Goal: Task Accomplishment & Management: Use online tool/utility

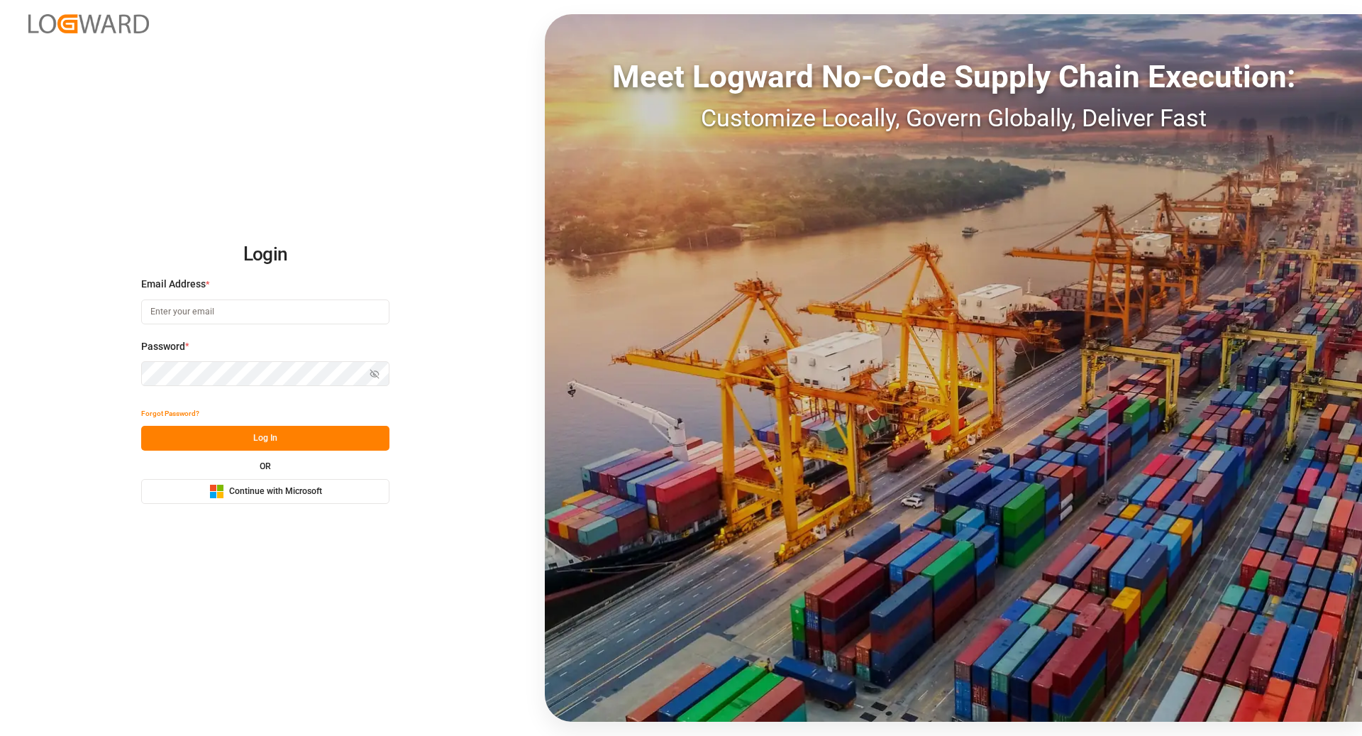
click at [312, 497] on span "Continue with Microsoft" at bounding box center [275, 491] width 93 height 13
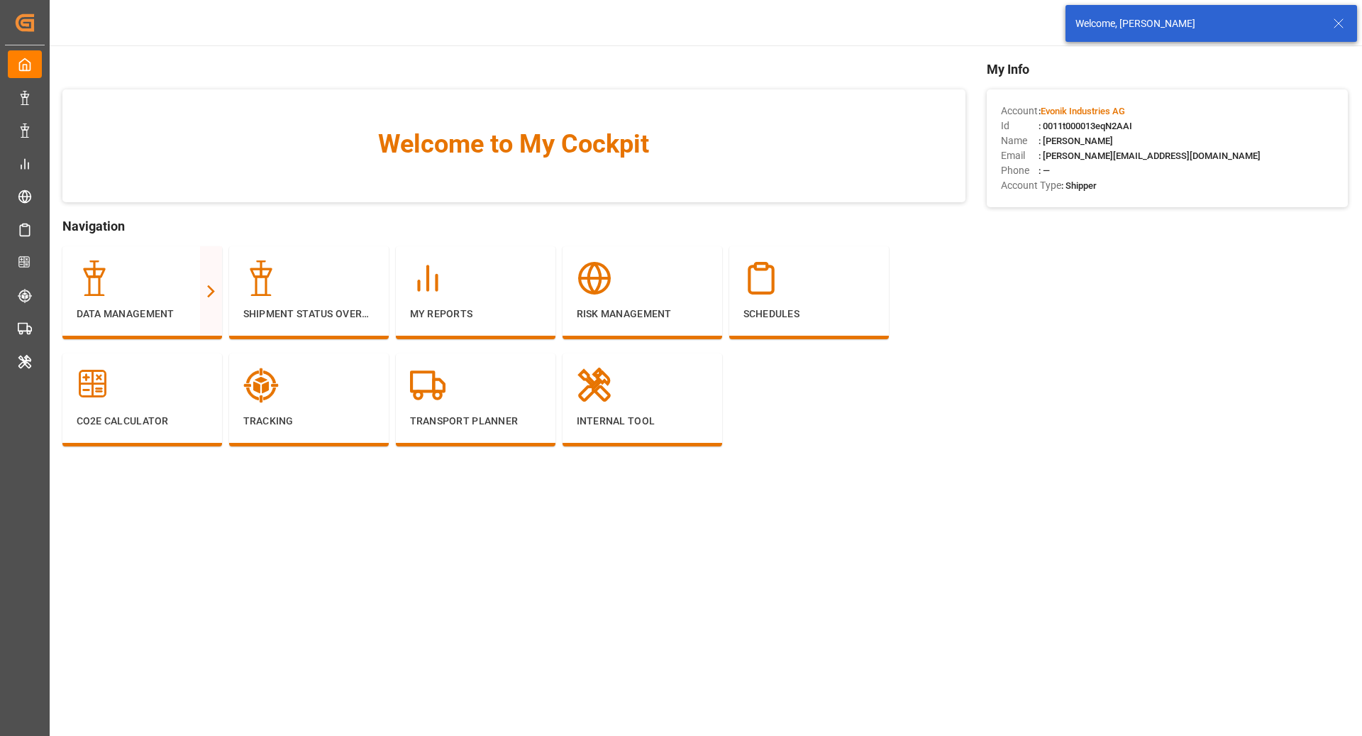
click at [1343, 25] on icon at bounding box center [1339, 23] width 17 height 17
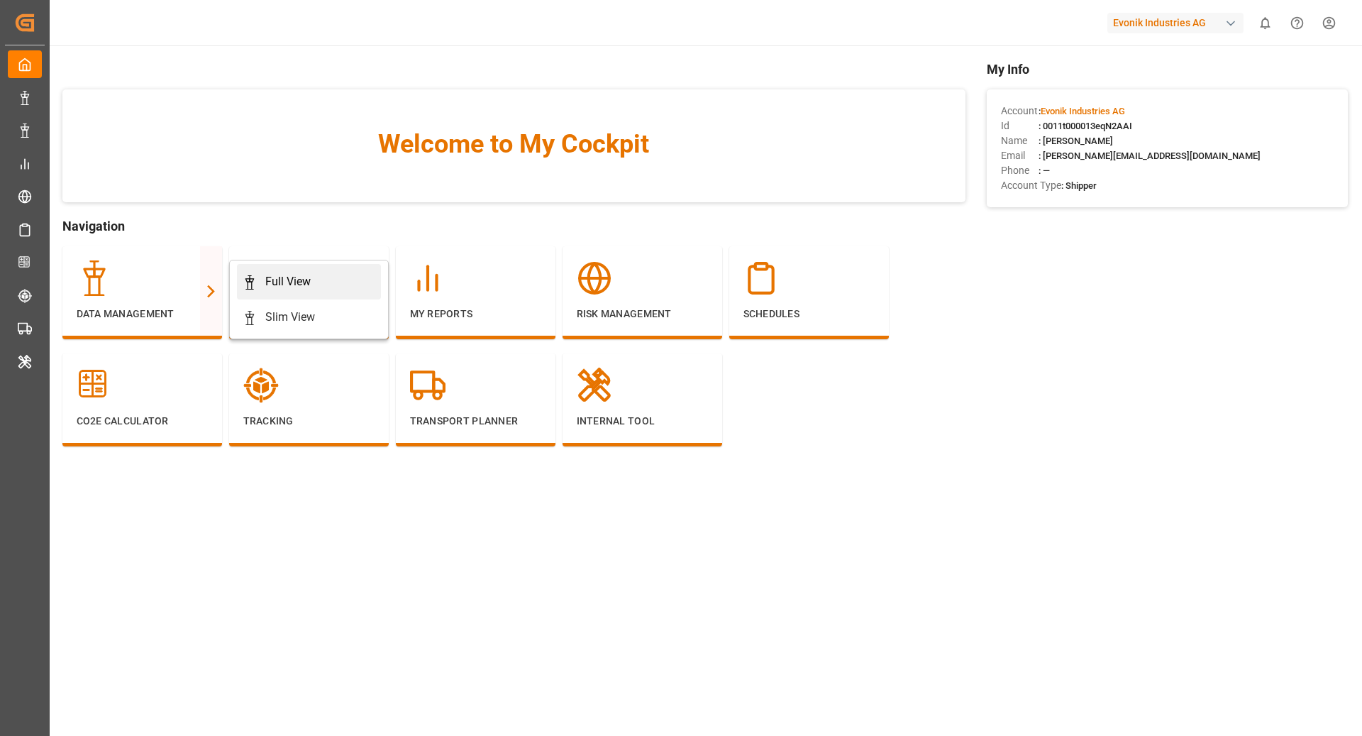
click at [341, 276] on div "Full View" at bounding box center [309, 281] width 133 height 17
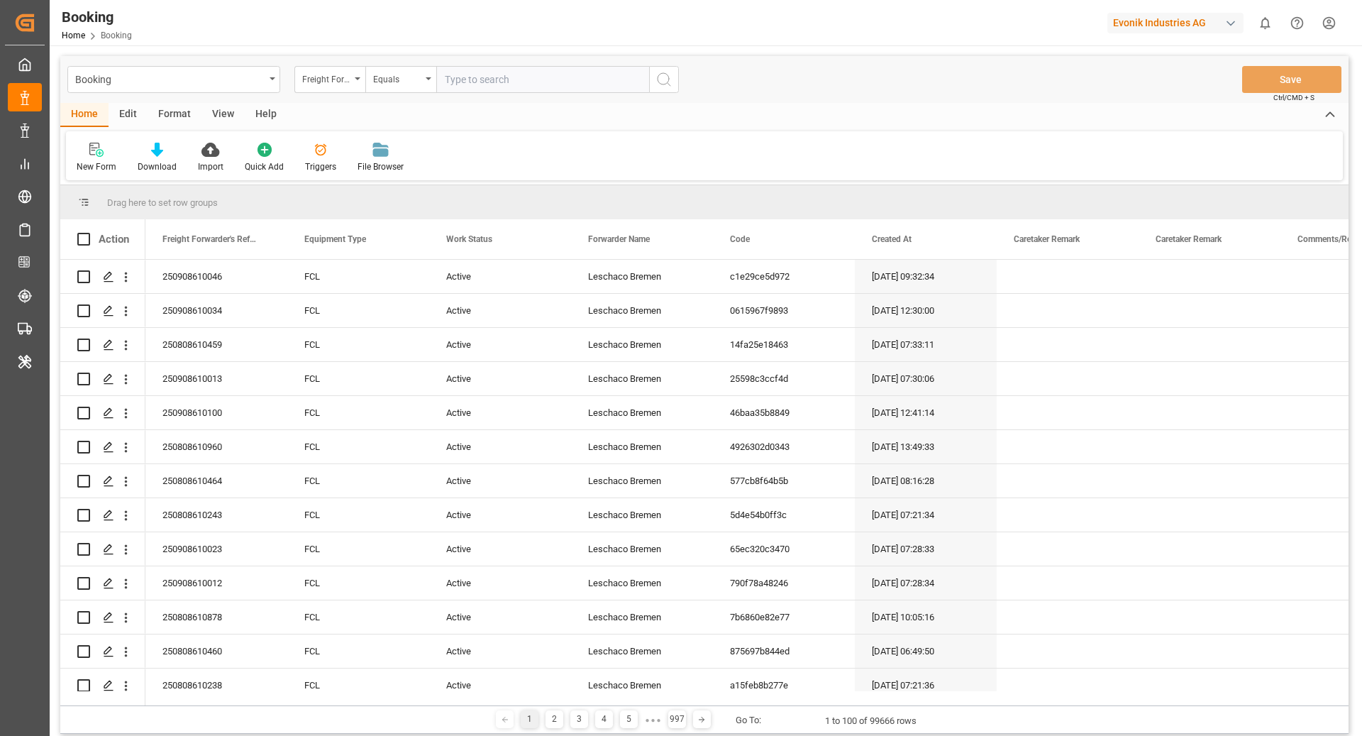
click at [182, 102] on div "Booking Freight Forwarder's Reference No. Equals Save Ctrl/CMD + S" at bounding box center [704, 79] width 1289 height 47
click at [172, 104] on div "Format" at bounding box center [175, 115] width 54 height 24
click at [100, 171] on div "Filter Rows" at bounding box center [98, 166] width 42 height 13
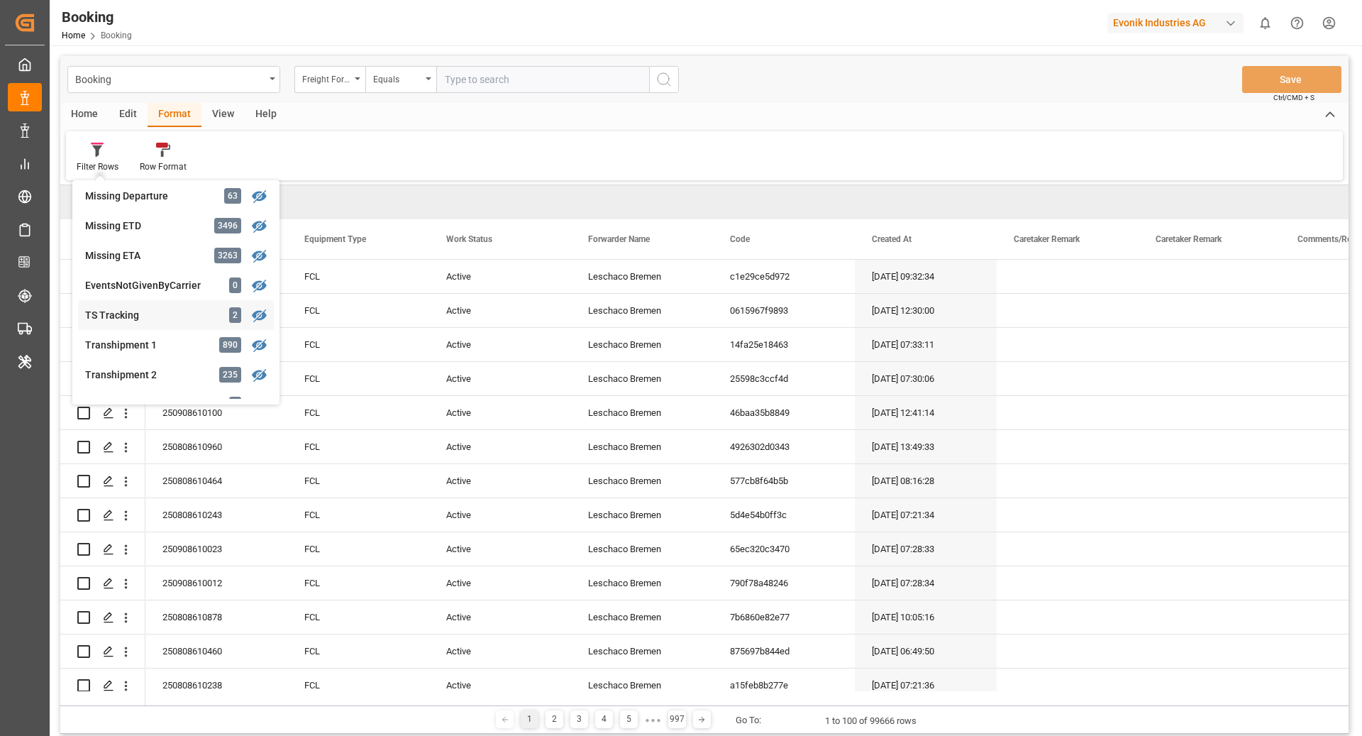
scroll to position [334, 0]
click at [143, 332] on div "Booking Freight Forwarder's Reference No. Equals Save Ctrl/CMD + S Home Edit Fo…" at bounding box center [704, 395] width 1289 height 678
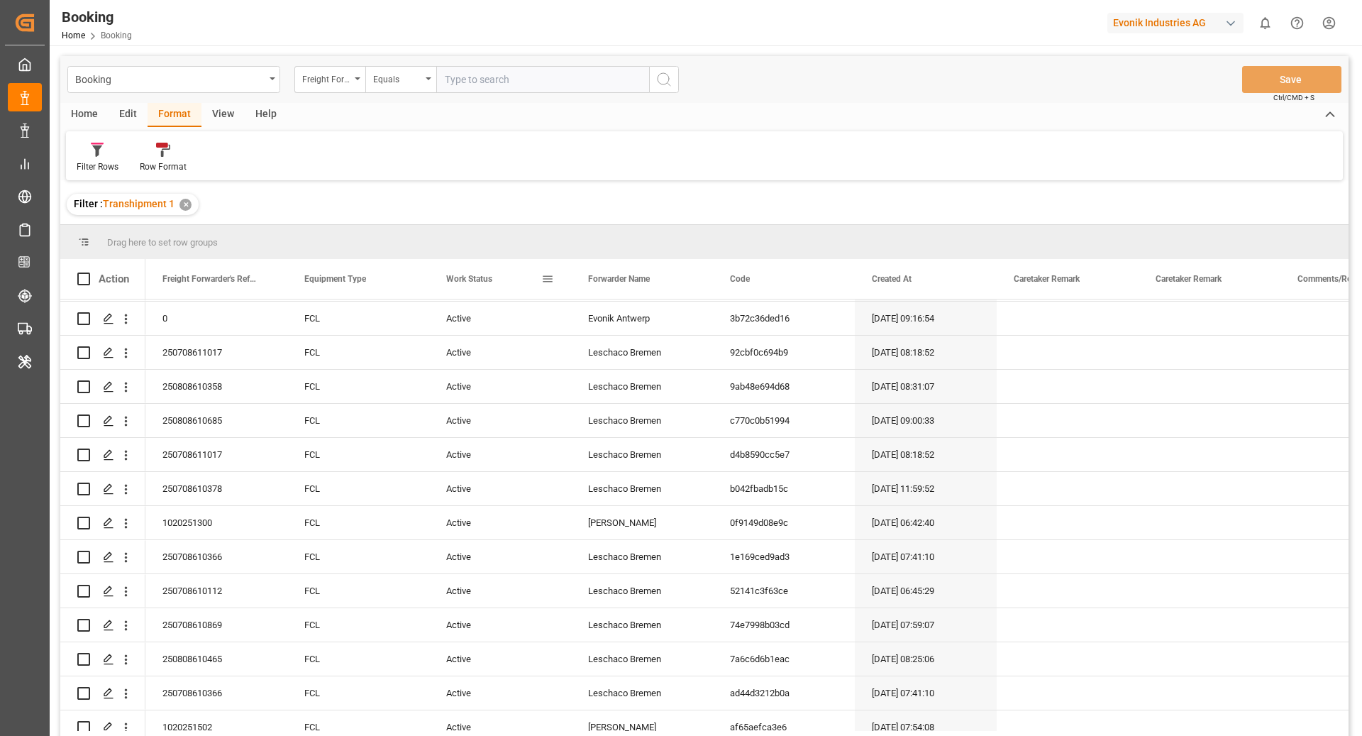
scroll to position [65, 0]
click at [93, 167] on div "Filter Rows" at bounding box center [98, 166] width 42 height 13
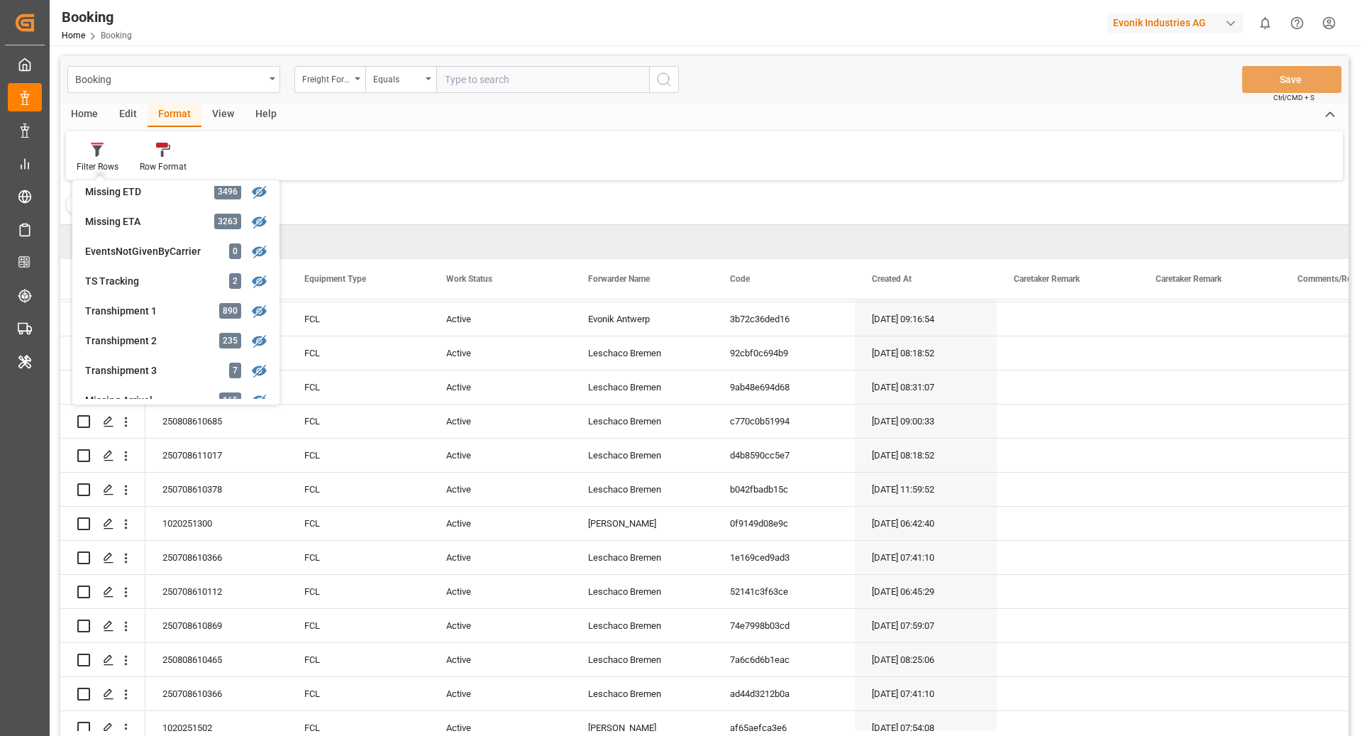
scroll to position [368, 0]
click at [551, 182] on div "Booking Freight Forwarder's Reference No. Equals Save Ctrl/CMD + S Home Edit Fo…" at bounding box center [704, 414] width 1289 height 717
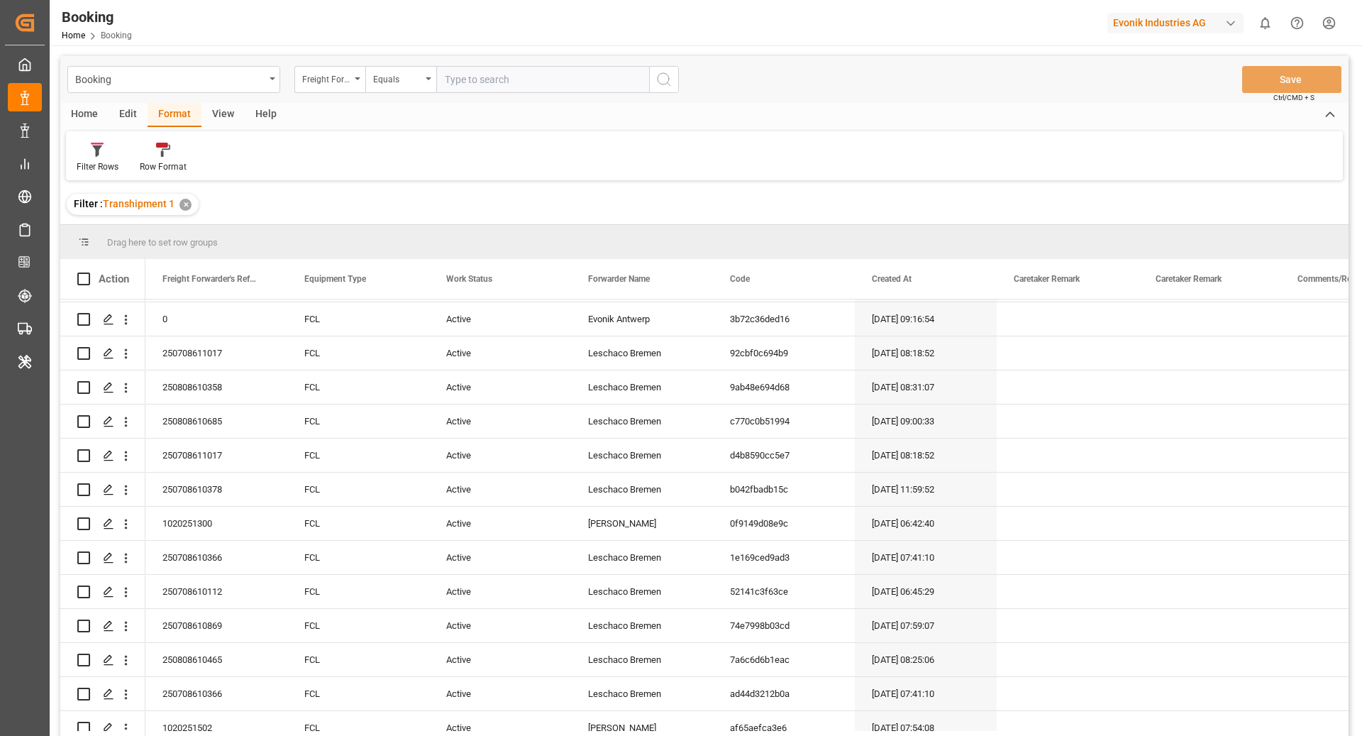
click at [228, 103] on div "View" at bounding box center [223, 115] width 43 height 24
click at [84, 155] on icon at bounding box center [91, 150] width 14 height 14
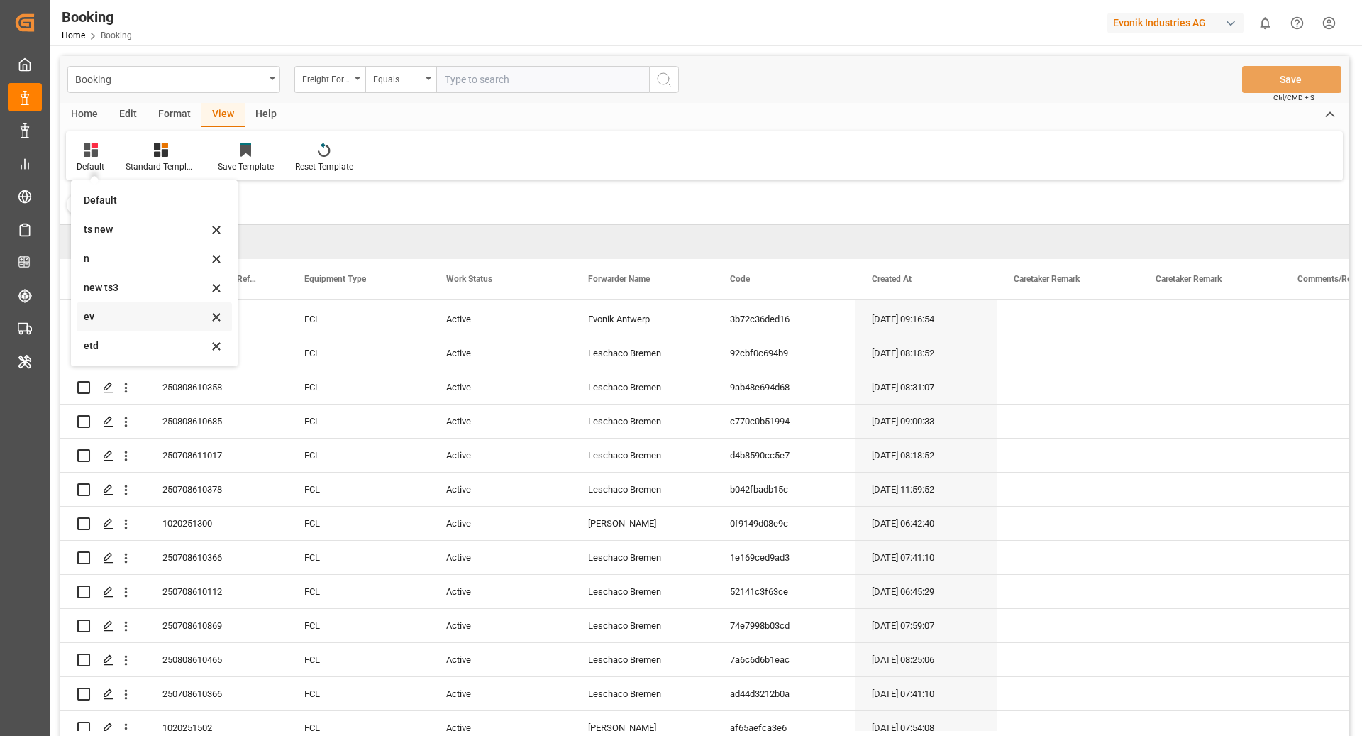
click at [121, 319] on div "ev" at bounding box center [146, 316] width 124 height 15
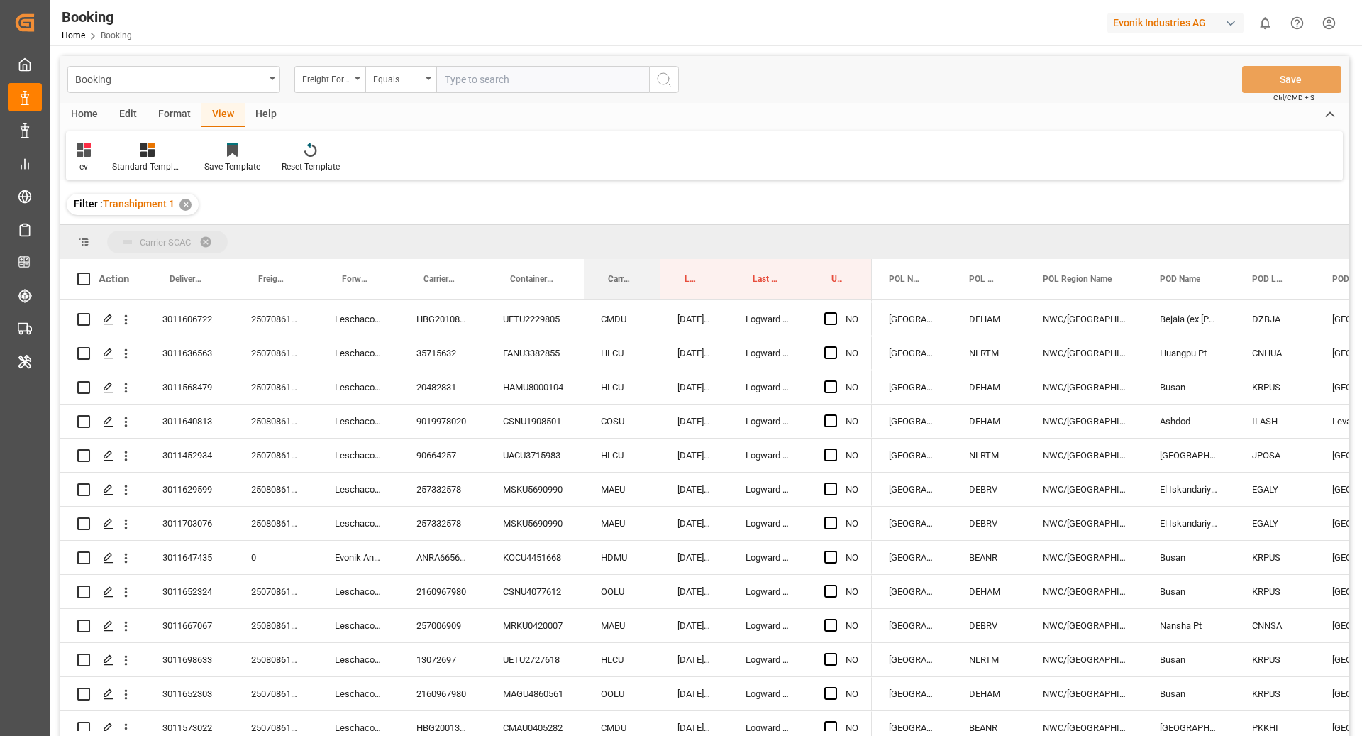
drag, startPoint x: 614, startPoint y: 281, endPoint x: 609, endPoint y: 236, distance: 45.0
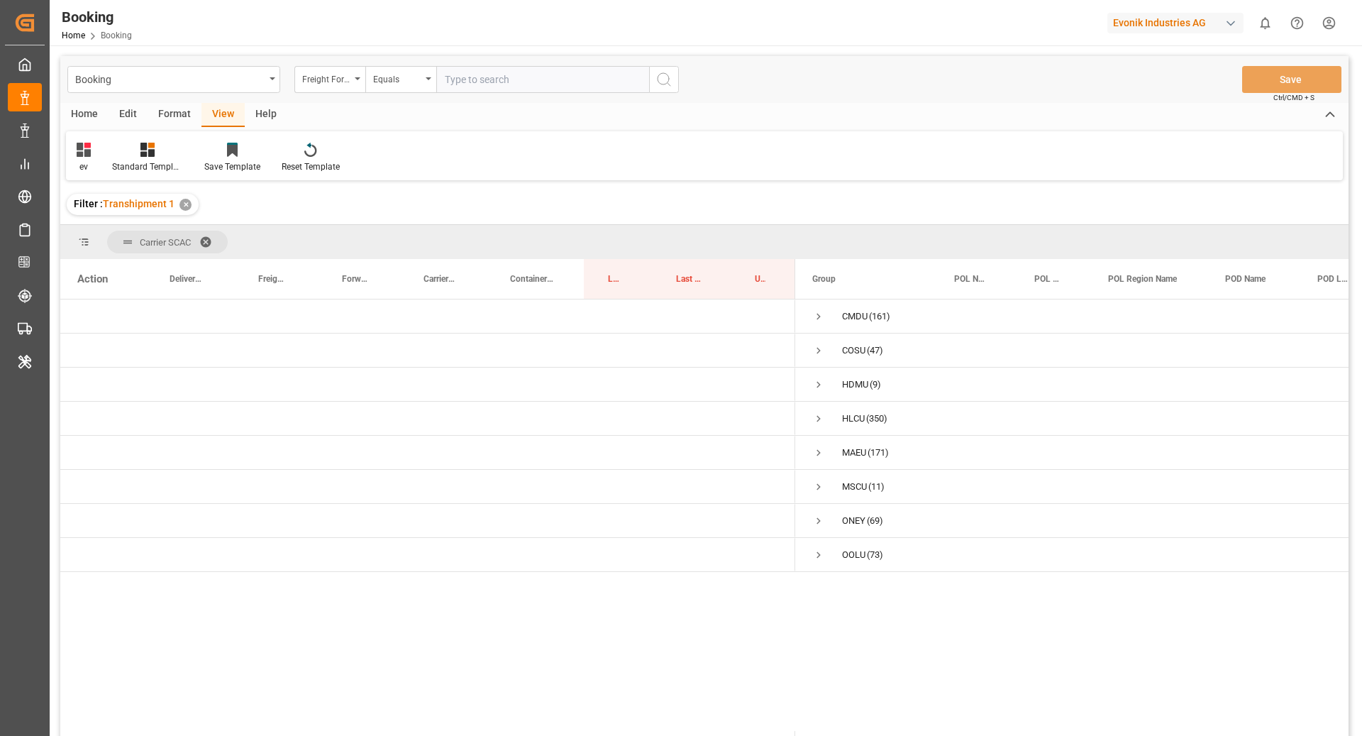
click at [162, 113] on div "Format" at bounding box center [175, 115] width 54 height 24
click at [99, 170] on div "Filter Rows" at bounding box center [98, 166] width 42 height 13
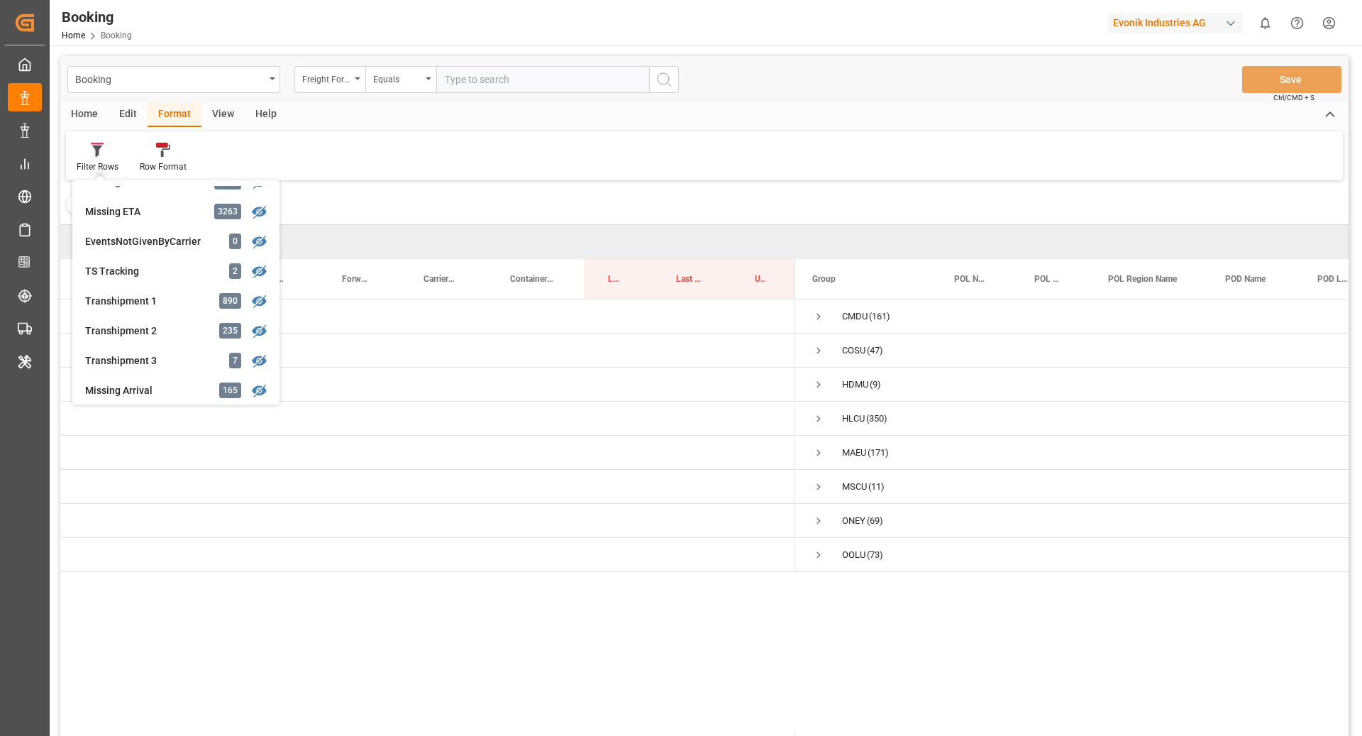
scroll to position [378, 0]
click at [534, 625] on div "(9)" at bounding box center [704, 514] width 1289 height 431
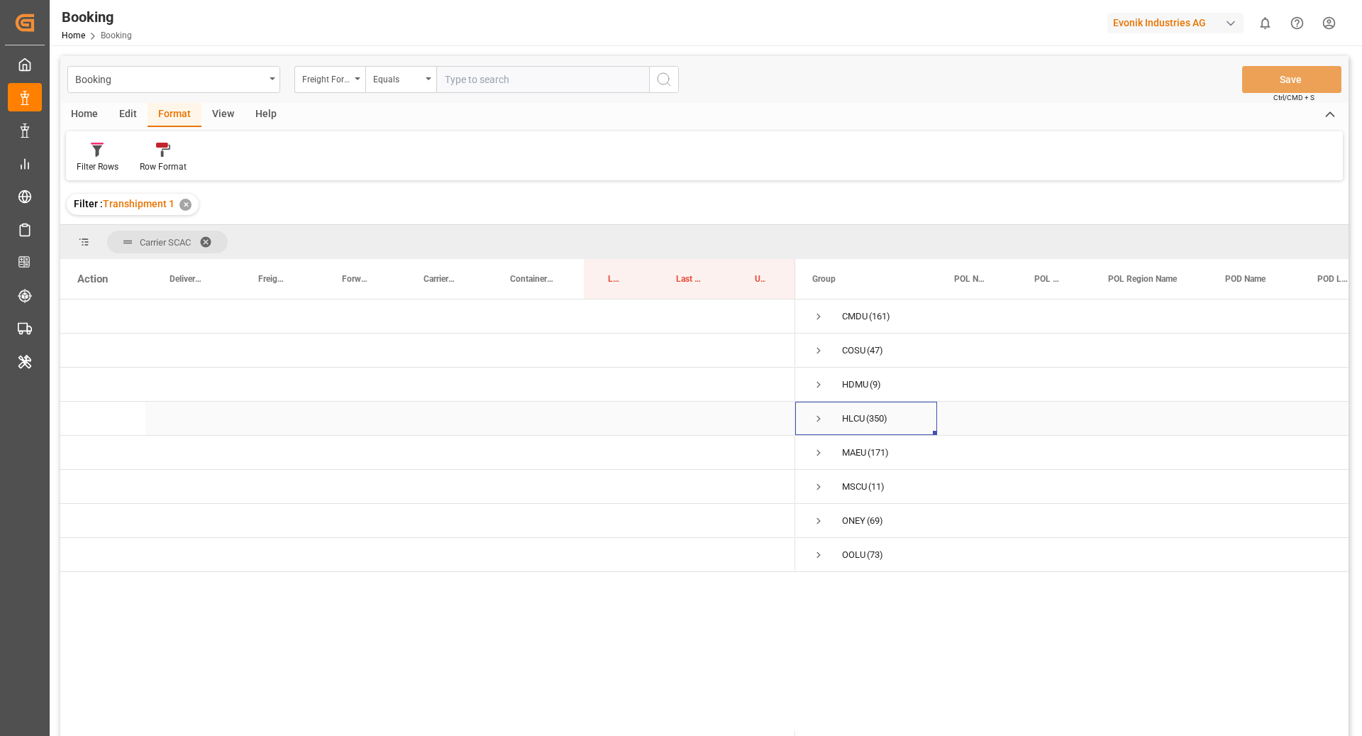
click at [816, 417] on span "Press SPACE to select this row." at bounding box center [818, 418] width 13 height 13
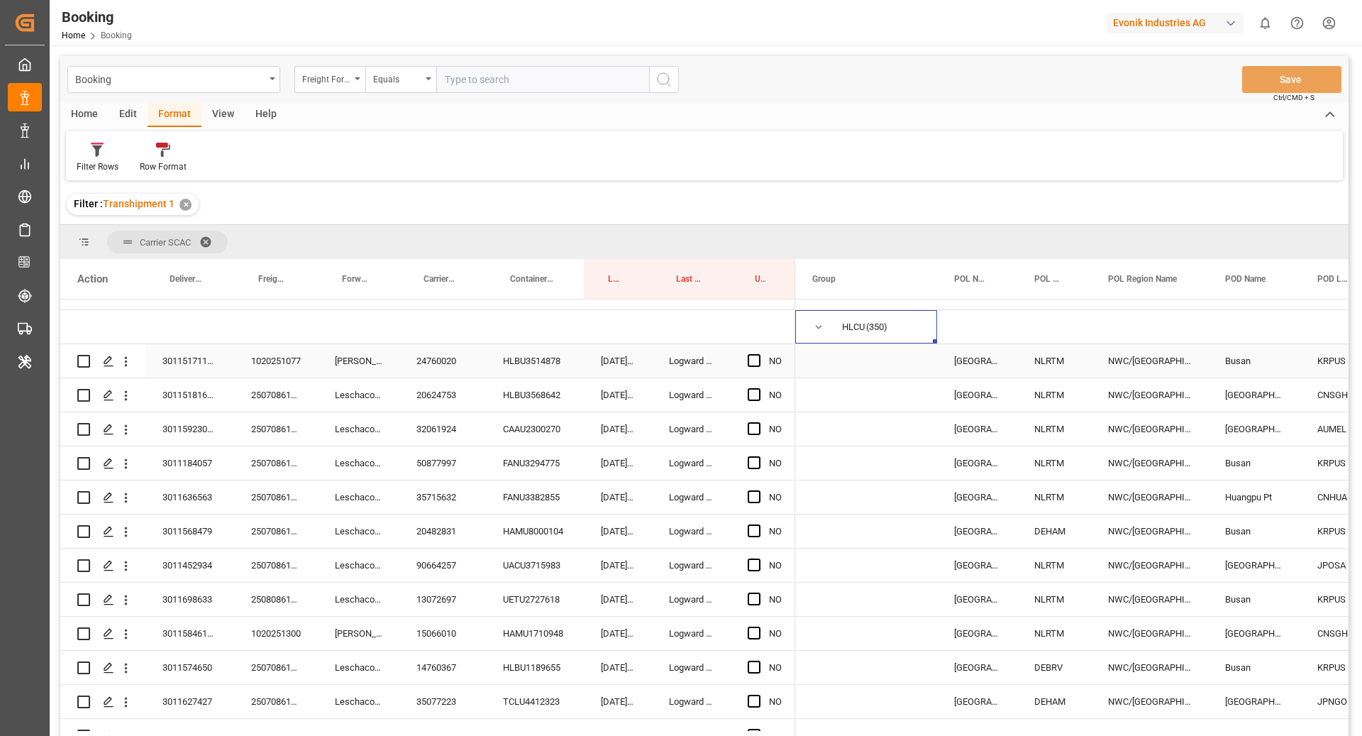
scroll to position [92, 0]
click at [433, 289] on div "Carrier Booking No." at bounding box center [440, 279] width 33 height 40
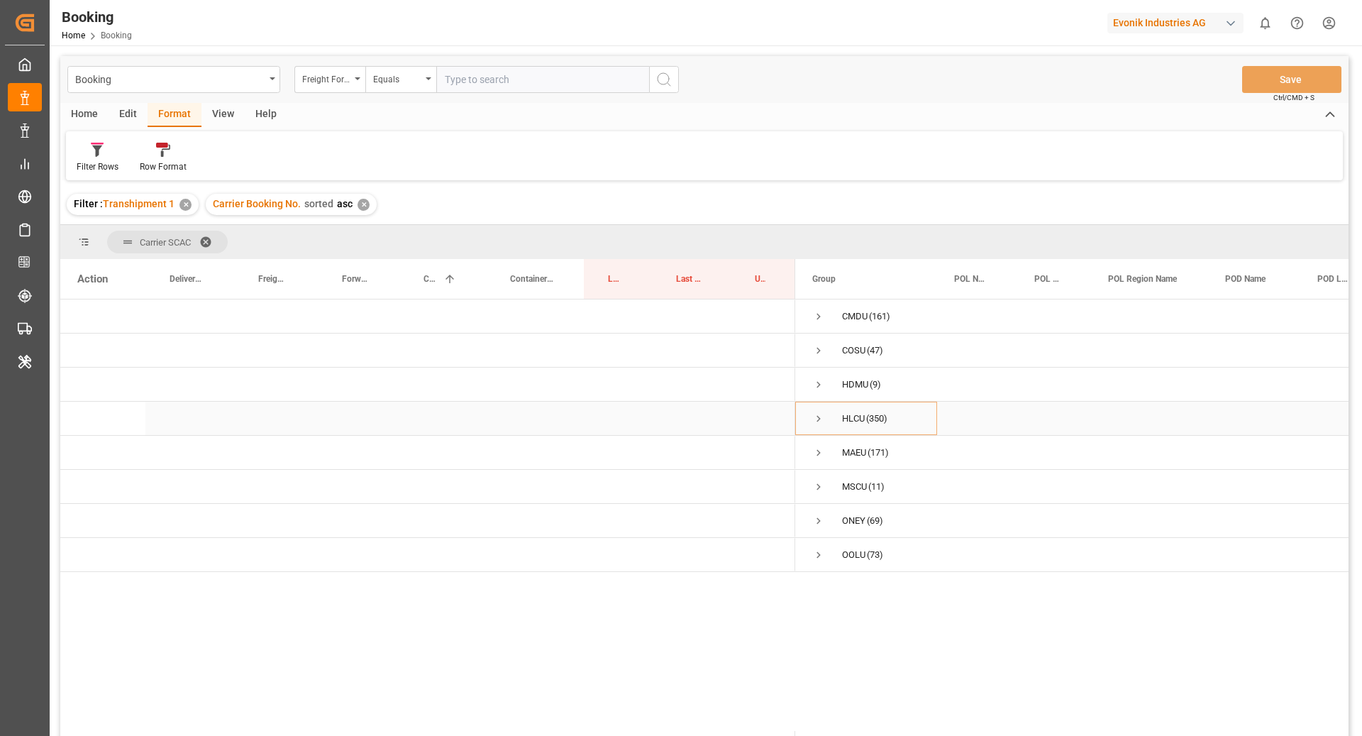
click at [817, 414] on span "Press SPACE to select this row." at bounding box center [818, 418] width 13 height 13
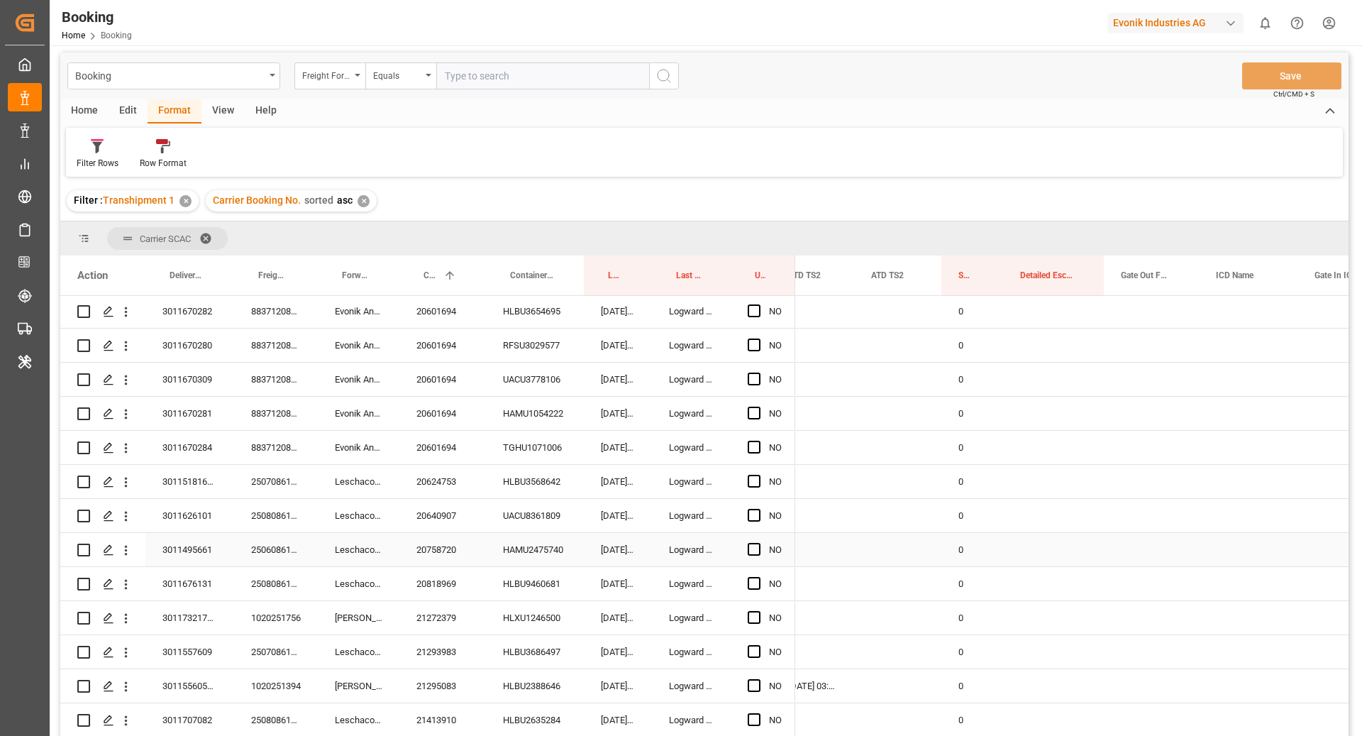
click at [200, 542] on div "3011495661" at bounding box center [189, 549] width 89 height 33
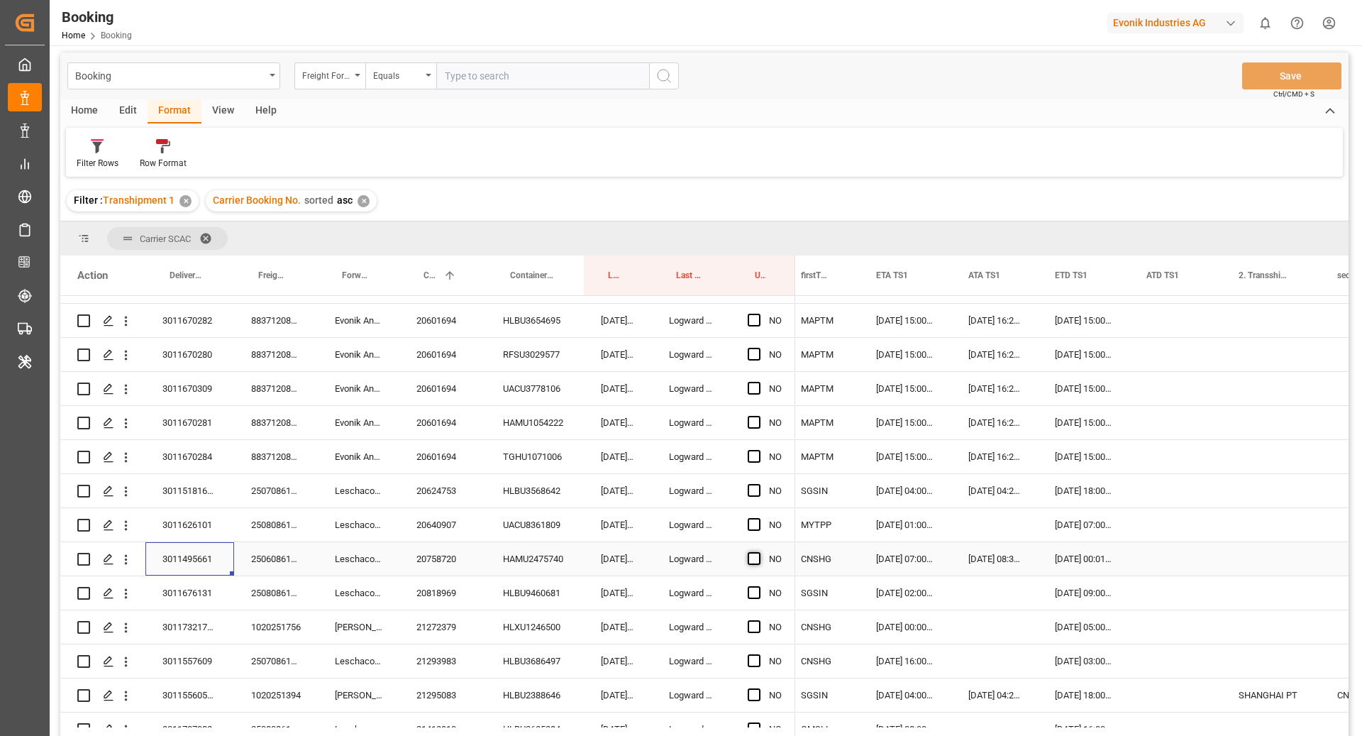
click at [749, 556] on span "Press SPACE to select this row." at bounding box center [754, 558] width 13 height 13
click at [759, 552] on input "Press SPACE to select this row." at bounding box center [759, 552] width 0 height 0
click at [756, 522] on span "Press SPACE to select this row." at bounding box center [754, 524] width 13 height 13
click at [759, 518] on input "Press SPACE to select this row." at bounding box center [759, 518] width 0 height 0
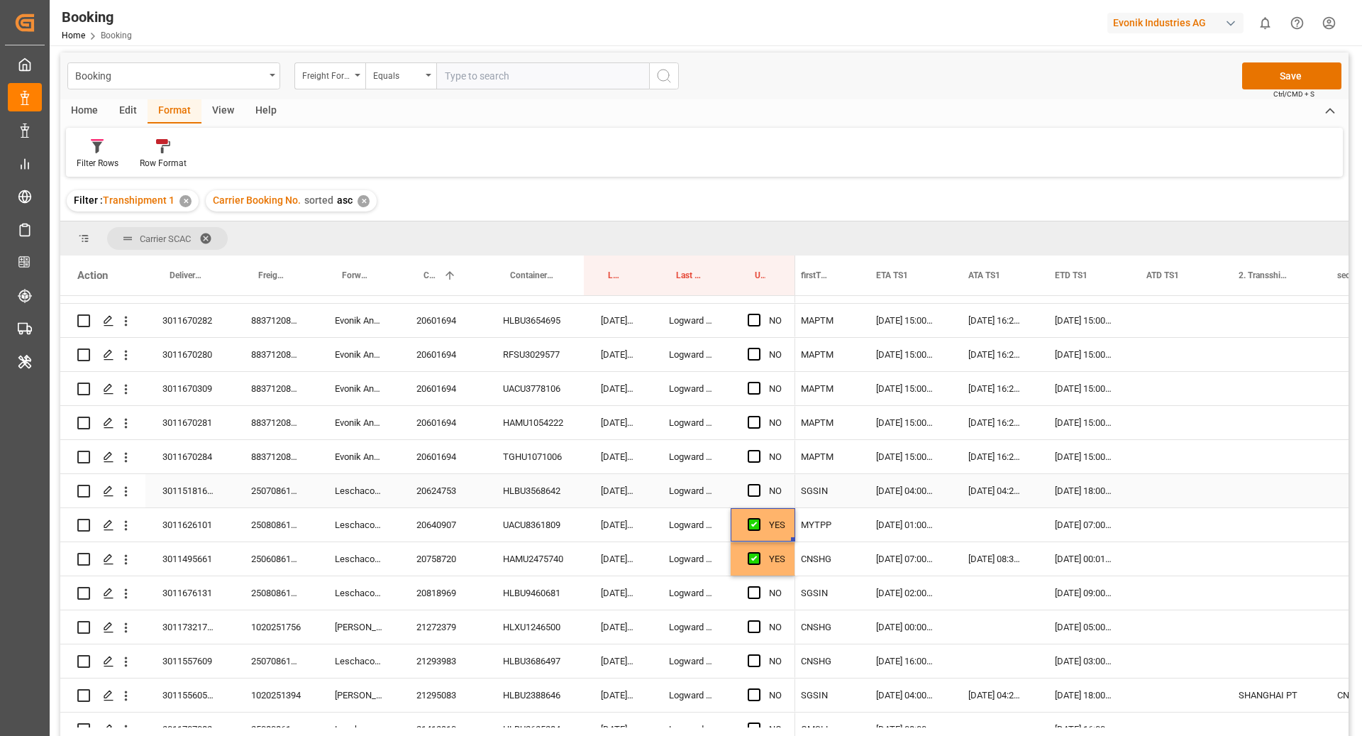
click at [753, 482] on div "Press SPACE to select this row." at bounding box center [758, 491] width 21 height 33
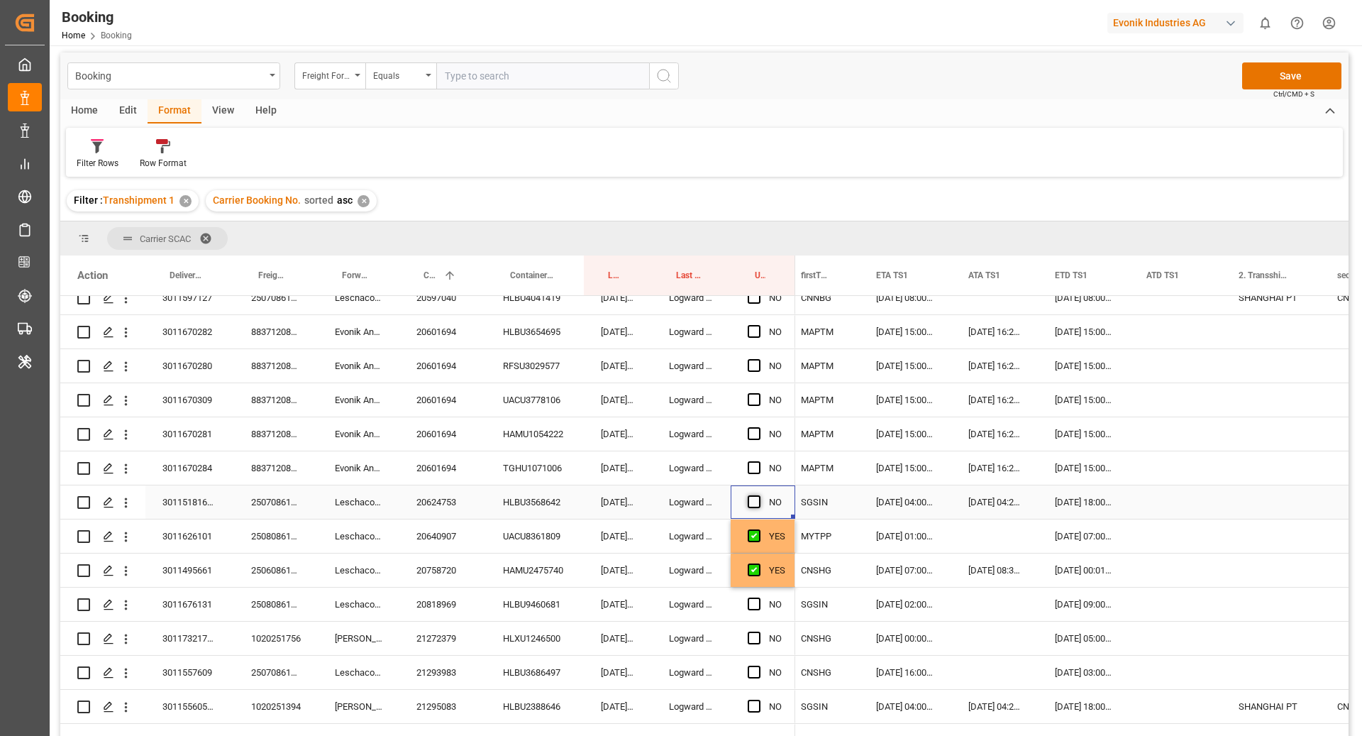
click at [753, 506] on span "Press SPACE to select this row." at bounding box center [754, 501] width 13 height 13
click at [759, 495] on input "Press SPACE to select this row." at bounding box center [759, 495] width 0 height 0
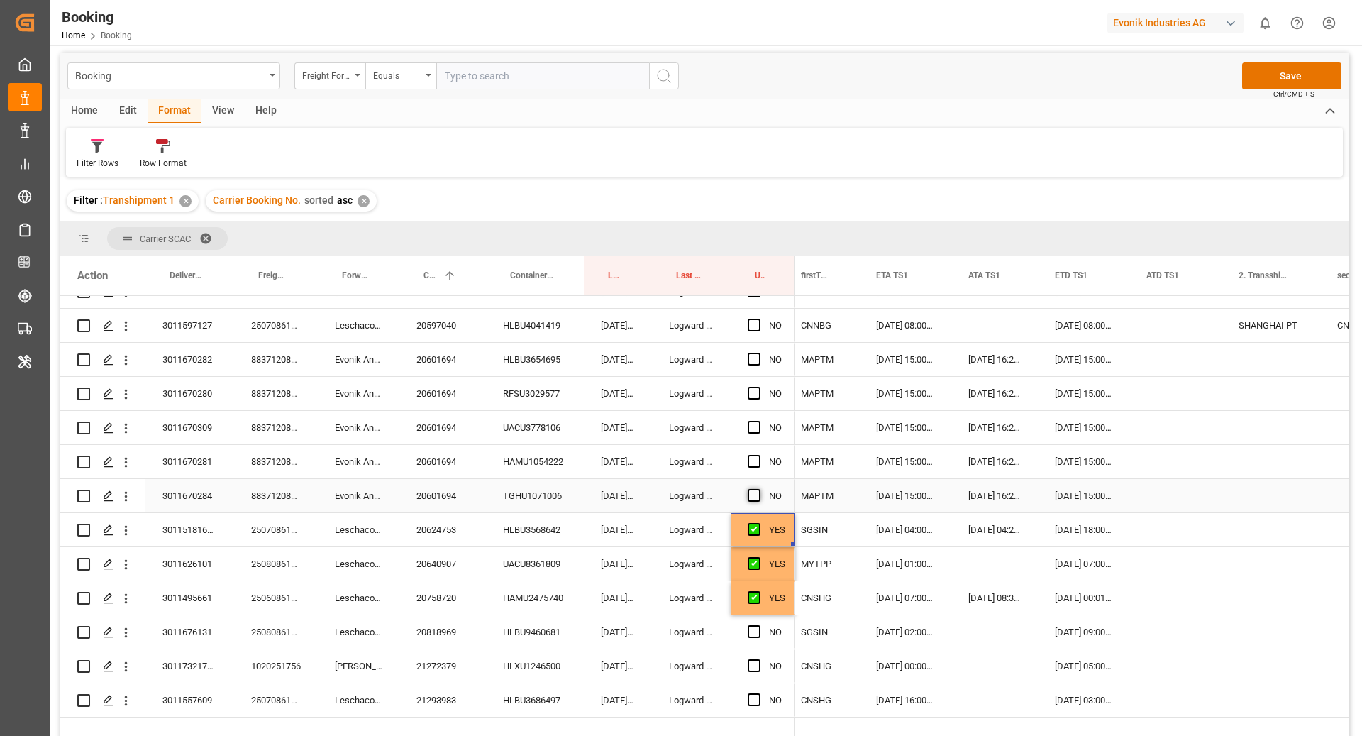
click at [750, 497] on span "Press SPACE to select this row." at bounding box center [754, 495] width 13 height 13
click at [759, 489] on input "Press SPACE to select this row." at bounding box center [759, 489] width 0 height 0
click at [754, 465] on span "Press SPACE to select this row." at bounding box center [754, 461] width 13 height 13
click at [759, 455] on input "Press SPACE to select this row." at bounding box center [759, 455] width 0 height 0
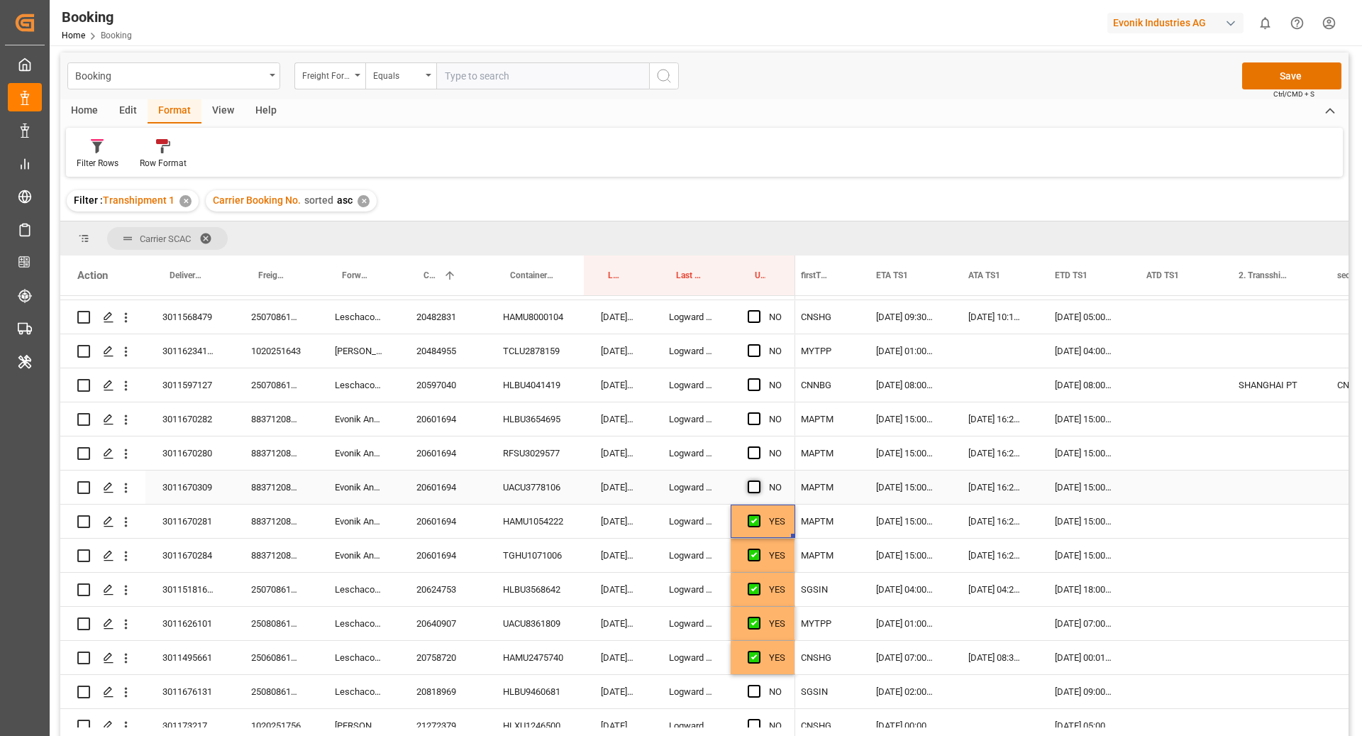
click at [754, 480] on span "Press SPACE to select this row." at bounding box center [754, 486] width 13 height 13
click at [759, 480] on input "Press SPACE to select this row." at bounding box center [759, 480] width 0 height 0
click at [751, 450] on span "Press SPACE to select this row." at bounding box center [754, 452] width 13 height 13
click at [759, 446] on input "Press SPACE to select this row." at bounding box center [759, 446] width 0 height 0
click at [752, 417] on span "Press SPACE to select this row." at bounding box center [754, 418] width 13 height 13
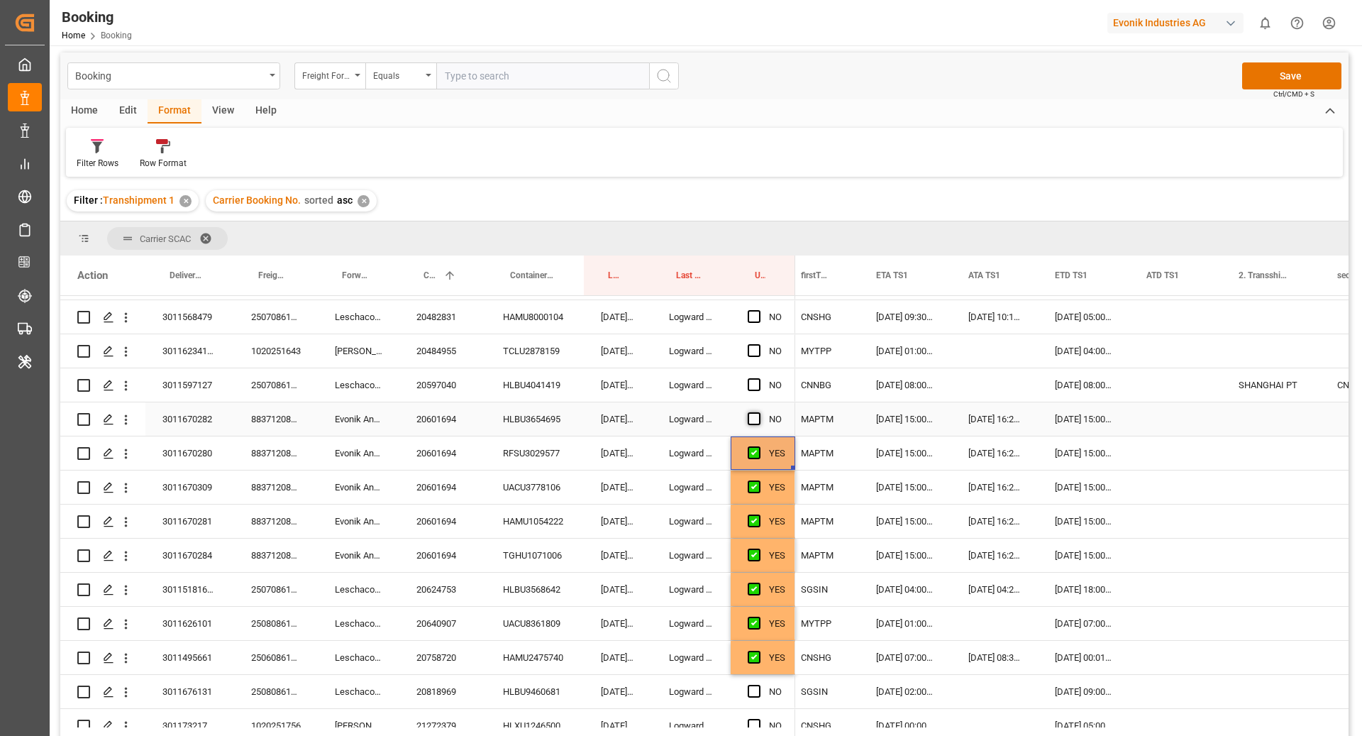
click at [759, 412] on input "Press SPACE to select this row." at bounding box center [759, 412] width 0 height 0
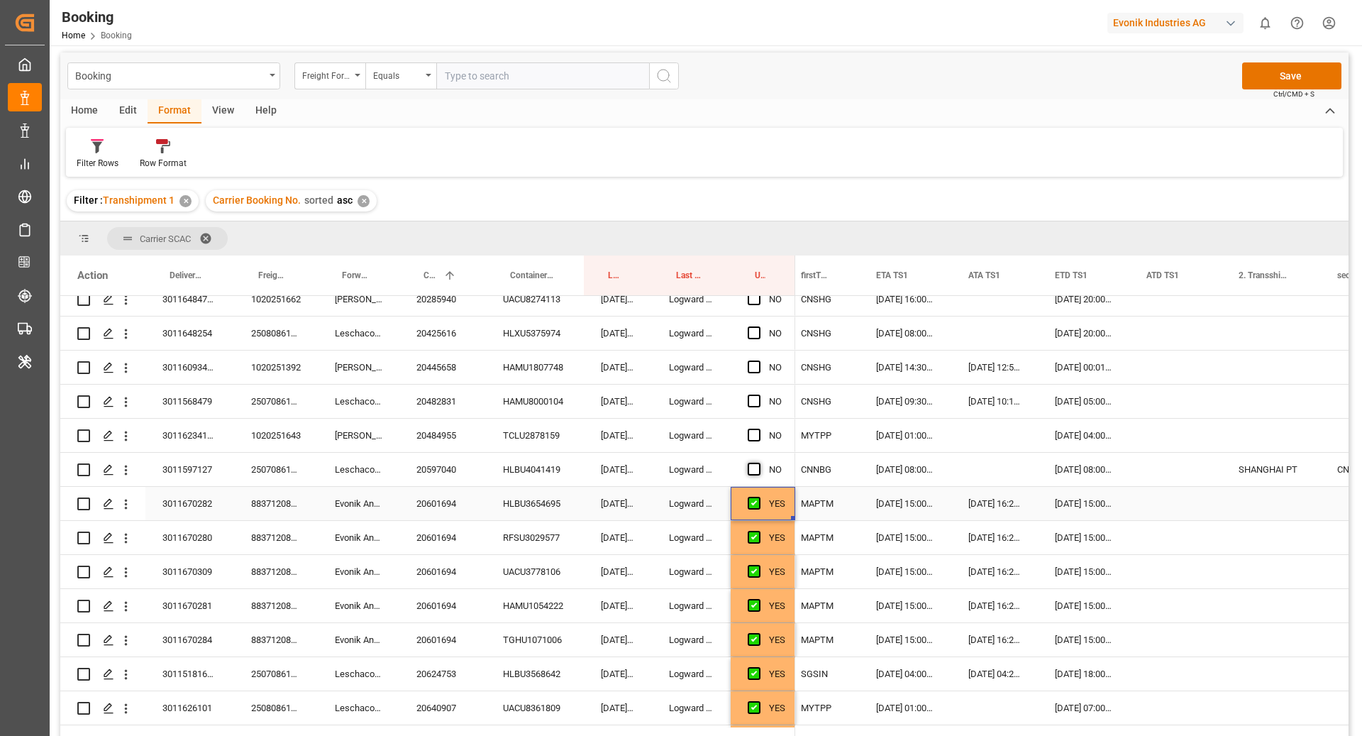
click at [751, 474] on span "Press SPACE to select this row." at bounding box center [754, 469] width 13 height 13
click at [759, 463] on input "Press SPACE to select this row." at bounding box center [759, 463] width 0 height 0
click at [753, 437] on span "Press SPACE to select this row." at bounding box center [754, 435] width 13 height 13
click at [759, 429] on input "Press SPACE to select this row." at bounding box center [759, 429] width 0 height 0
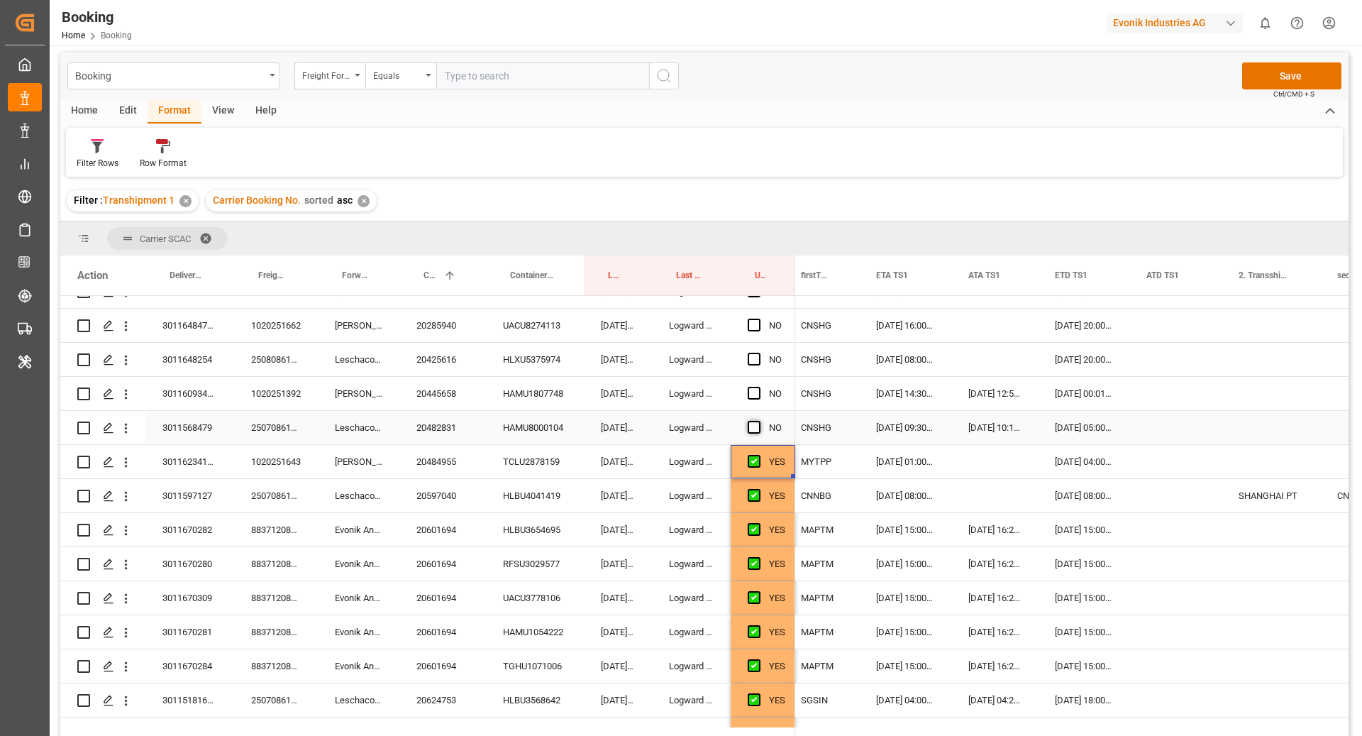
click at [757, 430] on span "Press SPACE to select this row." at bounding box center [754, 427] width 13 height 13
click at [759, 421] on input "Press SPACE to select this row." at bounding box center [759, 421] width 0 height 0
click at [753, 389] on span "Press SPACE to select this row." at bounding box center [754, 393] width 13 height 13
click at [759, 387] on input "Press SPACE to select this row." at bounding box center [759, 387] width 0 height 0
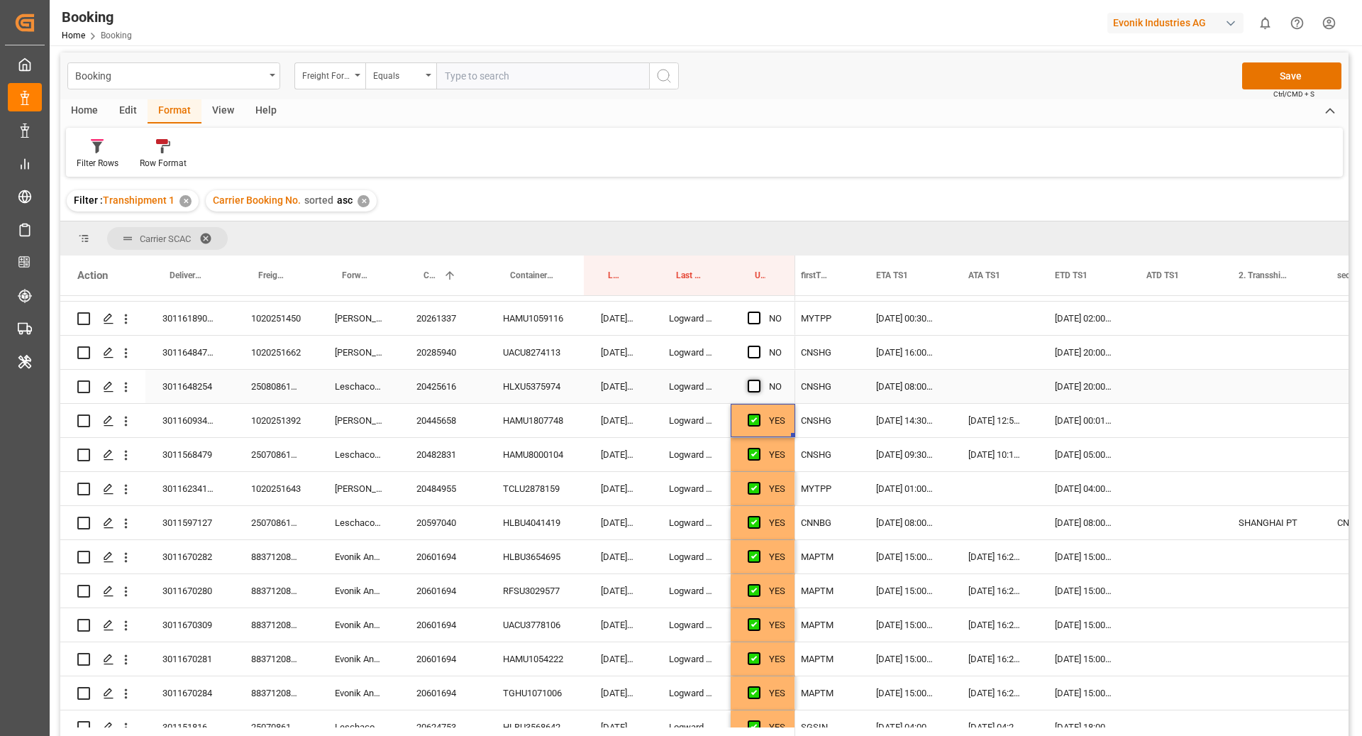
click at [754, 389] on span "Press SPACE to select this row." at bounding box center [754, 386] width 13 height 13
click at [759, 380] on input "Press SPACE to select this row." at bounding box center [759, 380] width 0 height 0
click at [758, 351] on span "Press SPACE to select this row." at bounding box center [754, 352] width 13 height 13
click at [759, 346] on input "Press SPACE to select this row." at bounding box center [759, 346] width 0 height 0
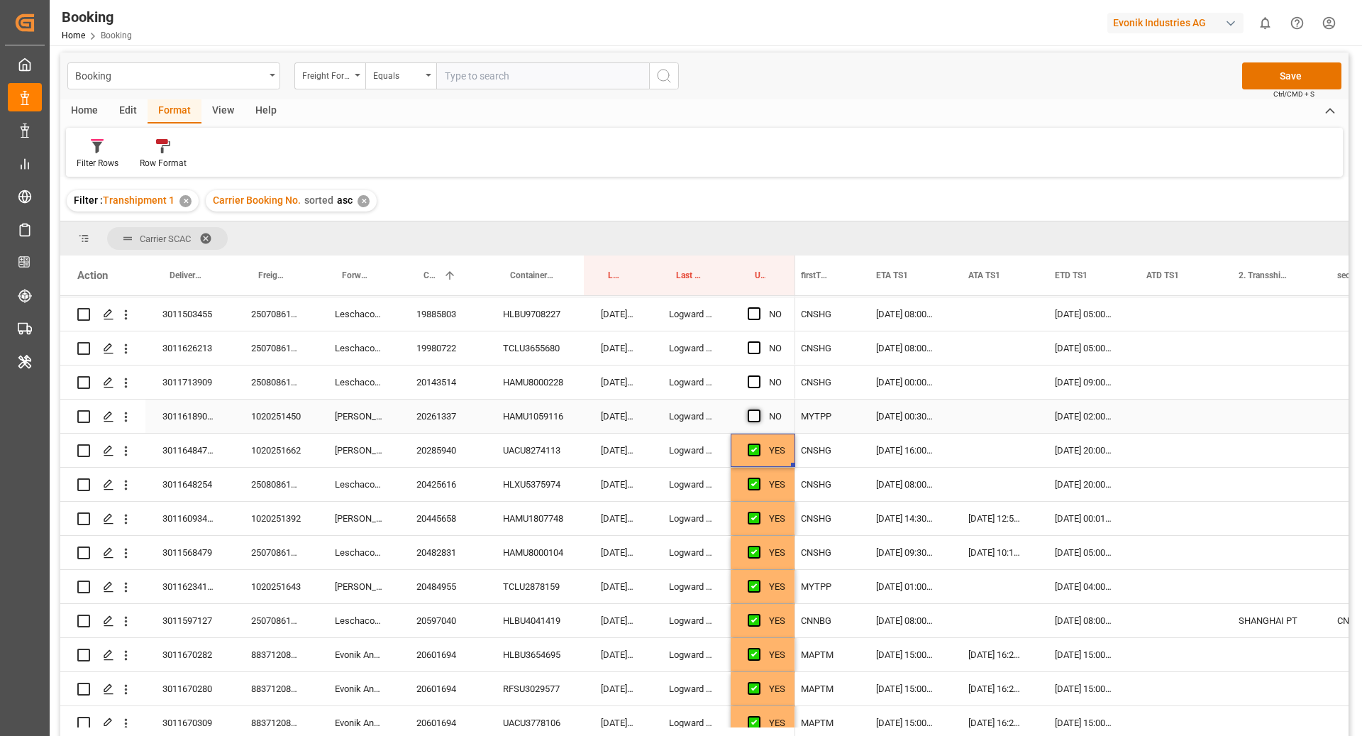
click at [757, 420] on span "Press SPACE to select this row." at bounding box center [754, 415] width 13 height 13
click at [759, 409] on input "Press SPACE to select this row." at bounding box center [759, 409] width 0 height 0
click at [754, 380] on span "Press SPACE to select this row." at bounding box center [754, 381] width 13 height 13
click at [759, 375] on input "Press SPACE to select this row." at bounding box center [759, 375] width 0 height 0
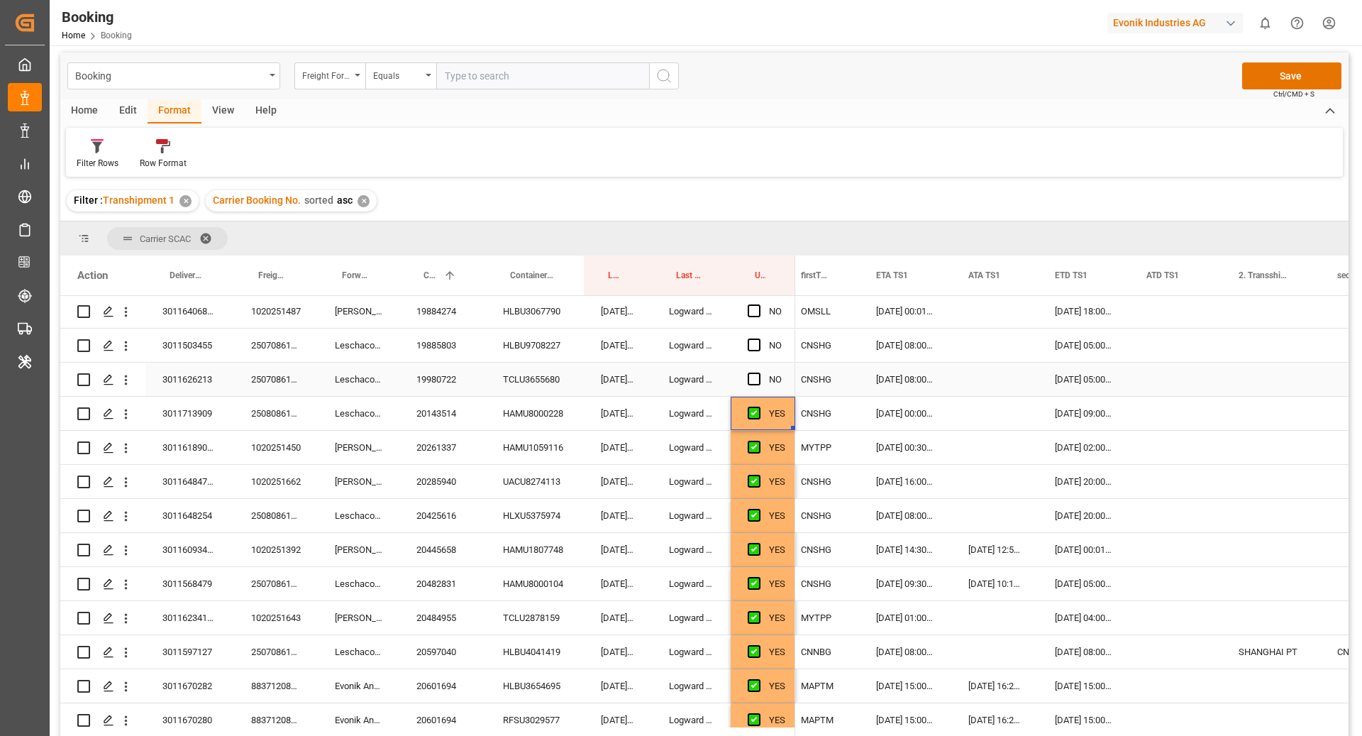
click at [749, 380] on span "Press SPACE to select this row." at bounding box center [754, 379] width 13 height 13
click at [759, 373] on input "Press SPACE to select this row." at bounding box center [759, 373] width 0 height 0
click at [757, 345] on span "Press SPACE to select this row." at bounding box center [754, 344] width 13 height 13
click at [759, 338] on input "Press SPACE to select this row." at bounding box center [759, 338] width 0 height 0
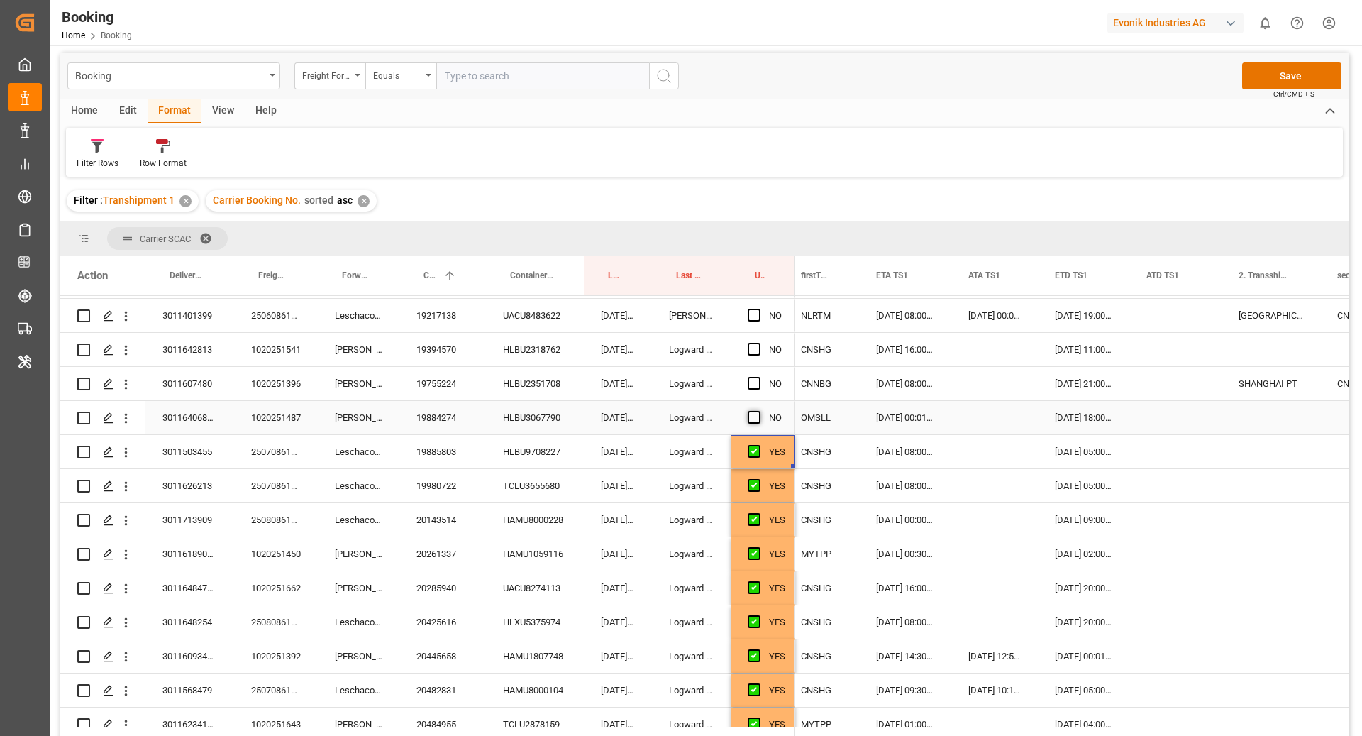
click at [755, 418] on span "Press SPACE to select this row." at bounding box center [754, 417] width 13 height 13
click at [759, 411] on input "Press SPACE to select this row." at bounding box center [759, 411] width 0 height 0
click at [755, 382] on span "Press SPACE to select this row." at bounding box center [754, 383] width 13 height 13
click at [759, 377] on input "Press SPACE to select this row." at bounding box center [759, 377] width 0 height 0
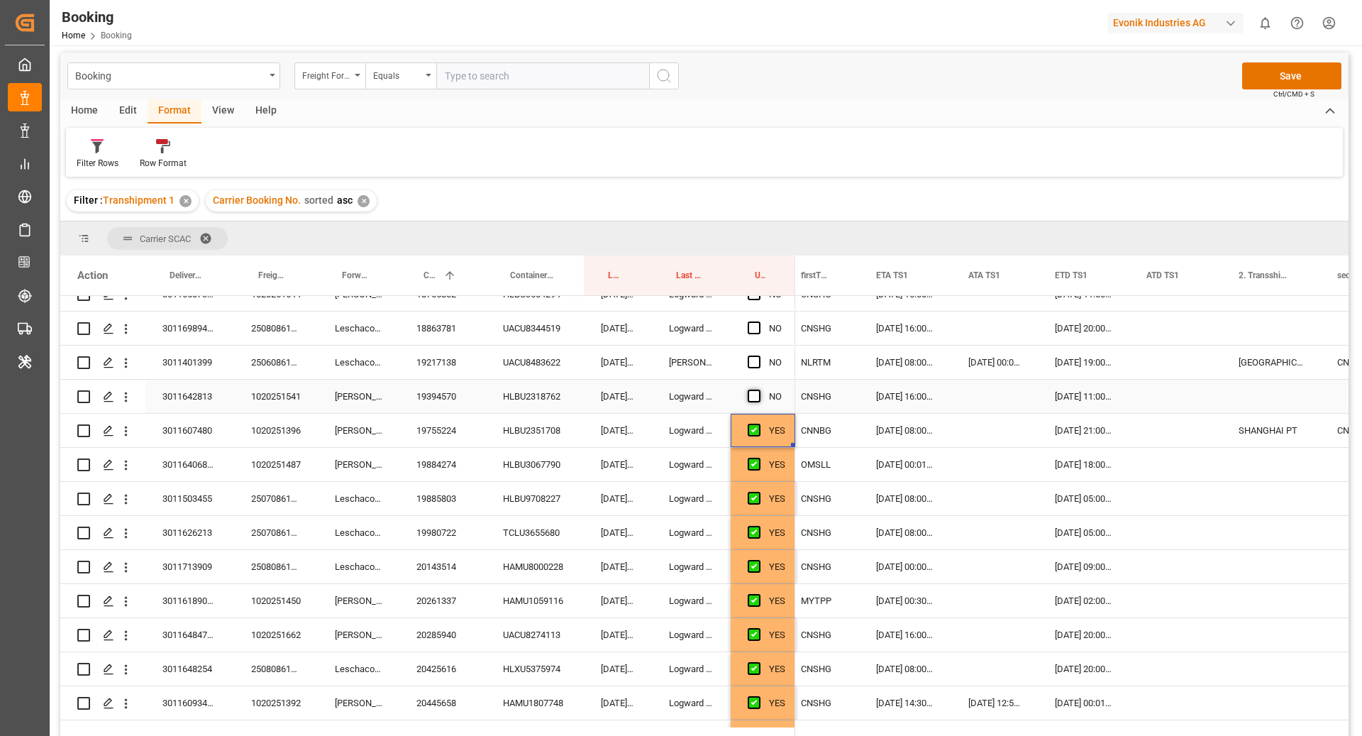
click at [754, 397] on span "Press SPACE to select this row." at bounding box center [754, 396] width 13 height 13
click at [759, 390] on input "Press SPACE to select this row." at bounding box center [759, 390] width 0 height 0
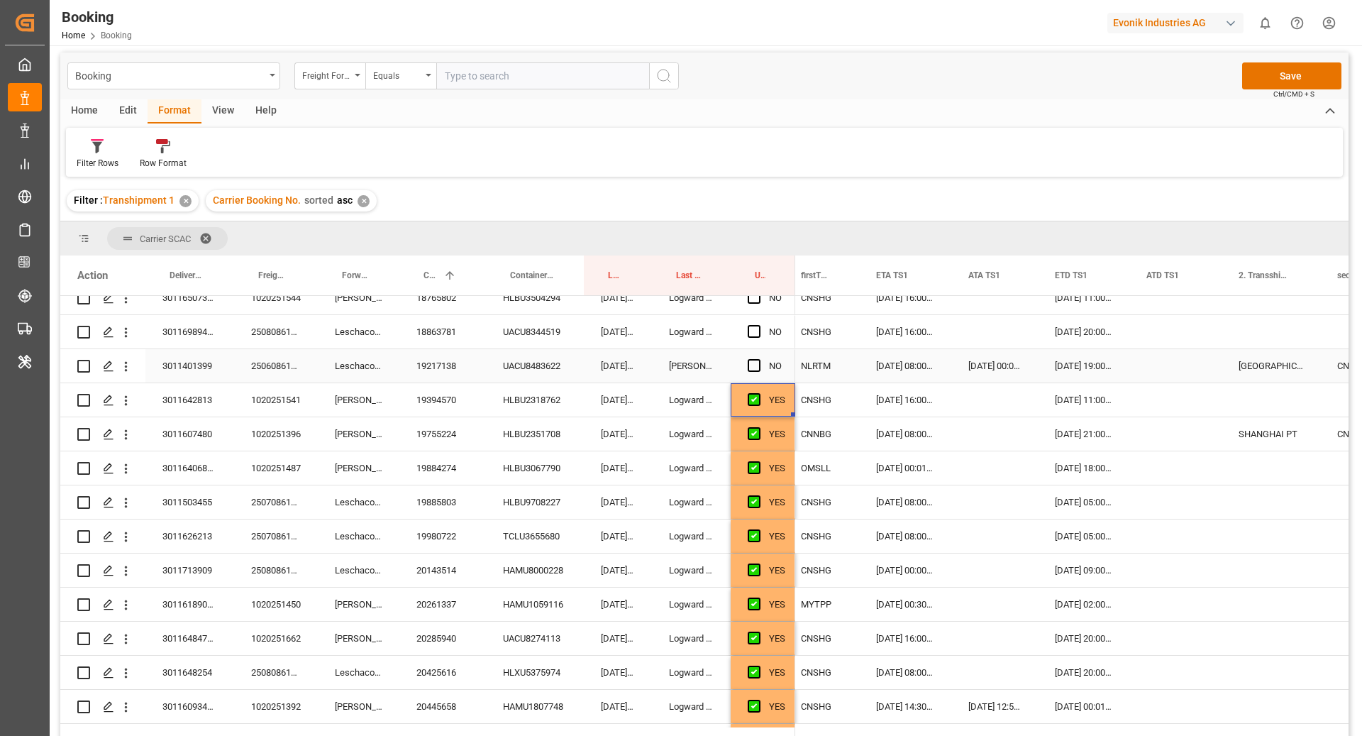
click at [450, 368] on div "19217138" at bounding box center [443, 365] width 87 height 33
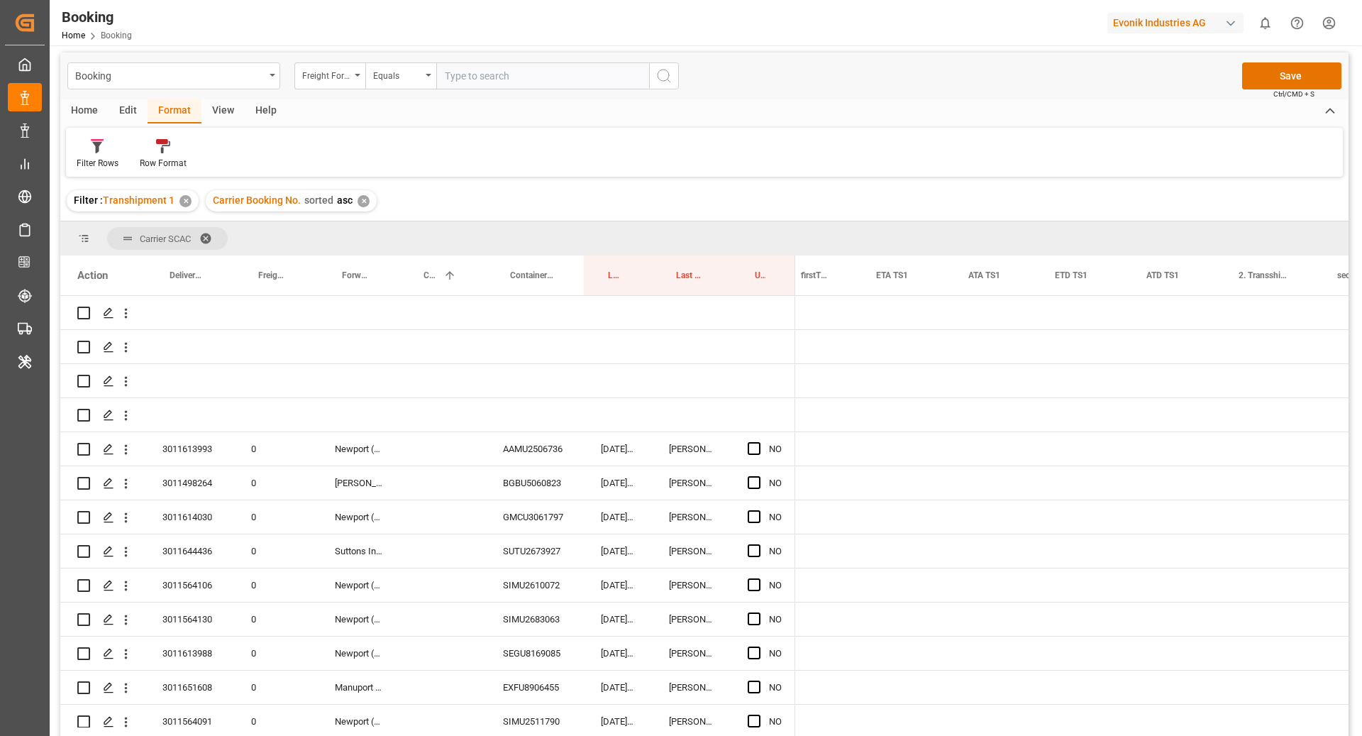
scroll to position [0, 1470]
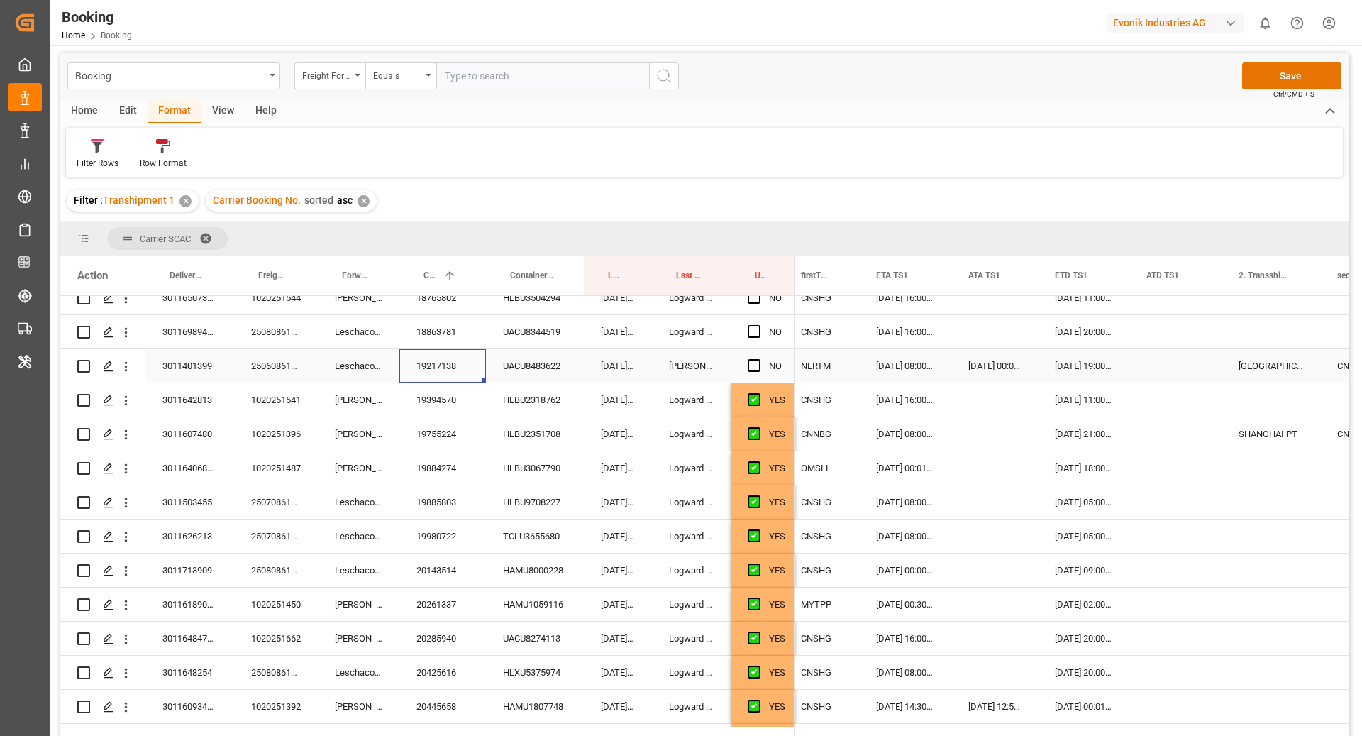
click at [534, 370] on div "UACU8483622" at bounding box center [535, 365] width 98 height 33
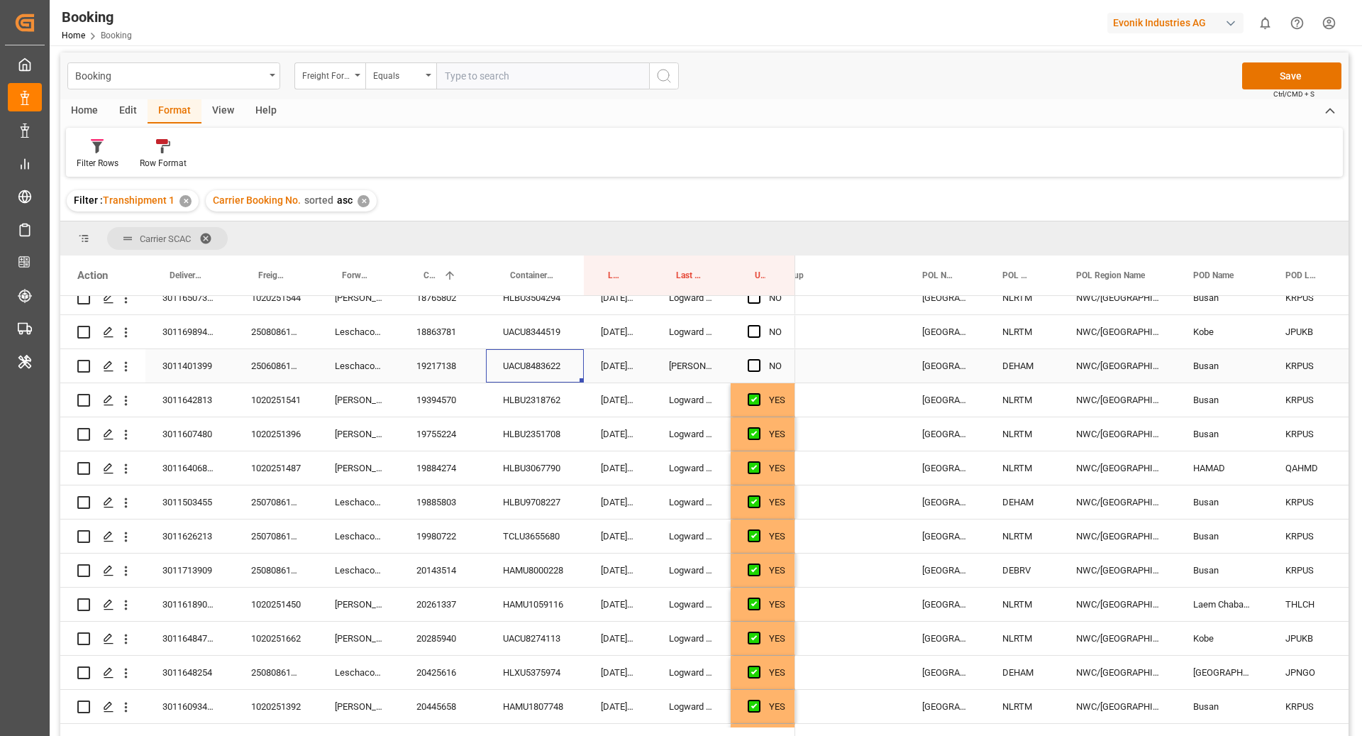
scroll to position [0, 0]
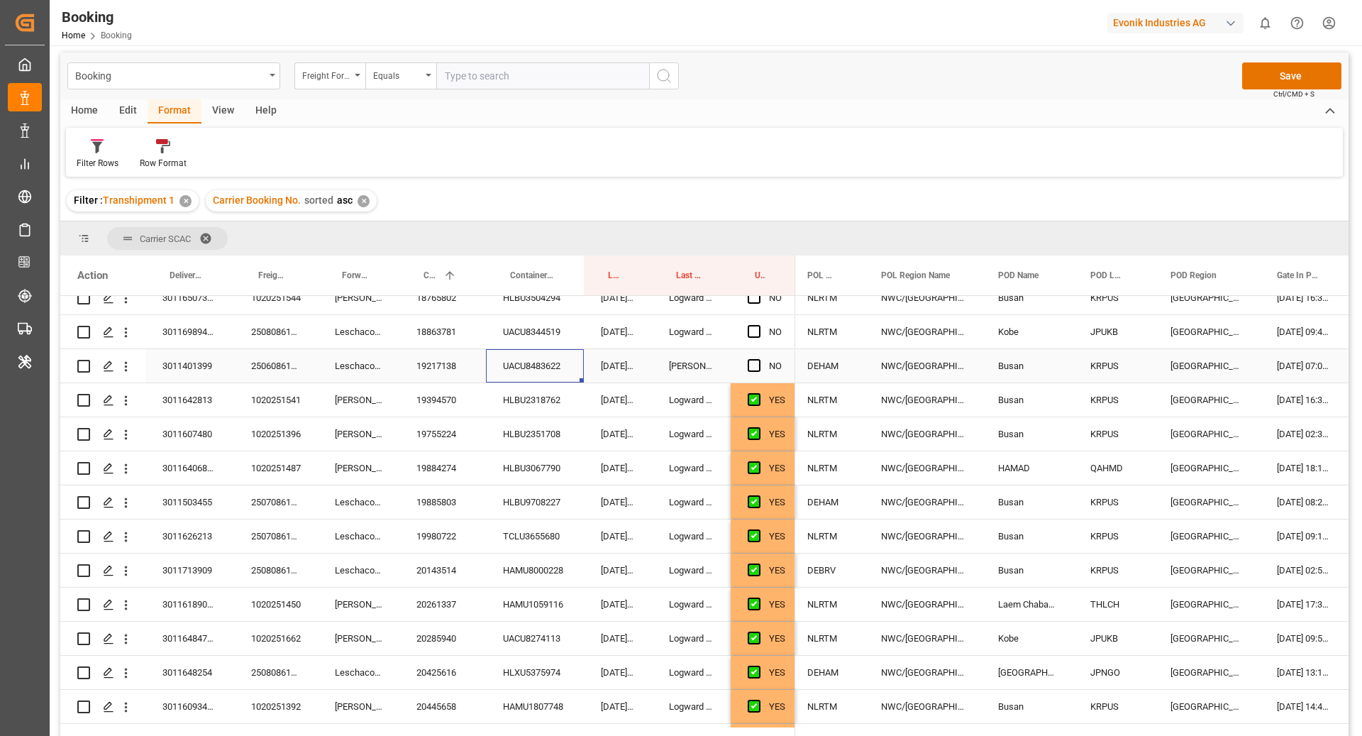
click at [269, 367] on div "250608610938" at bounding box center [276, 365] width 84 height 33
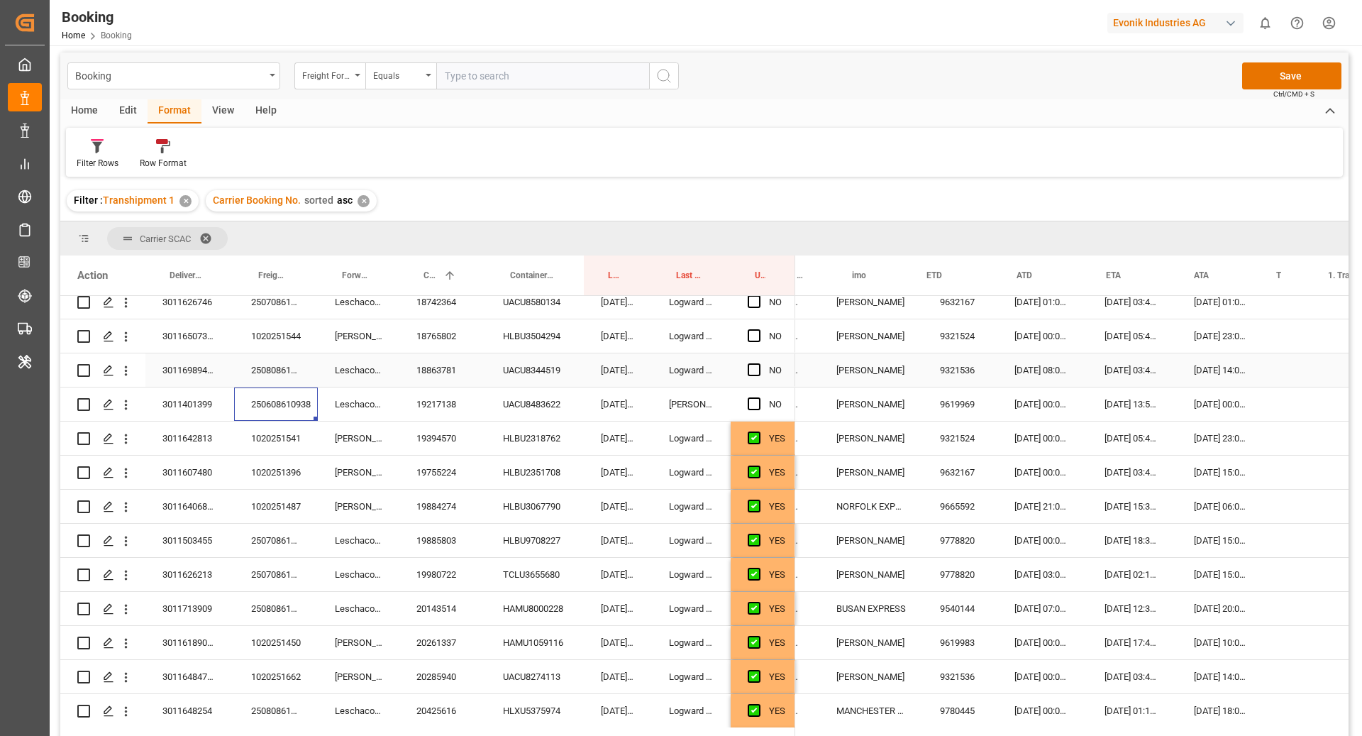
scroll to position [0, 847]
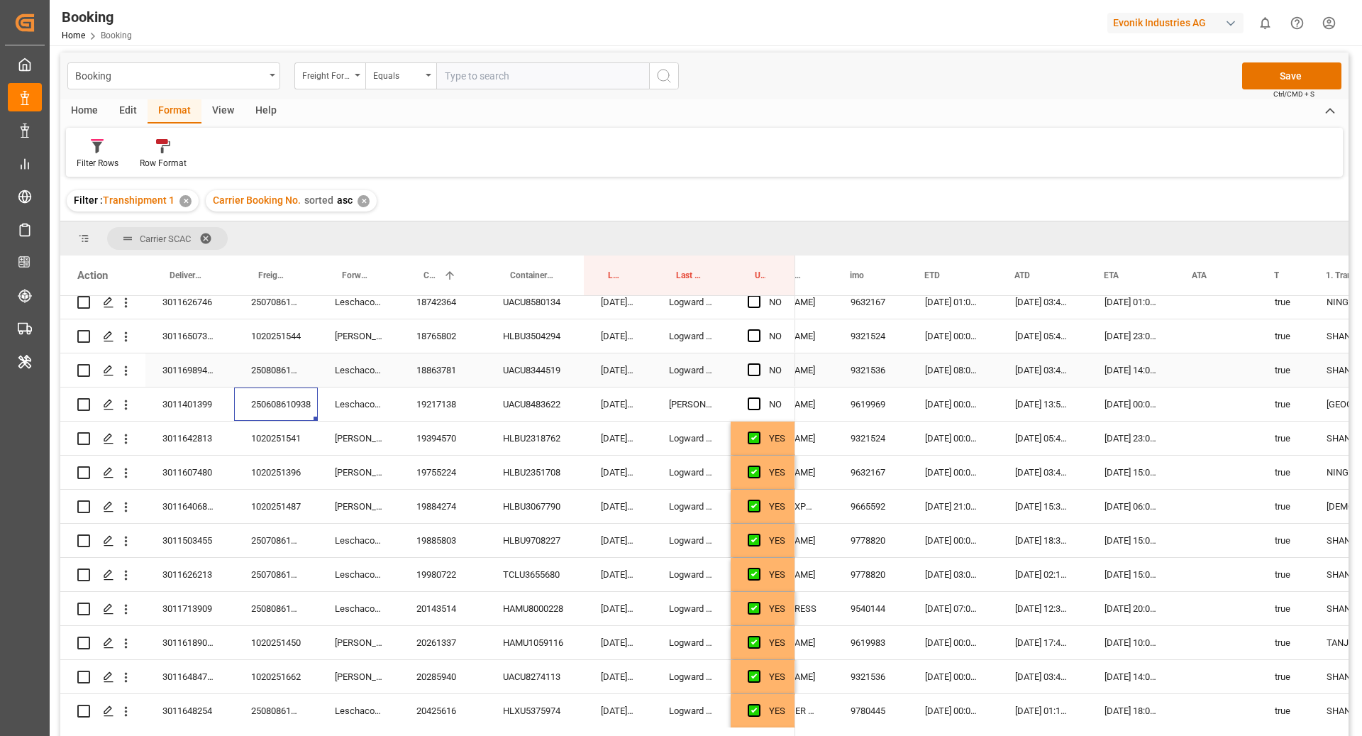
click at [756, 360] on div "Press SPACE to select this row." at bounding box center [758, 370] width 21 height 33
click at [756, 368] on span "Press SPACE to select this row." at bounding box center [754, 369] width 13 height 13
click at [759, 363] on input "Press SPACE to select this row." at bounding box center [759, 363] width 0 height 0
click at [754, 334] on span "Press SPACE to select this row." at bounding box center [754, 335] width 13 height 13
click at [759, 329] on input "Press SPACE to select this row." at bounding box center [759, 329] width 0 height 0
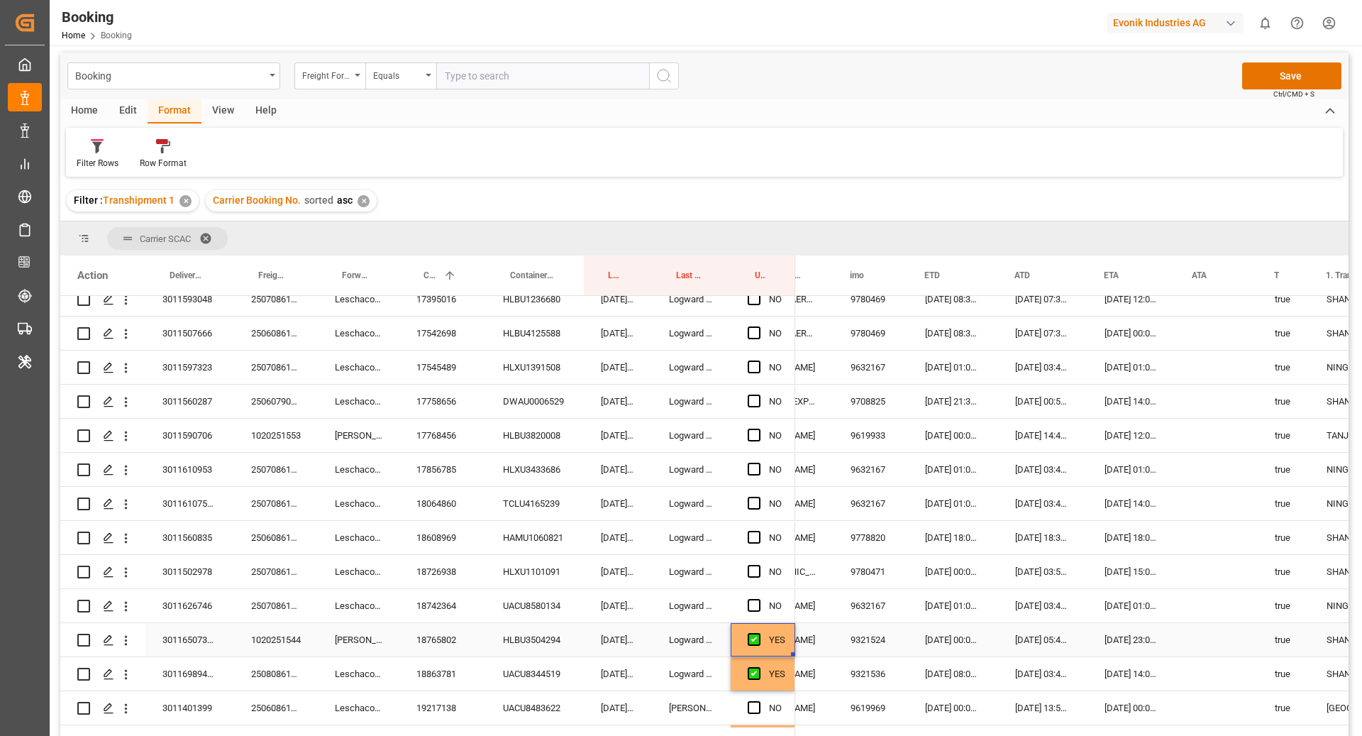
scroll to position [2638, 0]
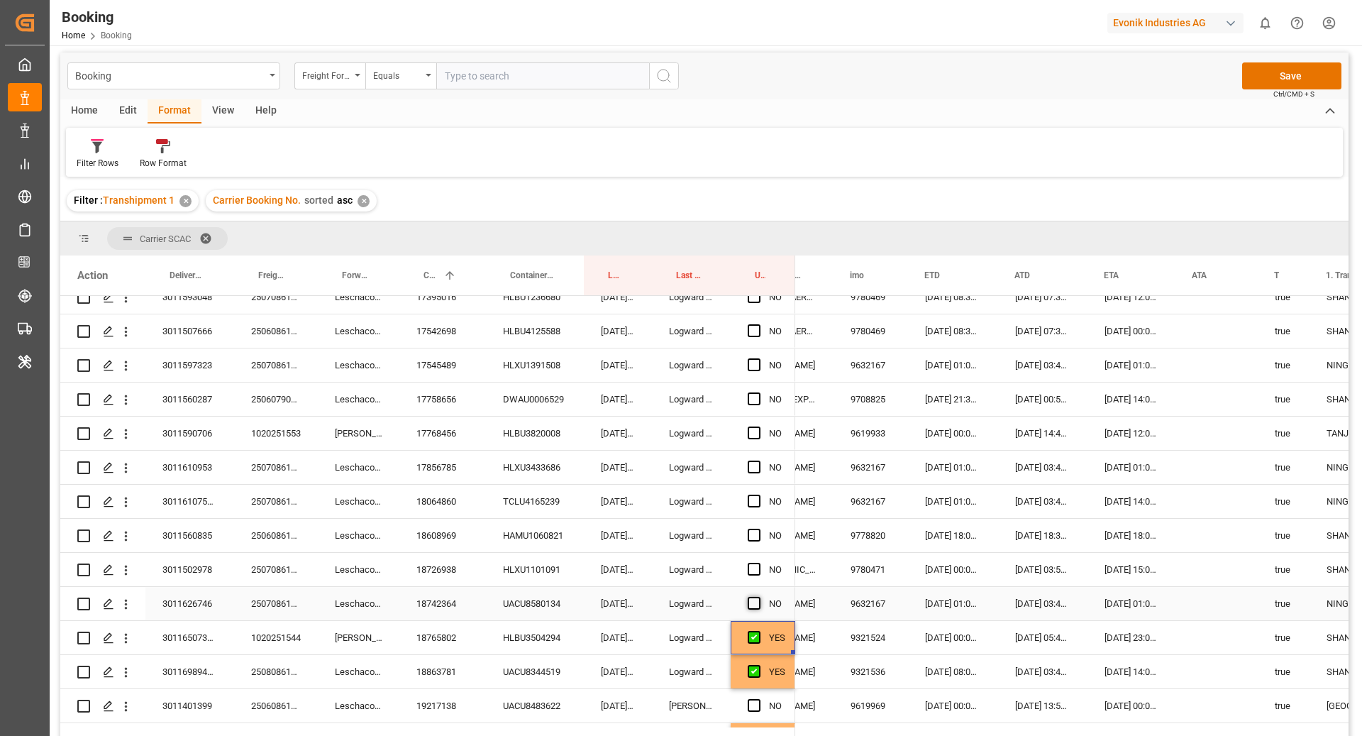
click at [752, 599] on span "Press SPACE to select this row." at bounding box center [754, 603] width 13 height 13
click at [759, 597] on input "Press SPACE to select this row." at bounding box center [759, 597] width 0 height 0
click at [753, 563] on span "Press SPACE to select this row." at bounding box center [754, 569] width 13 height 13
click at [759, 563] on input "Press SPACE to select this row." at bounding box center [759, 563] width 0 height 0
click at [756, 534] on span "Press SPACE to select this row." at bounding box center [754, 535] width 13 height 13
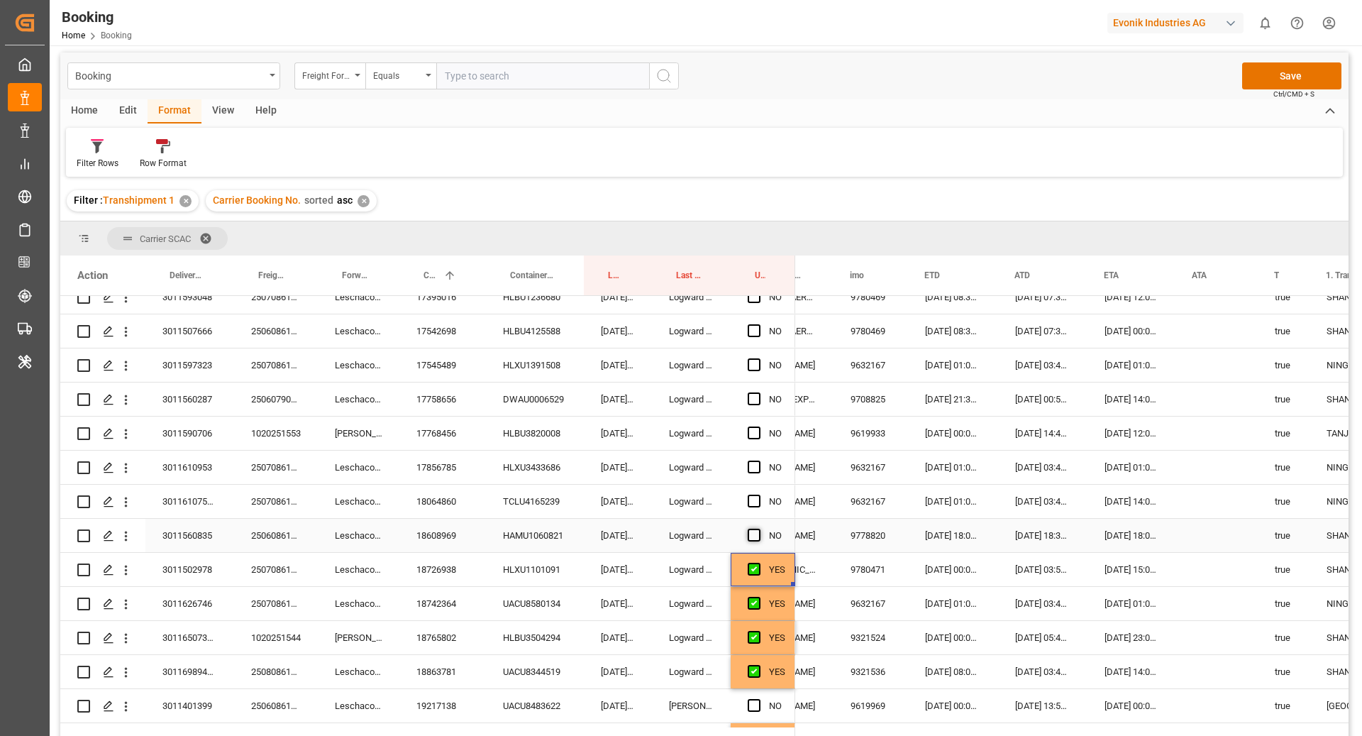
click at [759, 529] on input "Press SPACE to select this row." at bounding box center [759, 529] width 0 height 0
click at [753, 492] on div "Press SPACE to select this row." at bounding box center [758, 501] width 21 height 33
click at [754, 502] on span "Press SPACE to select this row." at bounding box center [754, 501] width 13 height 13
click at [759, 495] on input "Press SPACE to select this row." at bounding box center [759, 495] width 0 height 0
click at [753, 465] on span "Press SPACE to select this row." at bounding box center [754, 467] width 13 height 13
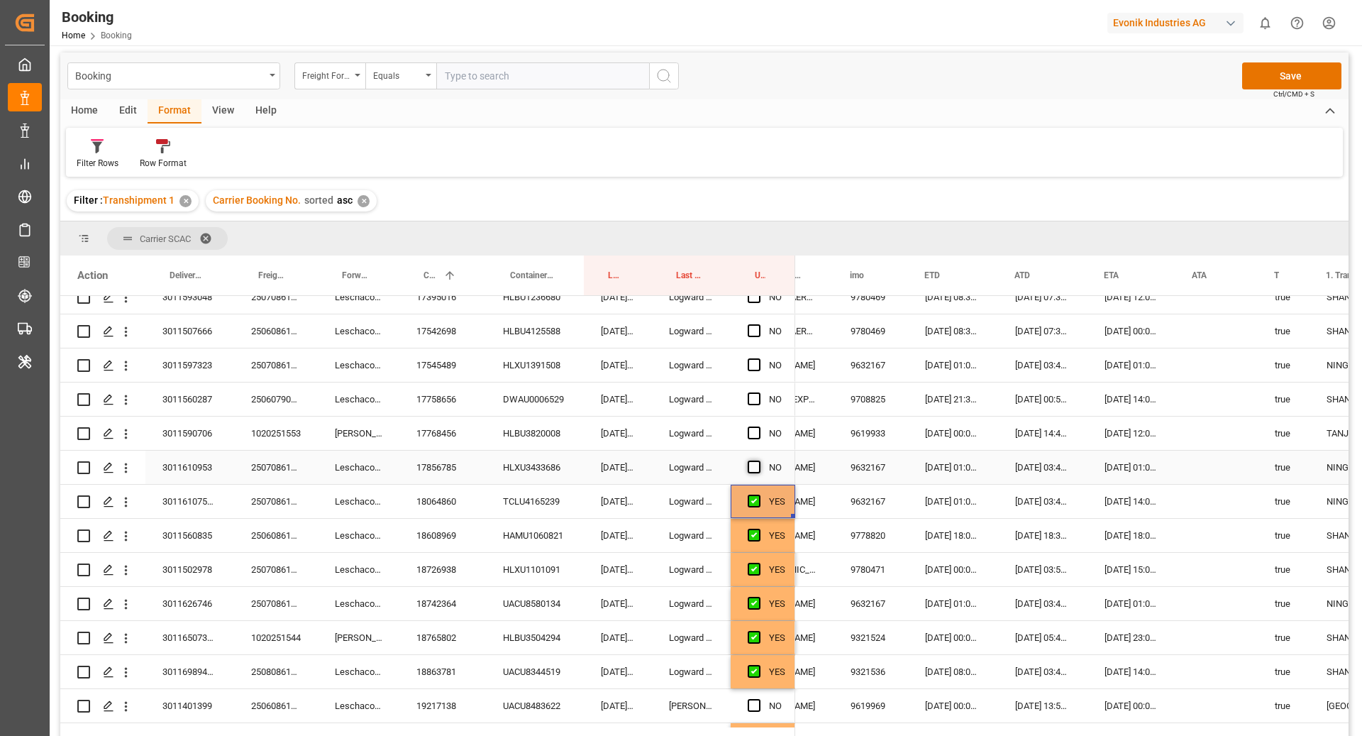
click at [759, 461] on input "Press SPACE to select this row." at bounding box center [759, 461] width 0 height 0
drag, startPoint x: 753, startPoint y: 431, endPoint x: 748, endPoint y: 385, distance: 46.4
click at [753, 431] on span "Press SPACE to select this row." at bounding box center [754, 432] width 13 height 13
click at [759, 426] on input "Press SPACE to select this row." at bounding box center [759, 426] width 0 height 0
click at [751, 397] on span "Press SPACE to select this row." at bounding box center [754, 398] width 13 height 13
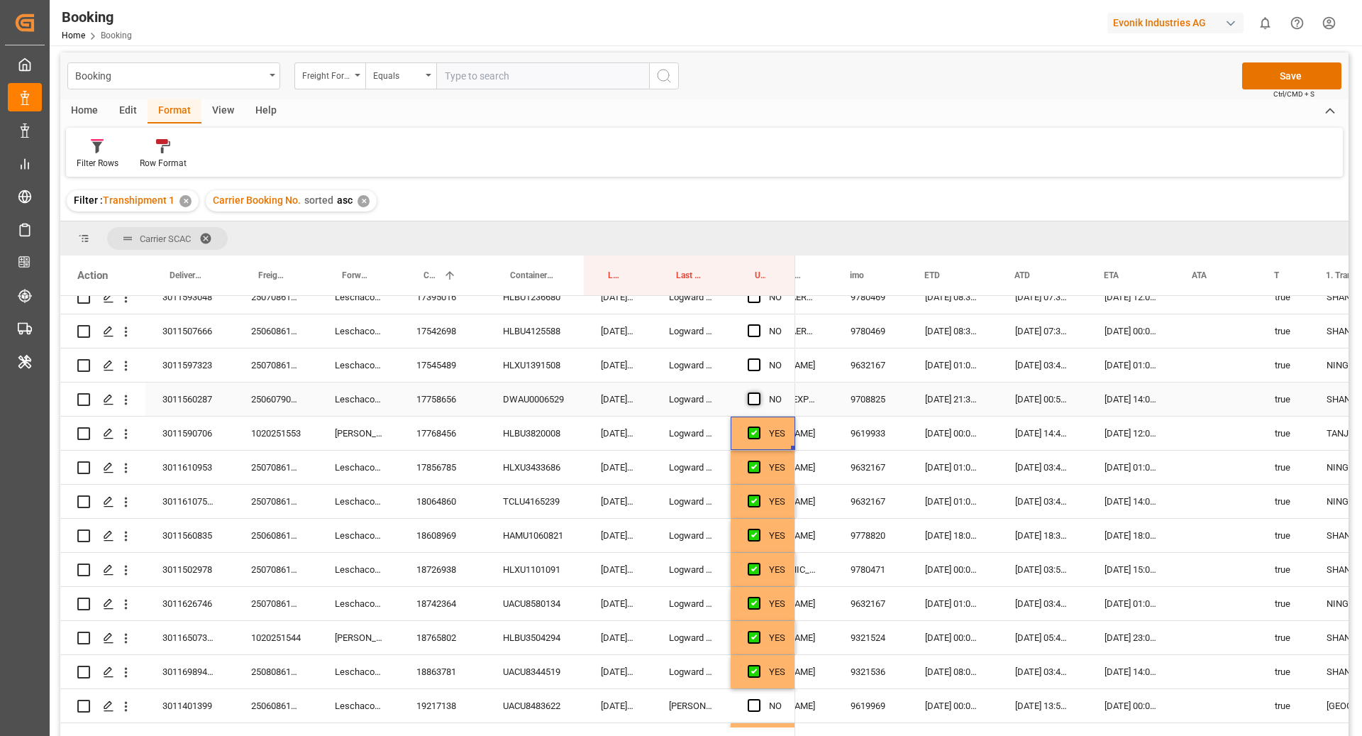
click at [759, 392] on input "Press SPACE to select this row." at bounding box center [759, 392] width 0 height 0
click at [757, 369] on span "Press SPACE to select this row." at bounding box center [754, 364] width 13 height 13
click at [759, 358] on input "Press SPACE to select this row." at bounding box center [759, 358] width 0 height 0
click at [756, 325] on span "Press SPACE to select this row." at bounding box center [754, 330] width 13 height 13
click at [759, 324] on input "Press SPACE to select this row." at bounding box center [759, 324] width 0 height 0
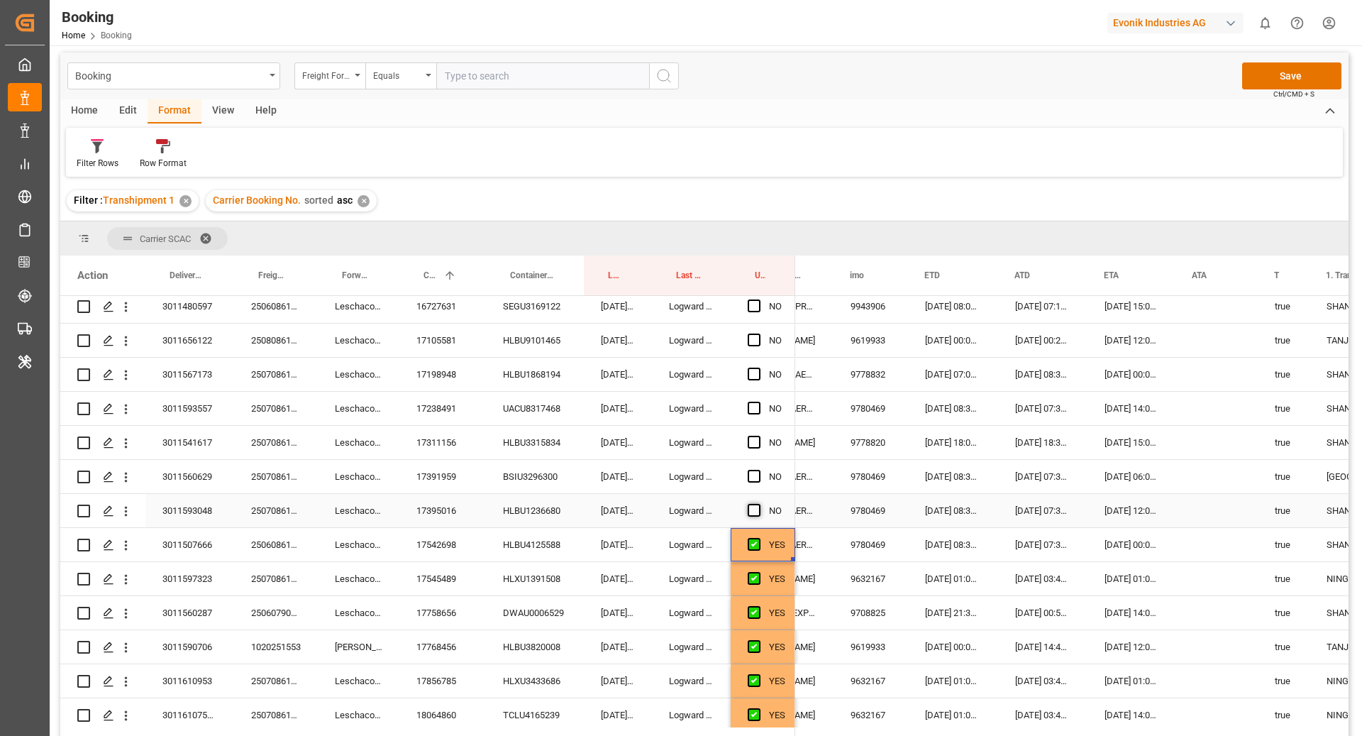
scroll to position [2420, 0]
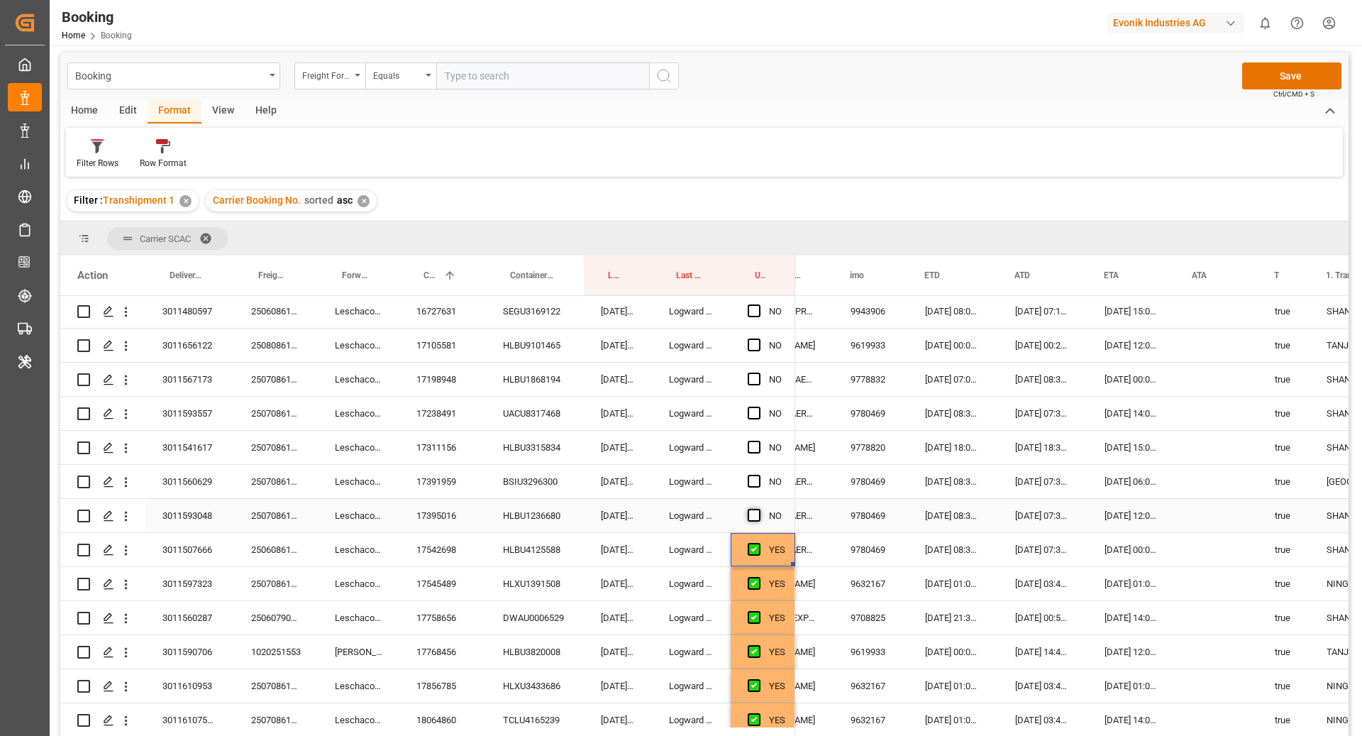
click at [758, 509] on span "Press SPACE to select this row." at bounding box center [754, 515] width 13 height 13
click at [759, 509] on input "Press SPACE to select this row." at bounding box center [759, 509] width 0 height 0
drag, startPoint x: 752, startPoint y: 481, endPoint x: 752, endPoint y: 467, distance: 14.2
click at [752, 481] on span "Press SPACE to select this row." at bounding box center [754, 481] width 13 height 13
click at [759, 475] on input "Press SPACE to select this row." at bounding box center [759, 475] width 0 height 0
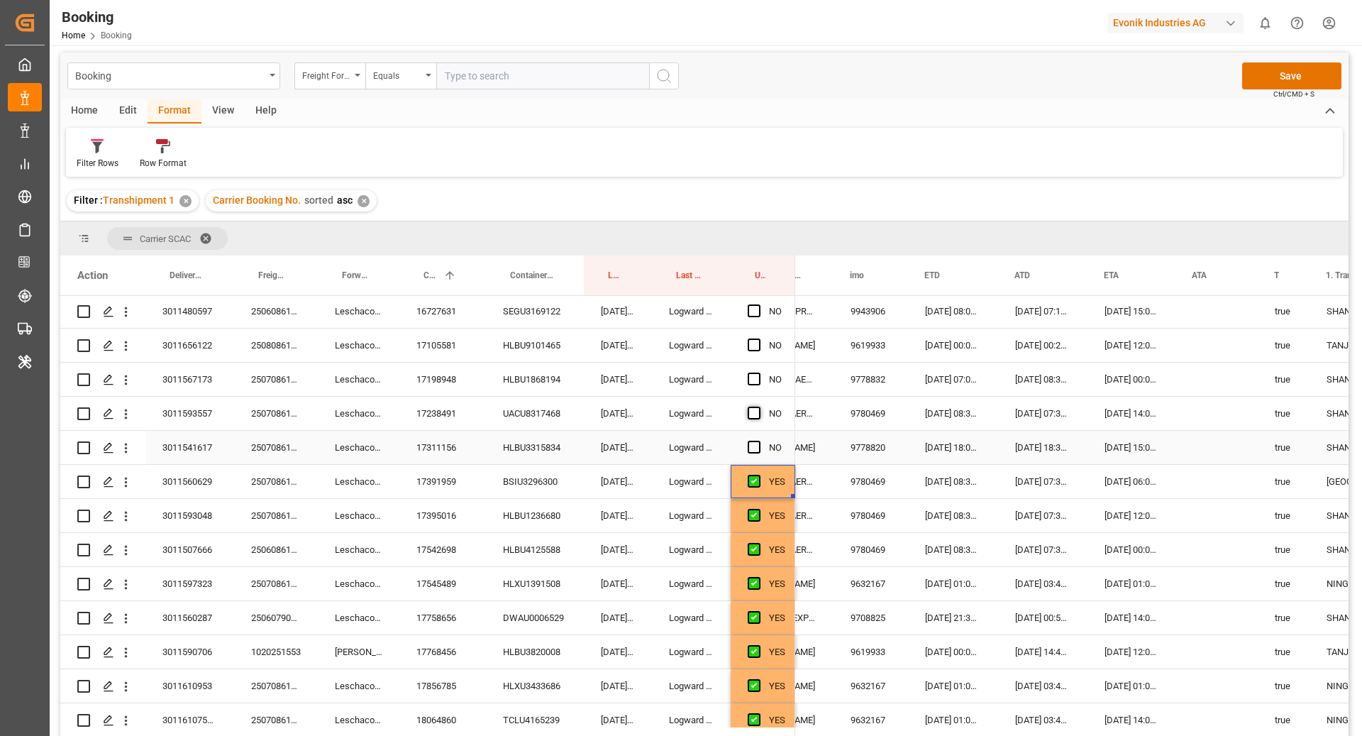
click at [753, 446] on span "Press SPACE to select this row." at bounding box center [754, 447] width 13 height 13
click at [759, 441] on input "Press SPACE to select this row." at bounding box center [759, 441] width 0 height 0
click at [754, 414] on span "Press SPACE to select this row." at bounding box center [754, 413] width 13 height 13
click at [759, 407] on input "Press SPACE to select this row." at bounding box center [759, 407] width 0 height 0
click at [754, 370] on div "Press SPACE to select this row." at bounding box center [758, 379] width 21 height 33
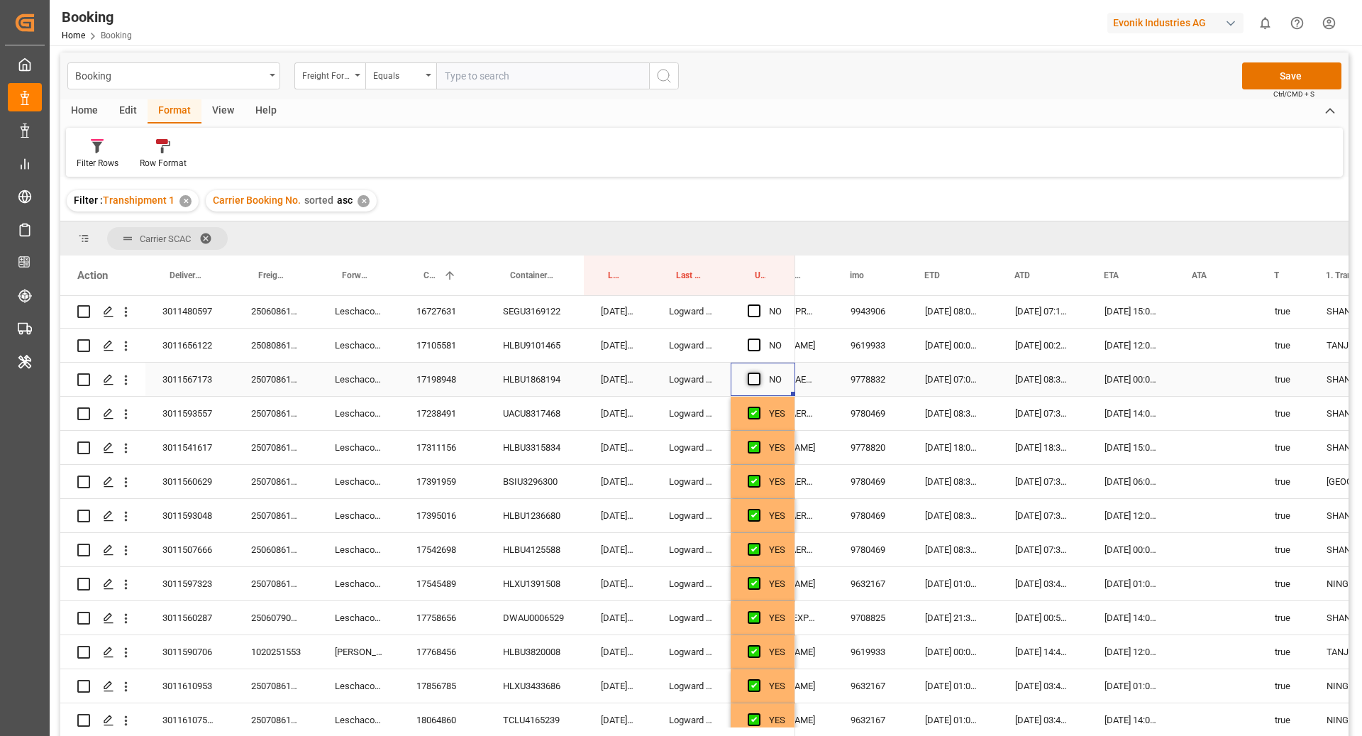
click at [754, 380] on span "Press SPACE to select this row." at bounding box center [754, 379] width 13 height 13
click at [759, 373] on input "Press SPACE to select this row." at bounding box center [759, 373] width 0 height 0
click at [758, 345] on span "Press SPACE to select this row." at bounding box center [754, 344] width 13 height 13
click at [759, 338] on input "Press SPACE to select this row." at bounding box center [759, 338] width 0 height 0
click at [754, 314] on span "Press SPACE to select this row." at bounding box center [754, 310] width 13 height 13
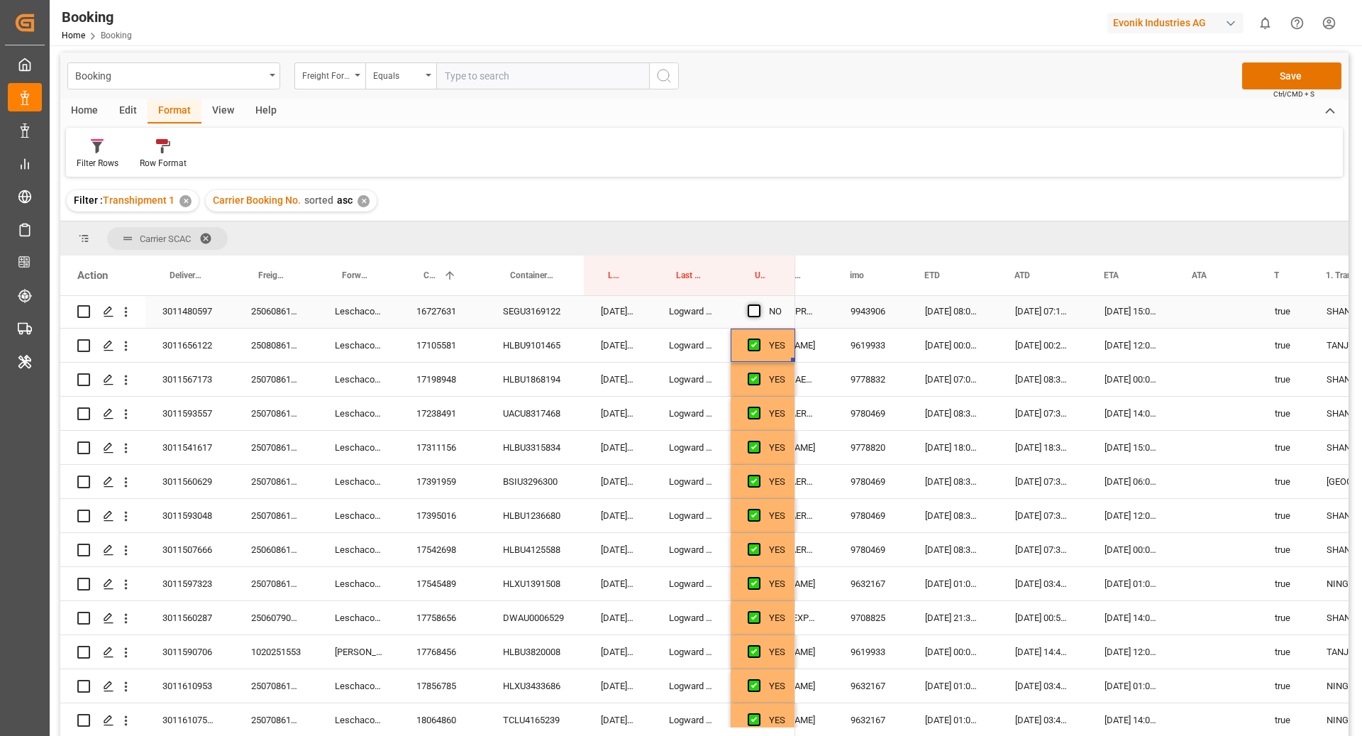
click at [759, 304] on input "Press SPACE to select this row." at bounding box center [759, 304] width 0 height 0
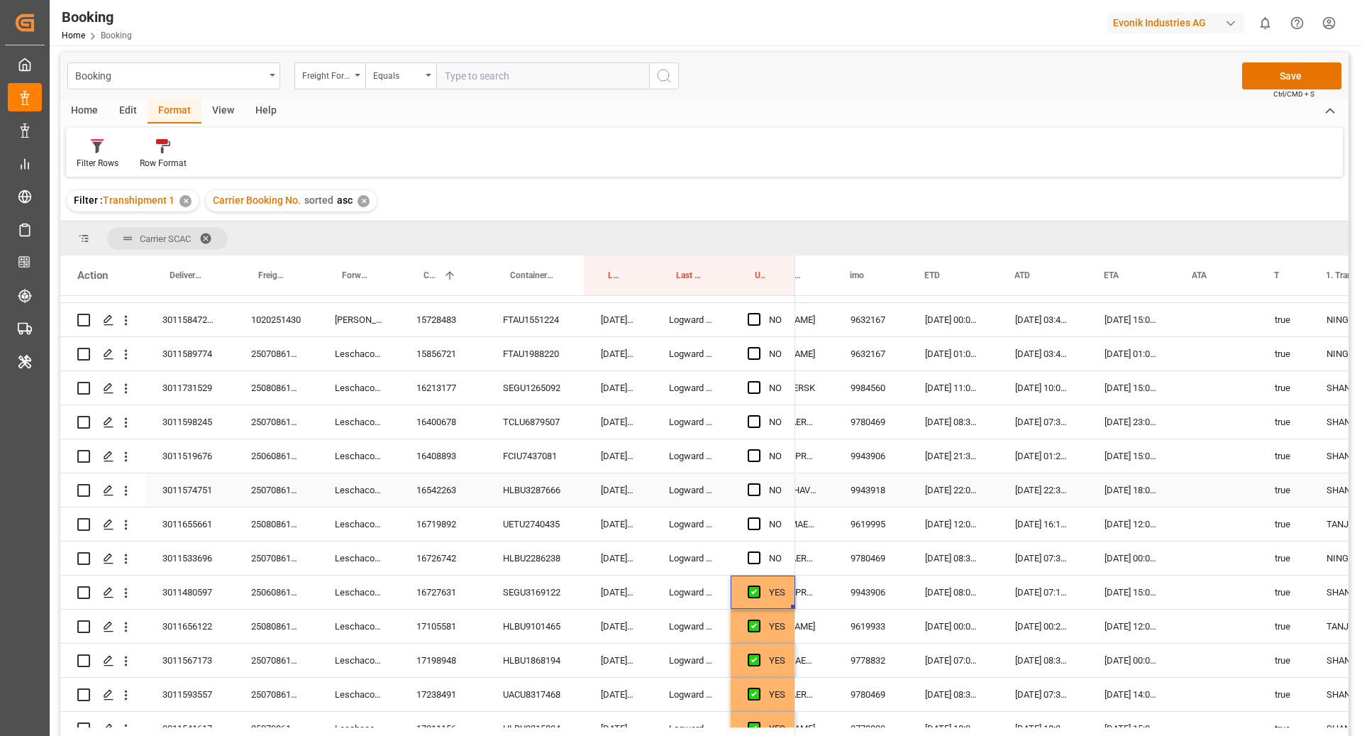
scroll to position [2135, 0]
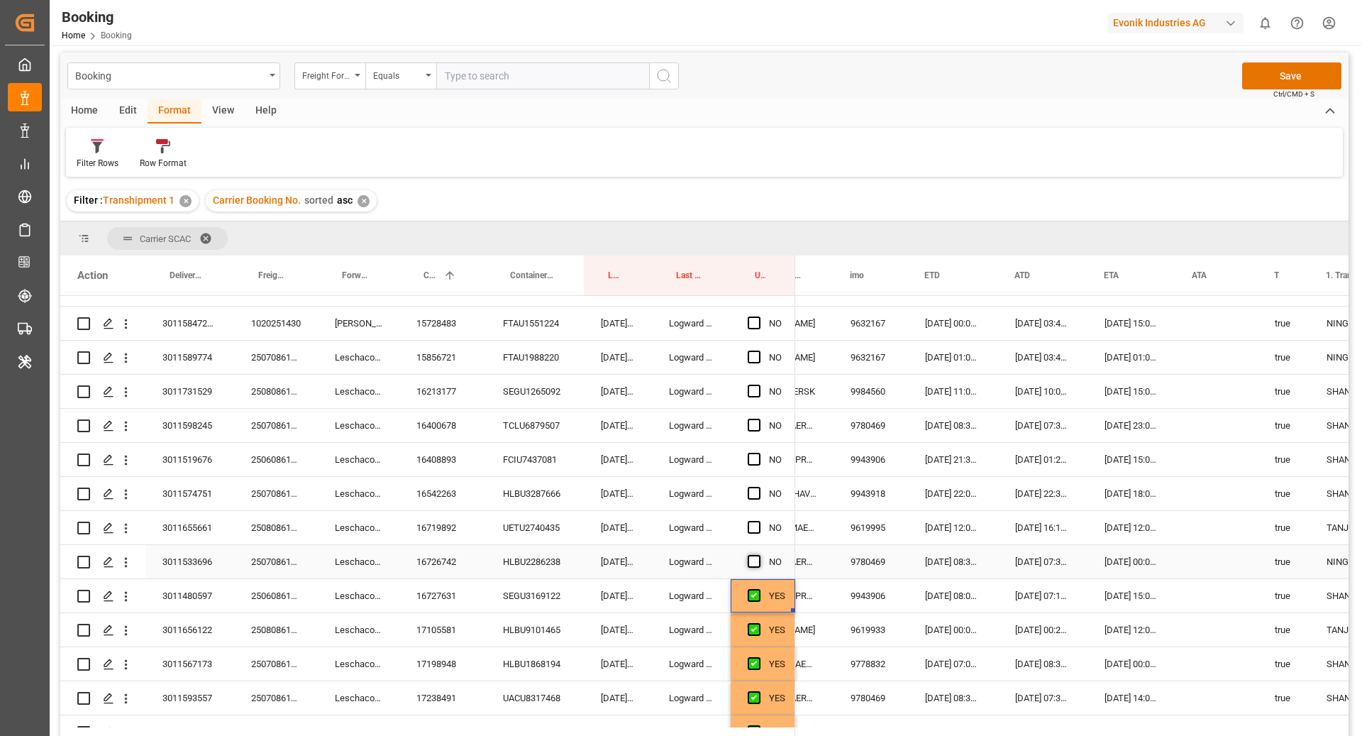
click at [755, 560] on span "Press SPACE to select this row." at bounding box center [754, 561] width 13 height 13
click at [759, 555] on input "Press SPACE to select this row." at bounding box center [759, 555] width 0 height 0
click at [749, 526] on span "Press SPACE to select this row." at bounding box center [754, 527] width 13 height 13
click at [759, 521] on input "Press SPACE to select this row." at bounding box center [759, 521] width 0 height 0
click at [751, 485] on div "Press SPACE to select this row." at bounding box center [758, 494] width 21 height 33
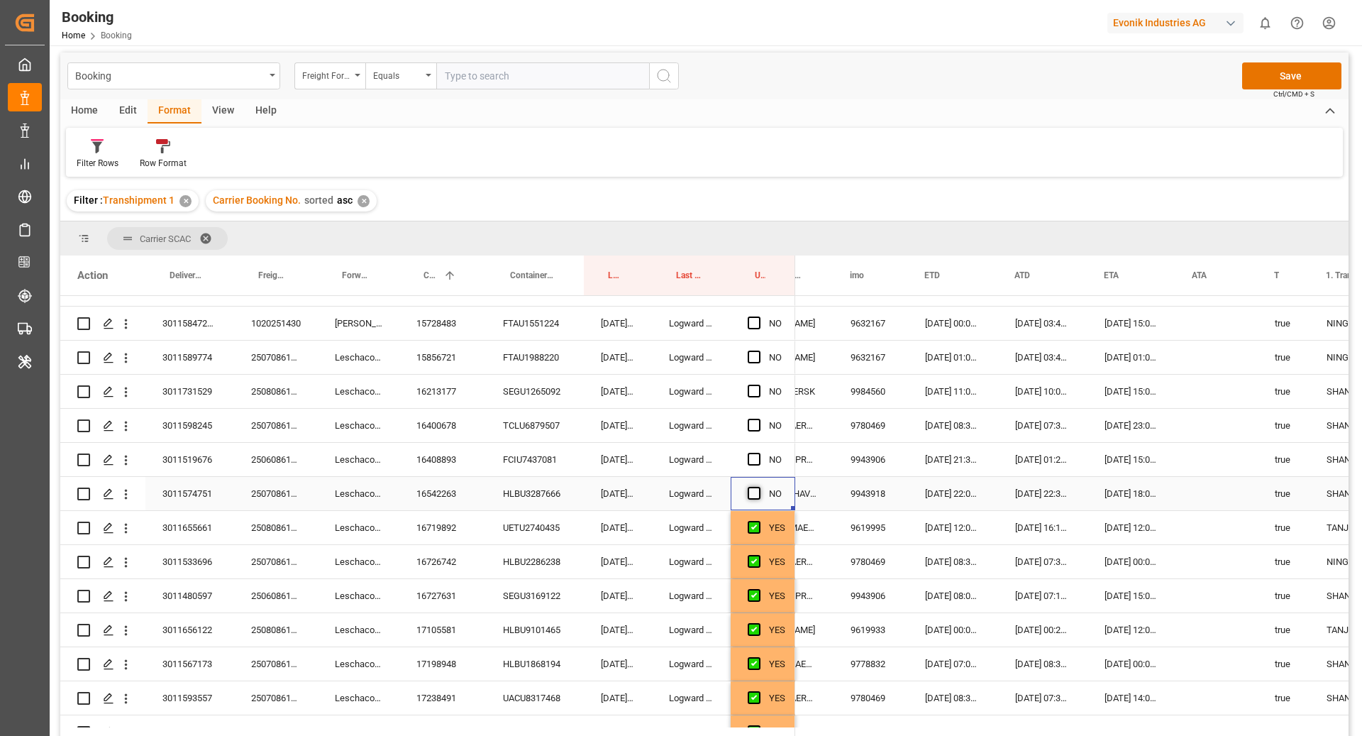
click at [759, 488] on span "Press SPACE to select this row." at bounding box center [754, 493] width 13 height 13
click at [759, 487] on input "Press SPACE to select this row." at bounding box center [759, 487] width 0 height 0
click at [757, 464] on div "Press SPACE to select this row." at bounding box center [758, 460] width 21 height 33
click at [754, 461] on span "Press SPACE to select this row." at bounding box center [754, 459] width 13 height 13
click at [759, 453] on input "Press SPACE to select this row." at bounding box center [759, 453] width 0 height 0
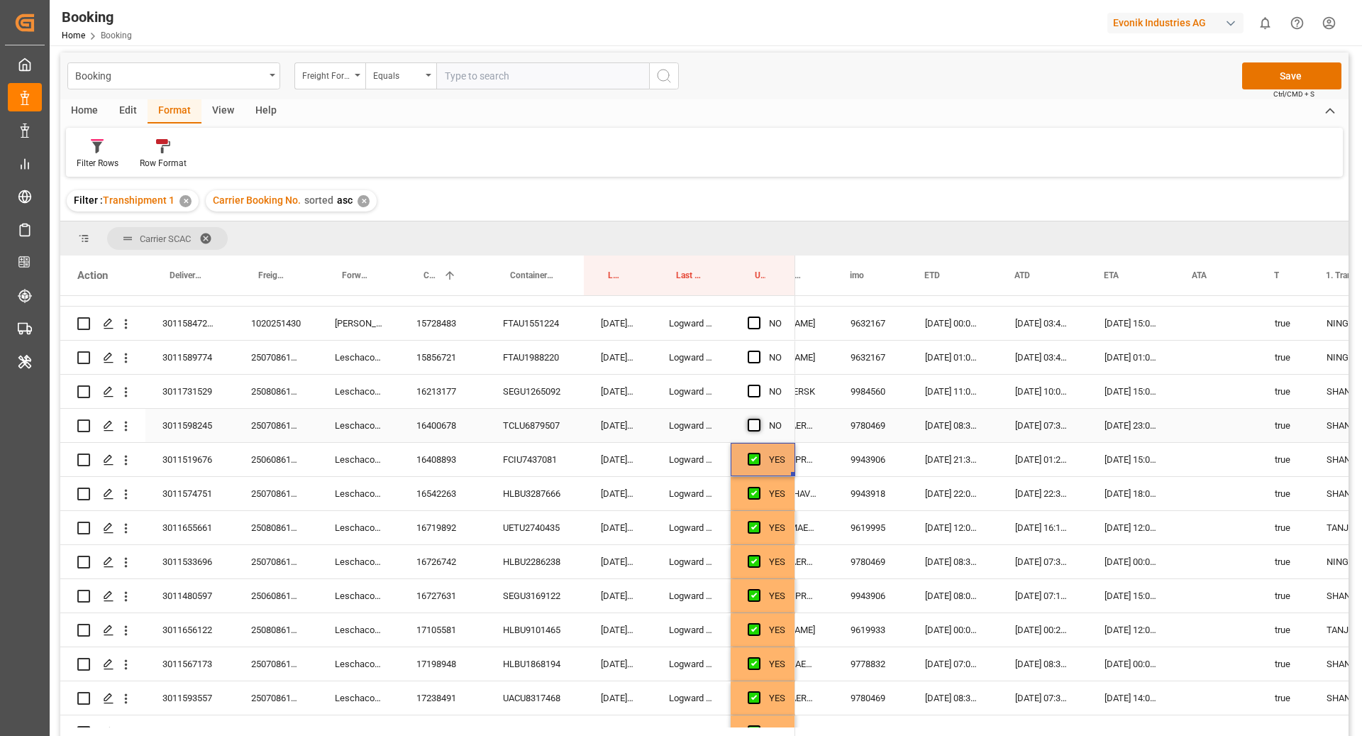
click at [756, 424] on span "Press SPACE to select this row." at bounding box center [754, 425] width 13 height 13
click at [759, 419] on input "Press SPACE to select this row." at bounding box center [759, 419] width 0 height 0
click at [756, 390] on span "Press SPACE to select this row." at bounding box center [754, 391] width 13 height 13
click at [759, 385] on input "Press SPACE to select this row." at bounding box center [759, 385] width 0 height 0
click at [754, 352] on span "Press SPACE to select this row." at bounding box center [754, 357] width 13 height 13
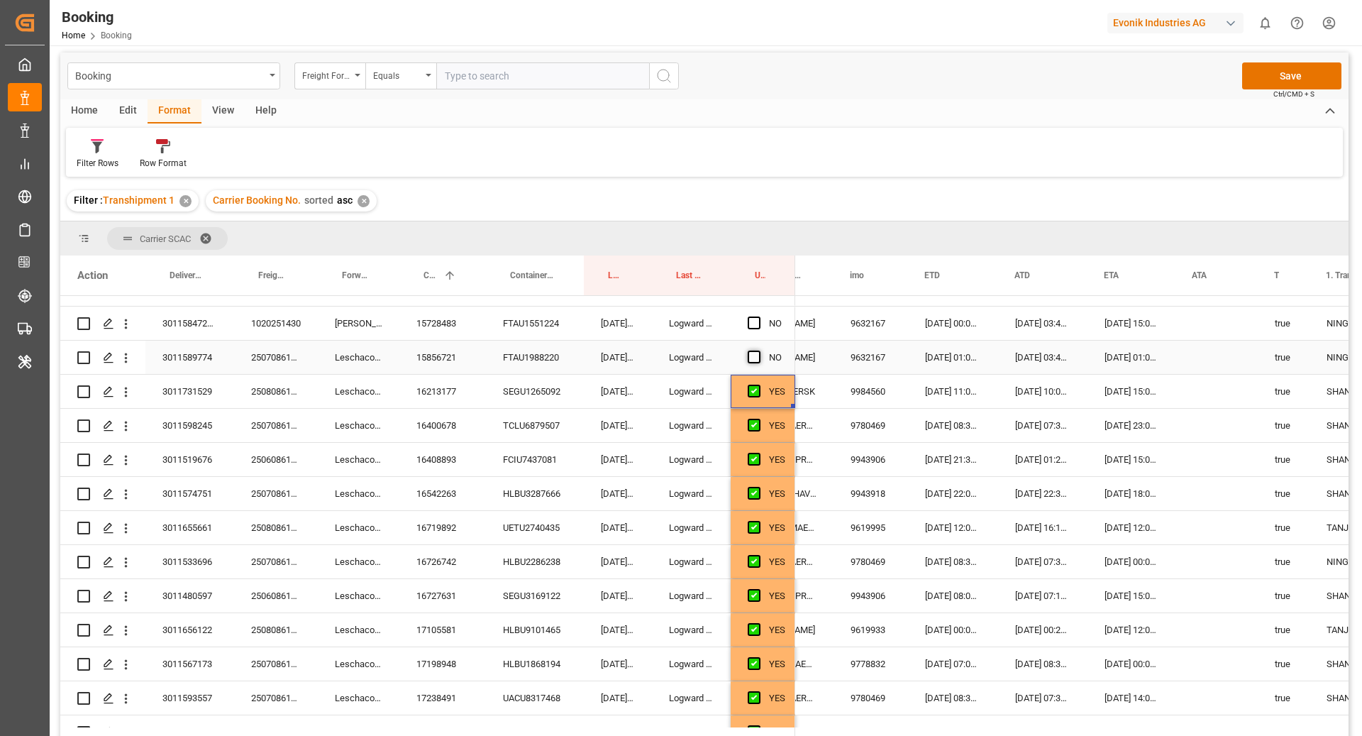
click at [759, 351] on input "Press SPACE to select this row." at bounding box center [759, 351] width 0 height 0
click at [755, 320] on span "Press SPACE to select this row." at bounding box center [754, 322] width 13 height 13
click at [759, 316] on input "Press SPACE to select this row." at bounding box center [759, 316] width 0 height 0
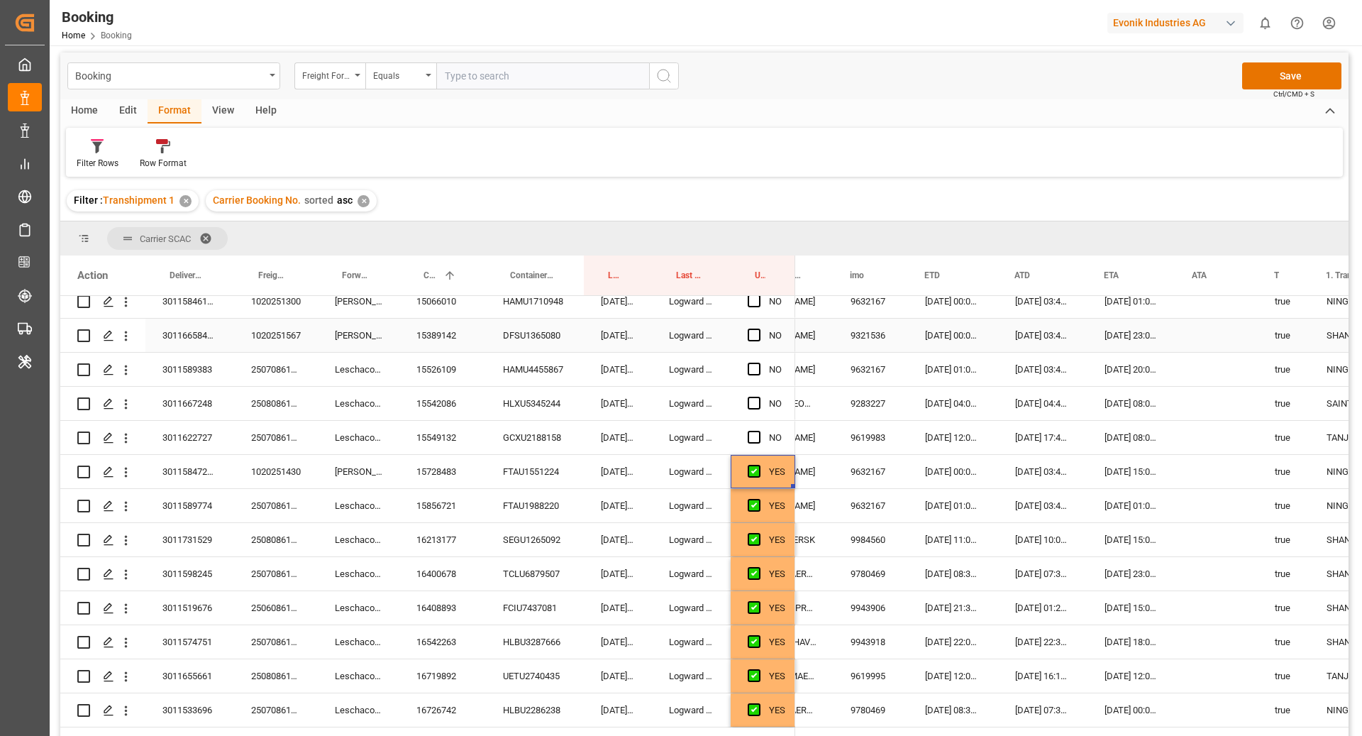
scroll to position [1847, 0]
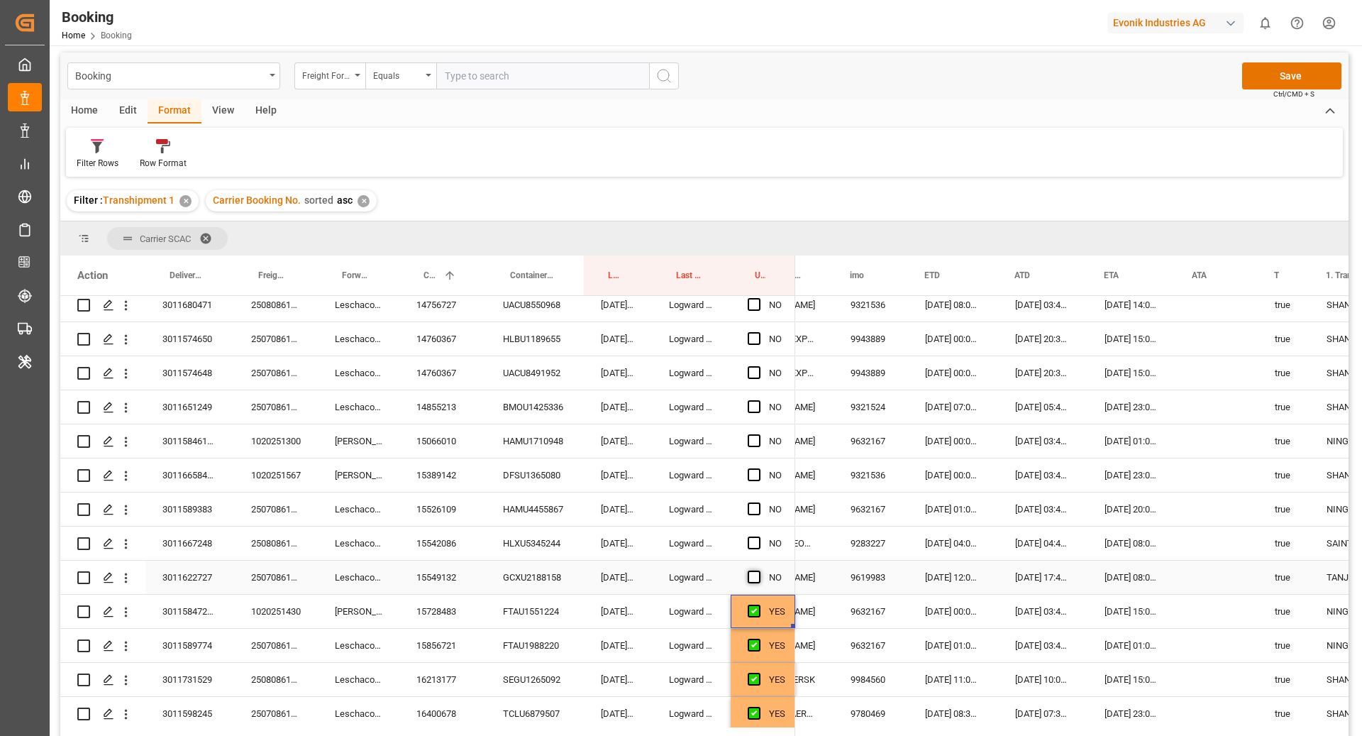
click at [754, 572] on span "Press SPACE to select this row." at bounding box center [754, 577] width 13 height 13
click at [759, 571] on input "Press SPACE to select this row." at bounding box center [759, 571] width 0 height 0
click at [755, 539] on span "Press SPACE to select this row." at bounding box center [754, 542] width 13 height 13
click at [759, 536] on input "Press SPACE to select this row." at bounding box center [759, 536] width 0 height 0
click at [751, 505] on span "Press SPACE to select this row." at bounding box center [754, 508] width 13 height 13
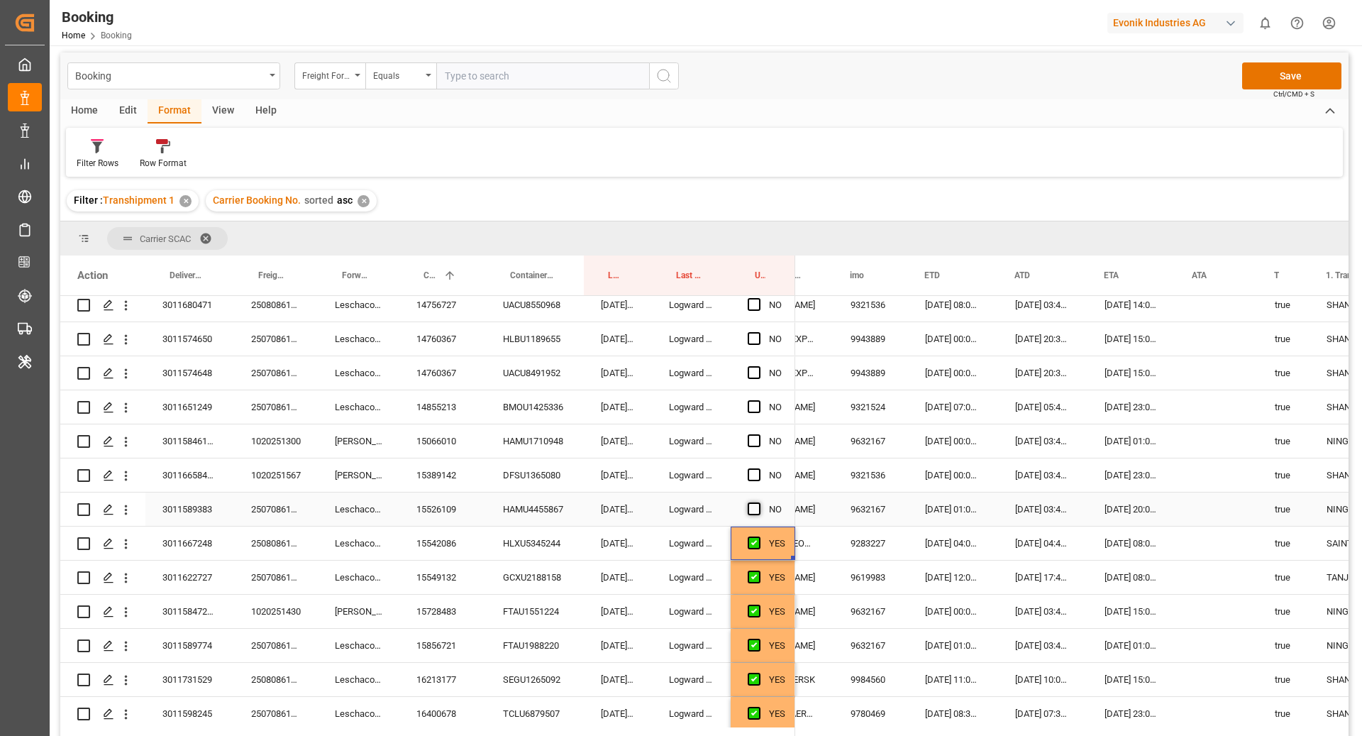
click at [759, 502] on input "Press SPACE to select this row." at bounding box center [759, 502] width 0 height 0
click at [753, 478] on span "Press SPACE to select this row." at bounding box center [754, 474] width 13 height 13
click at [759, 468] on input "Press SPACE to select this row." at bounding box center [759, 468] width 0 height 0
click at [756, 438] on span "Press SPACE to select this row." at bounding box center [754, 440] width 13 height 13
click at [759, 434] on input "Press SPACE to select this row." at bounding box center [759, 434] width 0 height 0
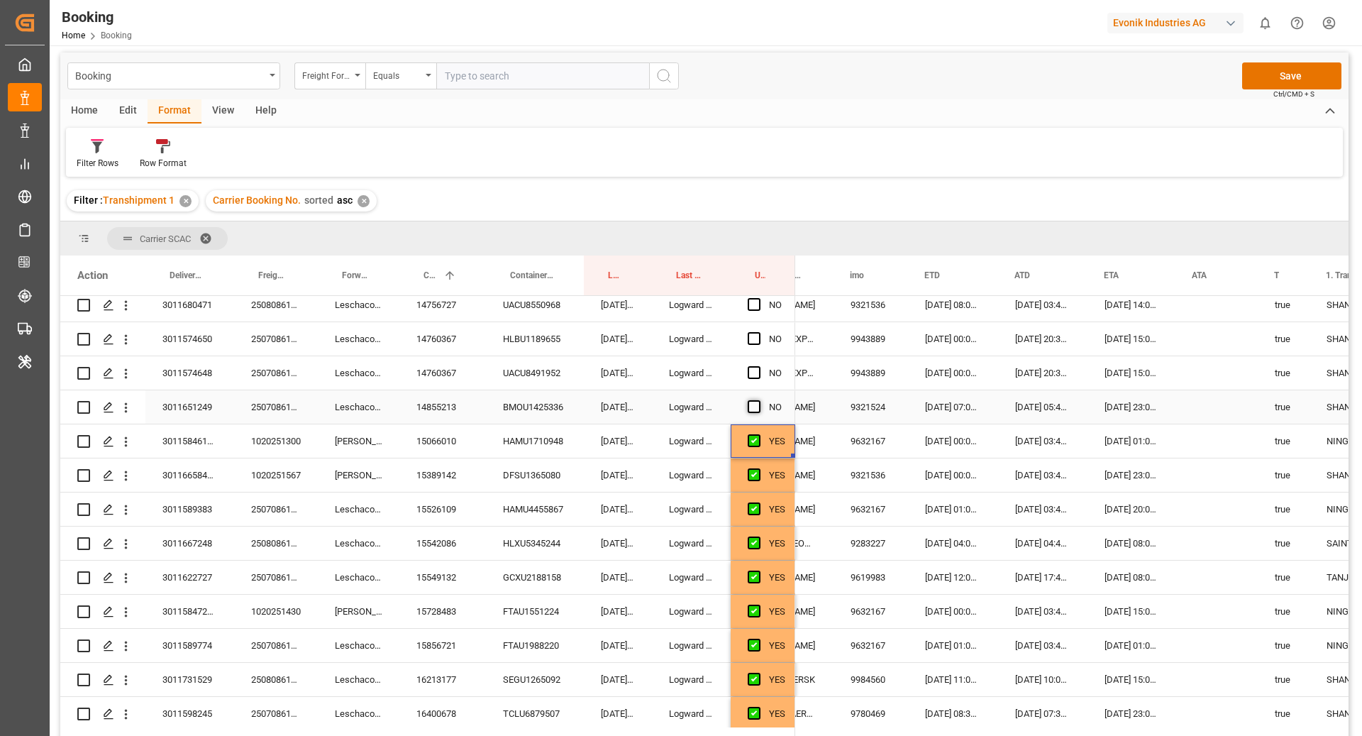
click at [751, 411] on span "Press SPACE to select this row." at bounding box center [754, 406] width 13 height 13
click at [759, 400] on input "Press SPACE to select this row." at bounding box center [759, 400] width 0 height 0
click at [751, 375] on span "Press SPACE to select this row." at bounding box center [754, 372] width 13 height 13
click at [759, 366] on input "Press SPACE to select this row." at bounding box center [759, 366] width 0 height 0
click at [757, 339] on span "Press SPACE to select this row." at bounding box center [754, 338] width 13 height 13
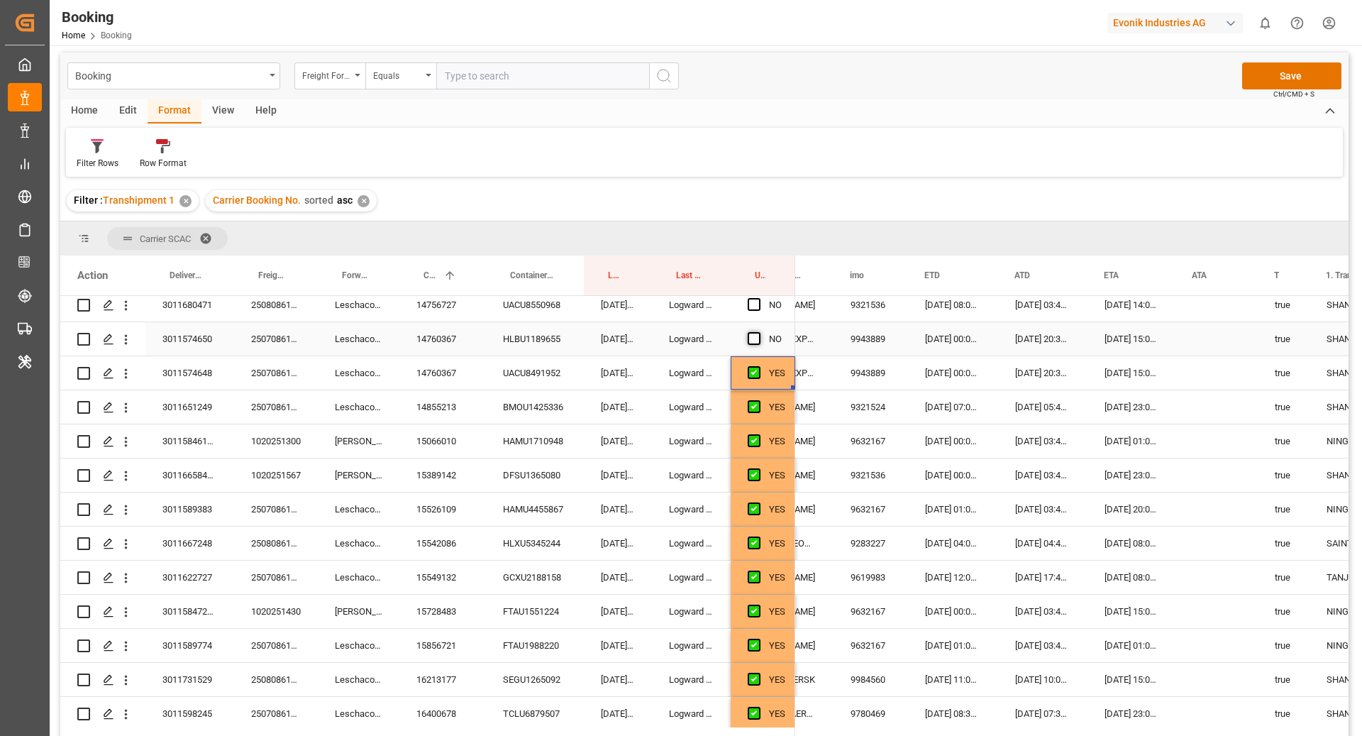
click at [759, 332] on input "Press SPACE to select this row." at bounding box center [759, 332] width 0 height 0
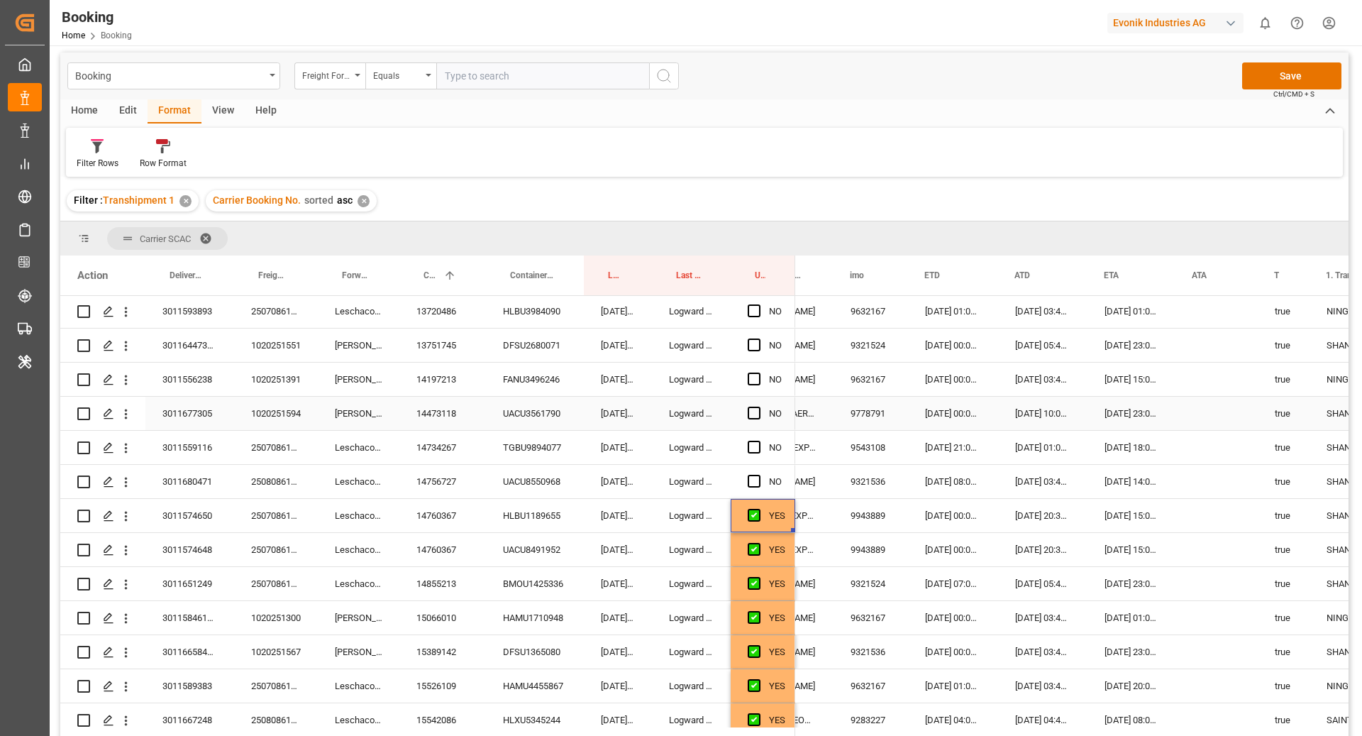
scroll to position [1587, 0]
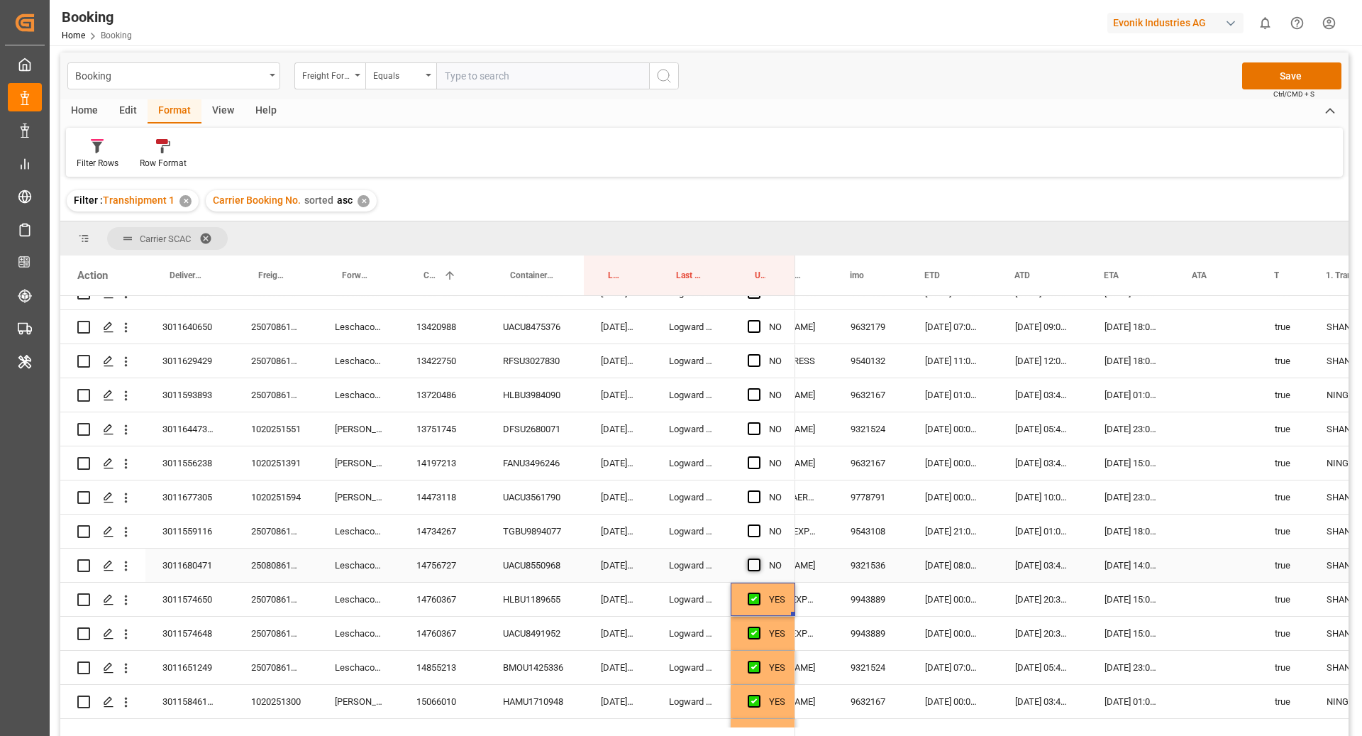
click at [751, 562] on span "Press SPACE to select this row." at bounding box center [754, 564] width 13 height 13
click at [759, 558] on input "Press SPACE to select this row." at bounding box center [759, 558] width 0 height 0
click at [758, 531] on span "Press SPACE to select this row." at bounding box center [754, 530] width 13 height 13
click at [759, 524] on input "Press SPACE to select this row." at bounding box center [759, 524] width 0 height 0
click at [748, 487] on div "Press SPACE to select this row." at bounding box center [758, 497] width 21 height 33
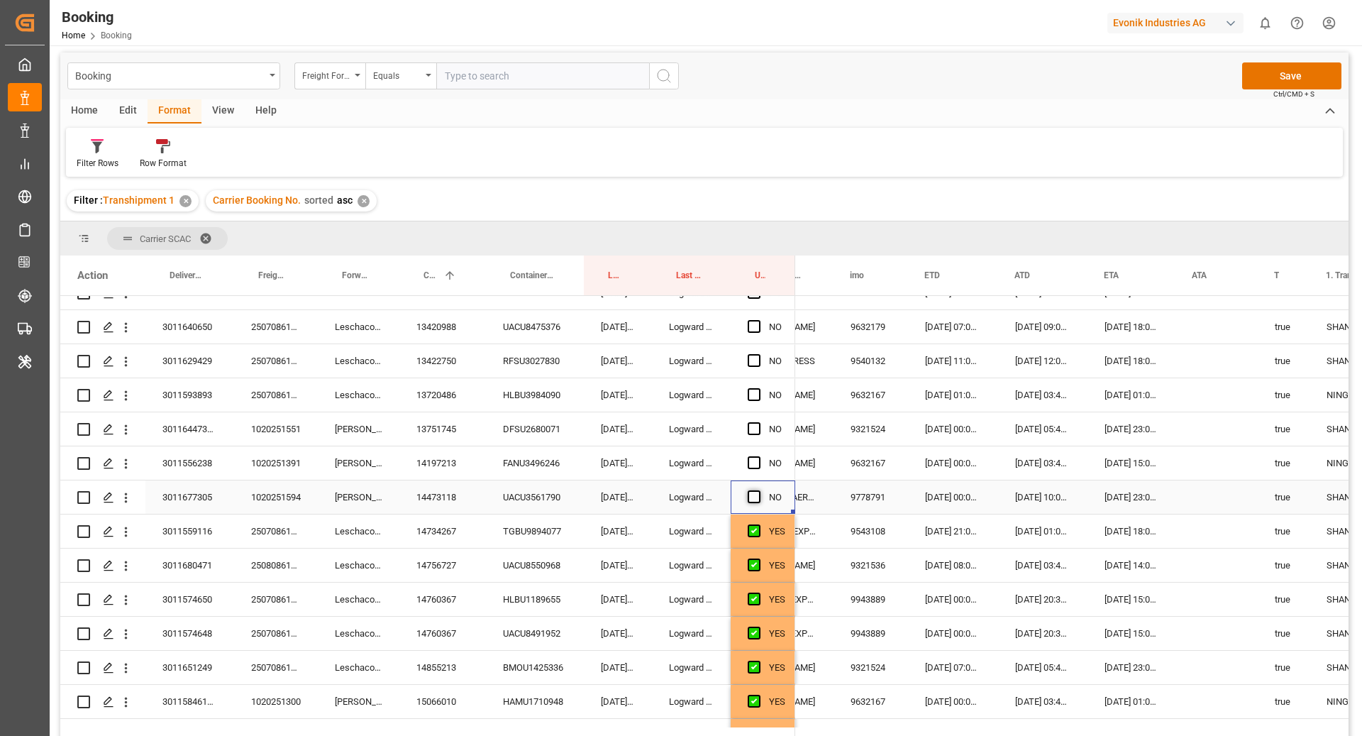
click at [754, 495] on span "Press SPACE to select this row." at bounding box center [754, 496] width 13 height 13
click at [759, 490] on input "Press SPACE to select this row." at bounding box center [759, 490] width 0 height 0
click at [758, 461] on span "Press SPACE to select this row." at bounding box center [754, 462] width 13 height 13
click at [759, 456] on input "Press SPACE to select this row." at bounding box center [759, 456] width 0 height 0
click at [757, 429] on span "Press SPACE to select this row." at bounding box center [754, 428] width 13 height 13
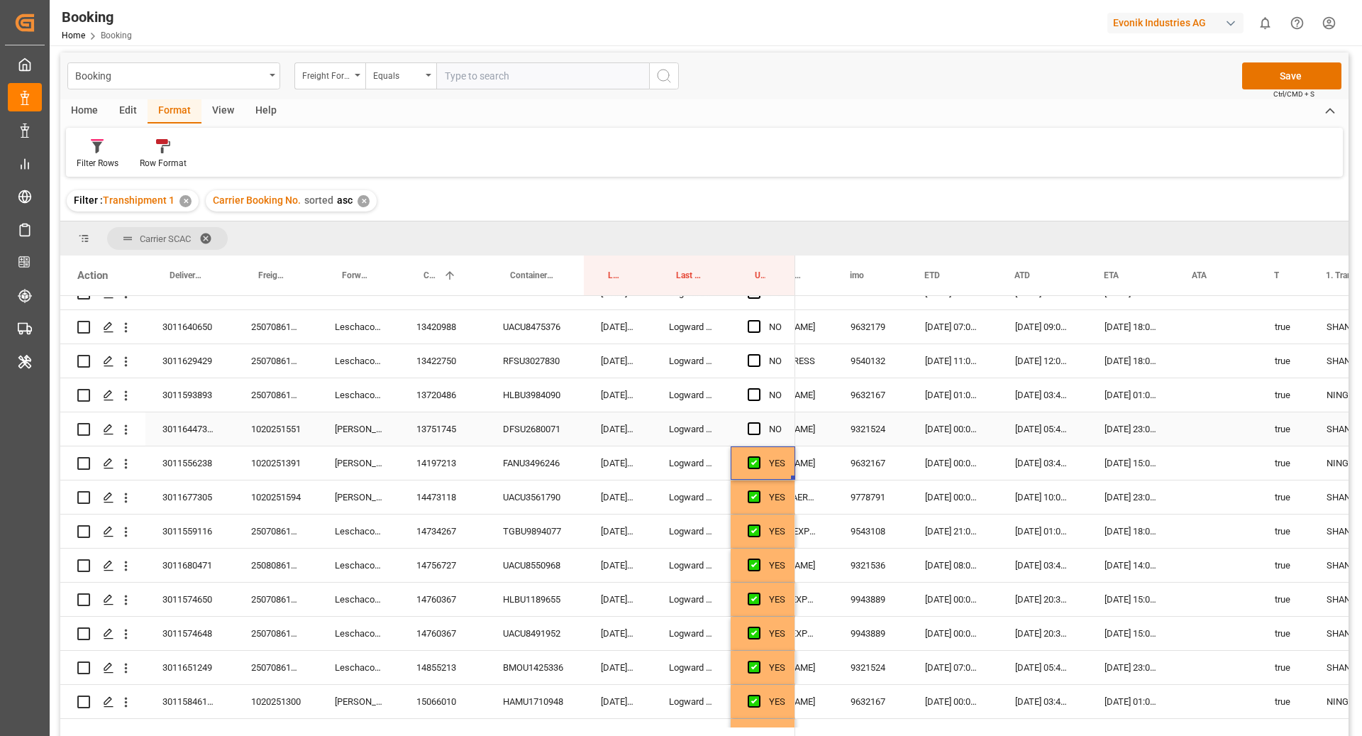
click at [759, 422] on input "Press SPACE to select this row." at bounding box center [759, 422] width 0 height 0
click at [759, 391] on span "Press SPACE to select this row." at bounding box center [754, 394] width 13 height 13
click at [759, 388] on input "Press SPACE to select this row." at bounding box center [759, 388] width 0 height 0
click at [748, 363] on span "Press SPACE to select this row." at bounding box center [754, 360] width 13 height 13
click at [759, 354] on input "Press SPACE to select this row." at bounding box center [759, 354] width 0 height 0
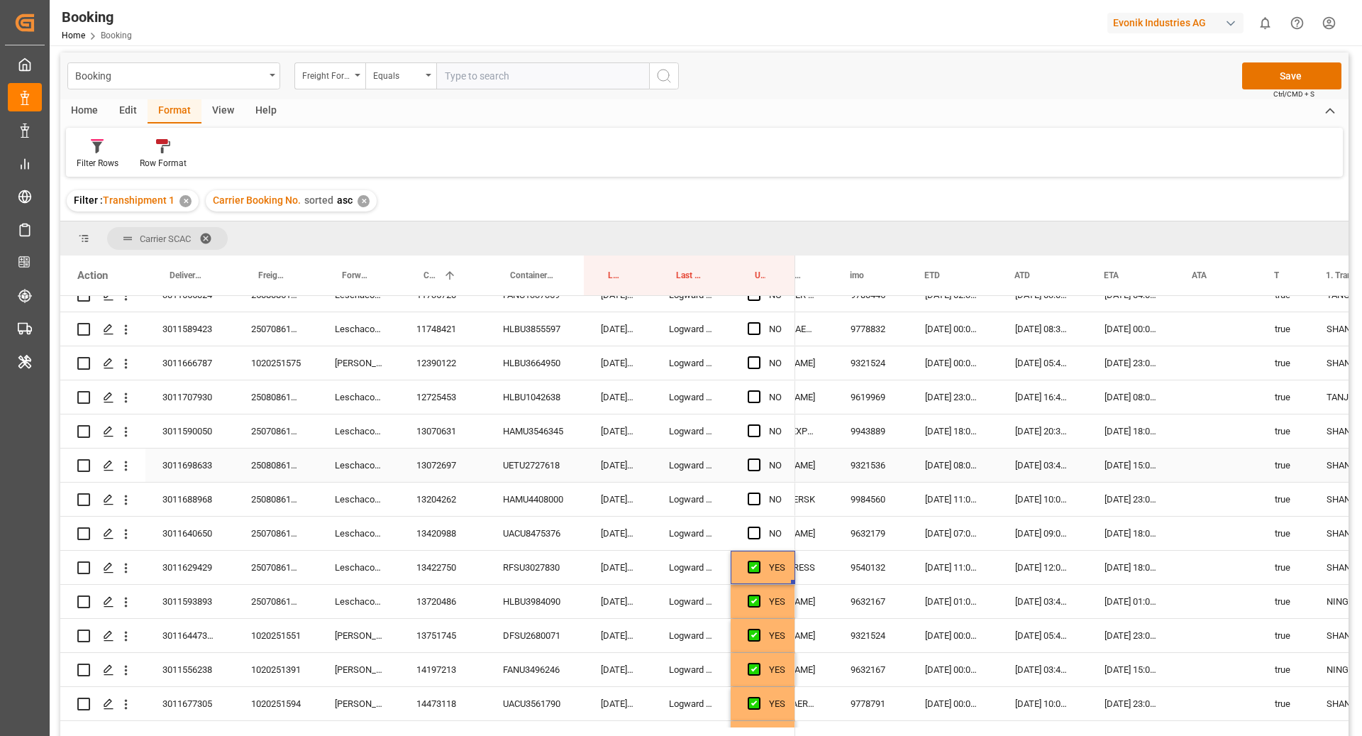
scroll to position [1379, 0]
click at [752, 529] on span "Press SPACE to select this row." at bounding box center [754, 533] width 13 height 13
click at [759, 527] on input "Press SPACE to select this row." at bounding box center [759, 527] width 0 height 0
click at [754, 502] on span "Press SPACE to select this row." at bounding box center [754, 499] width 13 height 13
click at [759, 493] on input "Press SPACE to select this row." at bounding box center [759, 493] width 0 height 0
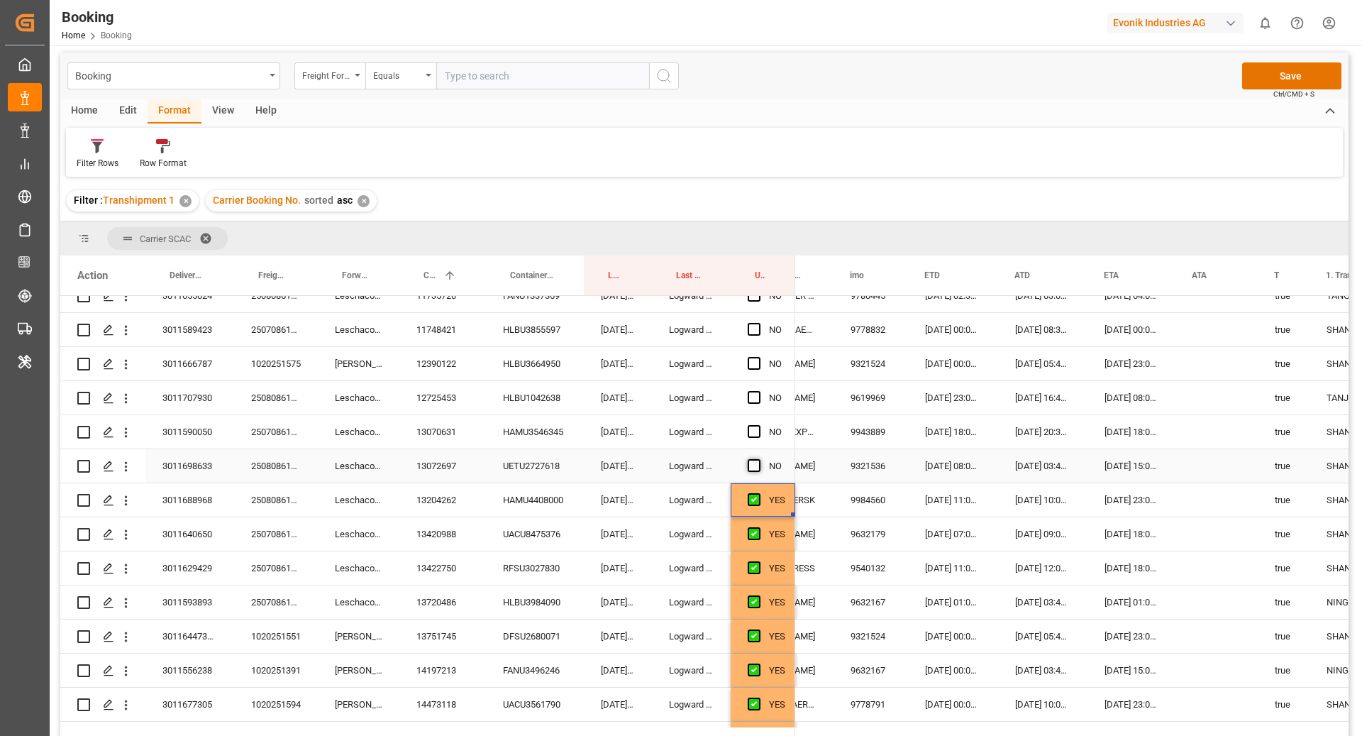
click at [756, 462] on span "Press SPACE to select this row." at bounding box center [754, 465] width 13 height 13
click at [759, 459] on input "Press SPACE to select this row." at bounding box center [759, 459] width 0 height 0
click at [753, 412] on div "Press SPACE to select this row." at bounding box center [758, 398] width 21 height 33
click at [755, 426] on span "Press SPACE to select this row." at bounding box center [754, 431] width 13 height 13
click at [759, 425] on input "Press SPACE to select this row." at bounding box center [759, 425] width 0 height 0
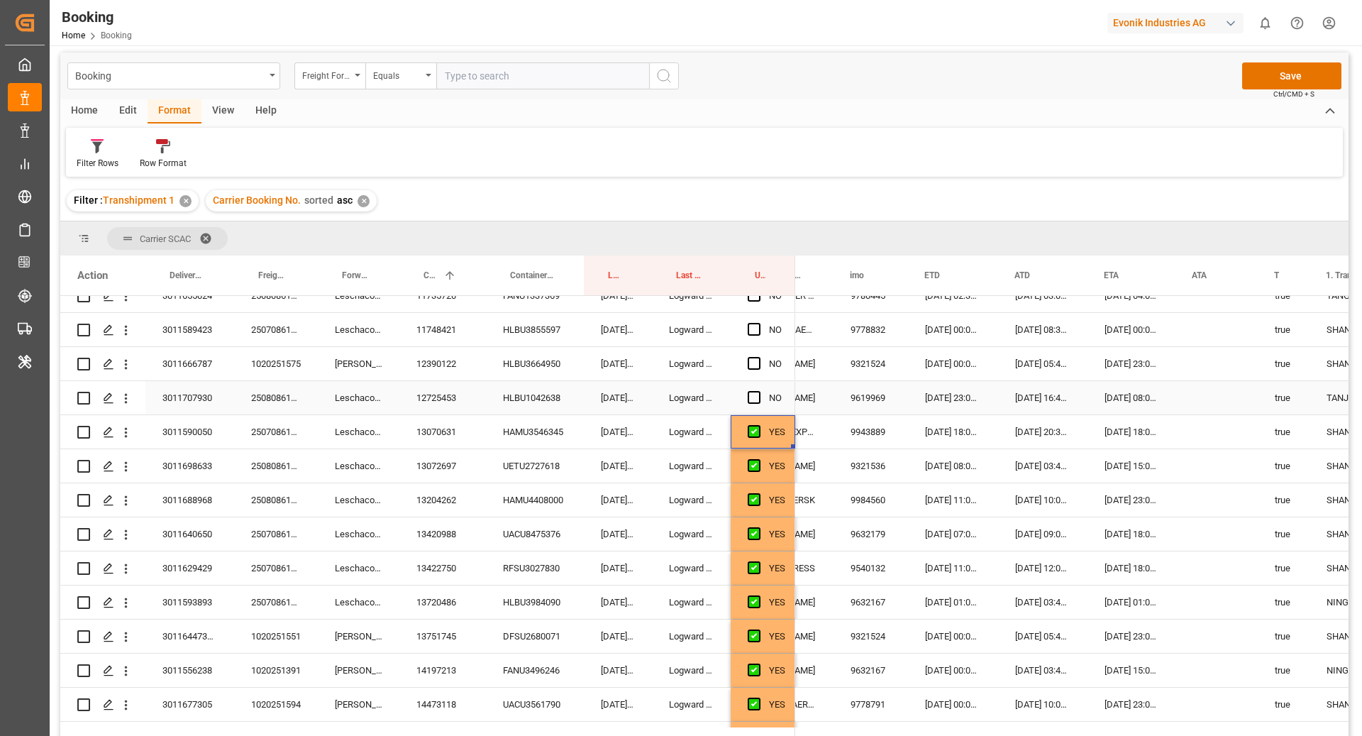
click at [761, 392] on div "Press SPACE to select this row." at bounding box center [758, 398] width 21 height 33
click at [758, 396] on span "Press SPACE to select this row." at bounding box center [754, 397] width 13 height 13
click at [759, 391] on input "Press SPACE to select this row." at bounding box center [759, 391] width 0 height 0
click at [756, 364] on span "Press SPACE to select this row." at bounding box center [754, 363] width 13 height 13
click at [759, 357] on input "Press SPACE to select this row." at bounding box center [759, 357] width 0 height 0
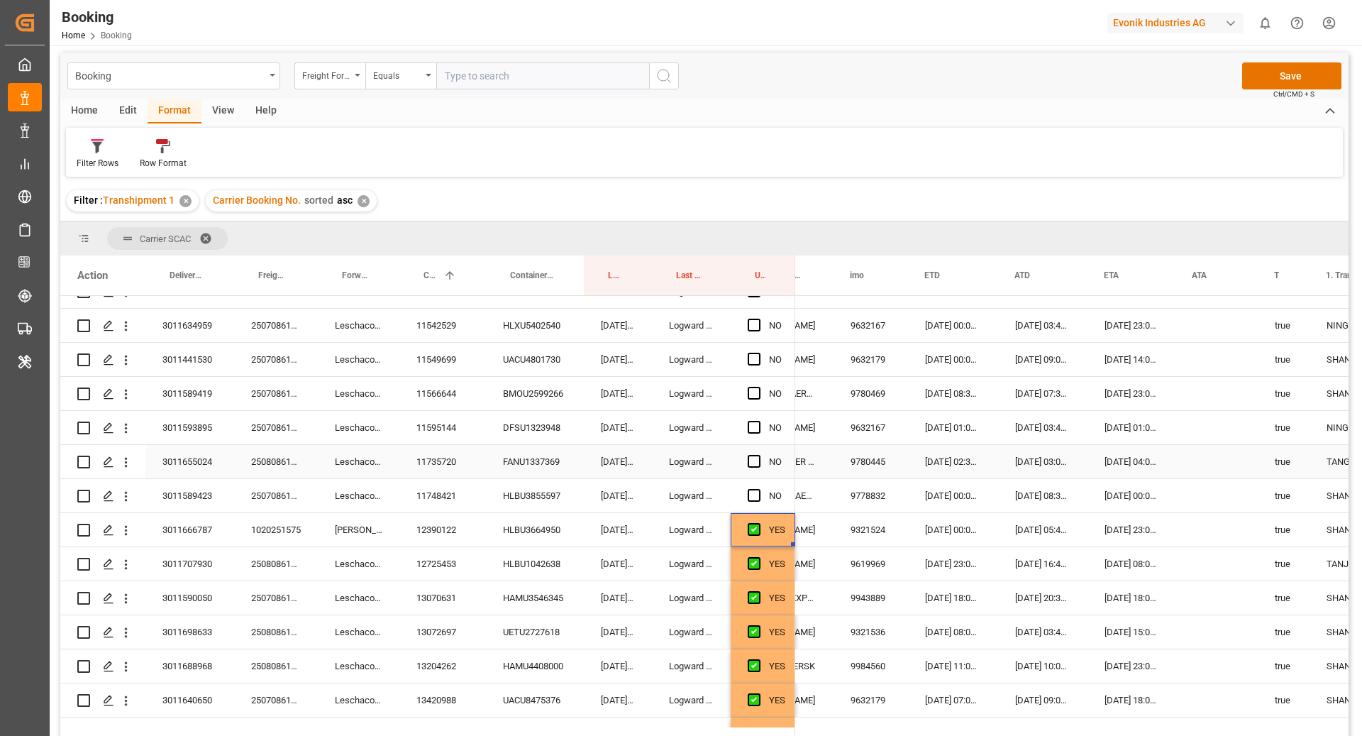
scroll to position [1199, 0]
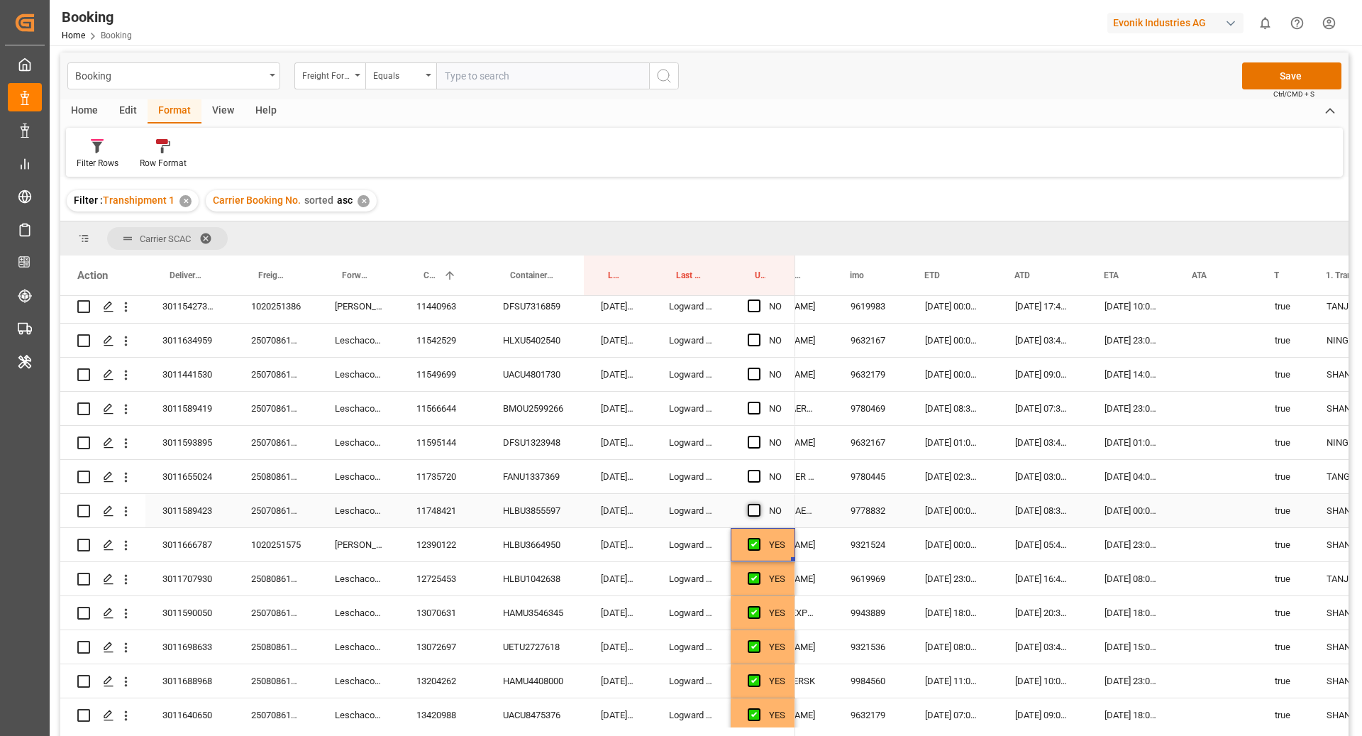
click at [757, 504] on span "Press SPACE to select this row." at bounding box center [754, 510] width 13 height 13
click at [759, 504] on input "Press SPACE to select this row." at bounding box center [759, 504] width 0 height 0
click at [751, 470] on span "Press SPACE to select this row." at bounding box center [754, 476] width 13 height 13
click at [759, 470] on input "Press SPACE to select this row." at bounding box center [759, 470] width 0 height 0
click at [756, 442] on span "Press SPACE to select this row." at bounding box center [754, 442] width 13 height 13
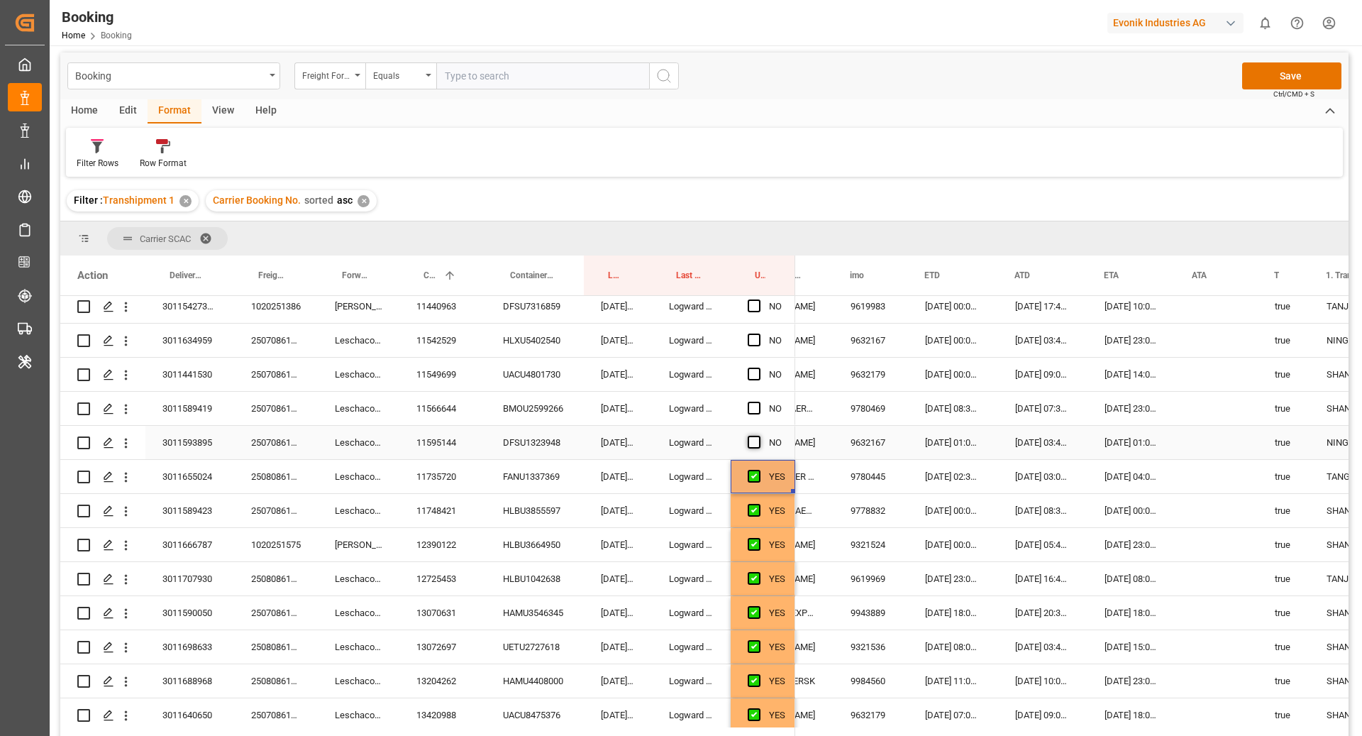
click at [759, 436] on input "Press SPACE to select this row." at bounding box center [759, 436] width 0 height 0
click at [759, 408] on span "Press SPACE to select this row." at bounding box center [754, 408] width 13 height 13
click at [759, 402] on input "Press SPACE to select this row." at bounding box center [759, 402] width 0 height 0
click at [752, 373] on span "Press SPACE to select this row." at bounding box center [754, 374] width 13 height 13
click at [759, 368] on input "Press SPACE to select this row." at bounding box center [759, 368] width 0 height 0
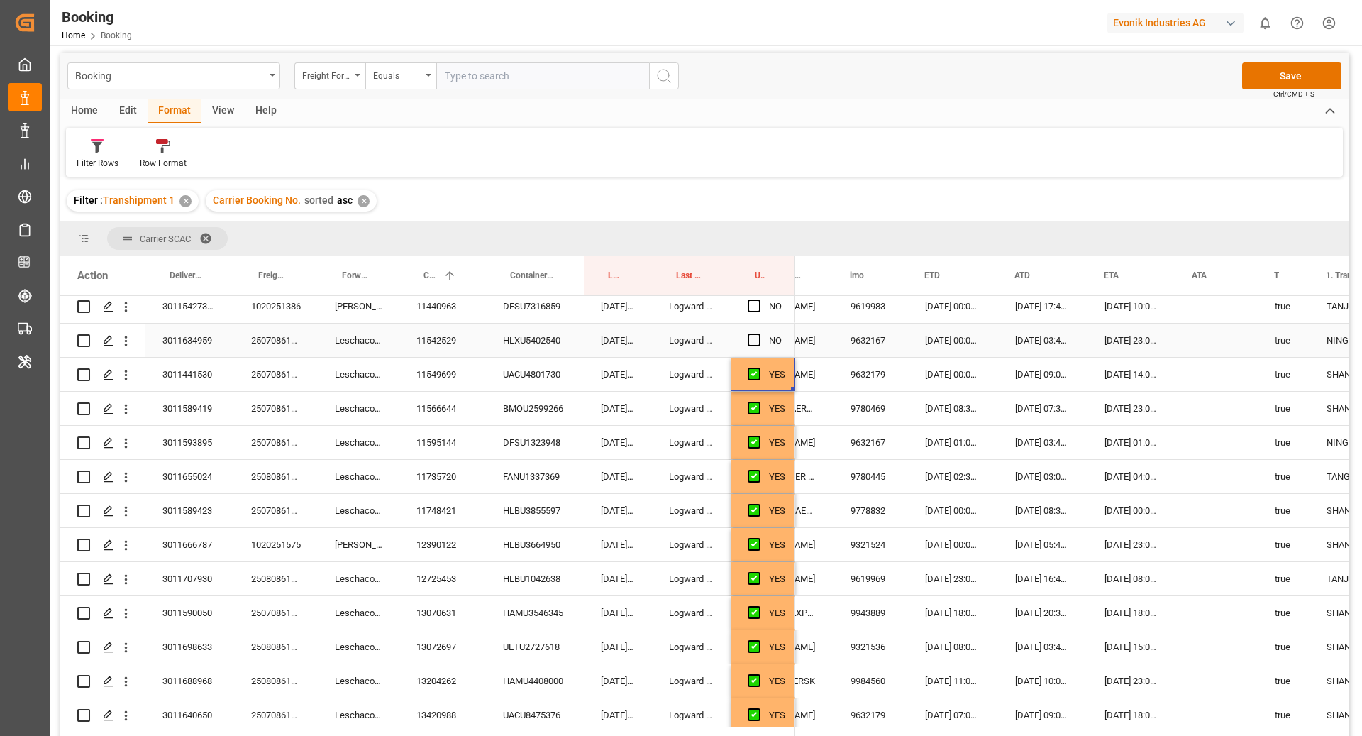
click at [750, 346] on div "Press SPACE to select this row." at bounding box center [758, 340] width 21 height 33
click at [758, 343] on span "Press SPACE to select this row." at bounding box center [754, 340] width 13 height 13
click at [759, 334] on input "Press SPACE to select this row." at bounding box center [759, 334] width 0 height 0
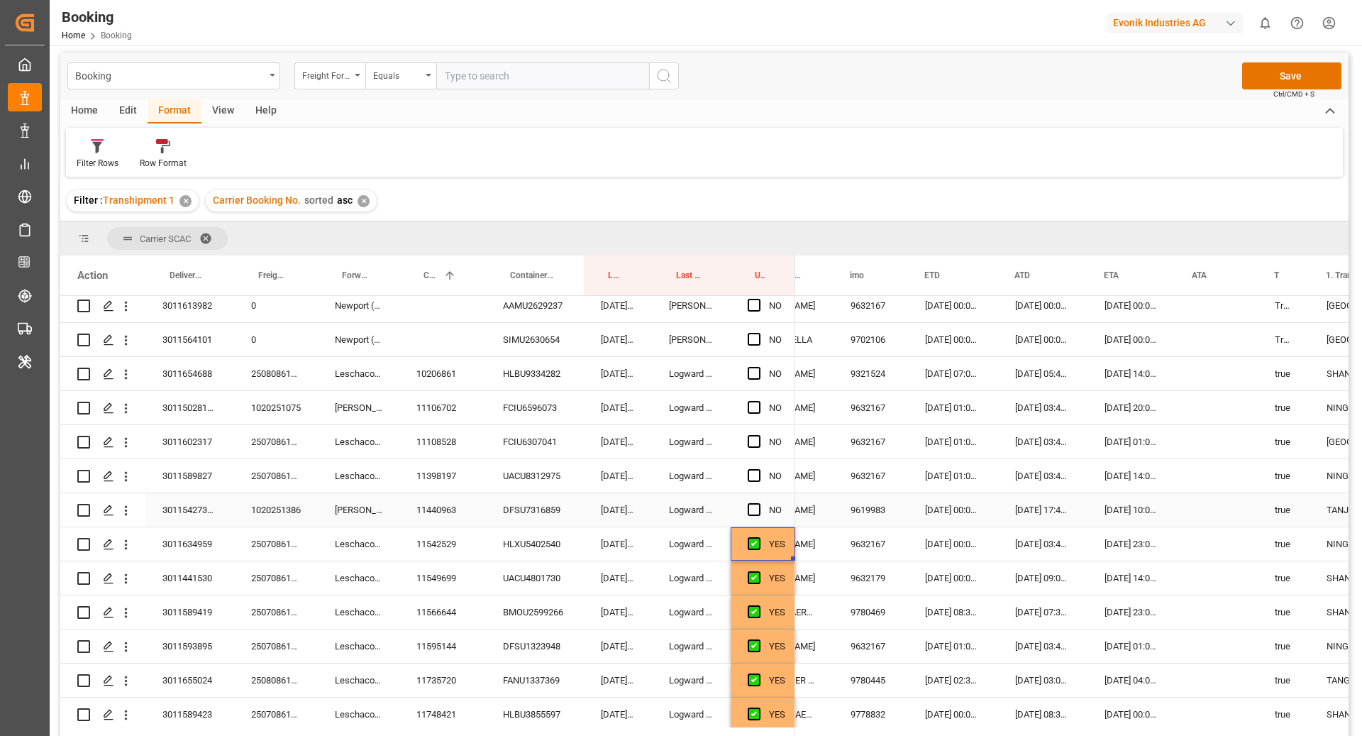
scroll to position [991, 0]
click at [759, 507] on span "Press SPACE to select this row." at bounding box center [754, 513] width 13 height 13
click at [759, 507] on input "Press SPACE to select this row." at bounding box center [759, 507] width 0 height 0
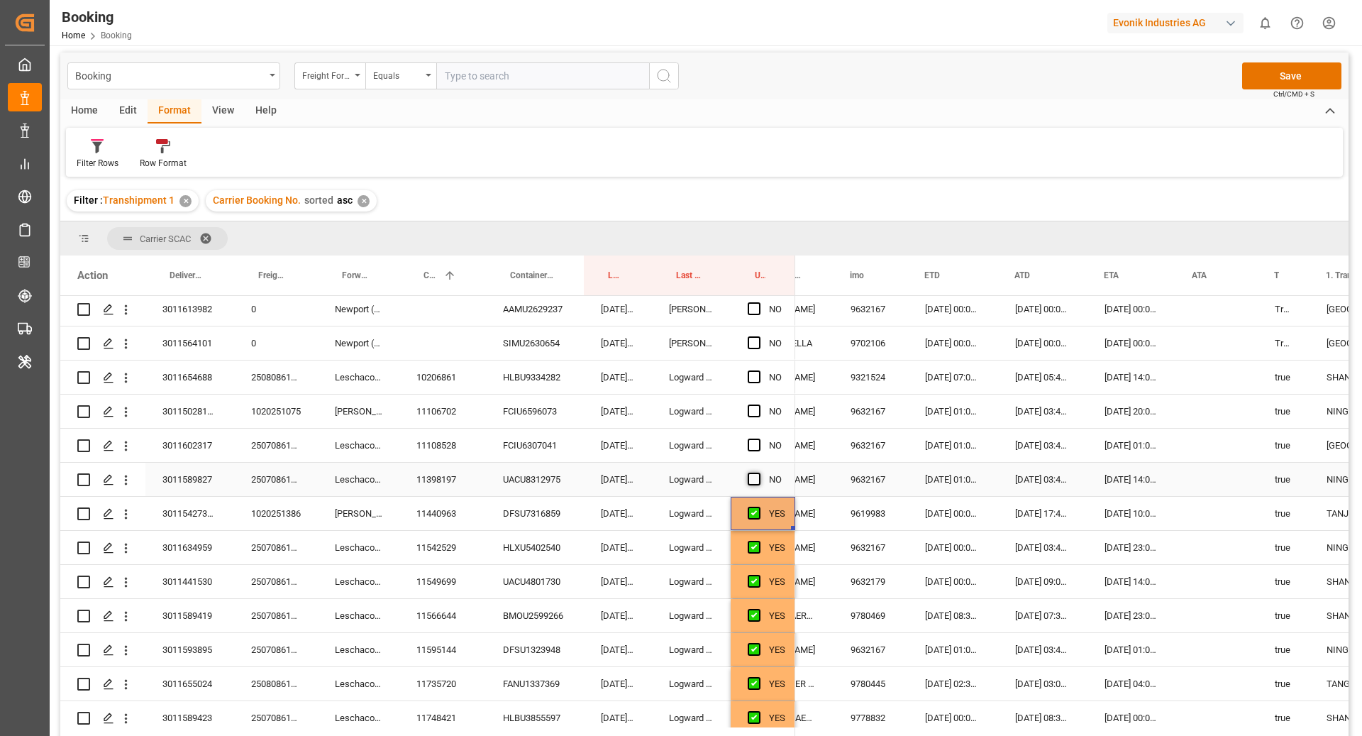
click at [755, 477] on span "Press SPACE to select this row." at bounding box center [754, 479] width 13 height 13
click at [759, 473] on input "Press SPACE to select this row." at bounding box center [759, 473] width 0 height 0
click at [751, 439] on span "Press SPACE to select this row." at bounding box center [754, 445] width 13 height 13
click at [759, 439] on input "Press SPACE to select this row." at bounding box center [759, 439] width 0 height 0
click at [759, 406] on span "Press SPACE to select this row." at bounding box center [754, 410] width 13 height 13
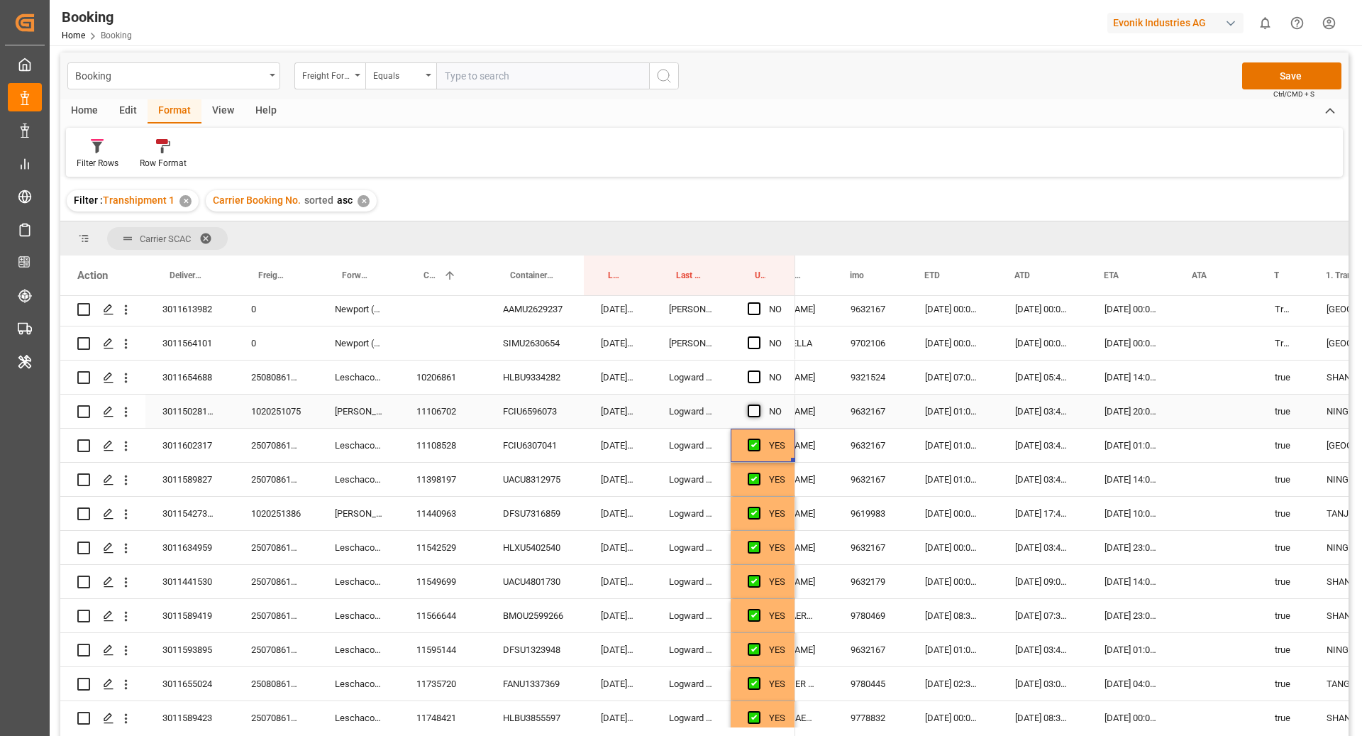
click at [759, 404] on input "Press SPACE to select this row." at bounding box center [759, 404] width 0 height 0
click at [754, 379] on span "Press SPACE to select this row." at bounding box center [754, 376] width 13 height 13
click at [759, 370] on input "Press SPACE to select this row." at bounding box center [759, 370] width 0 height 0
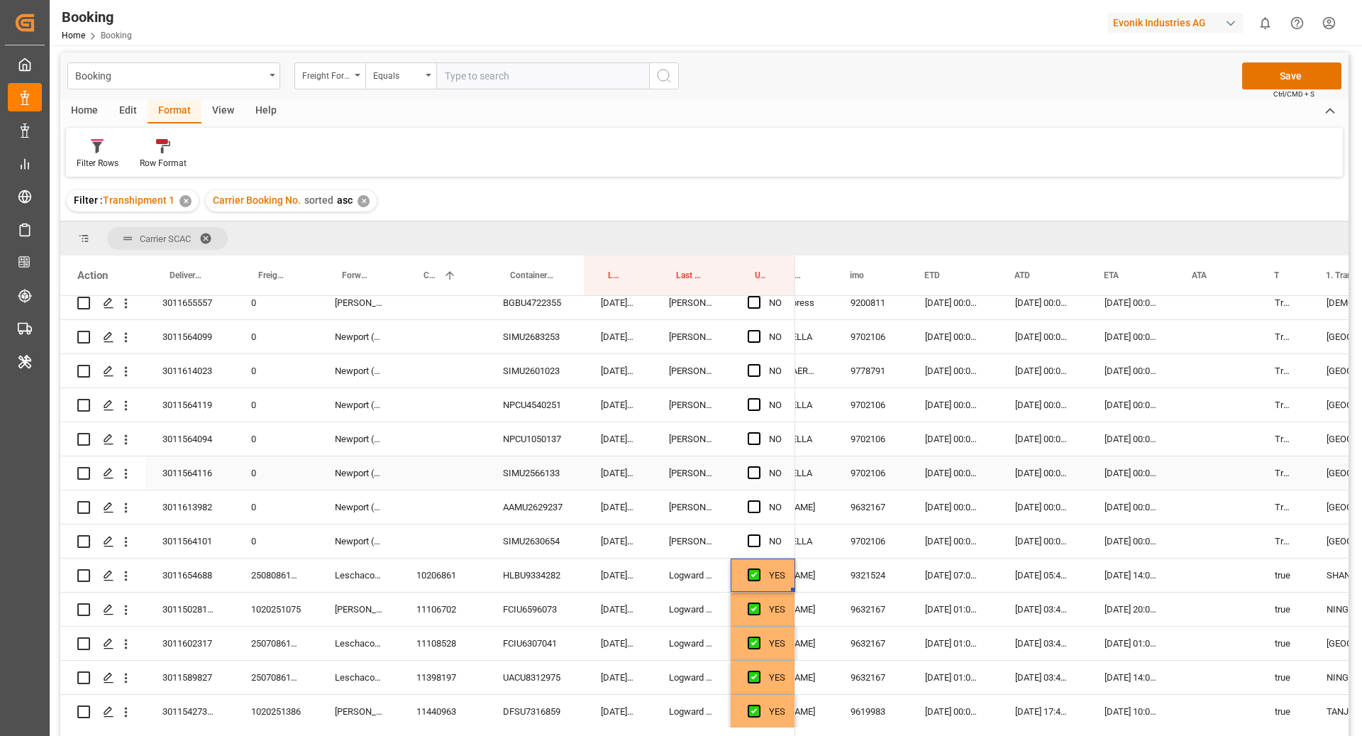
scroll to position [786, 0]
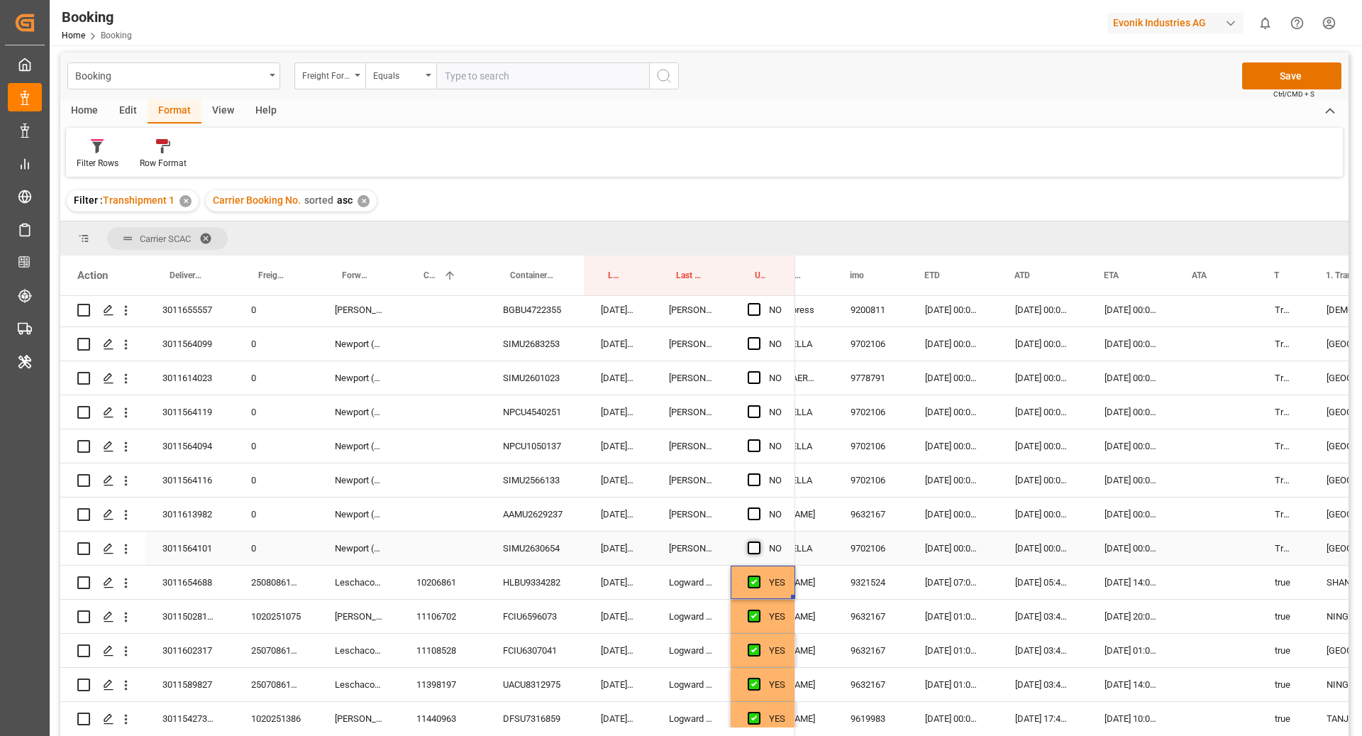
click at [757, 545] on span "Press SPACE to select this row." at bounding box center [754, 547] width 13 height 13
click at [759, 541] on input "Press SPACE to select this row." at bounding box center [759, 541] width 0 height 0
click at [754, 516] on span "Press SPACE to select this row." at bounding box center [754, 513] width 13 height 13
click at [759, 507] on input "Press SPACE to select this row." at bounding box center [759, 507] width 0 height 0
click at [749, 477] on span "Press SPACE to select this row." at bounding box center [754, 479] width 13 height 13
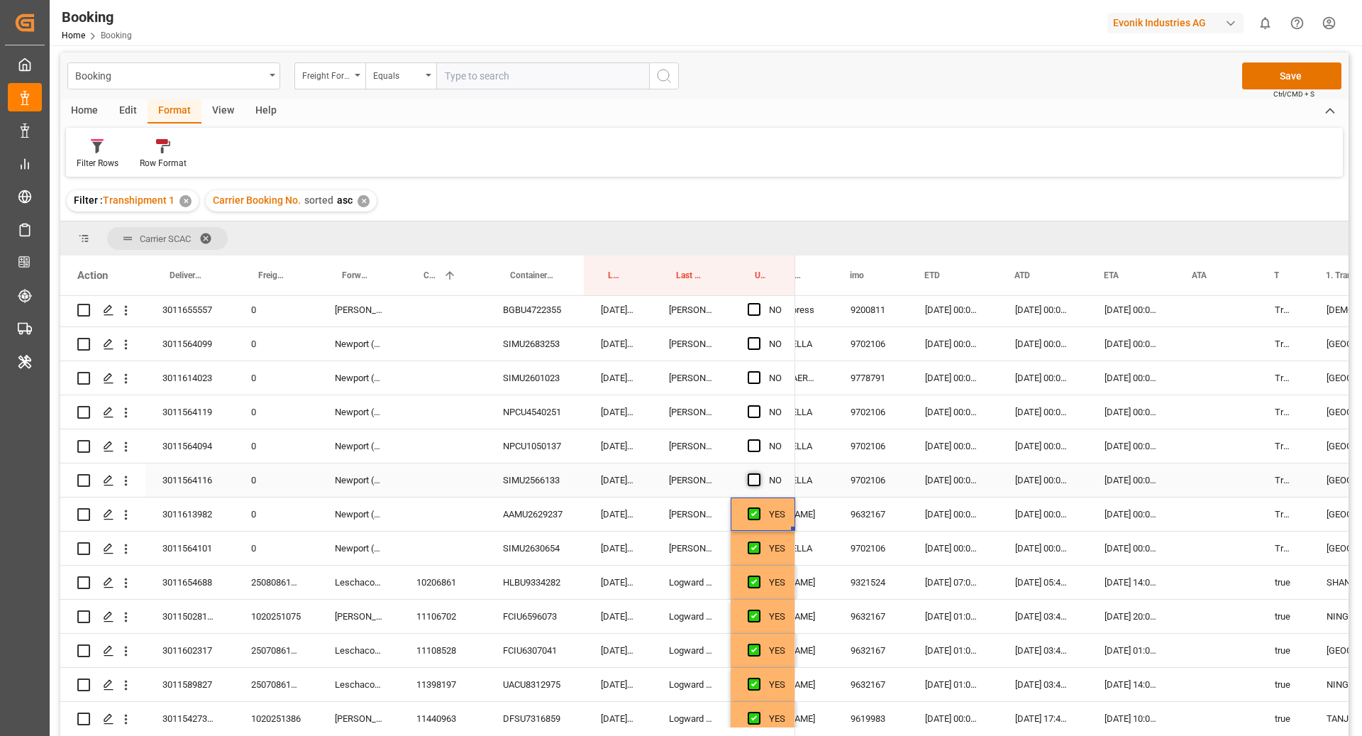
click at [759, 473] on input "Press SPACE to select this row." at bounding box center [759, 473] width 0 height 0
click at [761, 442] on div "Press SPACE to select this row." at bounding box center [758, 446] width 21 height 33
click at [758, 443] on span "Press SPACE to select this row." at bounding box center [754, 445] width 13 height 13
click at [759, 439] on input "Press SPACE to select this row." at bounding box center [759, 439] width 0 height 0
click at [757, 409] on span "Press SPACE to select this row." at bounding box center [754, 411] width 13 height 13
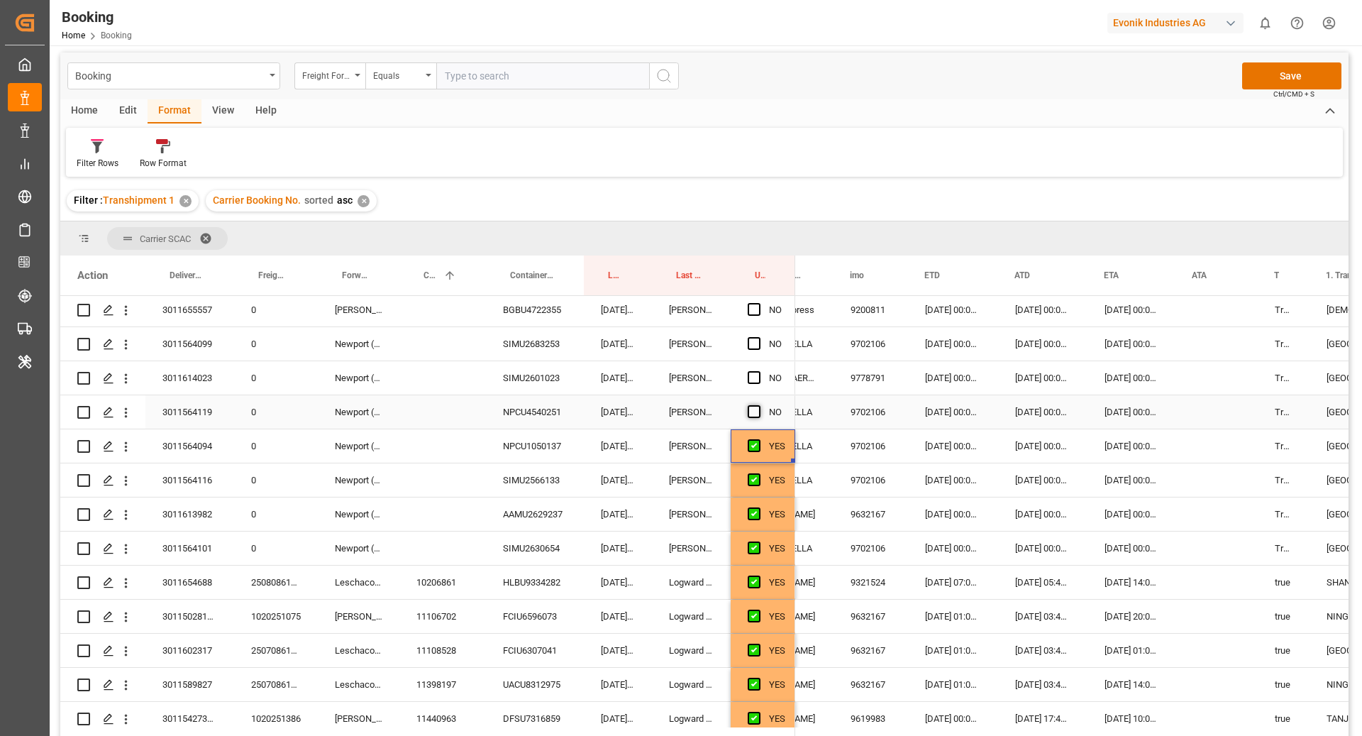
click at [759, 405] on input "Press SPACE to select this row." at bounding box center [759, 405] width 0 height 0
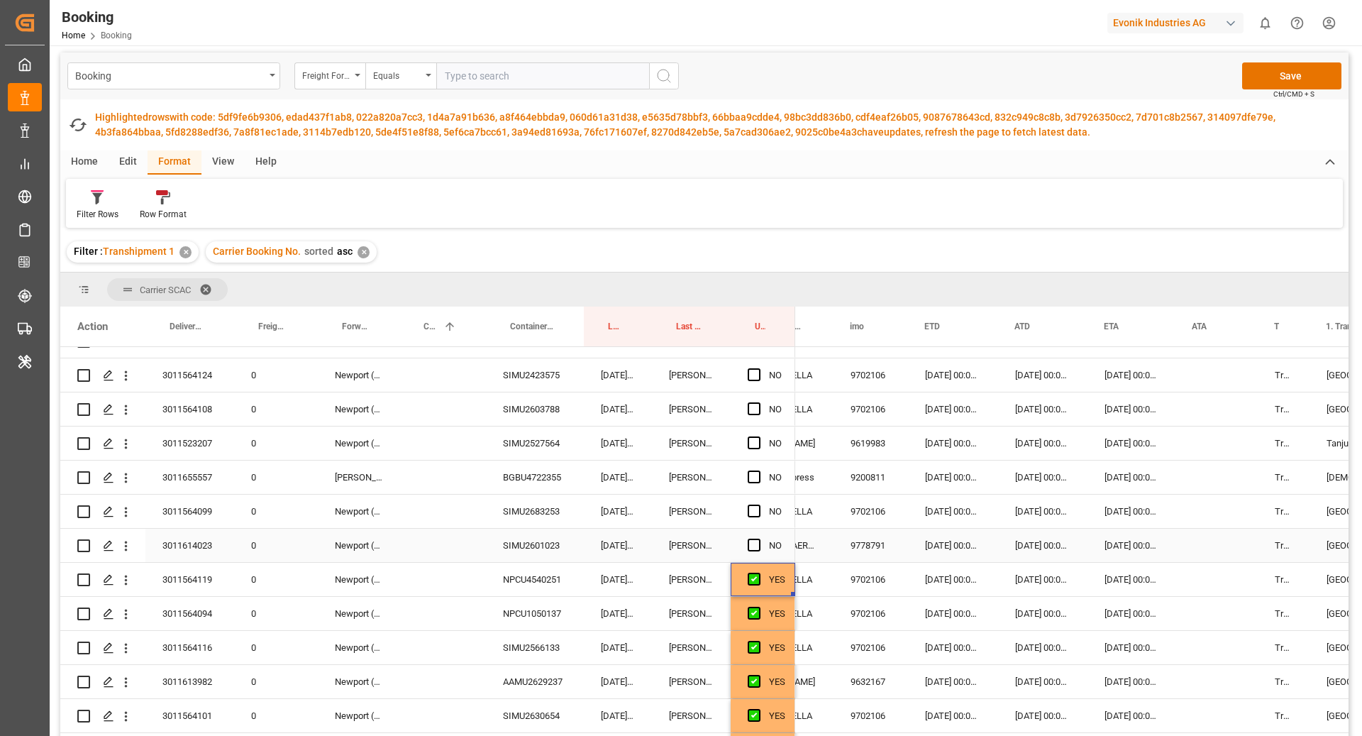
scroll to position [668, 0]
click at [757, 548] on span "Press SPACE to select this row." at bounding box center [754, 546] width 13 height 13
click at [759, 540] on input "Press SPACE to select this row." at bounding box center [759, 540] width 0 height 0
click at [751, 512] on span "Press SPACE to select this row." at bounding box center [754, 512] width 13 height 13
click at [759, 506] on input "Press SPACE to select this row." at bounding box center [759, 506] width 0 height 0
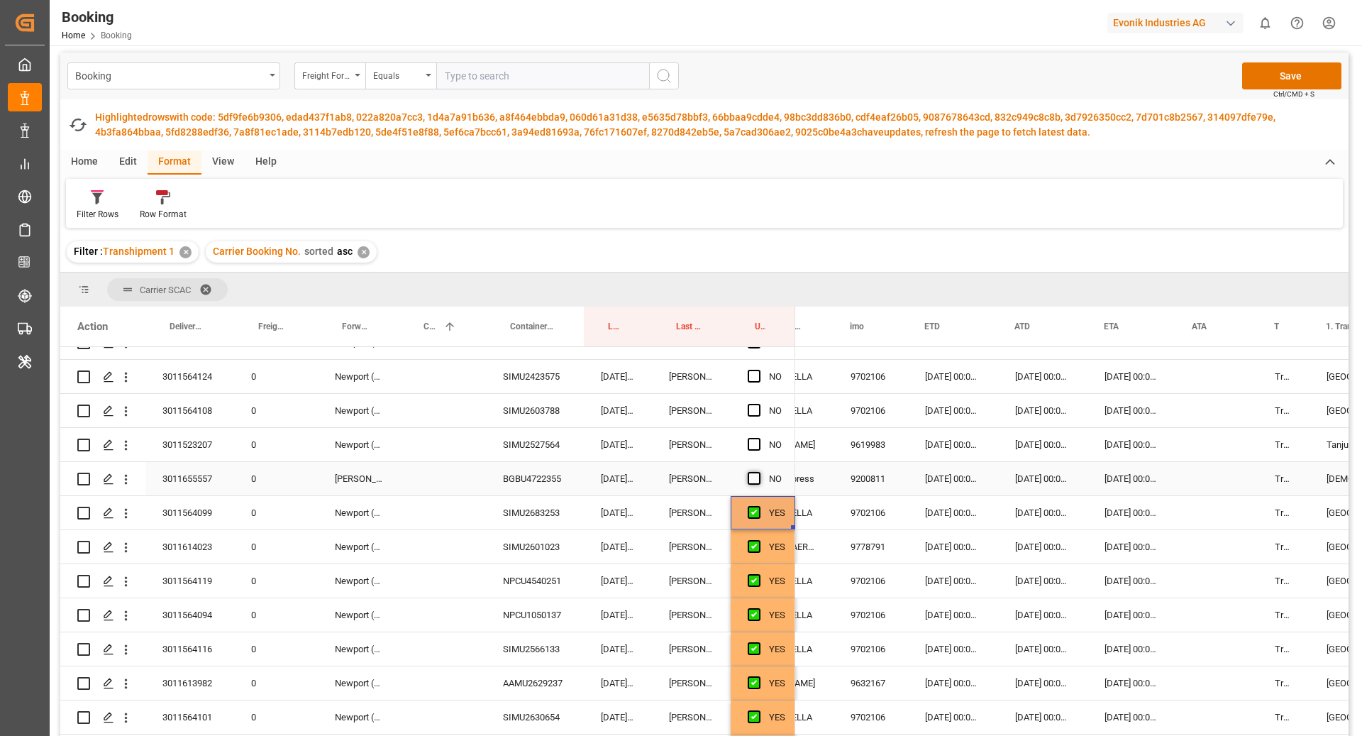
click at [756, 478] on span "Press SPACE to select this row." at bounding box center [754, 478] width 13 height 13
click at [759, 472] on input "Press SPACE to select this row." at bounding box center [759, 472] width 0 height 0
click at [751, 442] on span "Press SPACE to select this row." at bounding box center [754, 444] width 13 height 13
click at [759, 438] on input "Press SPACE to select this row." at bounding box center [759, 438] width 0 height 0
click at [756, 411] on span "Press SPACE to select this row." at bounding box center [754, 410] width 13 height 13
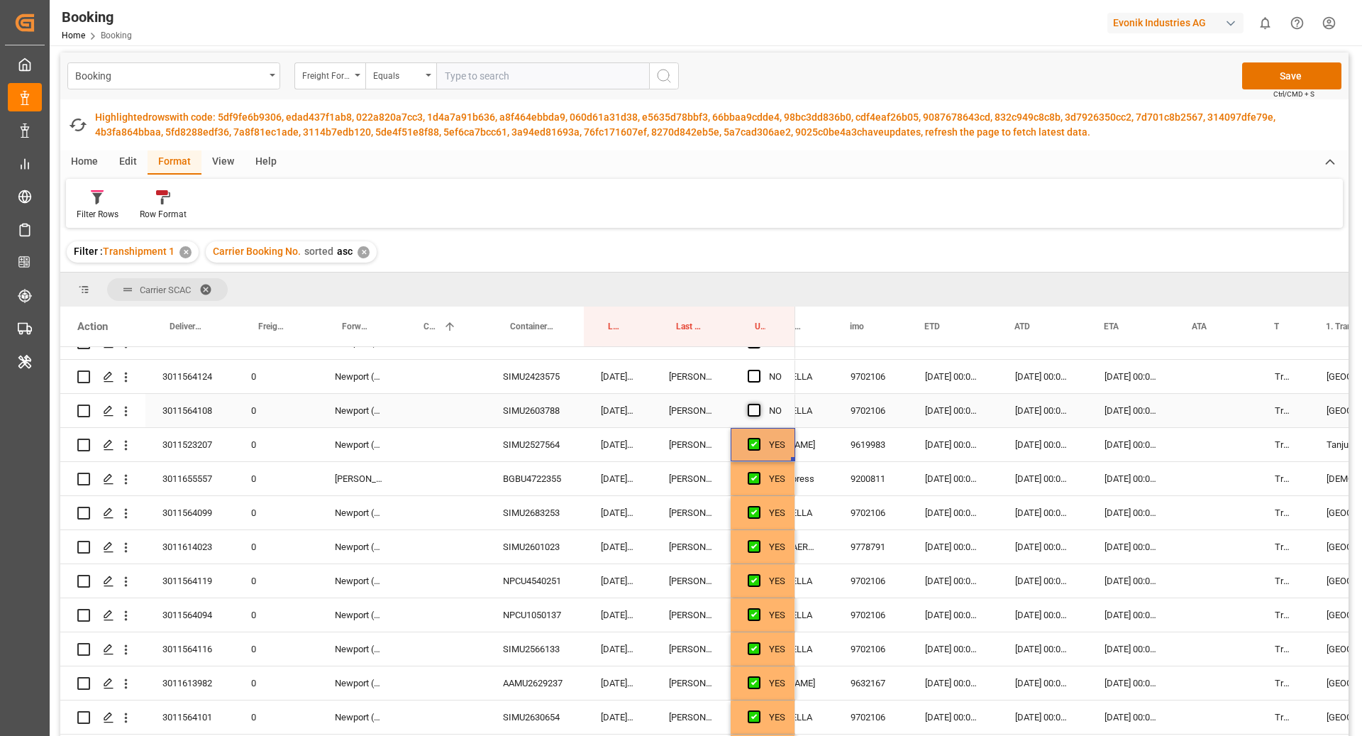
click at [759, 404] on input "Press SPACE to select this row." at bounding box center [759, 404] width 0 height 0
click at [756, 379] on span "Press SPACE to select this row." at bounding box center [754, 376] width 13 height 13
click at [759, 370] on input "Press SPACE to select this row." at bounding box center [759, 370] width 0 height 0
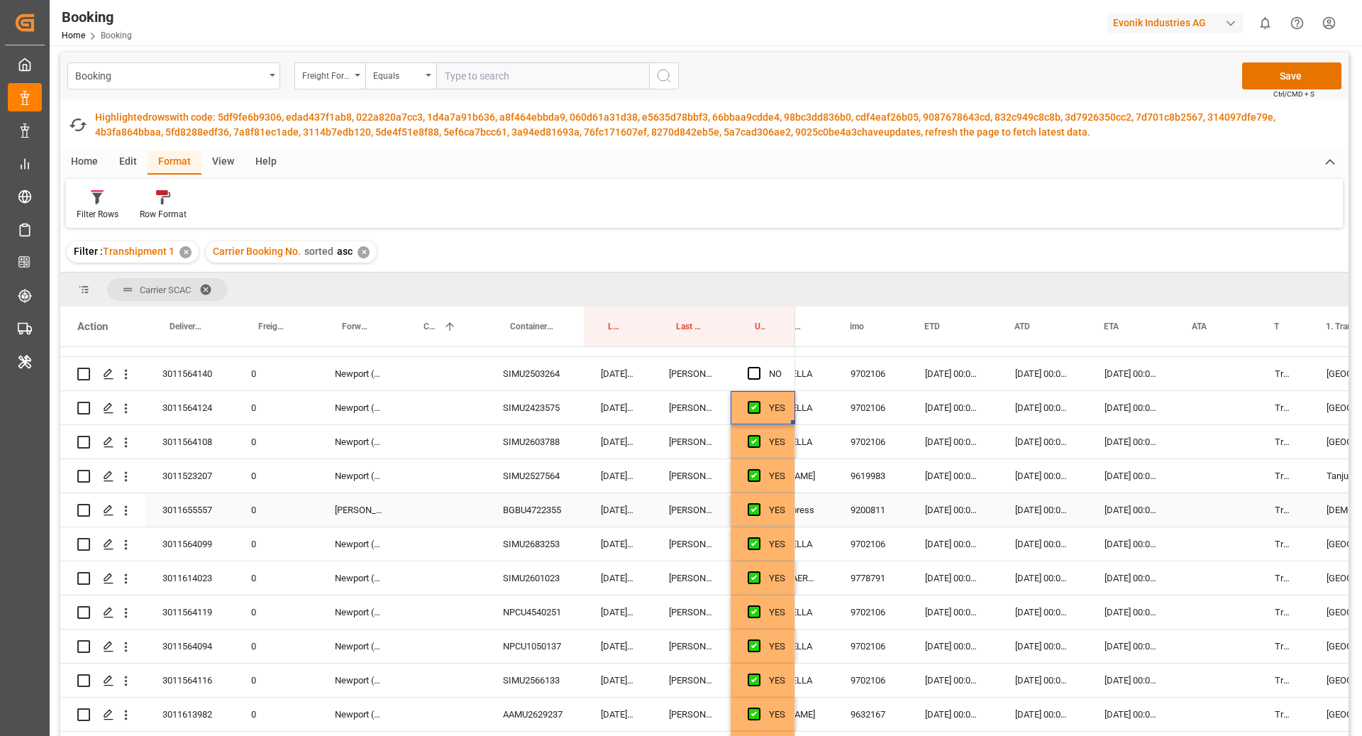
scroll to position [602, 0]
click at [756, 412] on span "Press SPACE to select this row." at bounding box center [754, 408] width 13 height 13
click at [759, 402] on input "Press SPACE to select this row." at bounding box center [759, 402] width 0 height 0
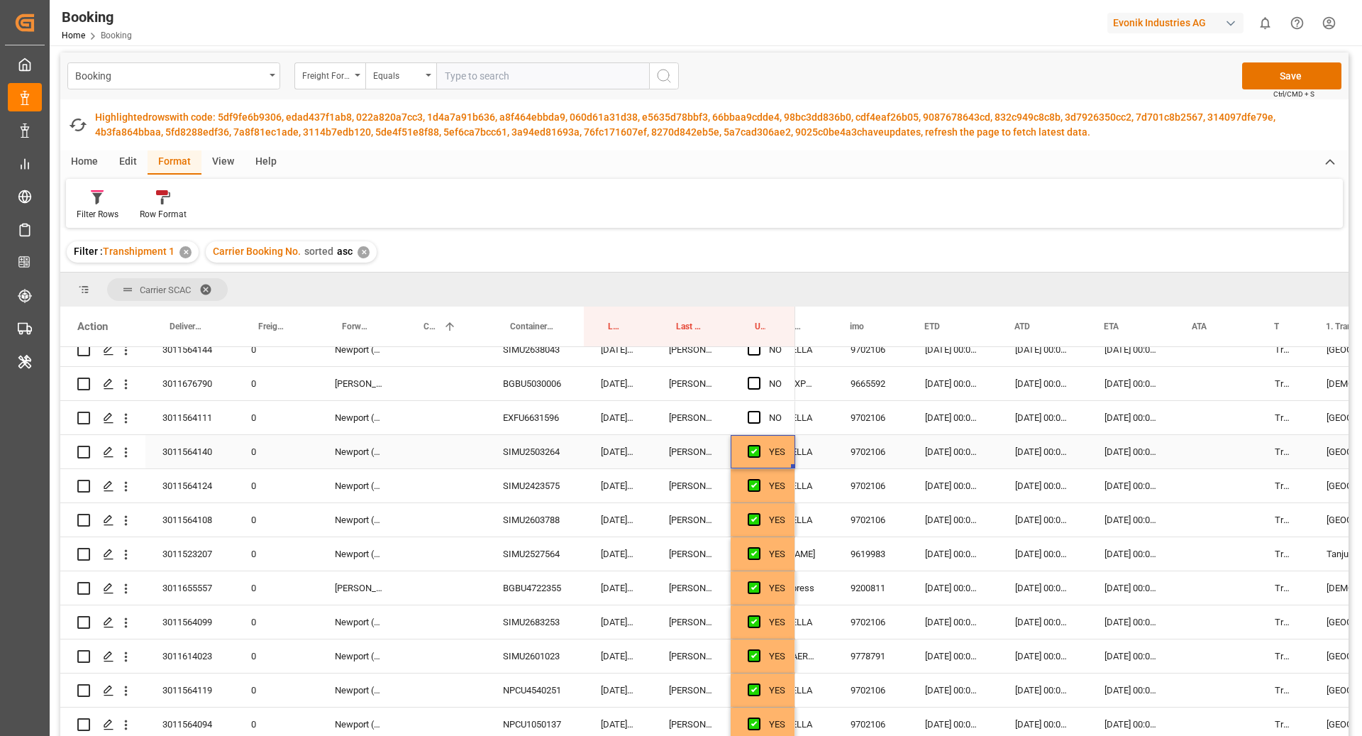
scroll to position [544, 0]
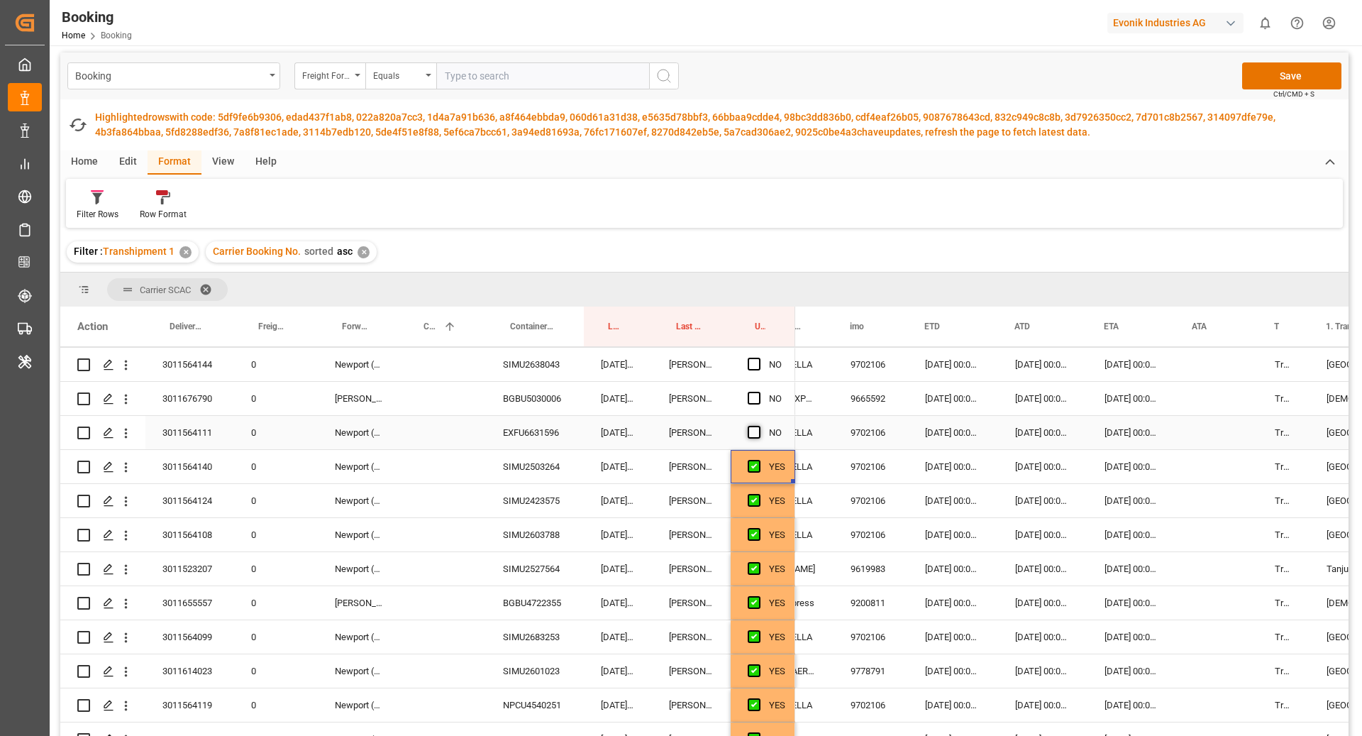
click at [757, 426] on span "Press SPACE to select this row." at bounding box center [754, 432] width 13 height 13
click at [759, 426] on input "Press SPACE to select this row." at bounding box center [759, 426] width 0 height 0
click at [755, 393] on span "Press SPACE to select this row." at bounding box center [754, 398] width 13 height 13
click at [759, 392] on input "Press SPACE to select this row." at bounding box center [759, 392] width 0 height 0
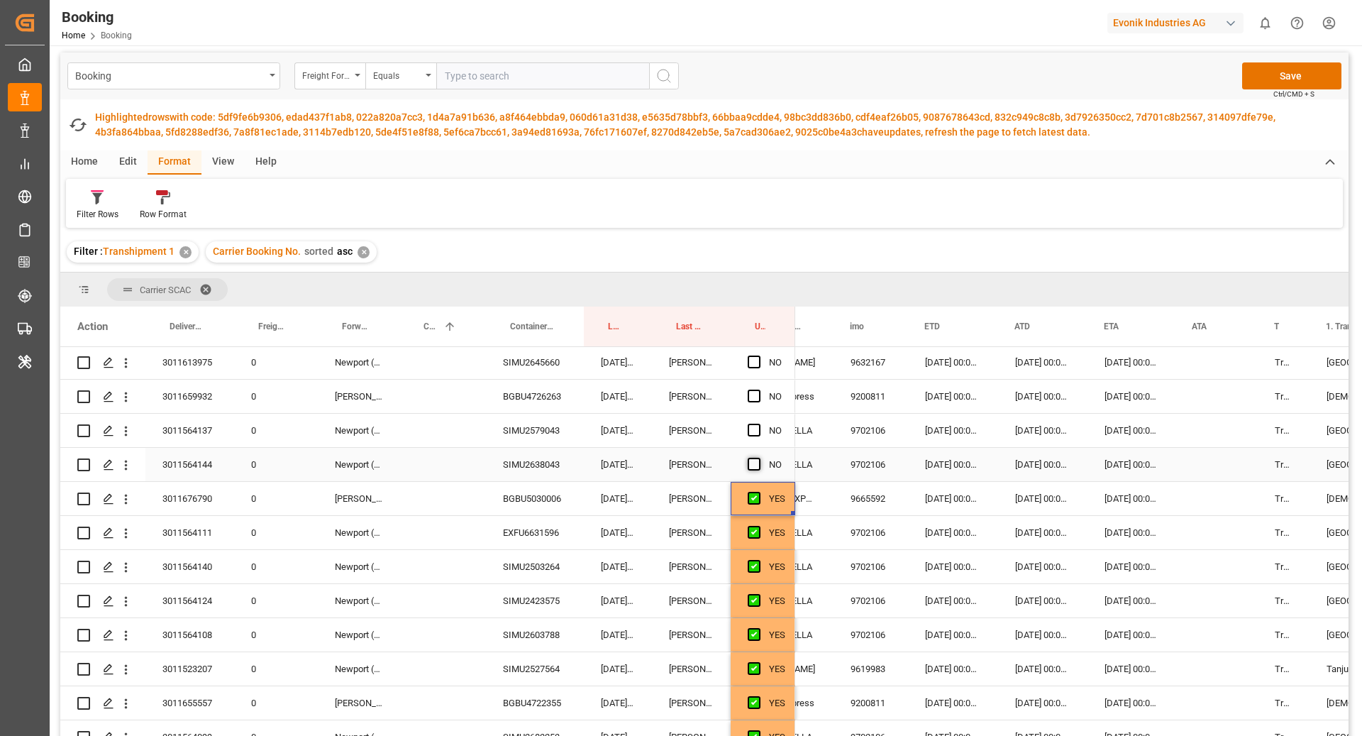
scroll to position [430, 0]
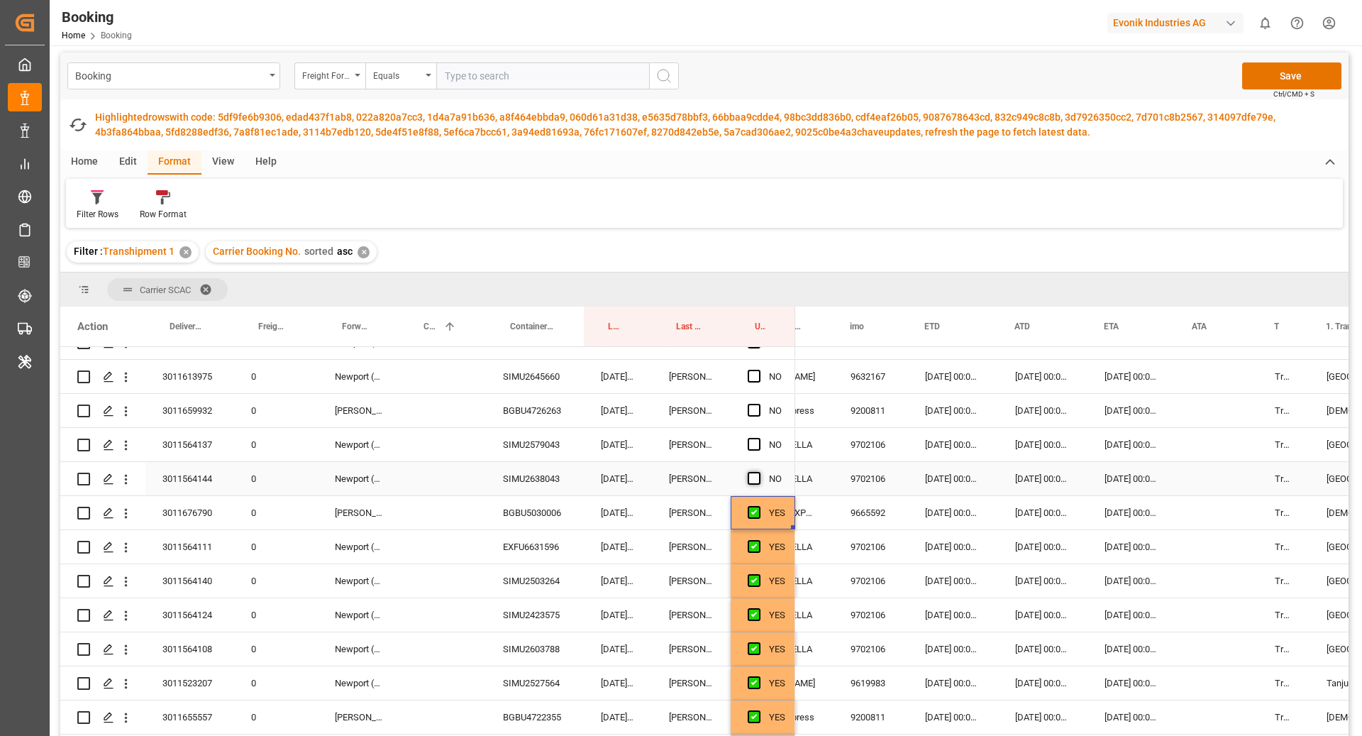
click at [754, 473] on span "Press SPACE to select this row." at bounding box center [754, 478] width 13 height 13
click at [759, 472] on input "Press SPACE to select this row." at bounding box center [759, 472] width 0 height 0
click at [759, 413] on span "Press SPACE to select this row." at bounding box center [754, 410] width 13 height 13
click at [759, 404] on input "Press SPACE to select this row." at bounding box center [759, 404] width 0 height 0
click at [754, 446] on span "Press SPACE to select this row." at bounding box center [754, 444] width 13 height 13
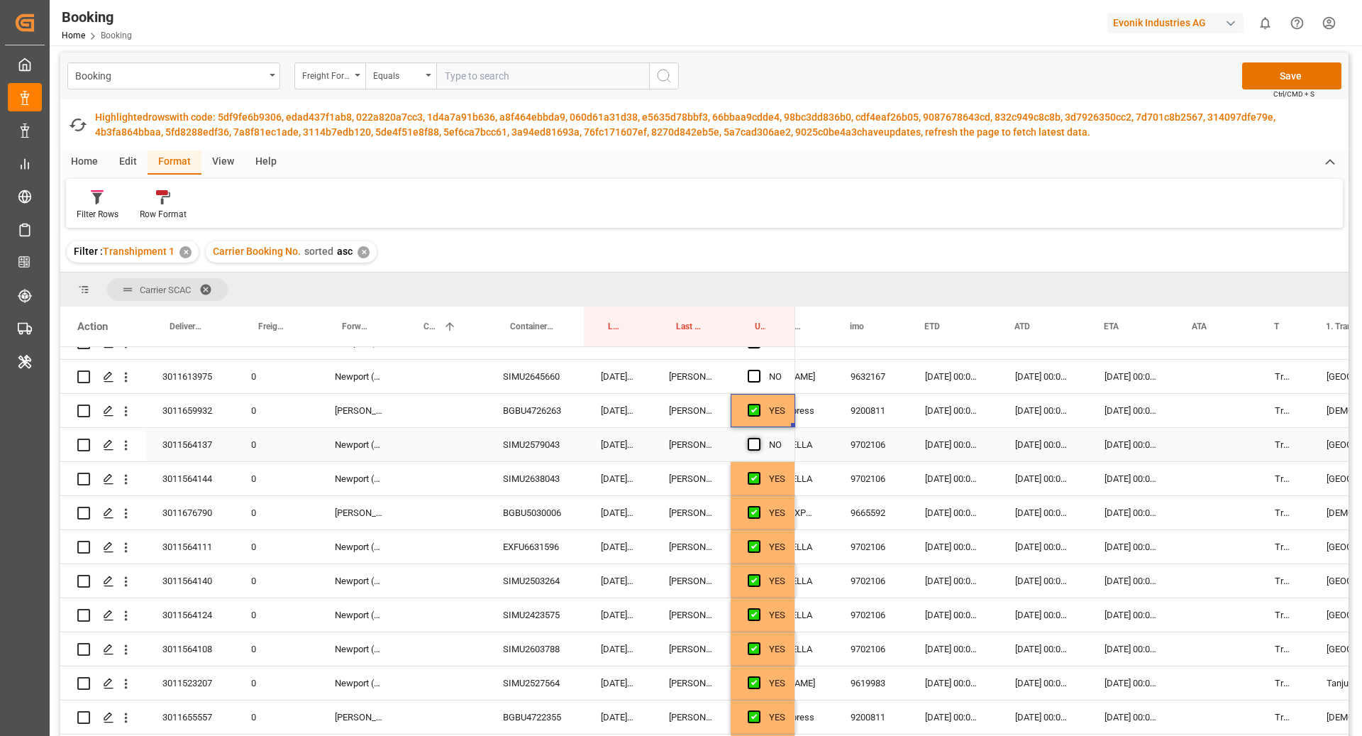
click at [759, 438] on input "Press SPACE to select this row." at bounding box center [759, 438] width 0 height 0
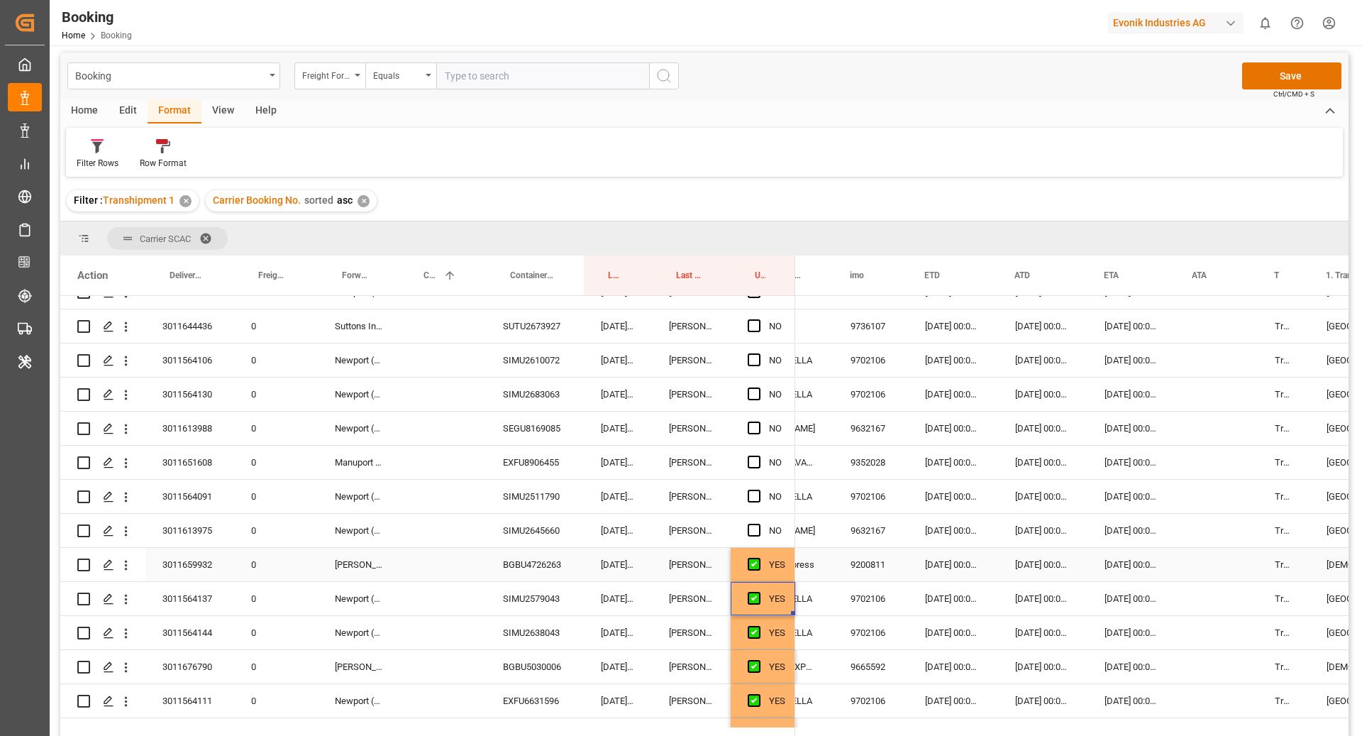
scroll to position [207, 0]
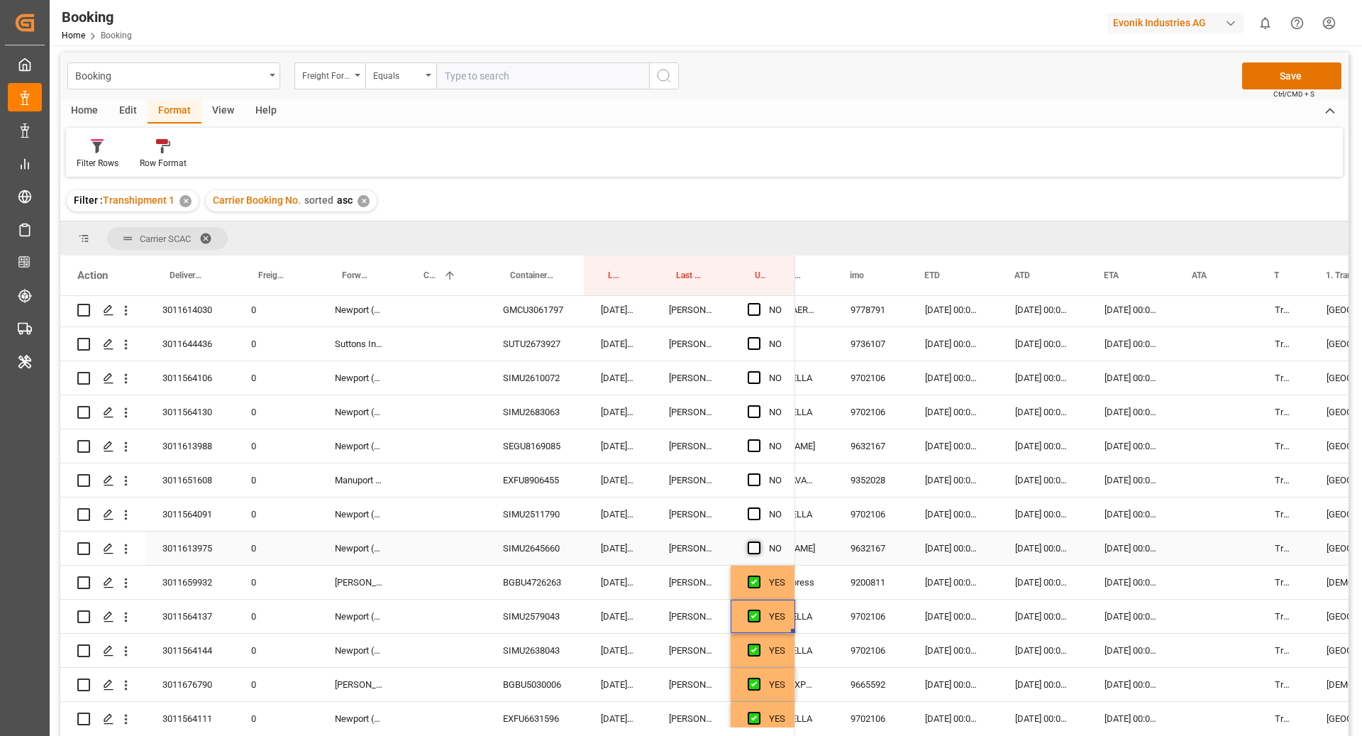
click at [753, 549] on span "Press SPACE to select this row." at bounding box center [754, 547] width 13 height 13
click at [759, 541] on input "Press SPACE to select this row." at bounding box center [759, 541] width 0 height 0
click at [754, 511] on span "Press SPACE to select this row." at bounding box center [754, 513] width 13 height 13
click at [759, 507] on input "Press SPACE to select this row." at bounding box center [759, 507] width 0 height 0
click at [744, 478] on div "NO" at bounding box center [763, 479] width 65 height 33
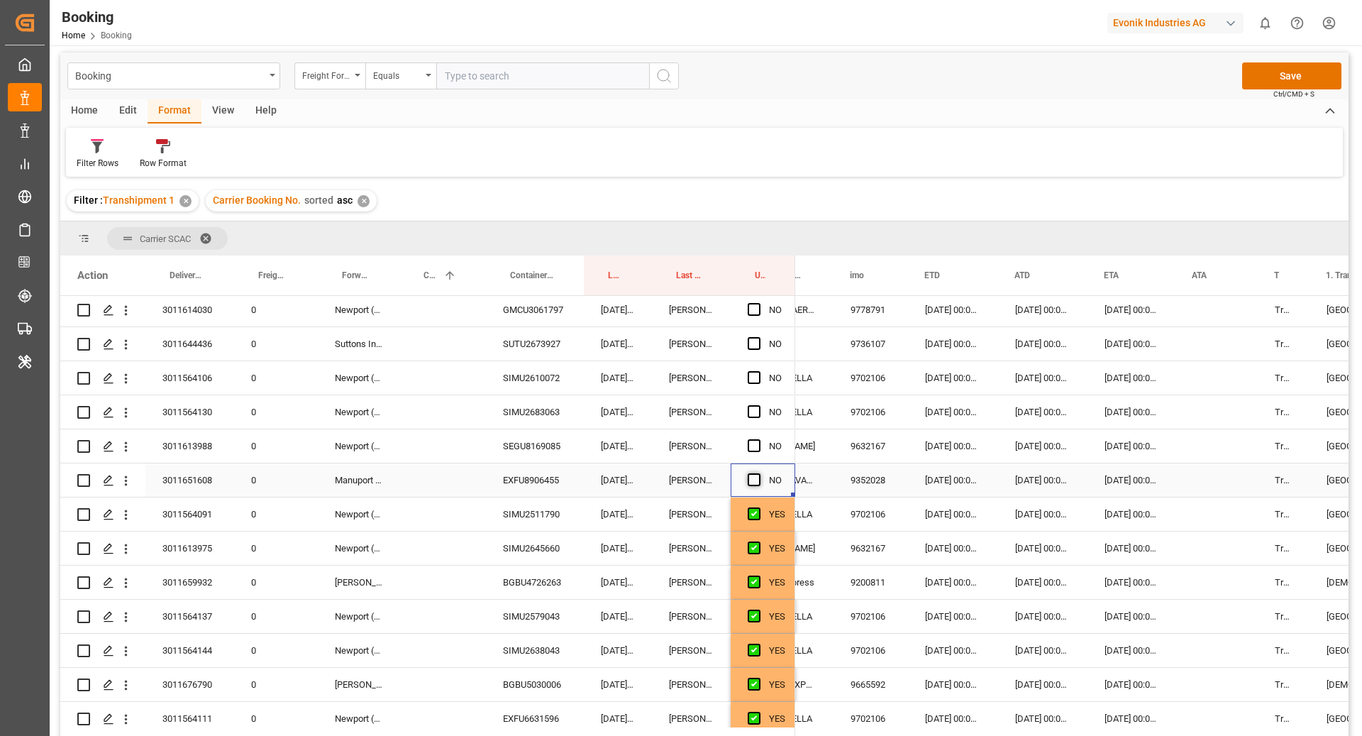
click at [758, 480] on span "Press SPACE to select this row." at bounding box center [754, 479] width 13 height 13
click at [759, 473] on input "Press SPACE to select this row." at bounding box center [759, 473] width 0 height 0
click at [756, 444] on span "Press SPACE to select this row." at bounding box center [754, 445] width 13 height 13
click at [759, 439] on input "Press SPACE to select this row." at bounding box center [759, 439] width 0 height 0
click at [759, 409] on span "Press SPACE to select this row." at bounding box center [754, 411] width 13 height 13
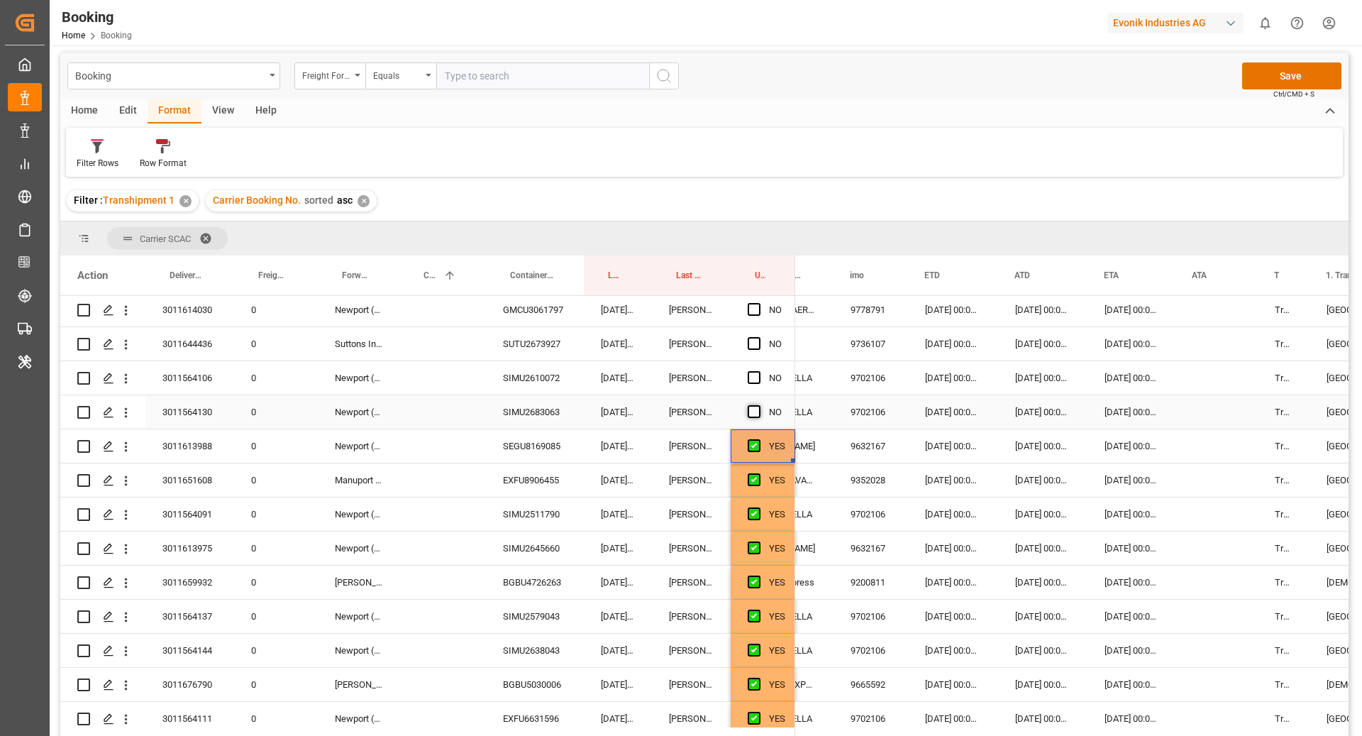
click at [759, 405] on input "Press SPACE to select this row." at bounding box center [759, 405] width 0 height 0
click at [756, 368] on div "Press SPACE to select this row." at bounding box center [758, 378] width 21 height 33
click at [754, 373] on span "Press SPACE to select this row." at bounding box center [754, 377] width 13 height 13
click at [759, 371] on input "Press SPACE to select this row." at bounding box center [759, 371] width 0 height 0
click at [754, 345] on span "Press SPACE to select this row." at bounding box center [754, 343] width 13 height 13
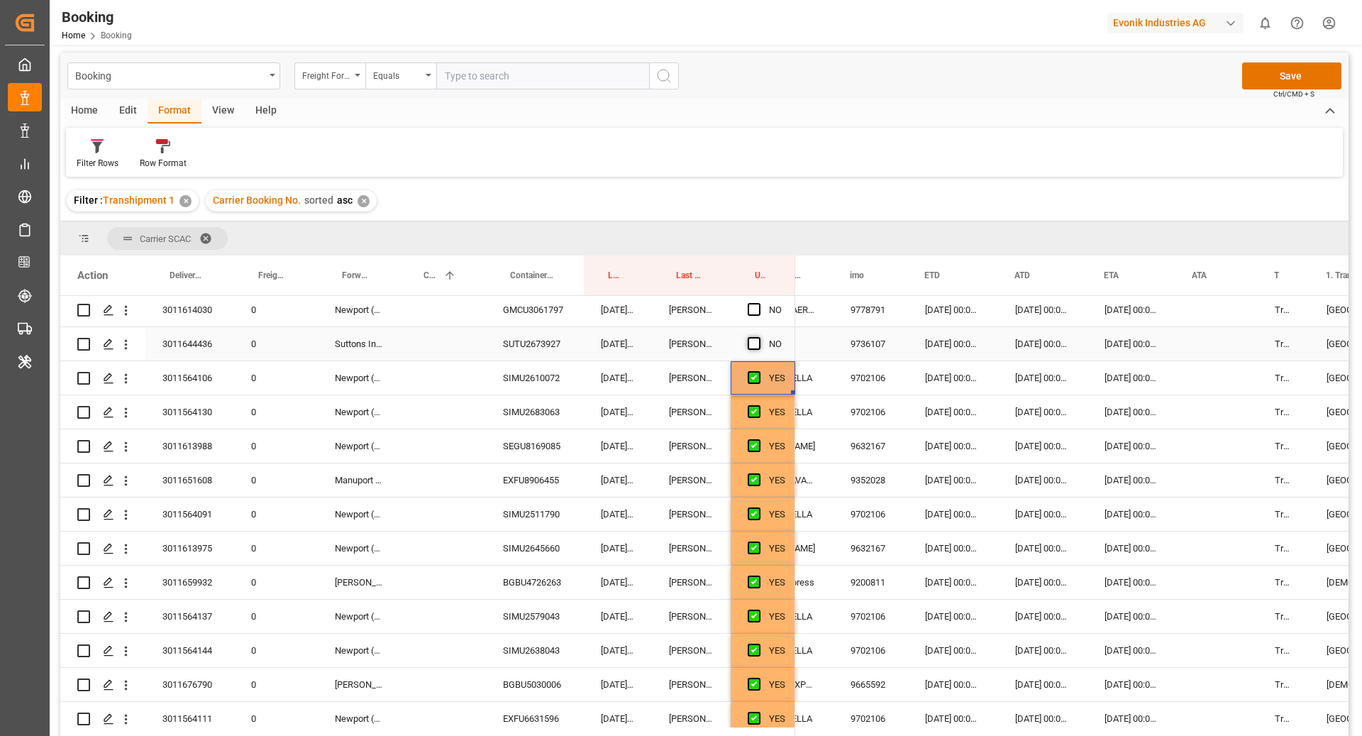
click at [759, 337] on input "Press SPACE to select this row." at bounding box center [759, 337] width 0 height 0
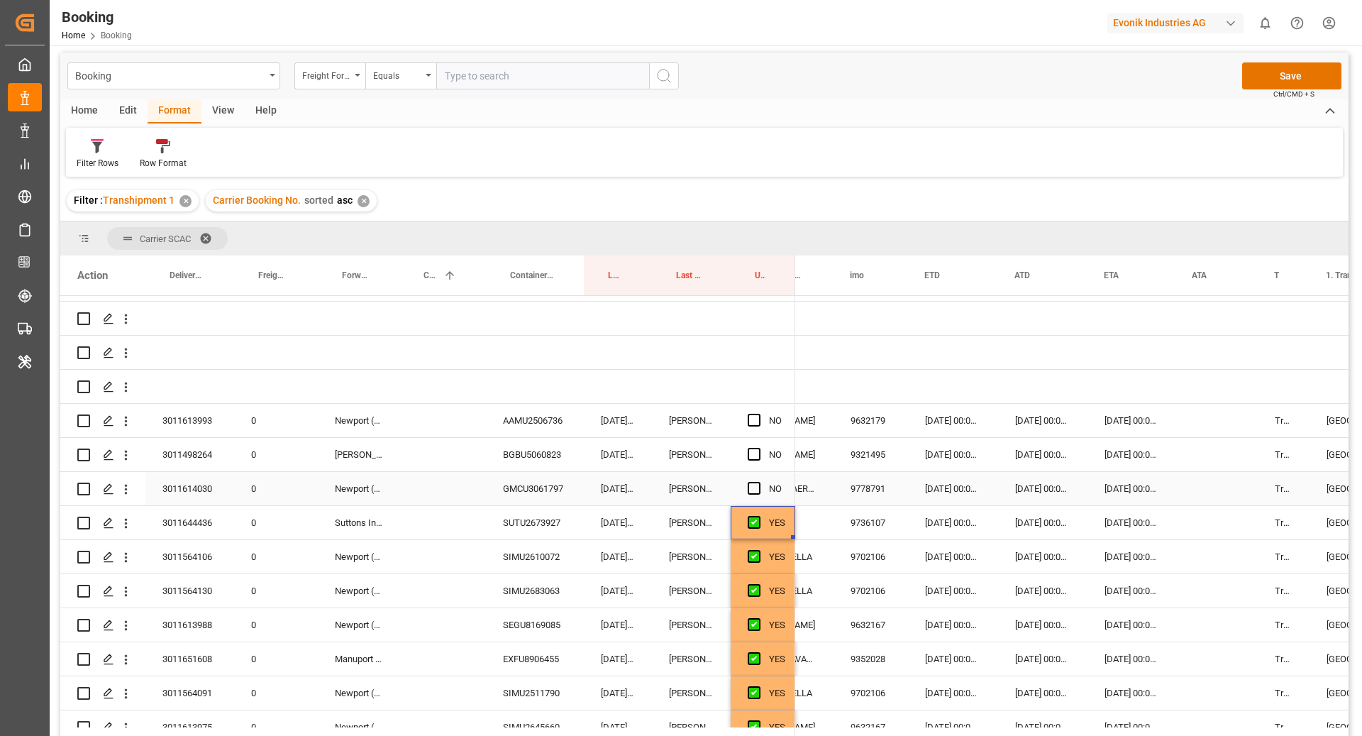
scroll to position [21, 0]
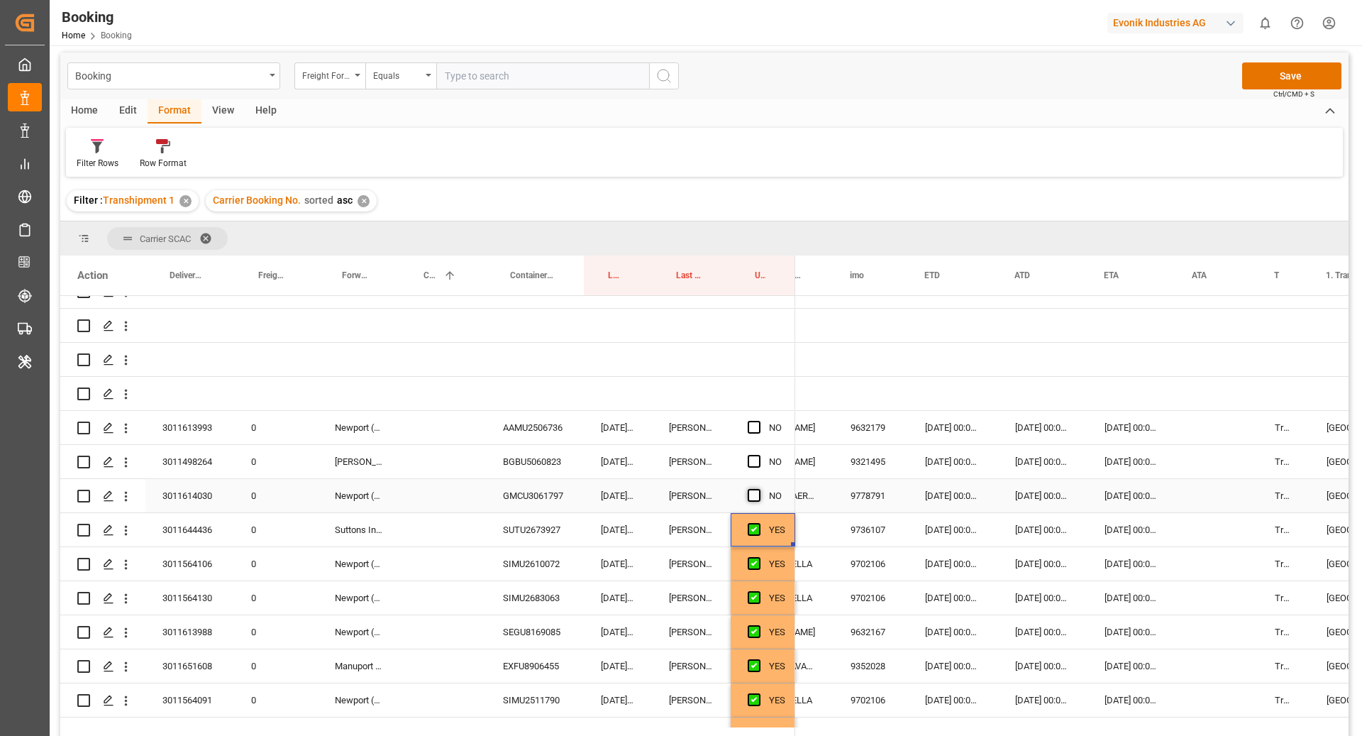
click at [756, 492] on span "Press SPACE to select this row." at bounding box center [754, 495] width 13 height 13
click at [759, 489] on input "Press SPACE to select this row." at bounding box center [759, 489] width 0 height 0
click at [749, 459] on span "Press SPACE to select this row." at bounding box center [754, 461] width 13 height 13
click at [759, 455] on input "Press SPACE to select this row." at bounding box center [759, 455] width 0 height 0
click at [755, 427] on span "Press SPACE to select this row." at bounding box center [754, 427] width 13 height 13
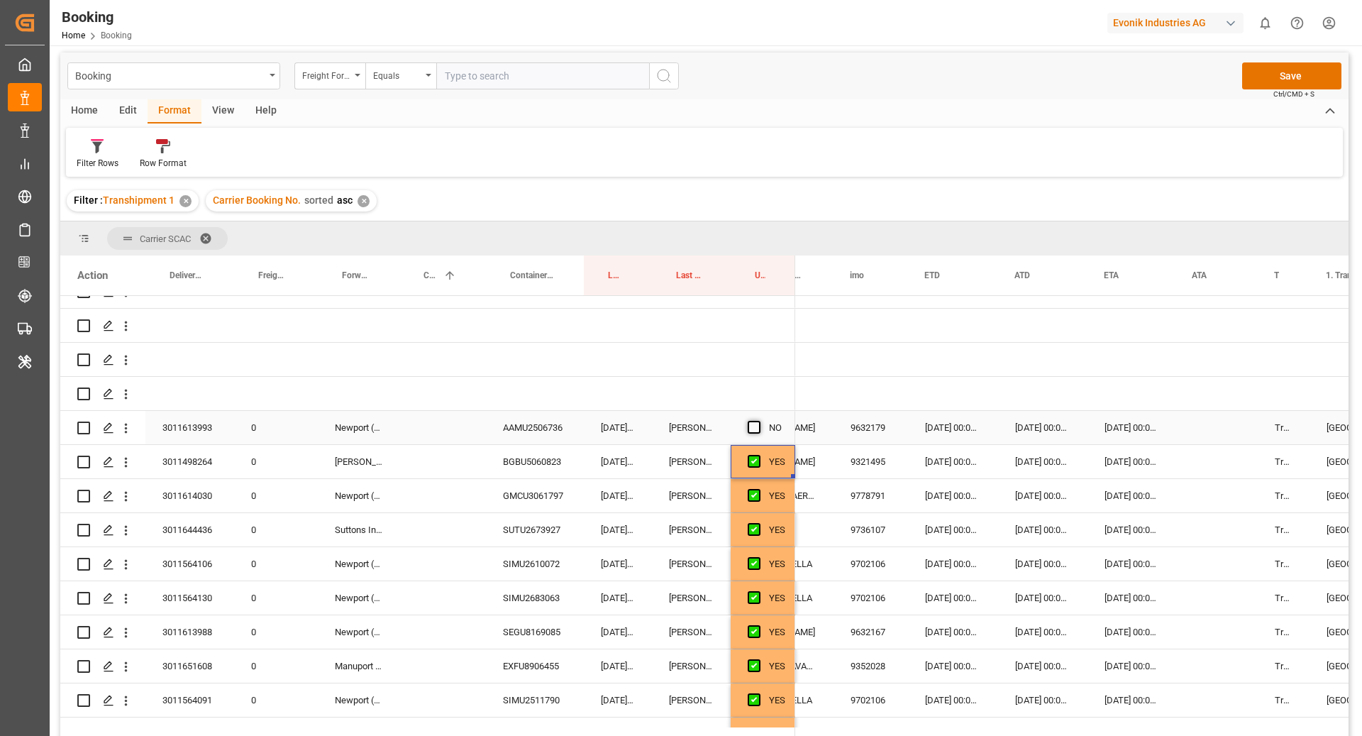
click at [759, 421] on input "Press SPACE to select this row." at bounding box center [759, 421] width 0 height 0
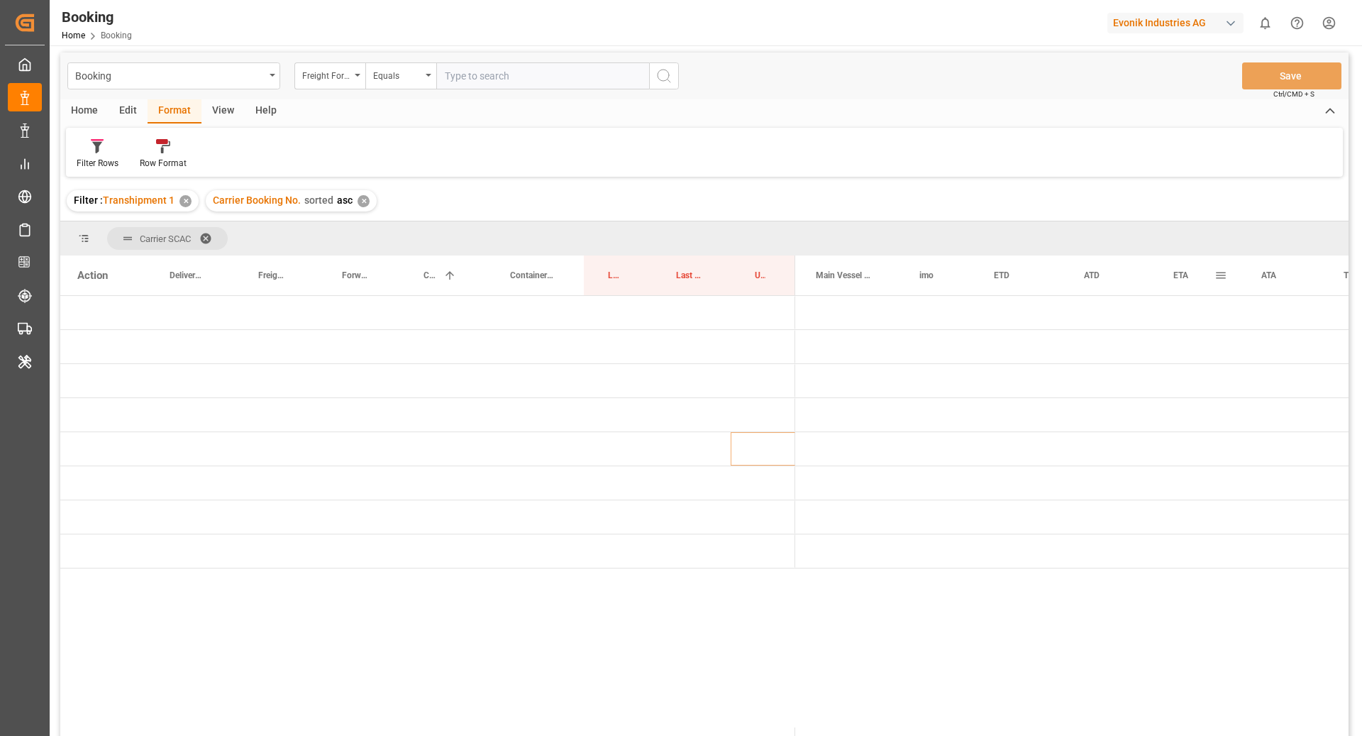
scroll to position [0, 779]
click at [660, 175] on div "Filter Rows Row Format" at bounding box center [704, 152] width 1277 height 49
drag, startPoint x: 675, startPoint y: 275, endPoint x: 678, endPoint y: 283, distance: 9.2
click at [678, 283] on div "Last Opened By" at bounding box center [691, 275] width 45 height 40
drag, startPoint x: 681, startPoint y: 277, endPoint x: 684, endPoint y: 242, distance: 35.6
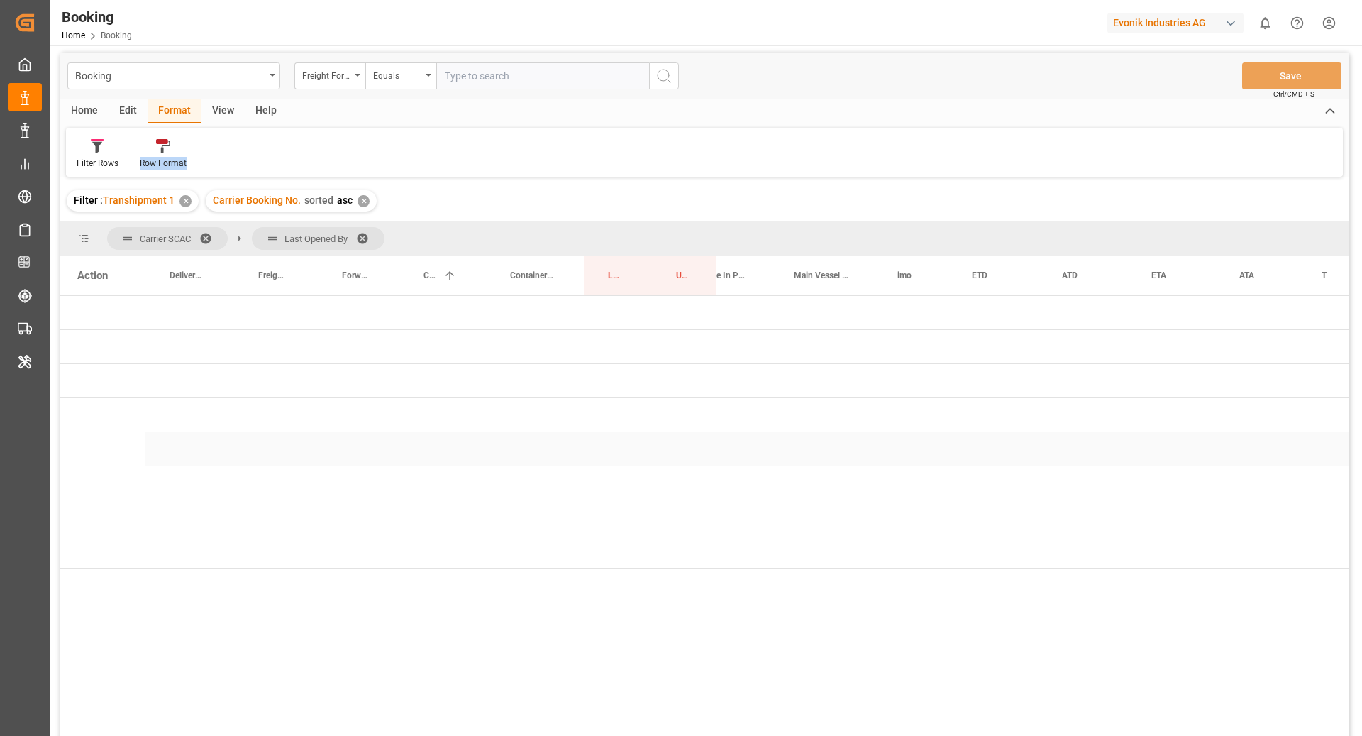
scroll to position [0, 0]
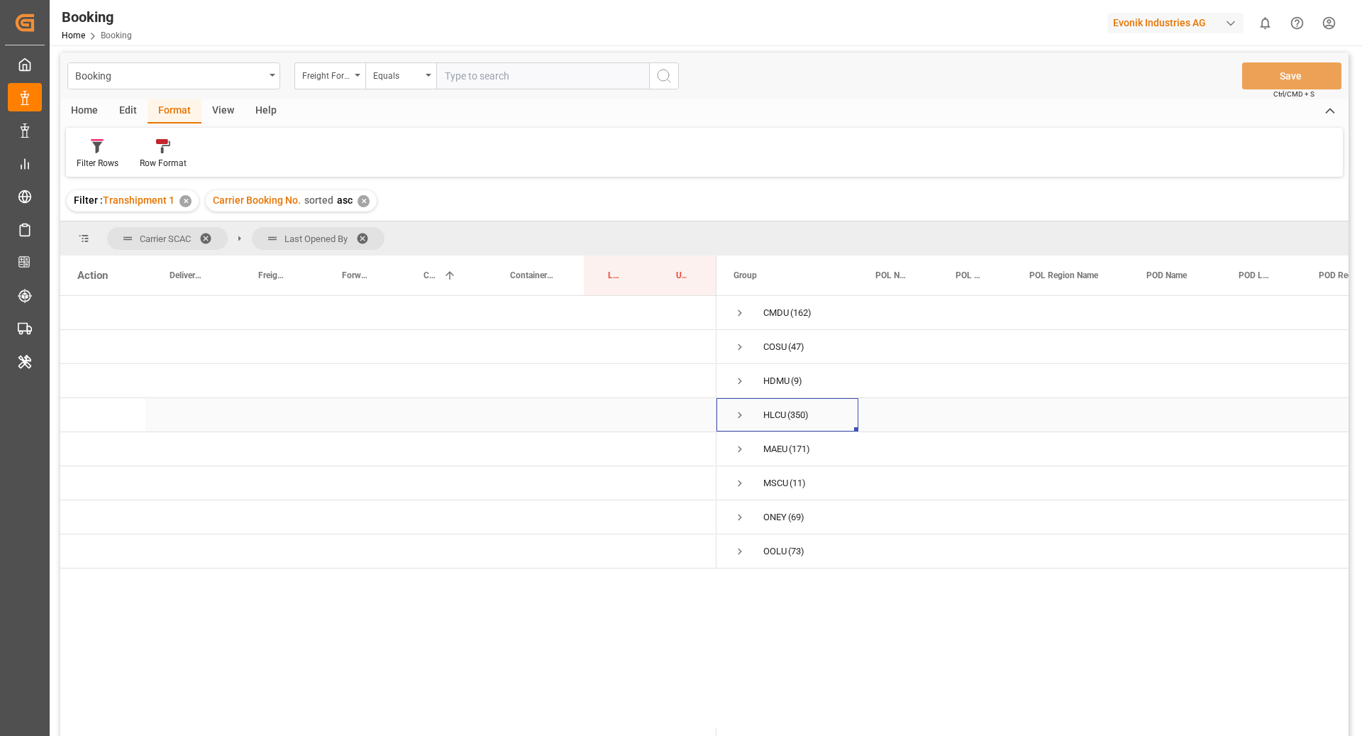
click at [737, 422] on span "Press SPACE to select this row." at bounding box center [740, 415] width 13 height 33
click at [766, 522] on span "Press SPACE to select this row." at bounding box center [770, 517] width 13 height 13
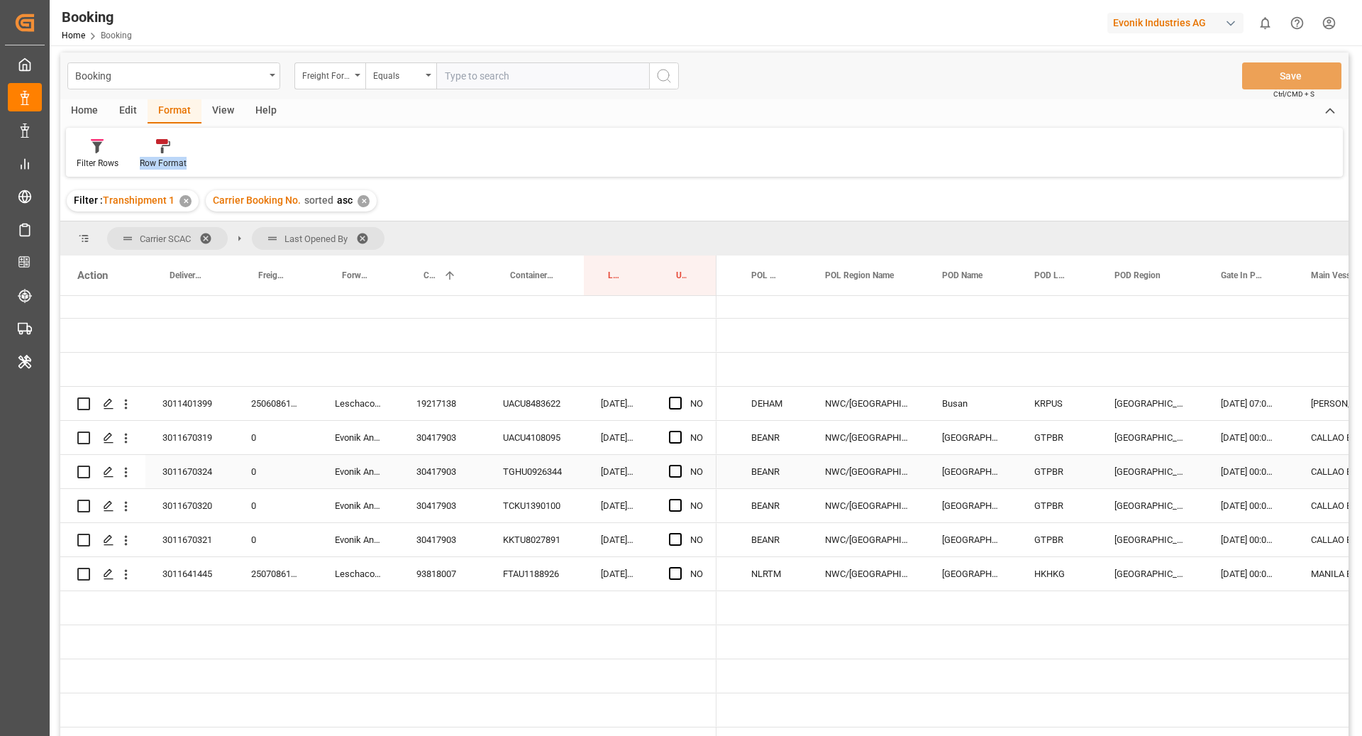
scroll to position [0, 204]
click at [130, 399] on button "open menu" at bounding box center [126, 403] width 15 height 27
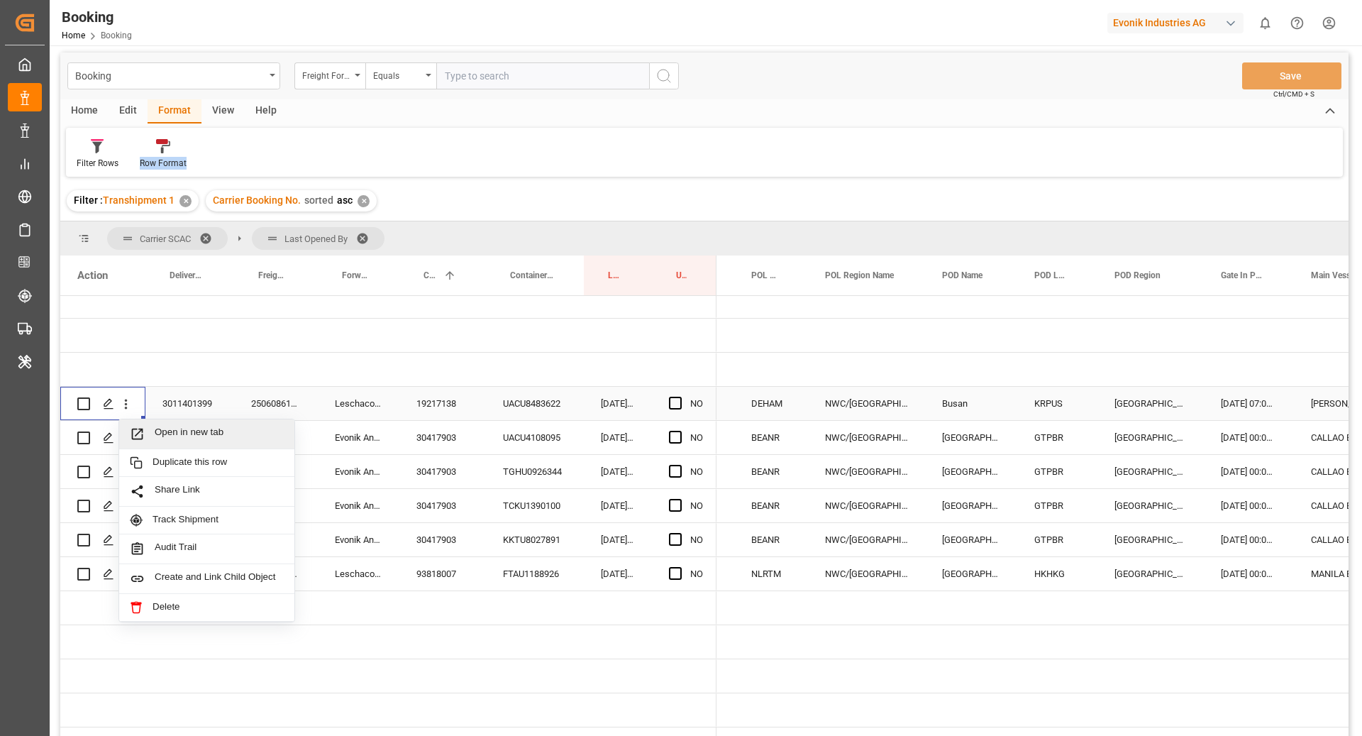
click at [196, 426] on span "Open in new tab" at bounding box center [219, 433] width 129 height 15
click at [455, 396] on div "19217138" at bounding box center [443, 403] width 87 height 33
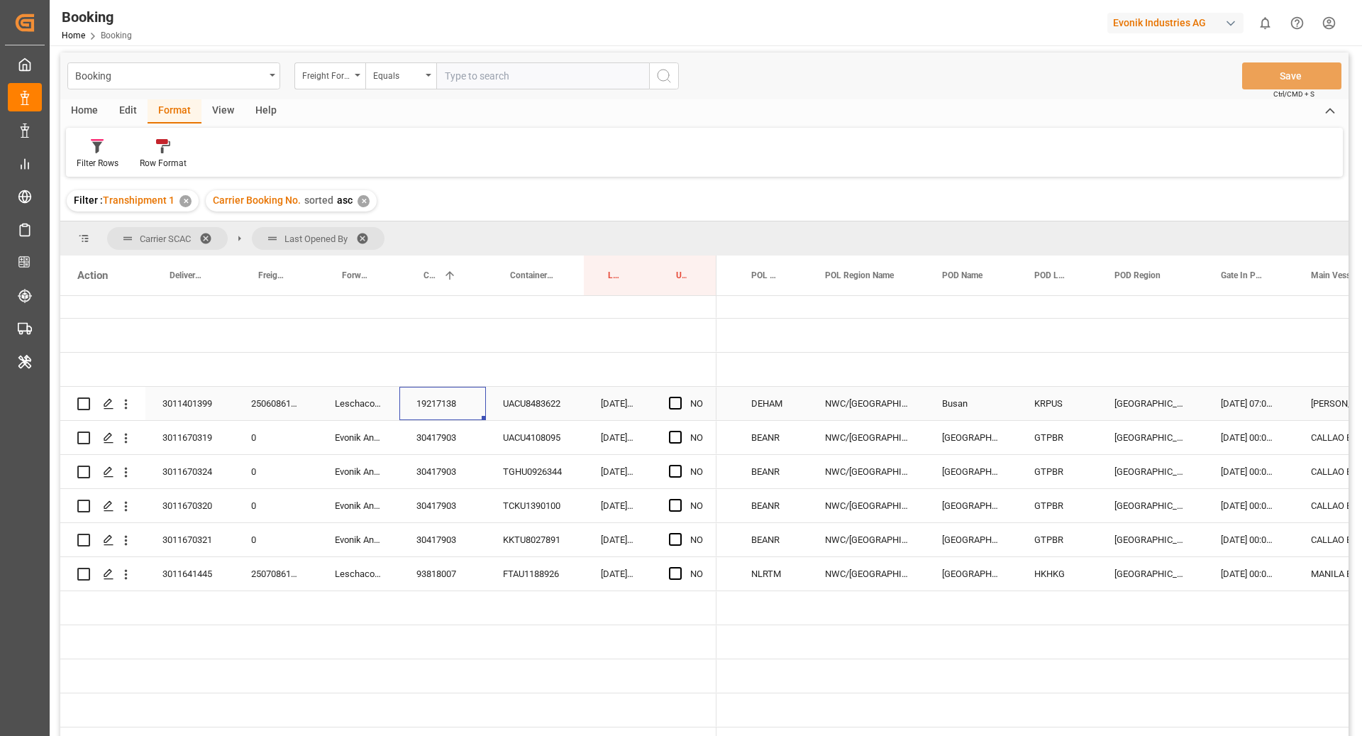
drag, startPoint x: 455, startPoint y: 400, endPoint x: 505, endPoint y: 424, distance: 55.9
click at [455, 400] on div "19217138" at bounding box center [443, 403] width 87 height 33
click at [522, 400] on div "UACU8483622" at bounding box center [535, 403] width 98 height 33
click at [254, 372] on div "Press SPACE to select this row." at bounding box center [276, 369] width 84 height 33
click at [267, 387] on div "250608610938" at bounding box center [276, 403] width 84 height 33
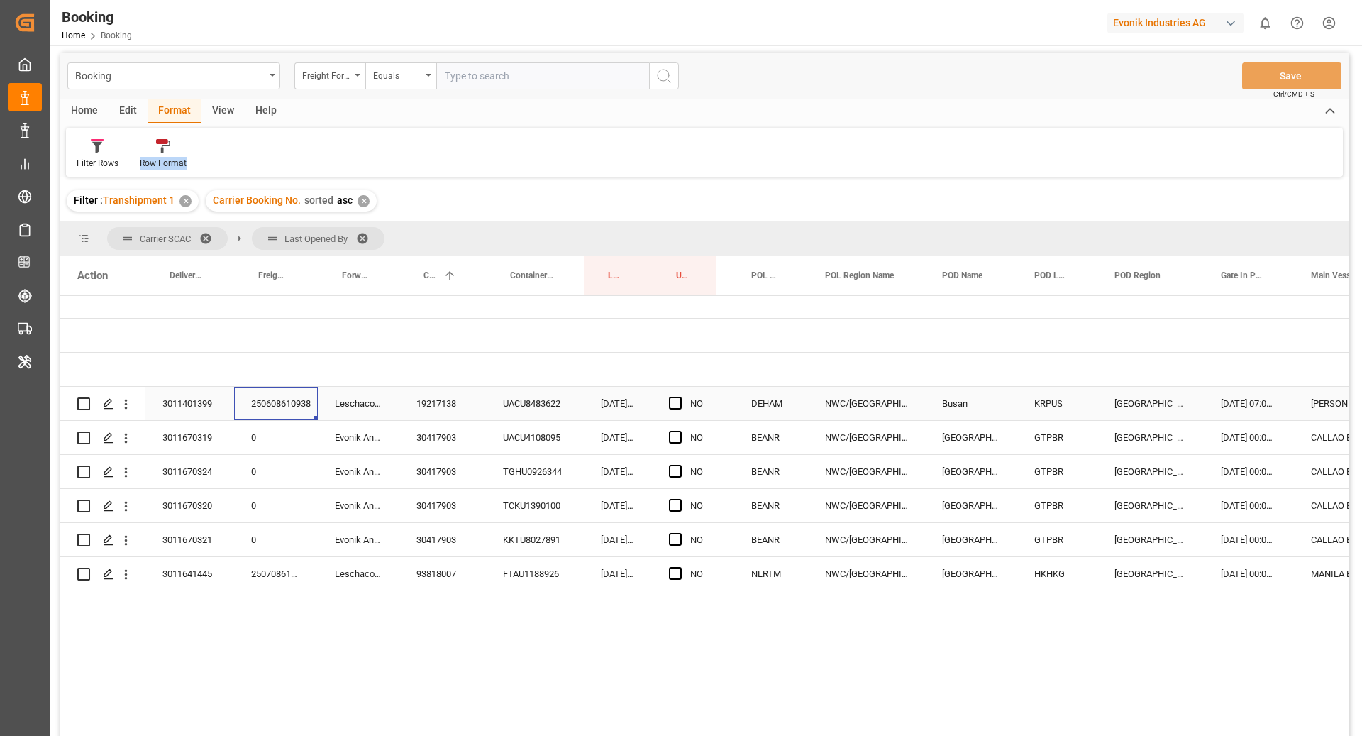
click at [503, 393] on div "UACU8483622" at bounding box center [535, 403] width 98 height 33
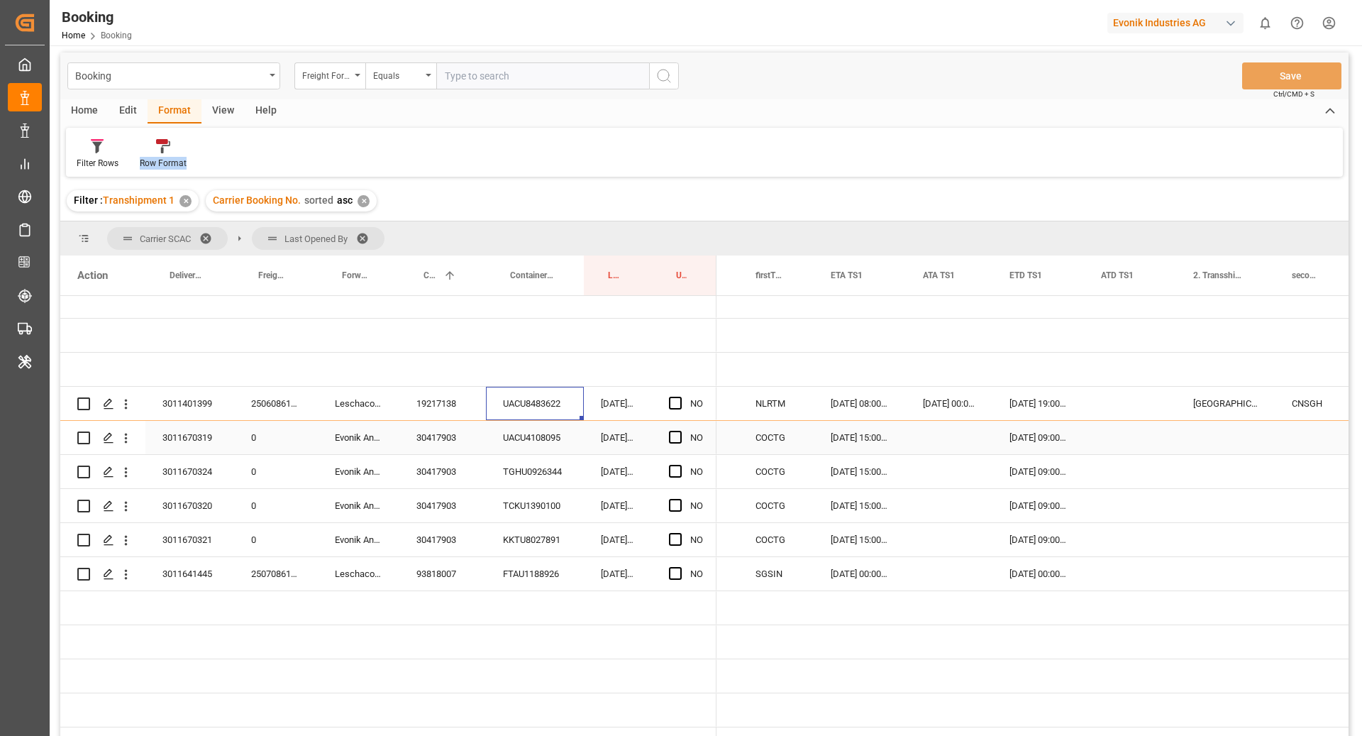
scroll to position [0, 1431]
click at [676, 431] on span "Press SPACE to select this row." at bounding box center [675, 437] width 13 height 13
click at [680, 431] on input "Press SPACE to select this row." at bounding box center [680, 431] width 0 height 0
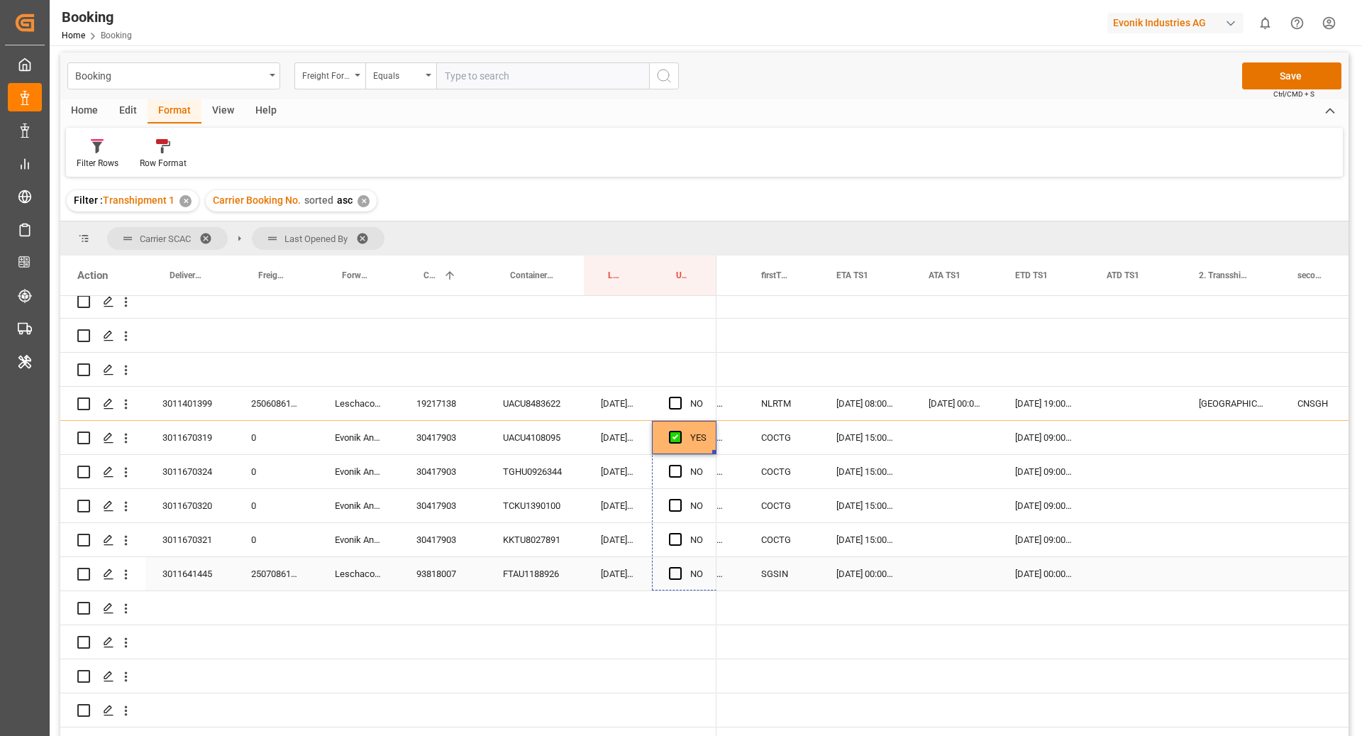
drag, startPoint x: 716, startPoint y: 438, endPoint x: 712, endPoint y: 549, distance: 111.5
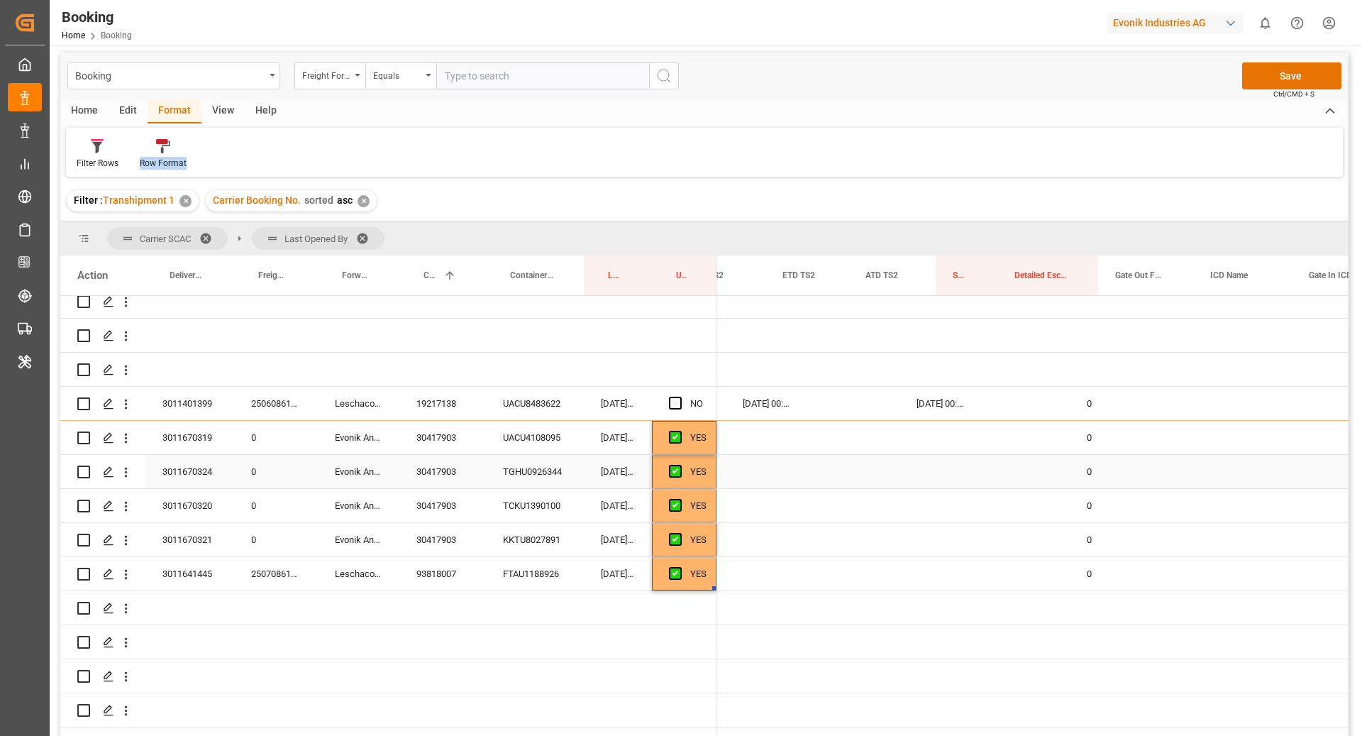
scroll to position [0, 2308]
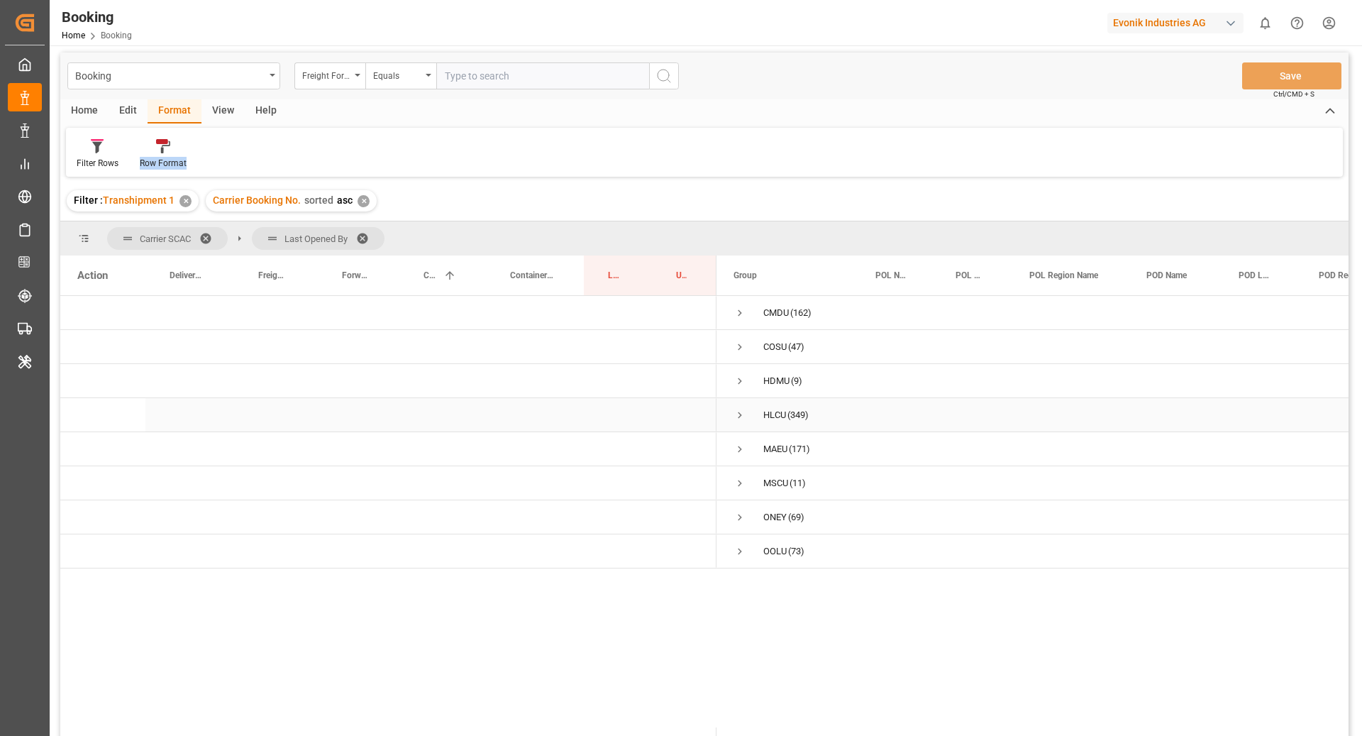
click at [743, 417] on span "Press SPACE to select this row." at bounding box center [740, 415] width 13 height 13
click at [765, 483] on span "Press SPACE to select this row." at bounding box center [770, 483] width 13 height 13
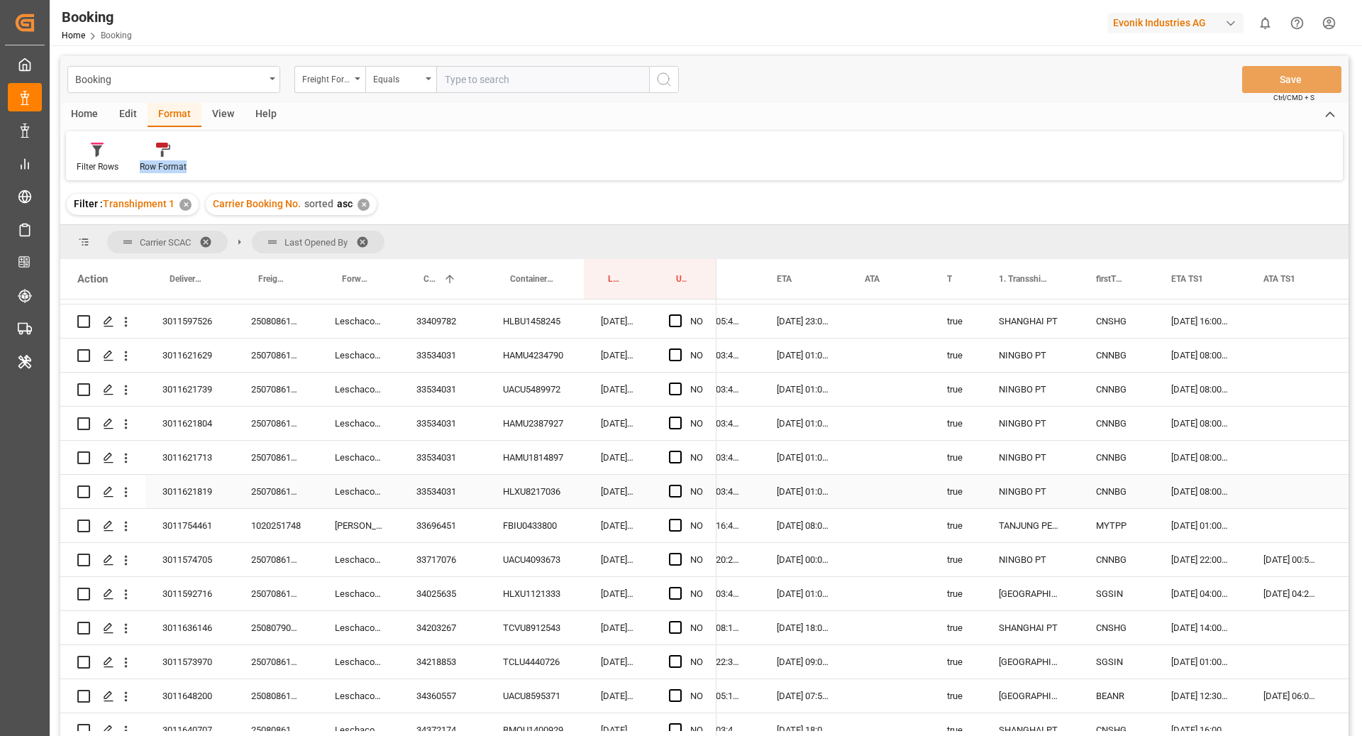
click at [214, 492] on div "3011621819" at bounding box center [189, 491] width 89 height 33
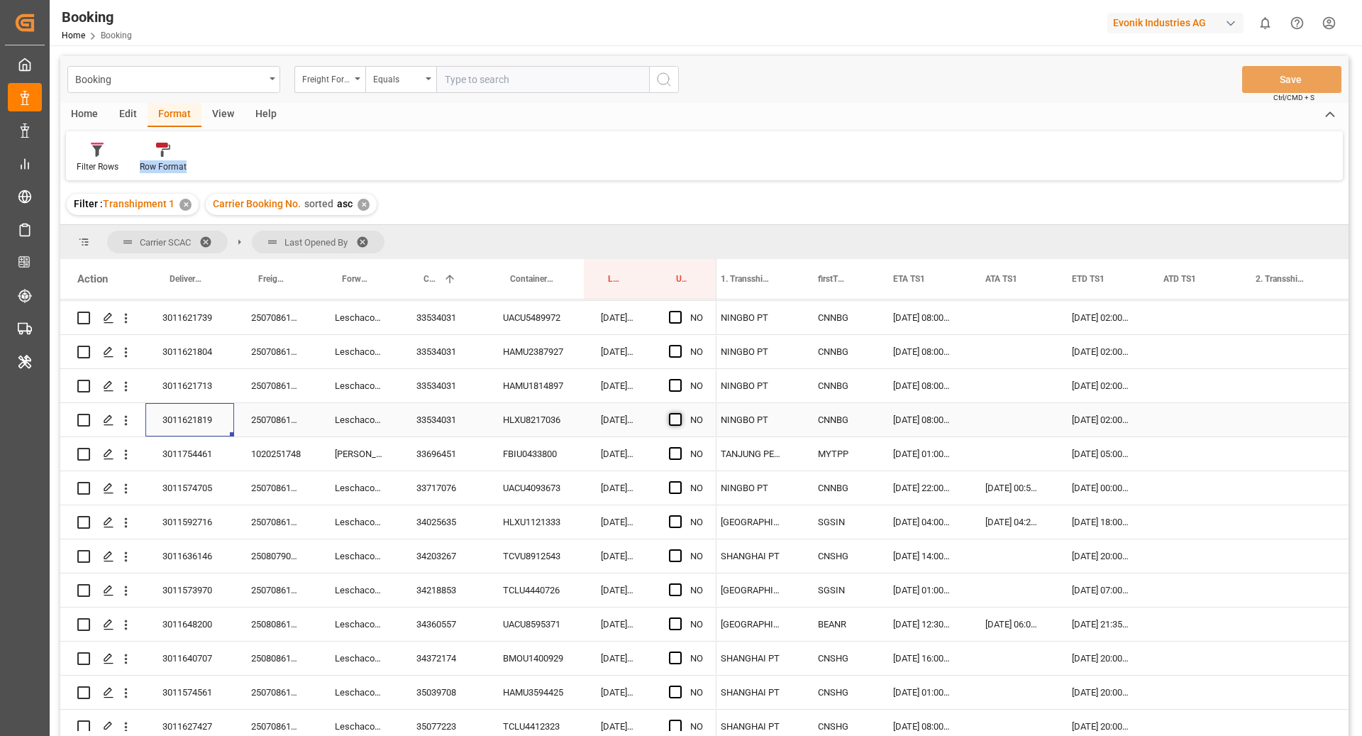
click at [676, 423] on span "Press SPACE to select this row." at bounding box center [675, 419] width 13 height 13
click at [680, 413] on input "Press SPACE to select this row." at bounding box center [680, 413] width 0 height 0
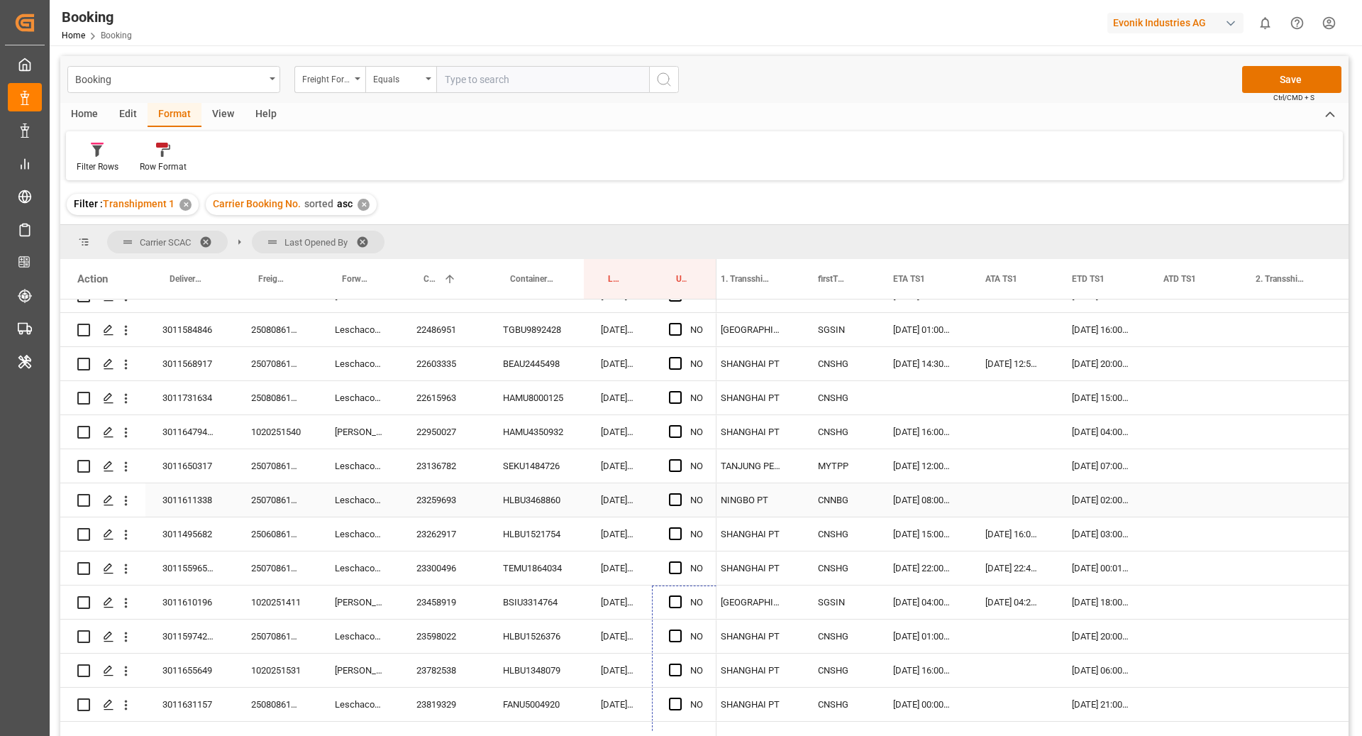
scroll to position [890, 0]
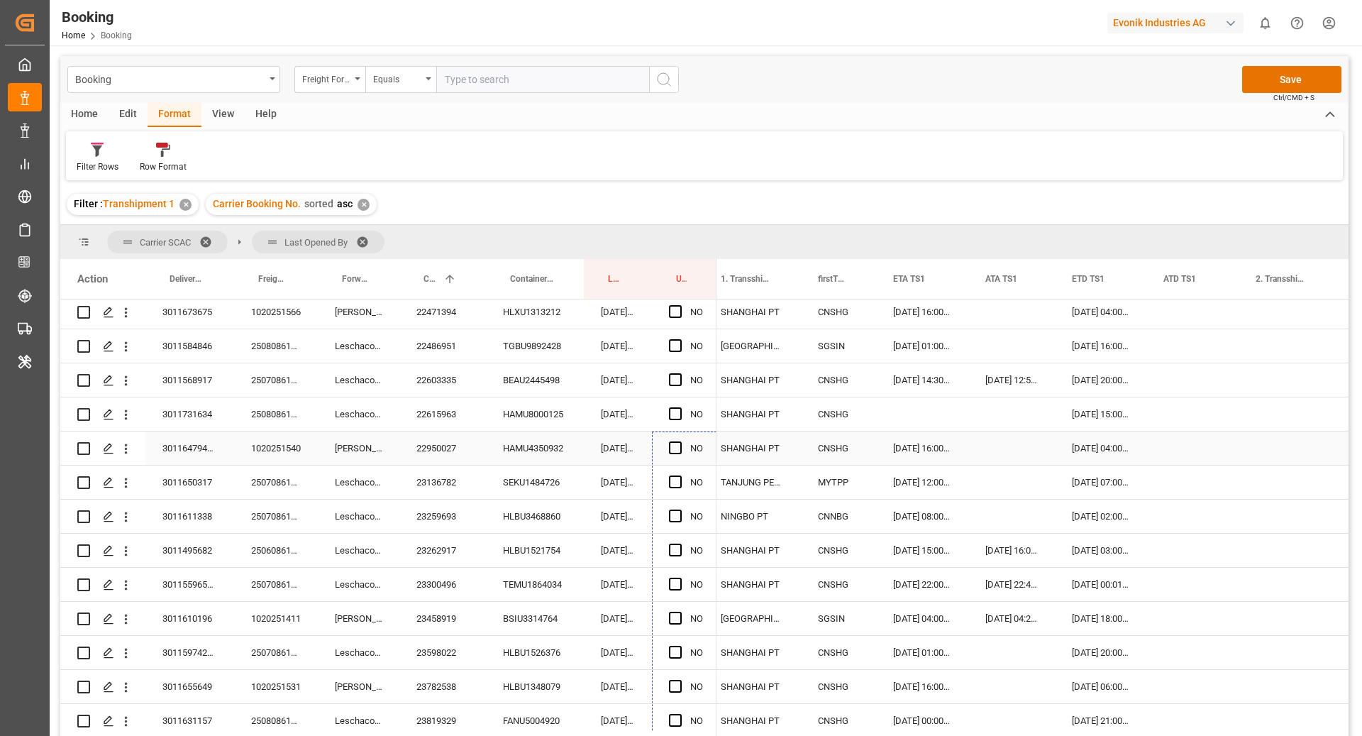
drag, startPoint x: 715, startPoint y: 432, endPoint x: 707, endPoint y: 454, distance: 23.3
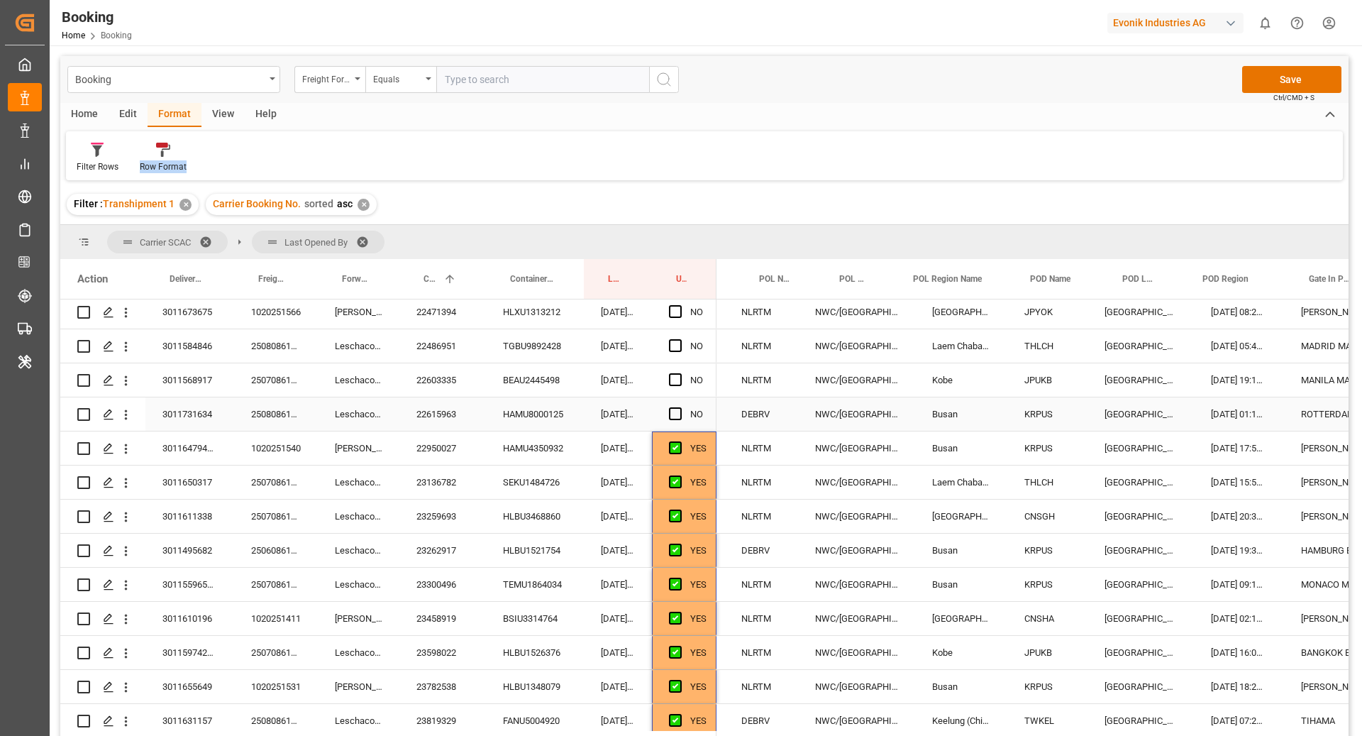
scroll to position [0, 94]
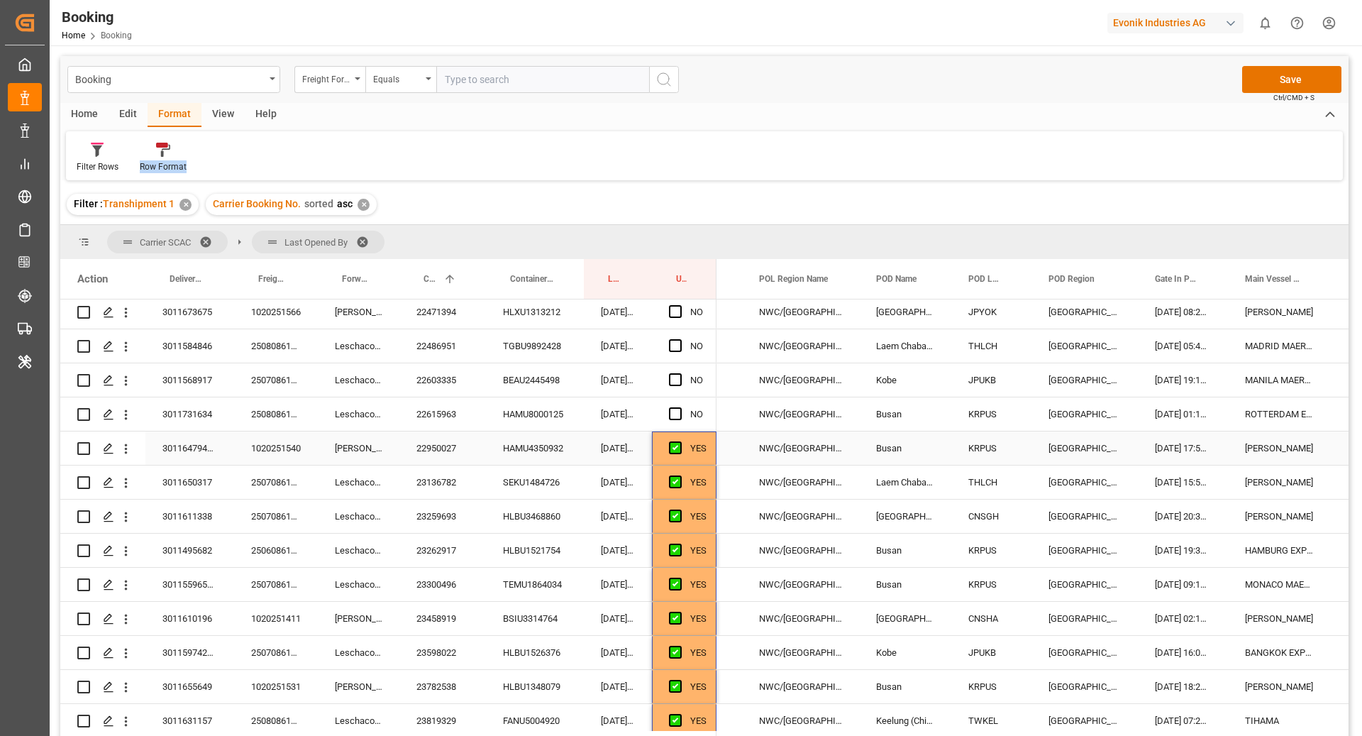
click at [456, 431] on div "22950027" at bounding box center [443, 447] width 87 height 33
click at [458, 428] on div "22615963" at bounding box center [443, 413] width 87 height 33
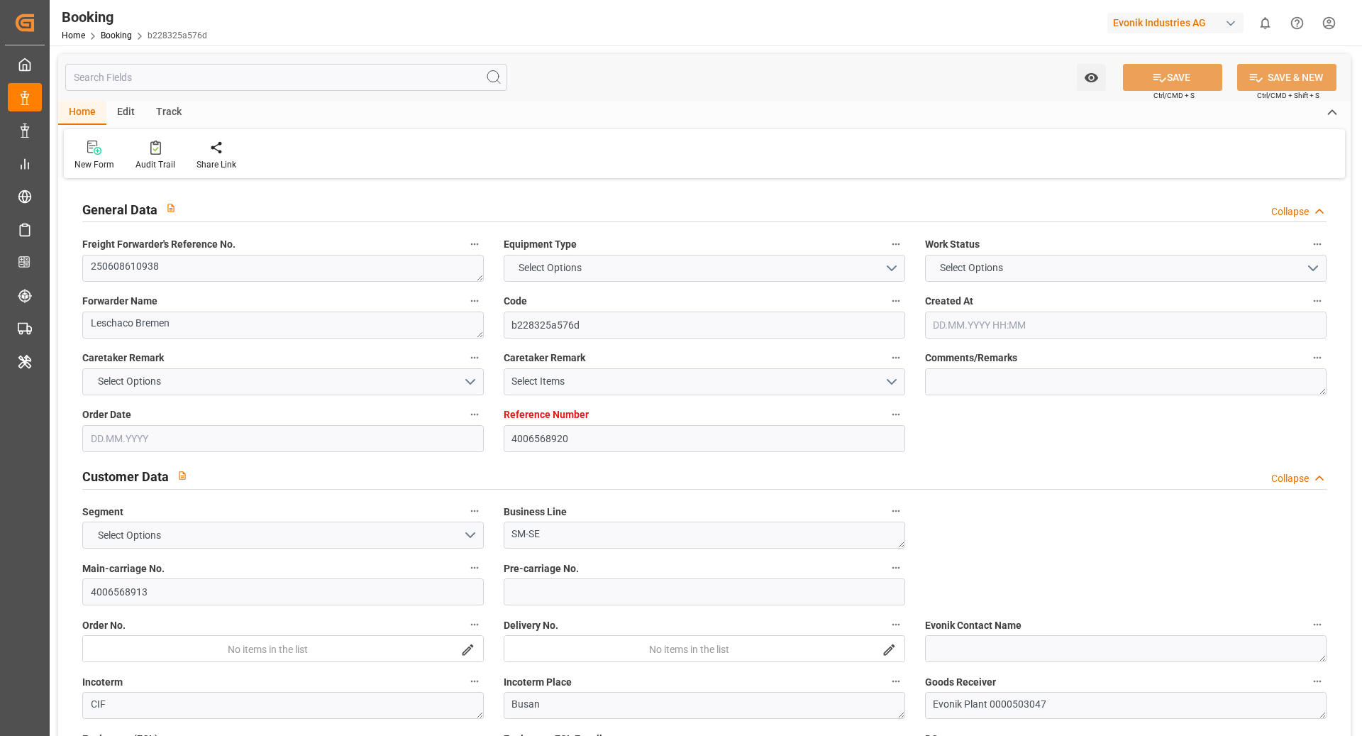
type input "4006568920"
type input "9619969"
type input "Hapag [PERSON_NAME]"
type input "Hapag [PERSON_NAME] Aktiengesellschaft"
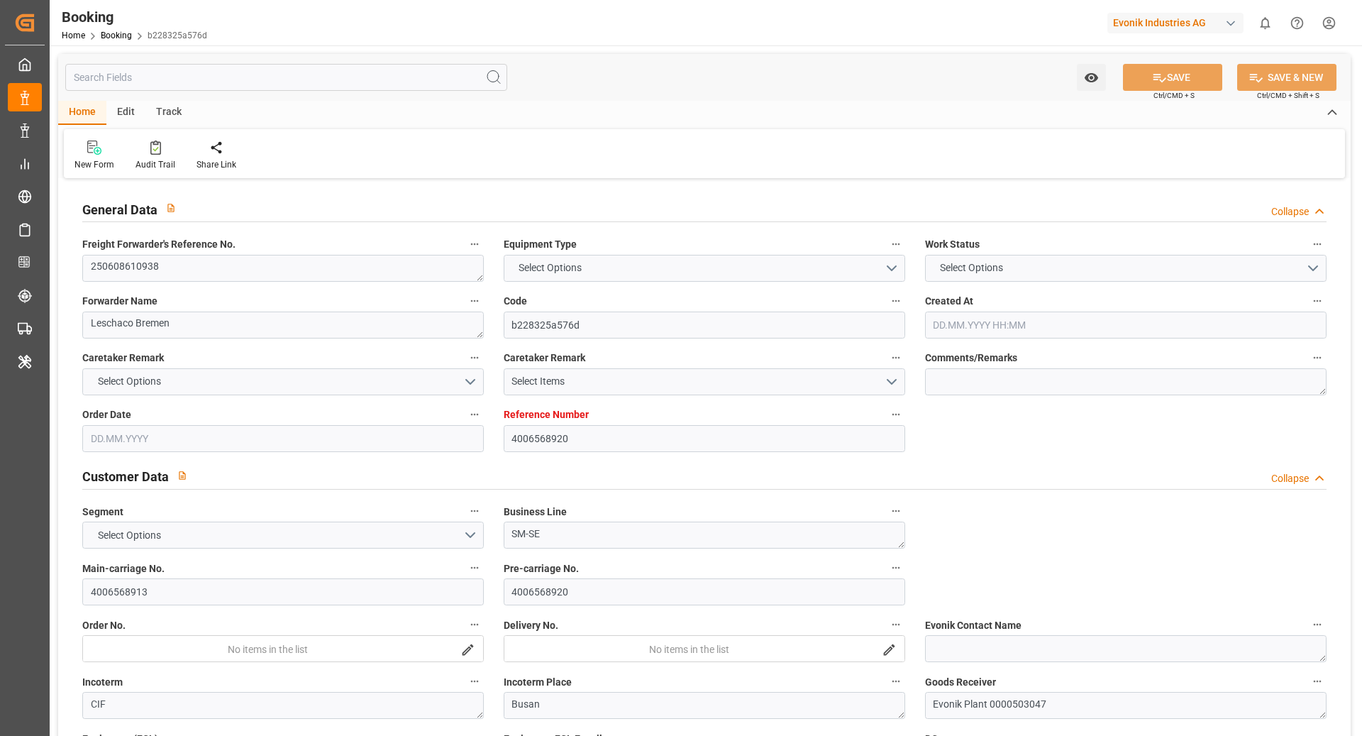
type input "DEHAM"
type input "KRPUS"
type input "NLRTM"
type input "CNSGH"
type input "0"
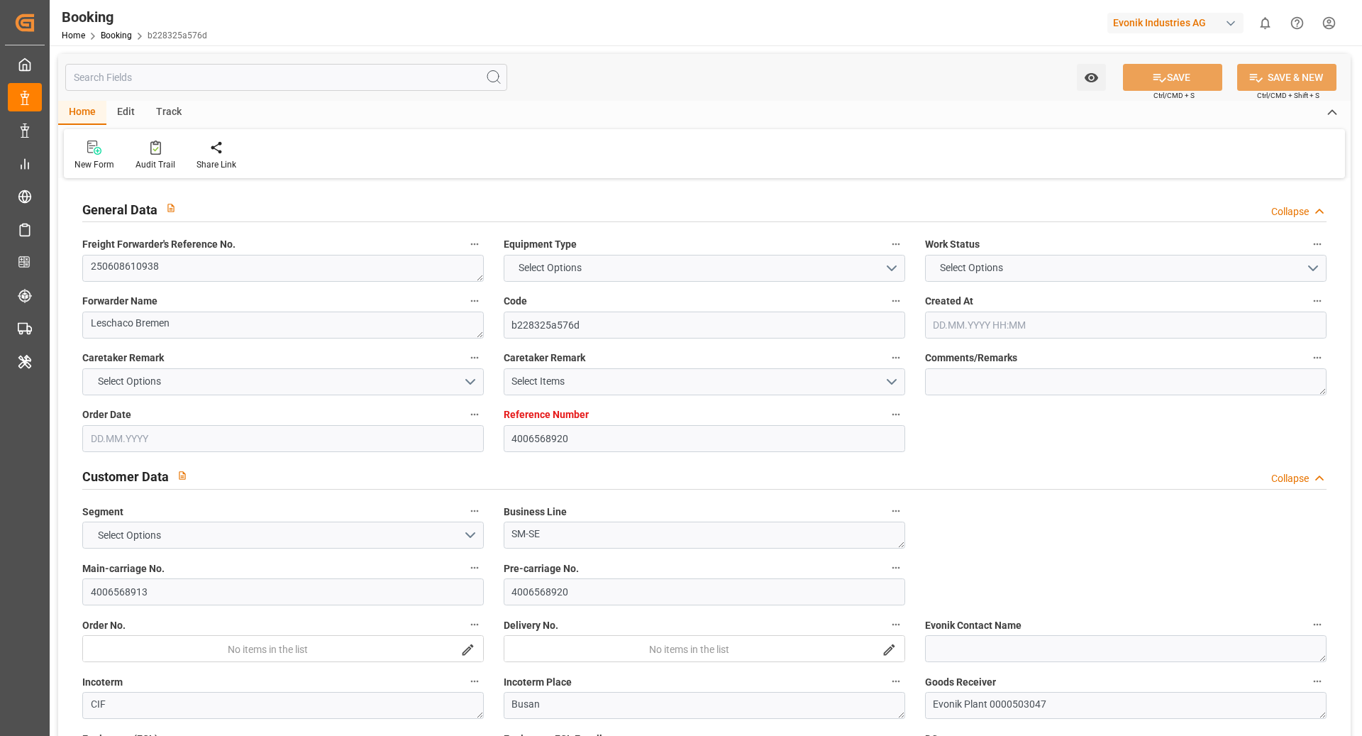
type input "-51"
type input "DEHAM"
type input "KRPUS"
type input "9321031"
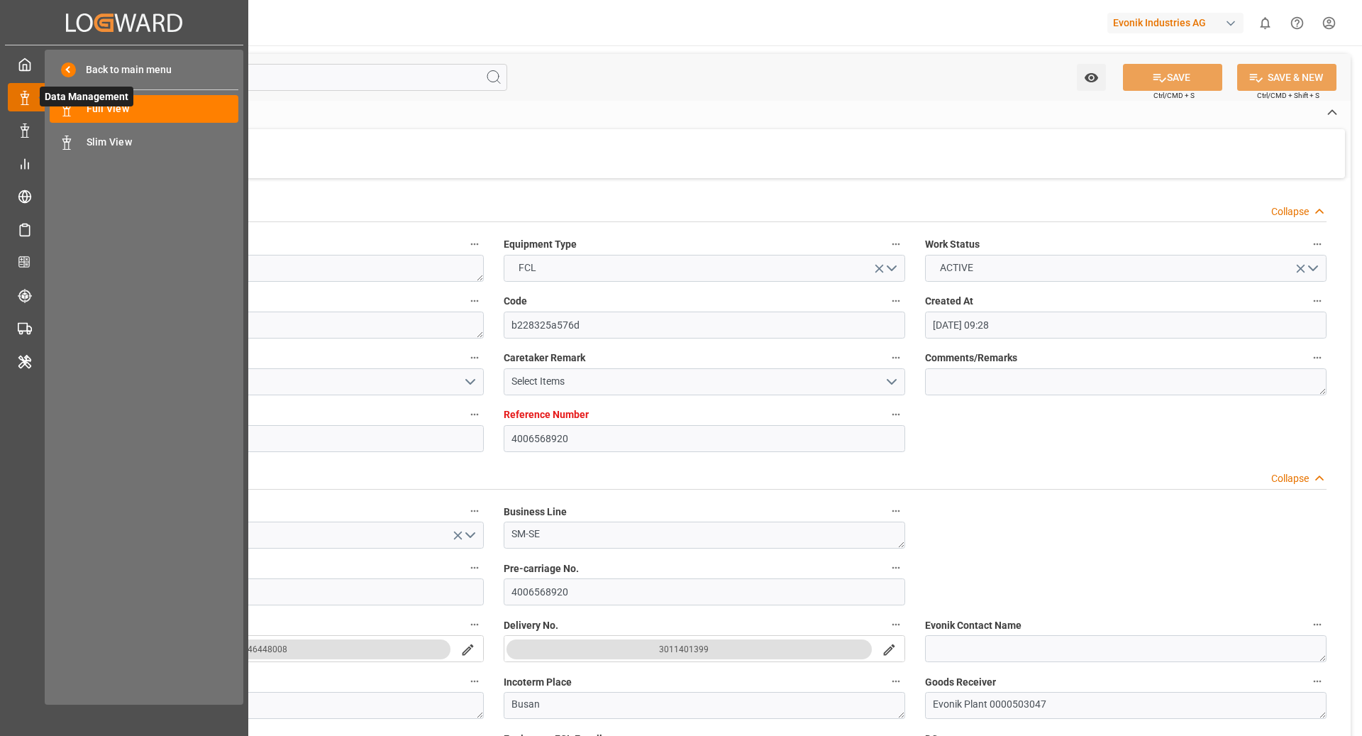
type input "[DATE] 09:28"
type input "[DATE]"
type input "[DATE] 00:00"
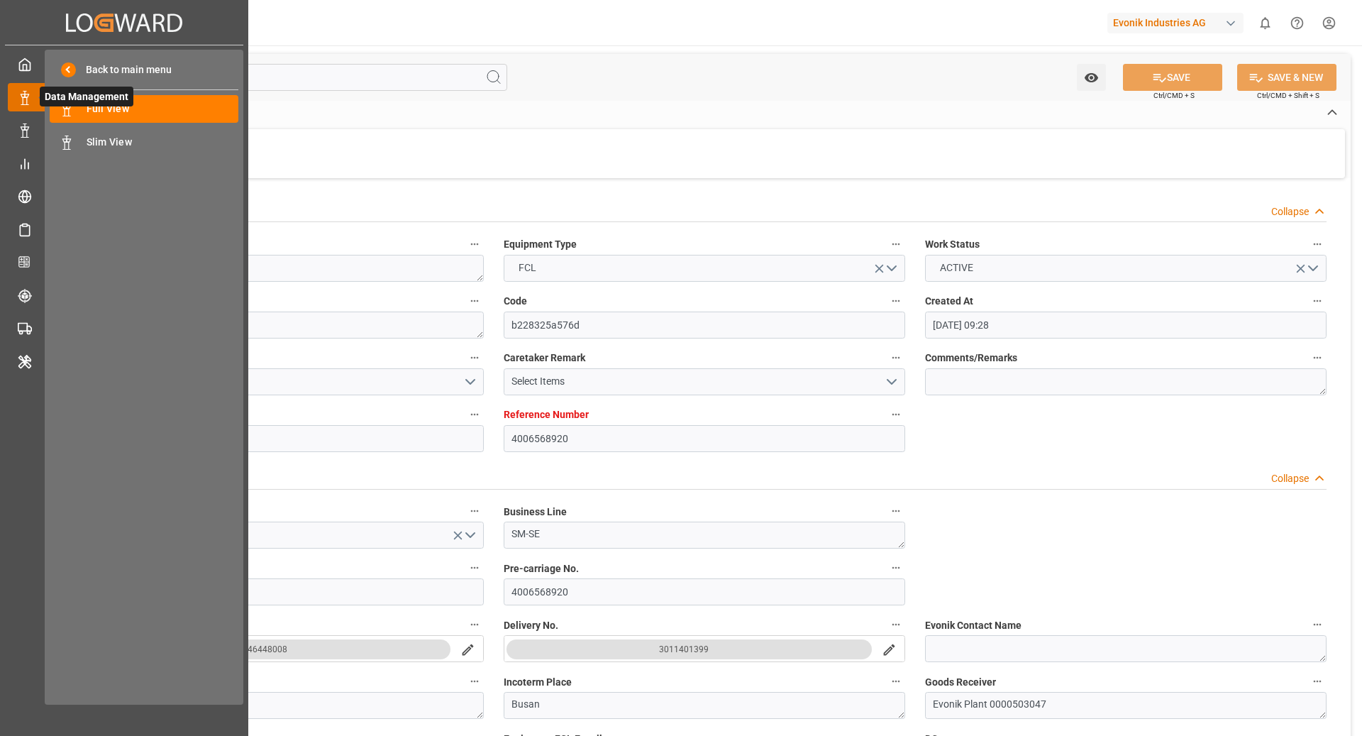
type input "[DATE]"
type input "[DATE] 00:00"
type input "09.05.2025 00:00"
type input "16.05.2025"
type input "16.05.2025 13:54"
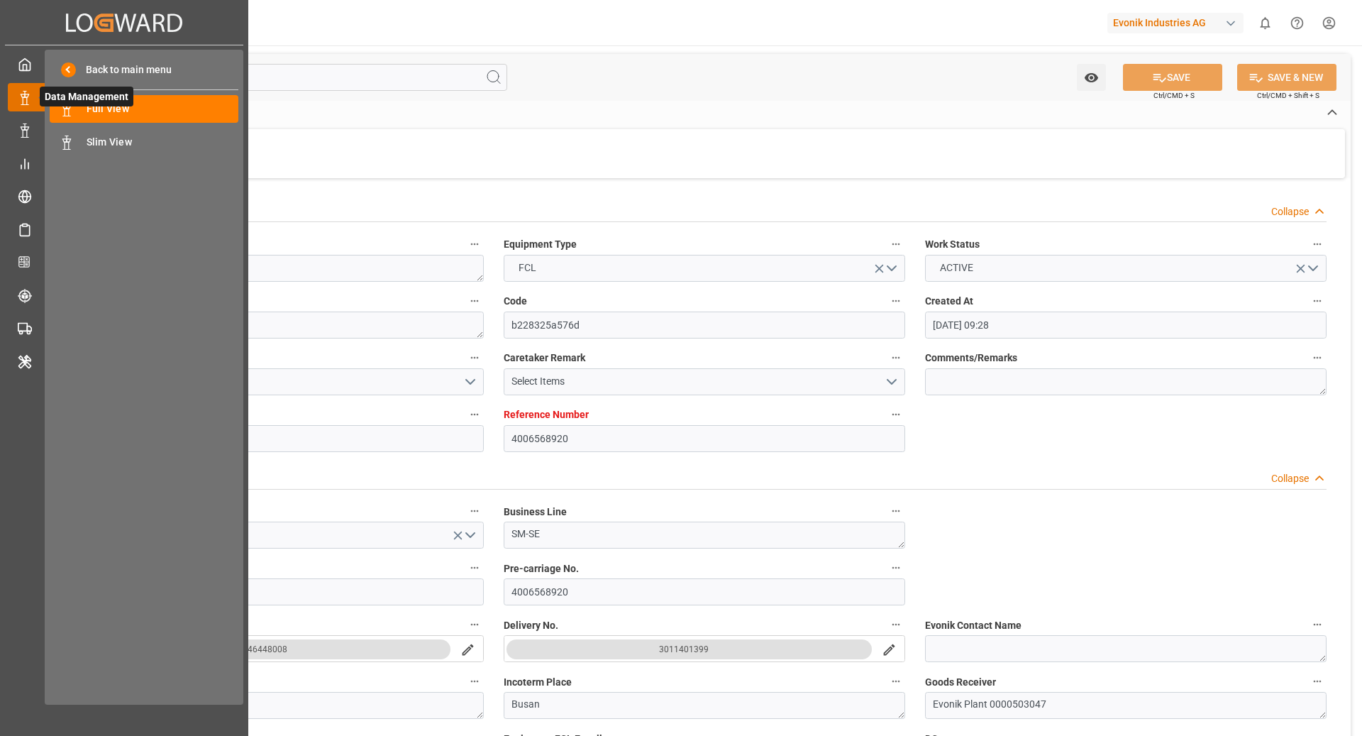
type input "08.05.2025 07:01"
type input "02.09.2025 00:01"
type input "[DATE] 00:00"
type input "[DATE]"
type input "18.05.2025 08:00"
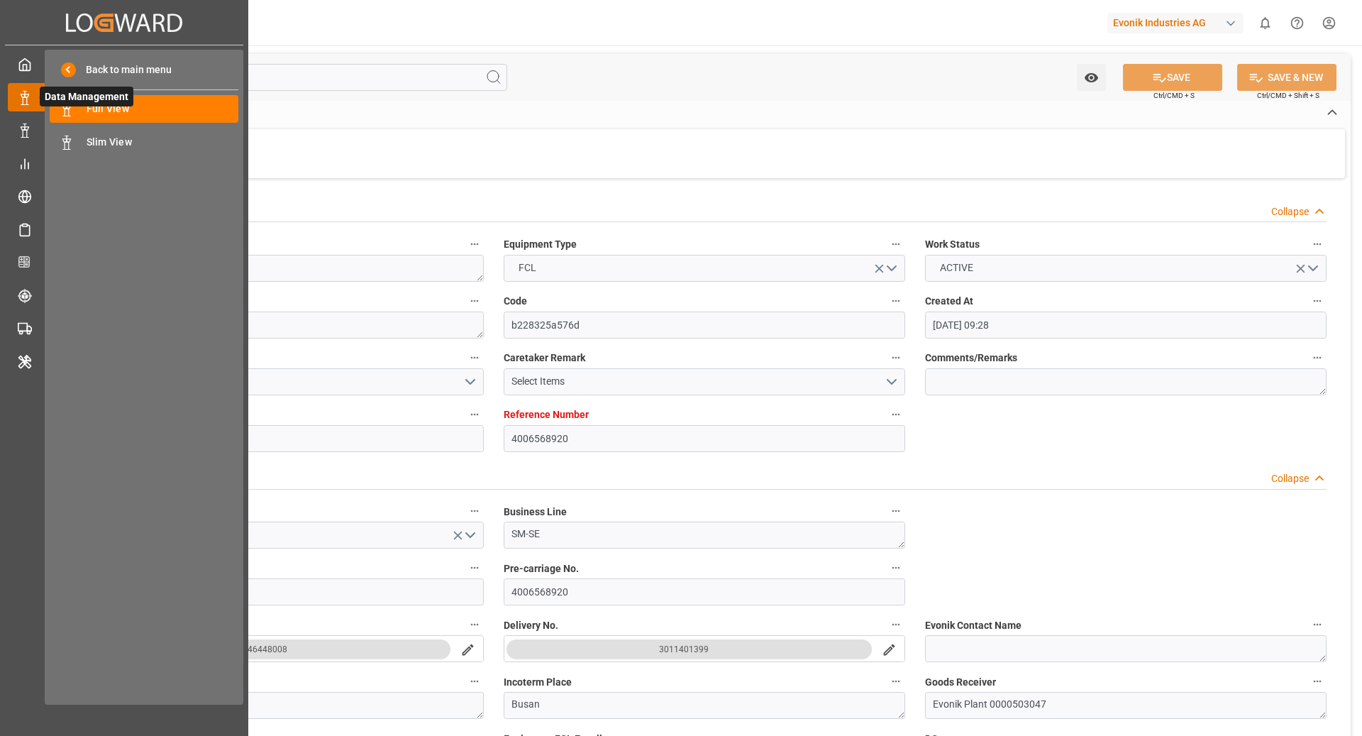
type input "[DATE] 00:00"
type input "18.05.2025 00:00"
type input "06.07.2025 19:00"
type input "[DATE] 00:00"
type input "26.08.2025 00:00"
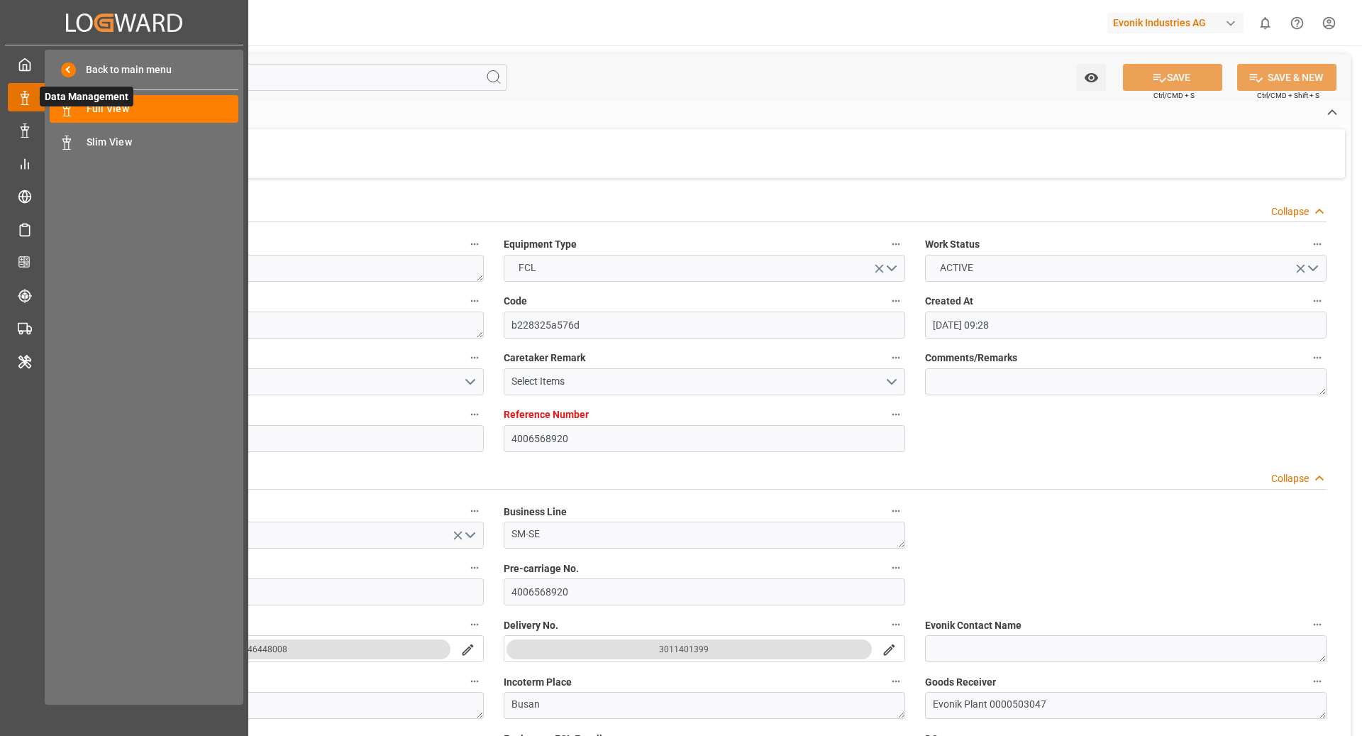
type input "26.08.2025 00:00"
type input "28.08.2025 00:00"
type input "[DATE]"
type input "26.08.2025 11:07"
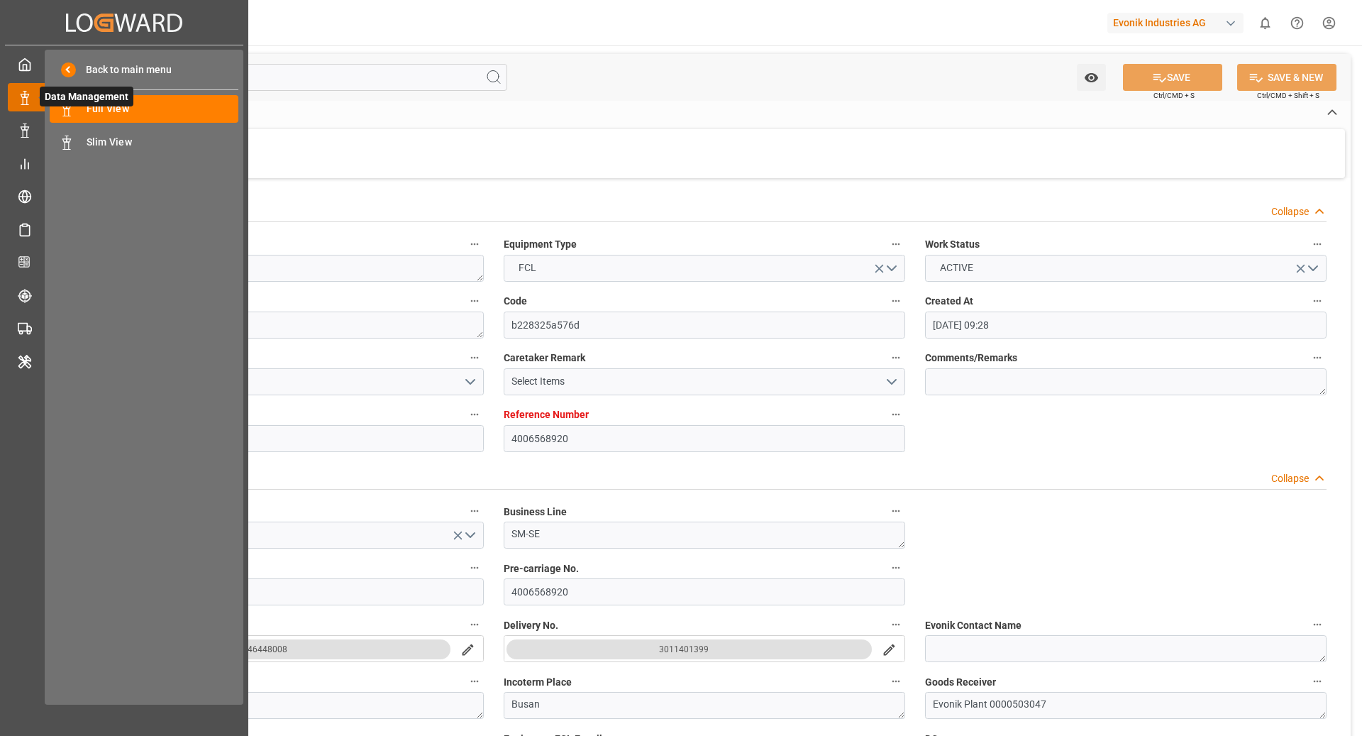
type input "19.06.2025"
type input "30.04.2025 15:51"
type input "15.05.2025 21:42"
type input "[DATE] 14:19"
type input "[DATE] 08:00"
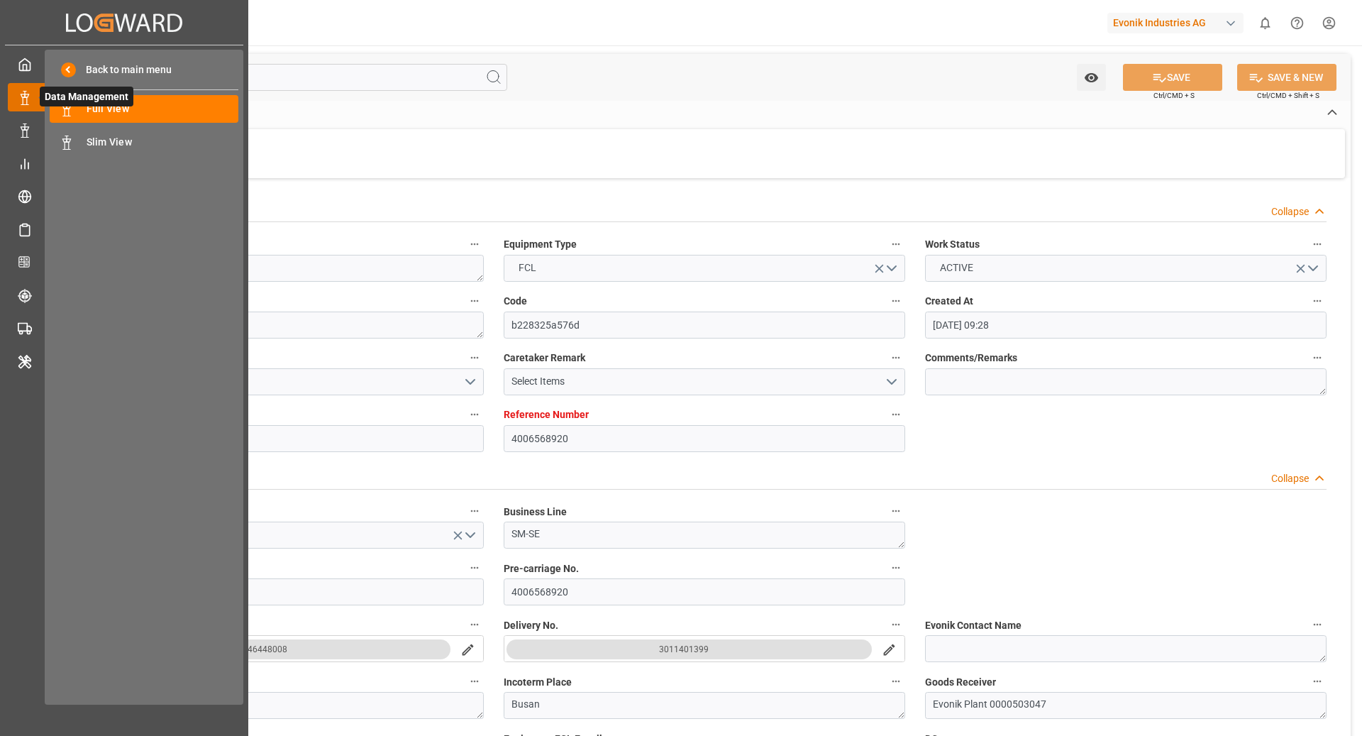
type input "[DATE] 00:45"
type input "24.06.2025 19:00"
type input "[DATE] 00:01"
type input "[DATE] 15:43"
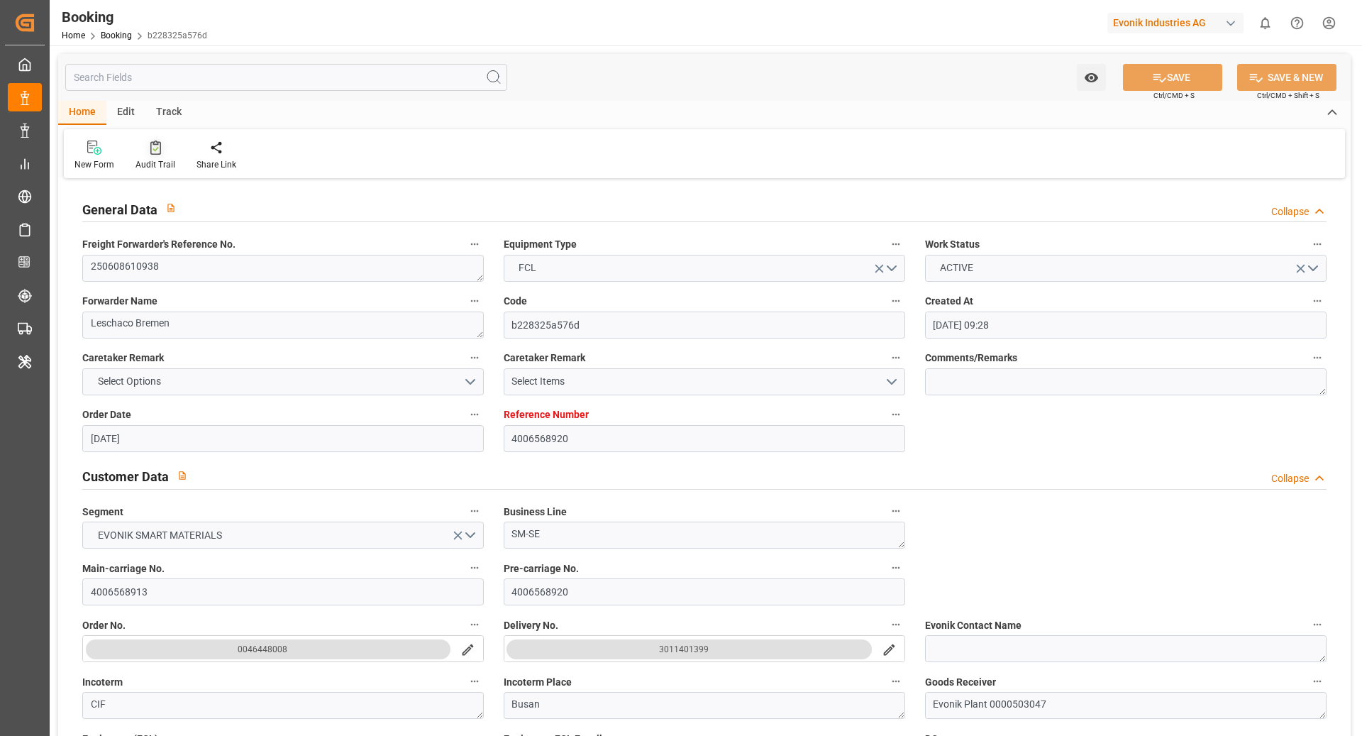
click at [158, 162] on div "Audit Trail" at bounding box center [156, 164] width 40 height 13
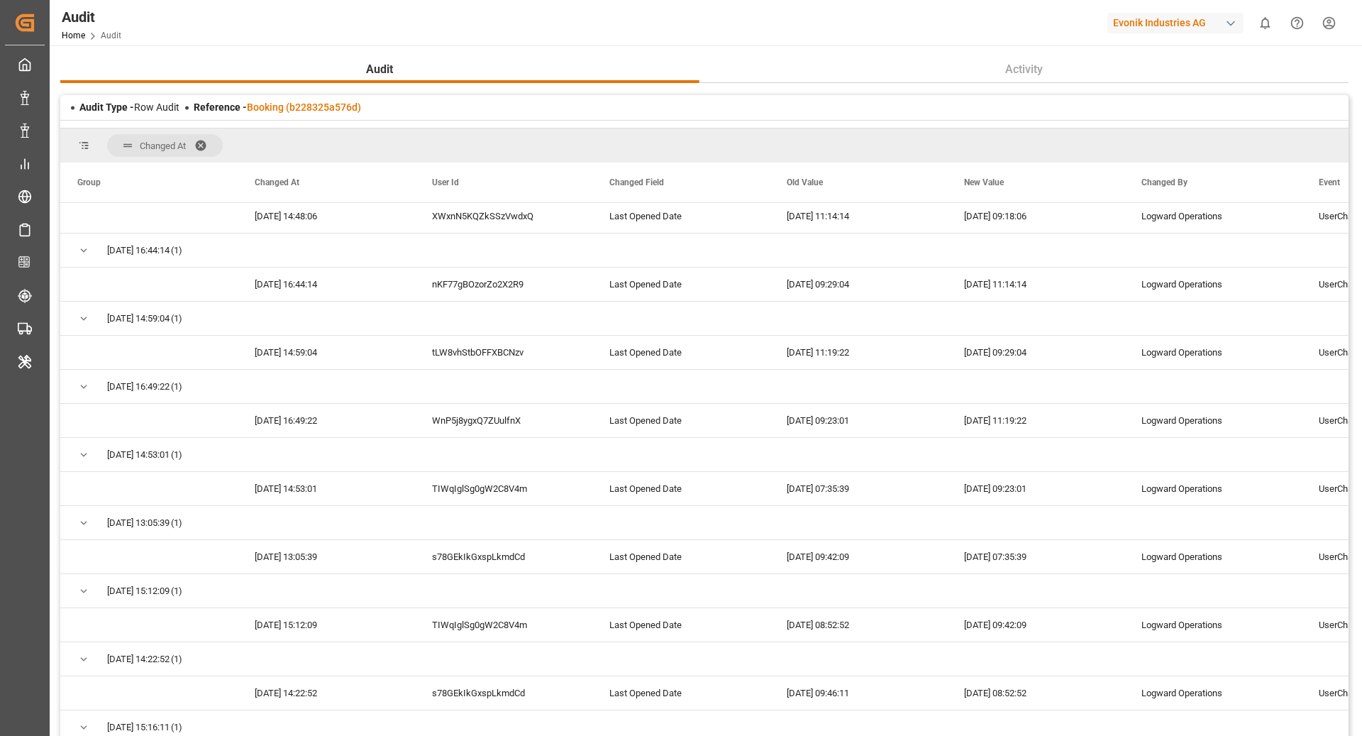
scroll to position [1961, 0]
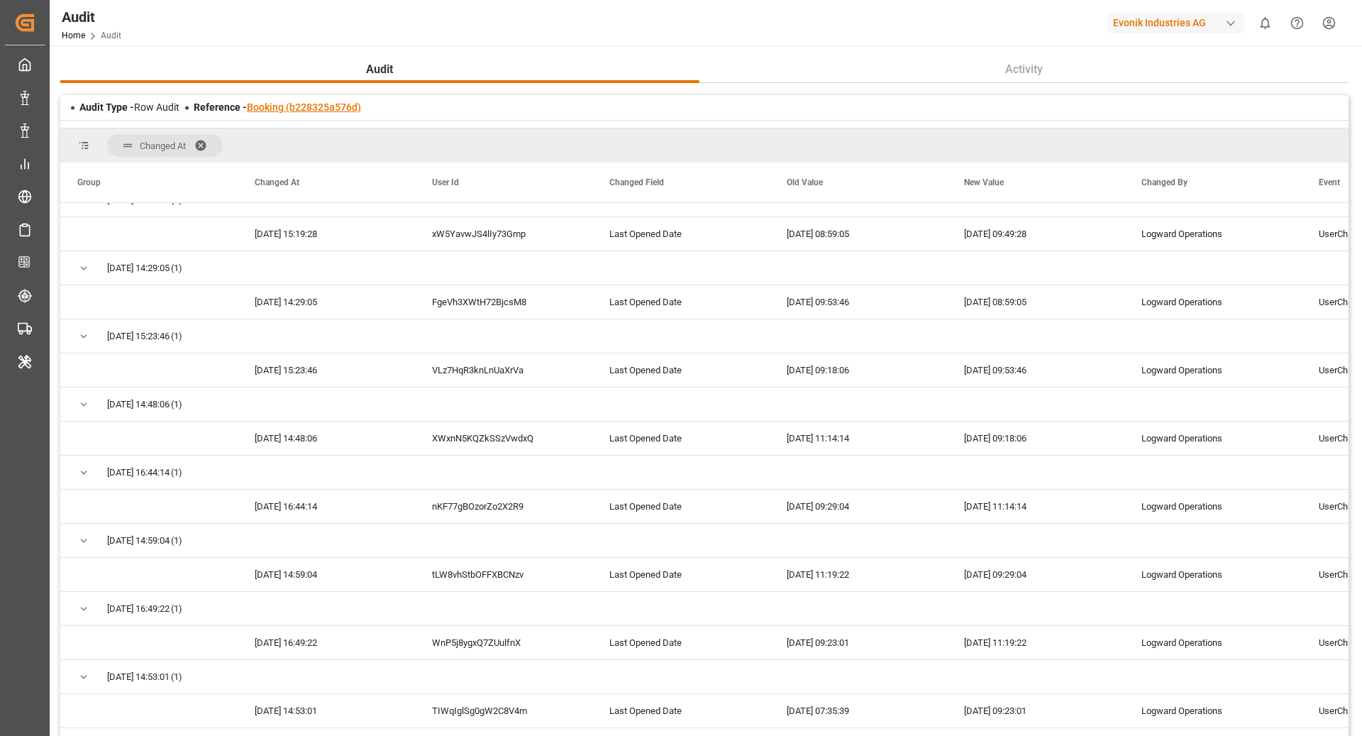
click at [302, 106] on link "Booking (b228325a576d)" at bounding box center [304, 106] width 114 height 11
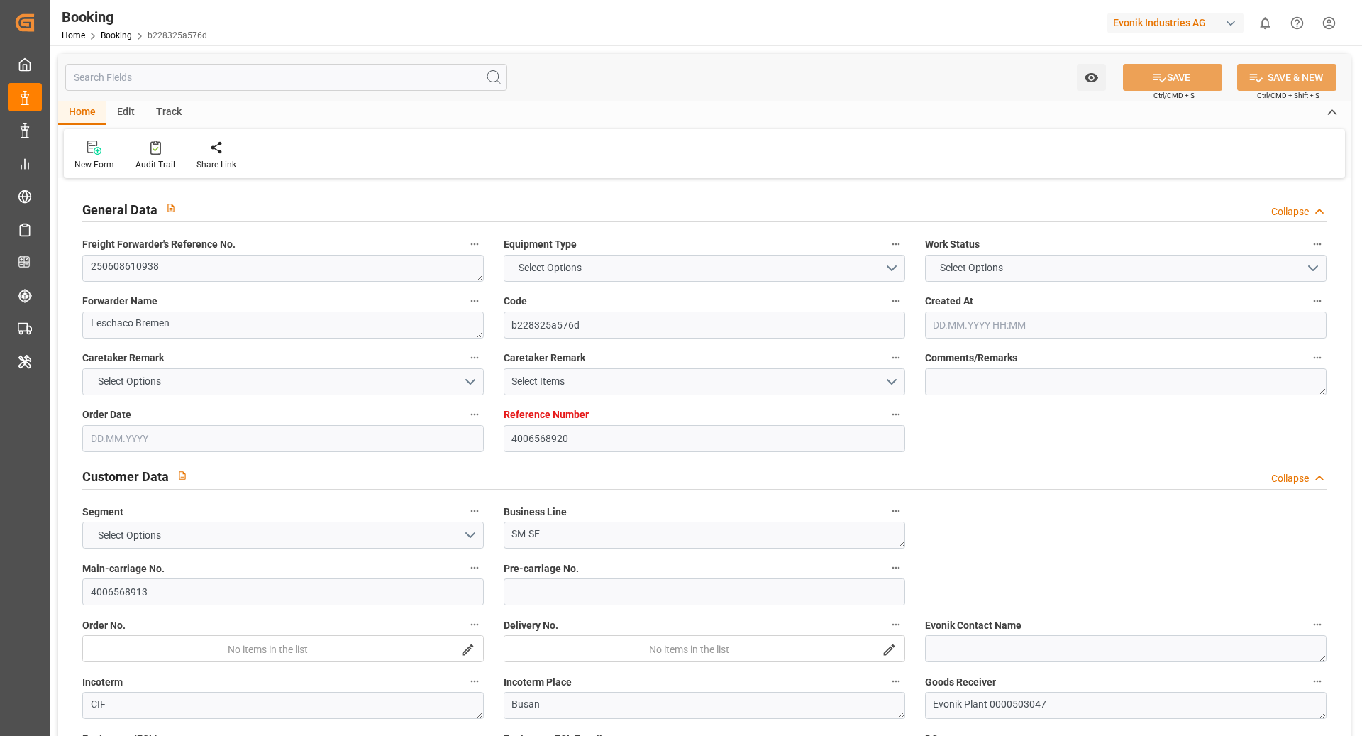
type input "4006568920"
type input "9619969"
type input "Hapag [PERSON_NAME]"
type input "Hapag [PERSON_NAME] Aktiengesellschaft"
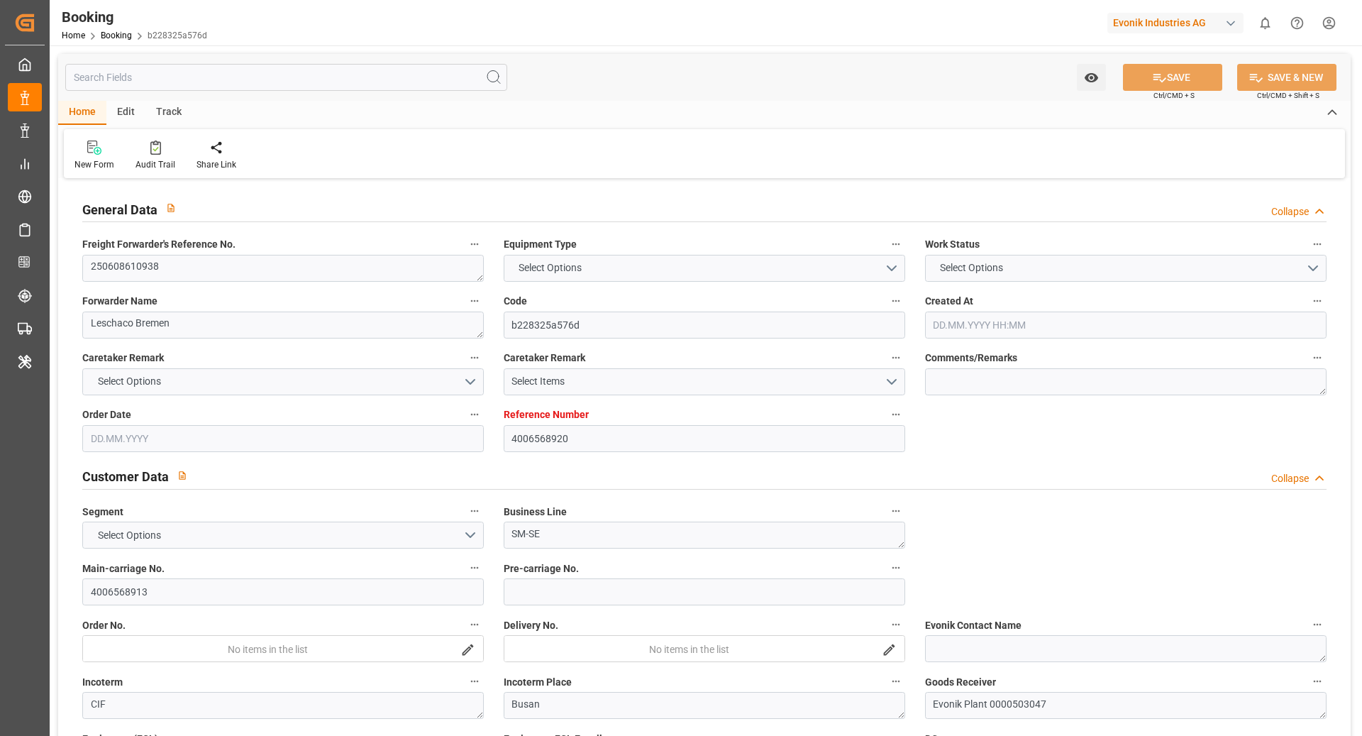
type input "DEHAM"
type input "KRPUS"
type input "NLRTM"
type input "CNSGH"
type input "0"
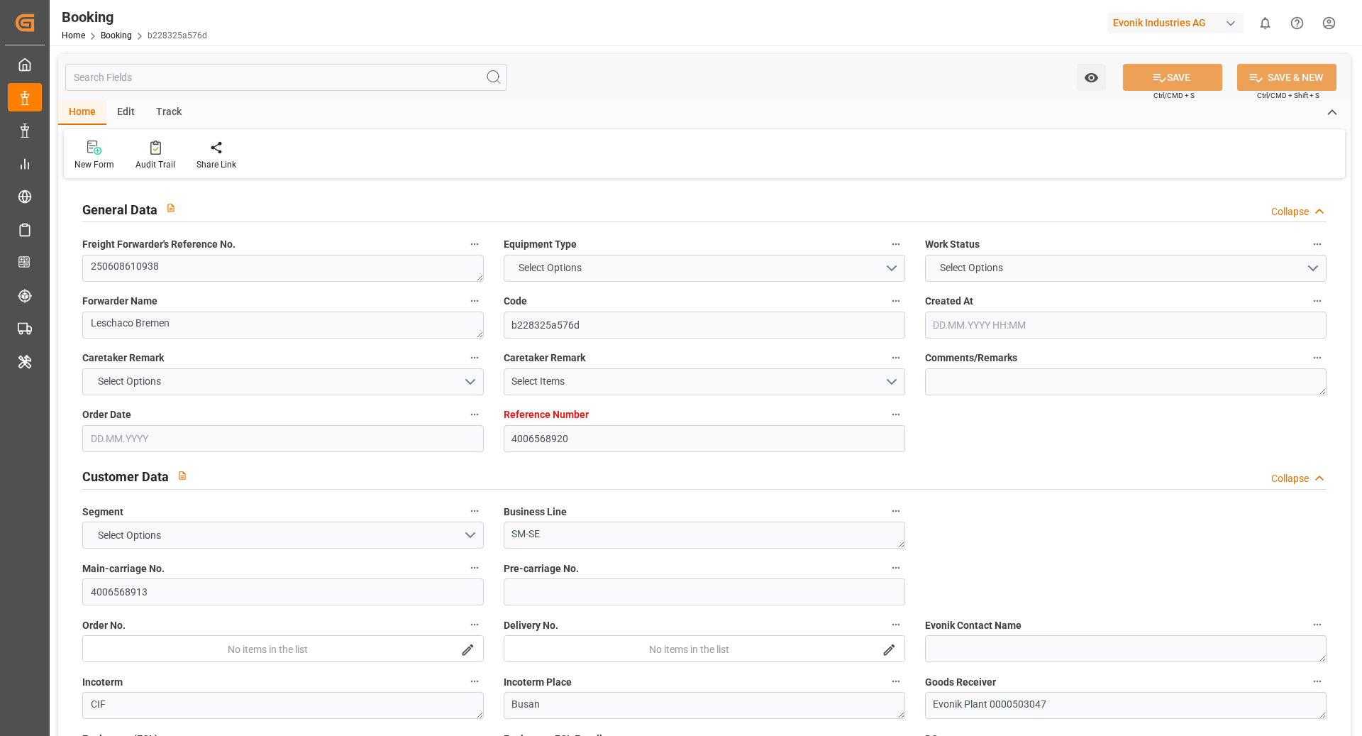
type input "-51"
type input "DEHAM"
type input "KRPUS"
type input "9321031"
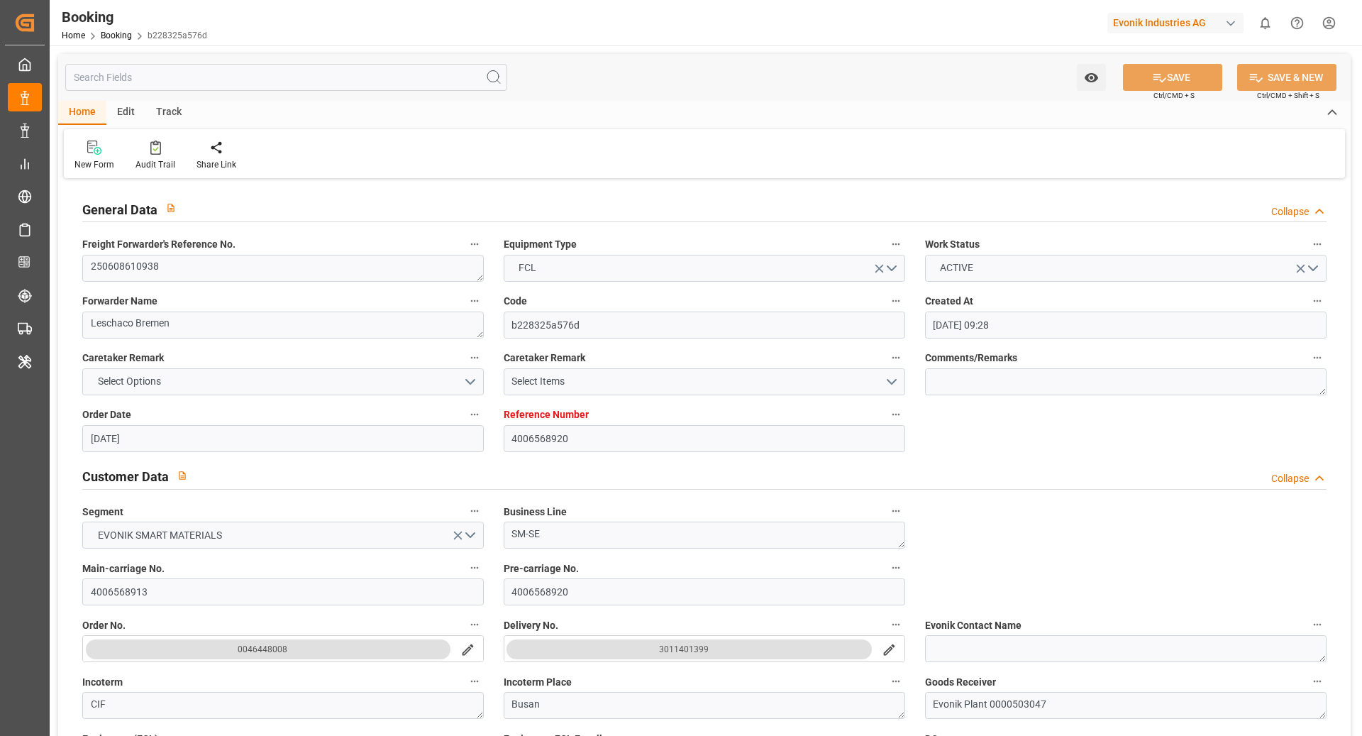
type input "[DATE] 09:28"
type input "[DATE]"
type input "[DATE] 00:00"
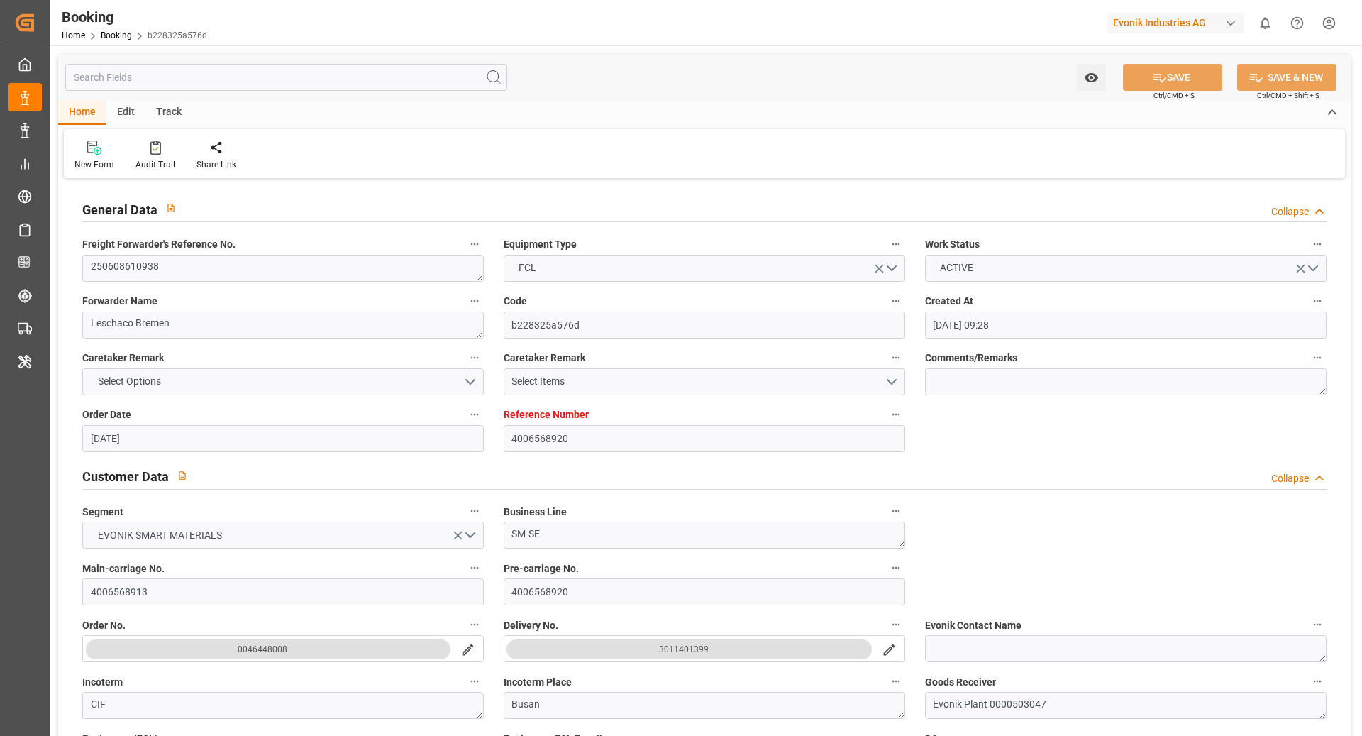
type input "[DATE]"
type input "[DATE] 00:00"
type input "[DATE]"
type input "[DATE] 13:54"
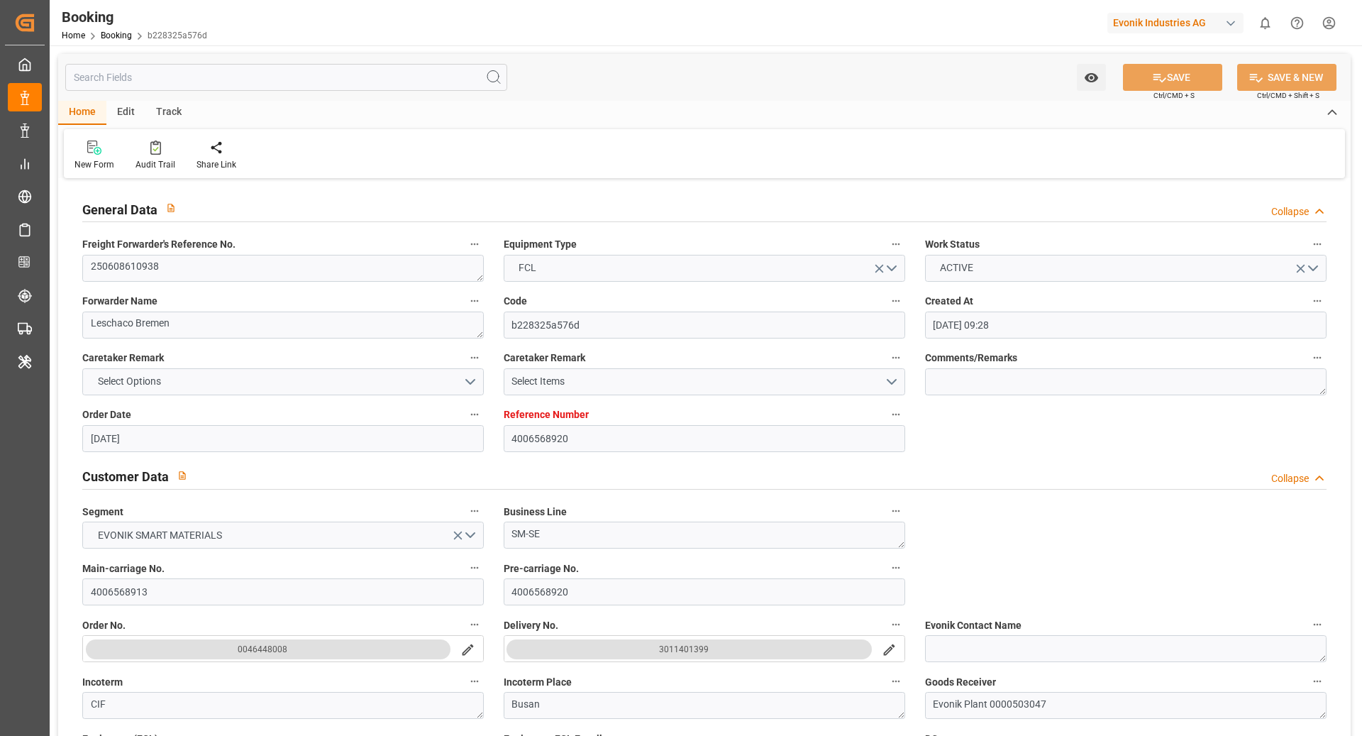
type input "08.05.2025 07:01"
type input "02.09.2025 00:01"
type input "[DATE] 00:00"
type input "[DATE]"
type input "18.05.2025 08:00"
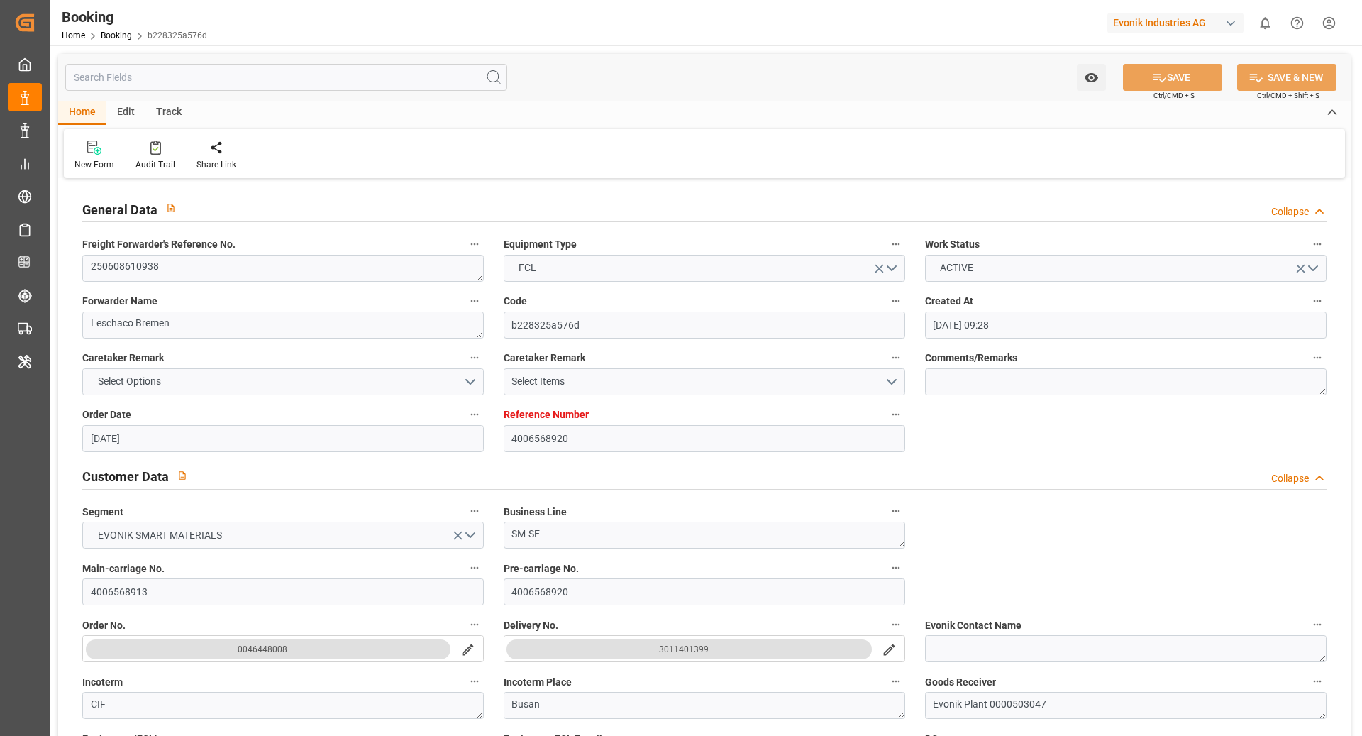
type input "[DATE] 00:00"
type input "18.05.2025 00:00"
type input "06.07.2025 19:00"
type input "[DATE] 00:00"
type input "26.08.2025 00:00"
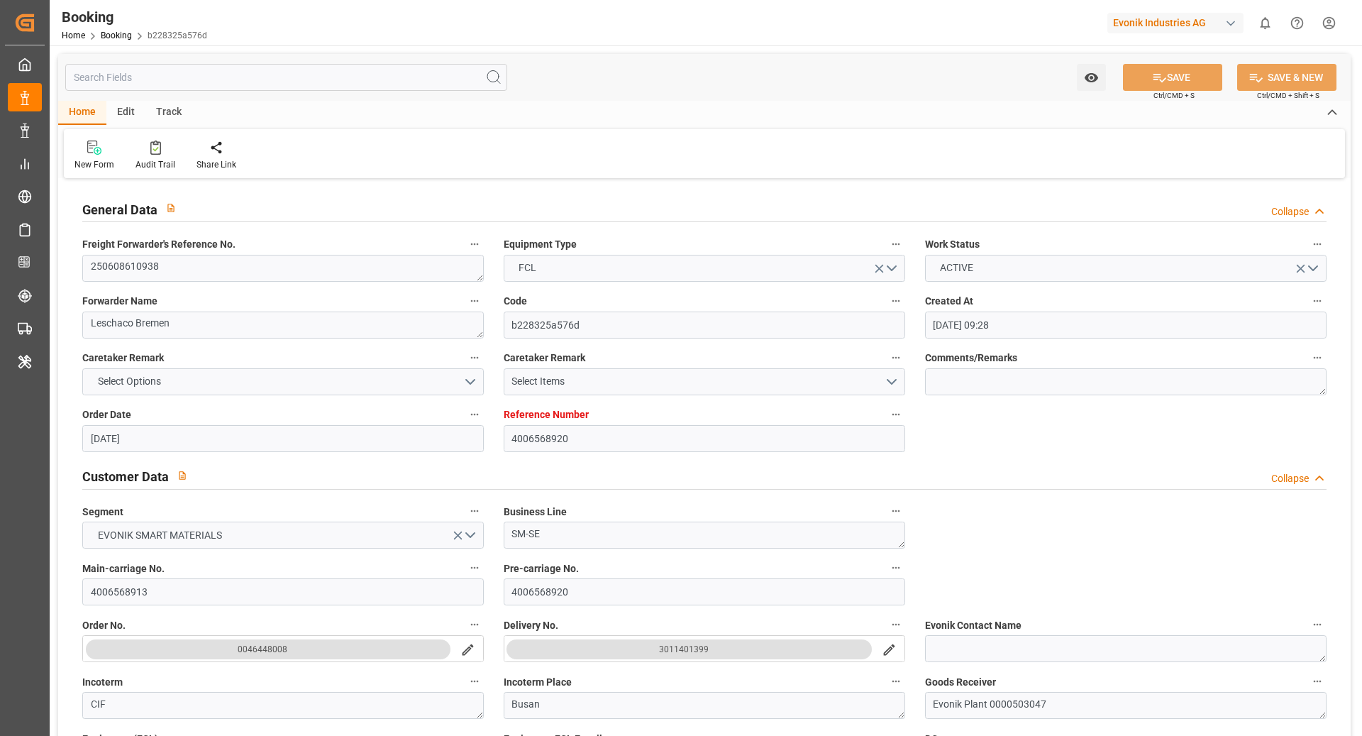
type input "[DATE] 00:00"
type input "[DATE]"
type input "26.08.2025 11:07"
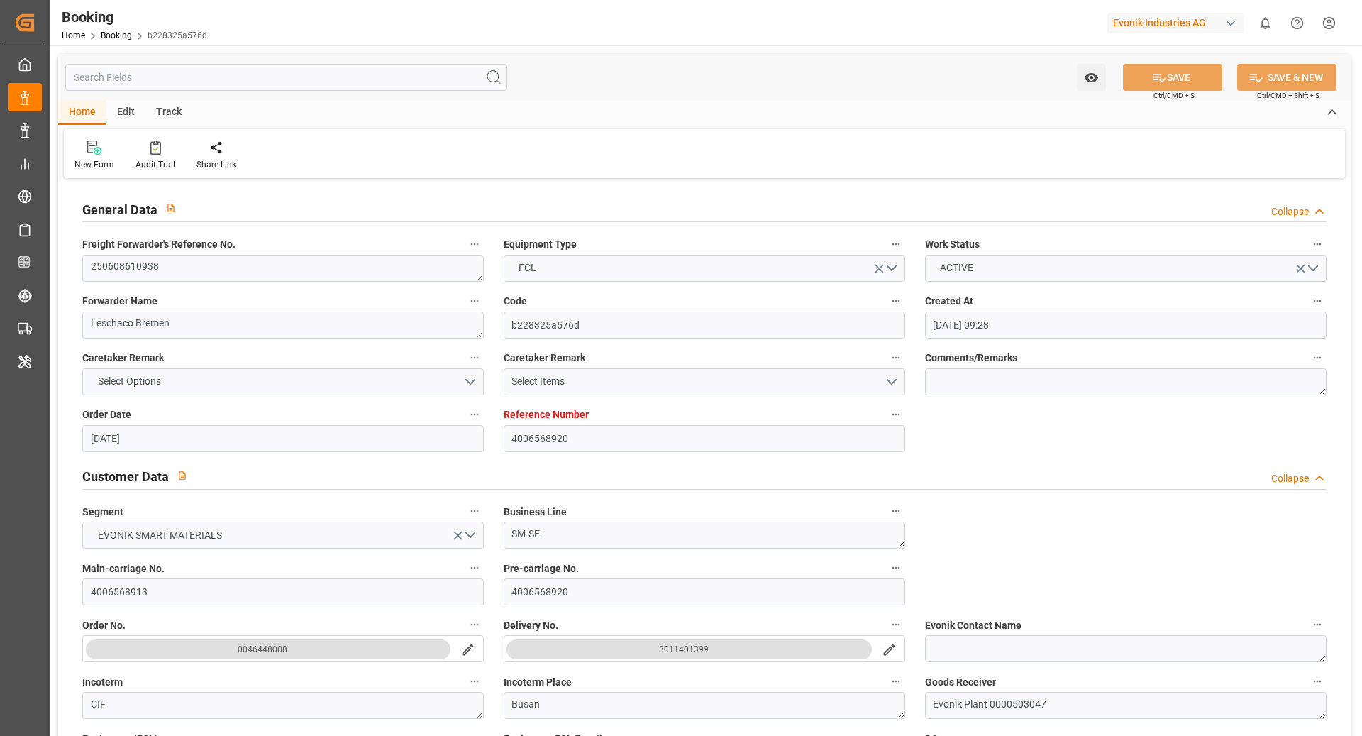
type input "[DATE]"
type input "[DATE] 15:51"
type input "[DATE] 21:42"
type input "[DATE] 14:19"
type input "[DATE] 08:00"
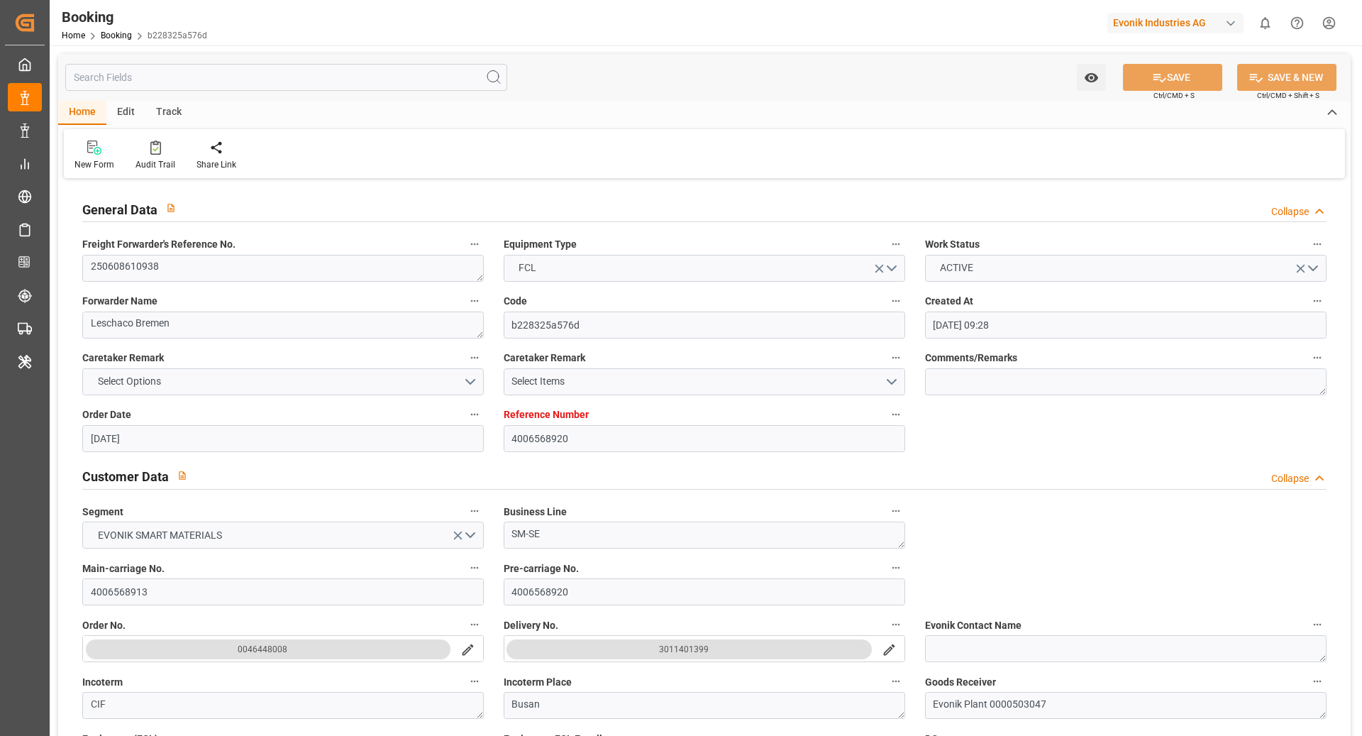
type input "[DATE] 00:45"
type input "[DATE] 19:00"
type input "[DATE] 00:01"
type input "[DATE] 15:43"
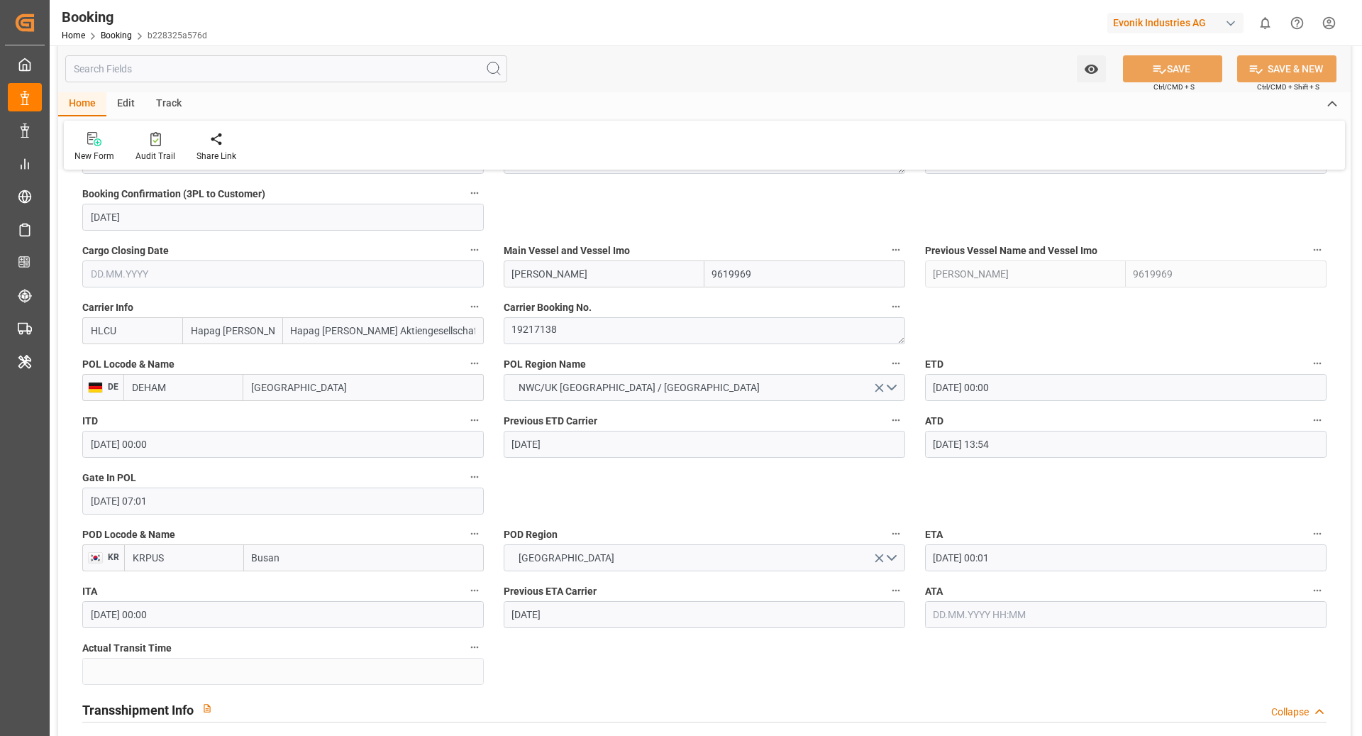
scroll to position [972, 0]
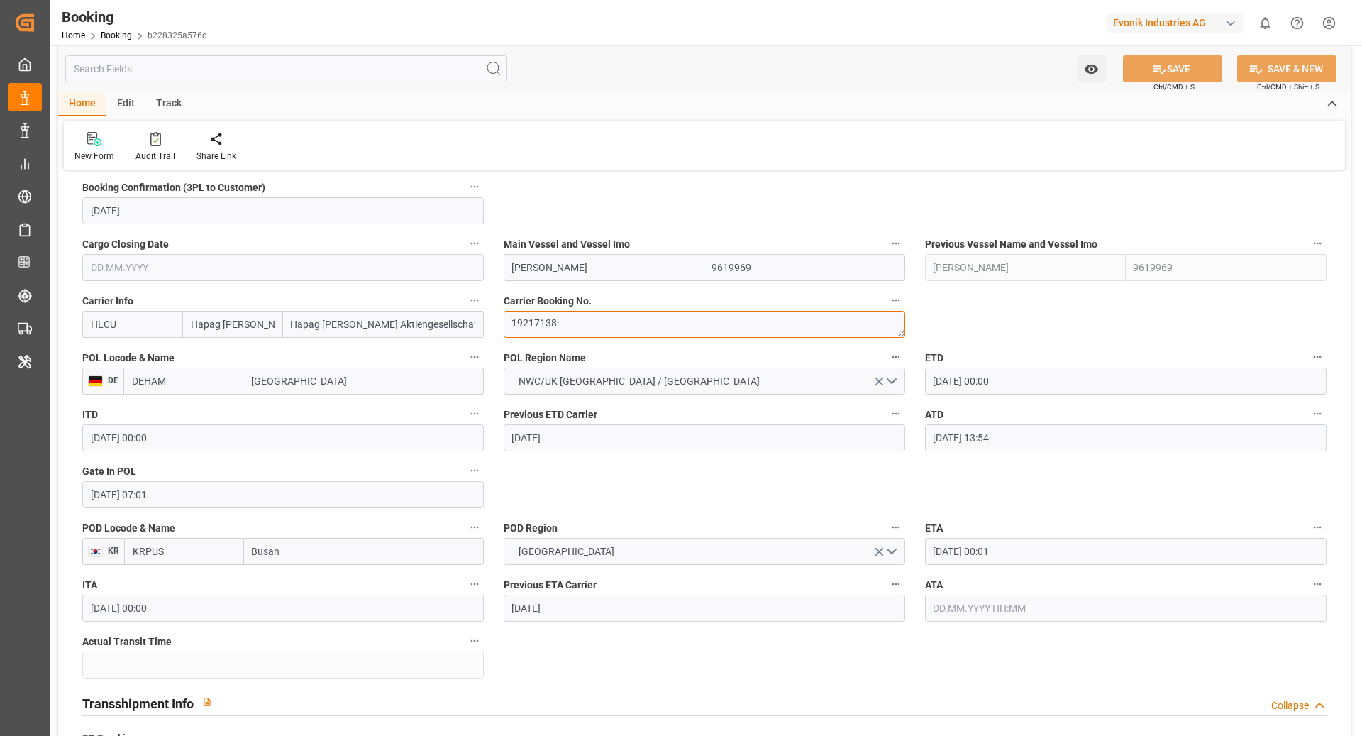
click at [593, 330] on textarea "19217138" at bounding box center [705, 324] width 402 height 27
click at [615, 331] on textarea "19217138" at bounding box center [705, 327] width 402 height 27
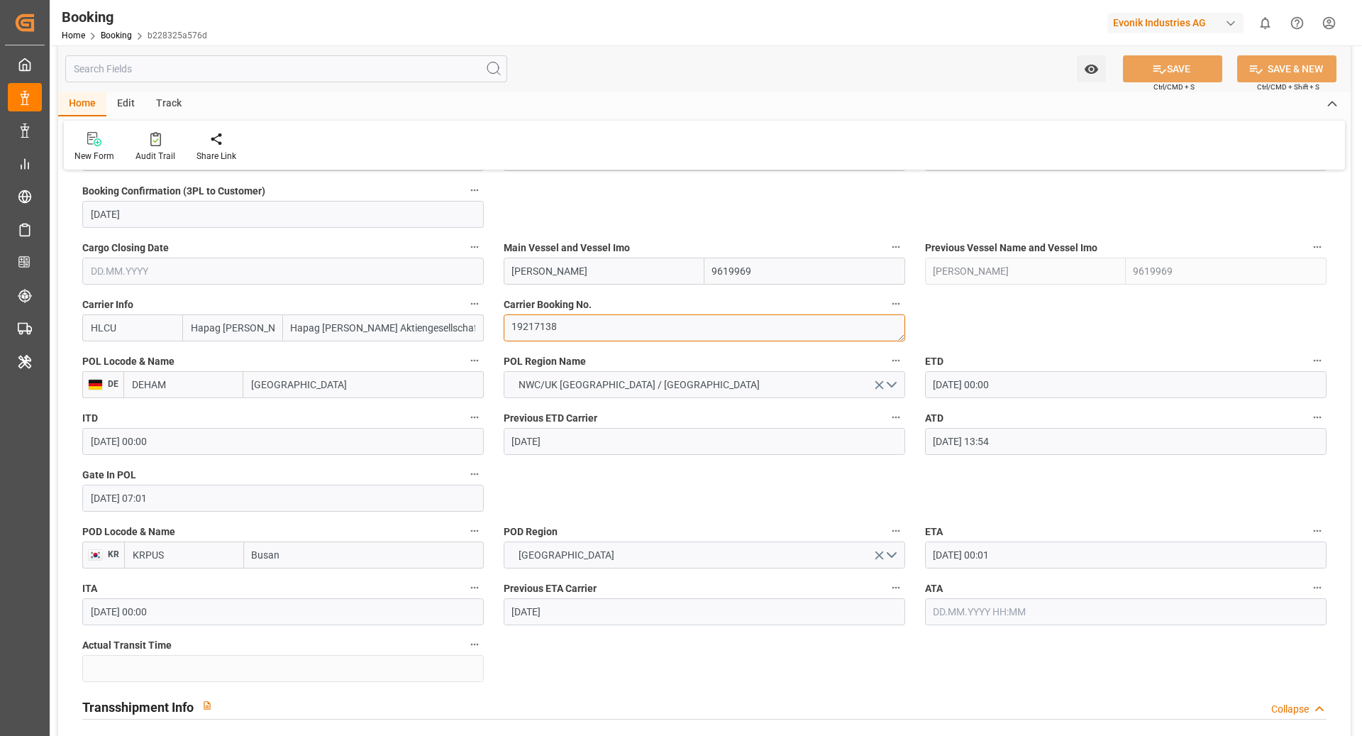
click at [615, 331] on textarea "19217138" at bounding box center [705, 327] width 402 height 27
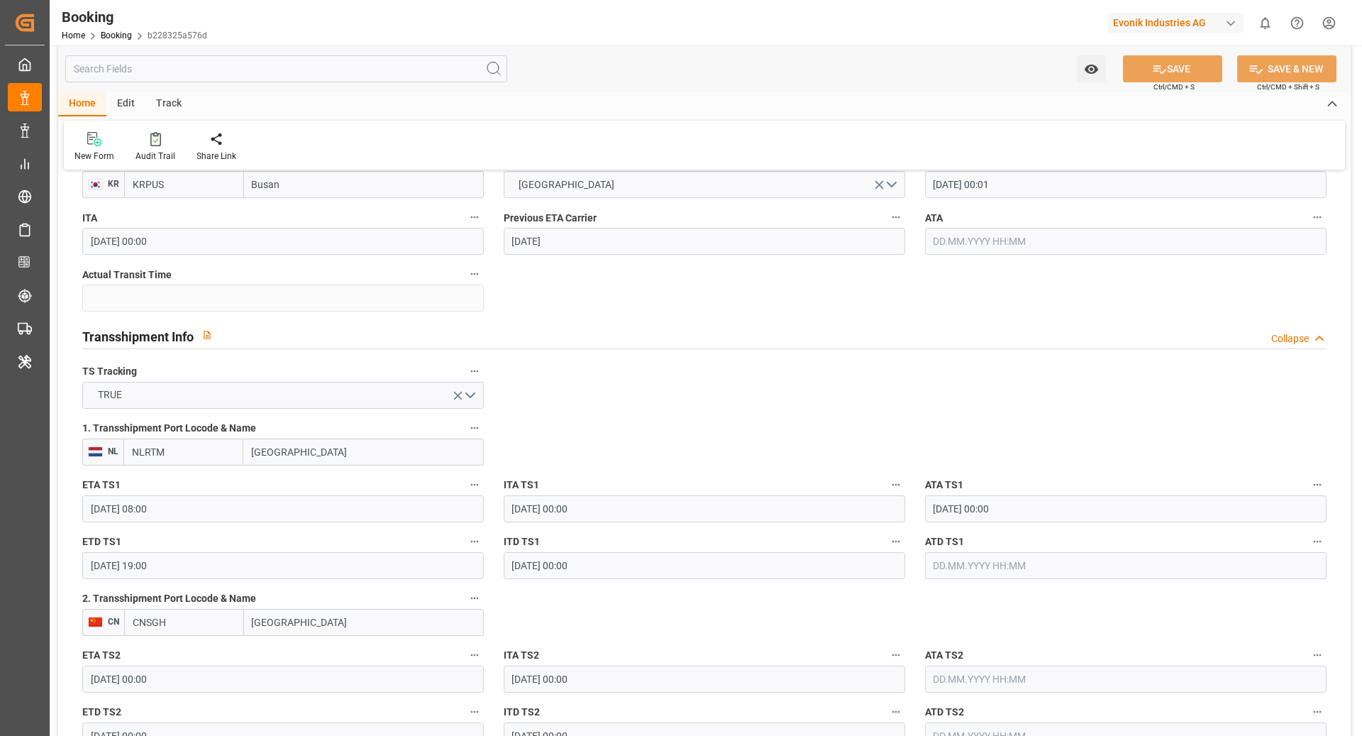
scroll to position [1338, 0]
click at [161, 150] on div "Audit Trail" at bounding box center [156, 156] width 40 height 13
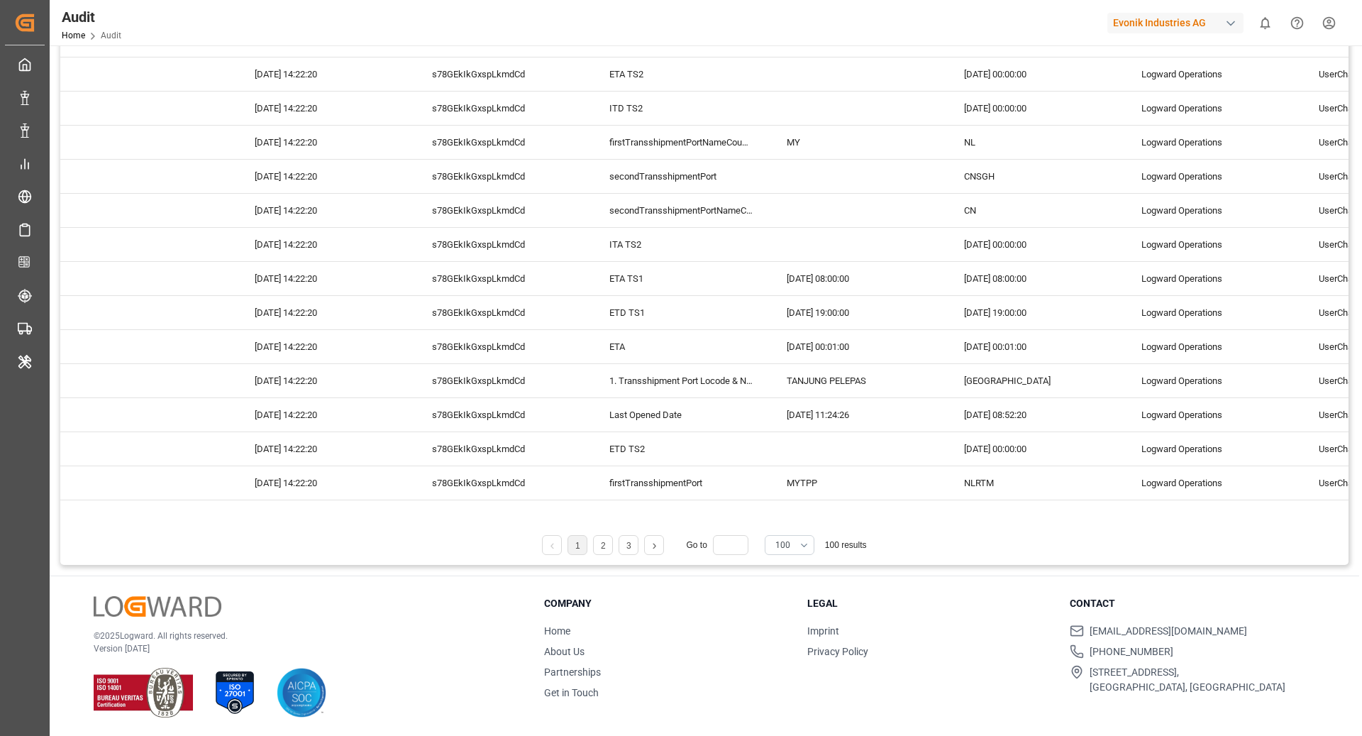
scroll to position [3230, 0]
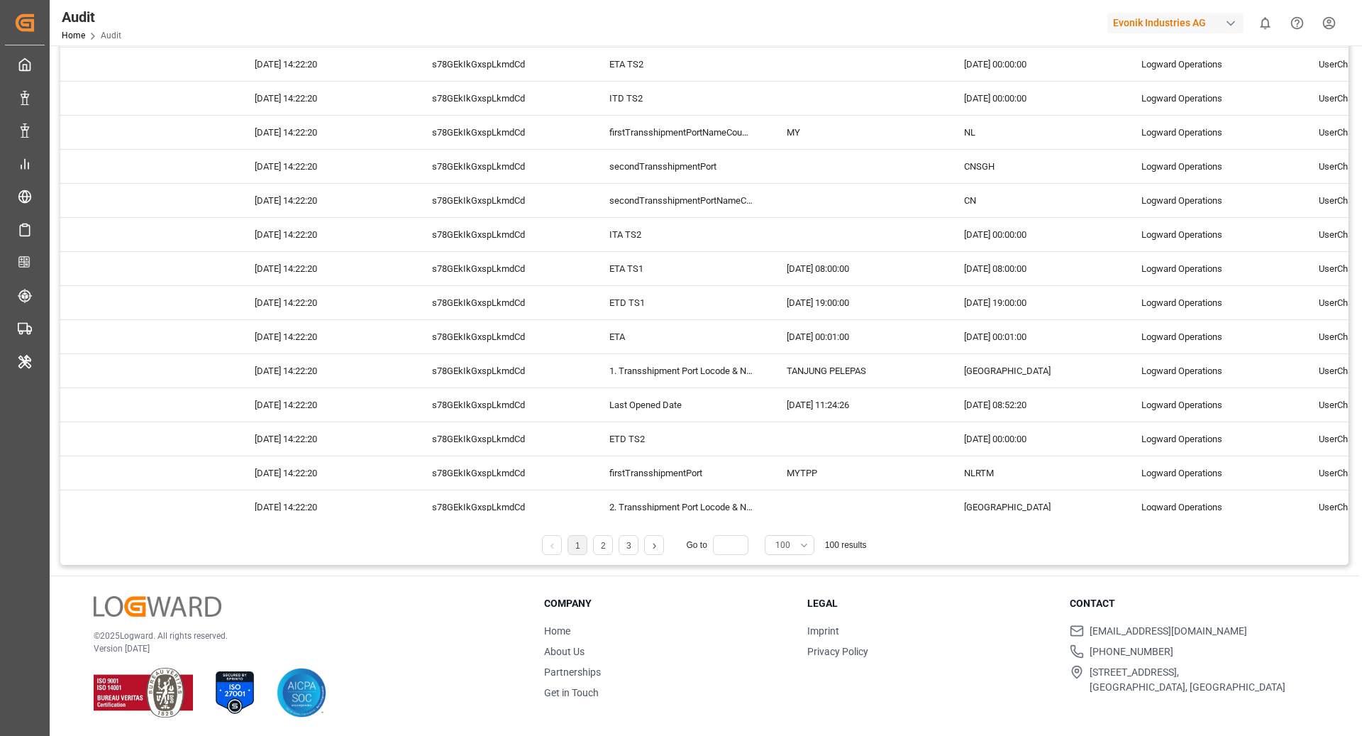
click at [802, 549] on button "100" at bounding box center [790, 545] width 50 height 20
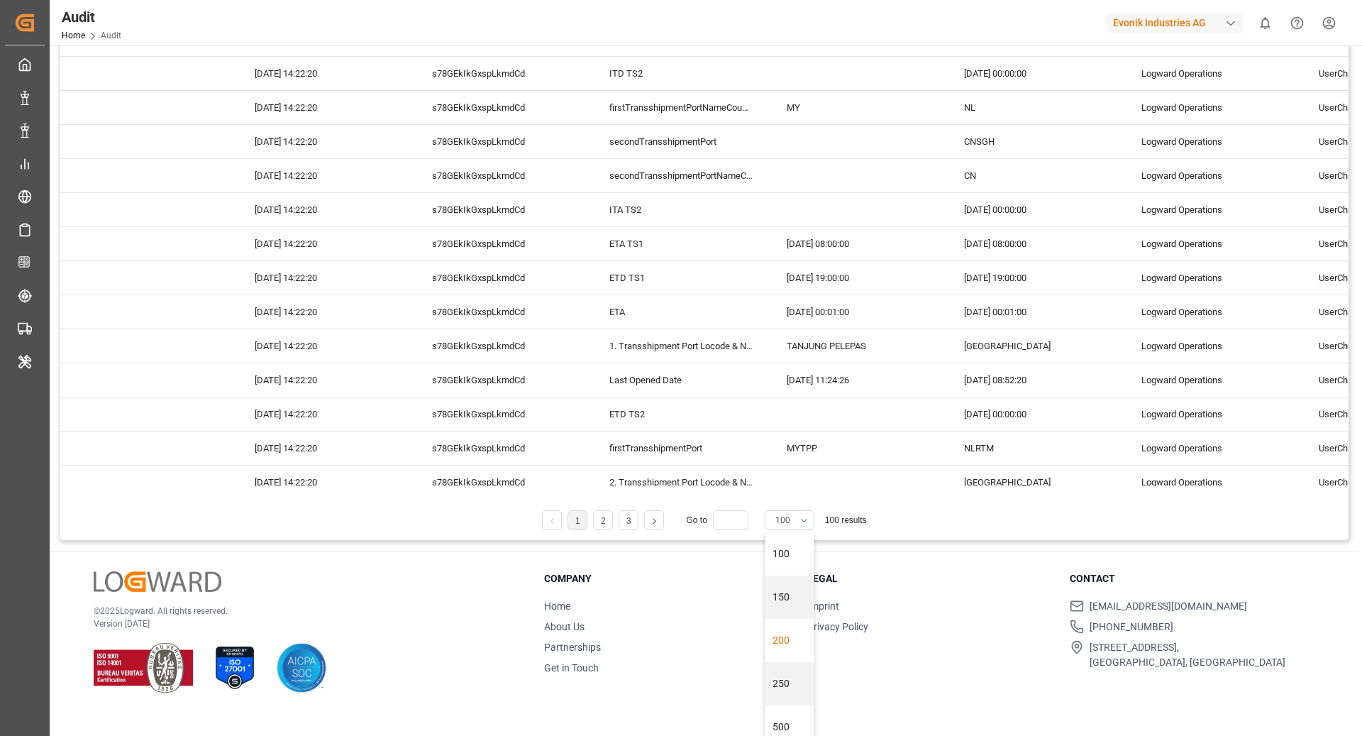
scroll to position [37, 0]
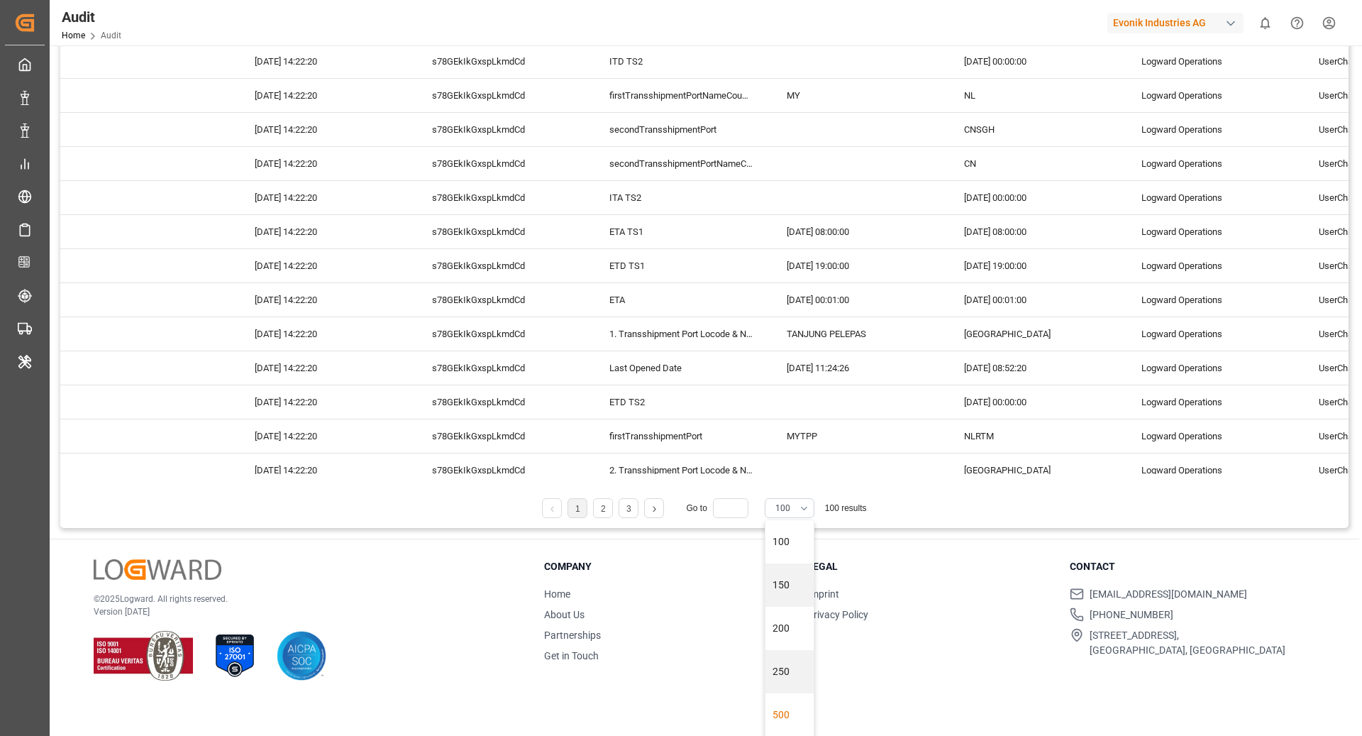
click at [775, 711] on div "500" at bounding box center [790, 714] width 48 height 43
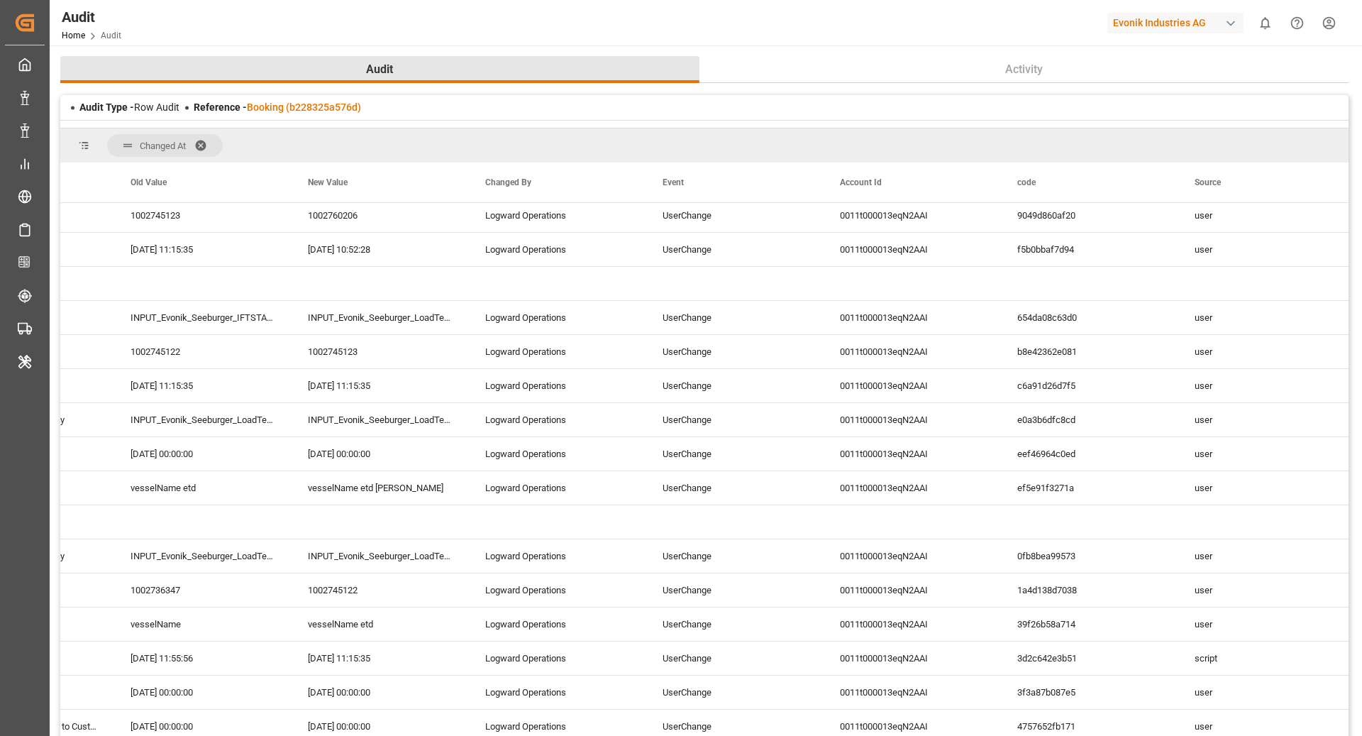
scroll to position [7134, 0]
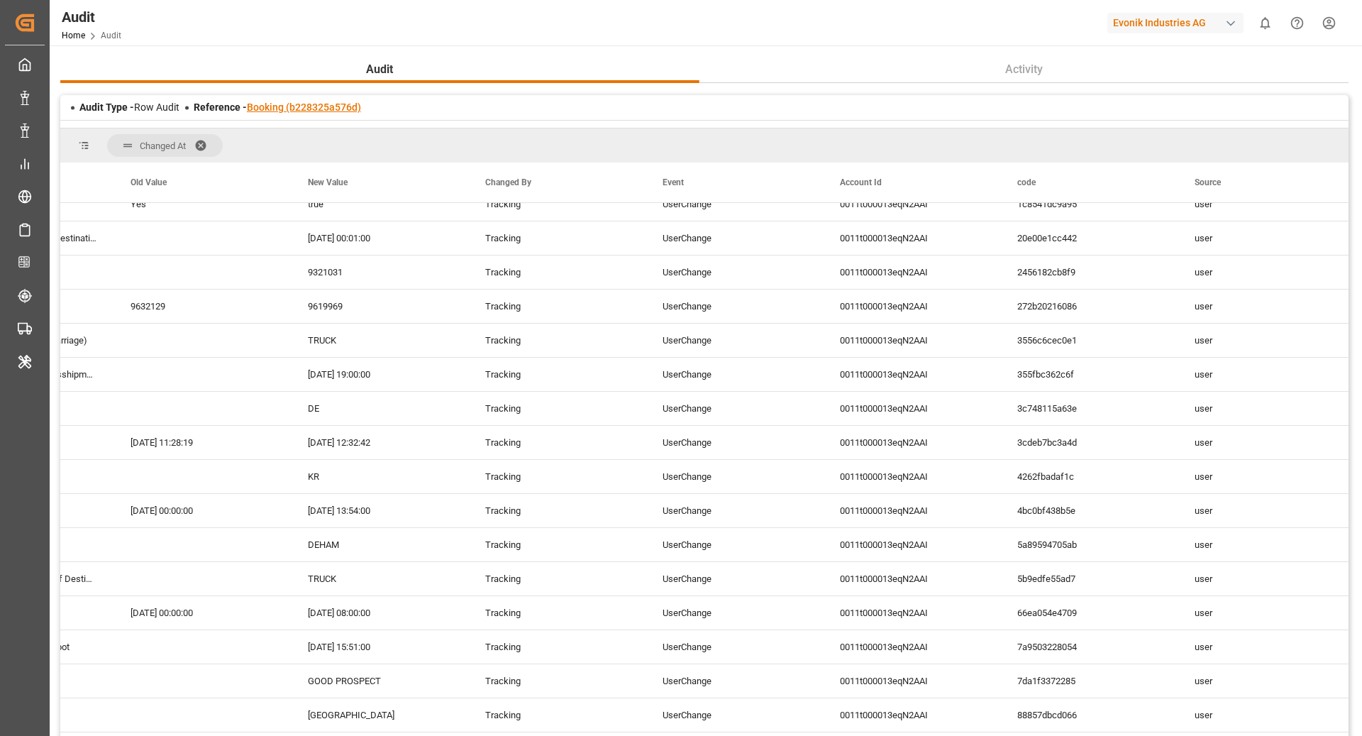
click at [322, 108] on link "Booking (b228325a576d)" at bounding box center [304, 106] width 114 height 11
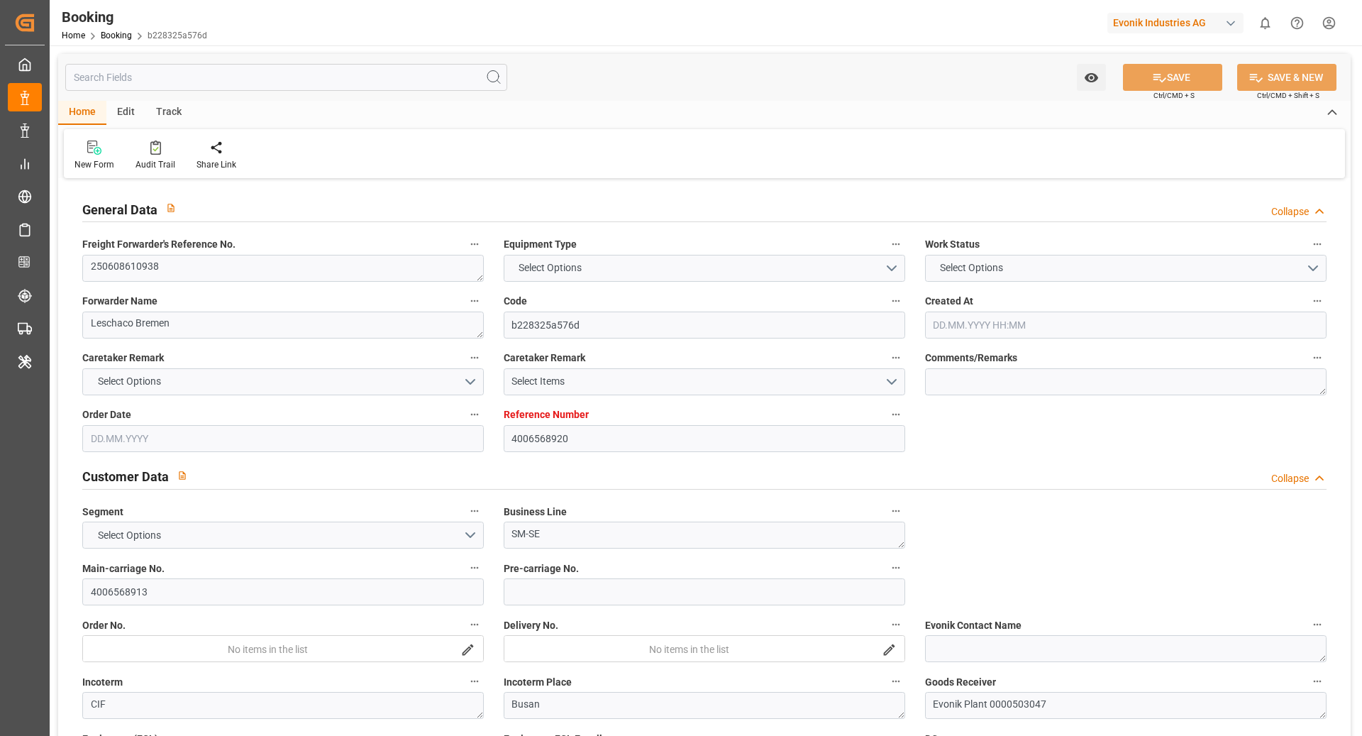
type input "4006568920"
type input "9619969"
type input "Hapag [PERSON_NAME]"
type input "Hapag [PERSON_NAME] Aktiengesellschaft"
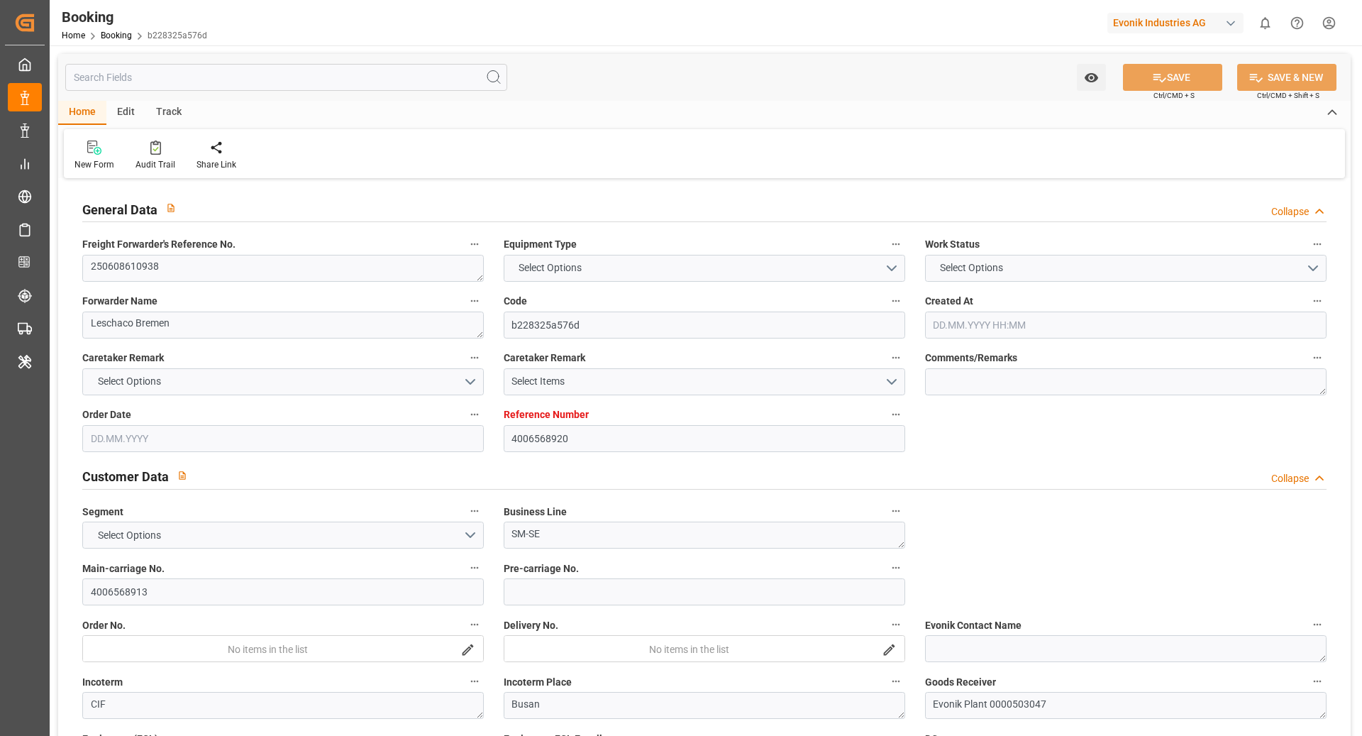
type input "DEHAM"
type input "KRPUS"
type input "NLRTM"
type input "CNSGH"
type input "0"
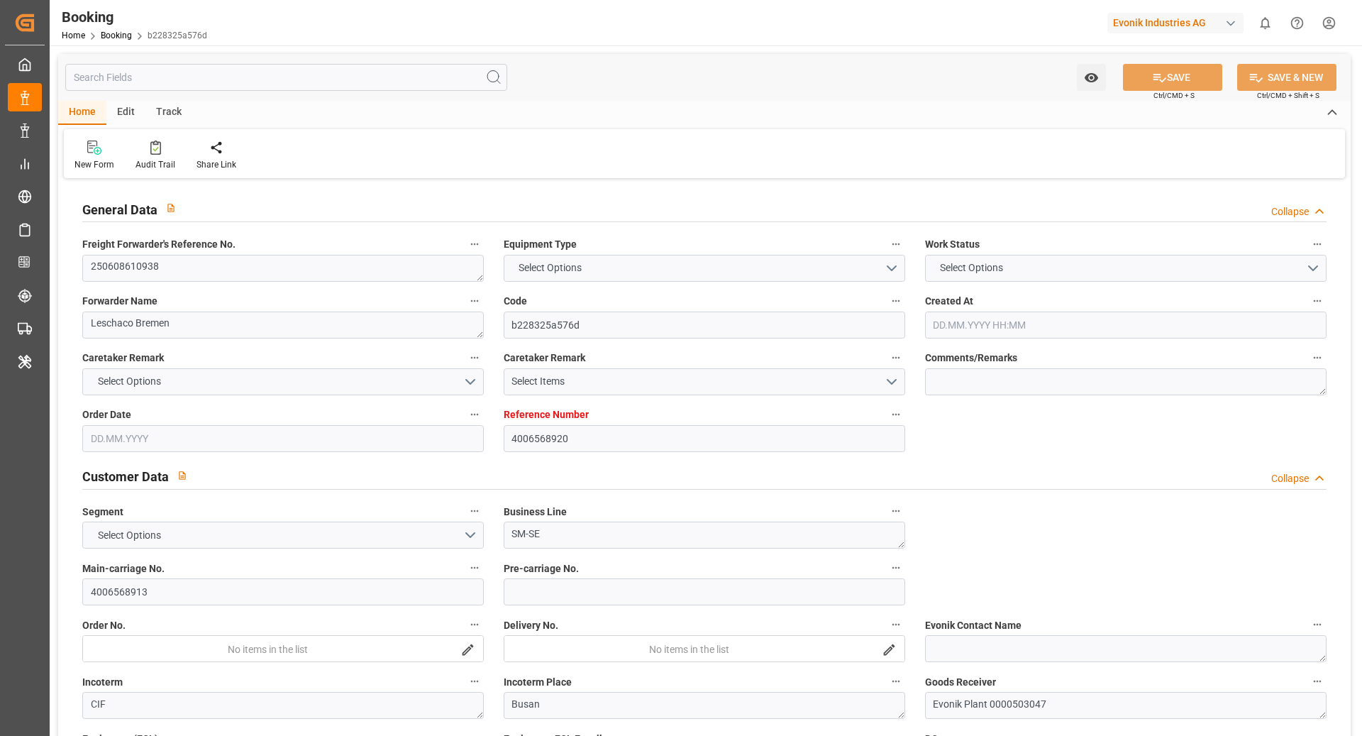
type input "-51"
type input "DEHAM"
type input "KRPUS"
type input "9321031"
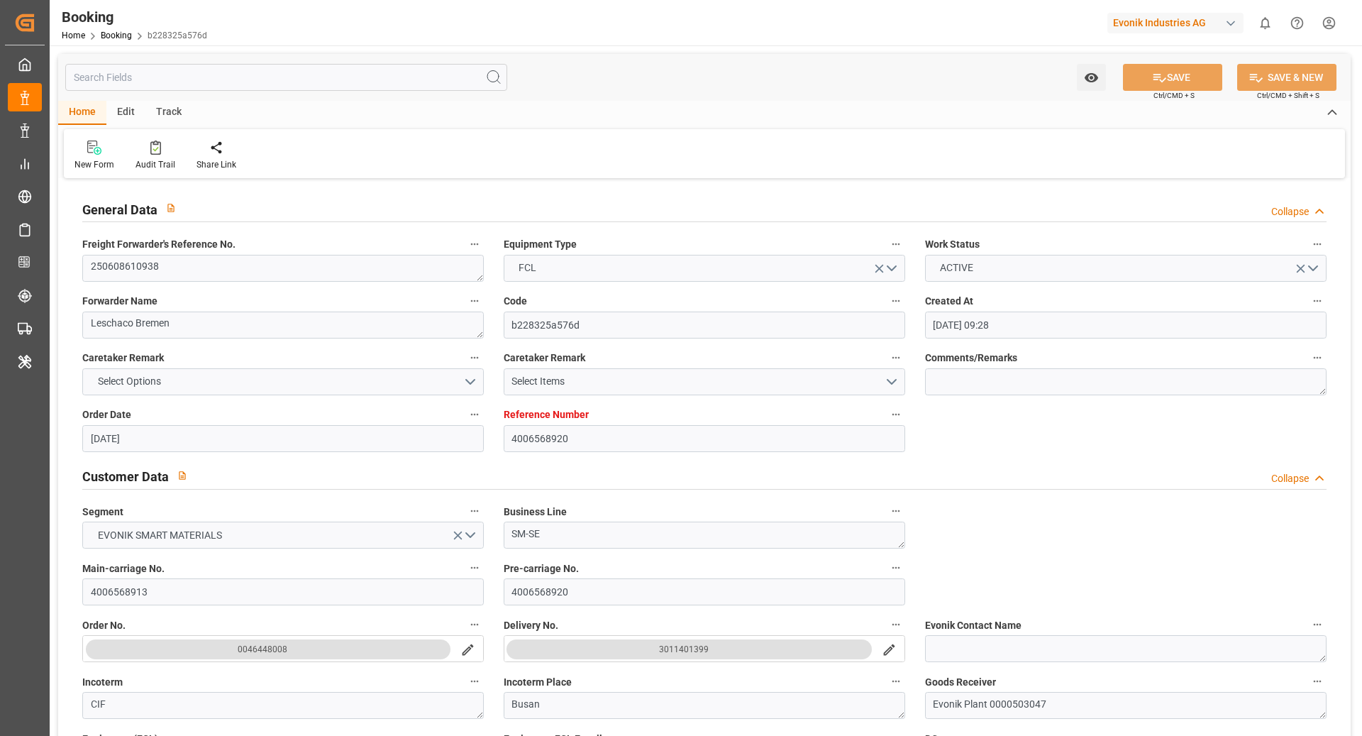
type input "16.04.2025 09:28"
type input "16.04.2025"
type input "20.06.2025"
type input "02.05.2025"
type input "02.05.2025 00:00"
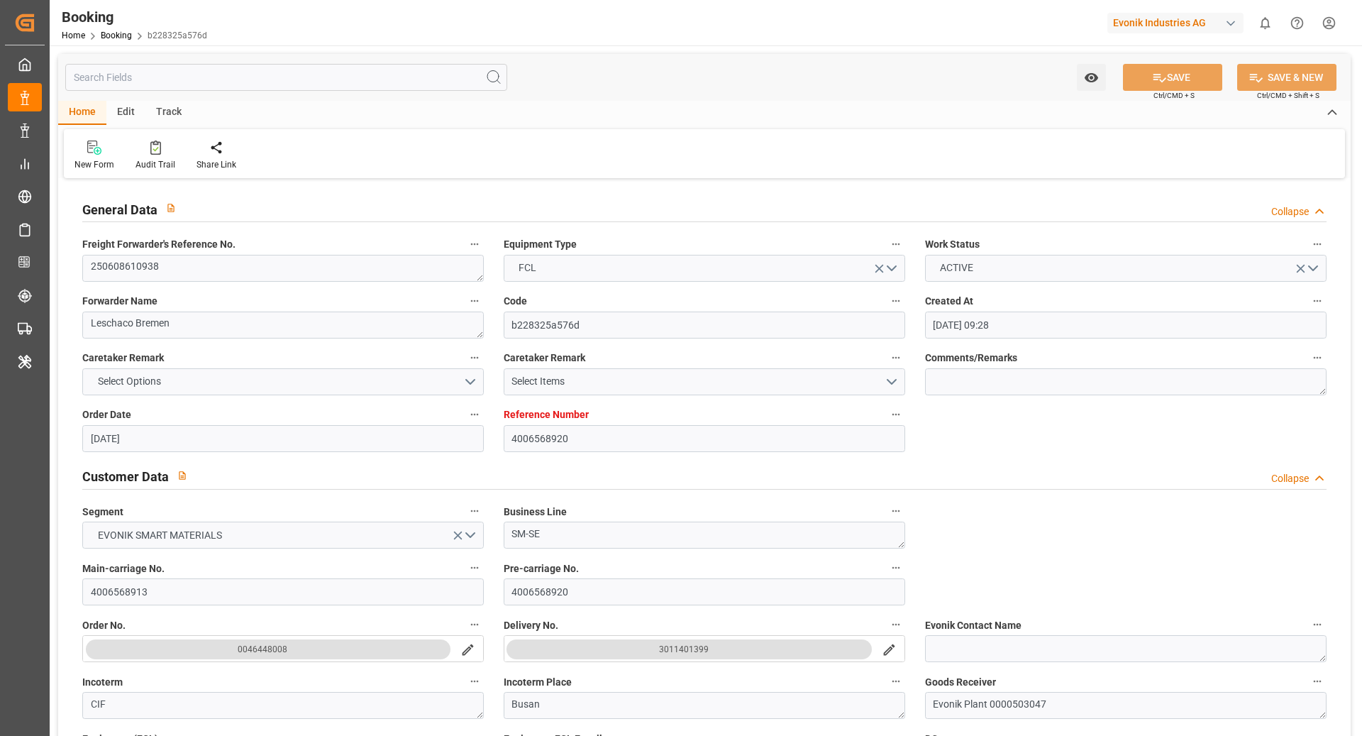
type input "14.05.2025"
type input "16.05.2025 00:00"
type input "09.05.2025 00:00"
type input "16.05.2025"
type input "16.05.2025 13:54"
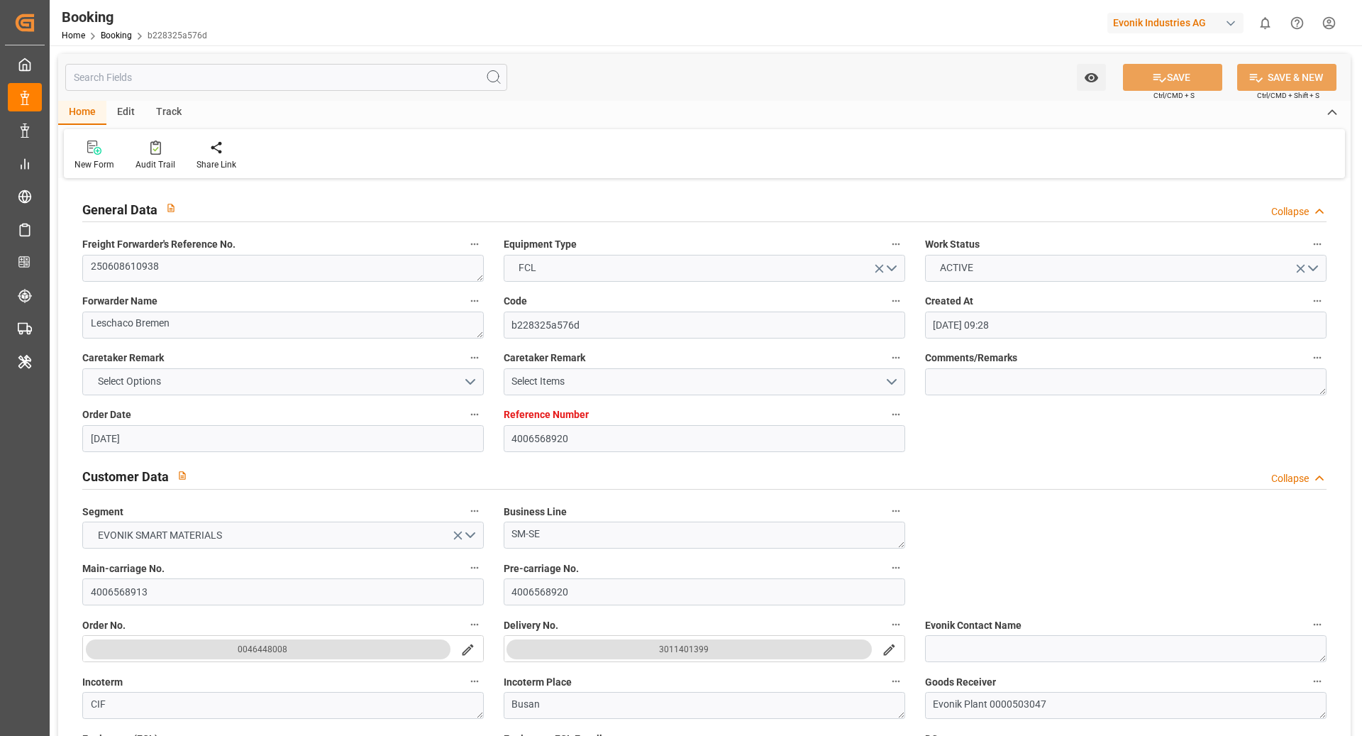
type input "08.05.2025 07:01"
type input "02.09.2025 00:01"
type input "29.06.2025 00:00"
type input "06.07.2025"
type input "18.05.2025 08:00"
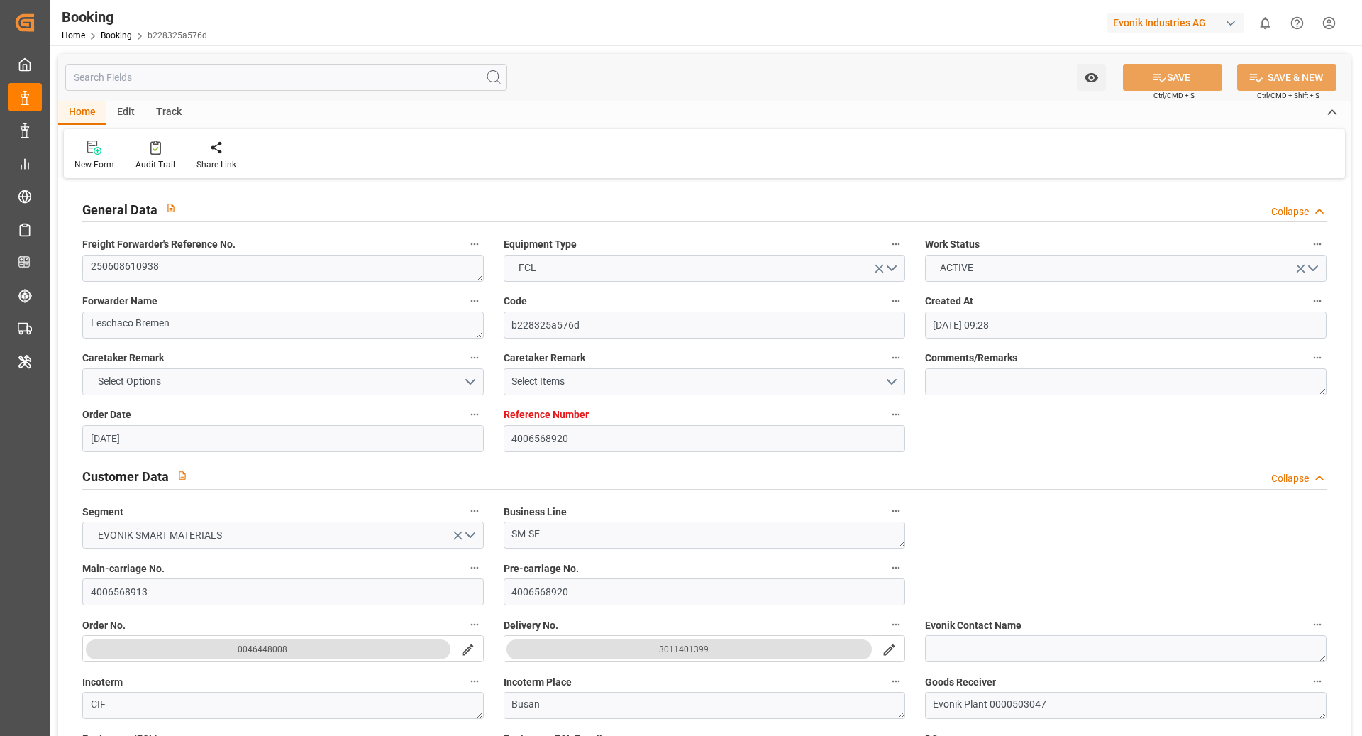
type input "14.06.2025 00:00"
type input "18.05.2025 00:00"
type input "06.07.2025 19:00"
type input "17.06.2025 00:00"
type input "26.08.2025 00:00"
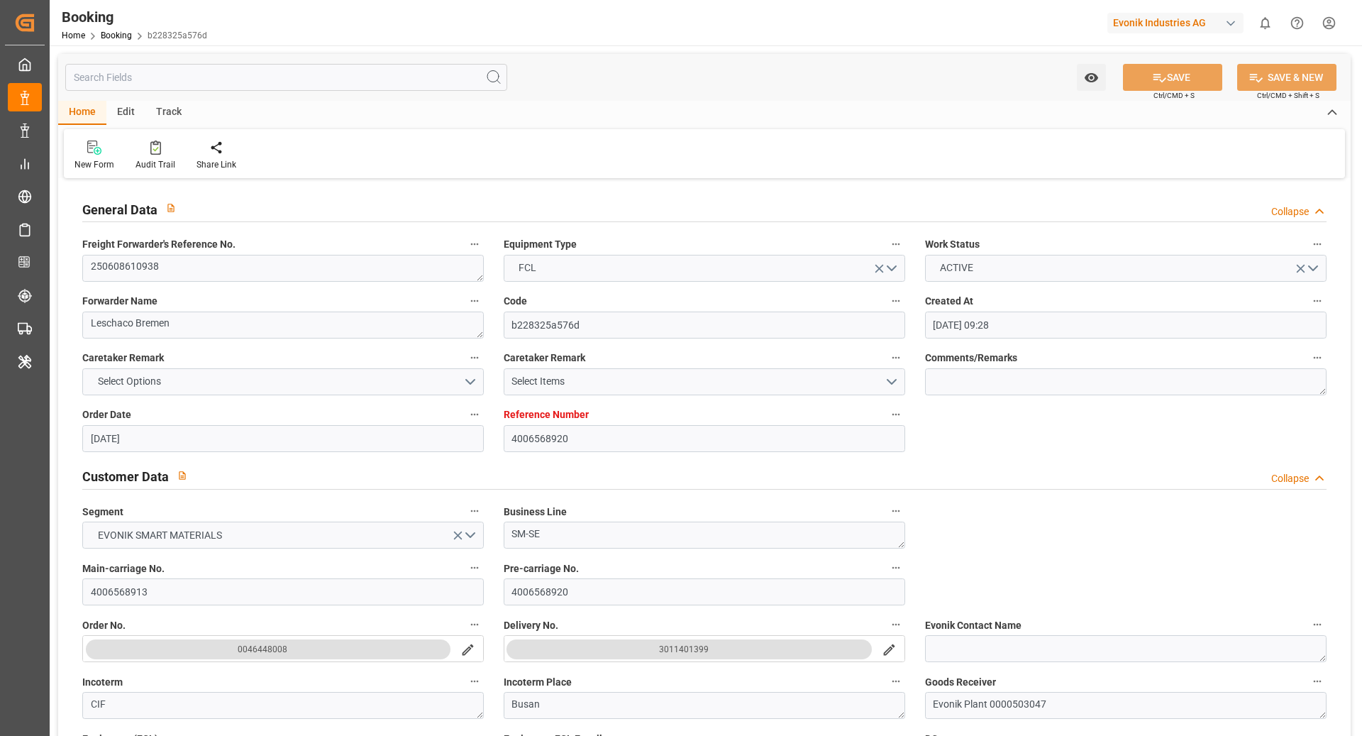
type input "26.08.2025 00:00"
type input "28.08.2025 00:00"
type input "16.05.2025"
type input "26.08.2025 11:07"
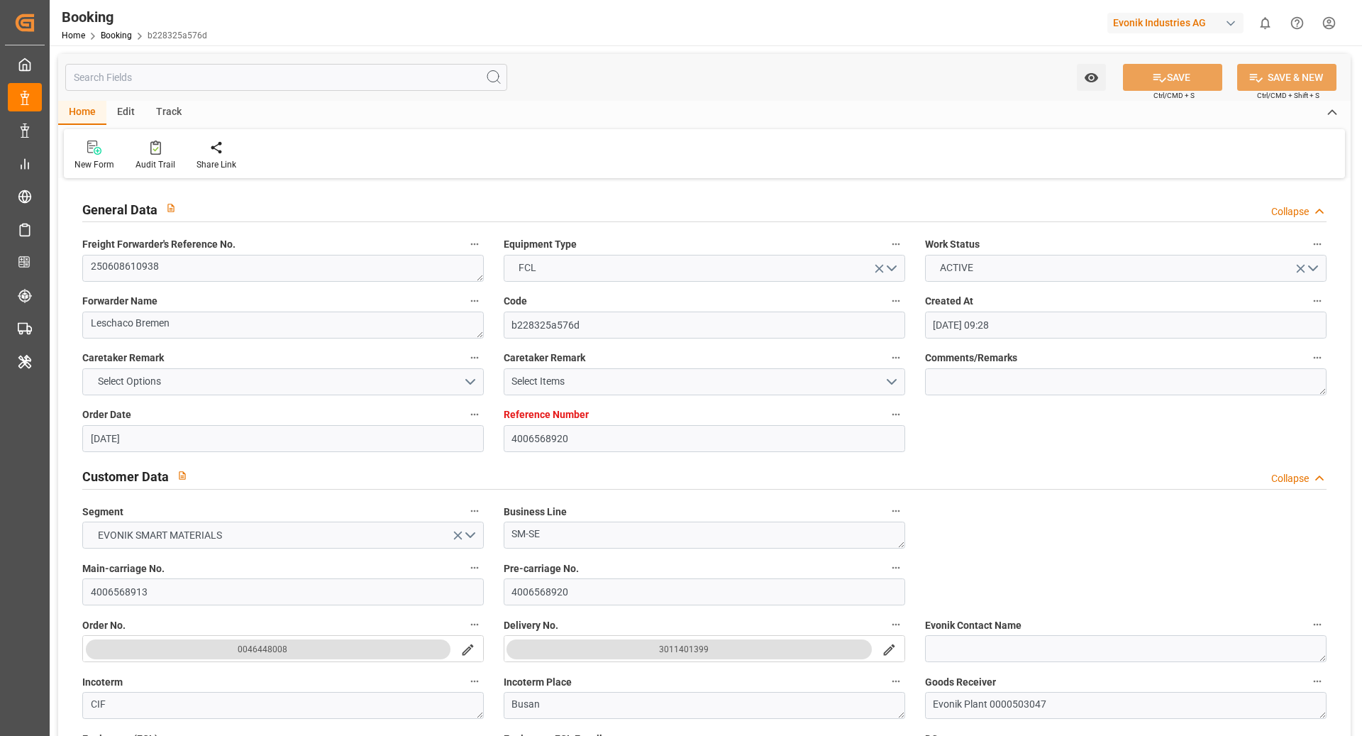
type input "[DATE]"
type input "30.04.2025 15:51"
type input "15.05.2025 21:42"
type input "16.05.2025 14:19"
type input "21.06.2025 08:00"
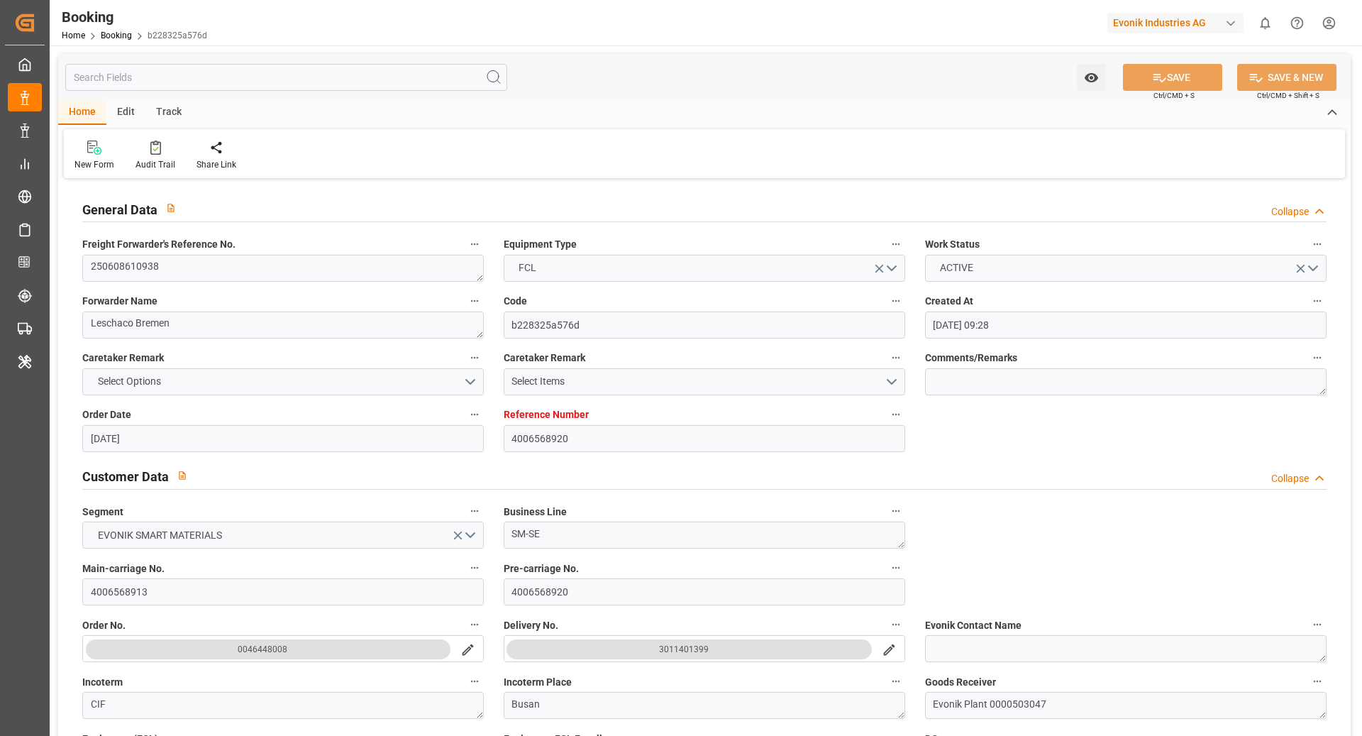
type input "22.06.2025 00:45"
type input "24.06.2025 19:00"
type input "06.07.2025 00:01"
type input "06.07.2025 15:43"
type input "10.07.2025 15:43"
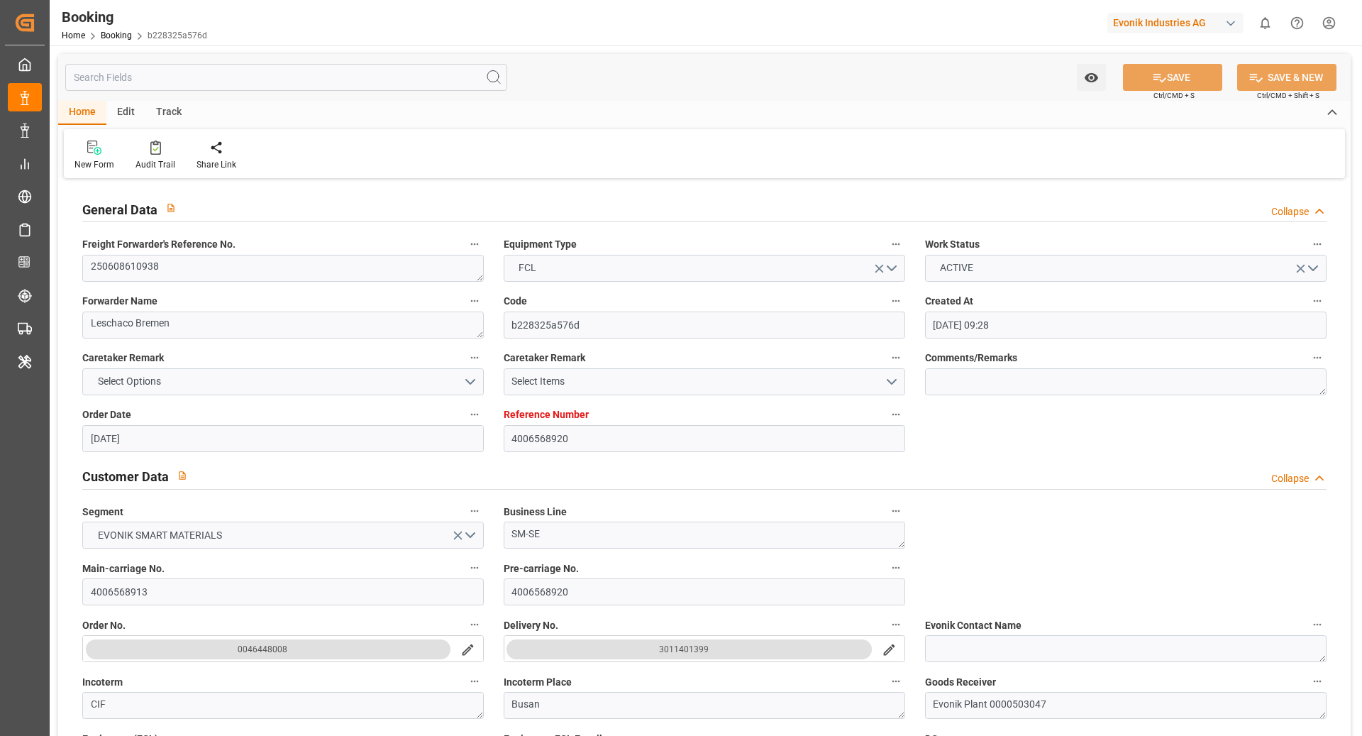
click at [128, 80] on input "text" at bounding box center [286, 77] width 442 height 27
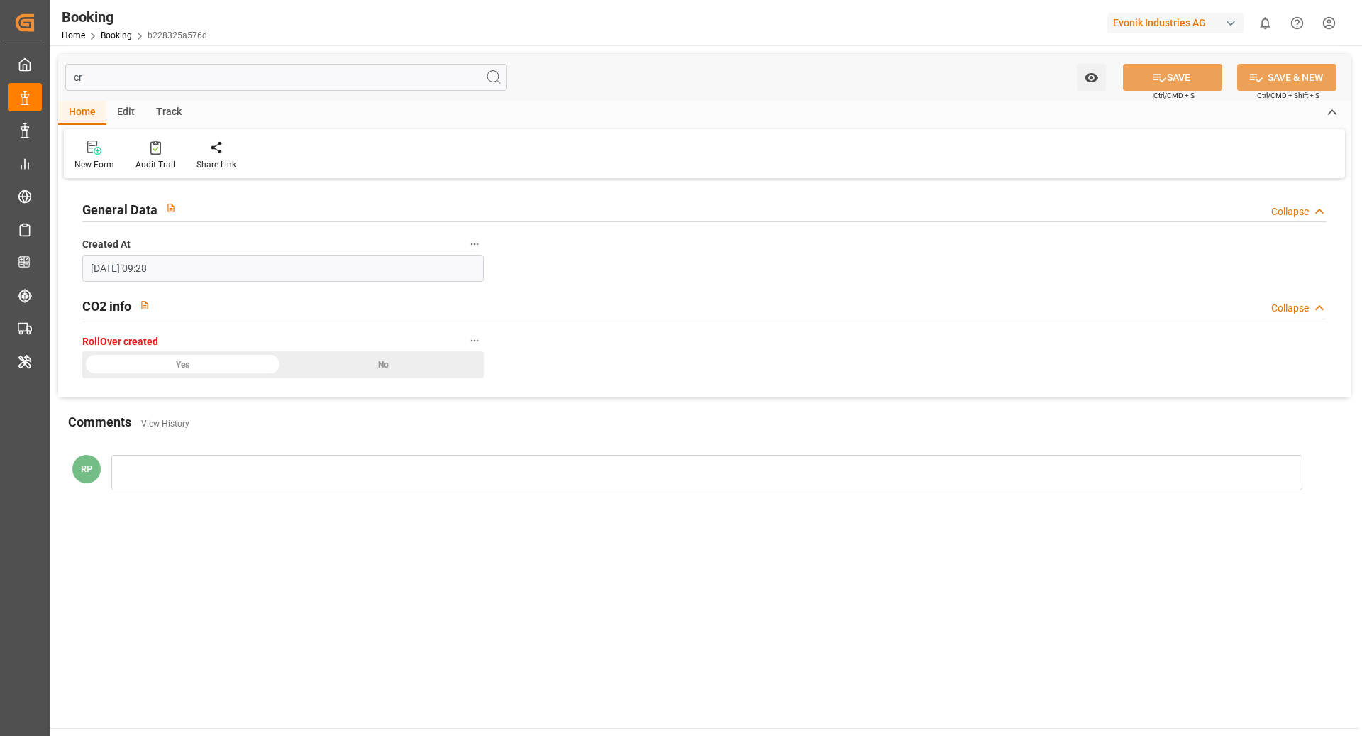
type input "c"
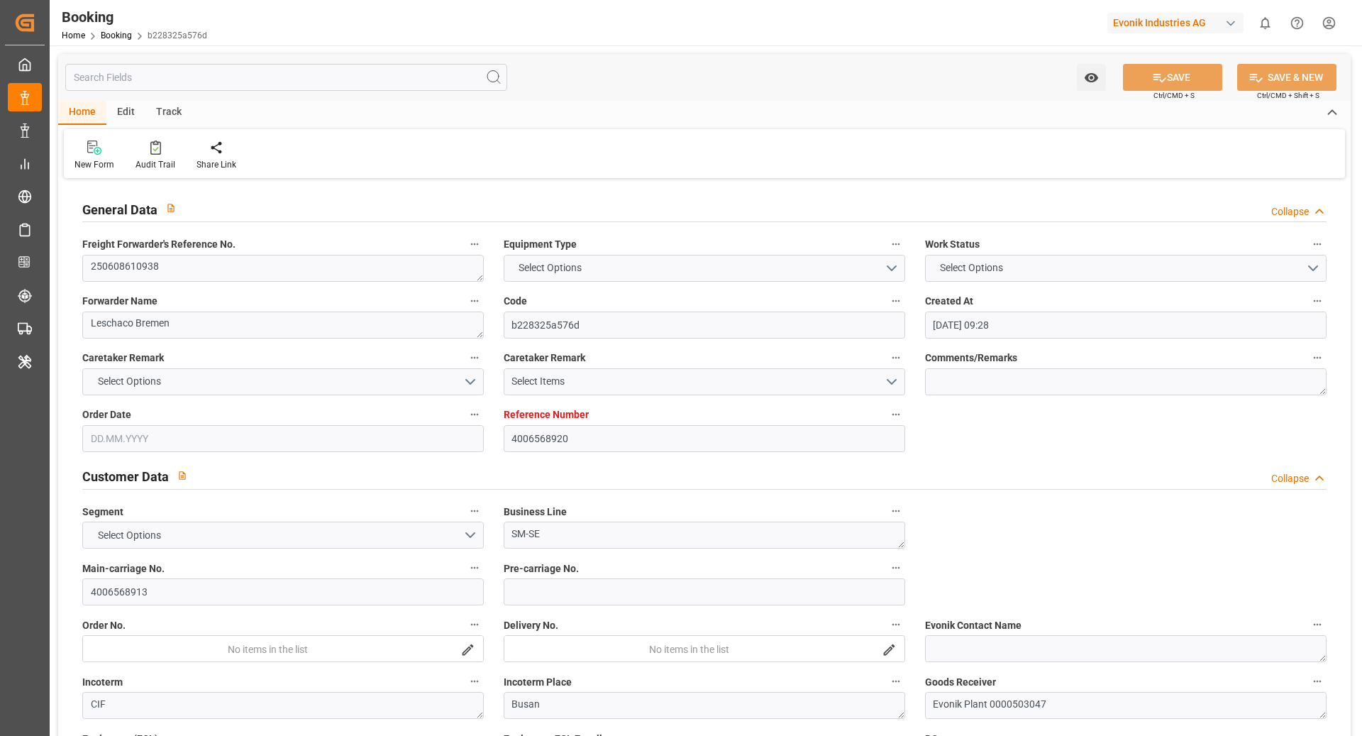
type input "4006568920"
type input "9619969"
type input "Hapag [PERSON_NAME]"
type input "Hapag [PERSON_NAME] Aktiengesellschaft"
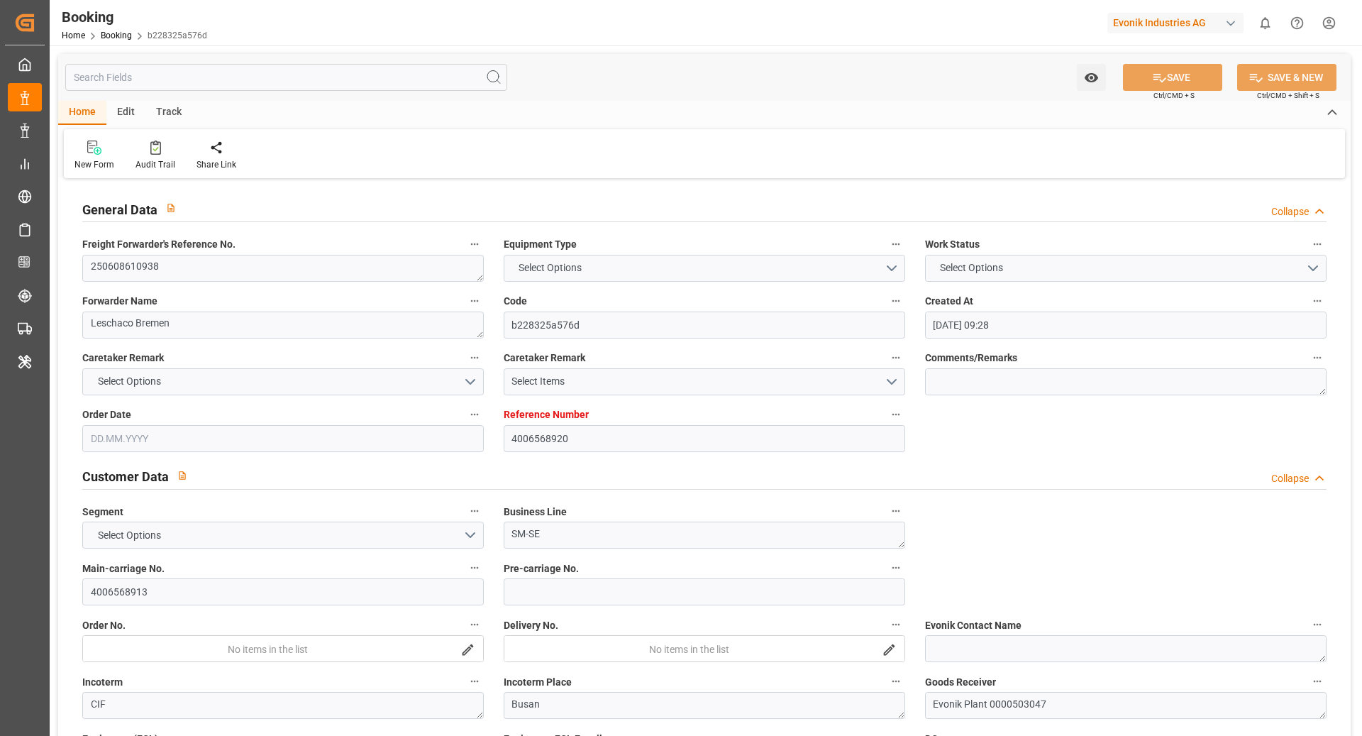
type input "DEHAM"
type input "KRPUS"
type input "NLRTM"
type input "CNSGH"
type input "0"
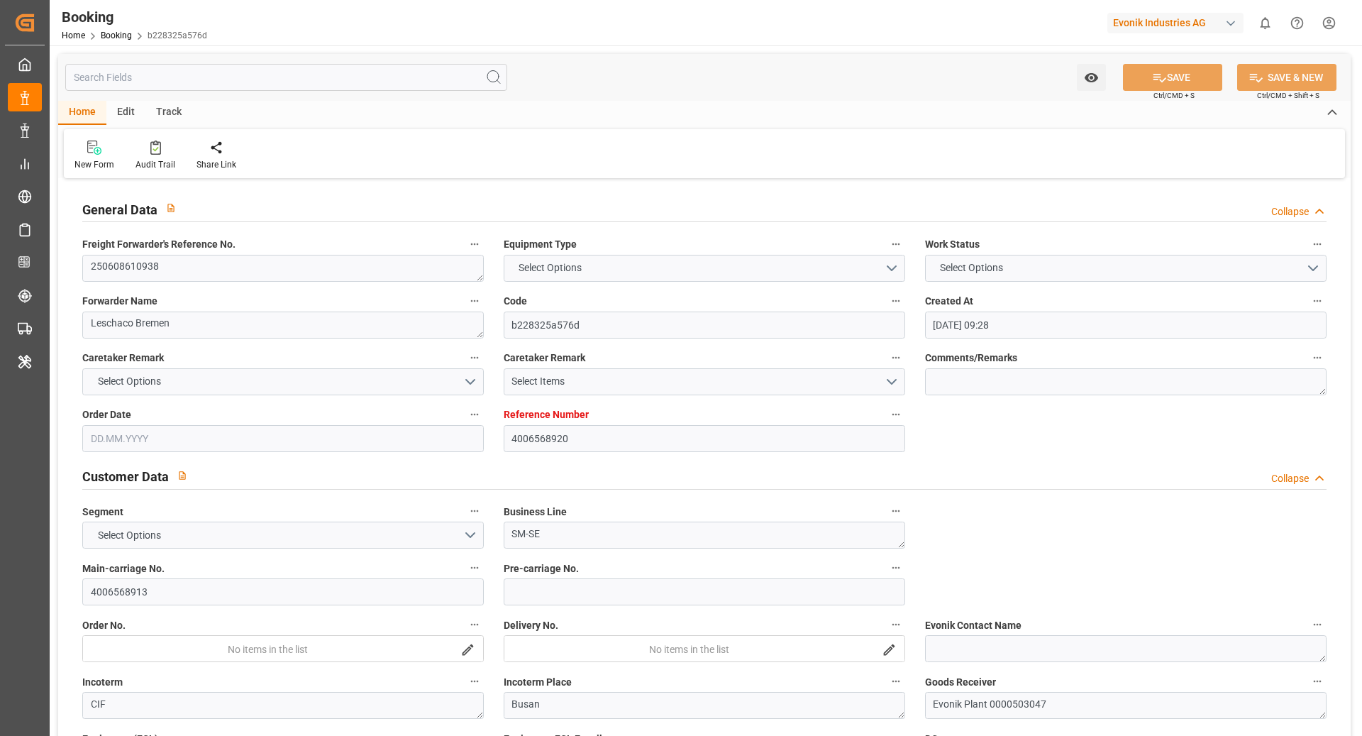
type input "-51"
type input "DEHAM"
type input "KRPUS"
type input "9321031"
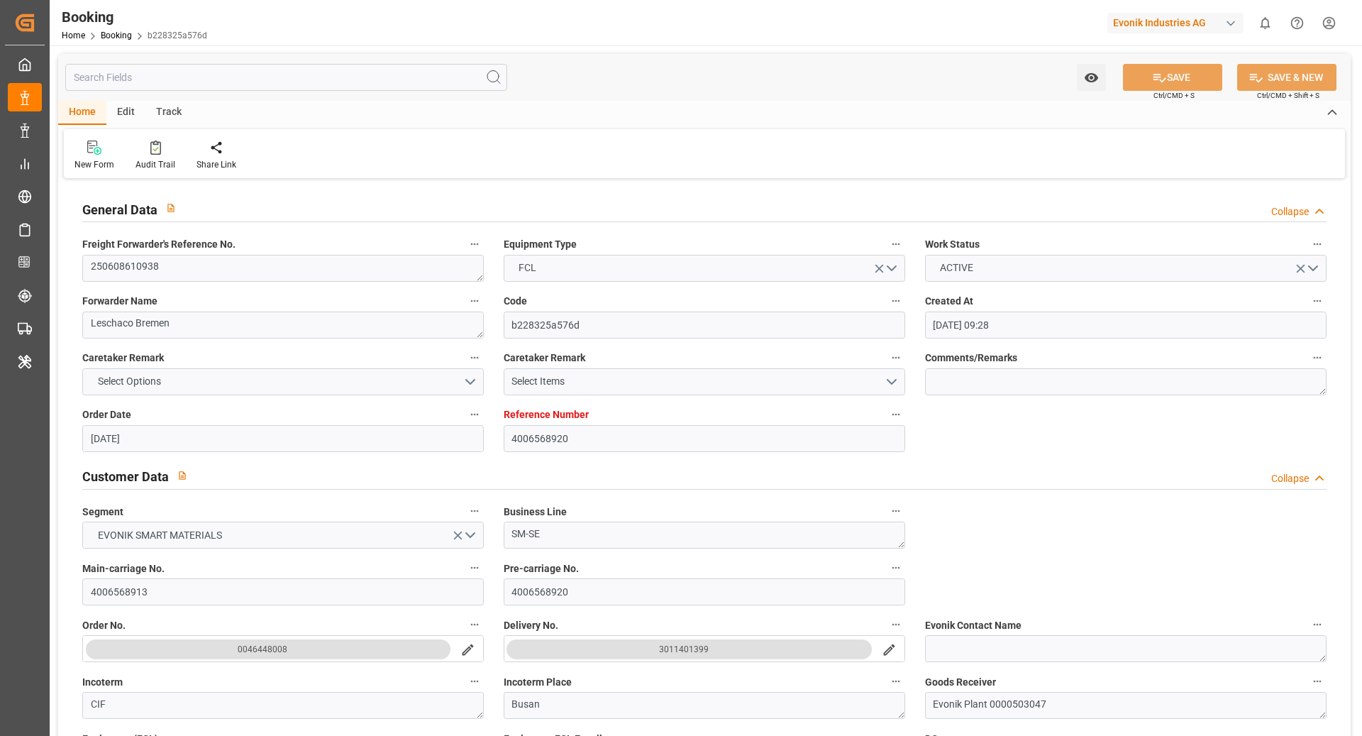
type input "16.04.2025"
type input "20.06.2025"
type input "02.05.2025"
type input "02.05.2025 00:00"
type input "14.05.2025"
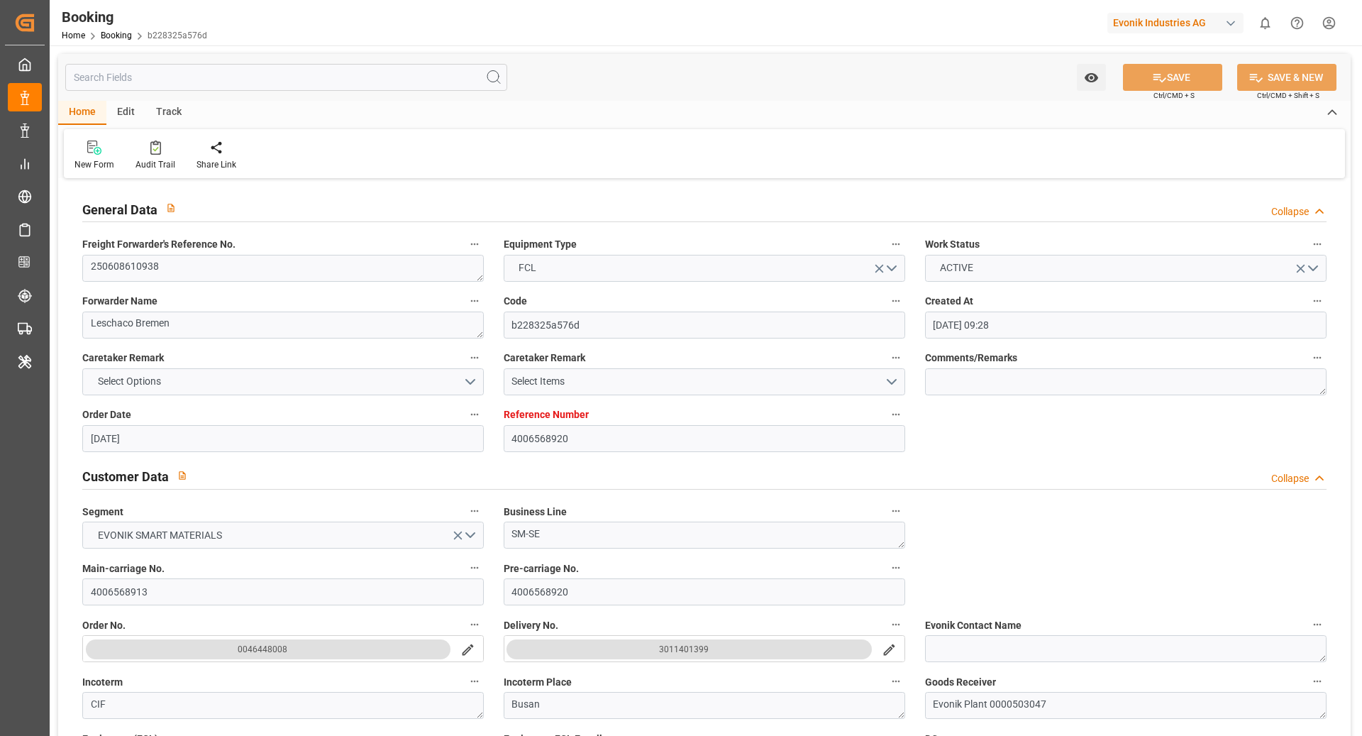
type input "16.05.2025 00:00"
type input "09.05.2025 00:00"
type input "16.05.2025"
type input "16.05.2025 13:54"
type input "08.05.2025 07:01"
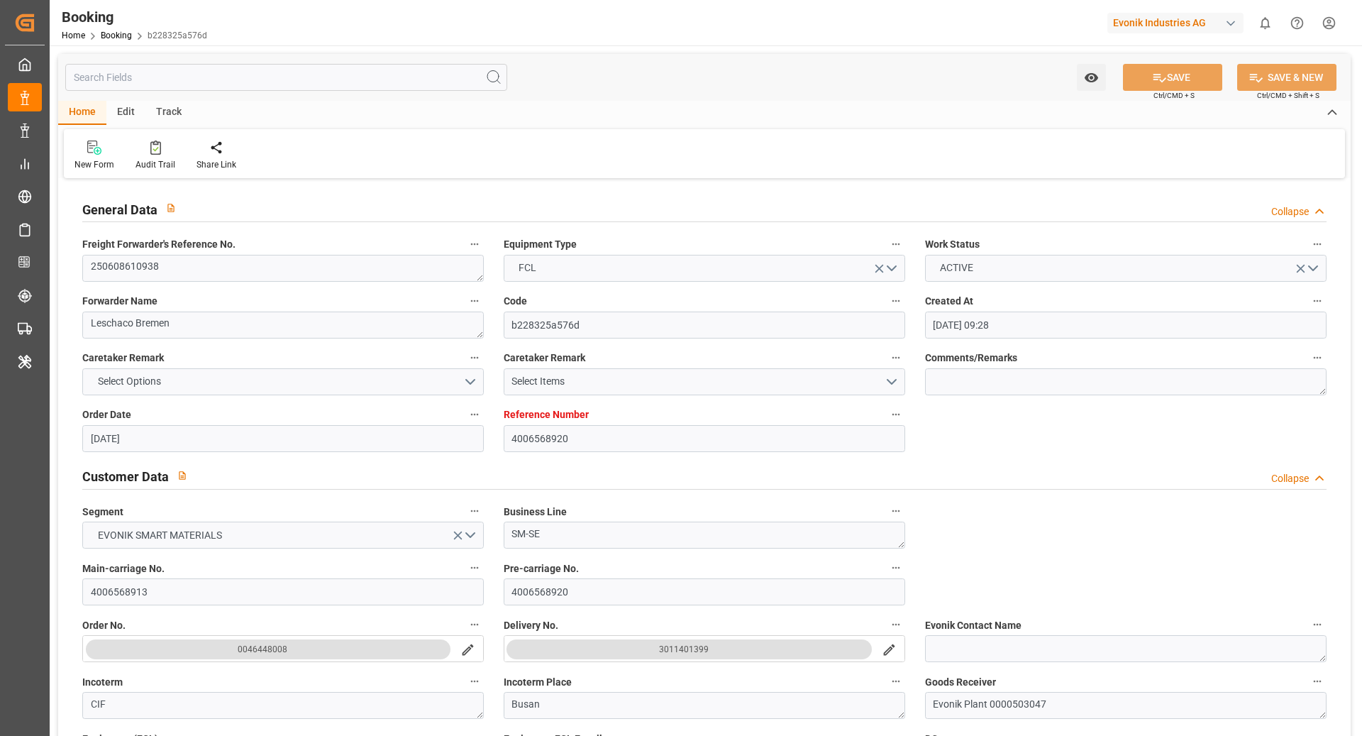
type input "02.09.2025 00:01"
type input "29.06.2025 00:00"
type input "06.07.2025"
type input "18.05.2025 08:00"
type input "14.06.2025 00:00"
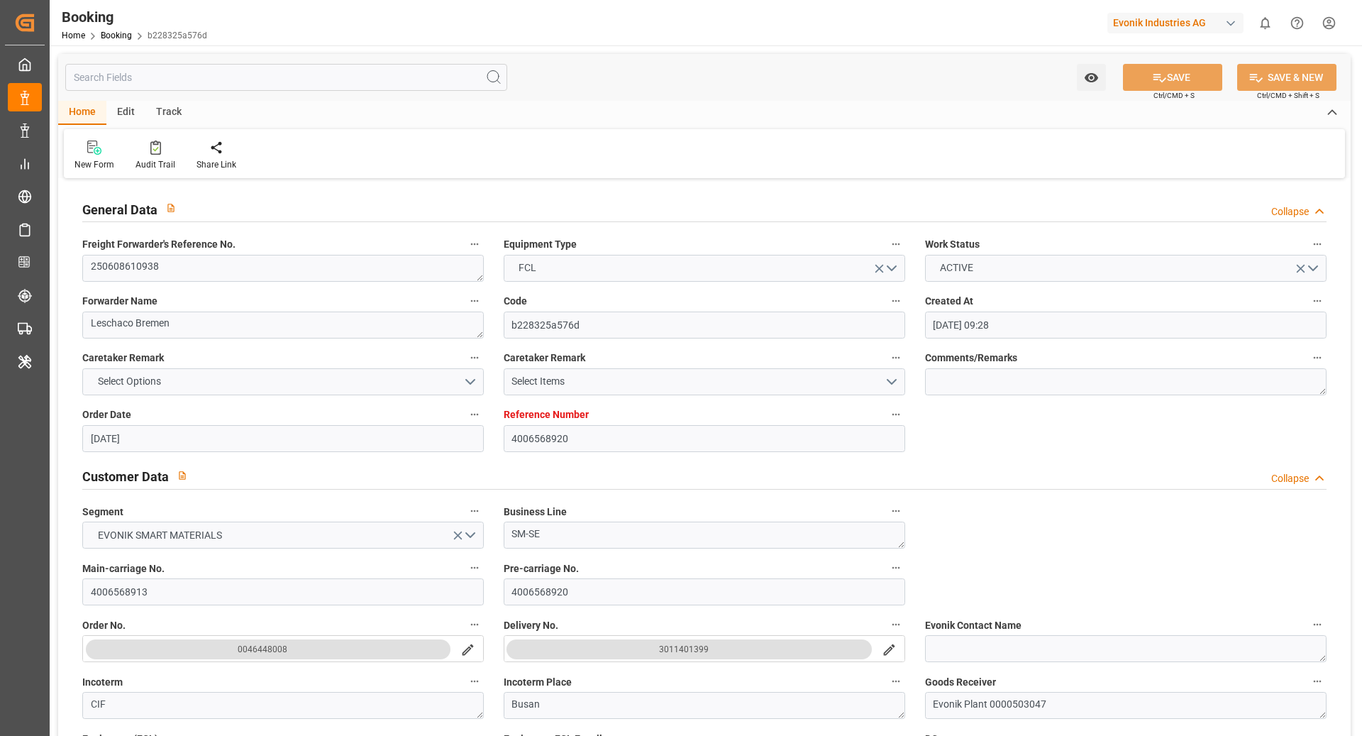
type input "18.05.2025 00:00"
type input "06.07.2025 19:00"
type input "17.06.2025 00:00"
type input "26.08.2025 00:00"
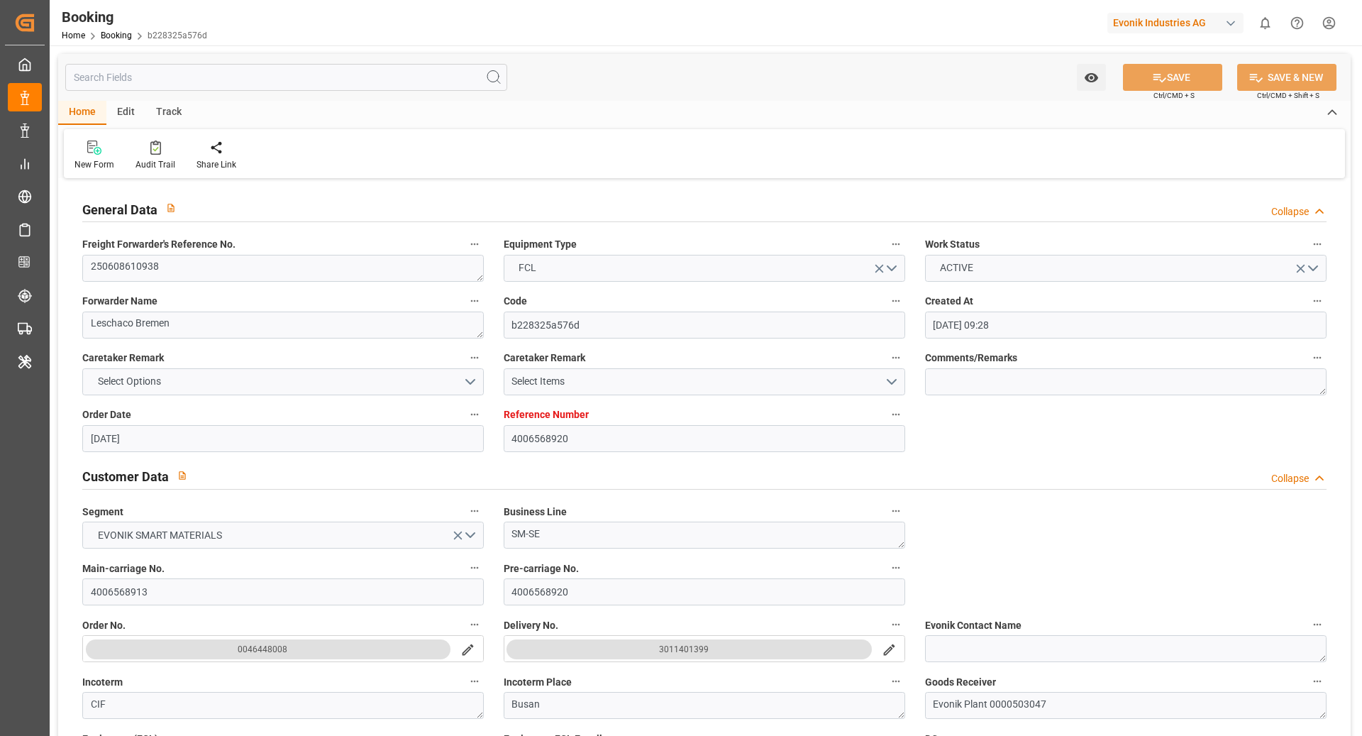
type input "28.08.2025 00:00"
type input "16.05.2025"
type input "26.08.2025 11:07"
type input "[DATE]"
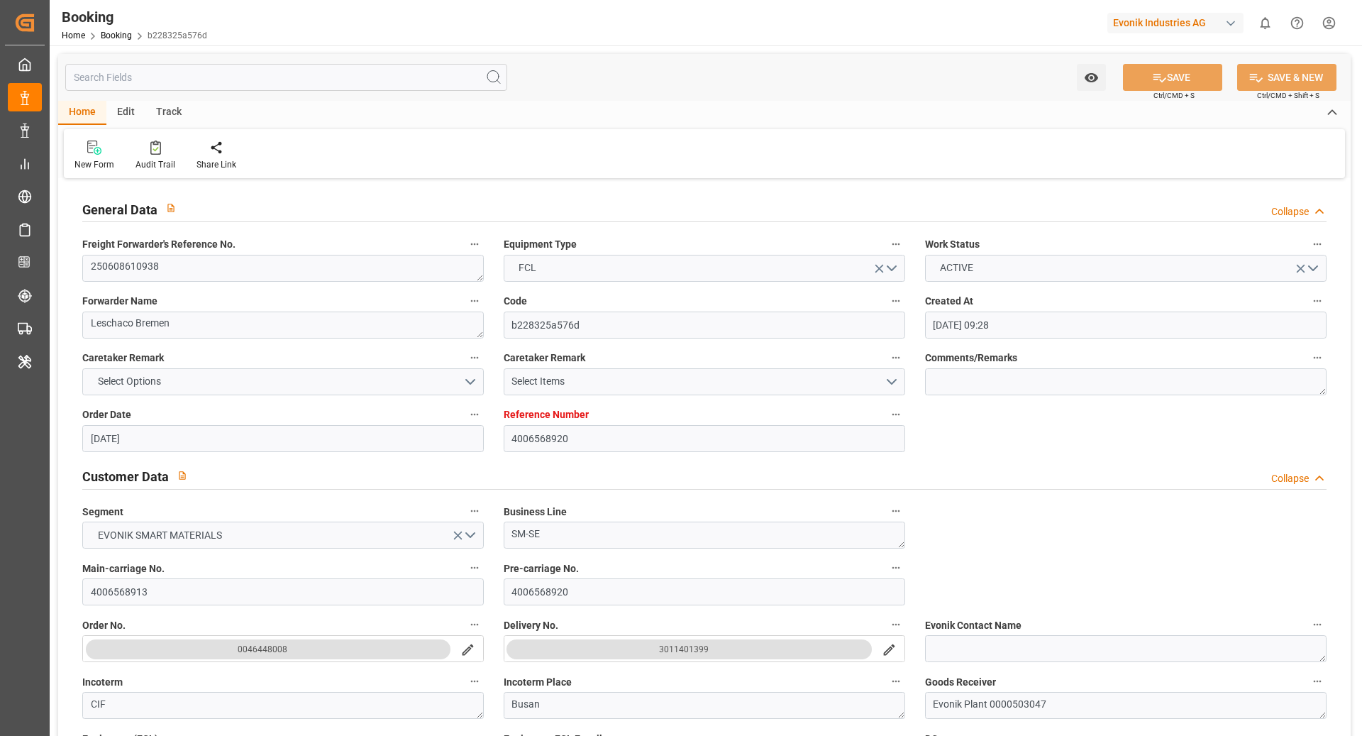
type input "30.04.2025 15:51"
type input "15.05.2025 21:42"
type input "16.05.2025 14:19"
type input "21.06.2025 08:00"
type input "22.06.2025 00:45"
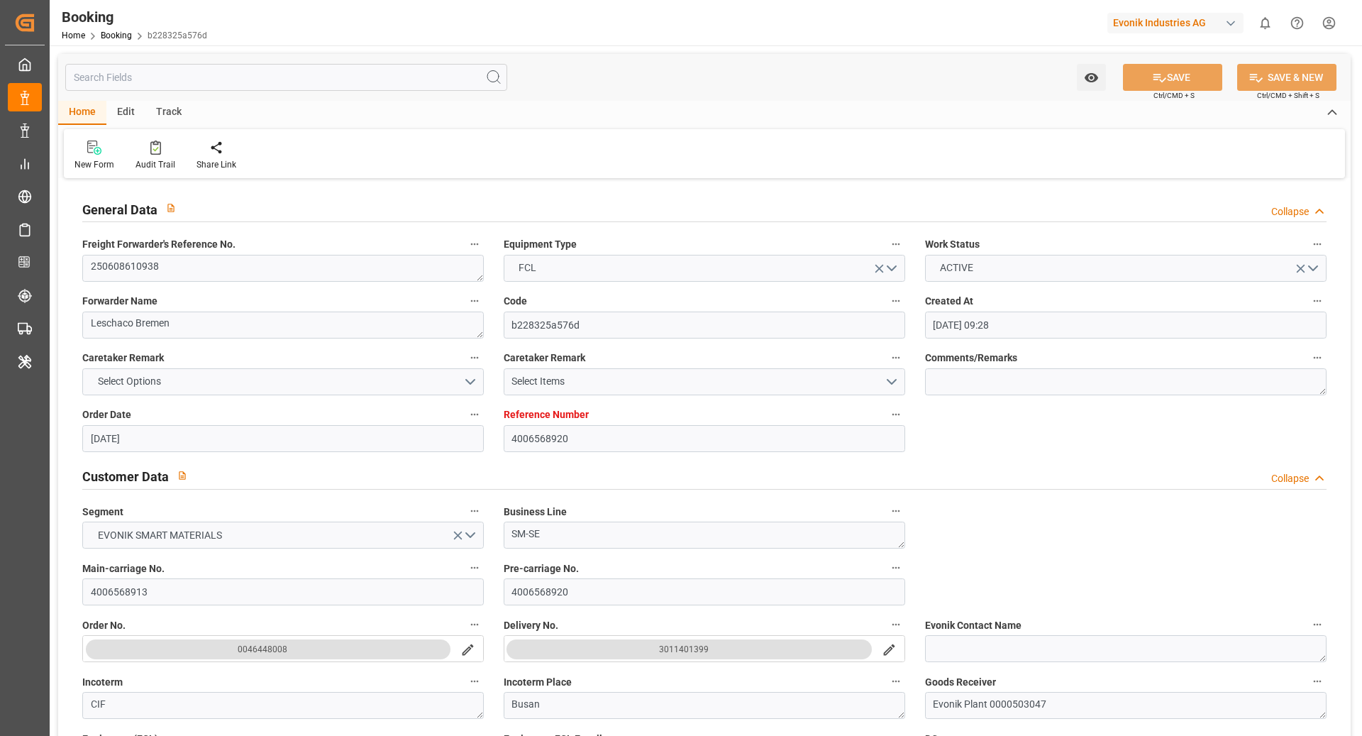
type input "24.06.2025 19:00"
type input "06.07.2025 00:01"
type input "06.07.2025 15:43"
click at [162, 158] on div "Audit Trail" at bounding box center [156, 164] width 40 height 13
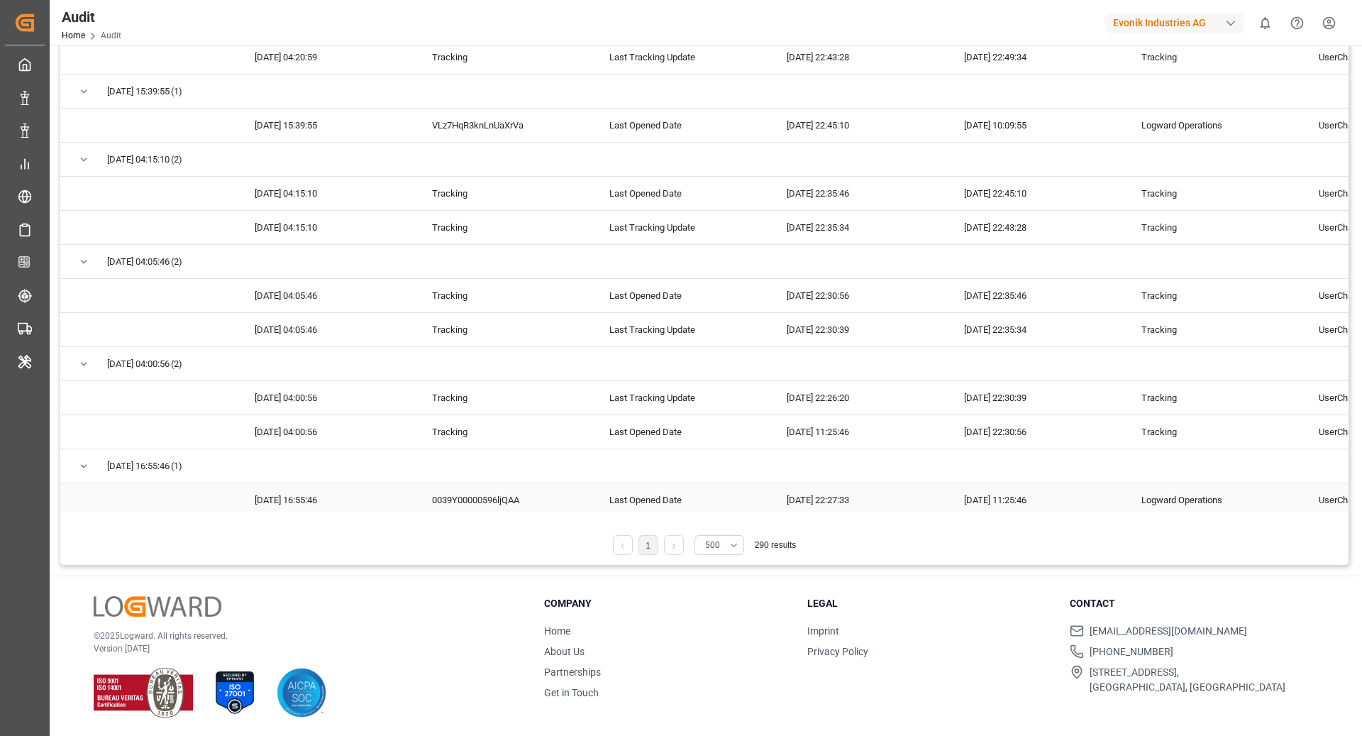
scroll to position [5687, 0]
click at [735, 549] on button "500" at bounding box center [720, 545] width 50 height 20
click at [705, 692] on div "250" at bounding box center [719, 708] width 48 height 43
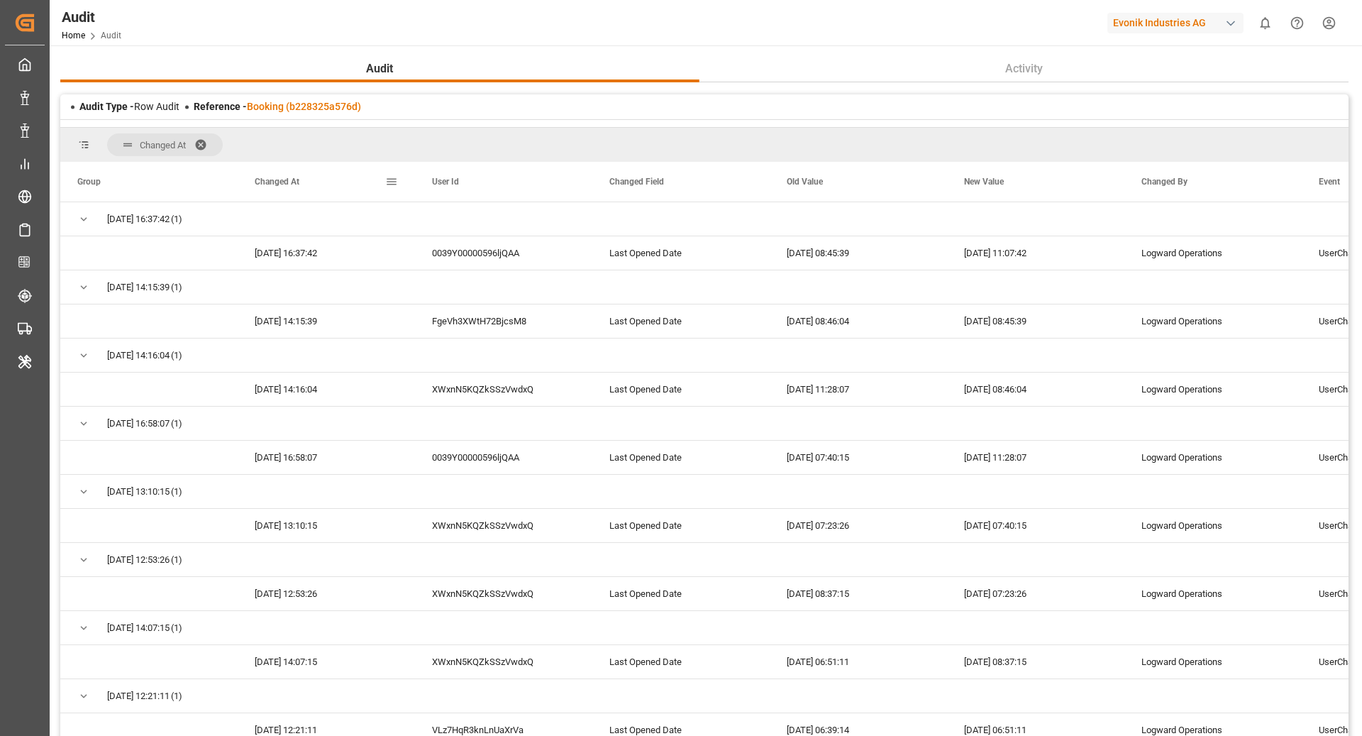
scroll to position [0, 0]
click at [287, 109] on link "Booking (b228325a576d)" at bounding box center [304, 106] width 114 height 11
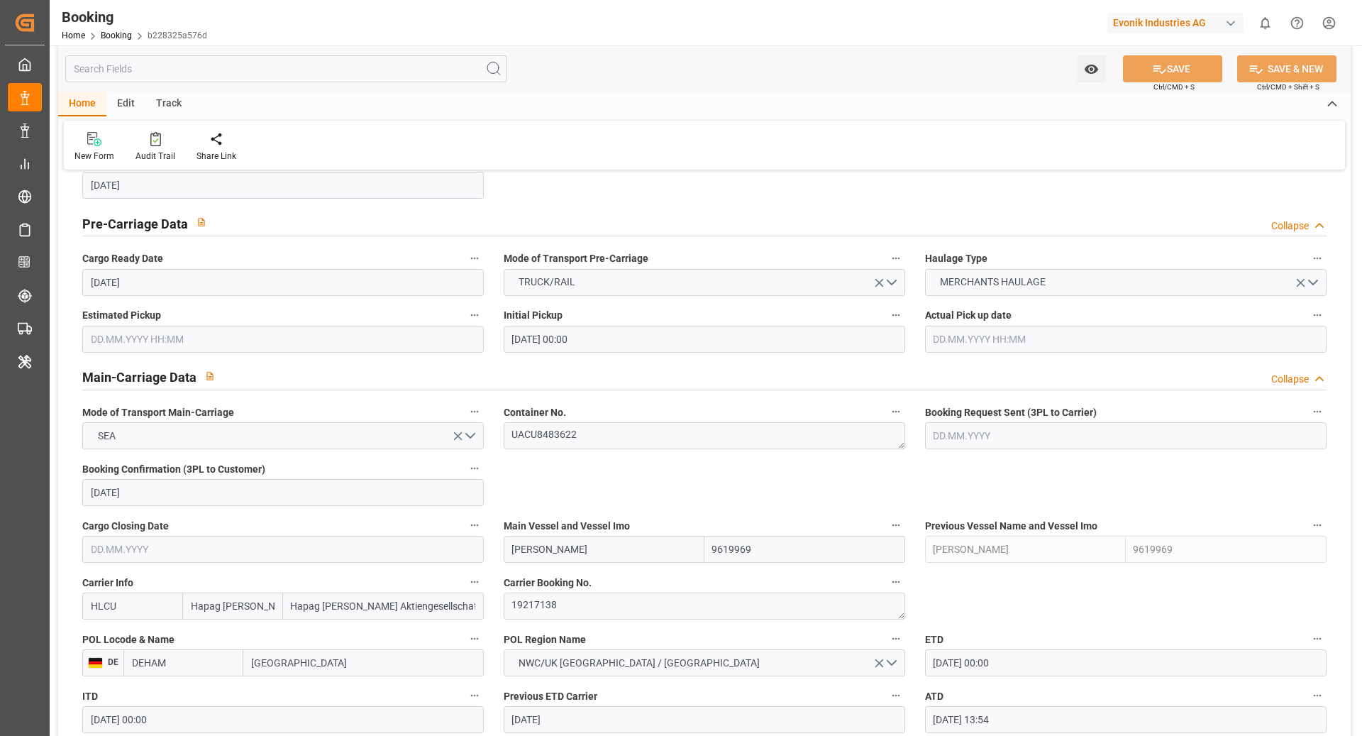
scroll to position [703, 0]
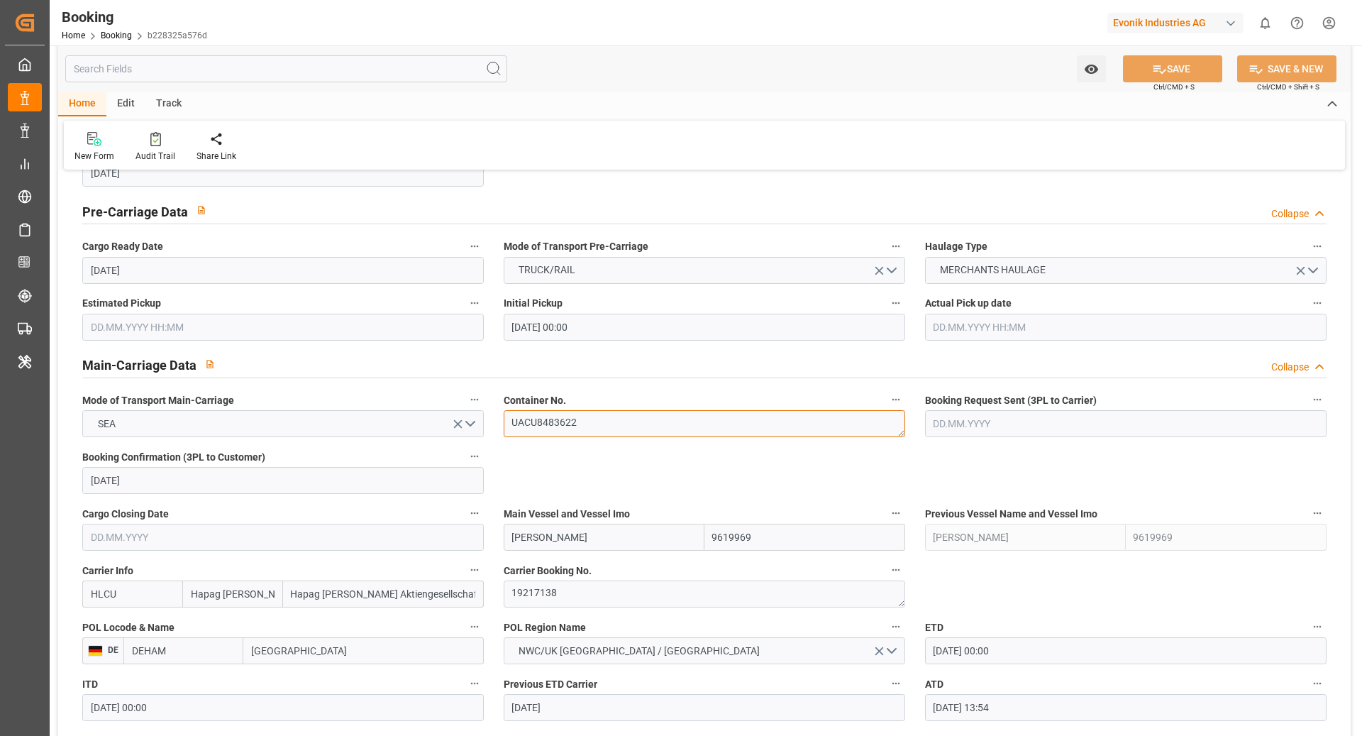
click at [602, 433] on textarea "UACU8483622" at bounding box center [705, 423] width 402 height 27
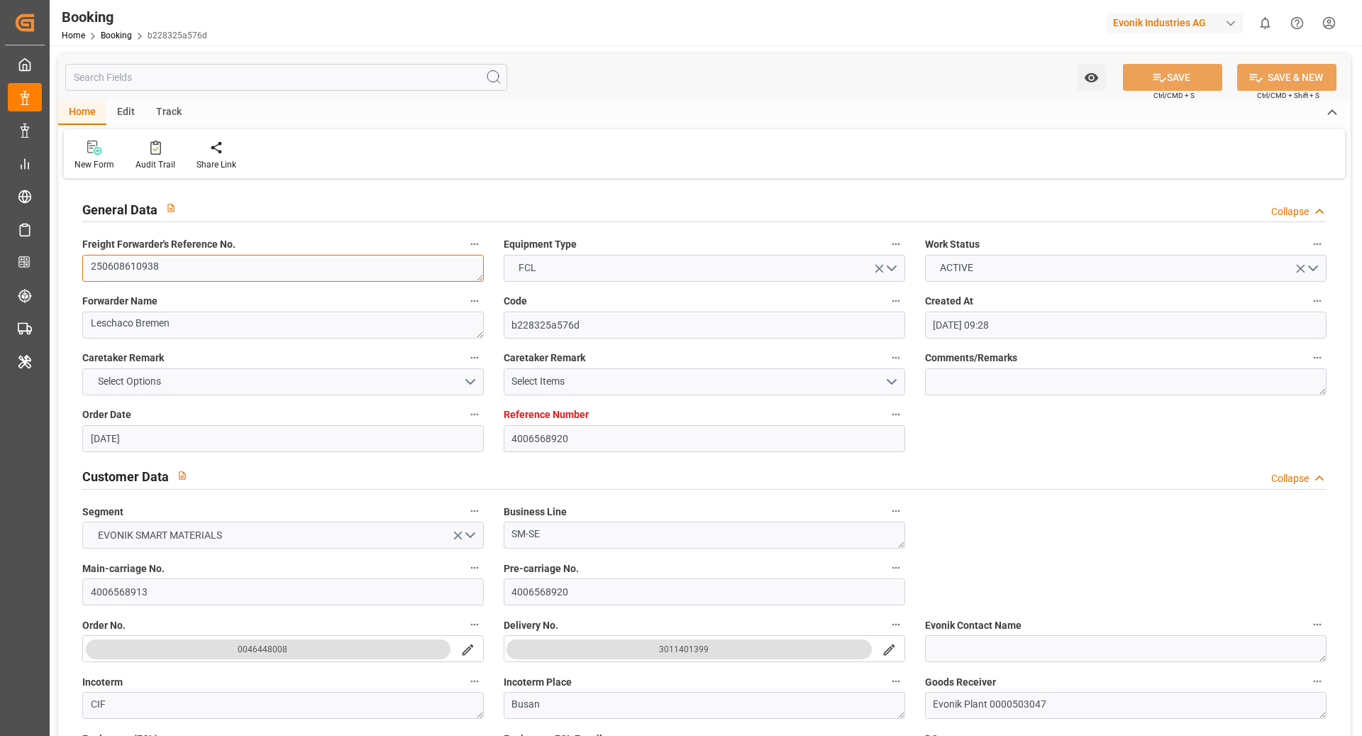
click at [288, 274] on textarea "250608610938" at bounding box center [283, 268] width 402 height 27
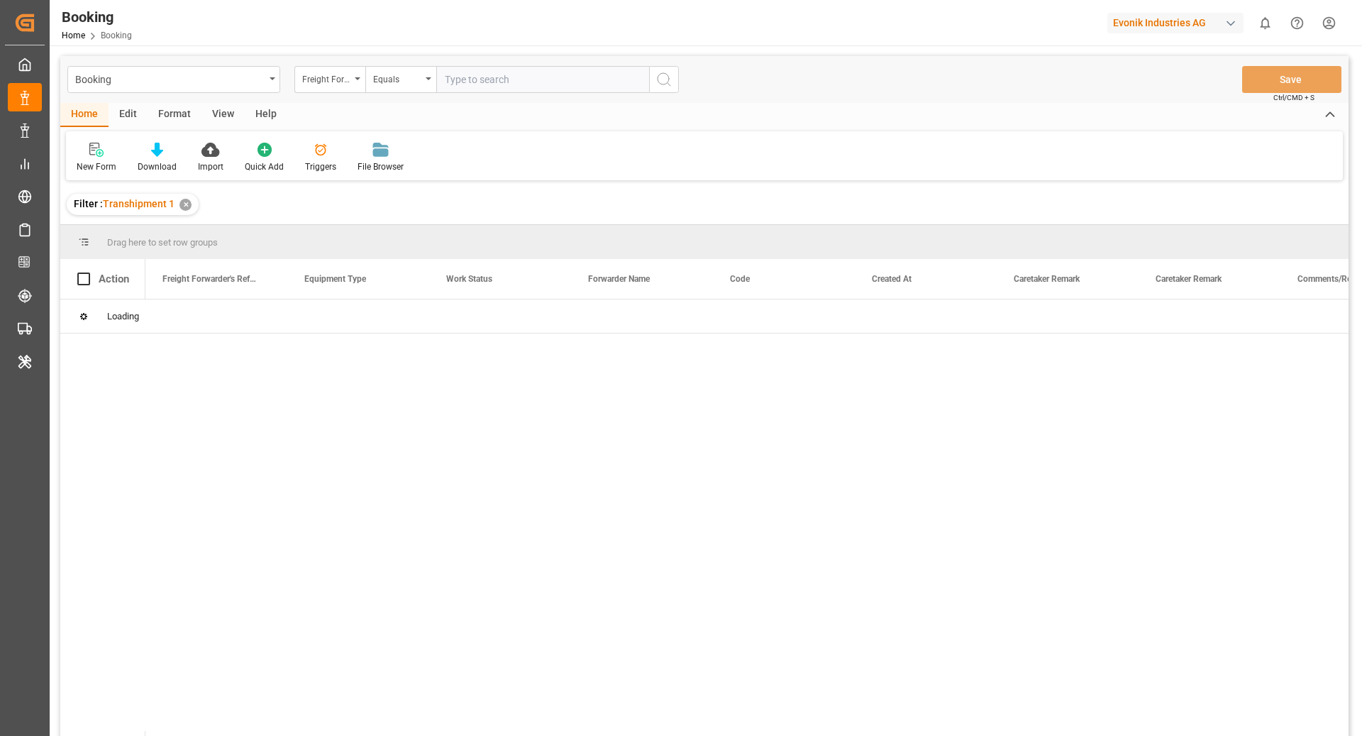
paste input "250608610938"
type input "250608610938"
click at [672, 80] on icon "search button" at bounding box center [664, 79] width 17 height 17
click at [182, 209] on div "✕" at bounding box center [186, 205] width 12 height 12
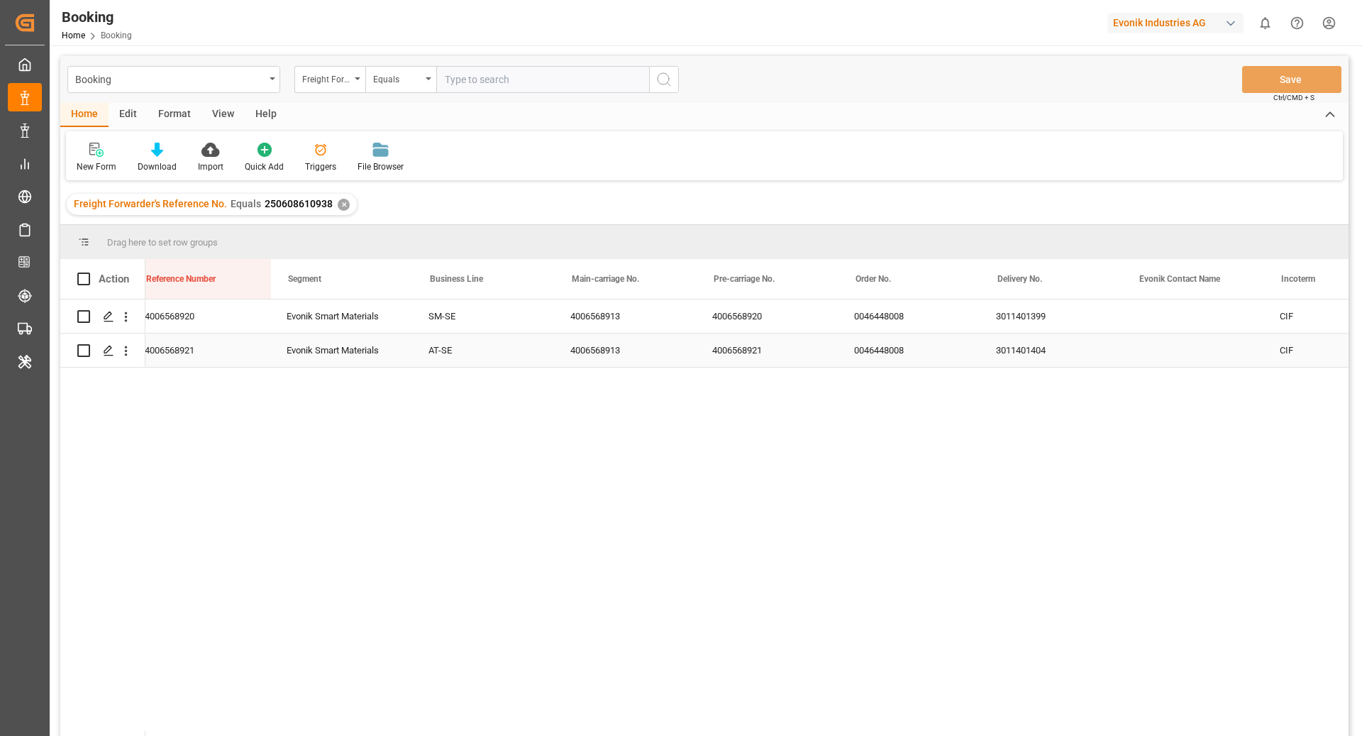
scroll to position [0, 1438]
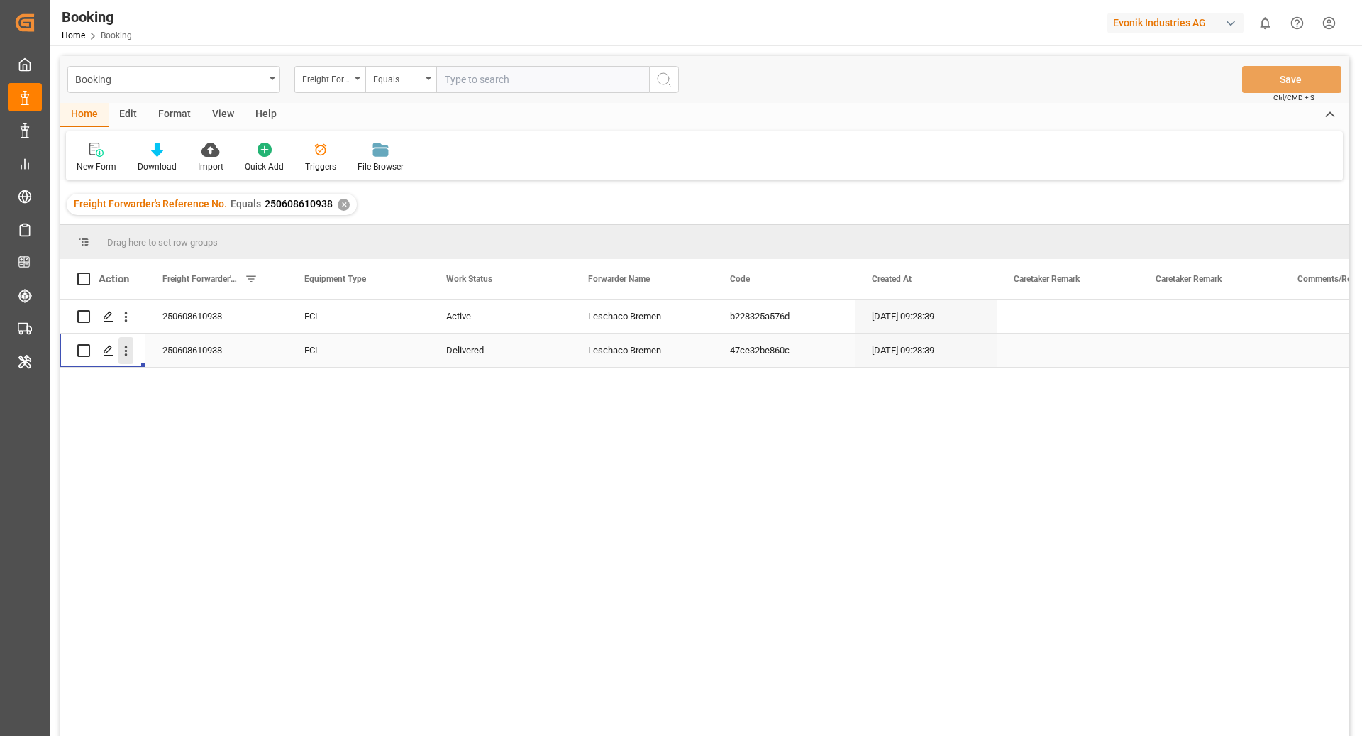
click at [129, 362] on button "open menu" at bounding box center [126, 350] width 15 height 27
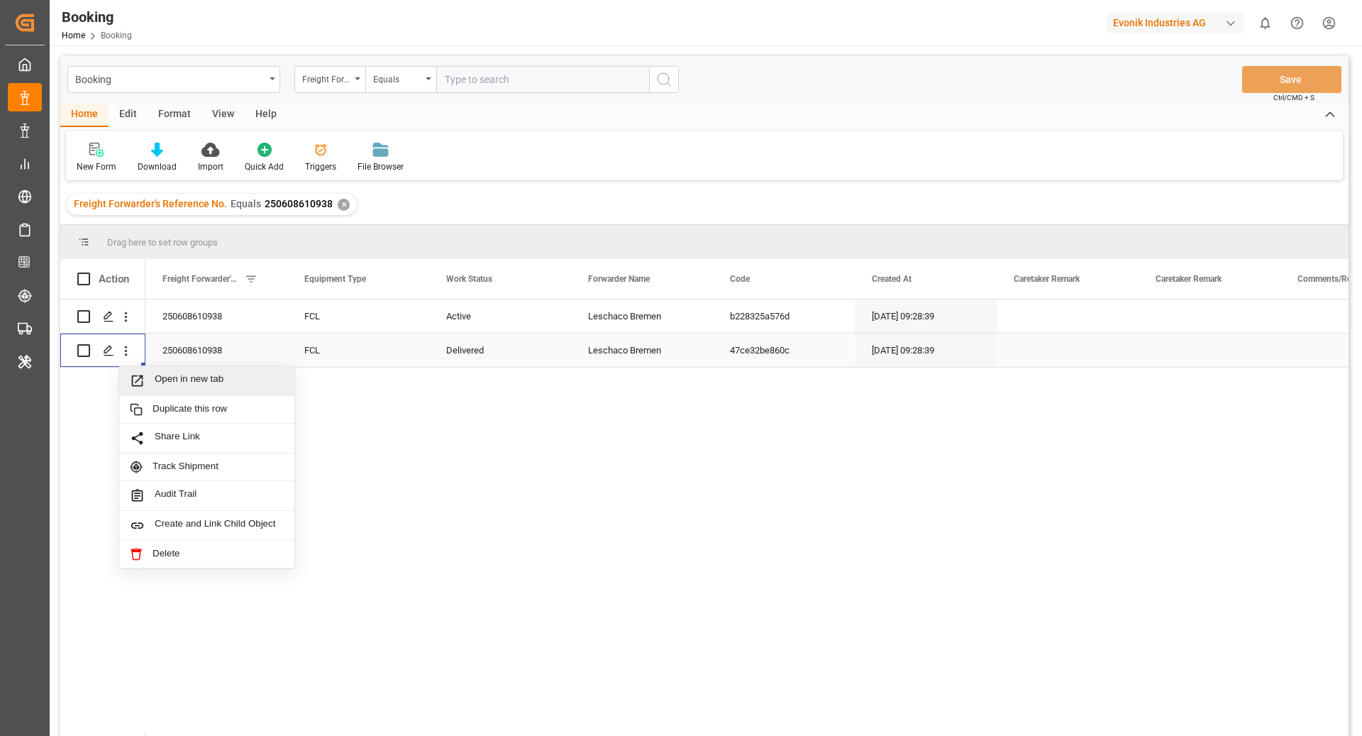
click at [187, 374] on span "Open in new tab" at bounding box center [219, 380] width 129 height 15
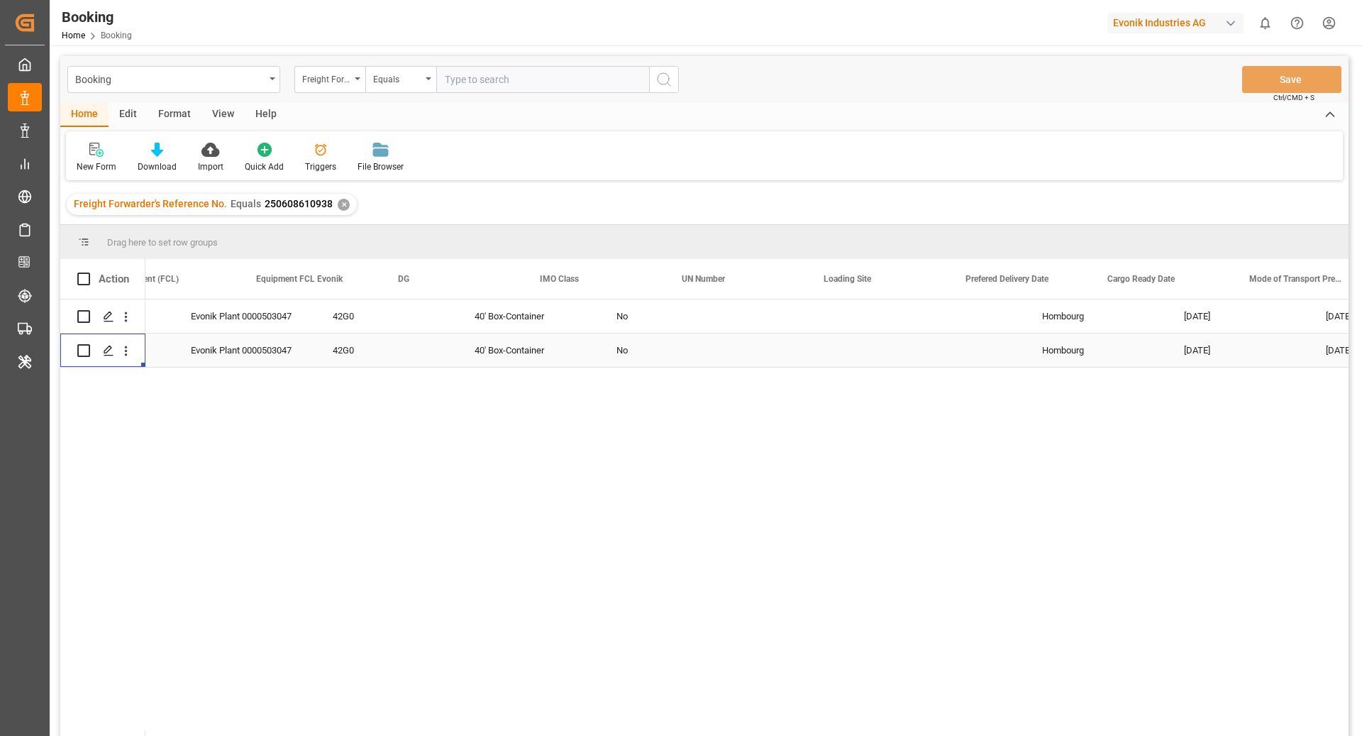
scroll to position [0, 3190]
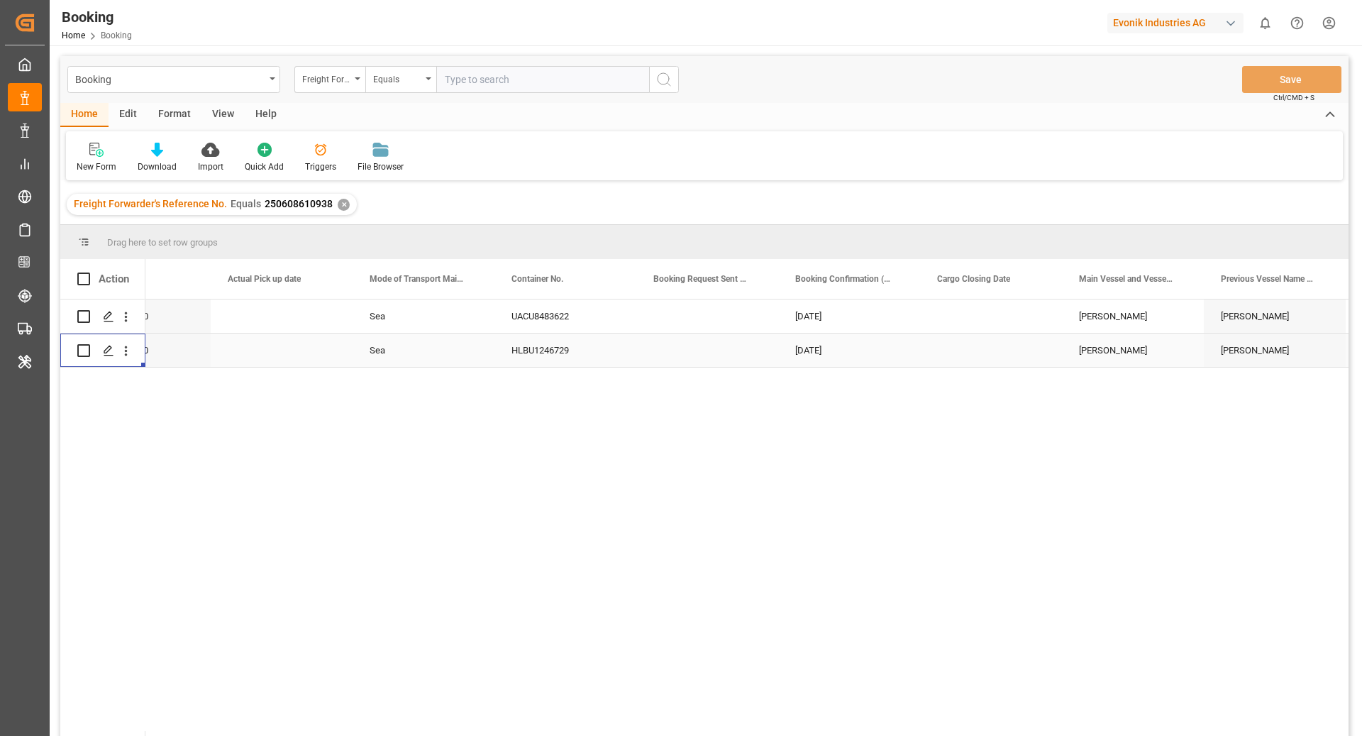
click at [533, 343] on div "HLBU1246729" at bounding box center [566, 350] width 142 height 33
click at [568, 360] on div "HLBU1246729" at bounding box center [566, 350] width 142 height 33
click at [119, 355] on icon "open menu" at bounding box center [126, 350] width 15 height 15
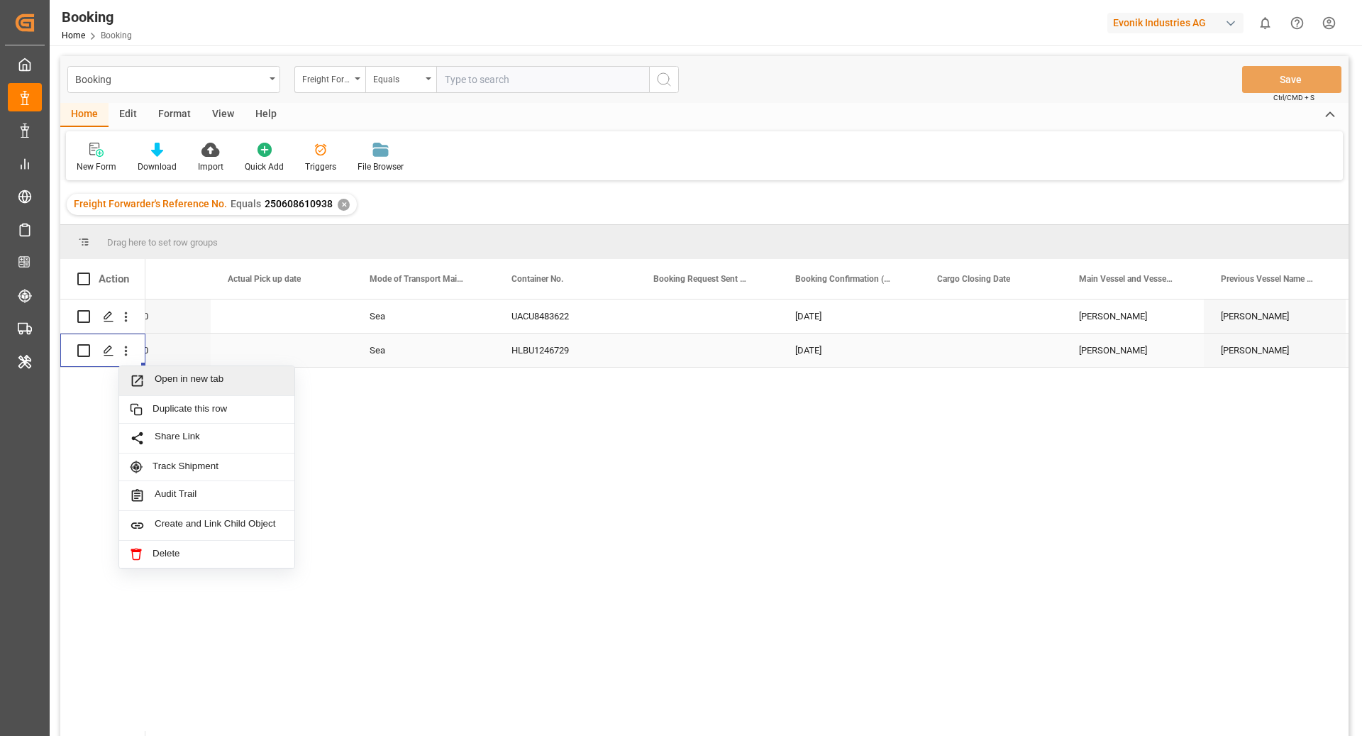
click at [167, 375] on span "Open in new tab" at bounding box center [219, 380] width 129 height 15
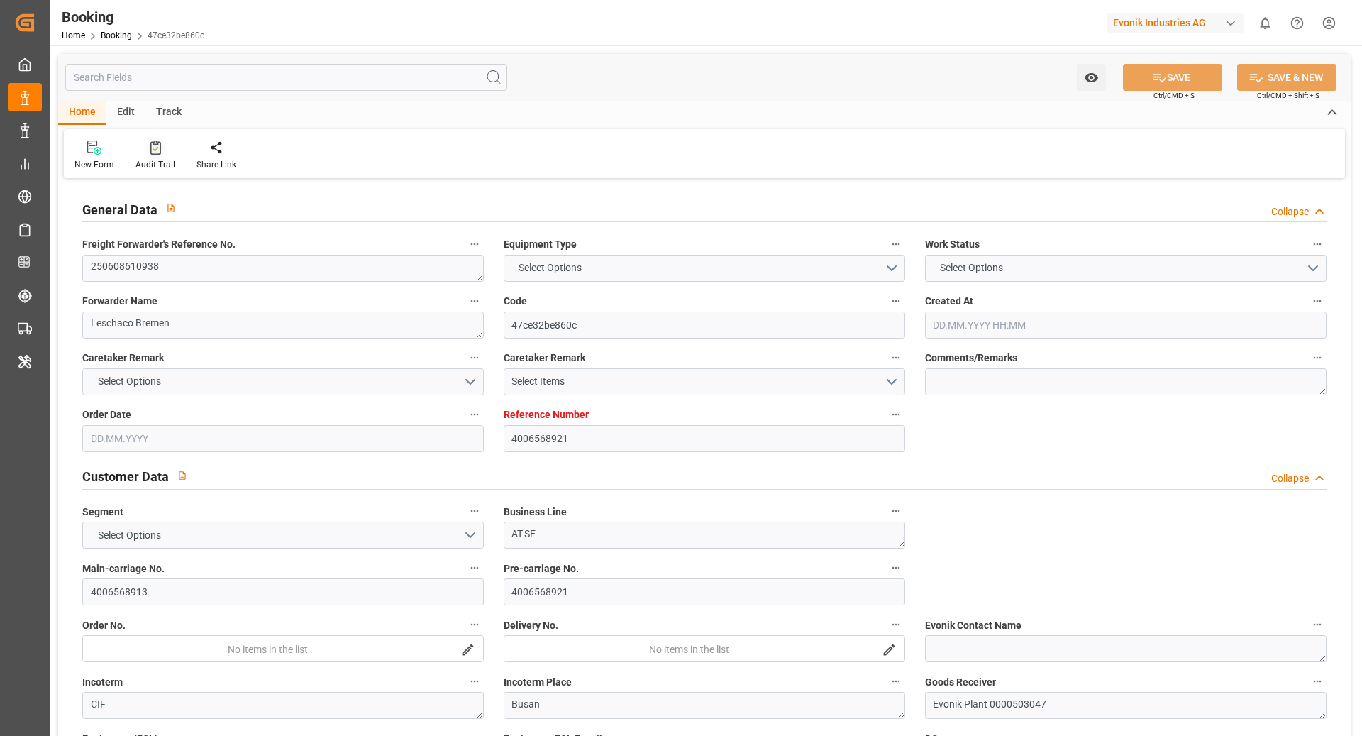
click at [150, 151] on icon at bounding box center [155, 148] width 11 height 14
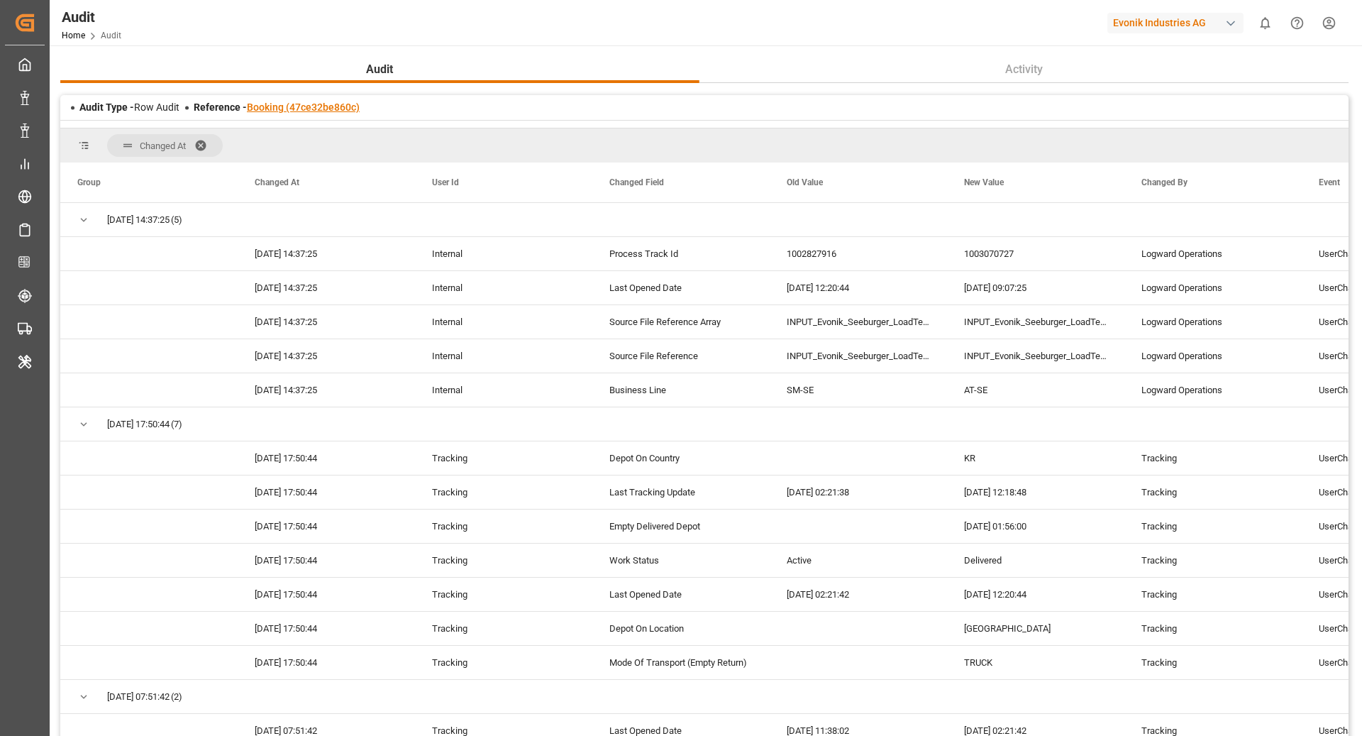
click at [299, 109] on link "Booking (47ce32be860c)" at bounding box center [303, 106] width 113 height 11
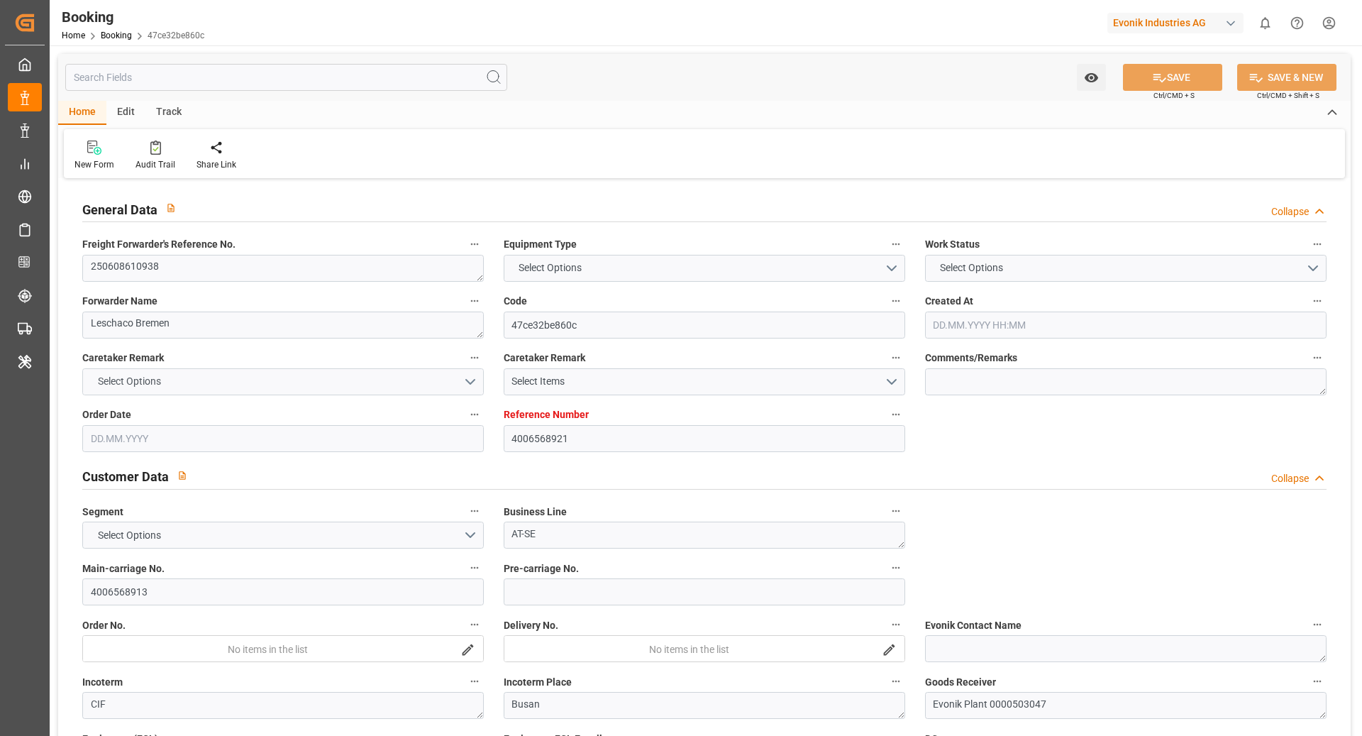
type input "4006568921"
type input "9619969"
type input "Hapag [PERSON_NAME]"
type input "Hapag [PERSON_NAME] Aktiengesellschaft"
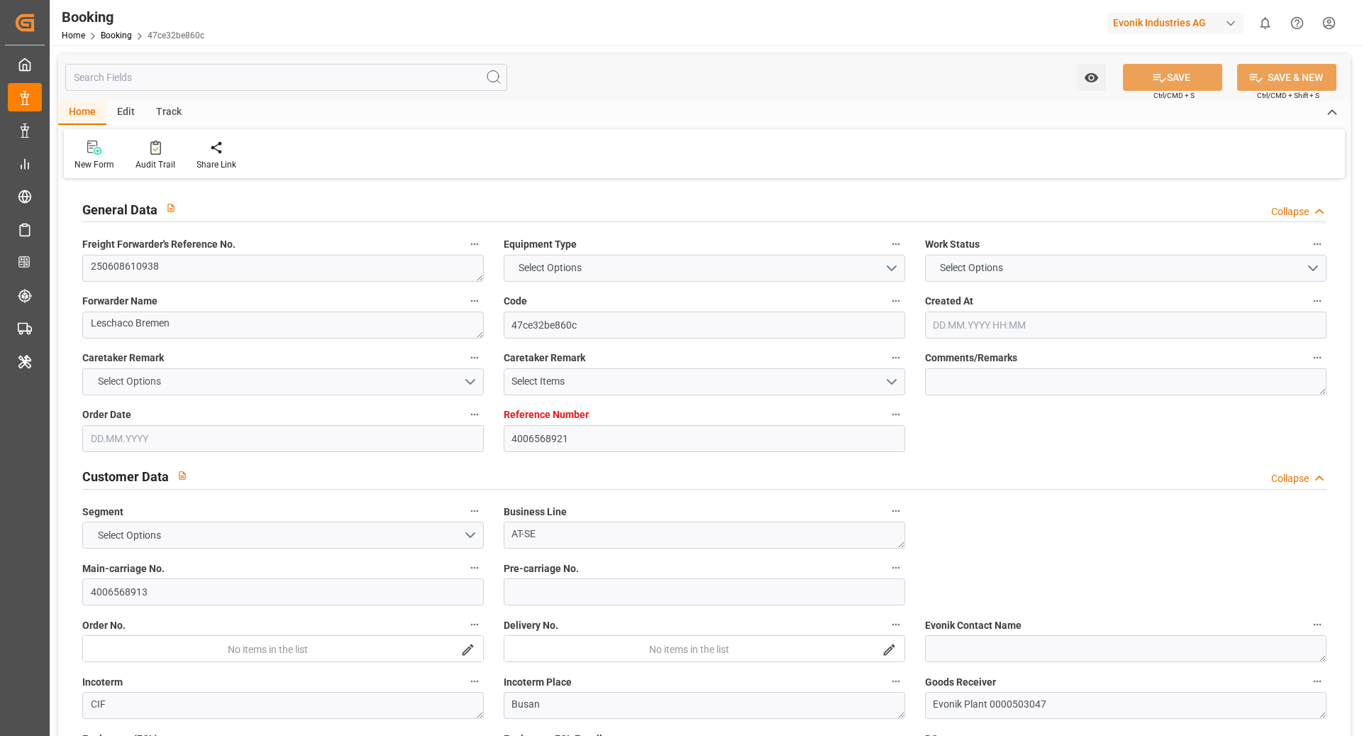
type input "DEHAM"
type input "KRPUS"
type input "51"
type input "MYTPP"
type input "0"
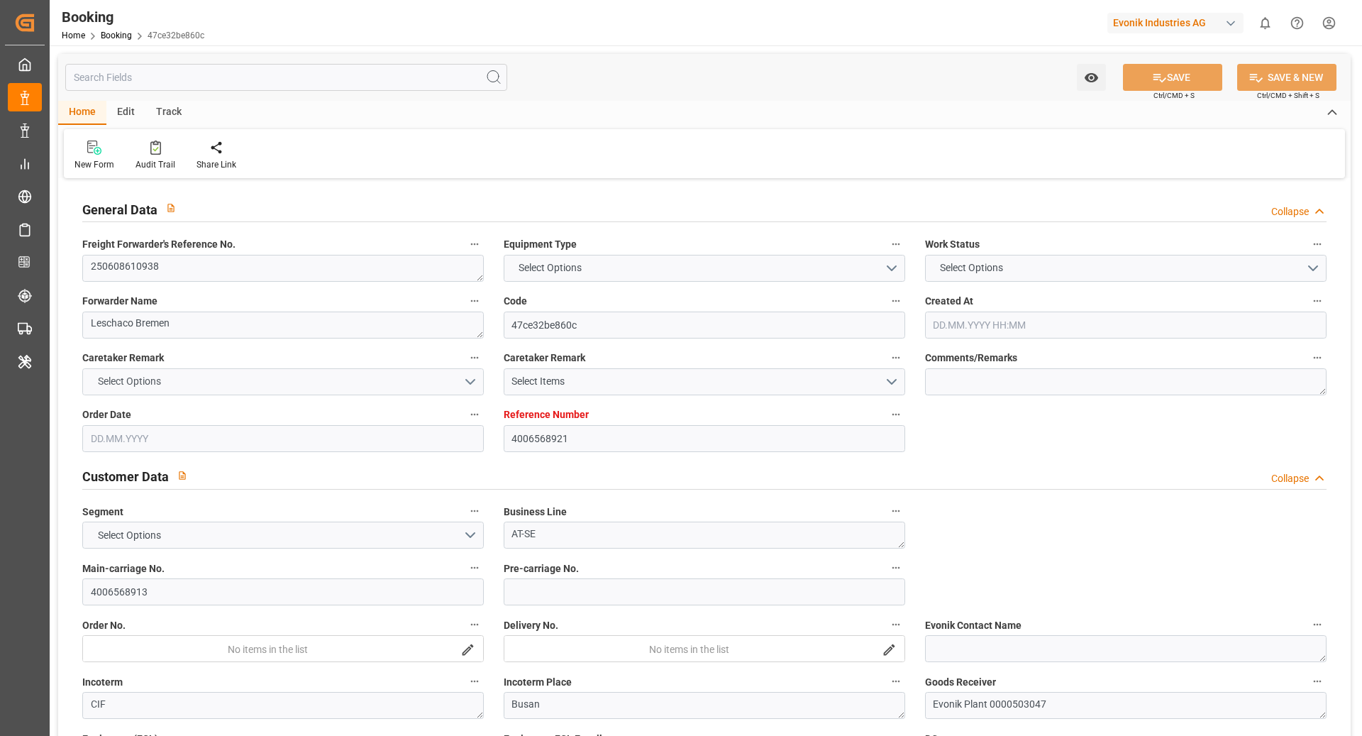
type input "-51"
type input "DEHAM"
type input "KRPUS"
type input "9321031"
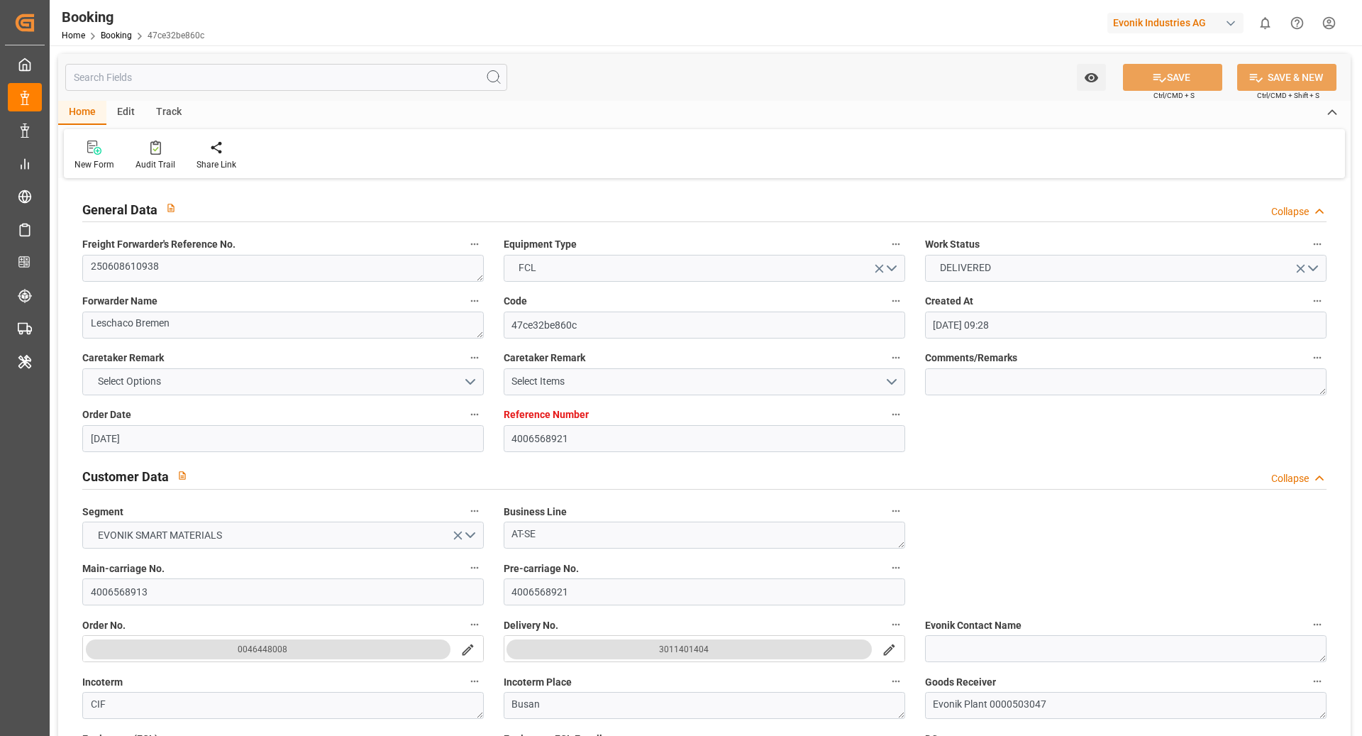
type input "[DATE] 09:28"
type input "[DATE]"
type input "[DATE] 00:00"
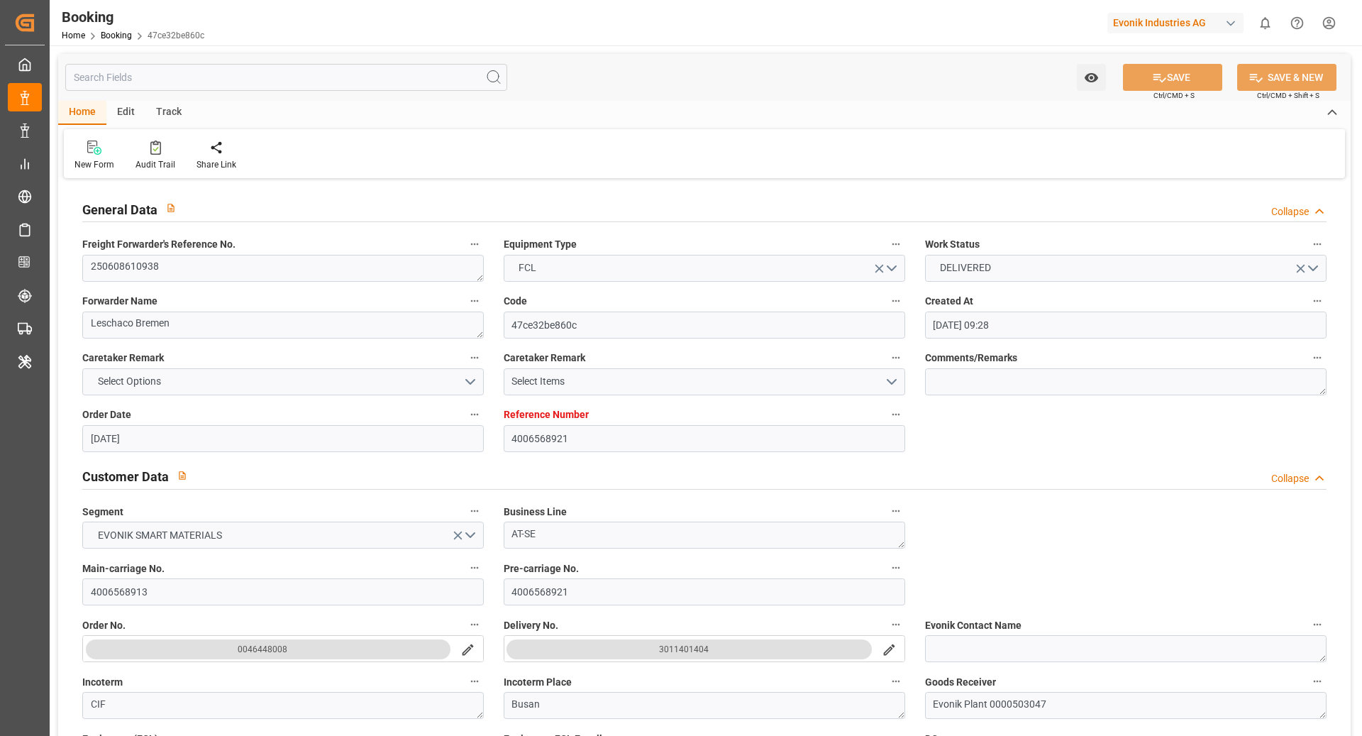
type input "[DATE]"
type input "[DATE] 00:00"
type input "[DATE]"
type input "[DATE] 13:54"
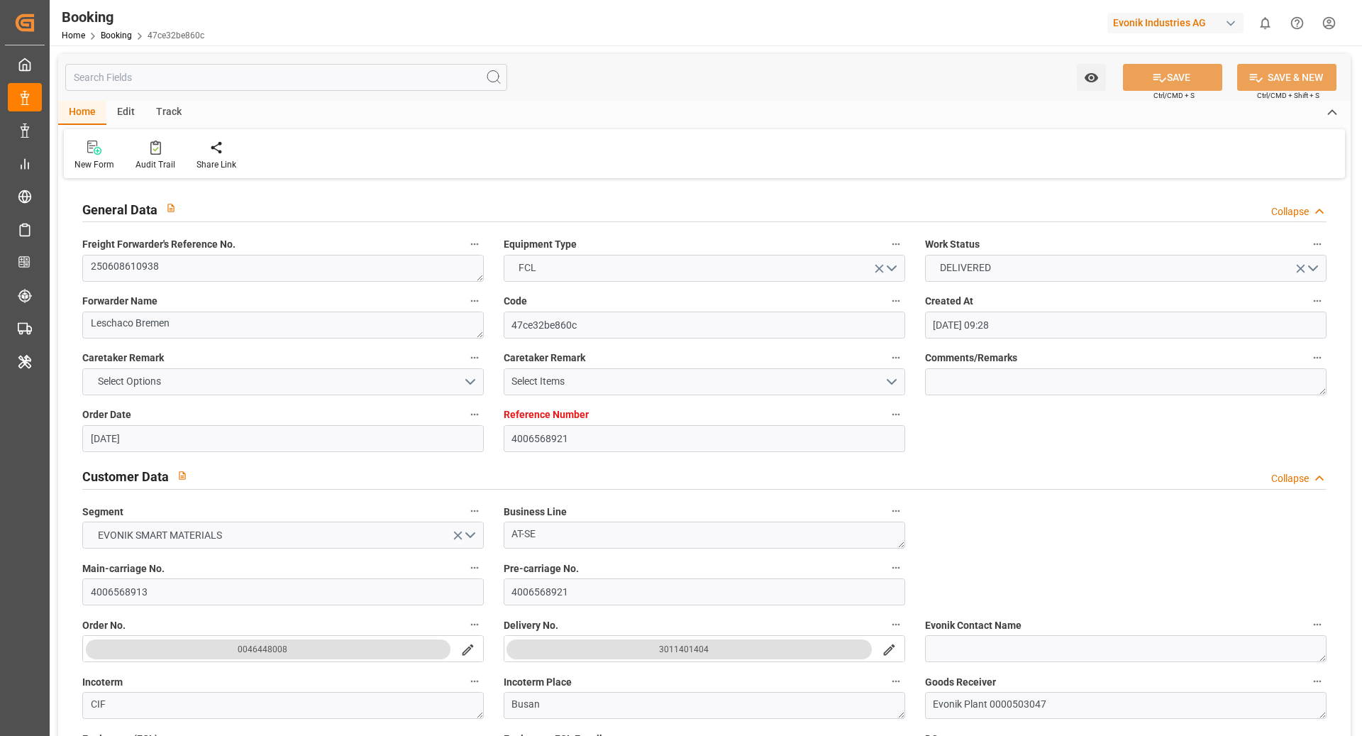
type input "[DATE] 11:37"
type input "[DATE] 07:00"
type input "[DATE] 00:00"
type input "[DATE]"
type input "[DATE] 12:30"
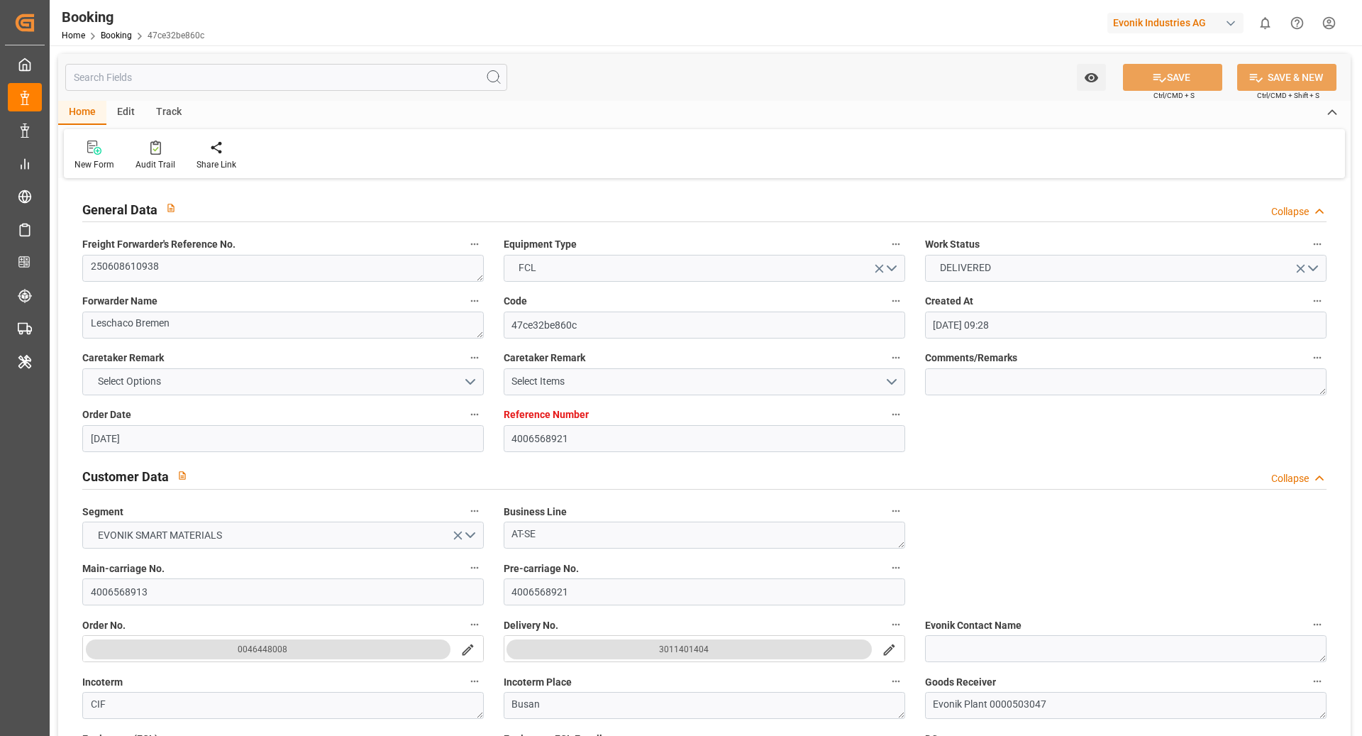
type input "[DATE] 08:00"
type input "[DATE] 00:00"
type input "[DATE] 16:54"
type input "[DATE] 08:00"
type input "[DATE] 00:00"
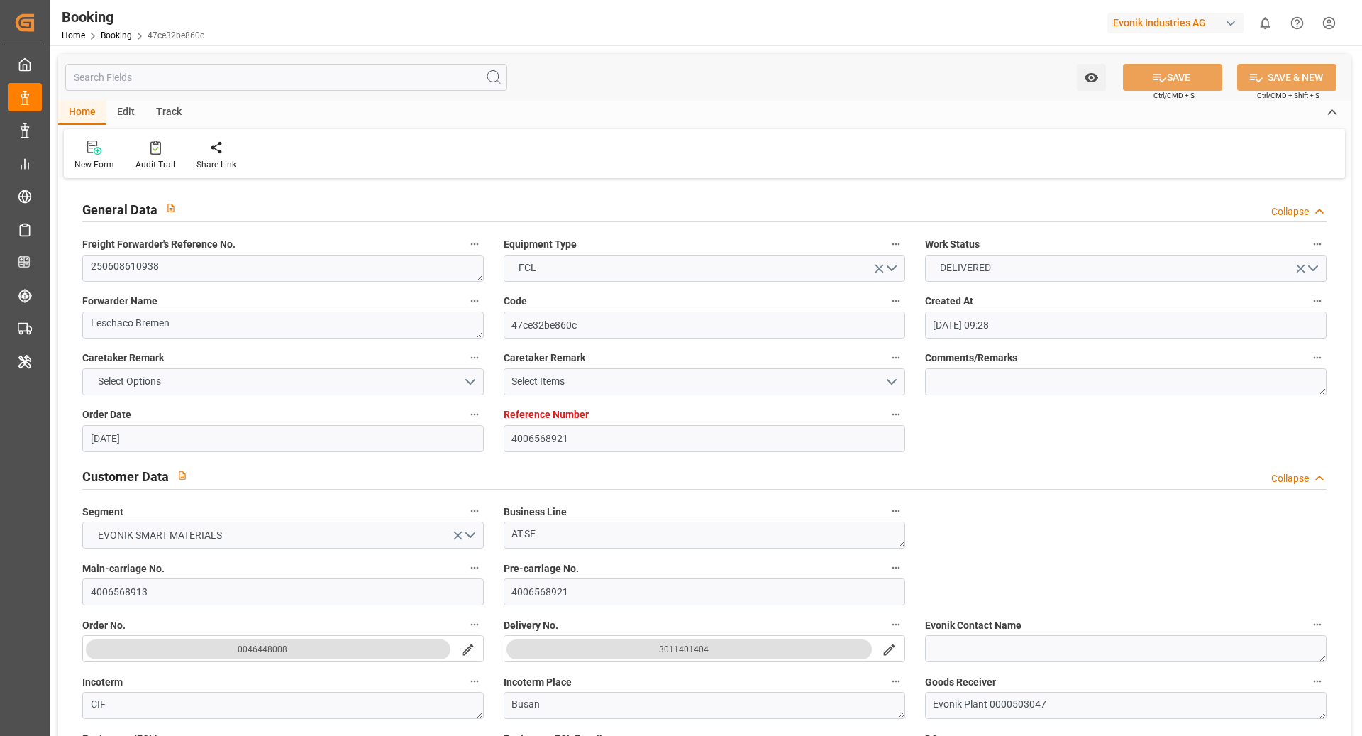
type input "[DATE] 11:12"
type input "[DATE] 18:17"
type input "[DATE] 01:56"
type input "[DATE]"
type input "[DATE] 09:07"
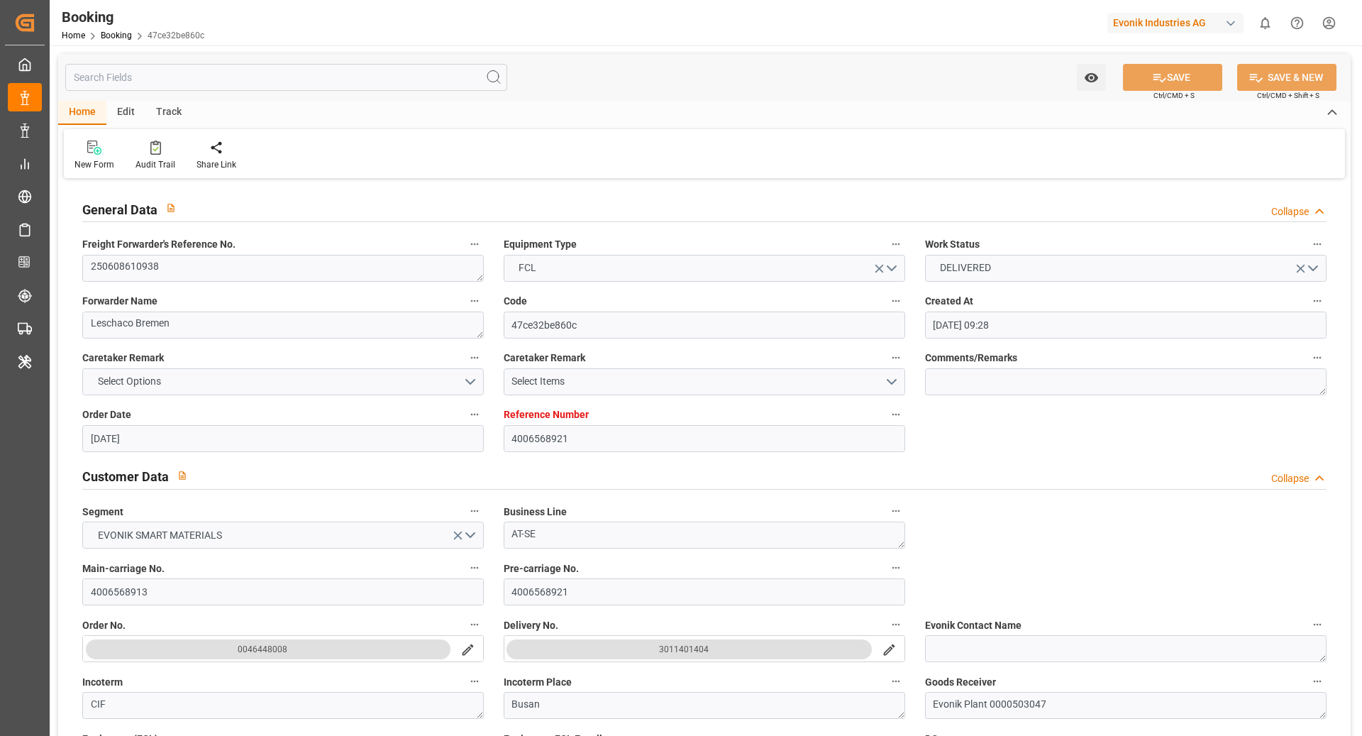
type input "[DATE]"
type input "[DATE] 16:14"
type input "[DATE] 16:00"
type input "[DATE] 14:19"
type input "[DATE] 08:00"
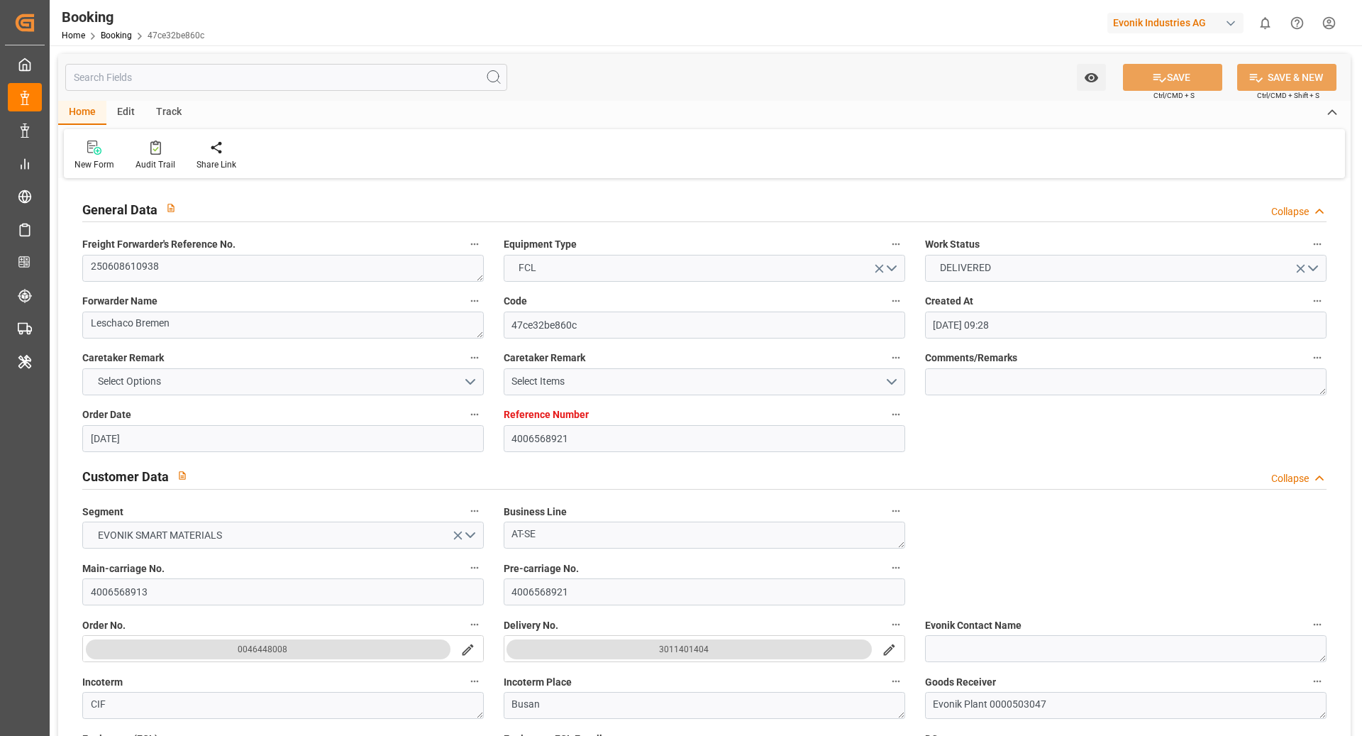
type input "[DATE] 16:49"
type input "[DATE] 00:45"
type input "[DATE] 07:18"
type input "[DATE] 10:00"
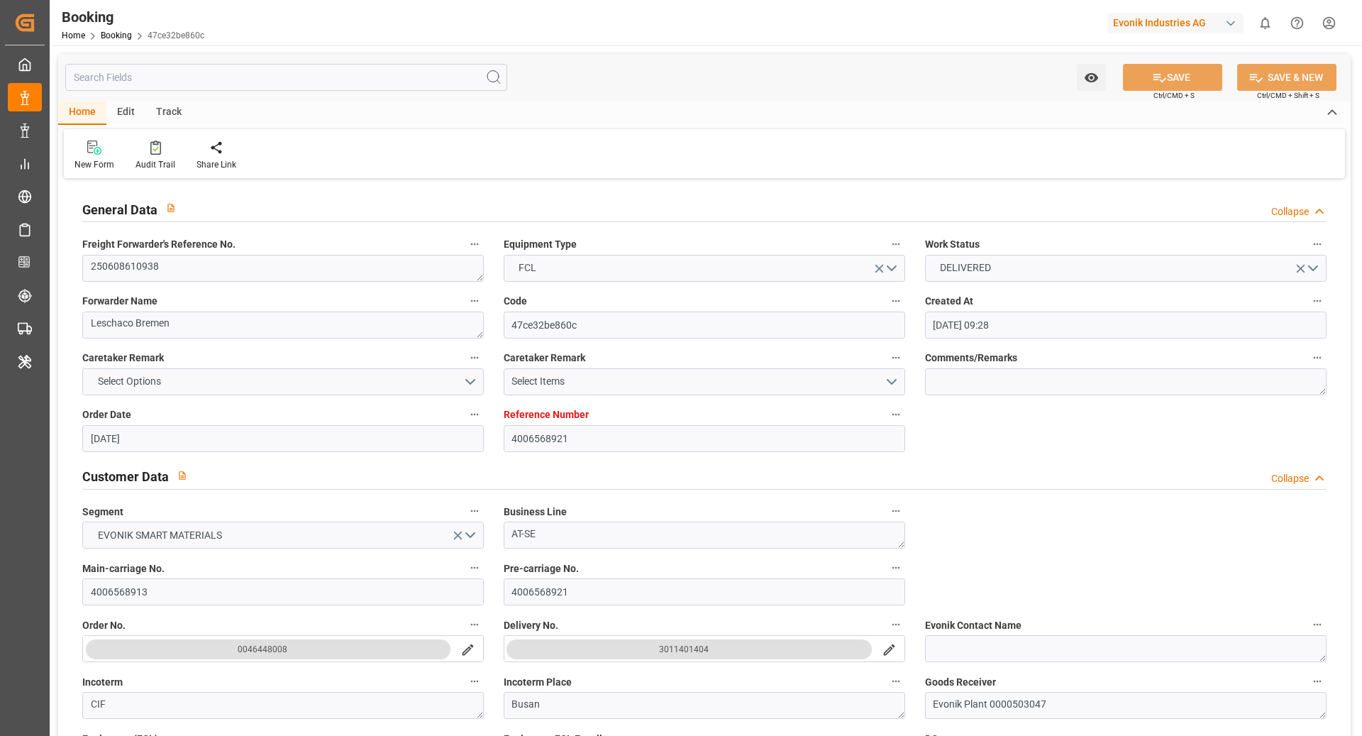
type input "[DATE] 04:36"
type input "[DATE] 19:11"
type input "[DATE] 11:44"
type input "[DATE] 07:00"
type input "[DATE] 12:26"
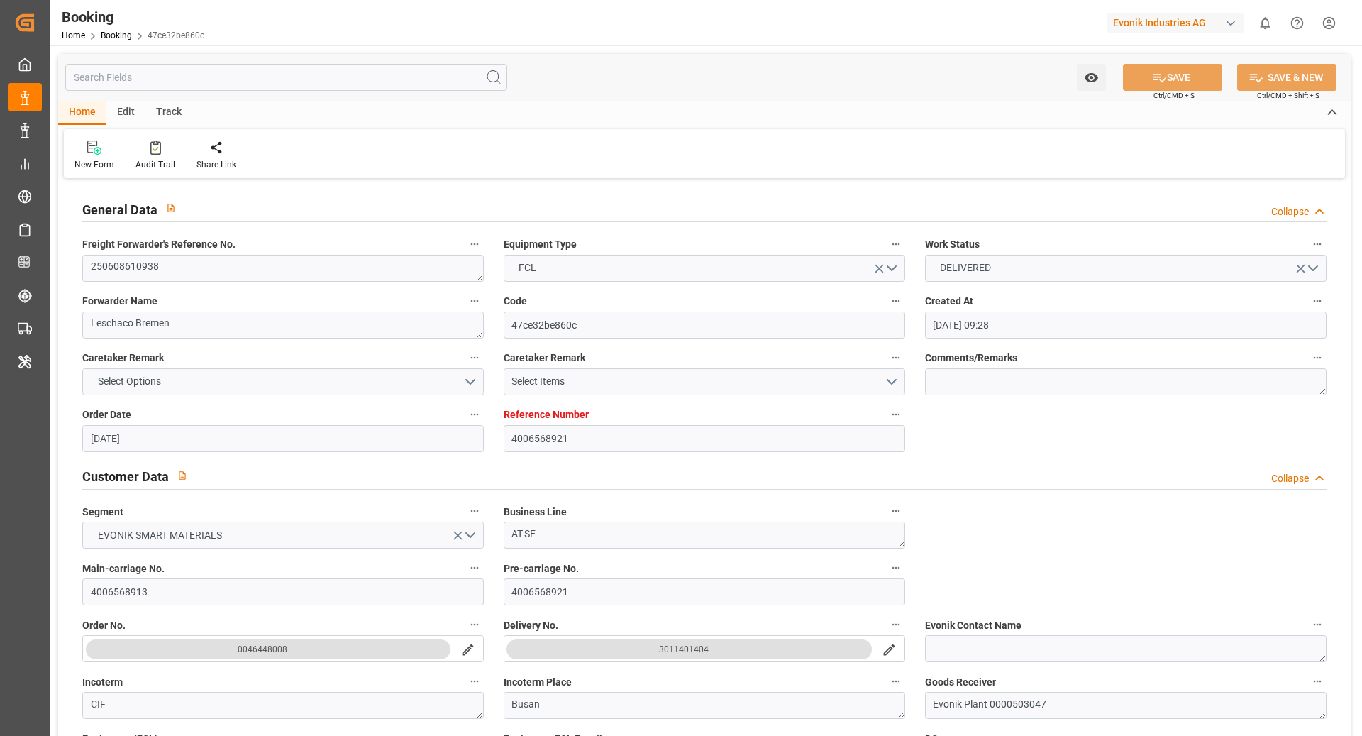
type input "[DATE] 03:30"
type input "[DATE] 12:30"
type input "[DATE] 16:14"
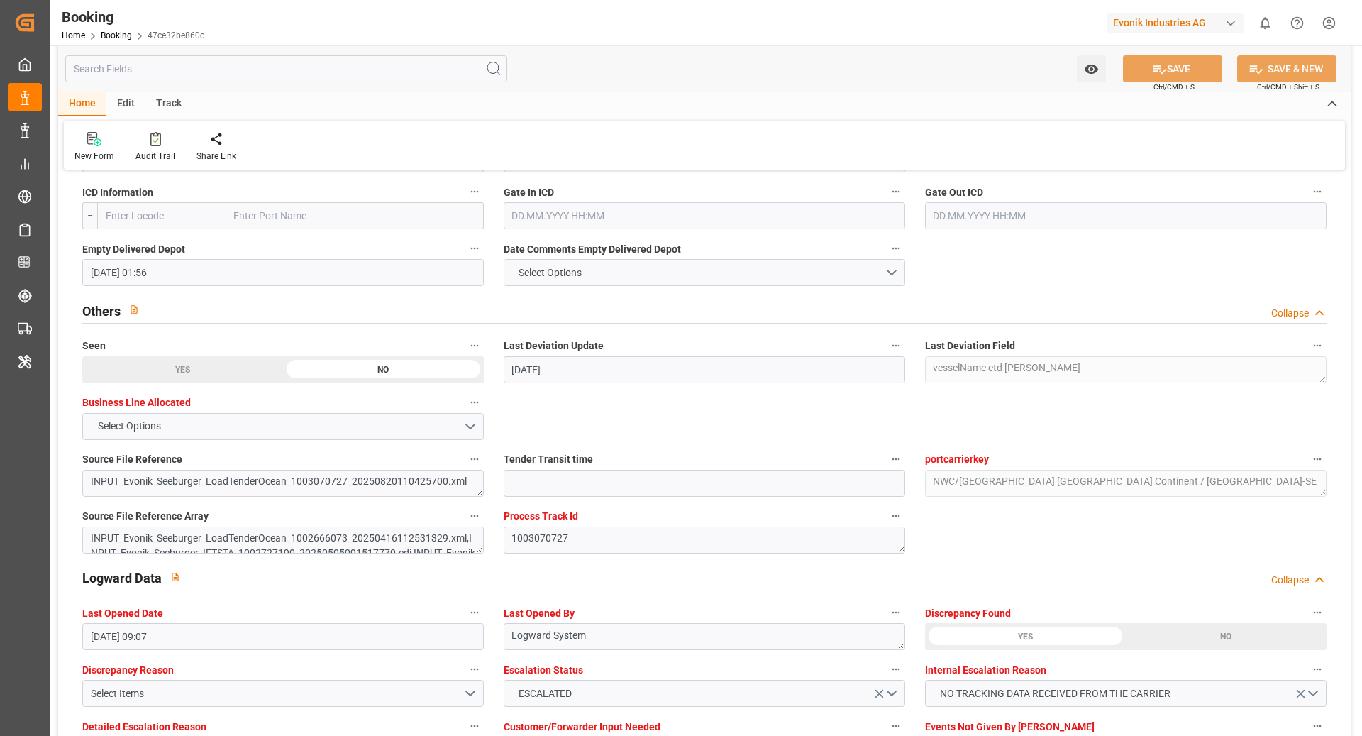
scroll to position [2630, 0]
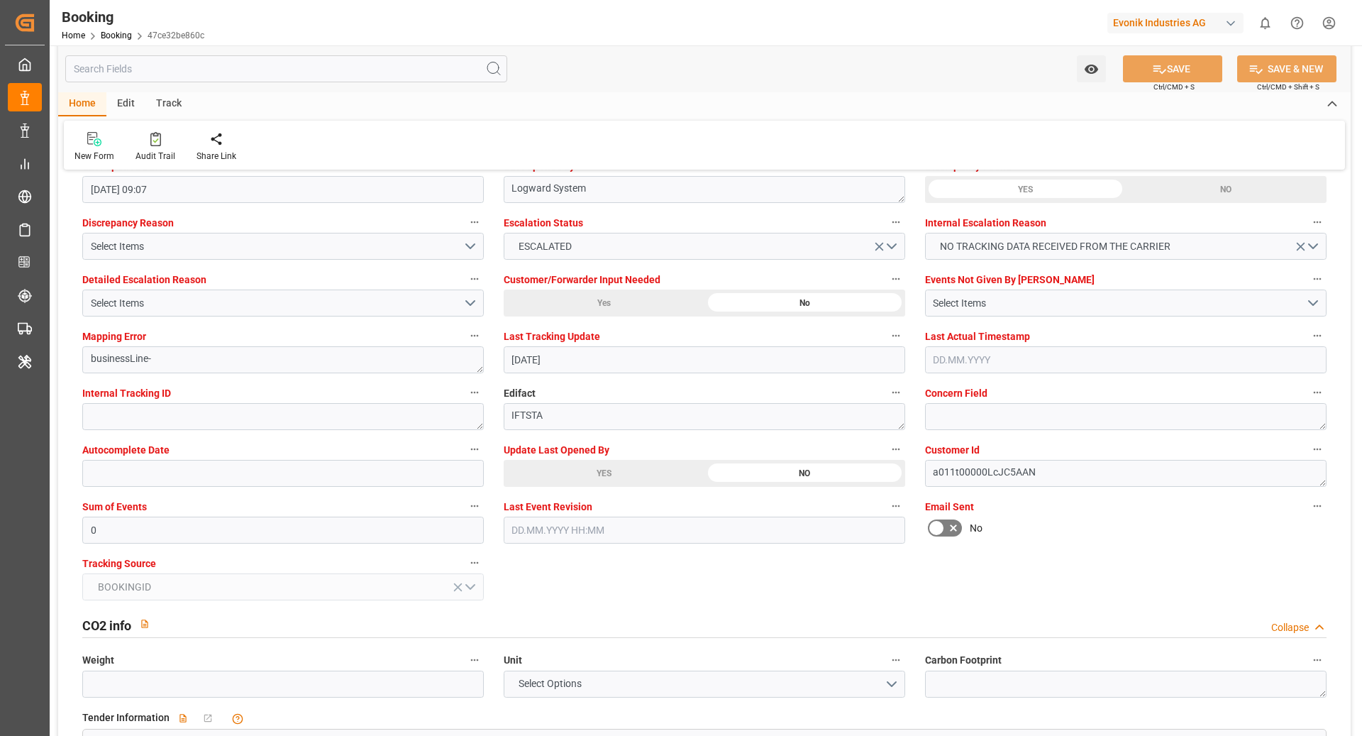
click at [184, 101] on div "Track" at bounding box center [168, 104] width 47 height 24
click at [79, 153] on div "Tracking" at bounding box center [91, 156] width 33 height 13
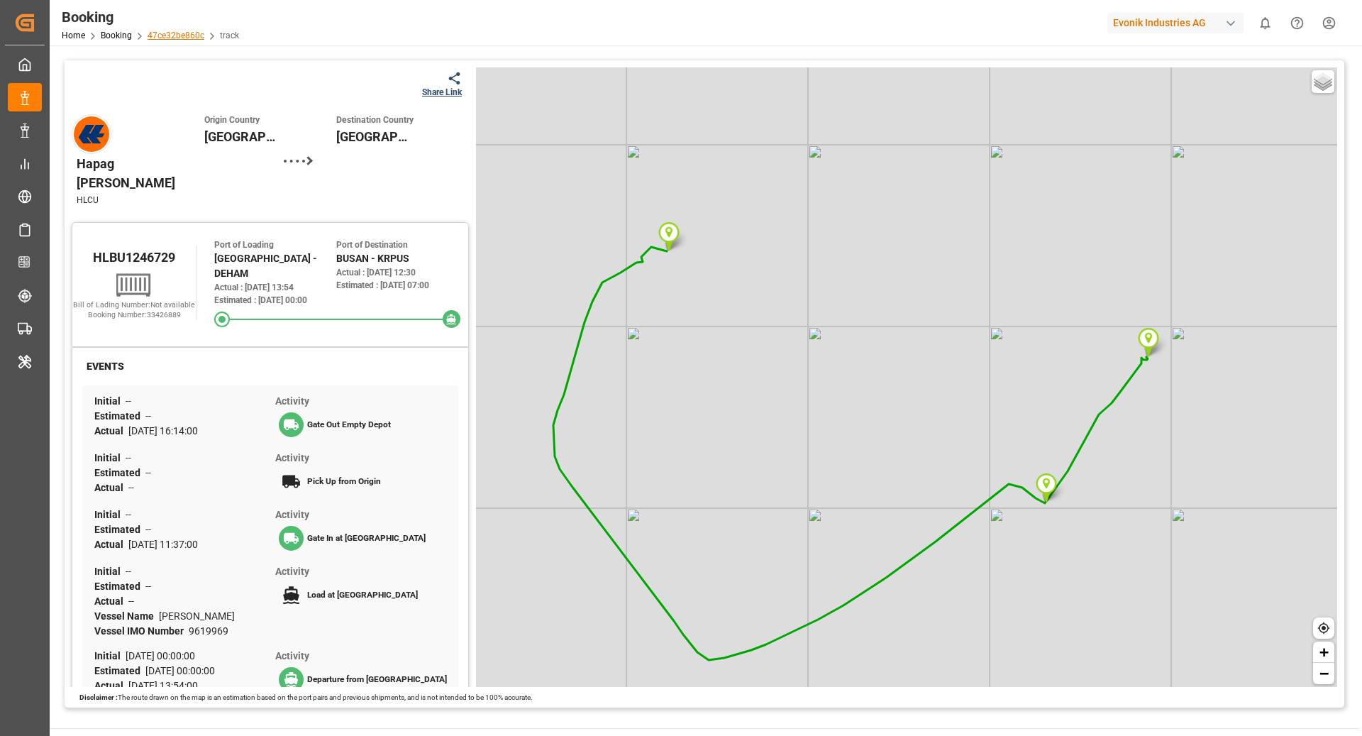
click at [182, 31] on link "47ce32be860c" at bounding box center [176, 36] width 57 height 10
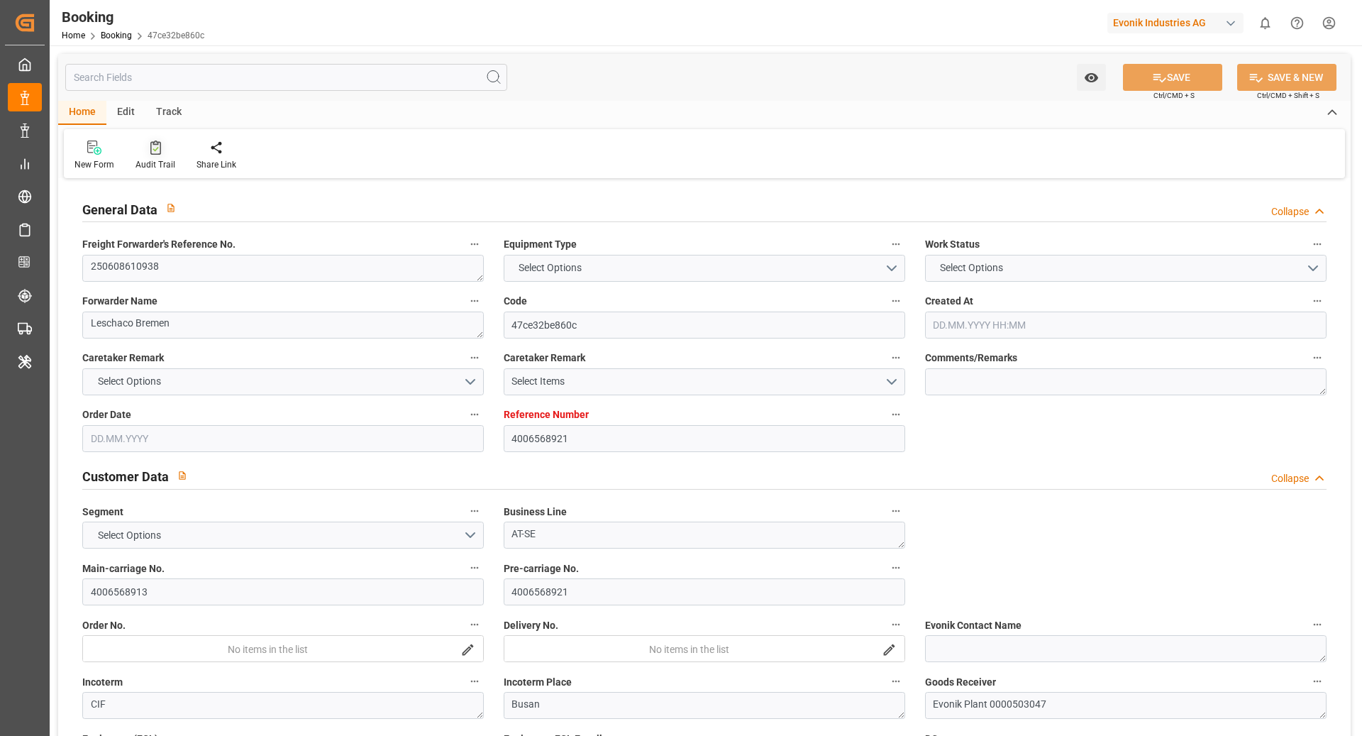
click at [152, 161] on div "Audit Trail" at bounding box center [156, 164] width 40 height 13
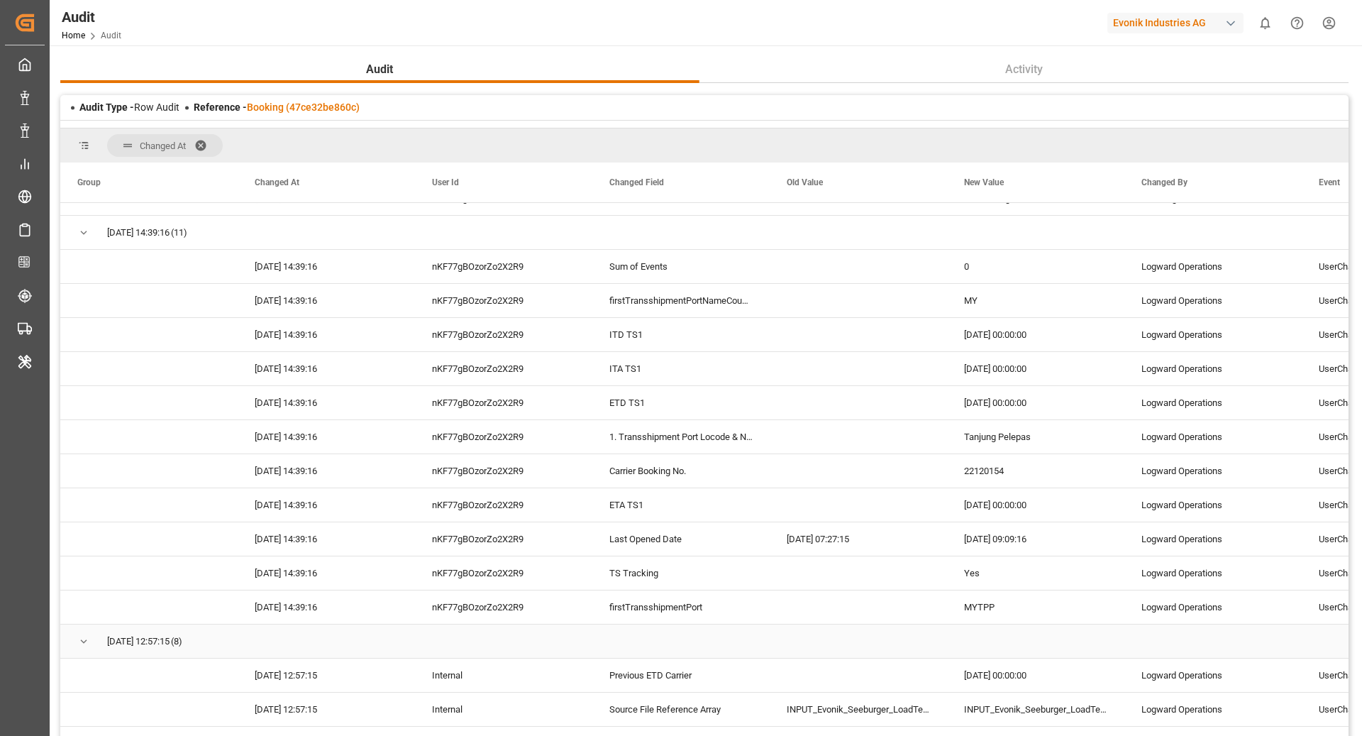
scroll to position [14585, 0]
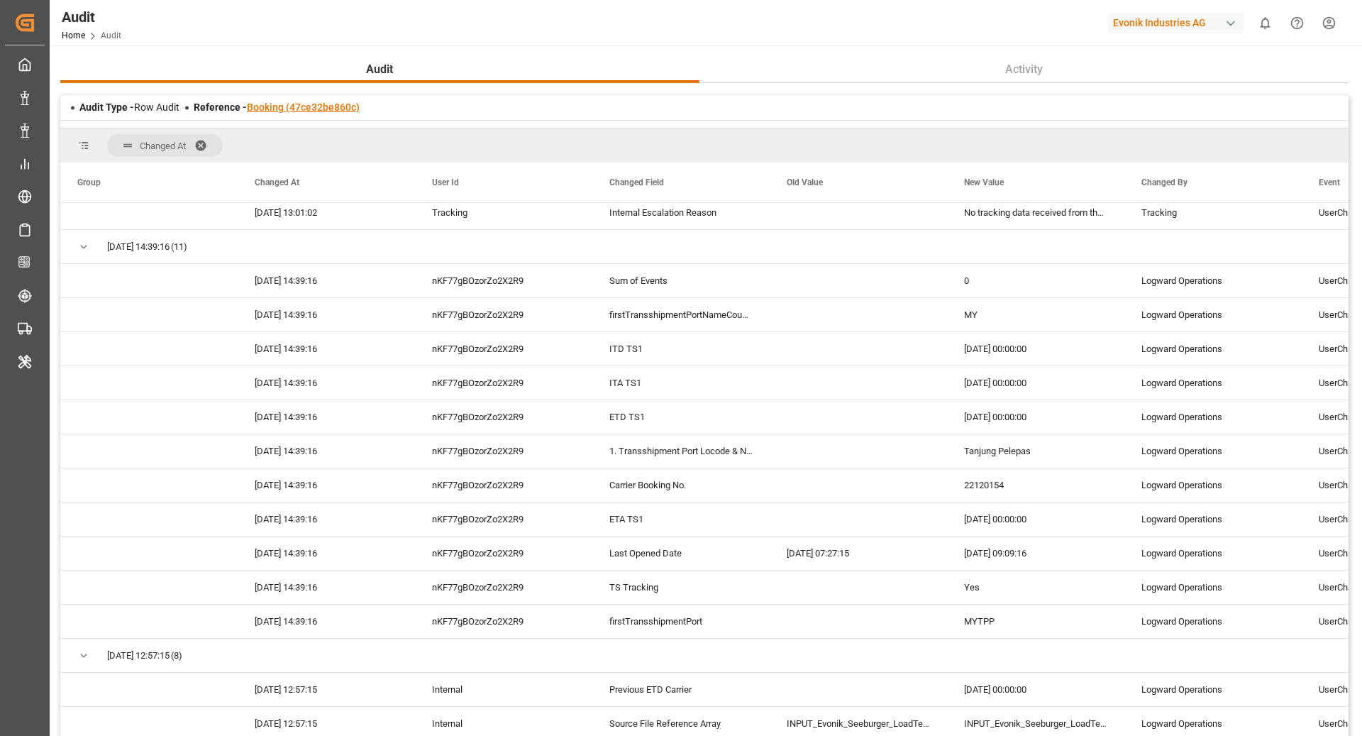
click at [292, 113] on link "Booking (47ce32be860c)" at bounding box center [303, 106] width 113 height 11
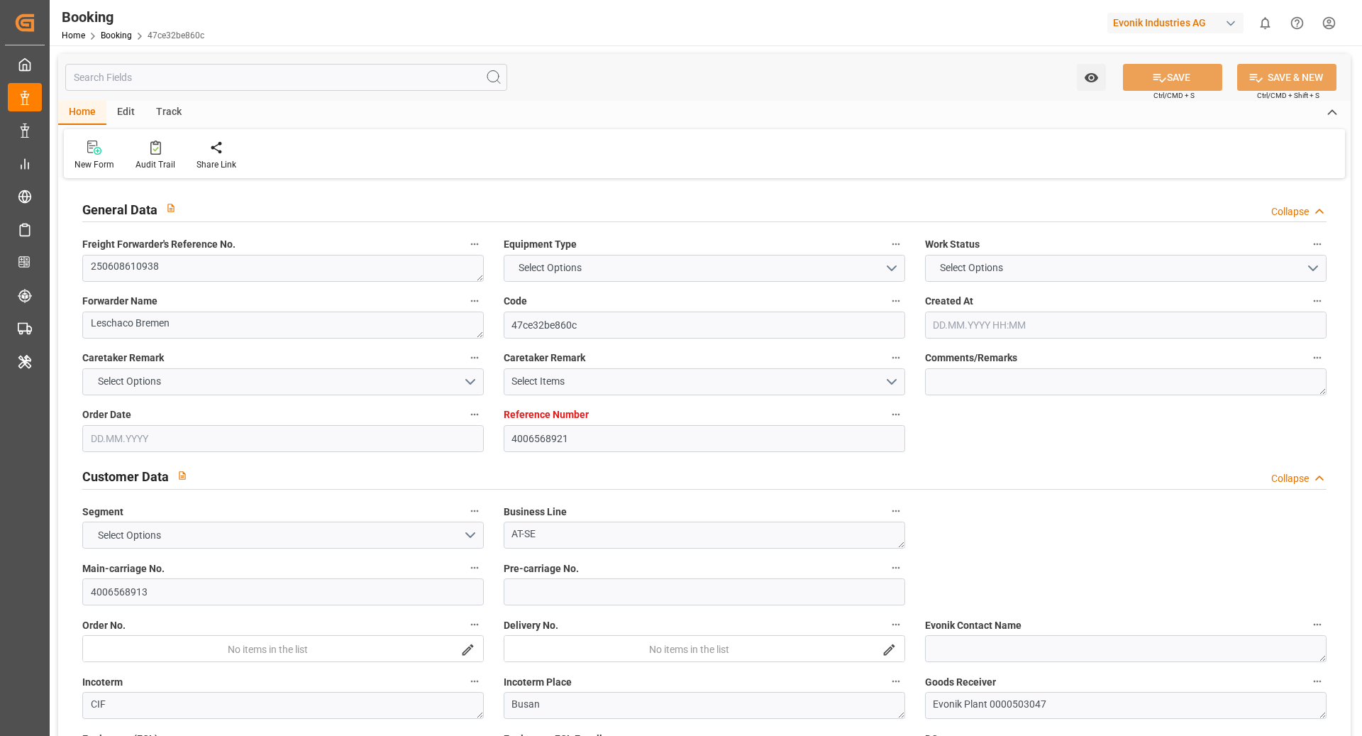
type input "4006568921"
type input "9619969"
type input "Hapag [PERSON_NAME]"
type input "Hapag [PERSON_NAME] Aktiengesellschaft"
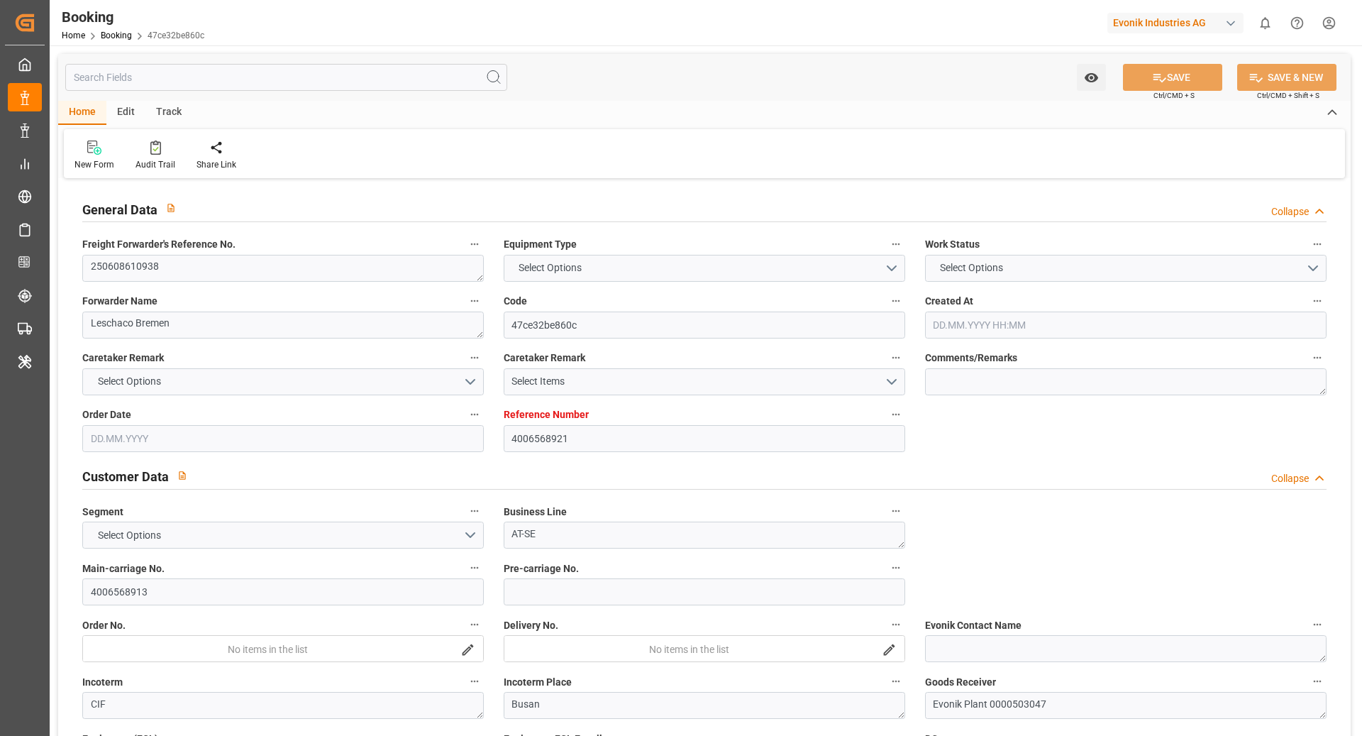
type input "DEHAM"
type input "KRPUS"
type input "51"
type input "MYTPP"
type input "0"
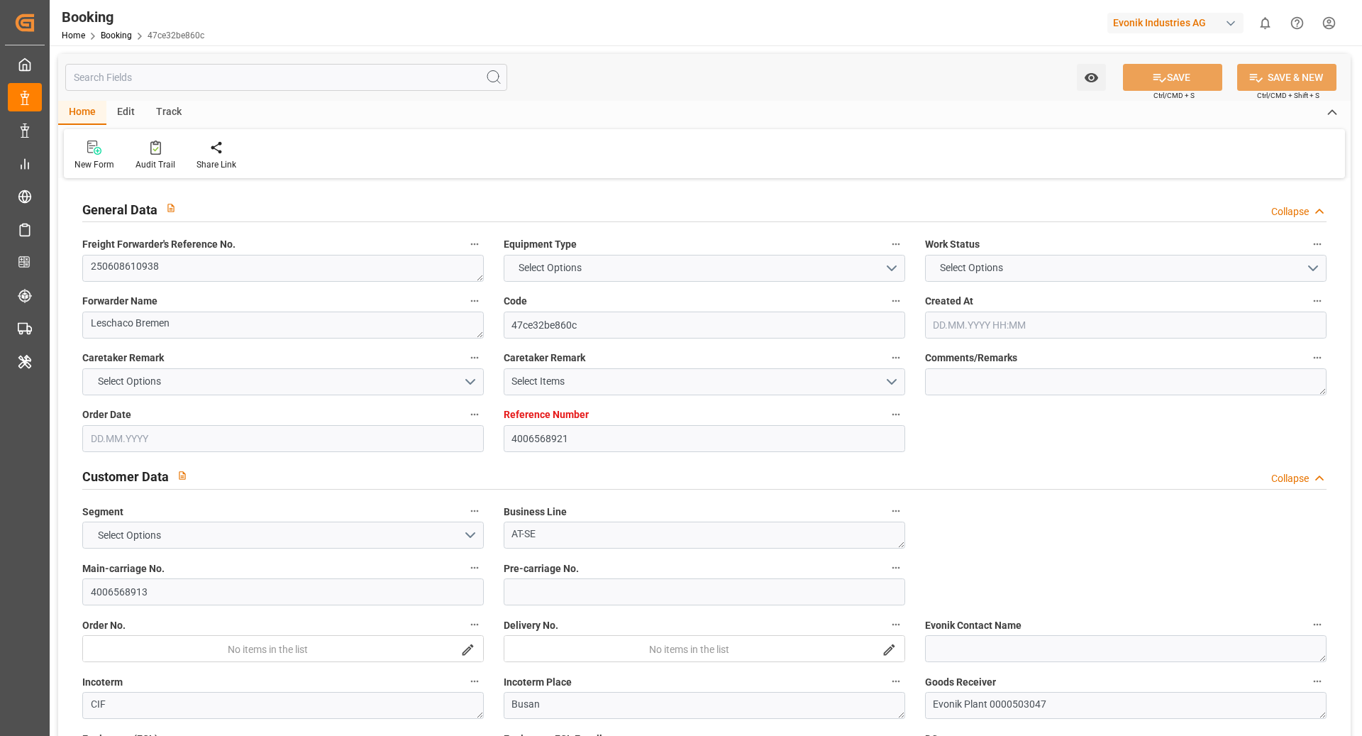
type input "-51"
type input "DEHAM"
type input "KRPUS"
type input "9321031"
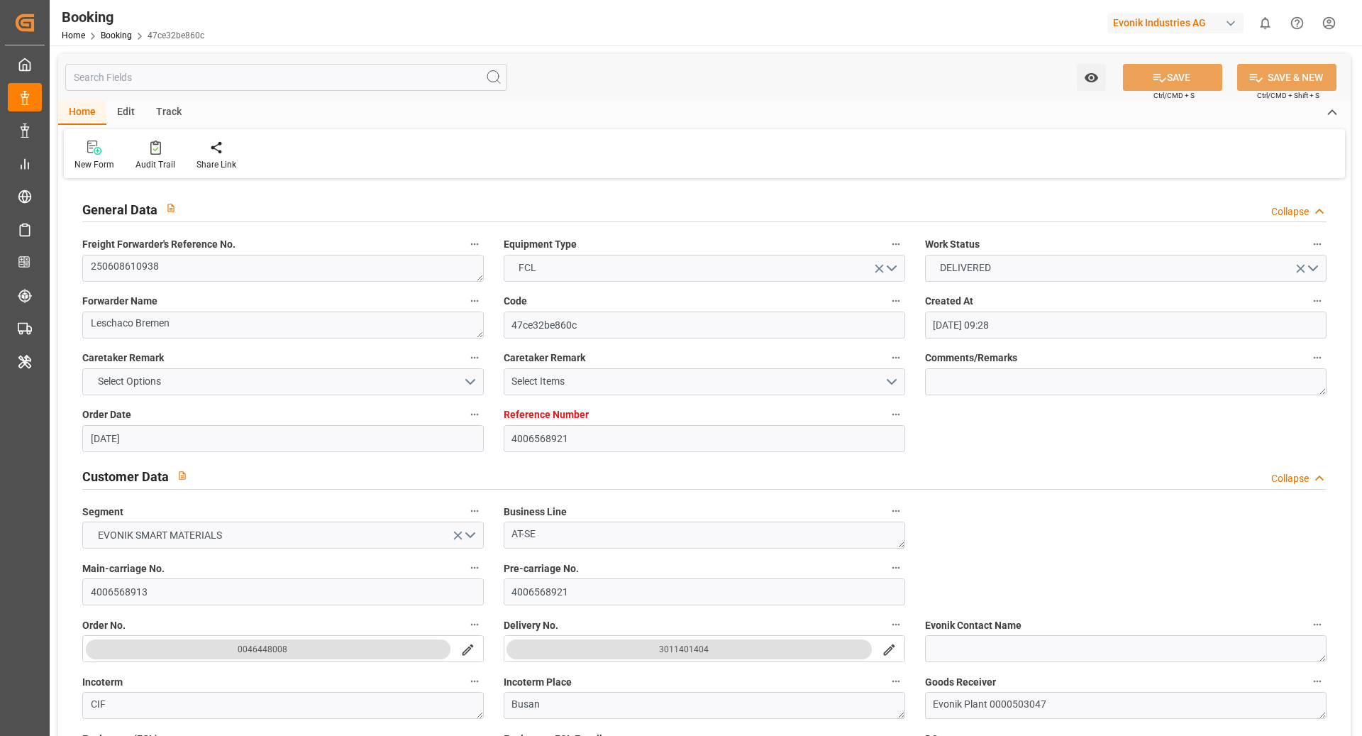
type input "[DATE] 09:28"
type input "[DATE]"
type input "[DATE] 00:00"
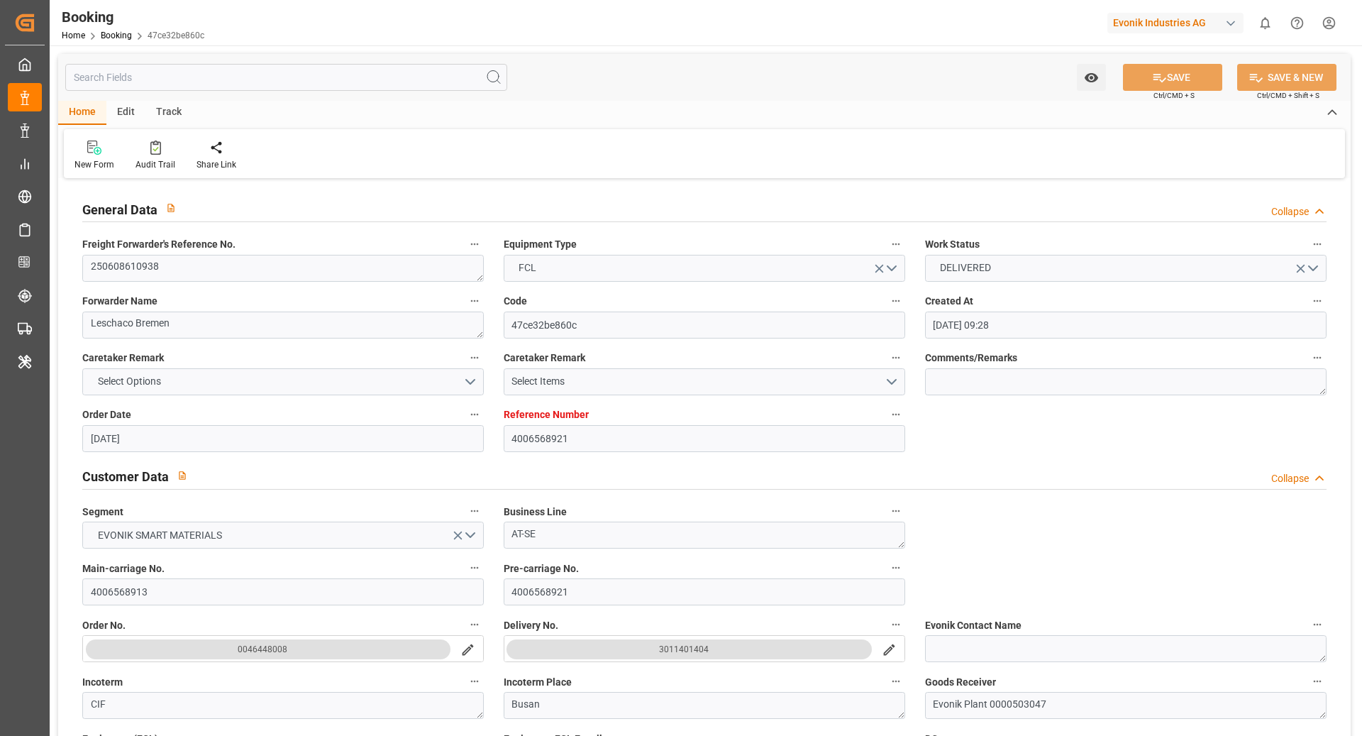
type input "[DATE]"
type input "[DATE] 00:00"
type input "[DATE]"
type input "[DATE] 13:54"
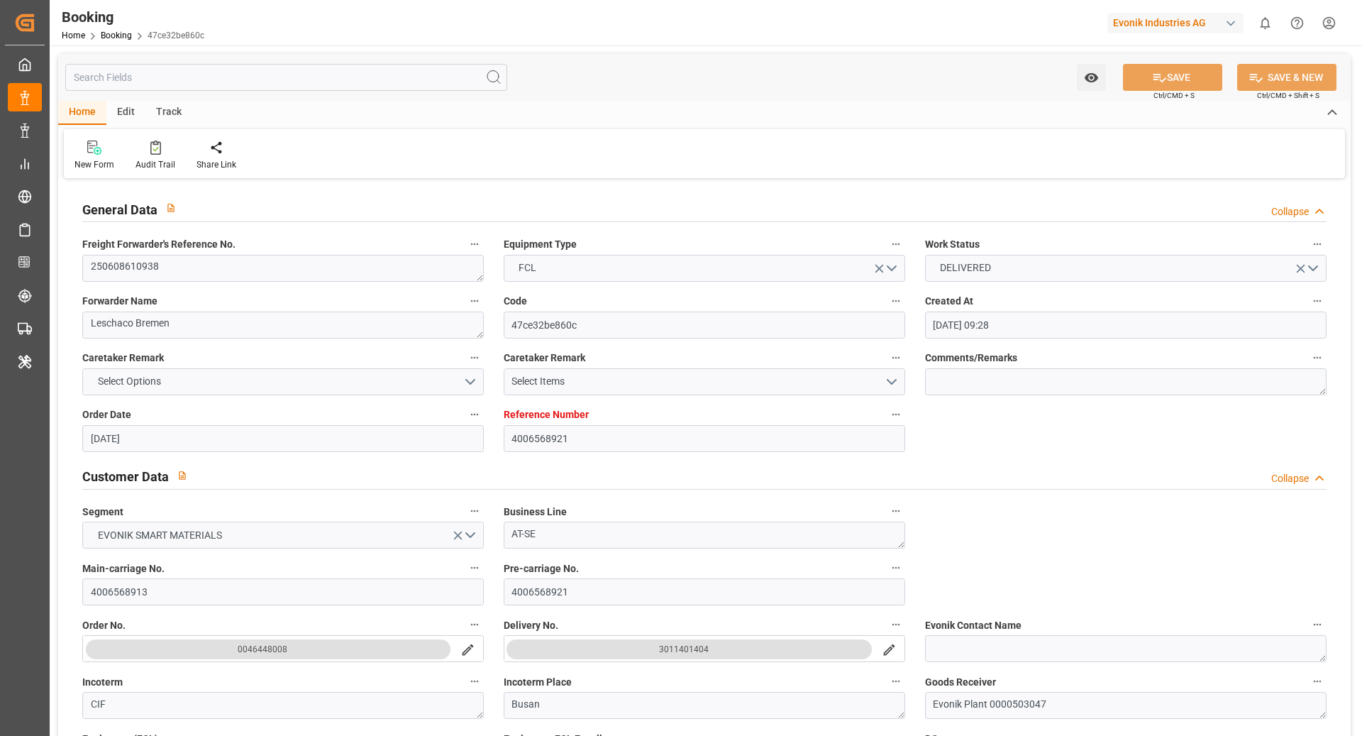
type input "[DATE] 11:37"
type input "[DATE] 07:00"
type input "[DATE] 00:00"
type input "[DATE]"
type input "[DATE] 12:30"
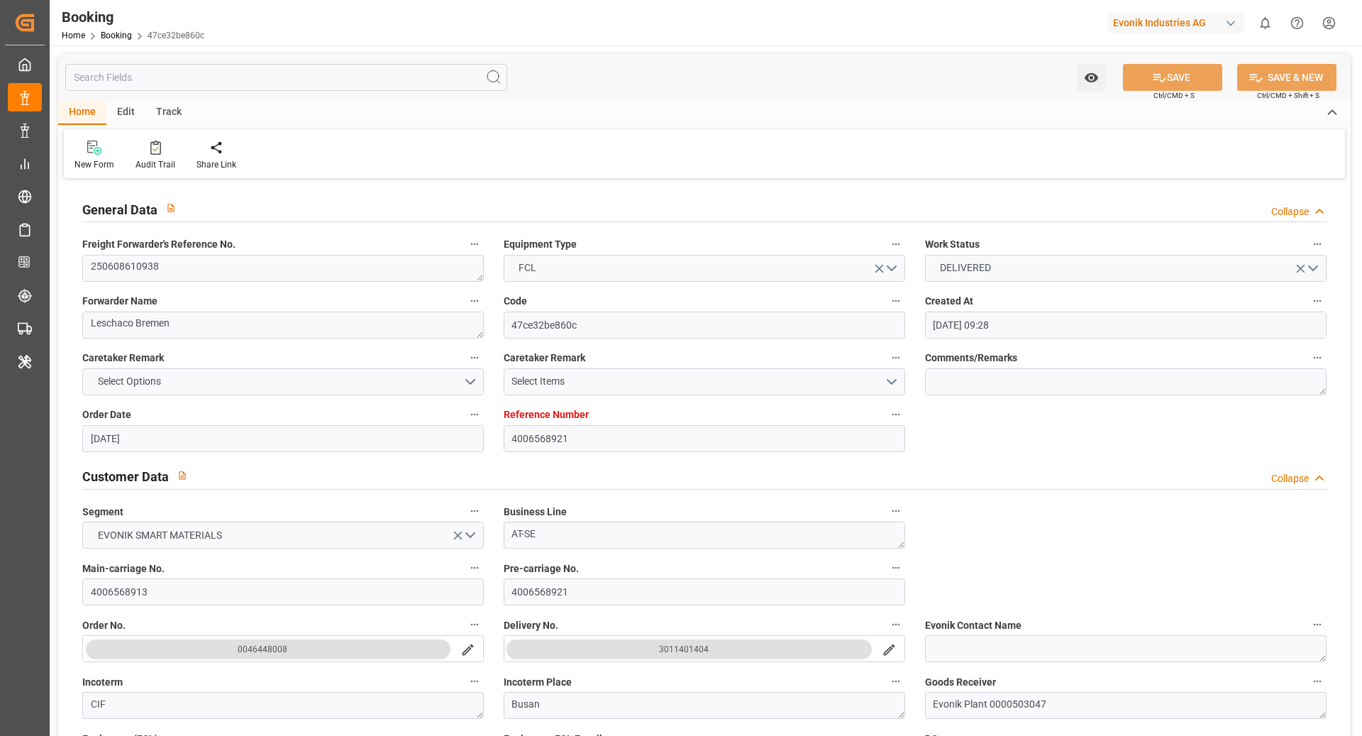
type input "[DATE] 08:00"
type input "[DATE] 00:00"
type input "[DATE] 16:54"
type input "25.06.2025 08:00"
type input "[DATE] 00:00"
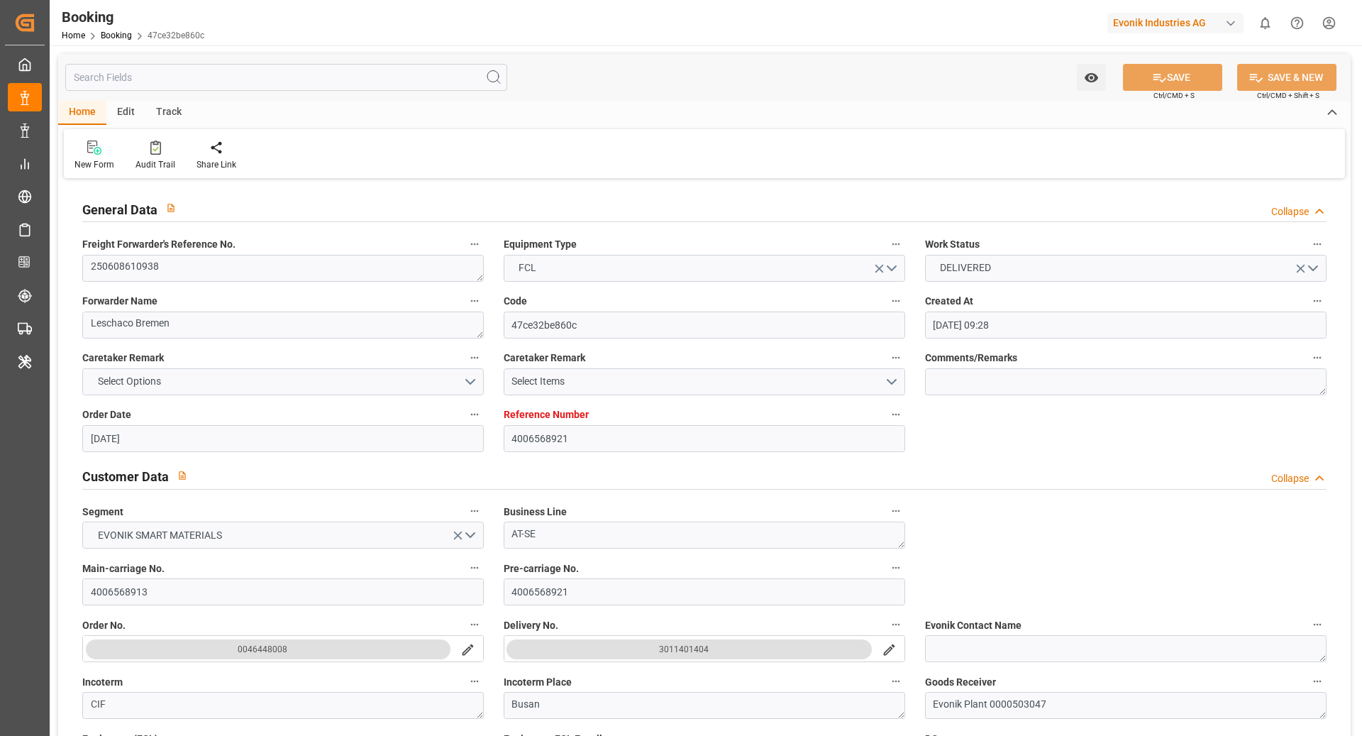
type input "25.06.2025 11:12"
type input "07.07.2025 18:17"
type input "16.07.2025 01:56"
type input "[DATE]"
type input "20.08.2025 09:07"
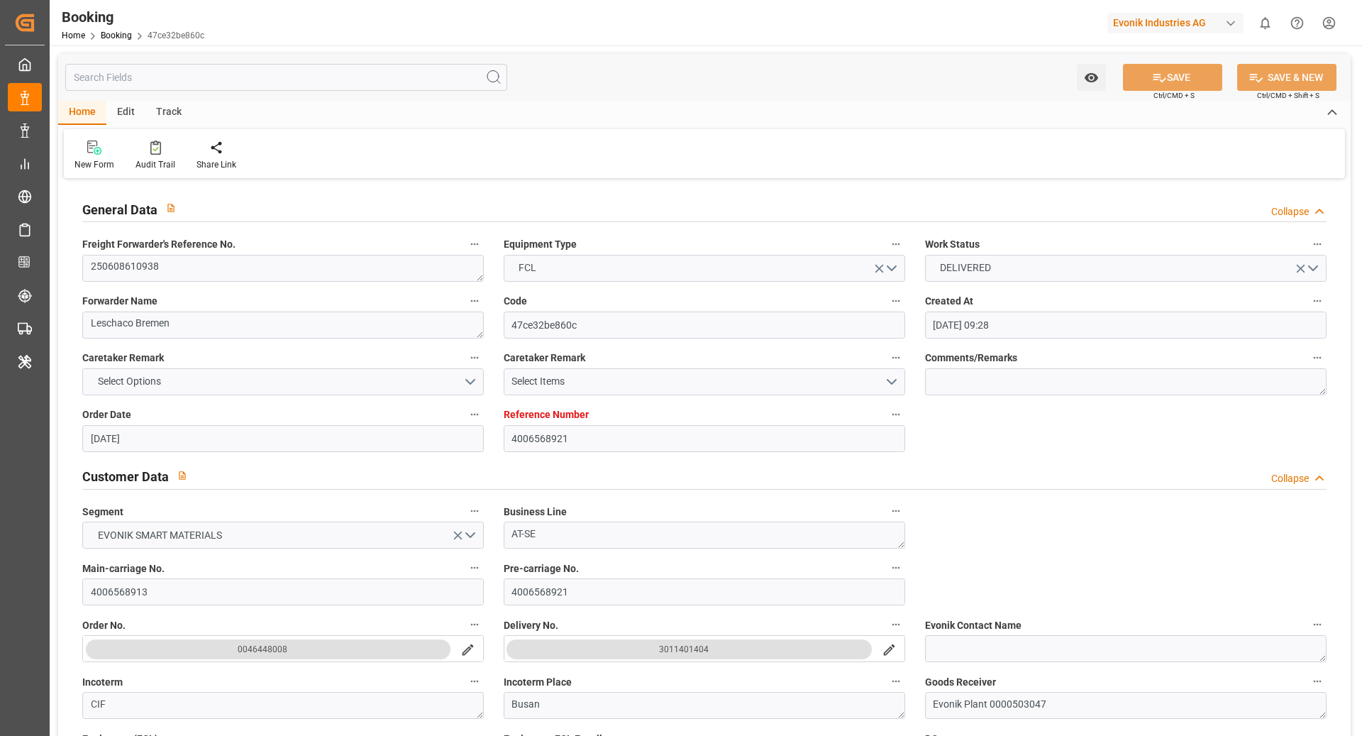
type input "16.07.2025"
type input "30.04.2025 16:14"
type input "15.05.2025 16:00"
type input "[DATE] 14:19"
type input "[DATE] 08:00"
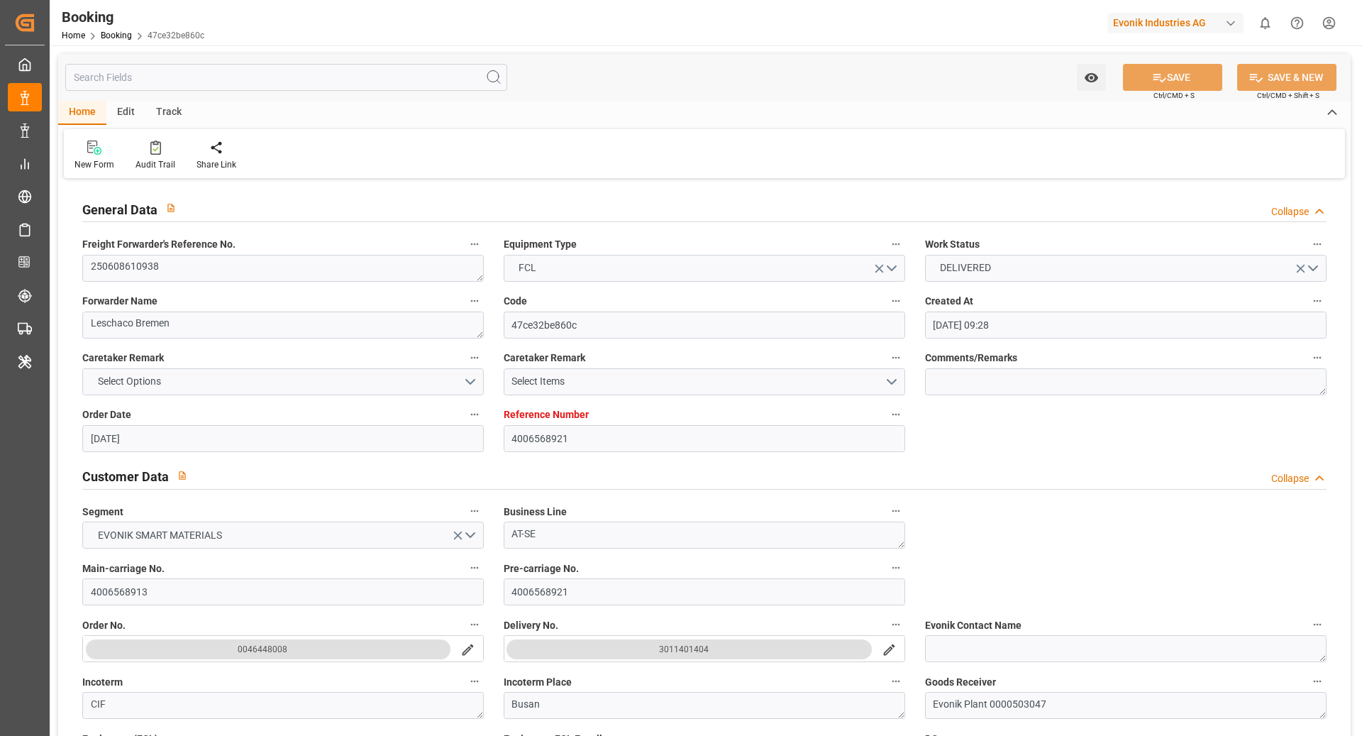
type input "21.06.2025 16:49"
type input "[DATE] 00:45"
type input "22.06.2025 07:18"
type input "25.06.2025 10:00"
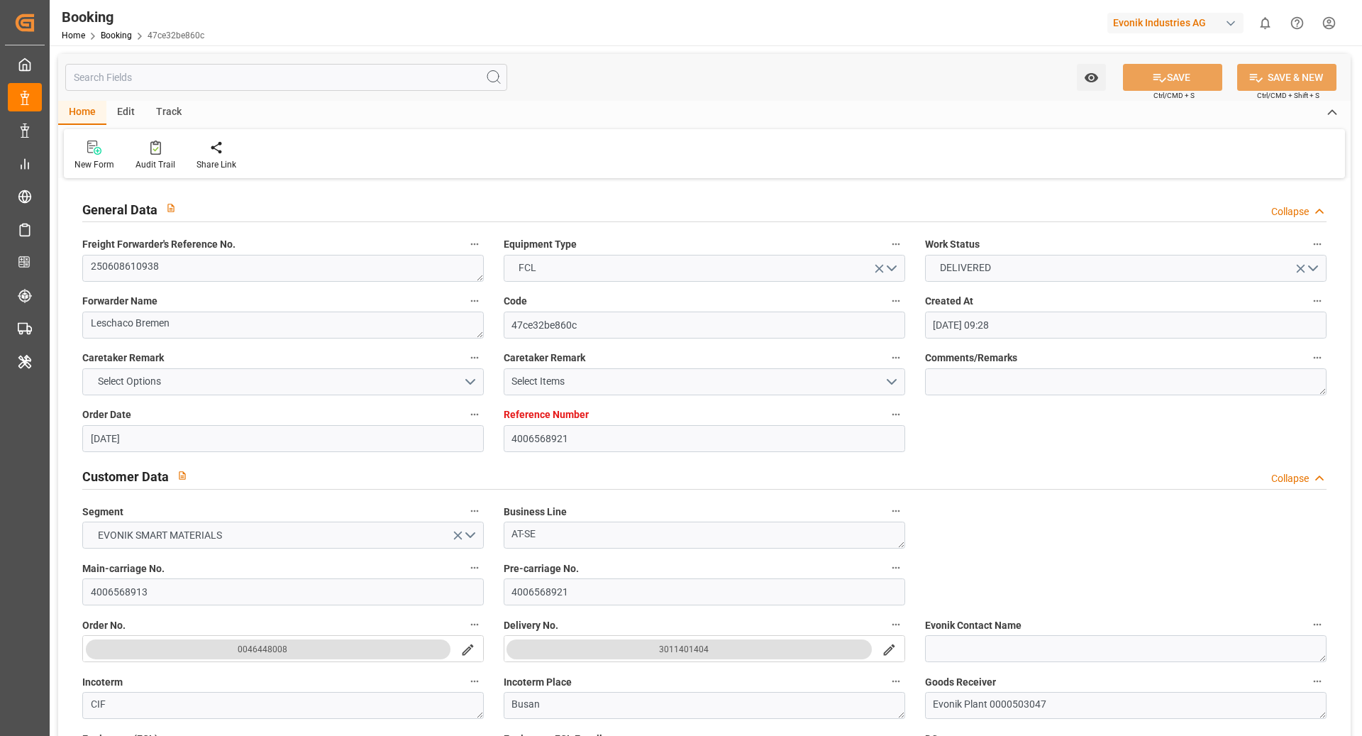
type input "25.06.2025 04:36"
type input "23.06.2025 19:11"
type input "25.06.2025 11:44"
type input "06.07.2025 07:00"
type input "06.07.2025 12:26"
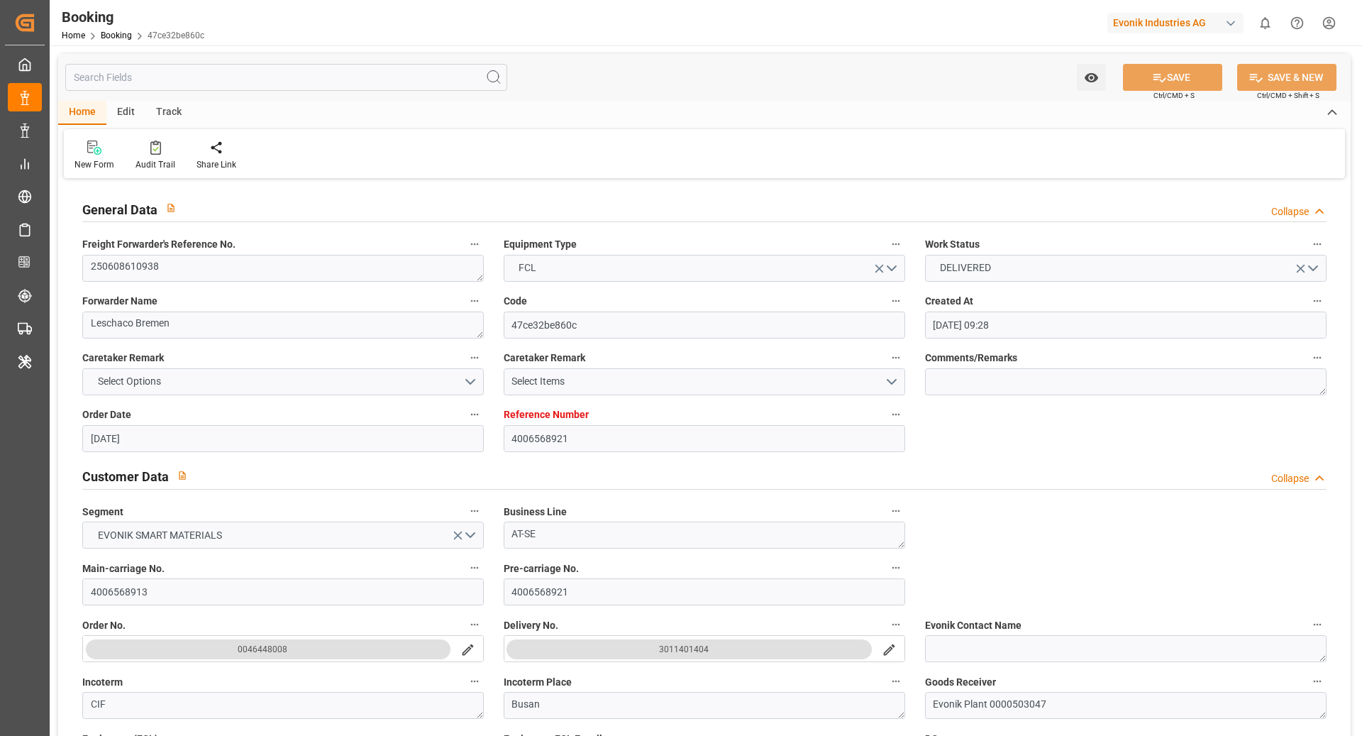
type input "07.07.2025 03:30"
type input "06.07.2025 12:30"
type input "06.07.2025 16:14"
type input "10.07.2025 16:14"
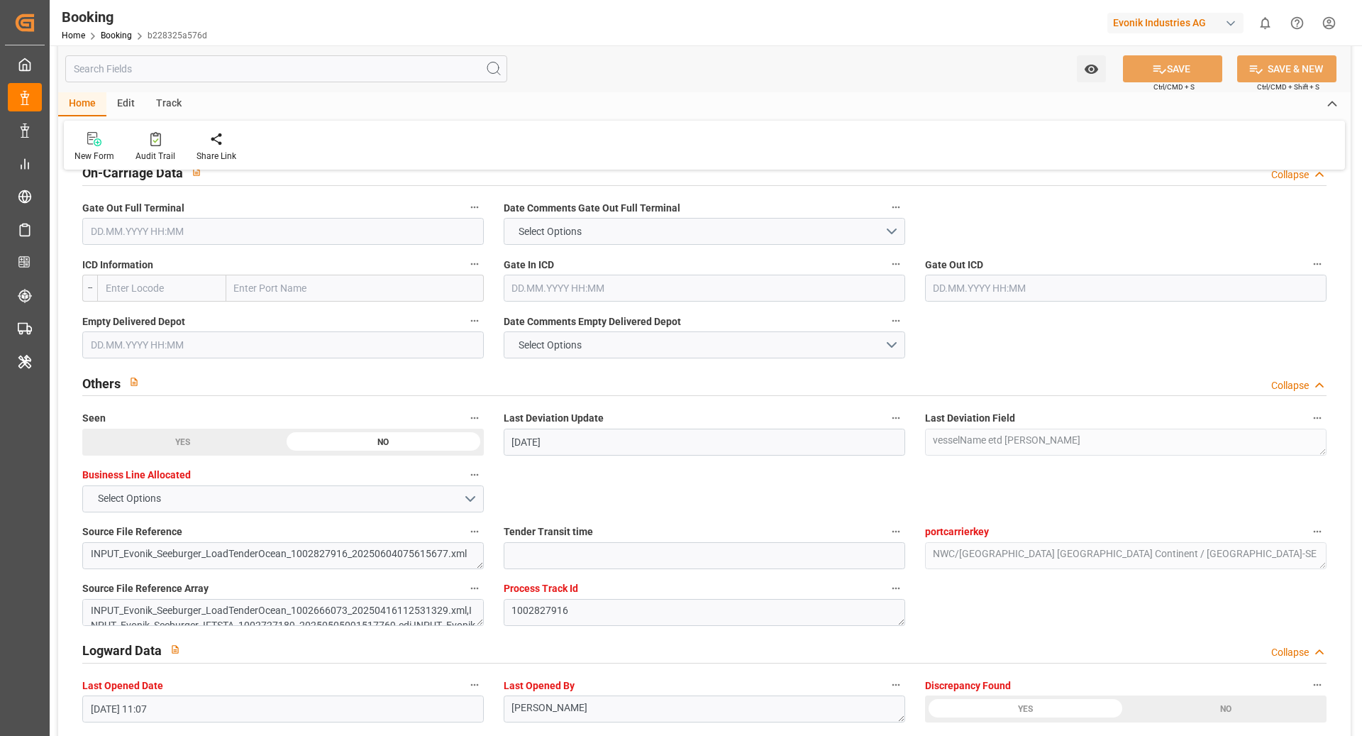
scroll to position [2435, 0]
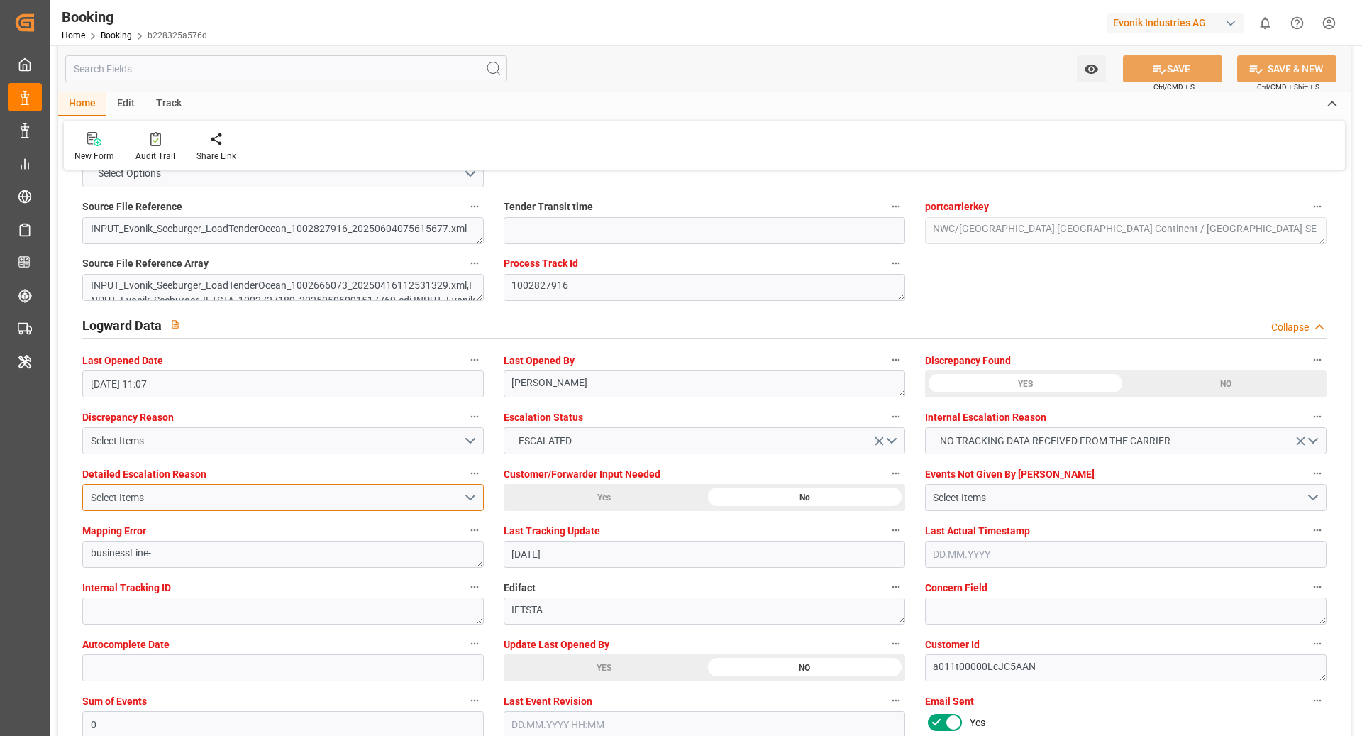
click at [290, 497] on div "Select Items" at bounding box center [277, 497] width 373 height 15
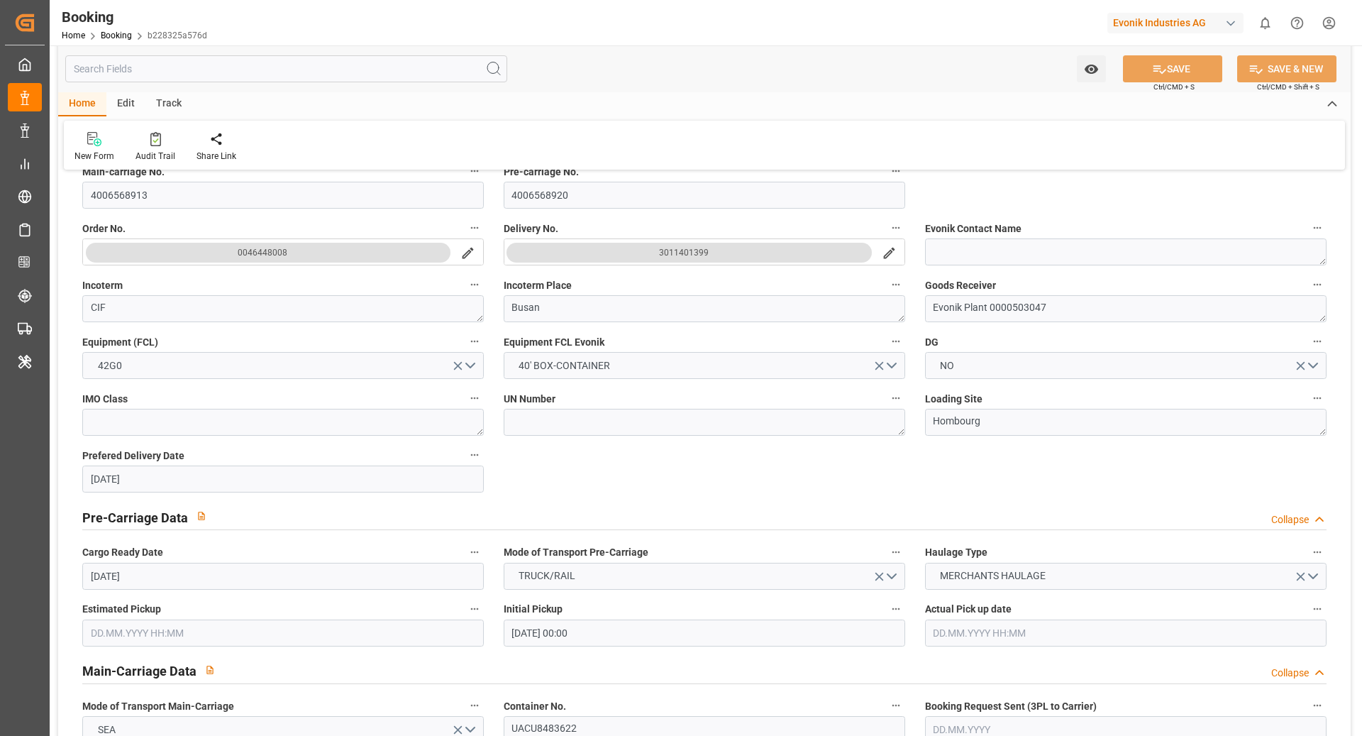
scroll to position [338, 0]
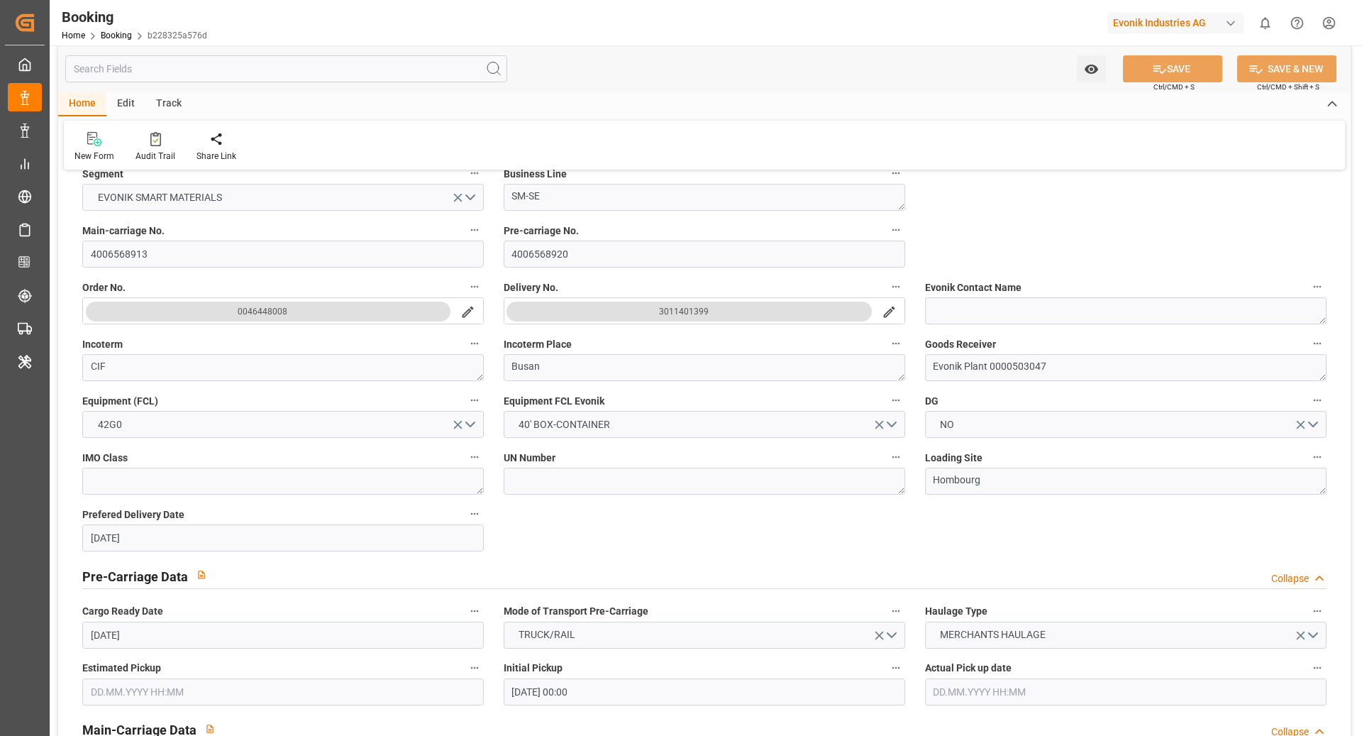
click at [739, 306] on button "3011401399" at bounding box center [689, 312] width 365 height 20
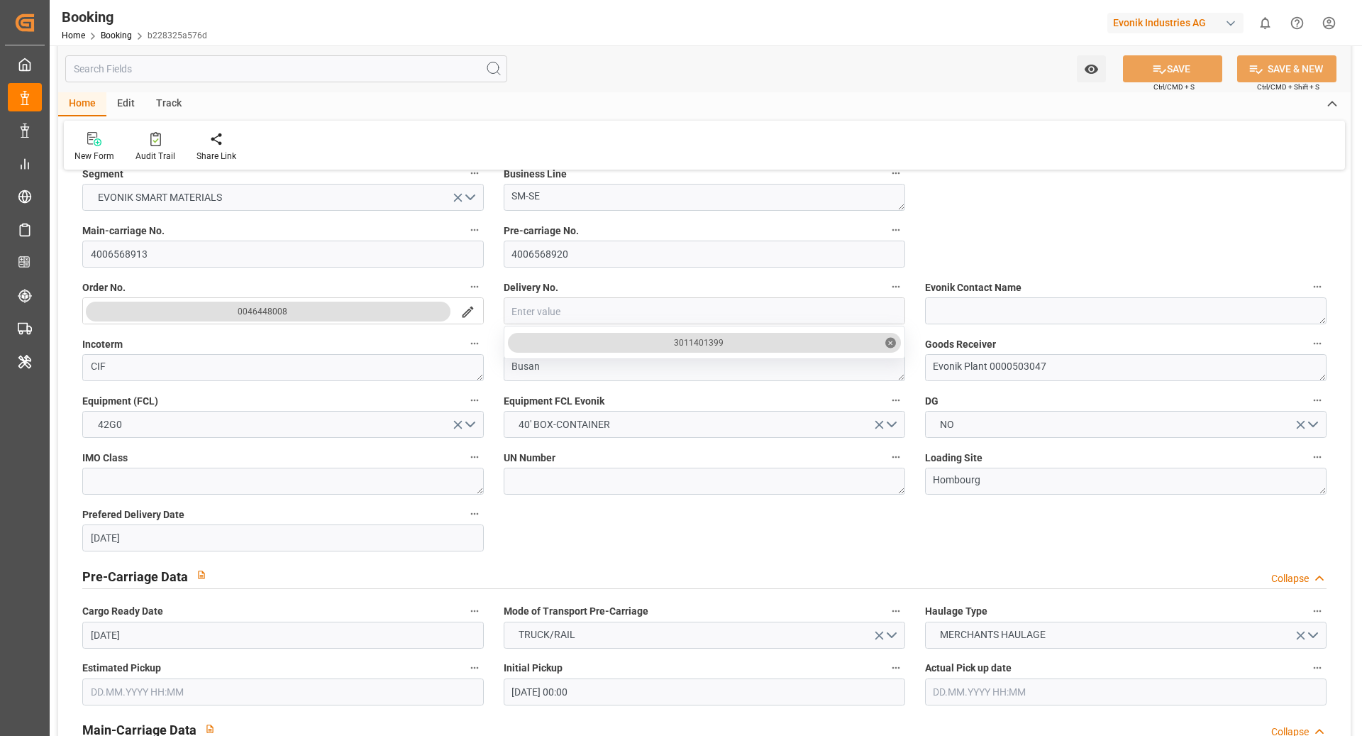
click at [739, 306] on input "close menu" at bounding box center [705, 311] width 400 height 27
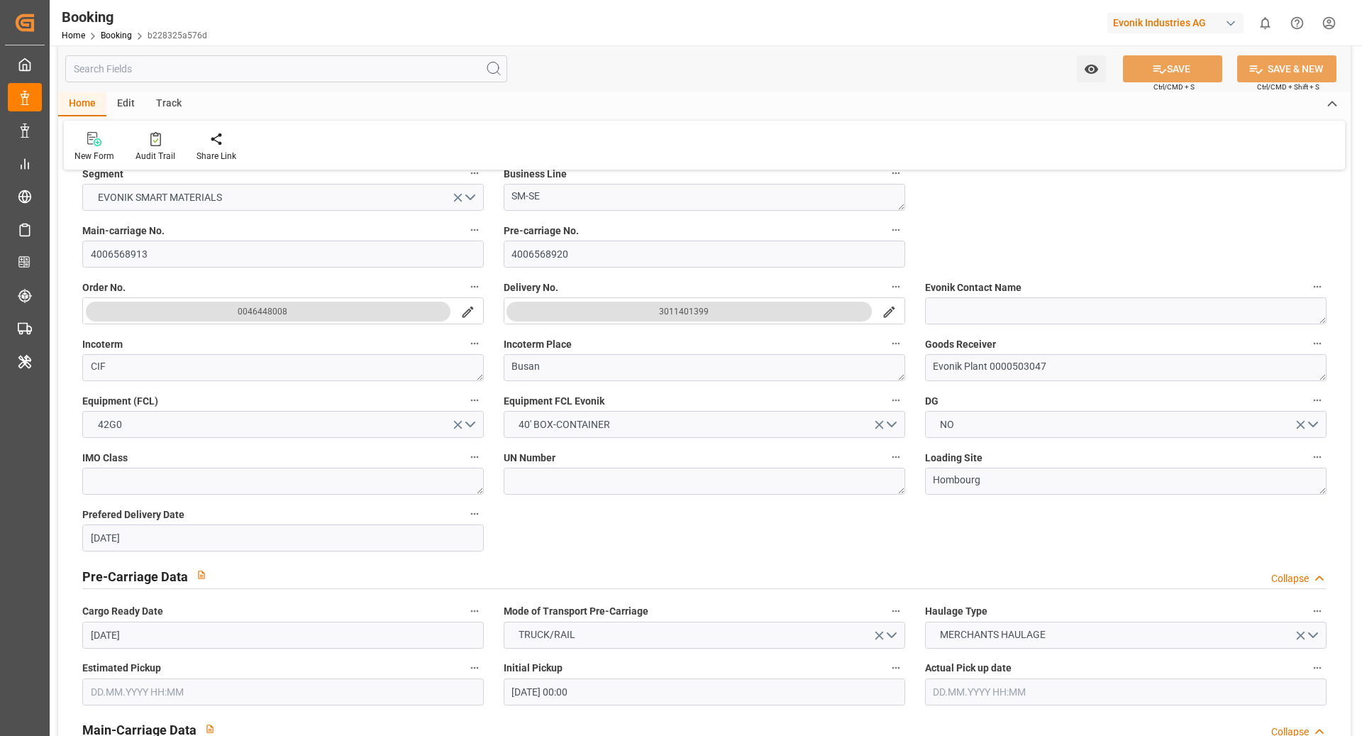
click at [700, 302] on button "3011401399" at bounding box center [689, 312] width 365 height 20
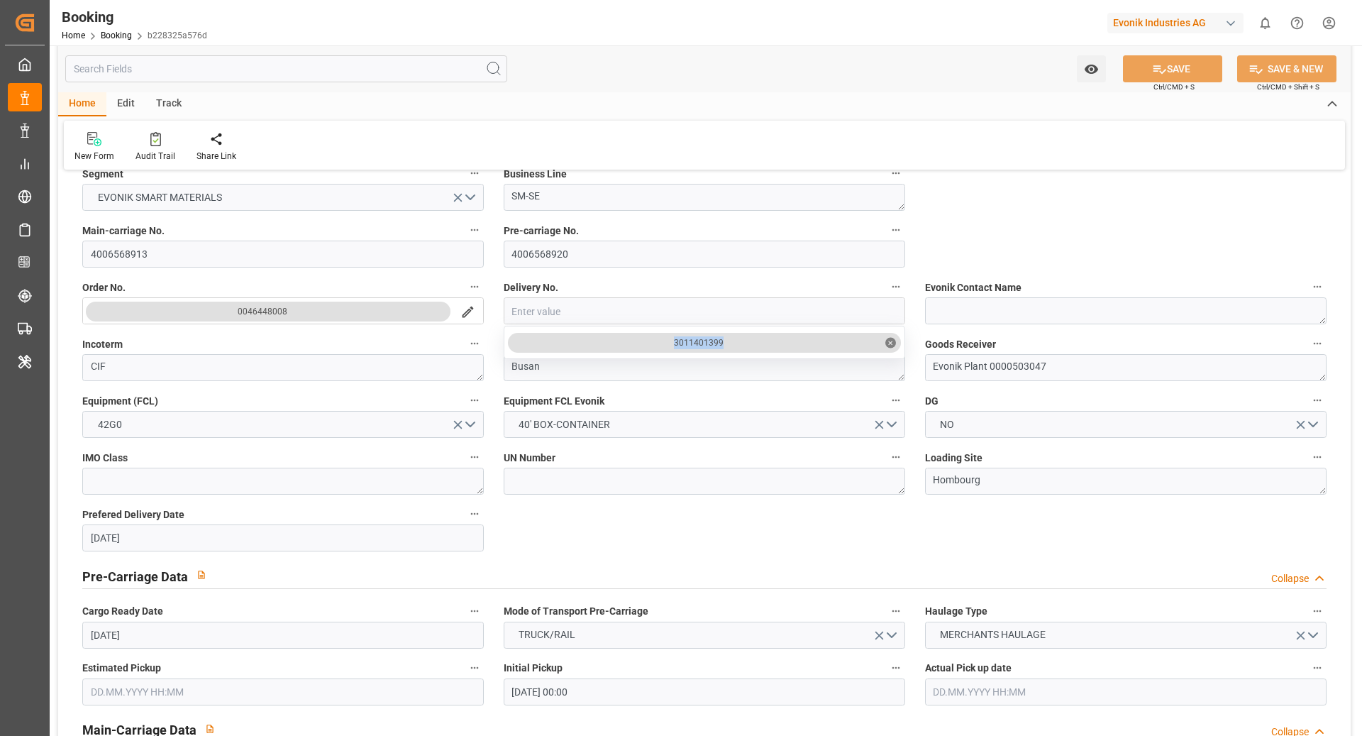
copy div "3011401399"
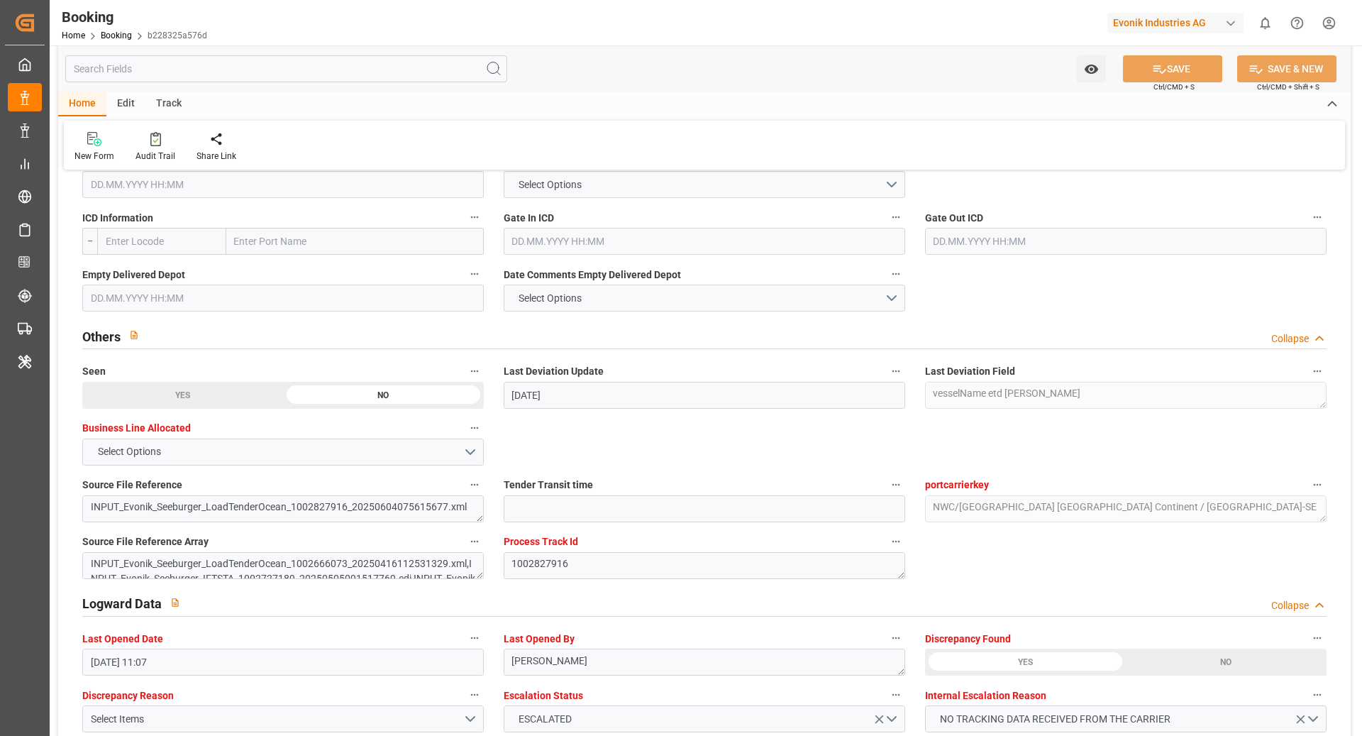
scroll to position [2480, 0]
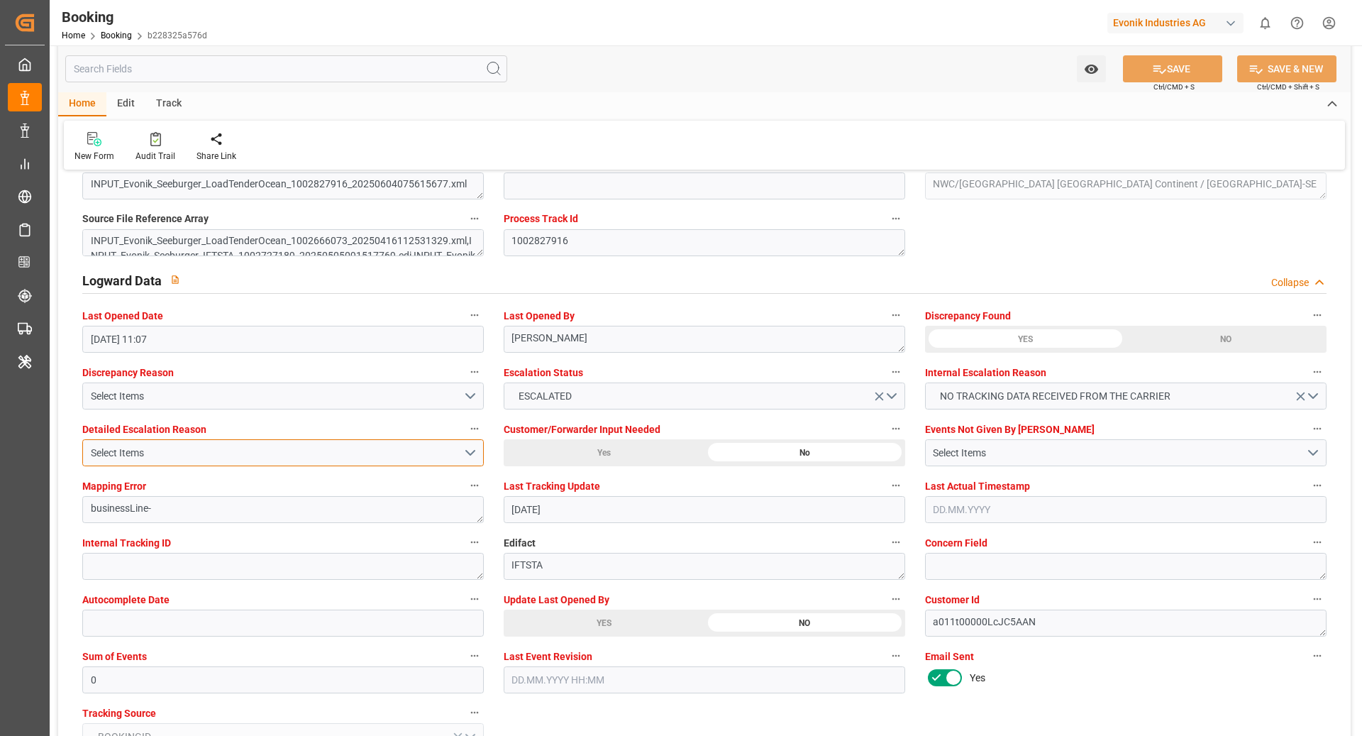
click at [229, 446] on div "Select Items" at bounding box center [277, 453] width 373 height 15
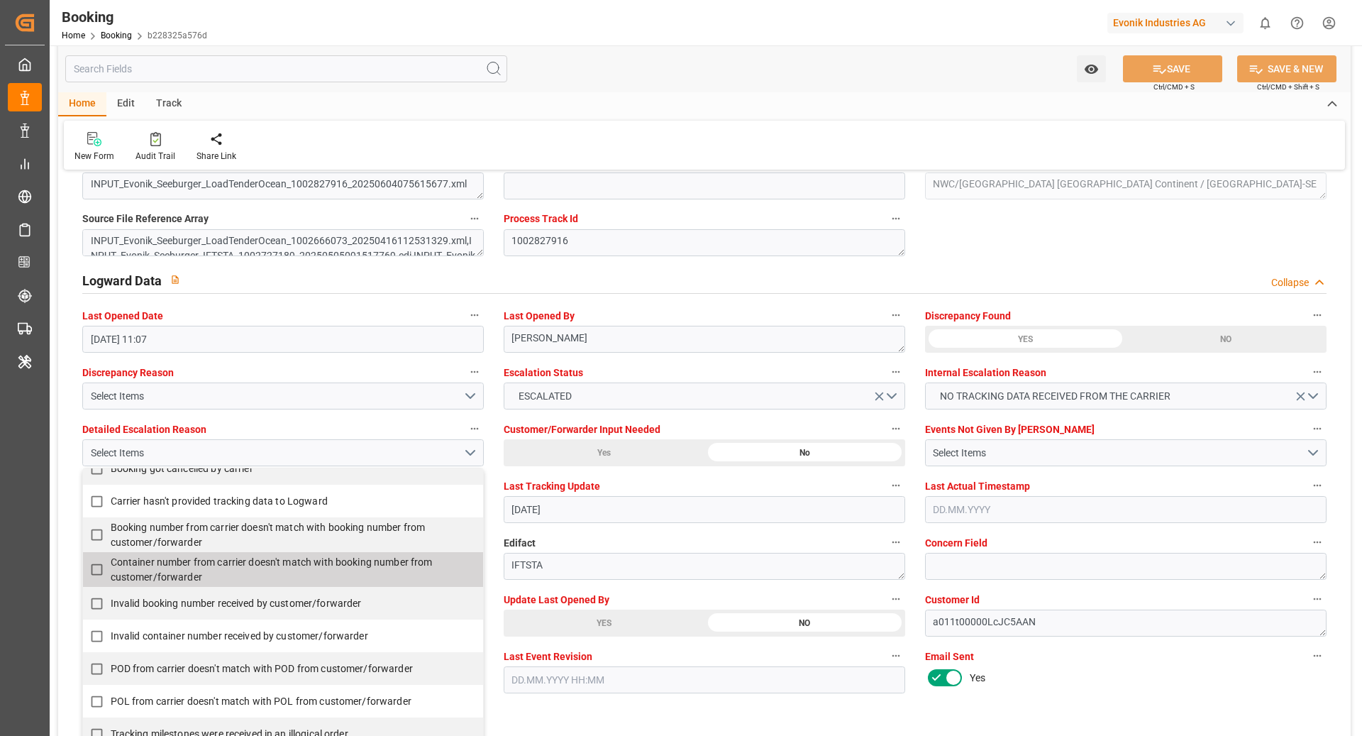
scroll to position [48, 0]
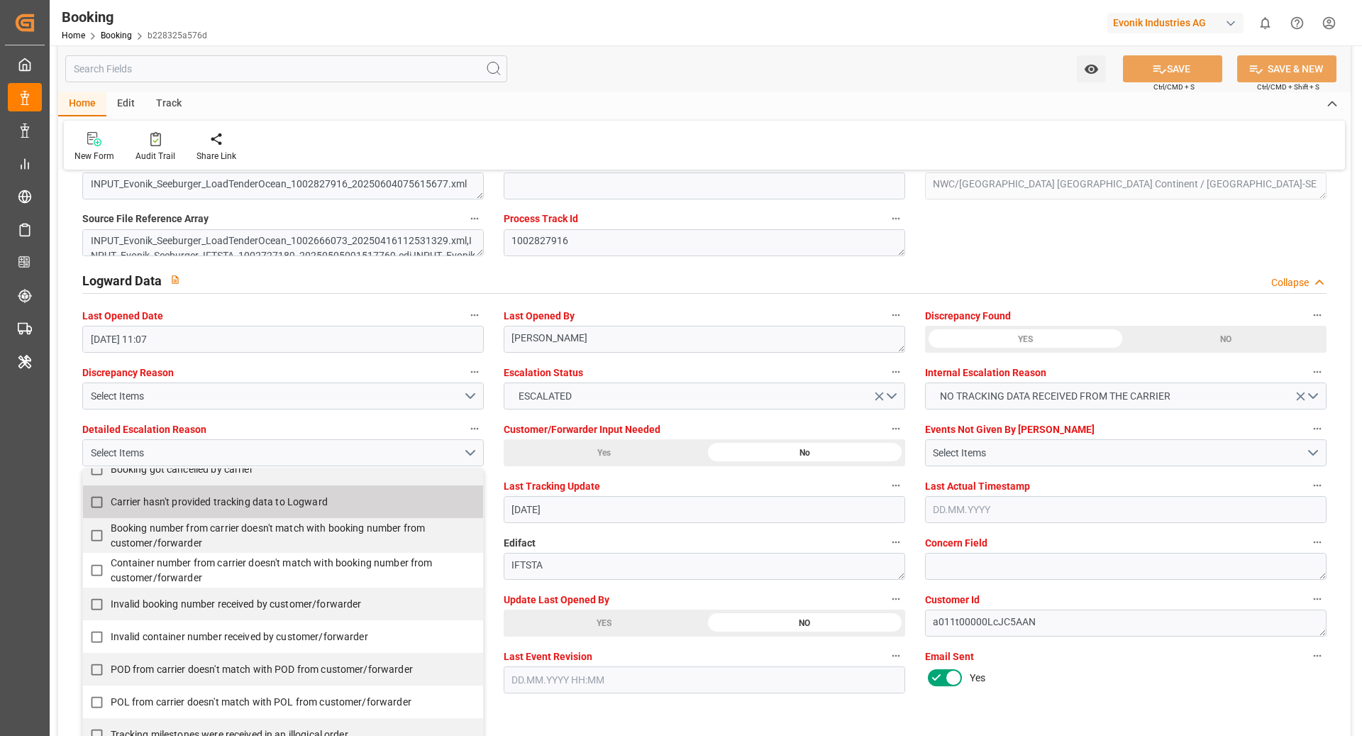
click at [194, 497] on span "Carrier hasn't provided tracking data to Logward" at bounding box center [219, 501] width 217 height 11
checkbox input "true"
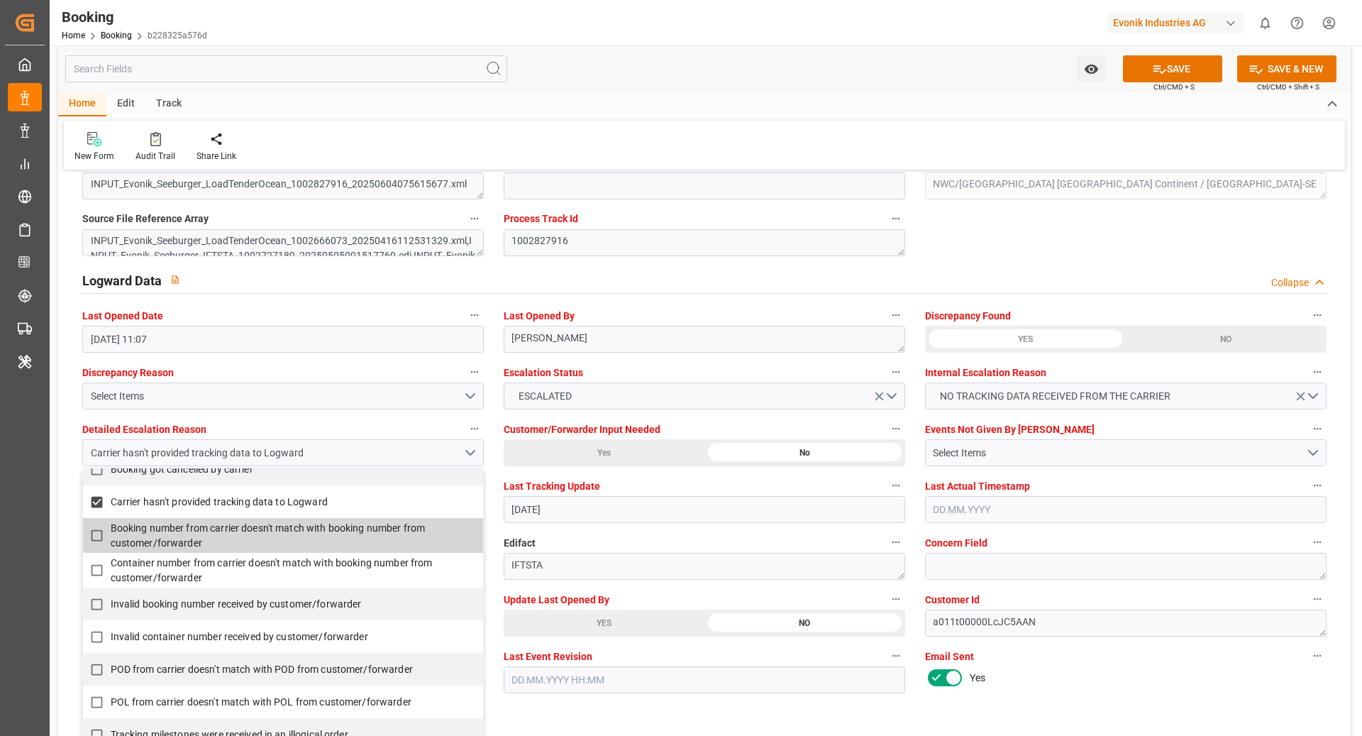
click at [214, 542] on span "Booking number from carrier doesn't match with booking number from customer/for…" at bounding box center [290, 536] width 358 height 30
checkbox input "true"
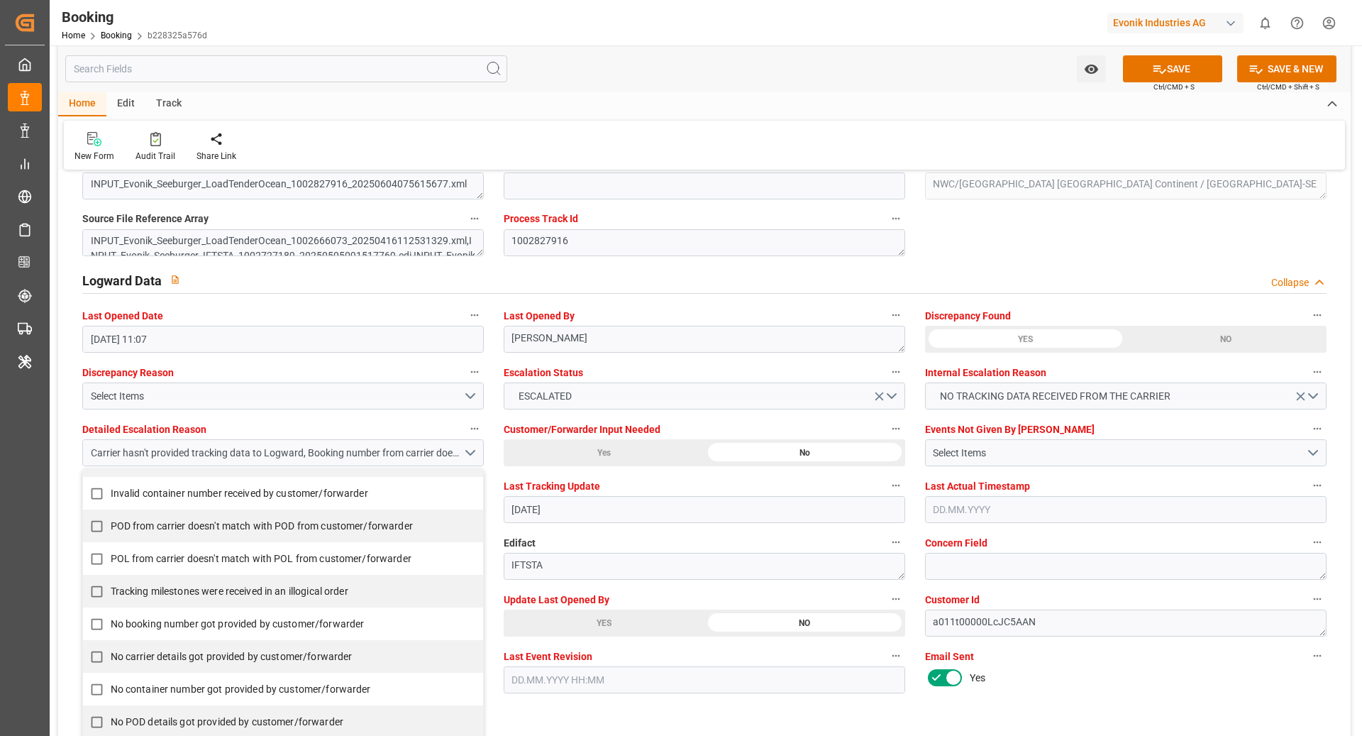
scroll to position [195, 0]
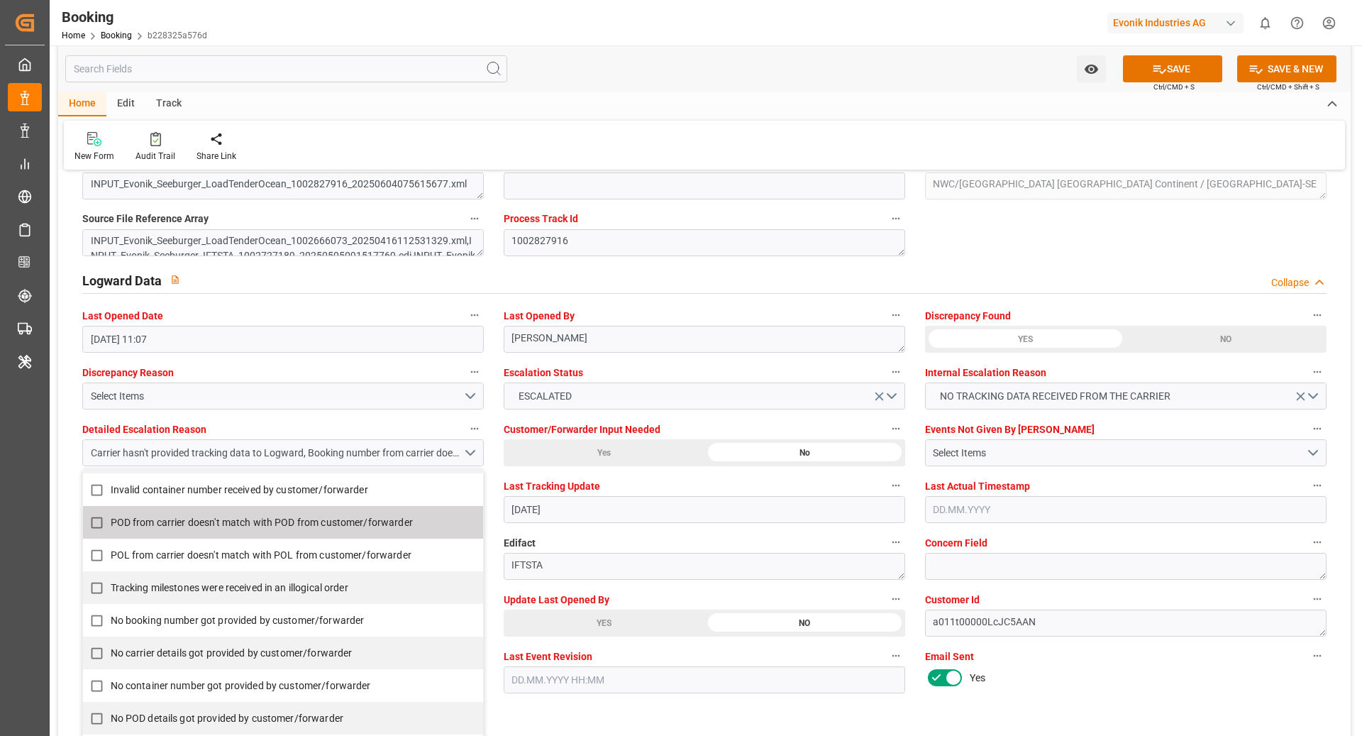
click at [229, 527] on label "POD from carrier doesn't match with POD from customer/forwarder" at bounding box center [275, 523] width 385 height 28
checkbox input "true"
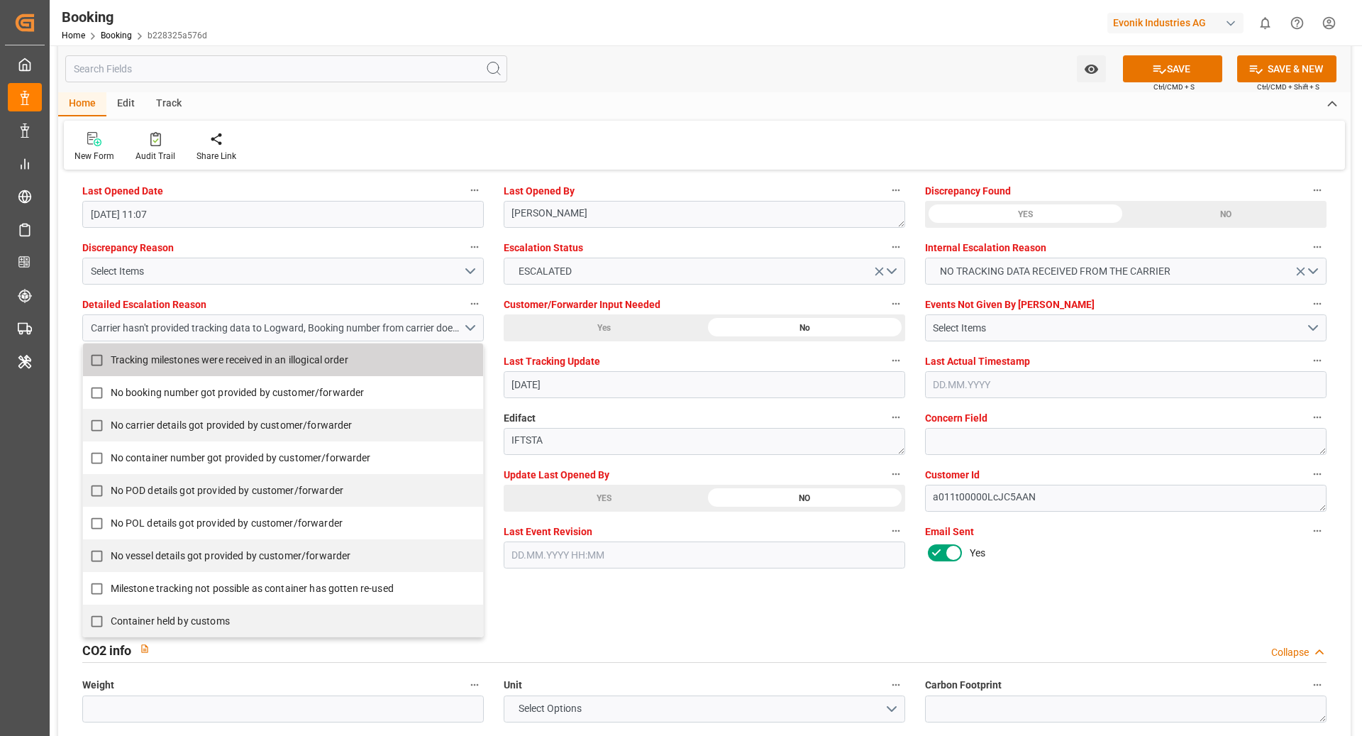
scroll to position [2610, 0]
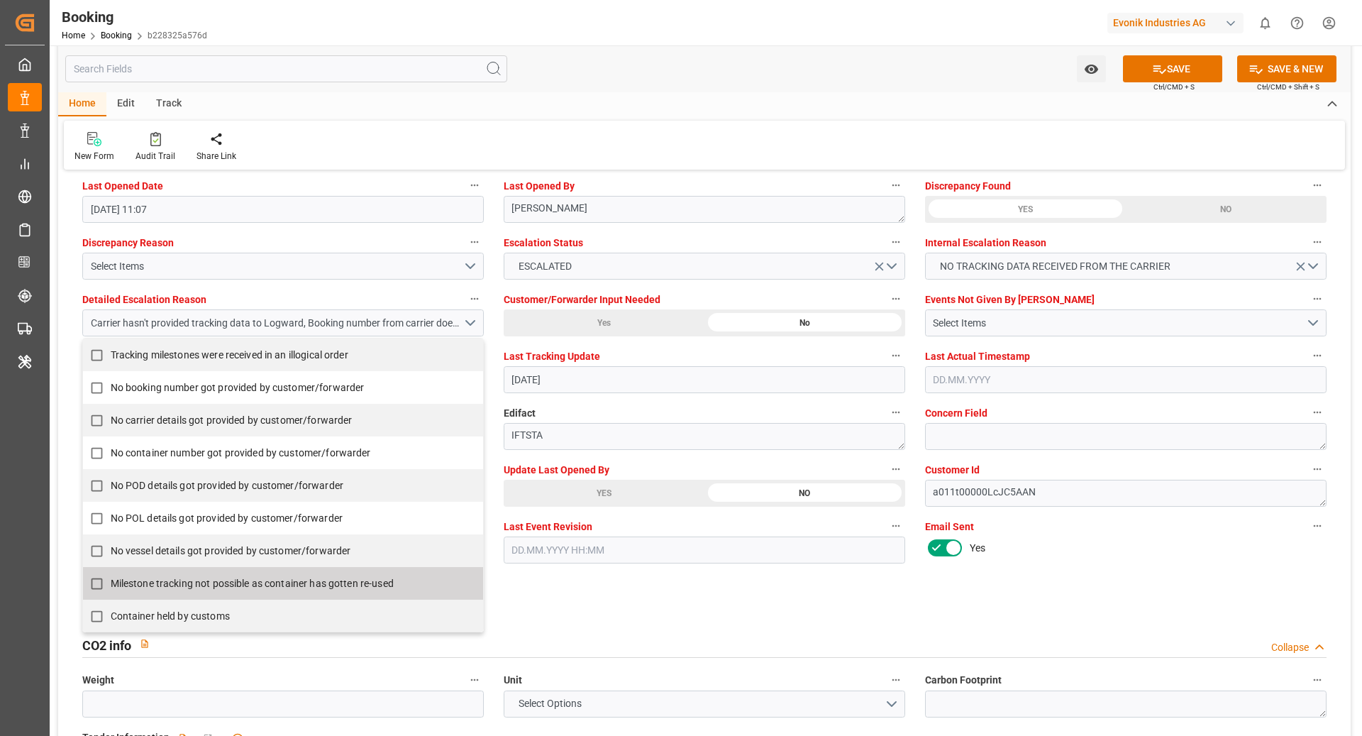
click at [617, 605] on div "General Data Collapse Freight Forwarder's Reference No. 250608610938 Equipment …" at bounding box center [704, 727] width 1293 height 6311
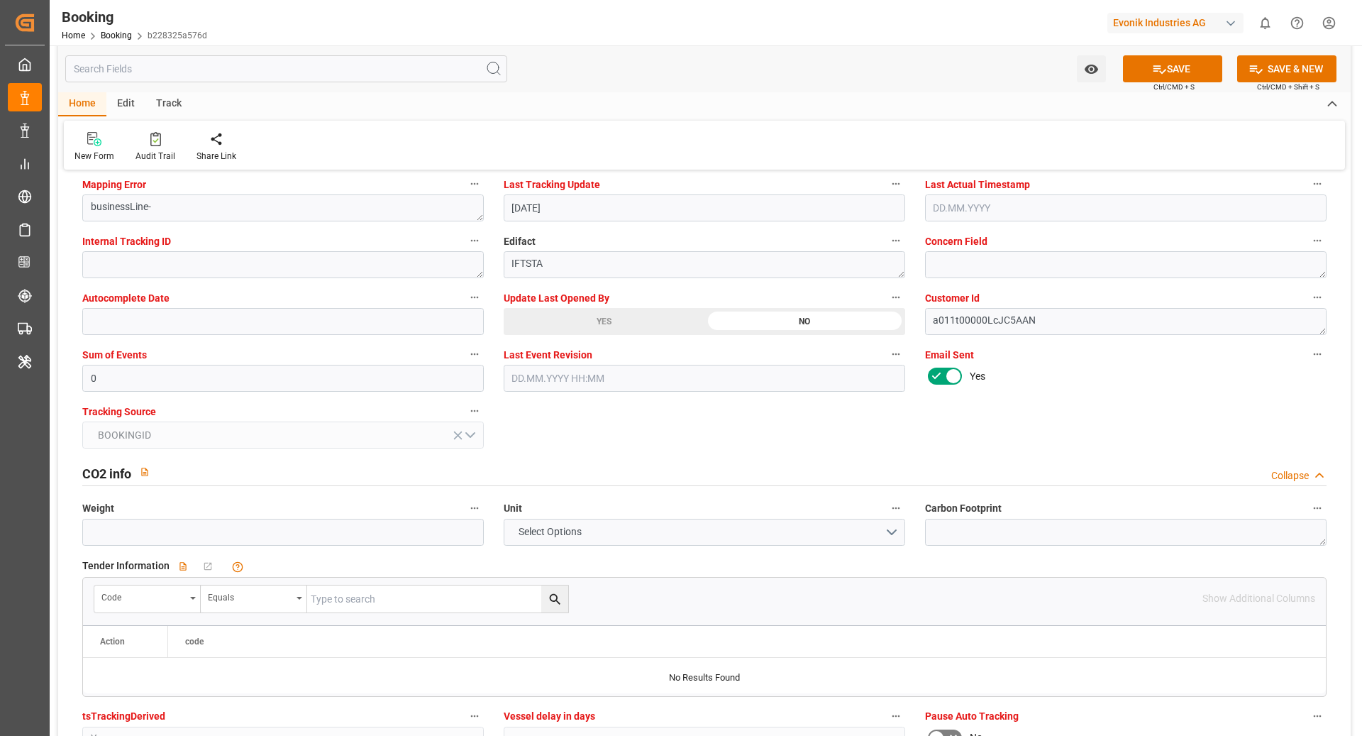
scroll to position [2782, 0]
click at [224, 378] on input "0" at bounding box center [283, 378] width 402 height 27
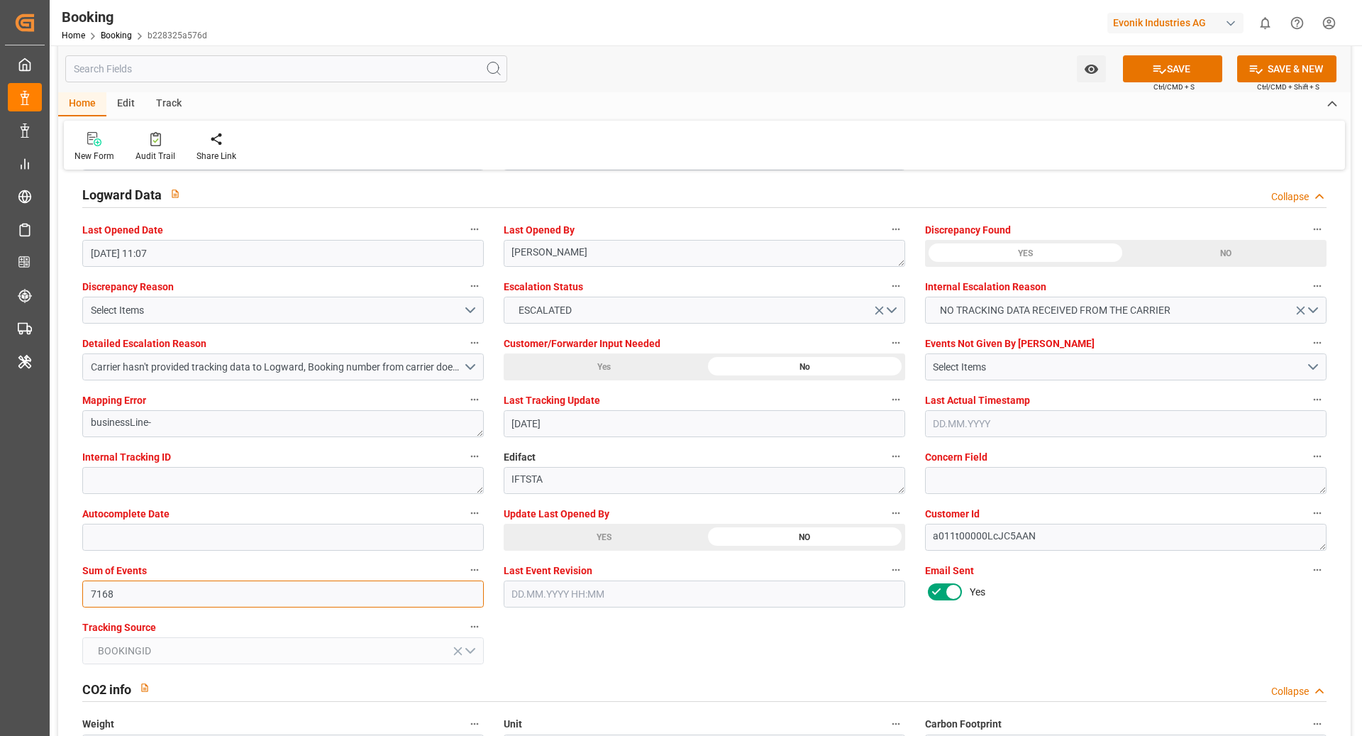
scroll to position [2552, 0]
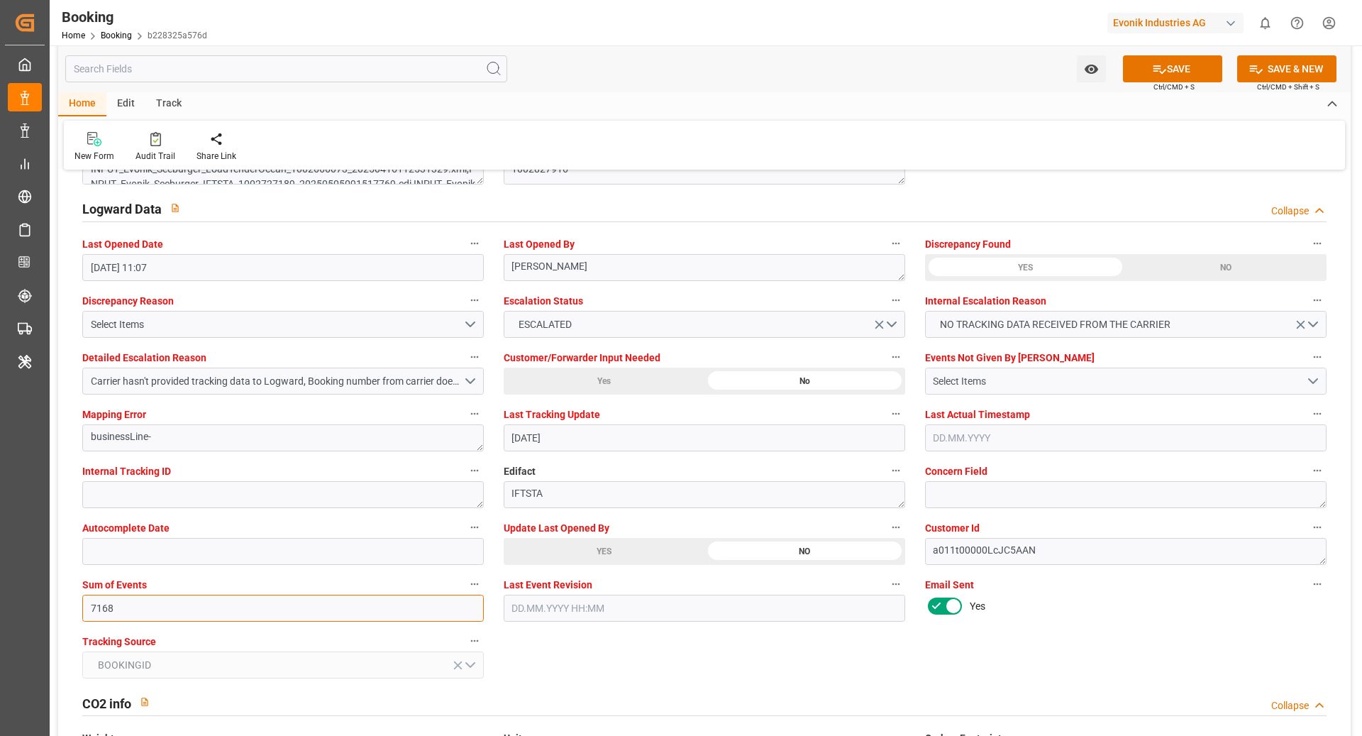
type input "7168"
click at [1049, 379] on div "Select Items" at bounding box center [1119, 381] width 373 height 15
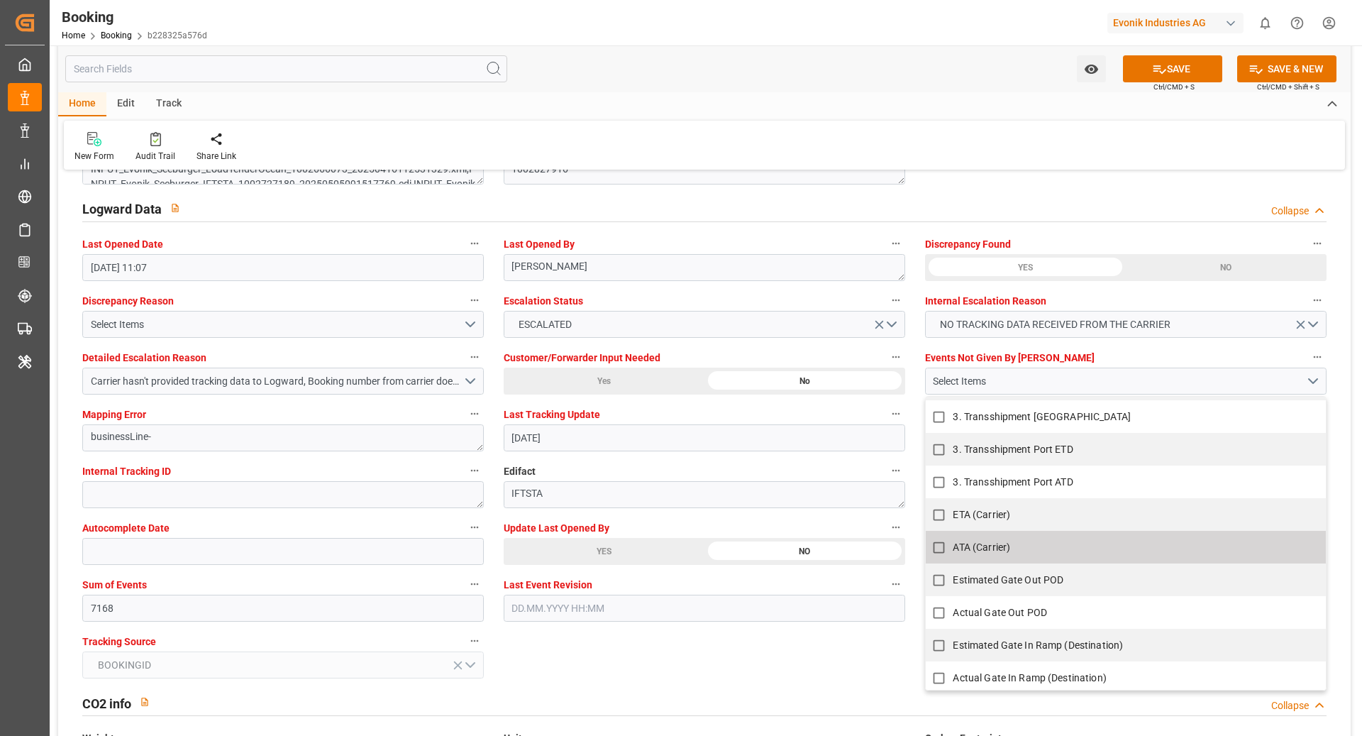
scroll to position [783, 0]
click at [993, 540] on span "ATA (Carrier)" at bounding box center [981, 543] width 57 height 11
checkbox input "true"
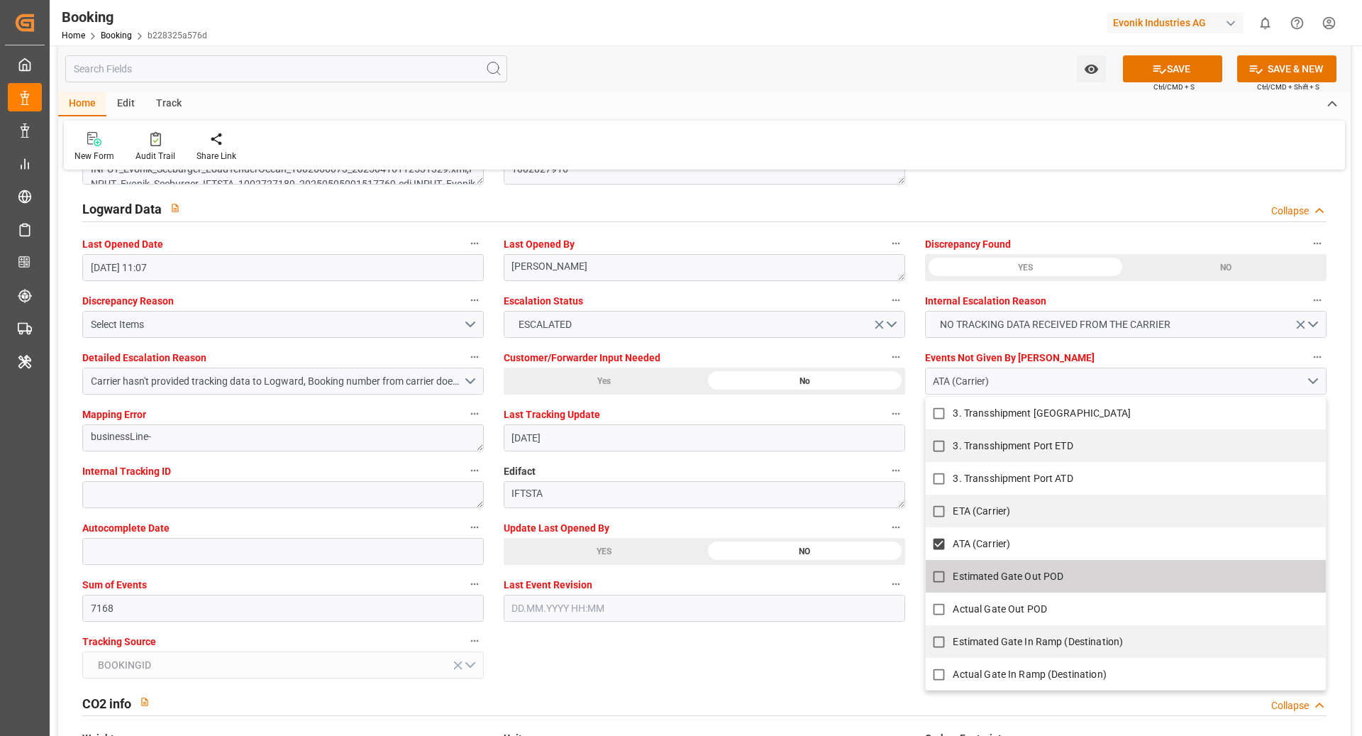
click at [1020, 572] on span "Estimated Gate Out POD" at bounding box center [1008, 576] width 111 height 11
checkbox input "true"
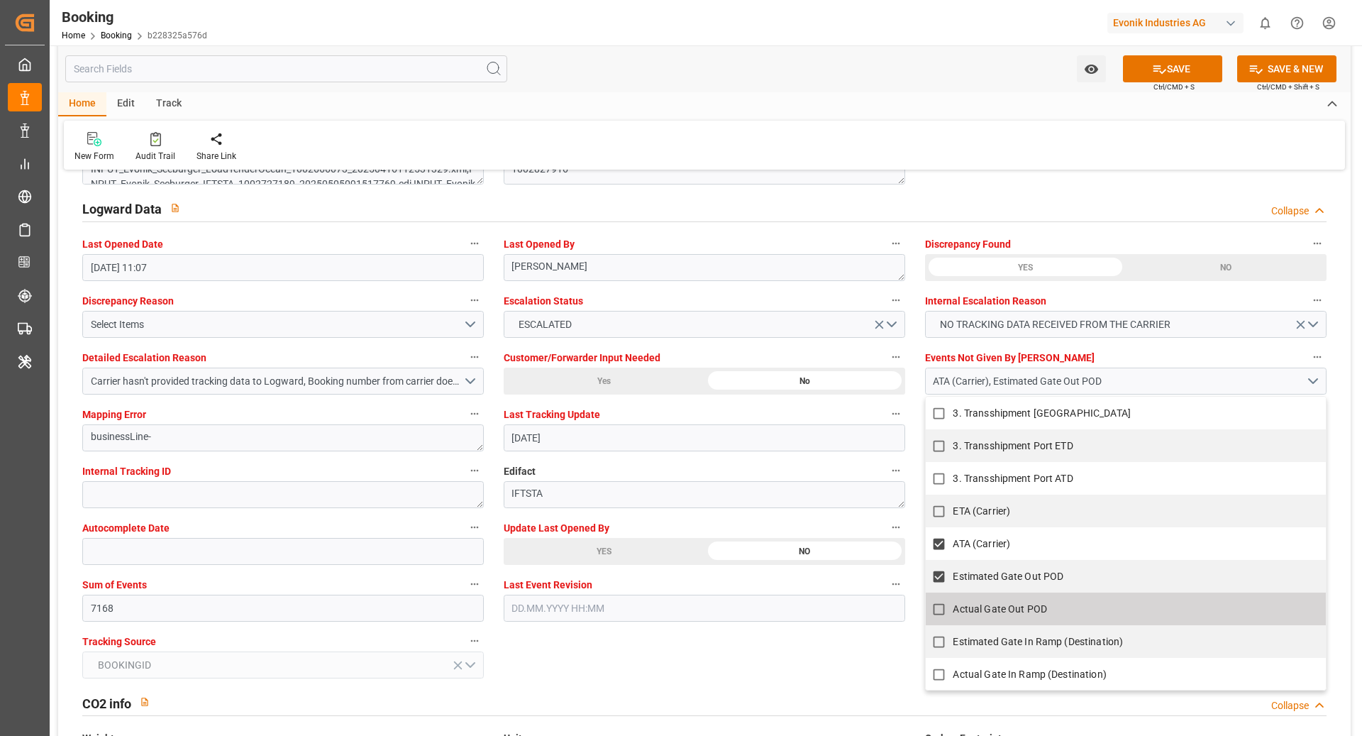
click at [1013, 605] on span "Actual Gate Out POD" at bounding box center [1000, 608] width 94 height 11
checkbox input "true"
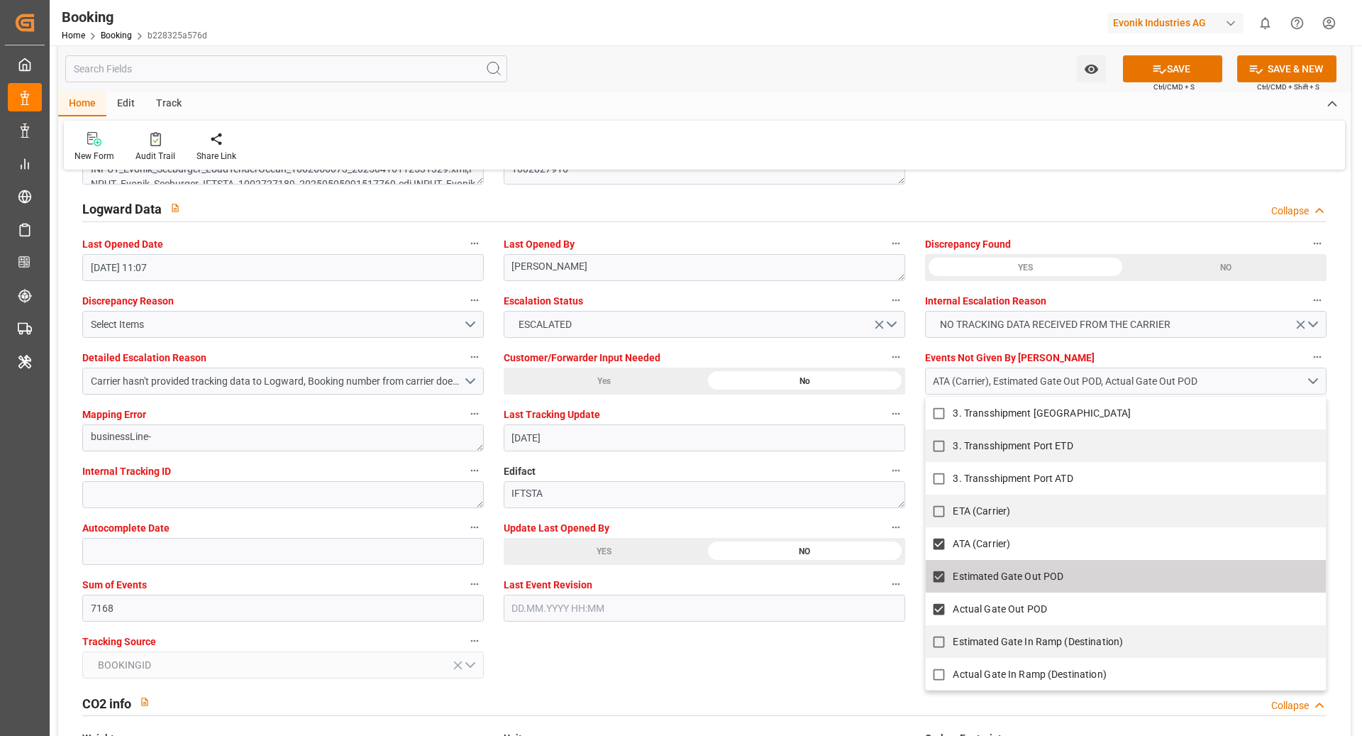
click at [1021, 577] on span "Estimated Gate Out POD" at bounding box center [1008, 576] width 111 height 11
checkbox input "false"
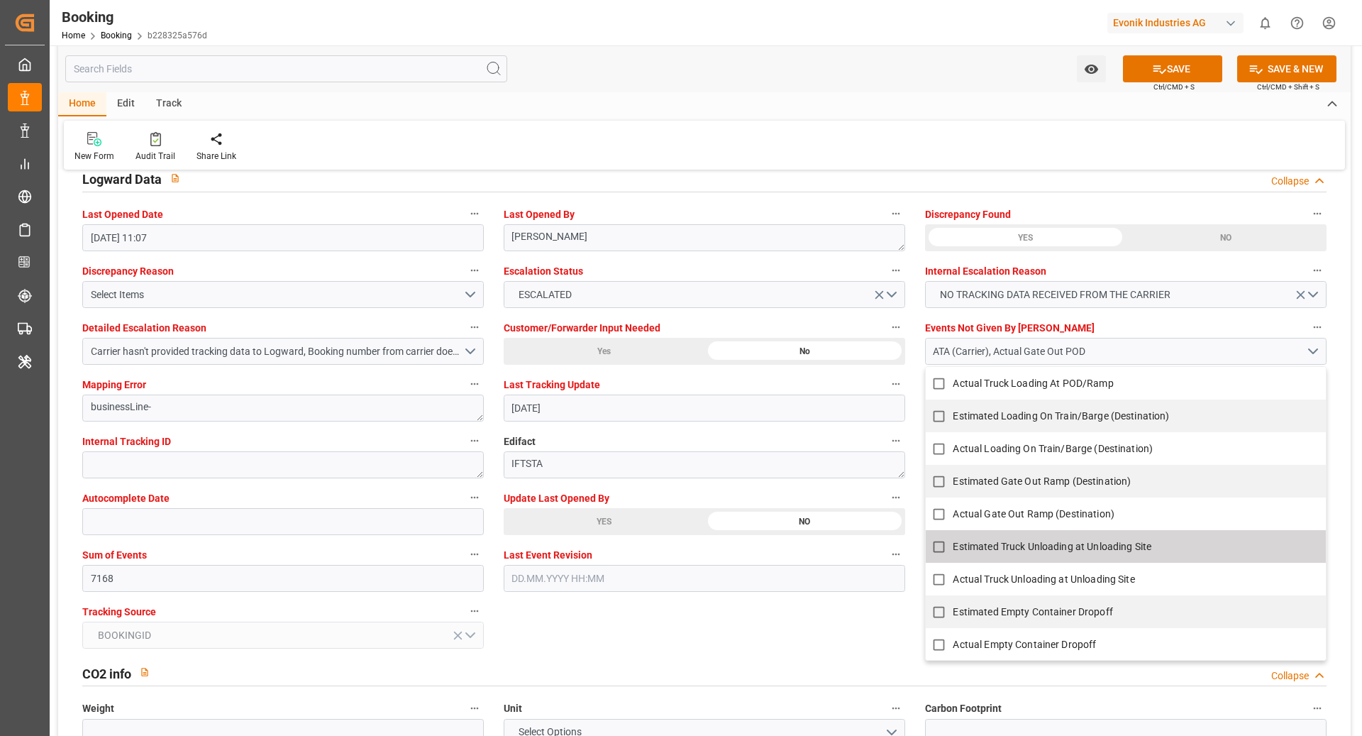
scroll to position [2583, 0]
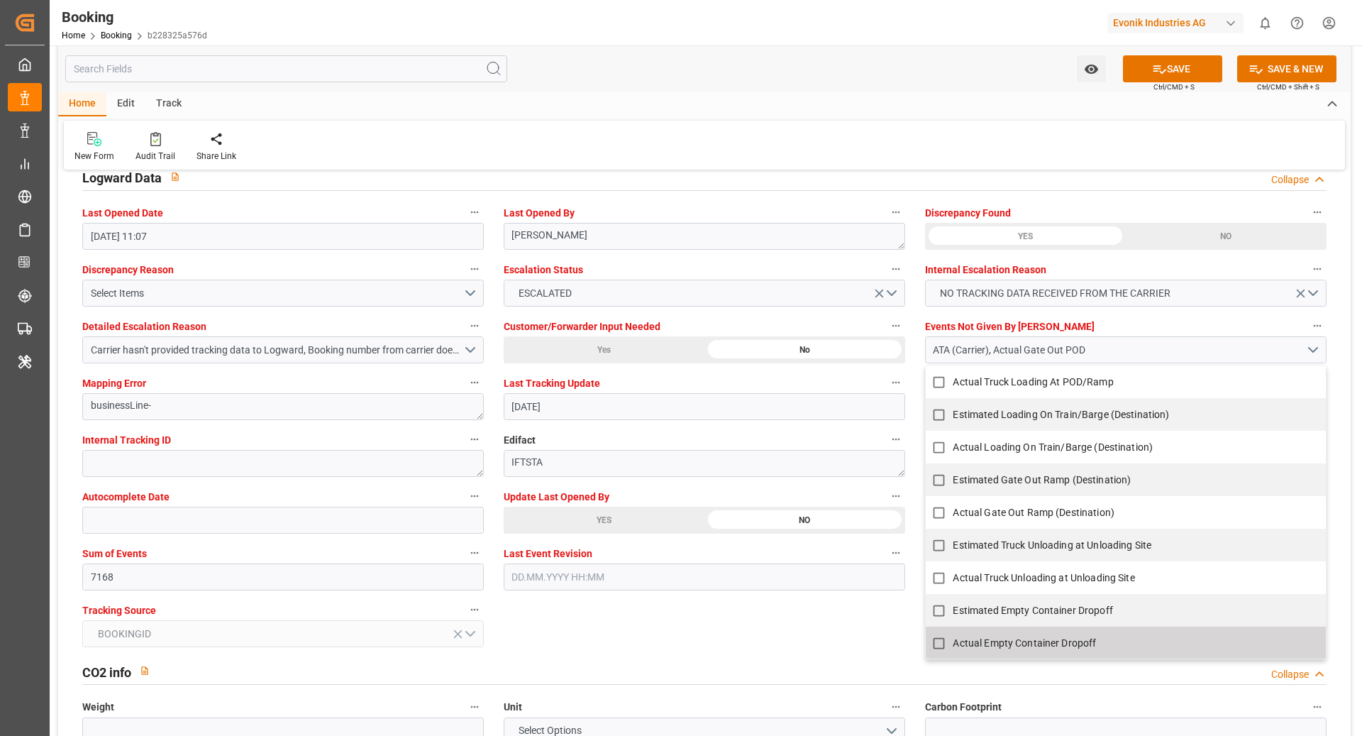
click at [1051, 629] on label "Actual Empty Container Dropoff" at bounding box center [1117, 643] width 385 height 28
checkbox input "true"
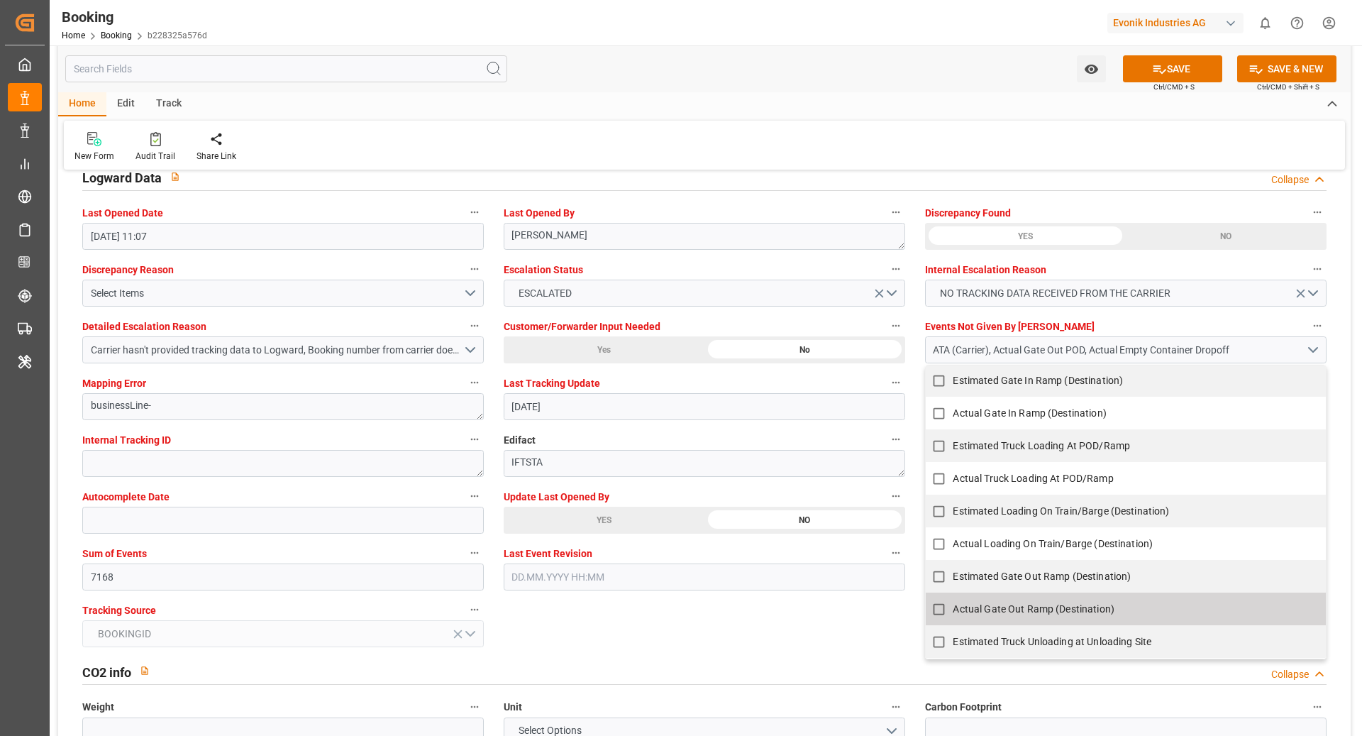
scroll to position [969, 0]
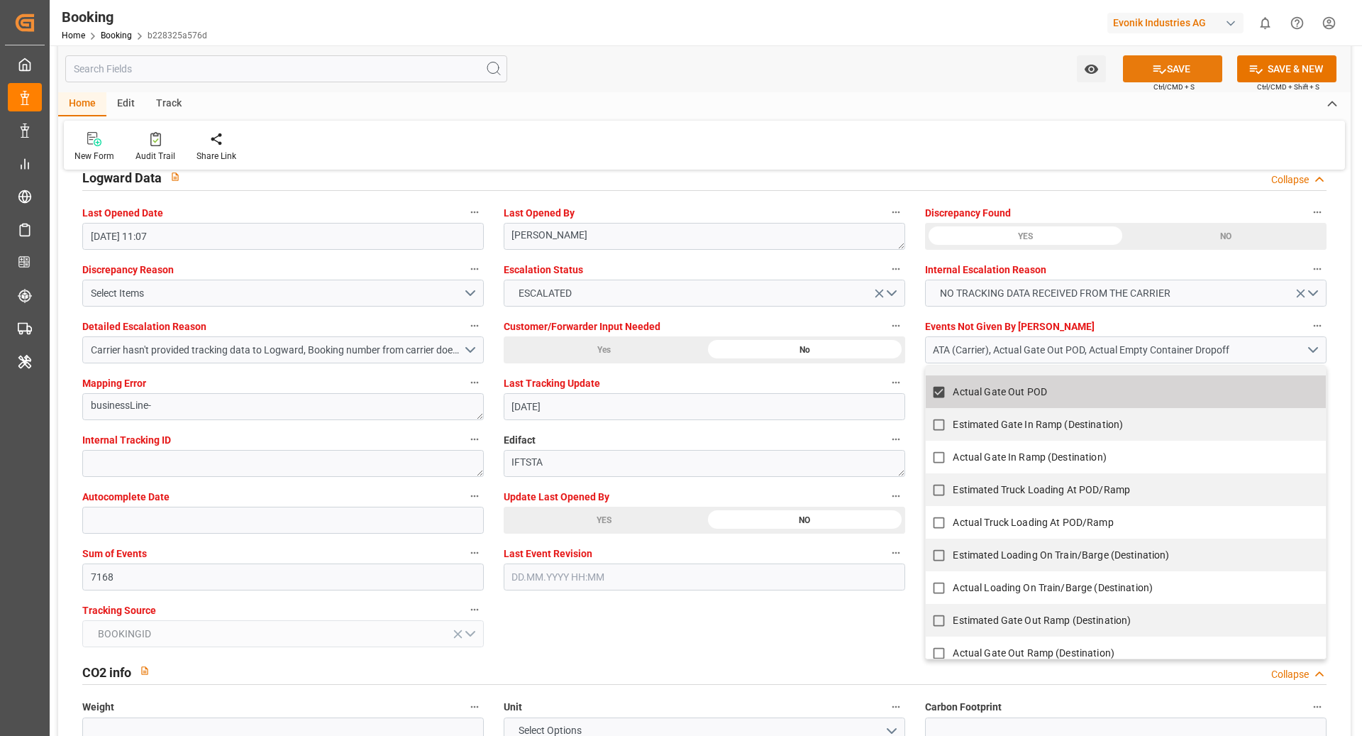
click at [1165, 67] on button "SAVE" at bounding box center [1172, 68] width 99 height 27
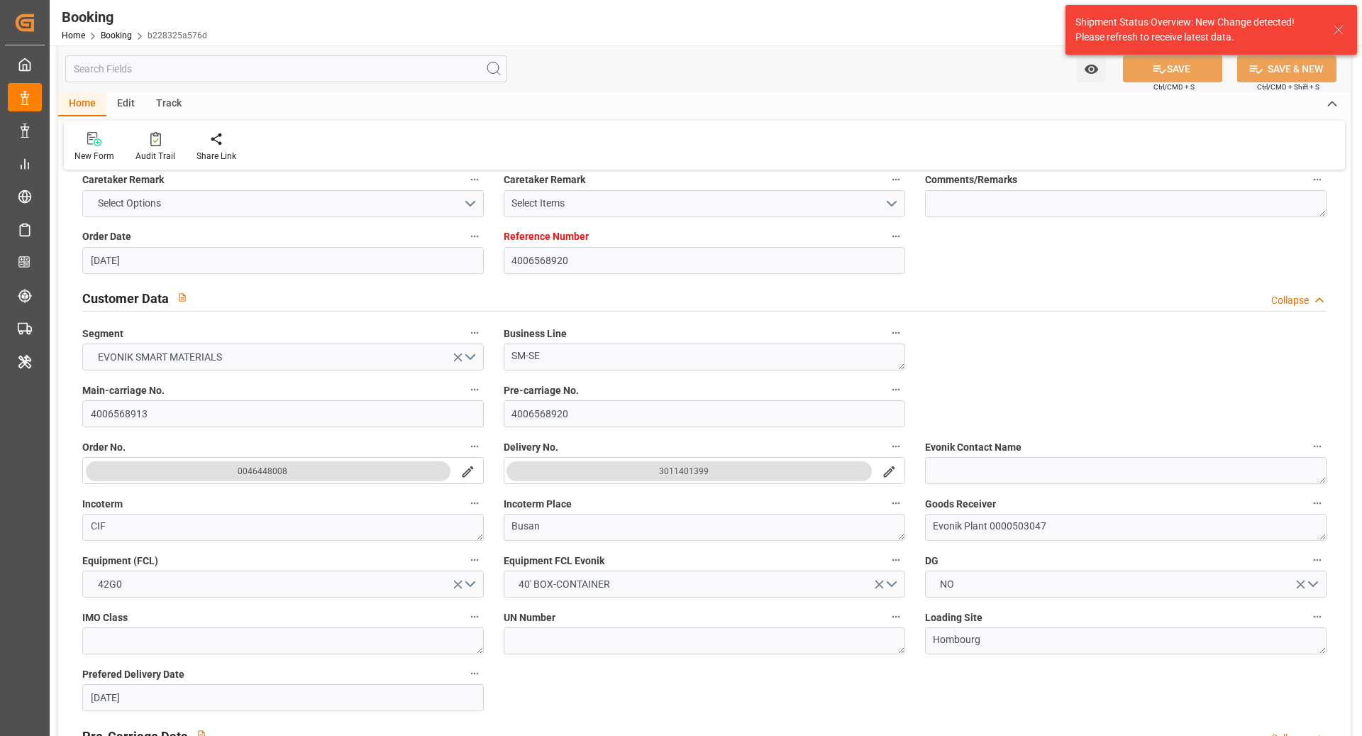
scroll to position [0, 0]
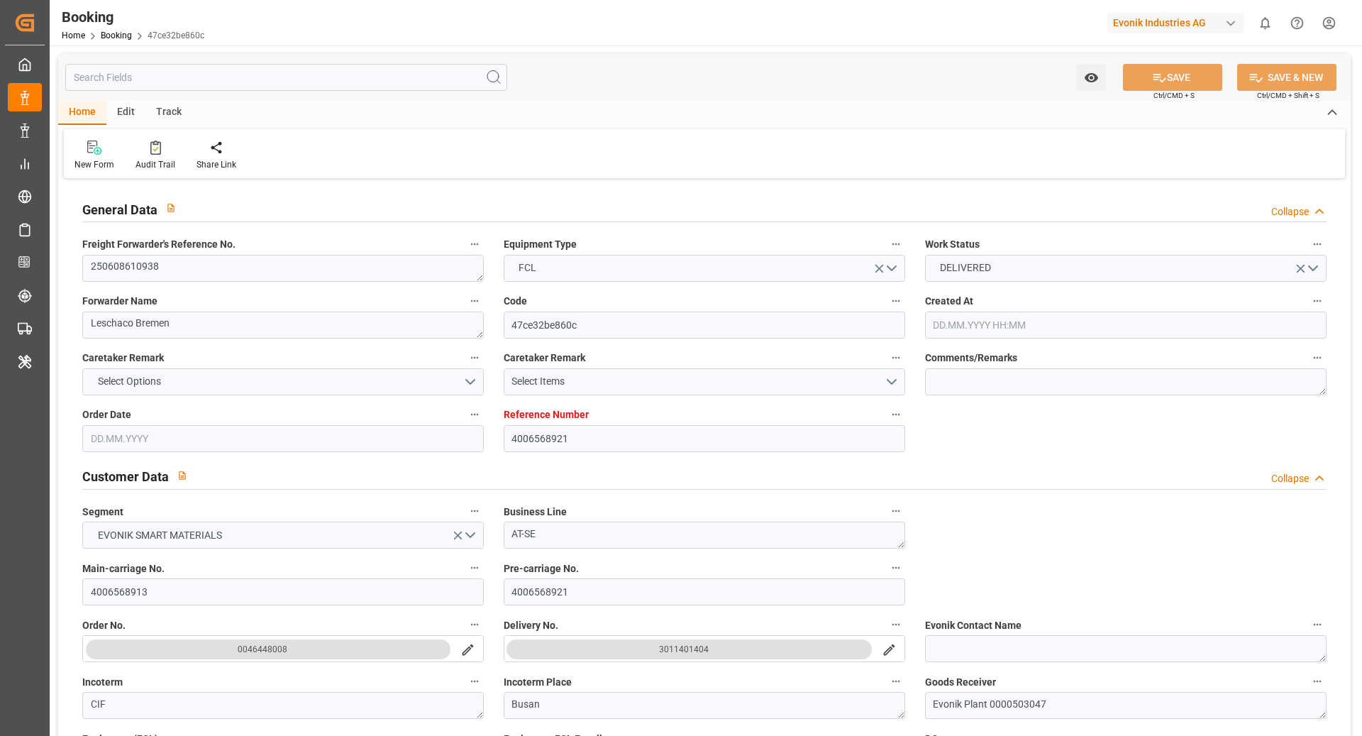
type input "4006568921"
type input "9619969"
type input "Hapag [PERSON_NAME]"
type input "Hapag [PERSON_NAME] Aktiengesellschaft"
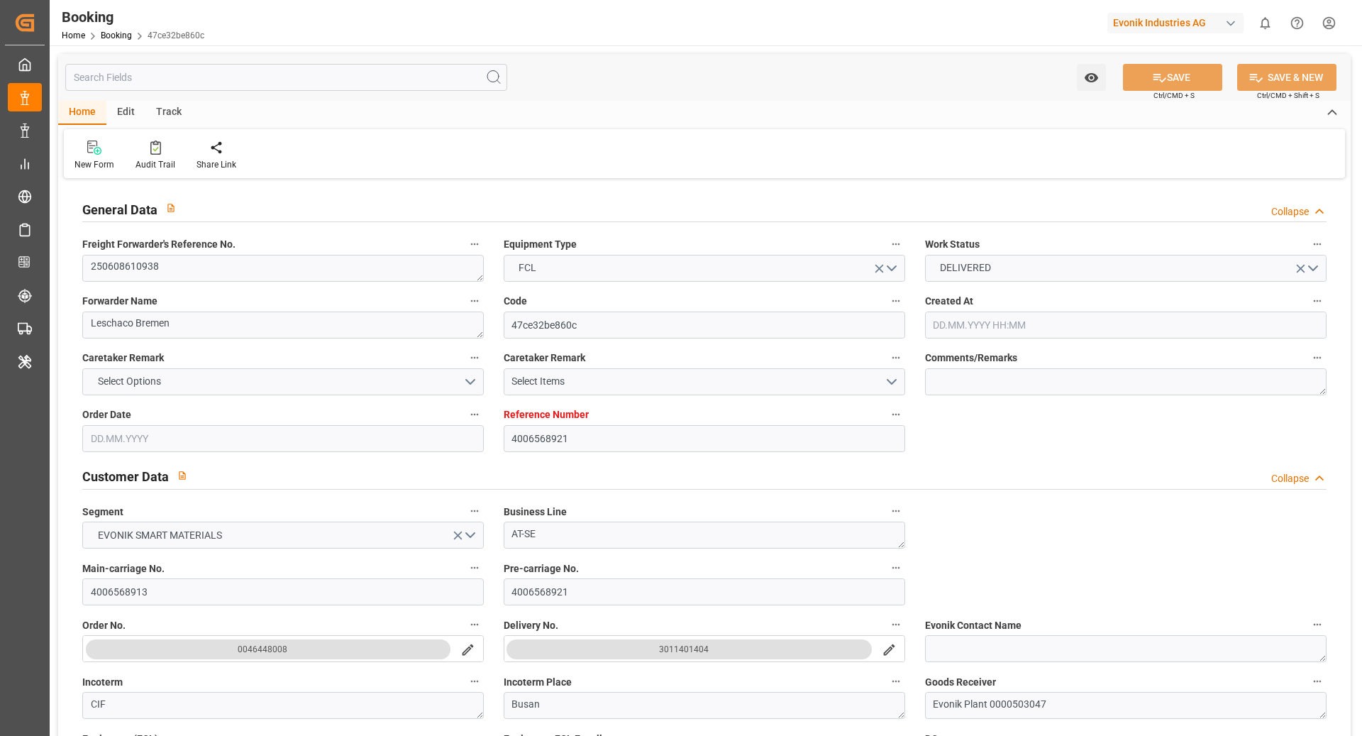
type input "DEHAM"
type input "KRPUS"
type input "51"
type input "MYTPP"
type input "0"
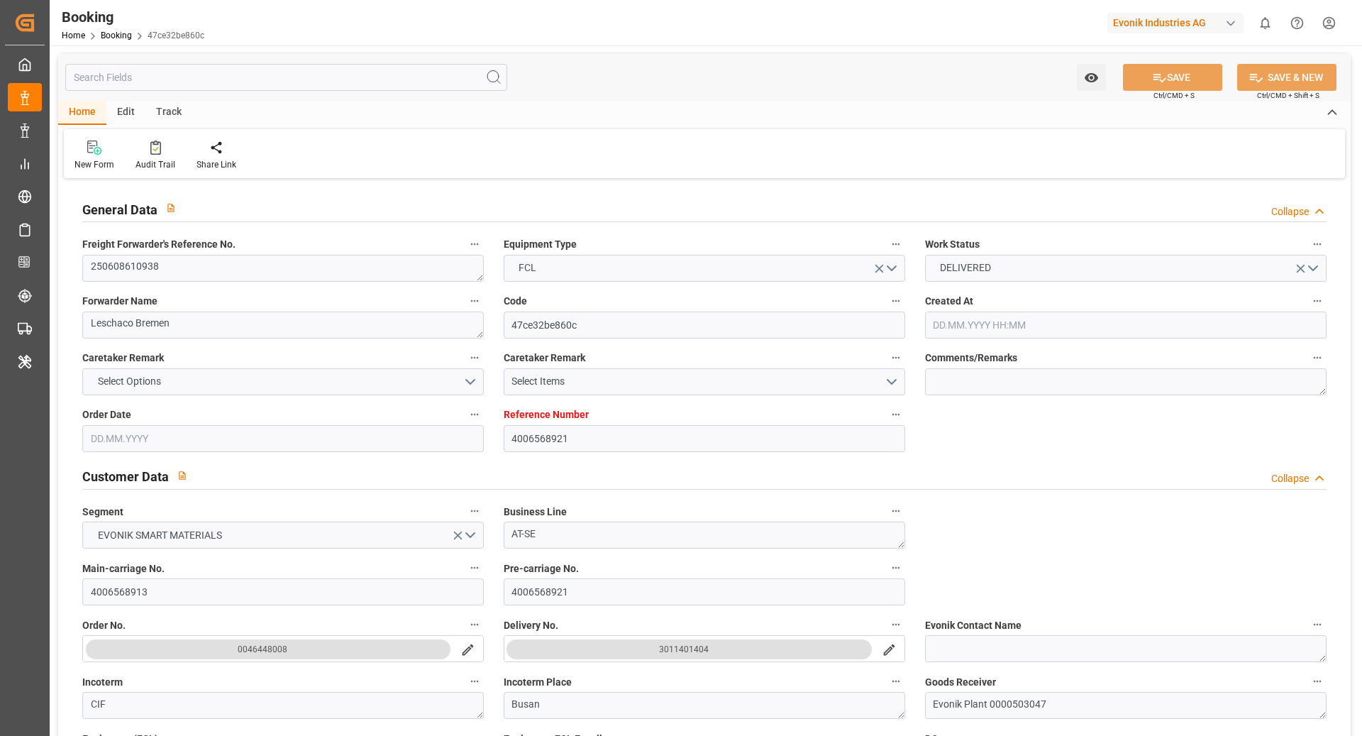
type input "-51"
type input "DEHAM"
type input "KRPUS"
type input "9321031"
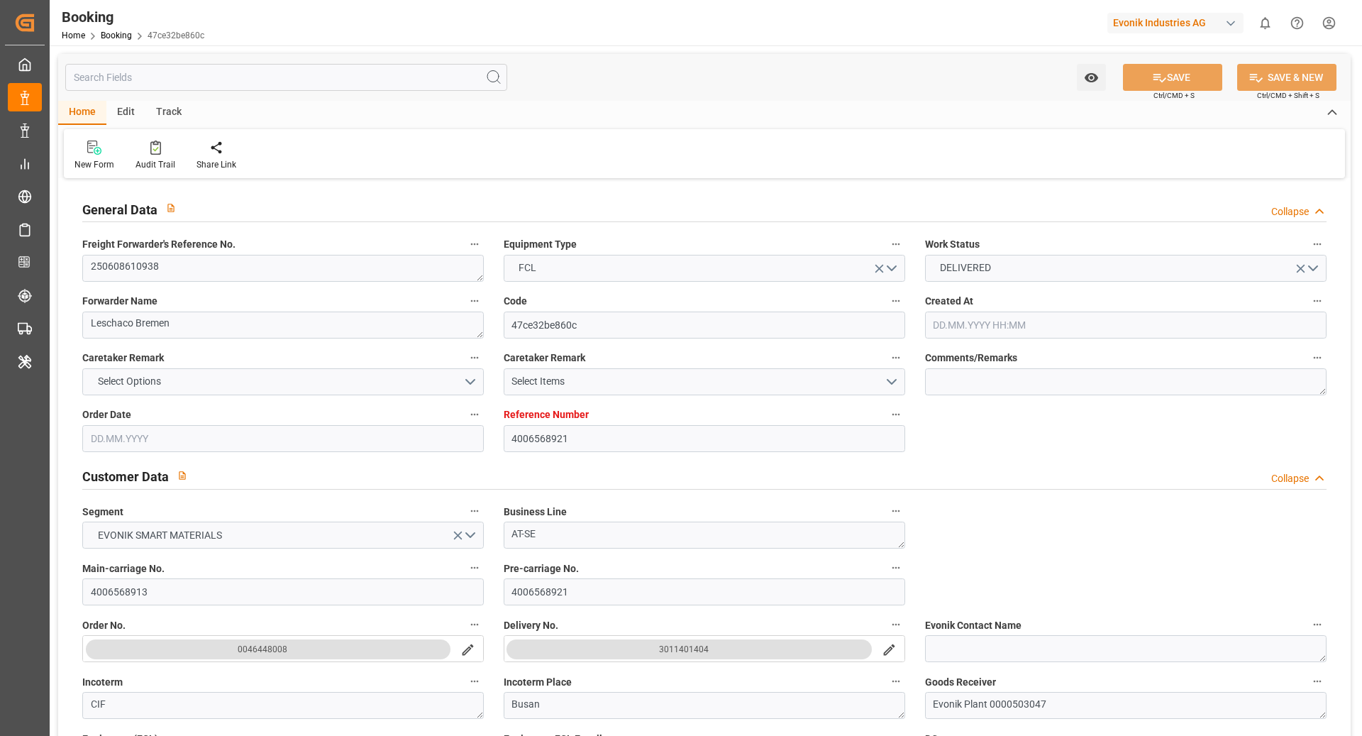
type input "[DATE] 09:28"
type input "[DATE]"
type input "[DATE] 00:00"
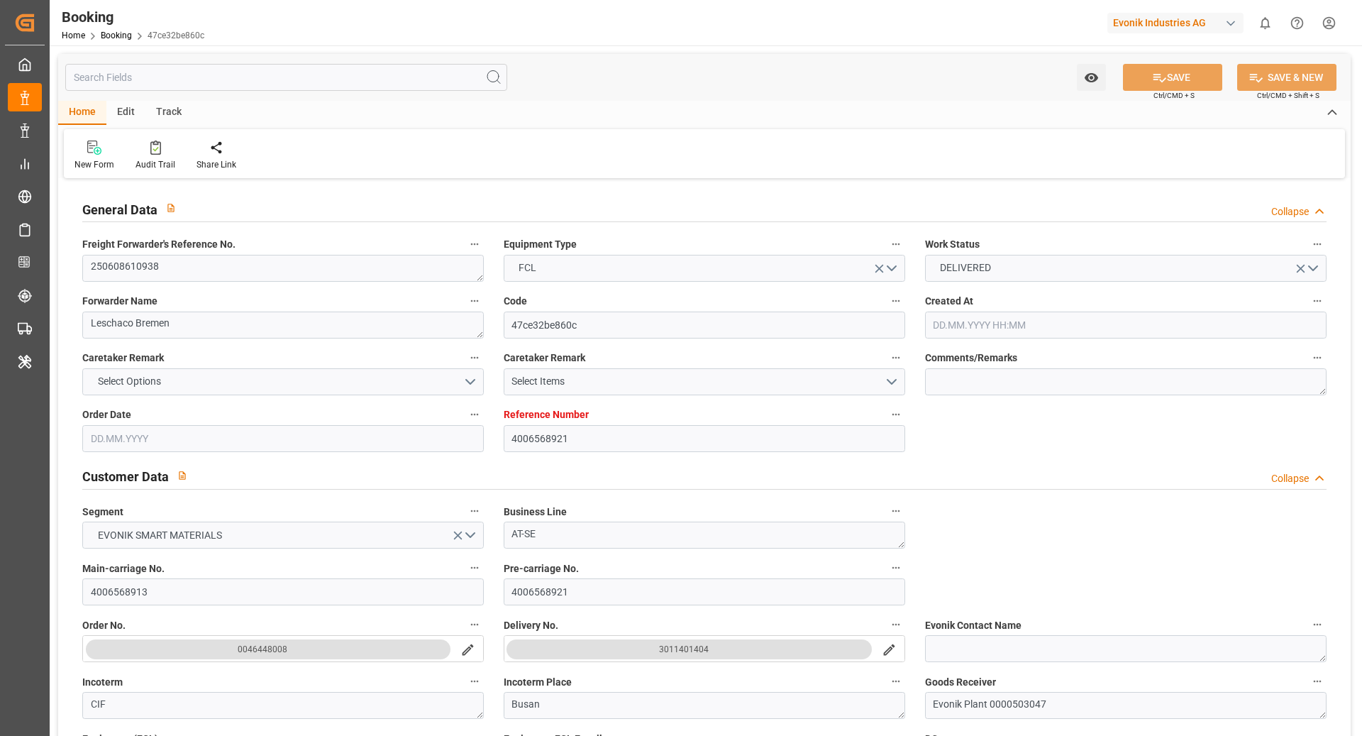
type input "[DATE]"
type input "[DATE] 00:00"
type input "[DATE]"
type input "[DATE] 13:54"
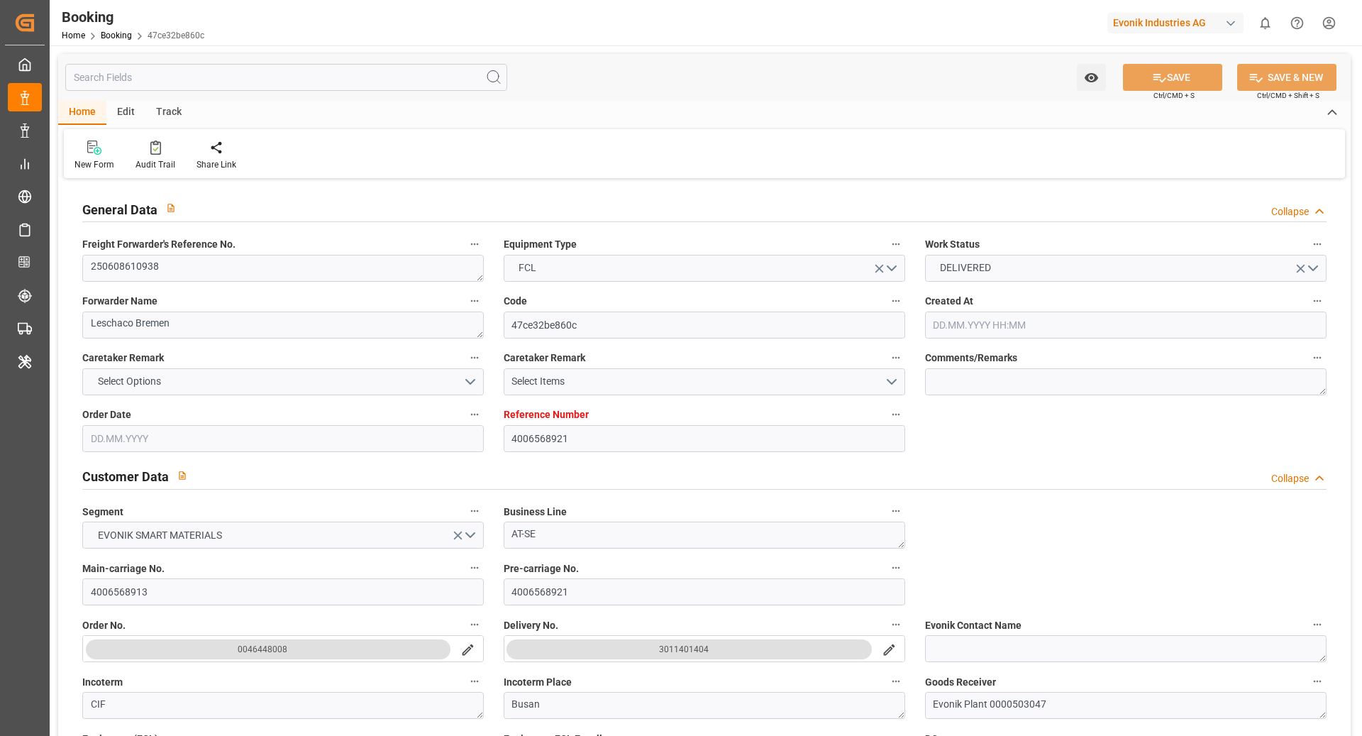
type input "[DATE] 11:37"
type input "[DATE] 07:00"
type input "[DATE] 00:00"
type input "[DATE]"
type input "[DATE] 12:30"
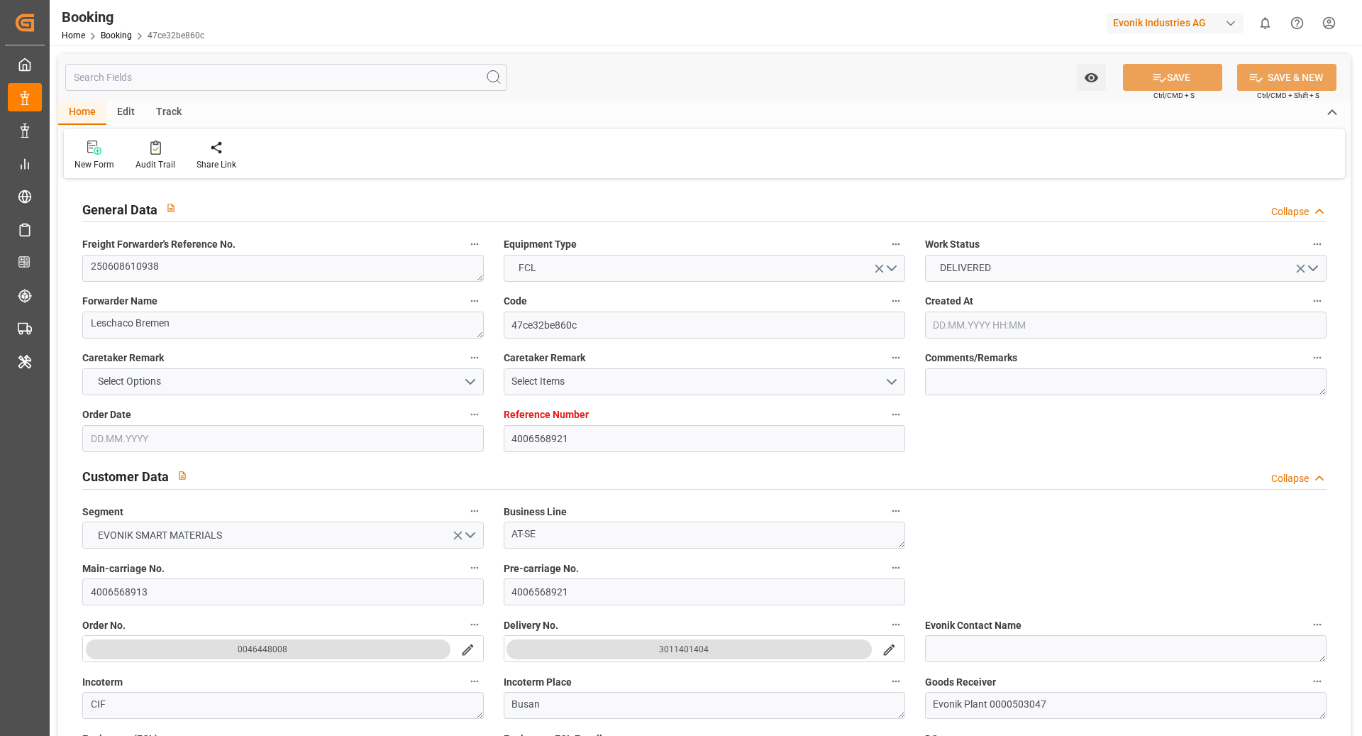
type input "[DATE] 08:00"
type input "[DATE] 00:00"
type input "[DATE] 16:54"
type input "[DATE] 08:00"
type input "[DATE] 00:00"
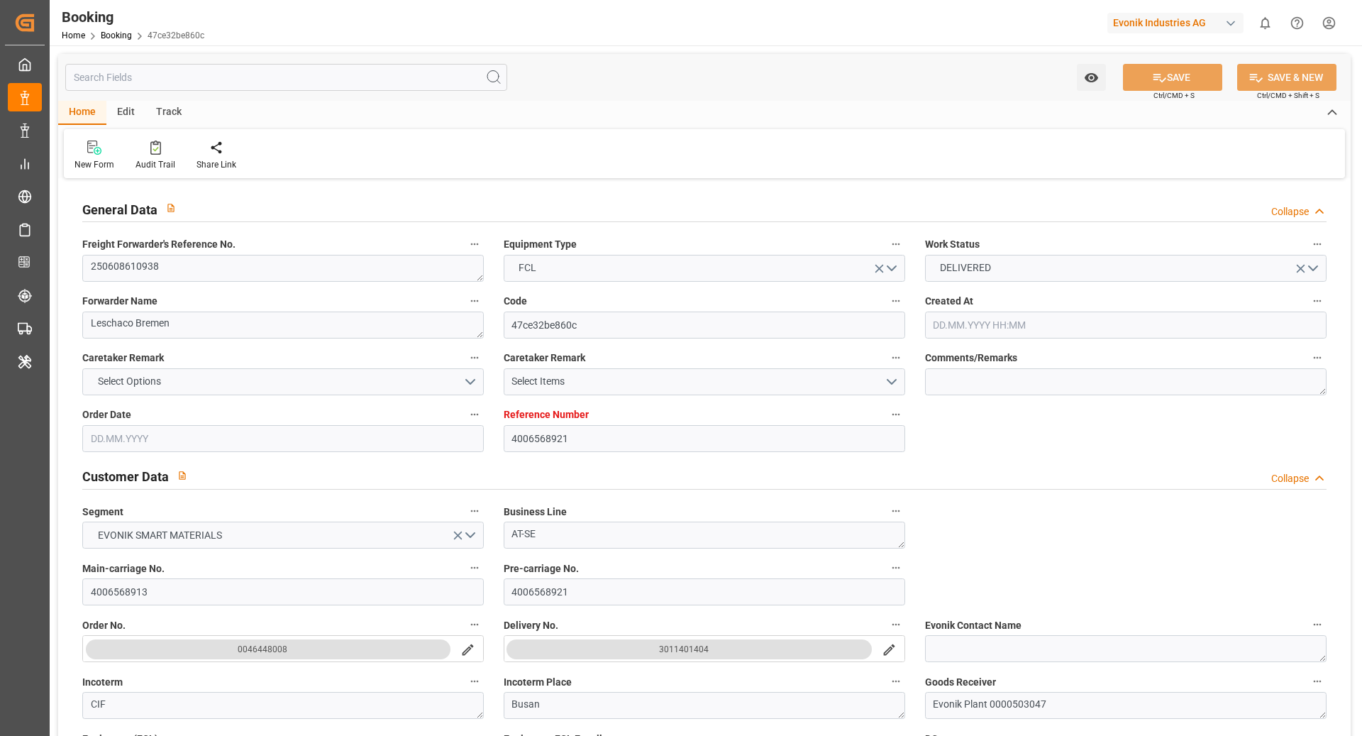
type input "[DATE] 11:12"
type input "[DATE] 18:17"
type input "[DATE] 01:56"
type input "[DATE]"
type input "[DATE] 09:07"
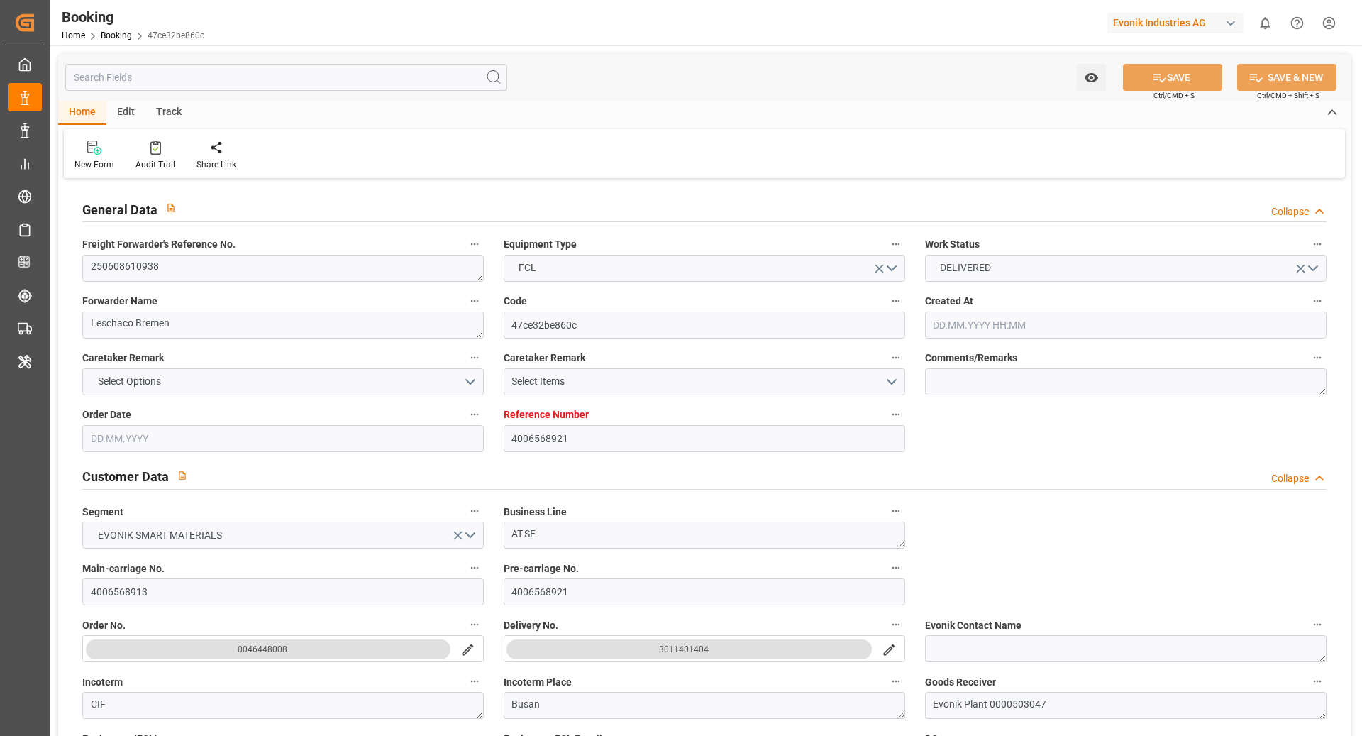
type input "[DATE]"
type input "[DATE] 16:14"
type input "[DATE] 16:00"
type input "[DATE] 14:19"
type input "[DATE] 08:00"
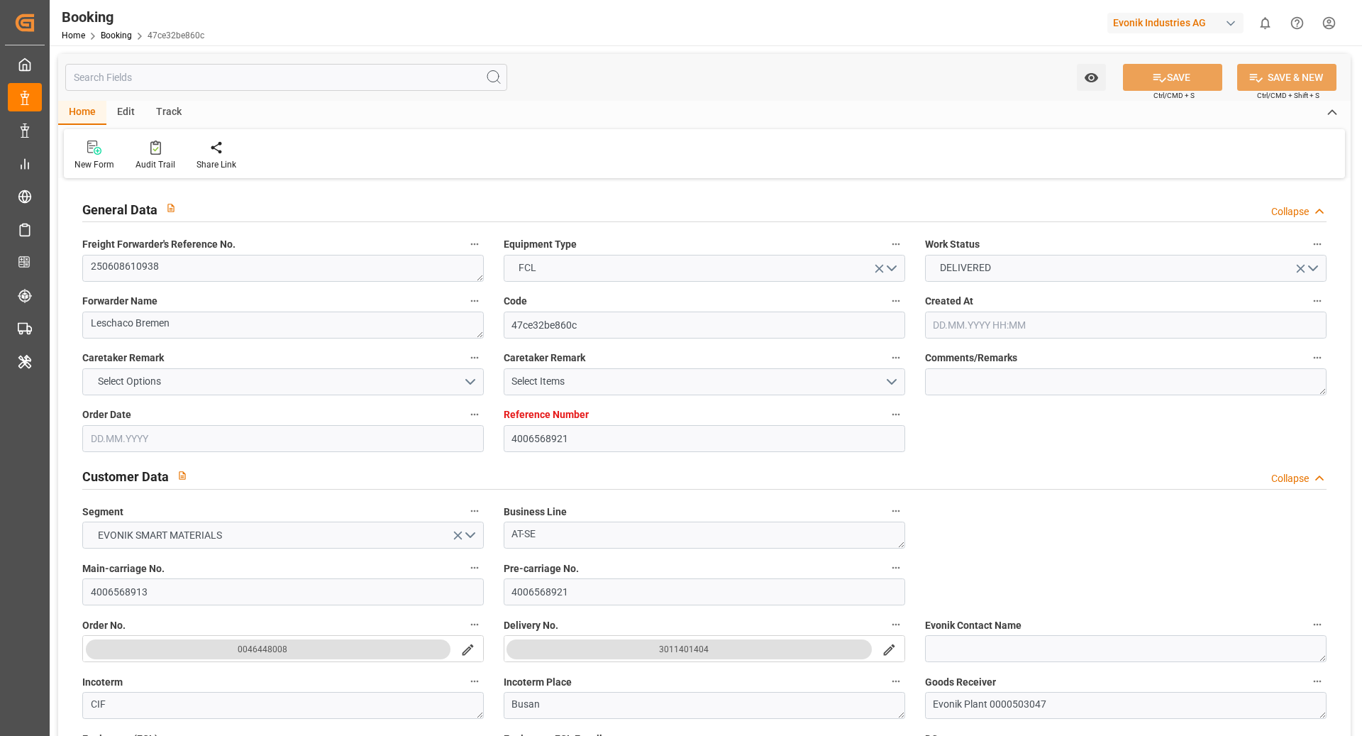
type input "[DATE] 16:49"
type input "[DATE] 00:45"
type input "[DATE] 07:18"
type input "[DATE] 10:00"
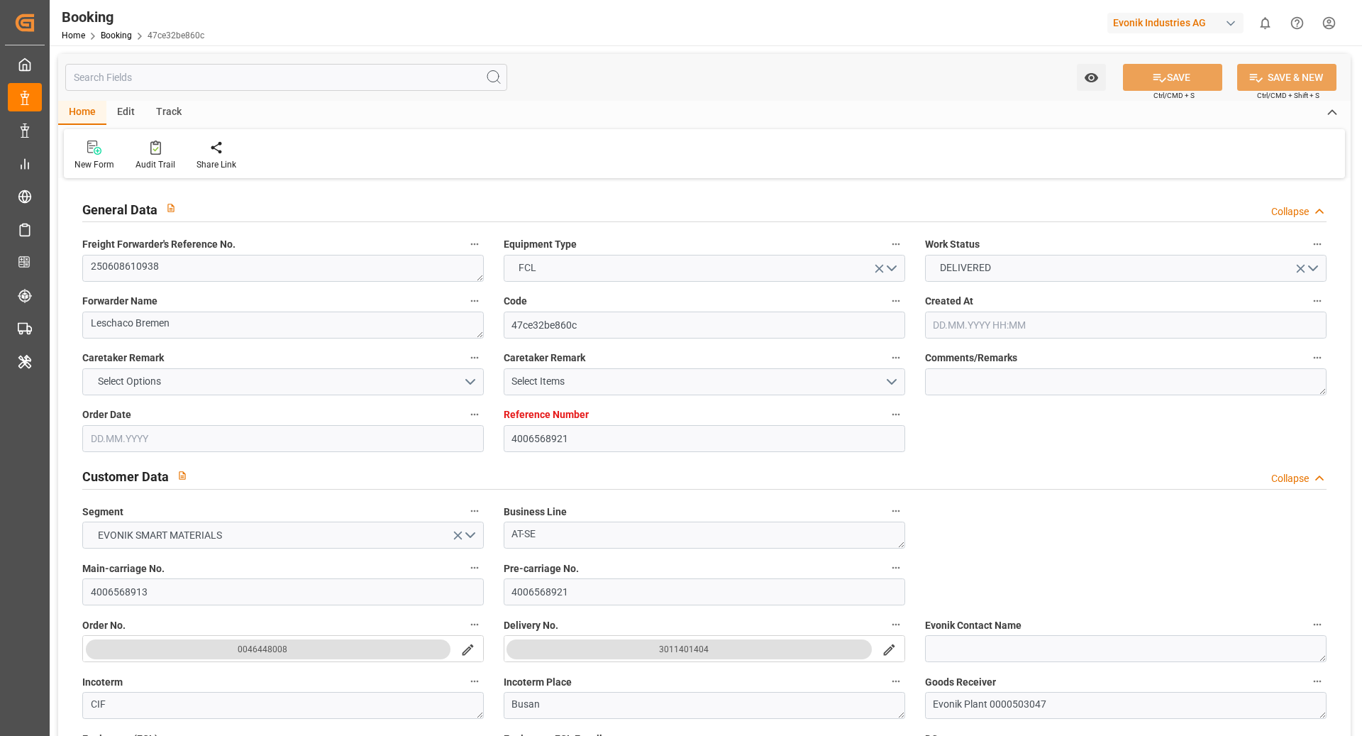
type input "[DATE] 04:36"
type input "[DATE] 19:11"
type input "[DATE] 11:44"
type input "[DATE] 07:00"
type input "[DATE] 12:26"
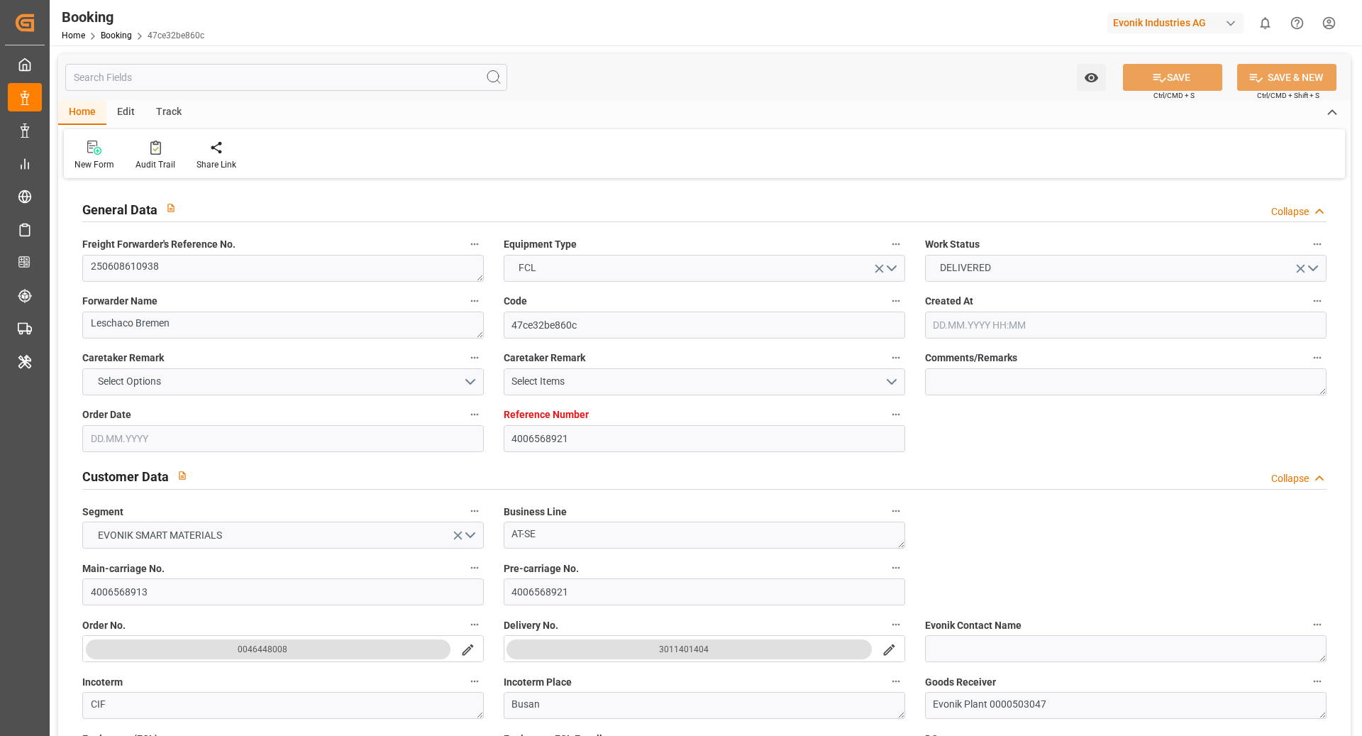
type input "[DATE] 03:30"
type input "[DATE] 12:30"
type input "[DATE] 16:14"
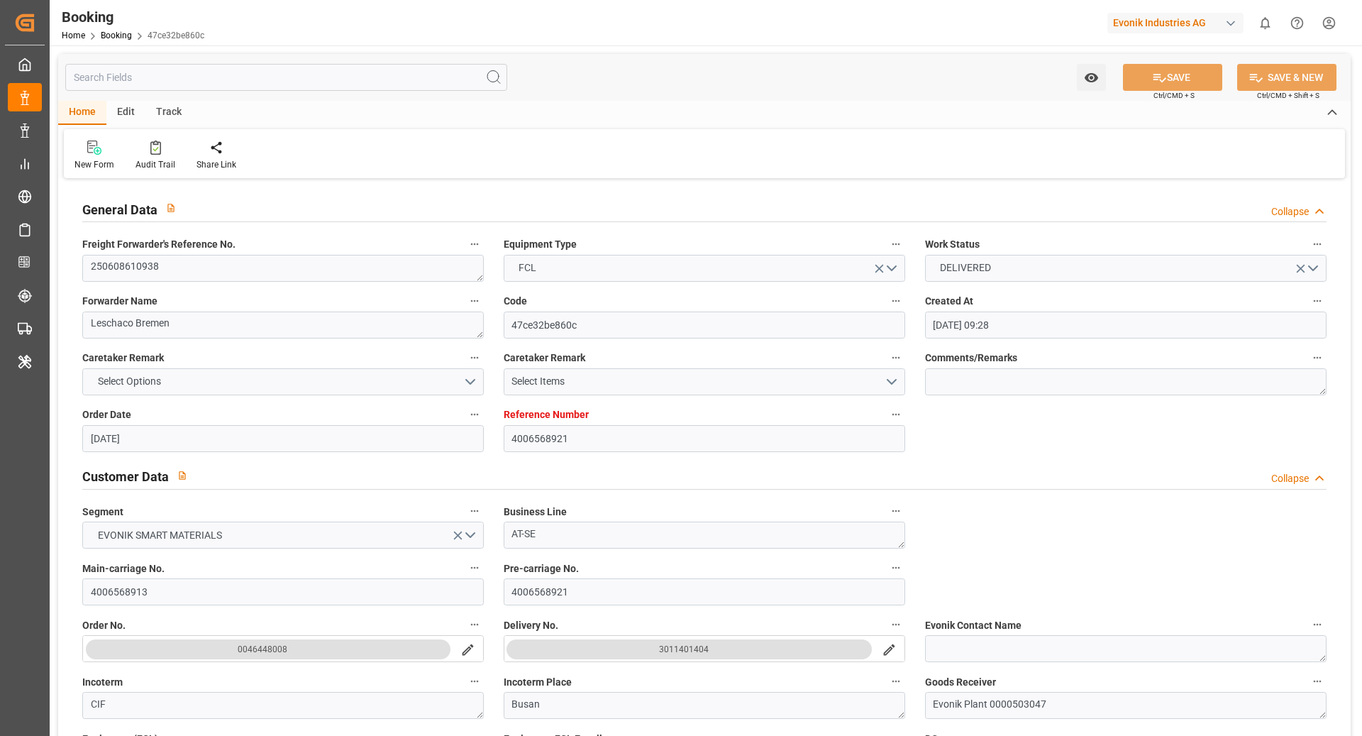
scroll to position [258, 0]
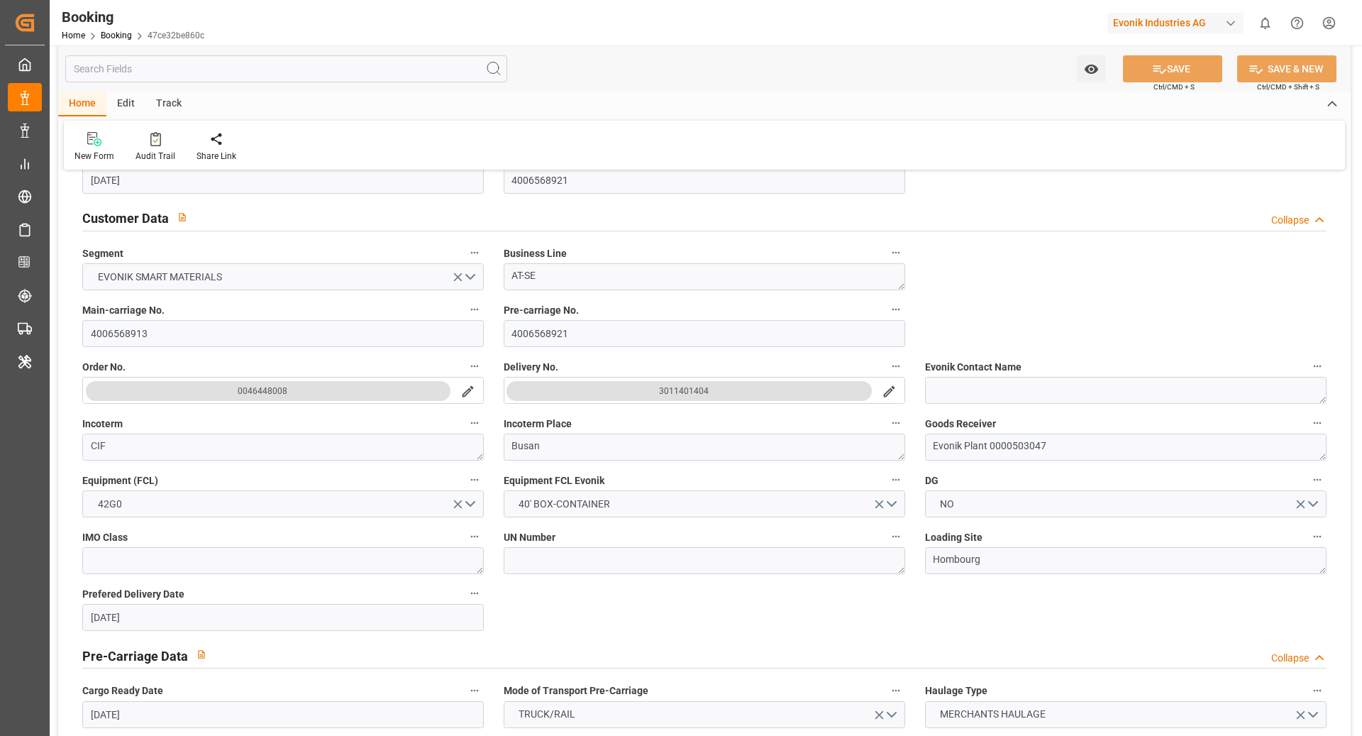
click at [641, 389] on button "3011401404" at bounding box center [689, 391] width 365 height 20
copy div "3011401404"
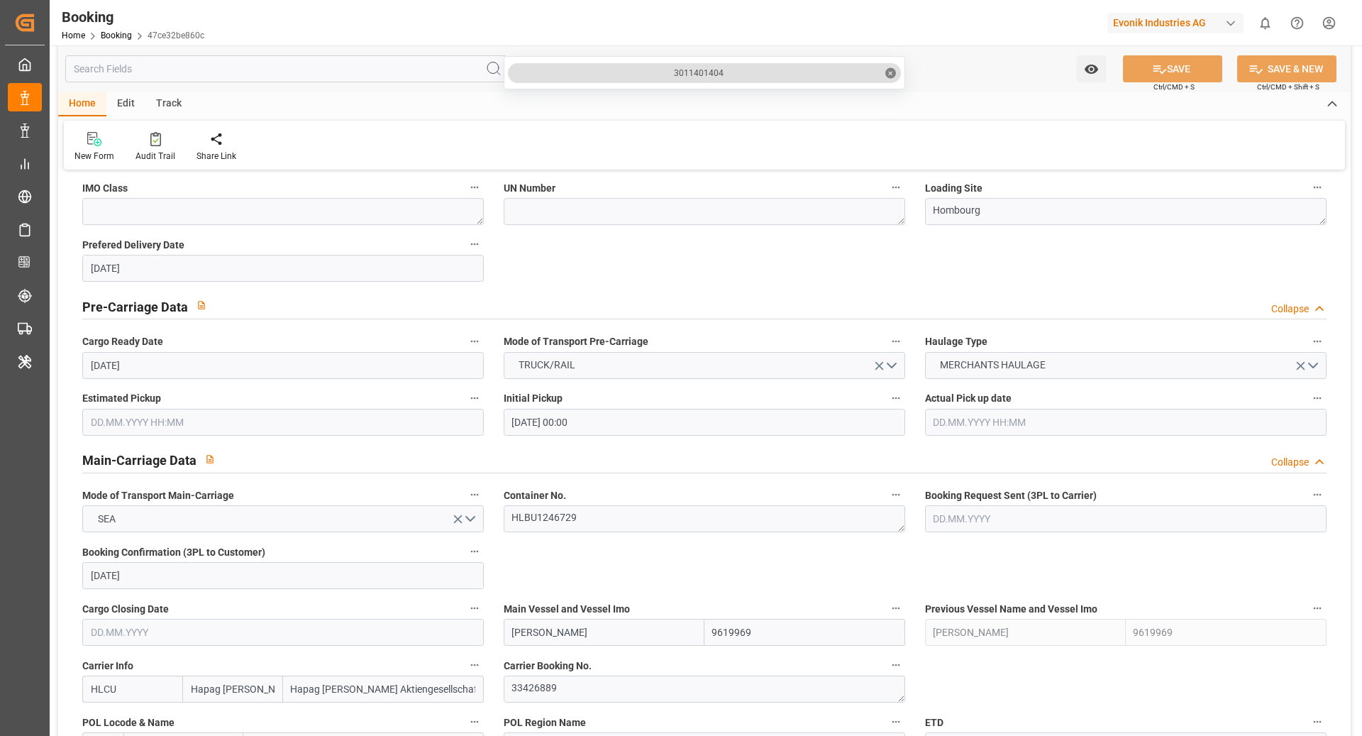
scroll to position [684, 0]
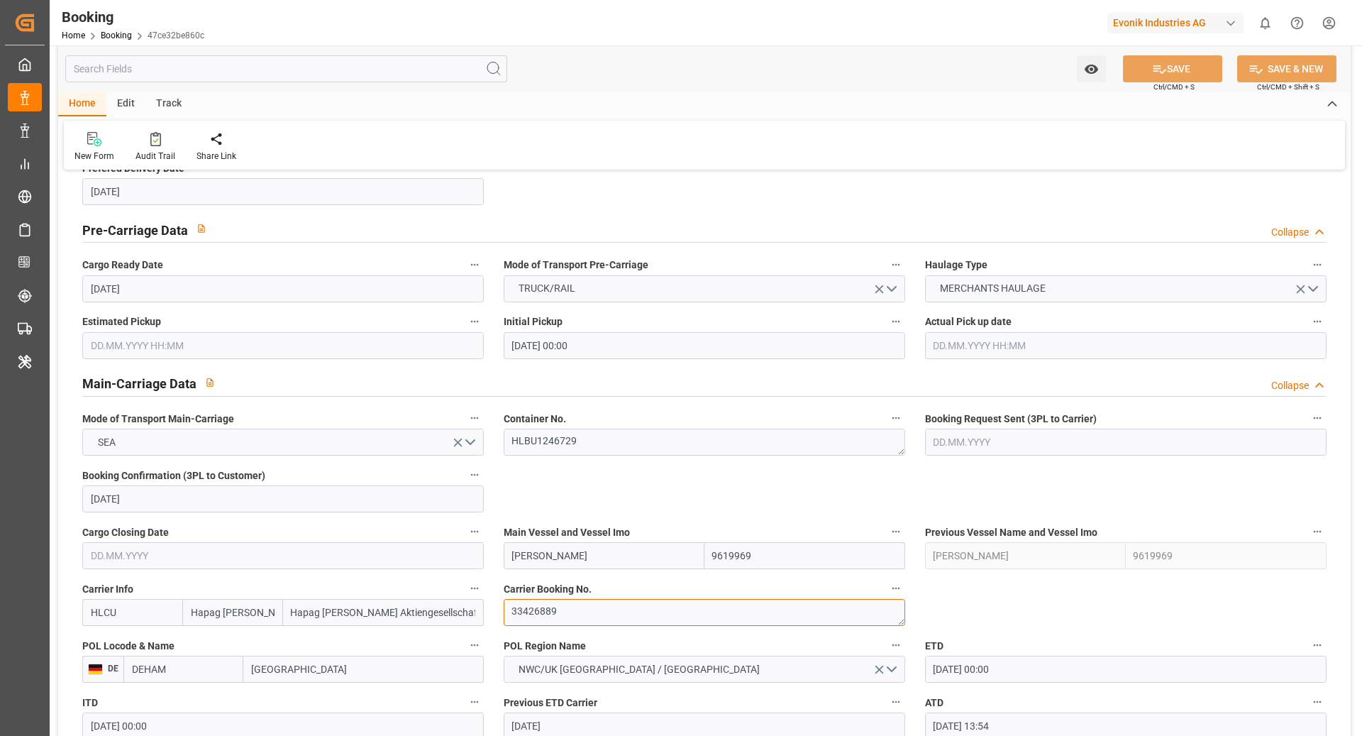
click at [596, 617] on textarea "33426889" at bounding box center [705, 612] width 402 height 27
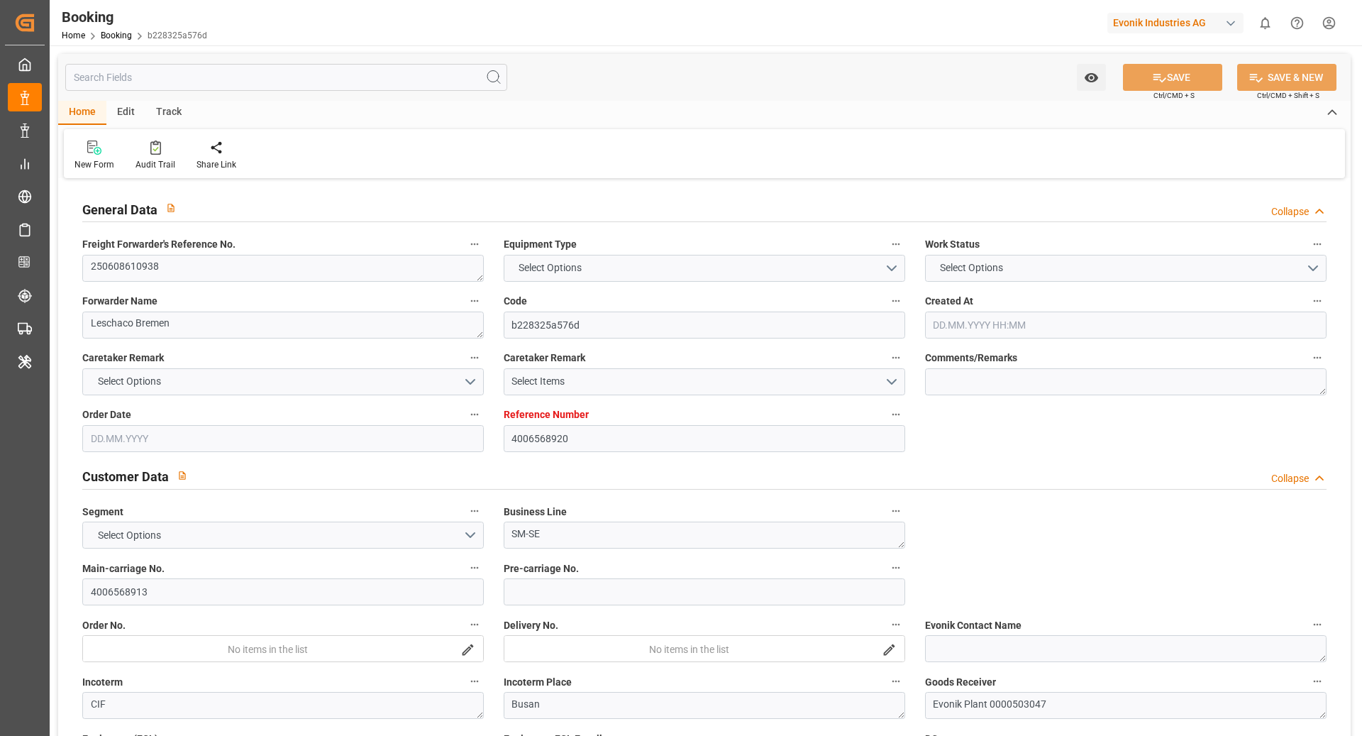
type input "4006568920"
type input "9619969"
type input "Hapag [PERSON_NAME]"
type input "Hapag [PERSON_NAME] Aktiengesellschaft"
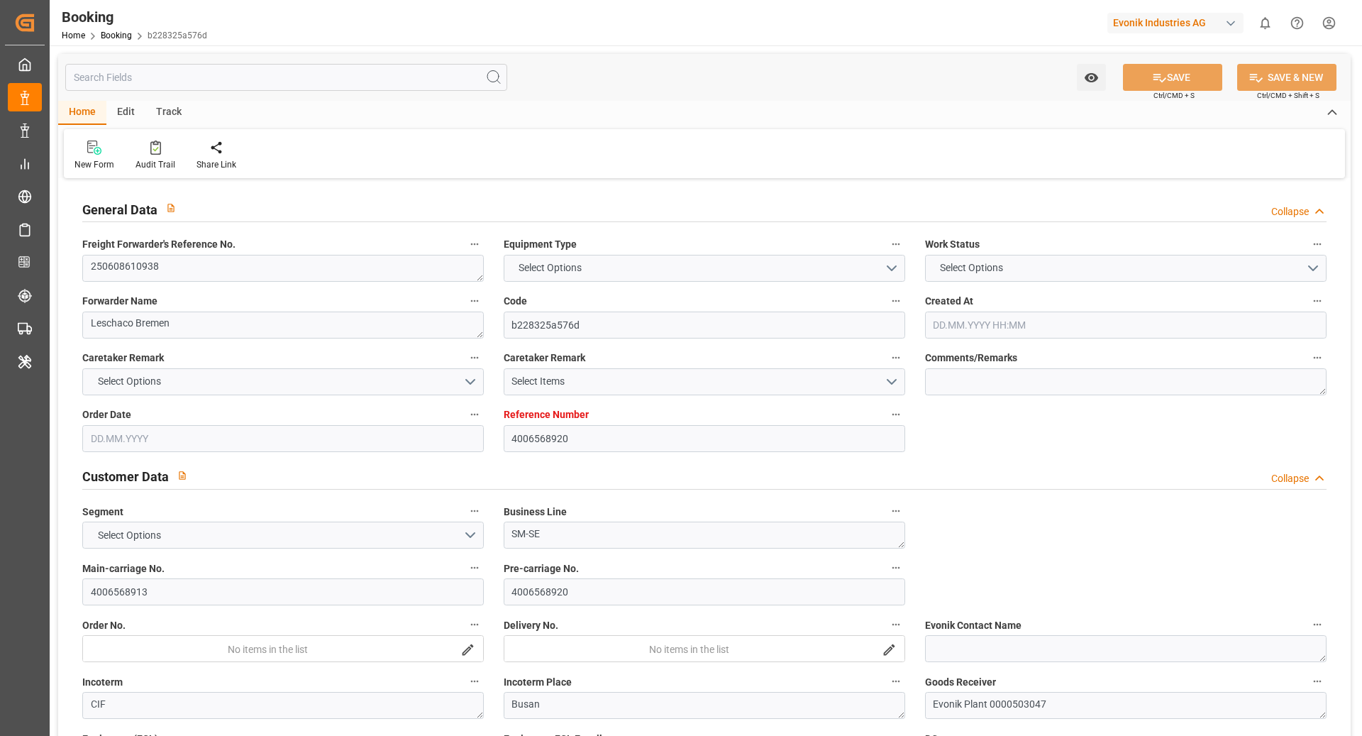
type input "DEHAM"
type input "KRPUS"
type input "NLRTM"
type input "CNSGH"
type input "0"
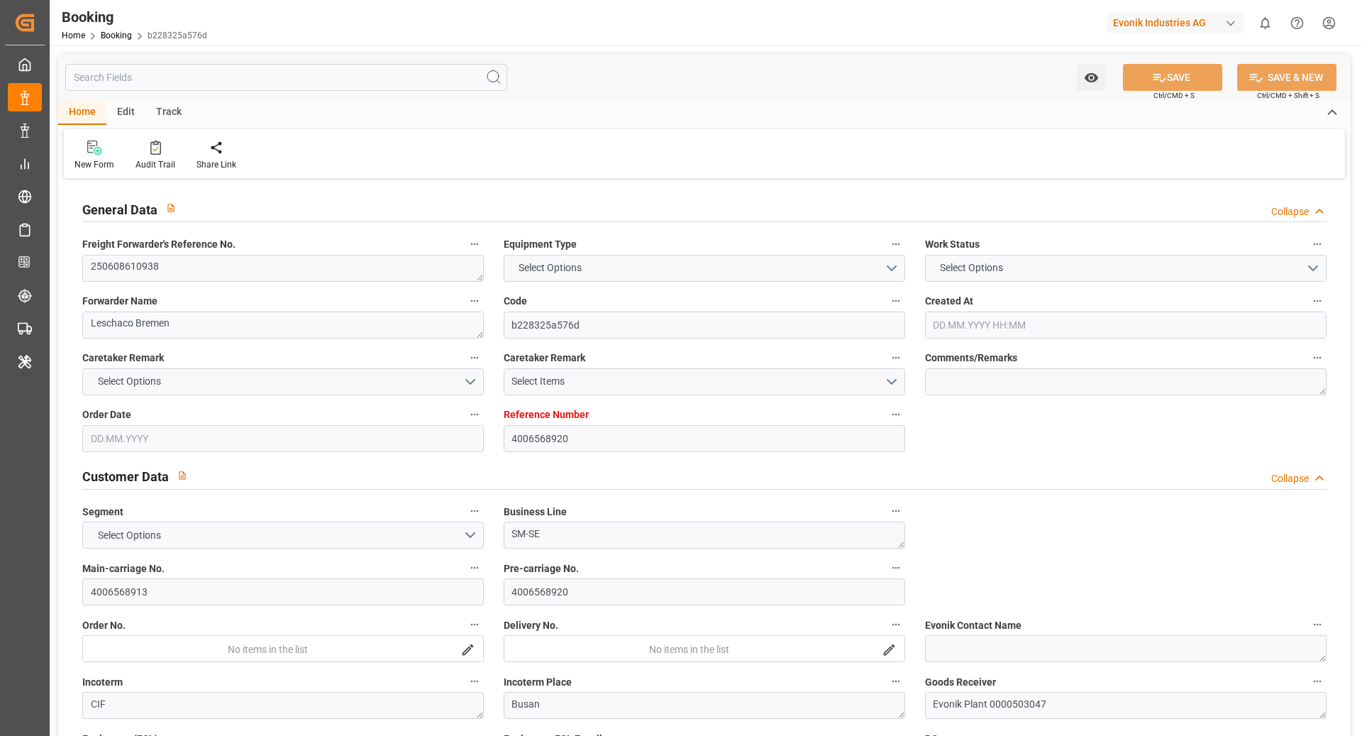
type input "-51"
type input "DEHAM"
type input "KRPUS"
type input "9321031"
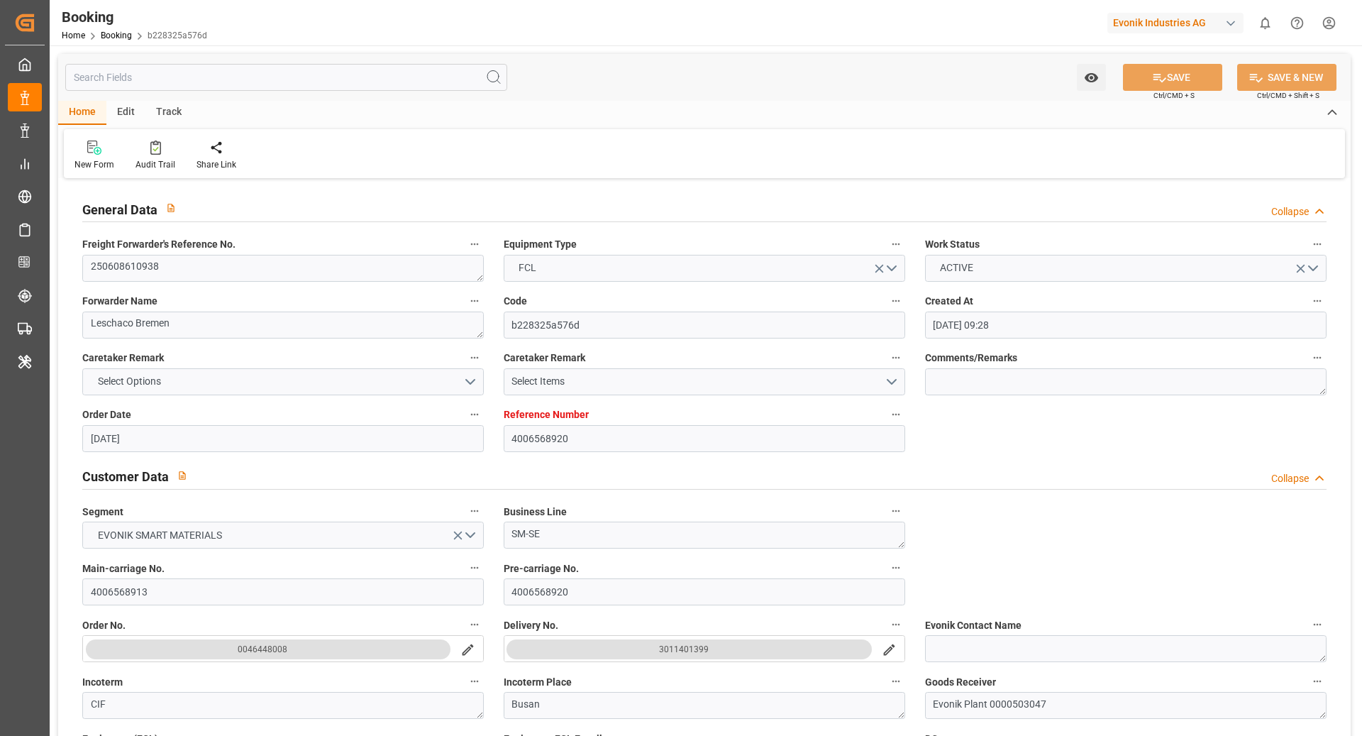
type input "[DATE] 09:28"
type input "[DATE]"
type input "[DATE] 00:00"
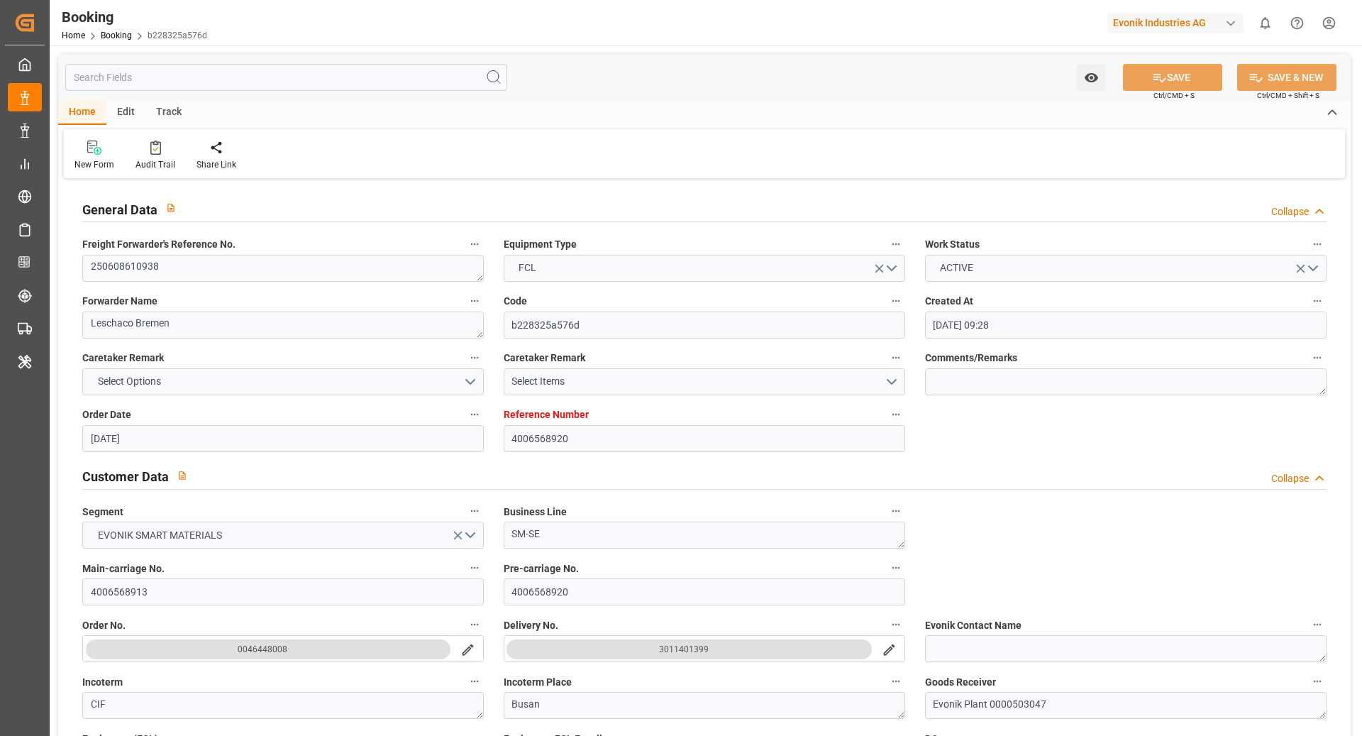
type input "[DATE]"
type input "[DATE] 00:00"
type input "09.05.2025 00:00"
type input "16.05.2025"
type input "16.05.2025 13:54"
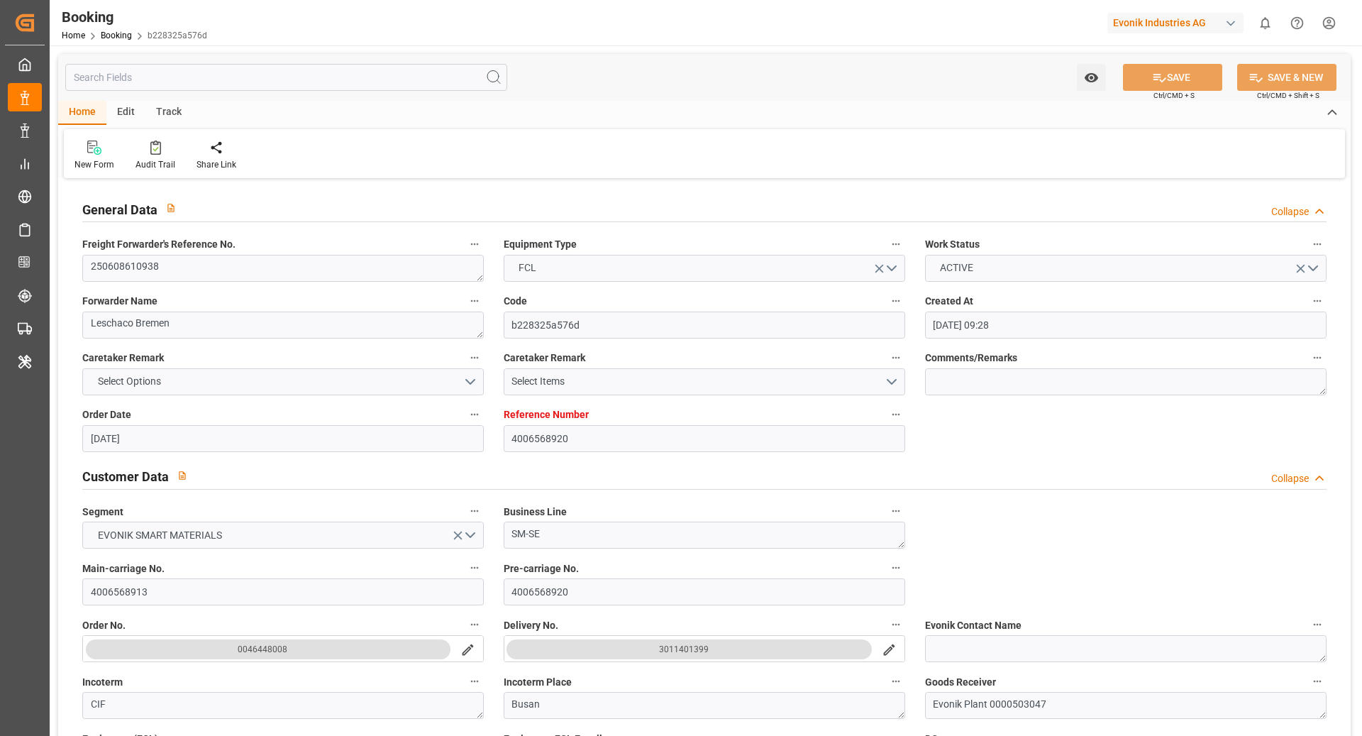
type input "08.05.2025 07:01"
type input "02.09.2025 00:01"
type input "29.06.2025 00:00"
type input "06.07.2025"
type input "18.05.2025 08:00"
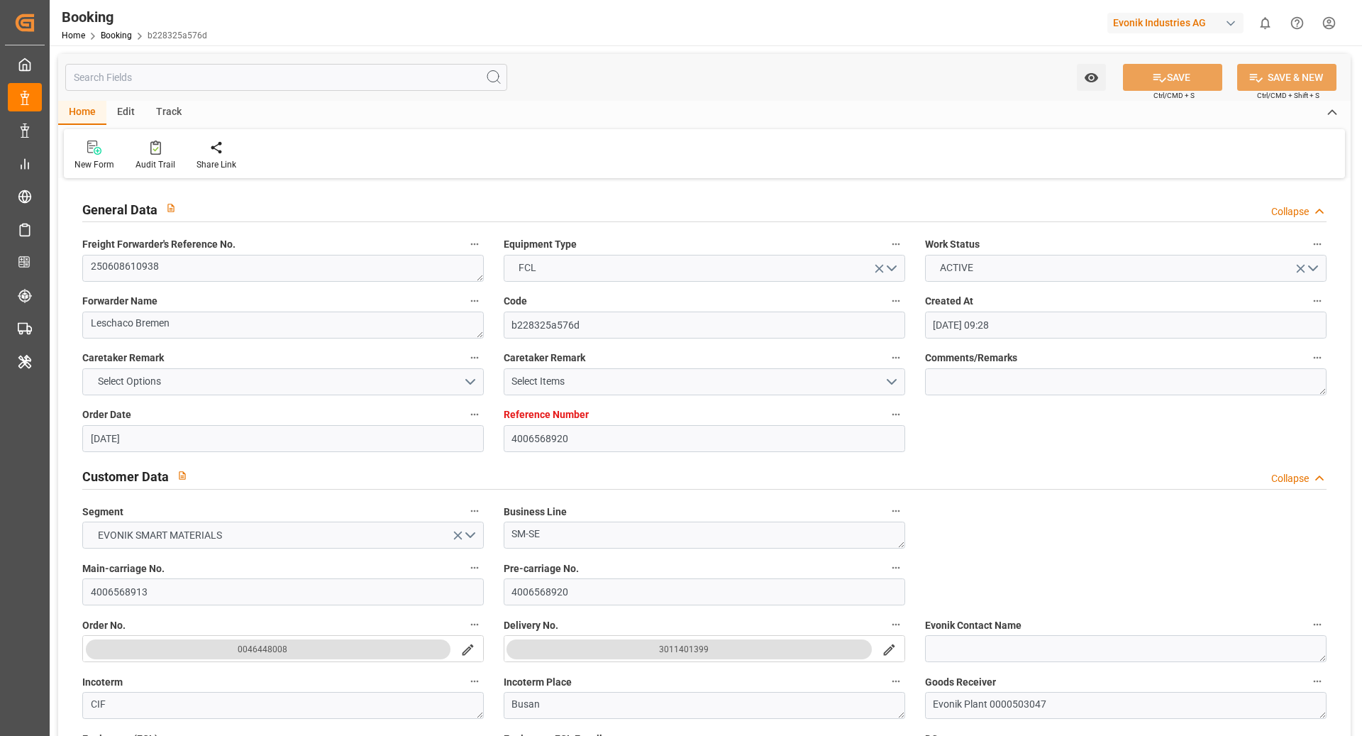
type input "14.06.2025 00:00"
type input "18.05.2025 00:00"
type input "06.07.2025 19:00"
type input "17.06.2025 00:00"
type input "26.08.2025 00:00"
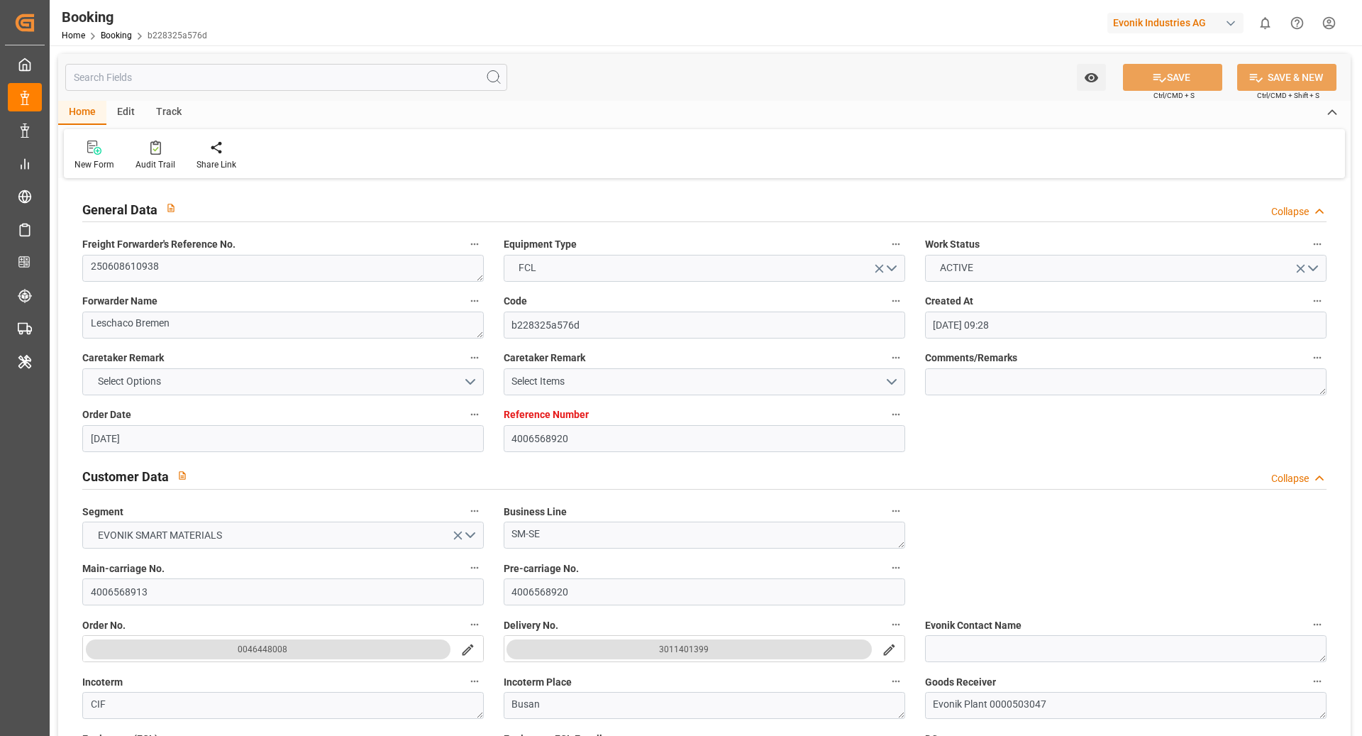
type input "26.08.2025 00:00"
type input "28.08.2025 00:00"
type input "16.05.2025"
type input "28.08.2025 11:37"
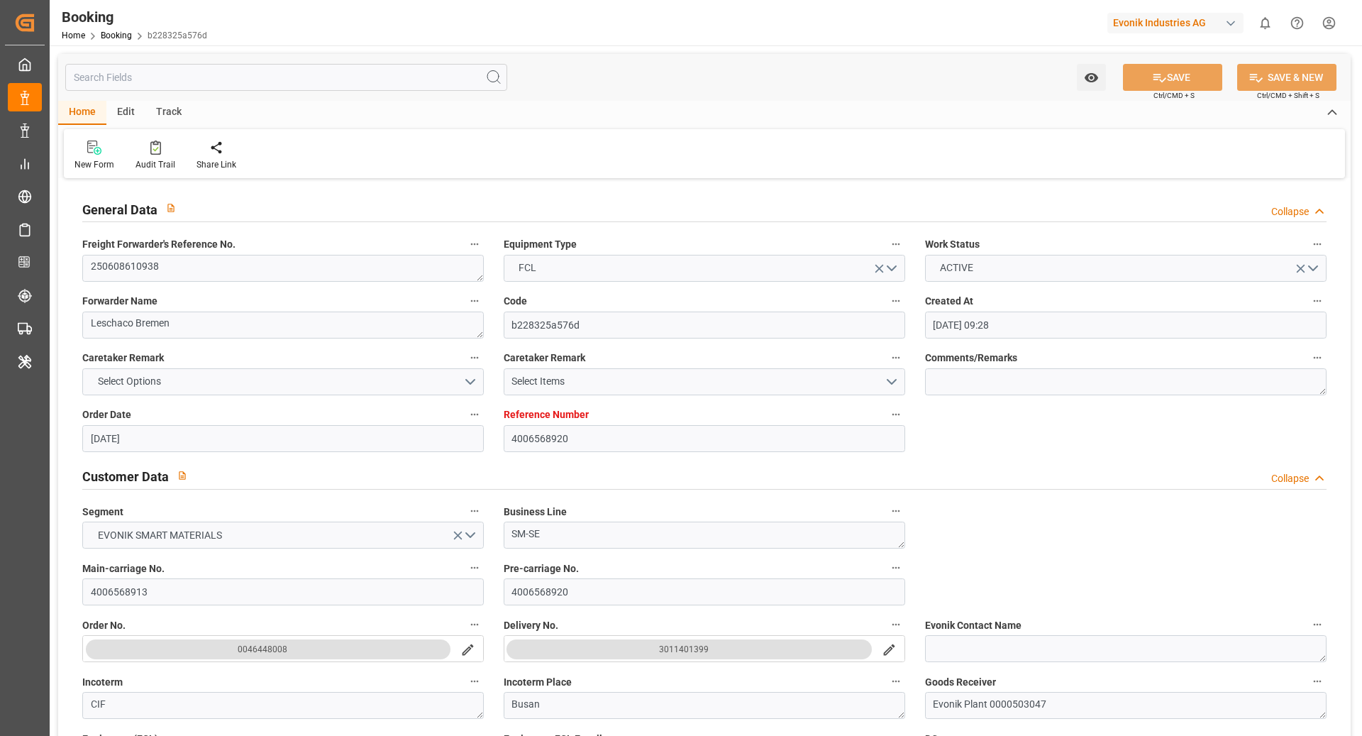
type input "[DATE]"
type input "30.04.2025 15:51"
type input "15.05.2025 21:42"
type input "16.05.2025 14:19"
type input "21.06.2025 08:00"
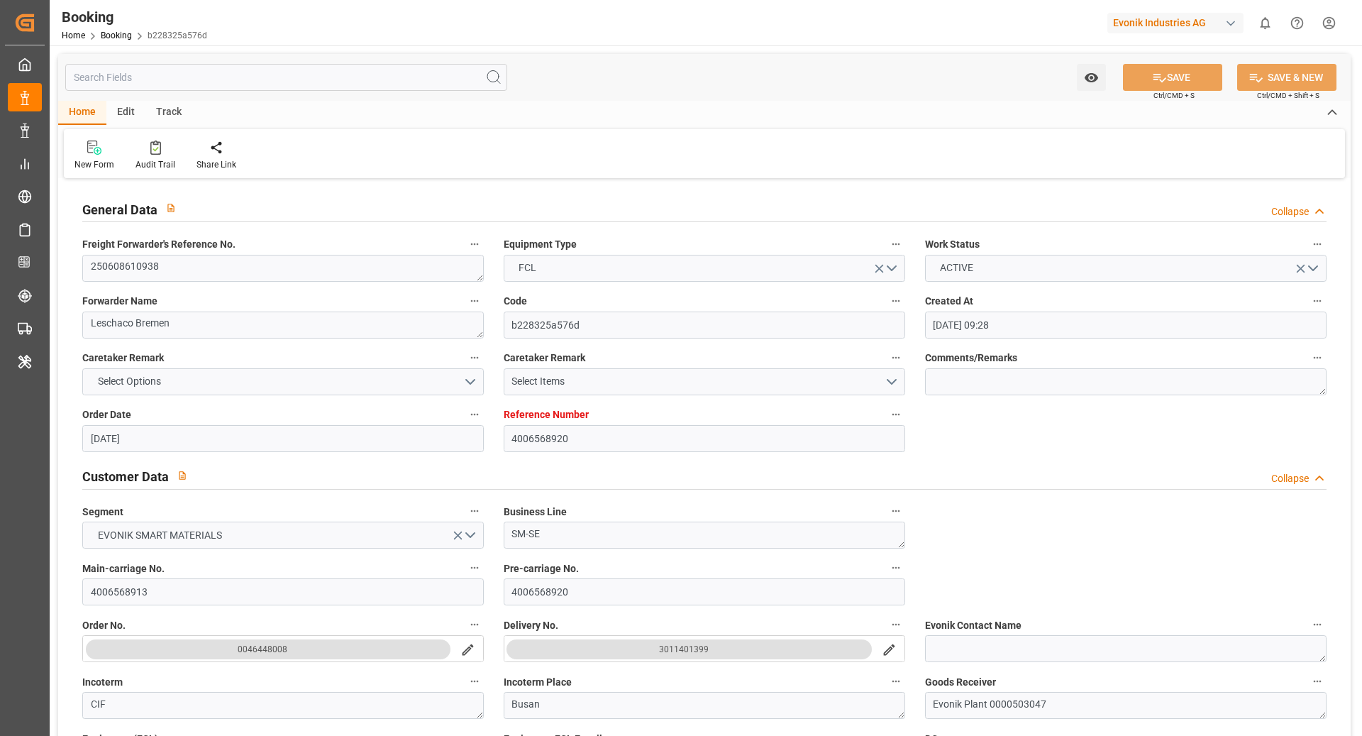
type input "22.06.2025 00:45"
type input "24.06.2025 19:00"
type input "06.07.2025 00:01"
type input "06.07.2025 15:43"
type input "10.07.2025 15:43"
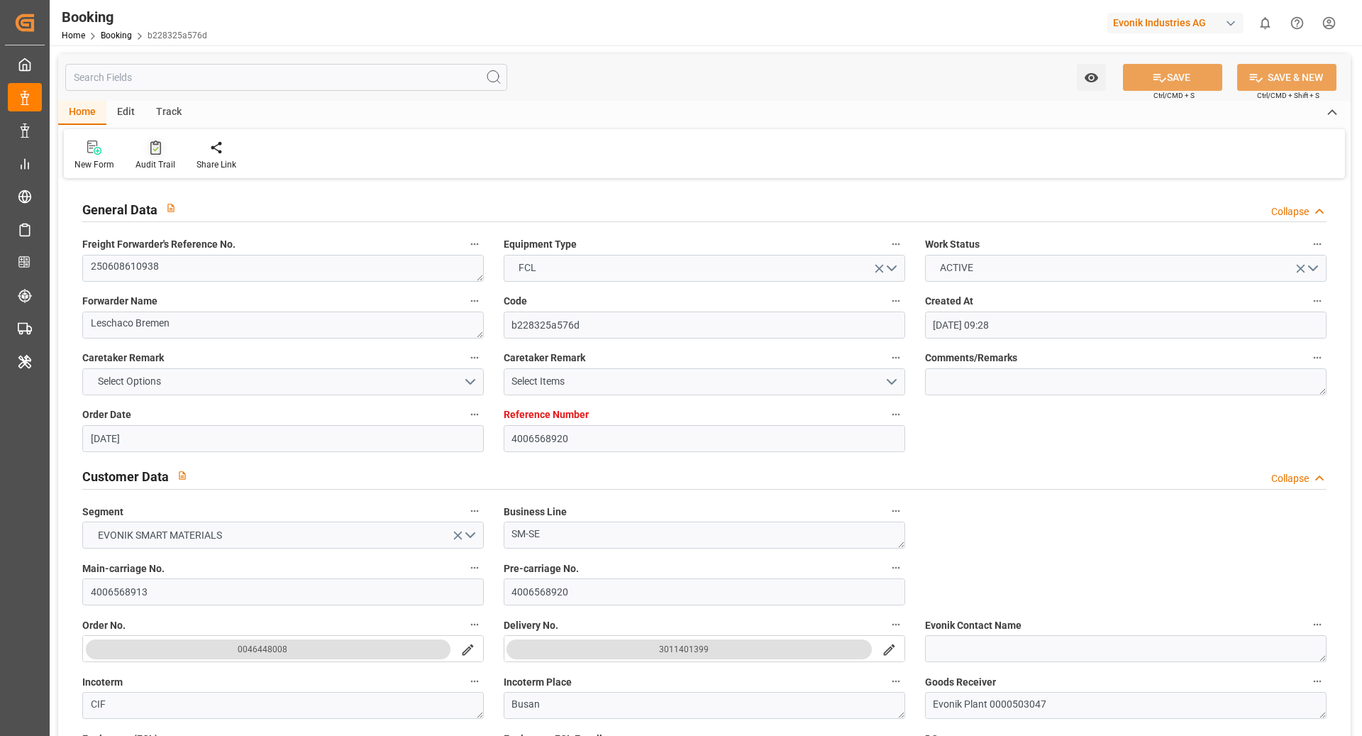
click at [148, 140] on div at bounding box center [156, 147] width 40 height 15
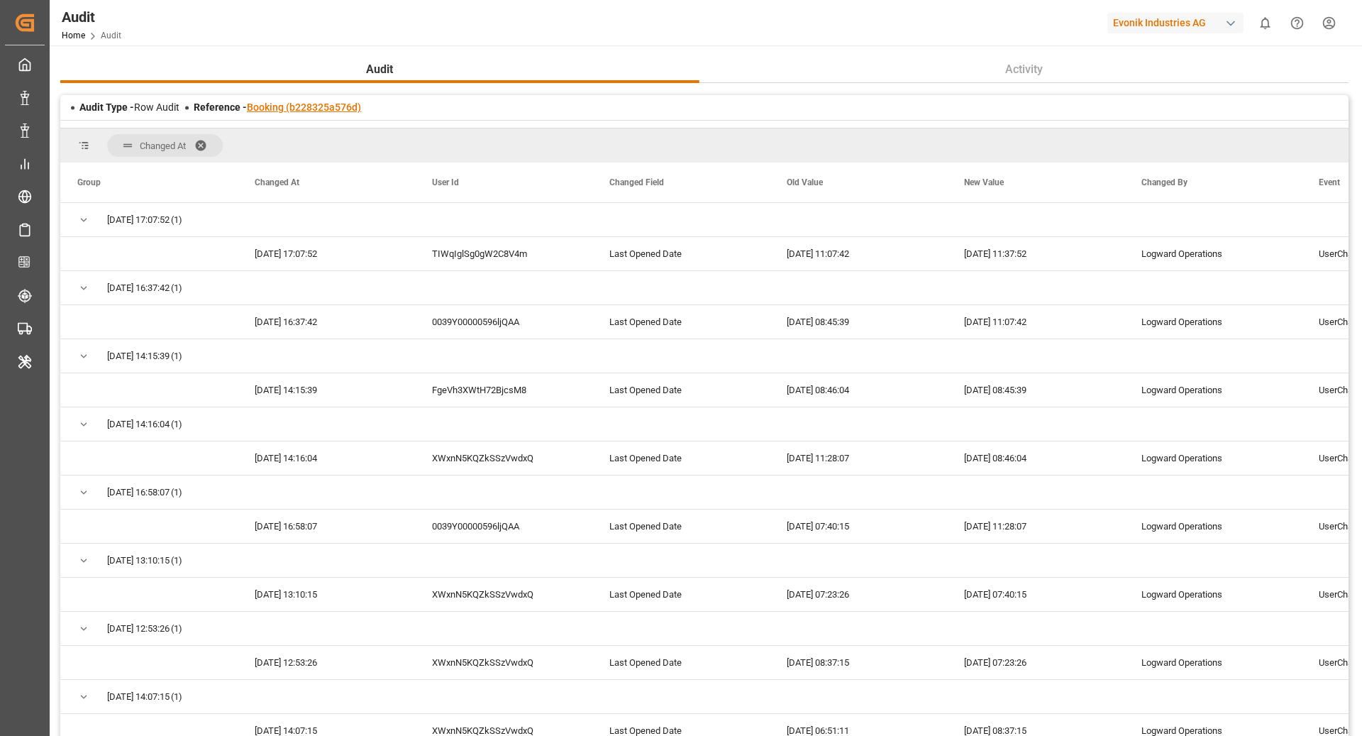
click at [302, 104] on link "Booking (b228325a576d)" at bounding box center [304, 106] width 114 height 11
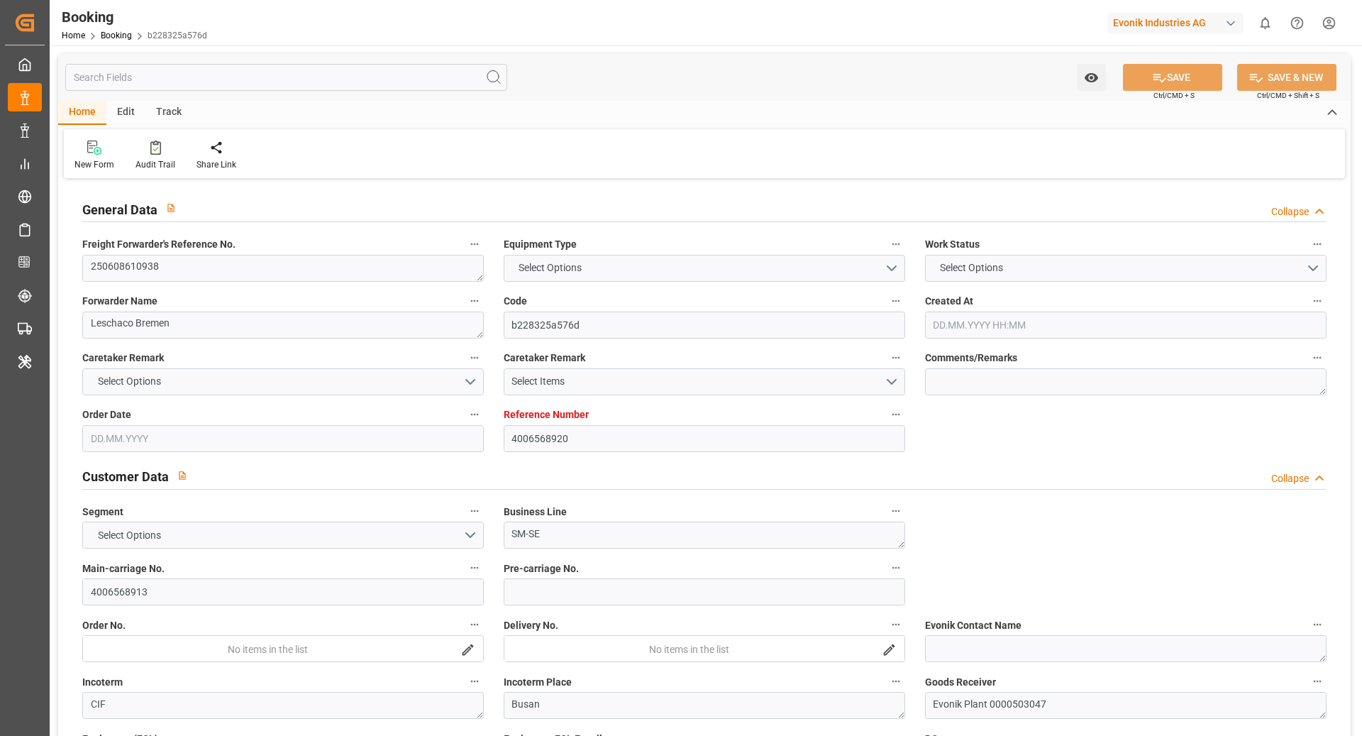
type input "4006568920"
type input "9619969"
type input "Hapag [PERSON_NAME]"
type input "Hapag [PERSON_NAME] Aktiengesellschaft"
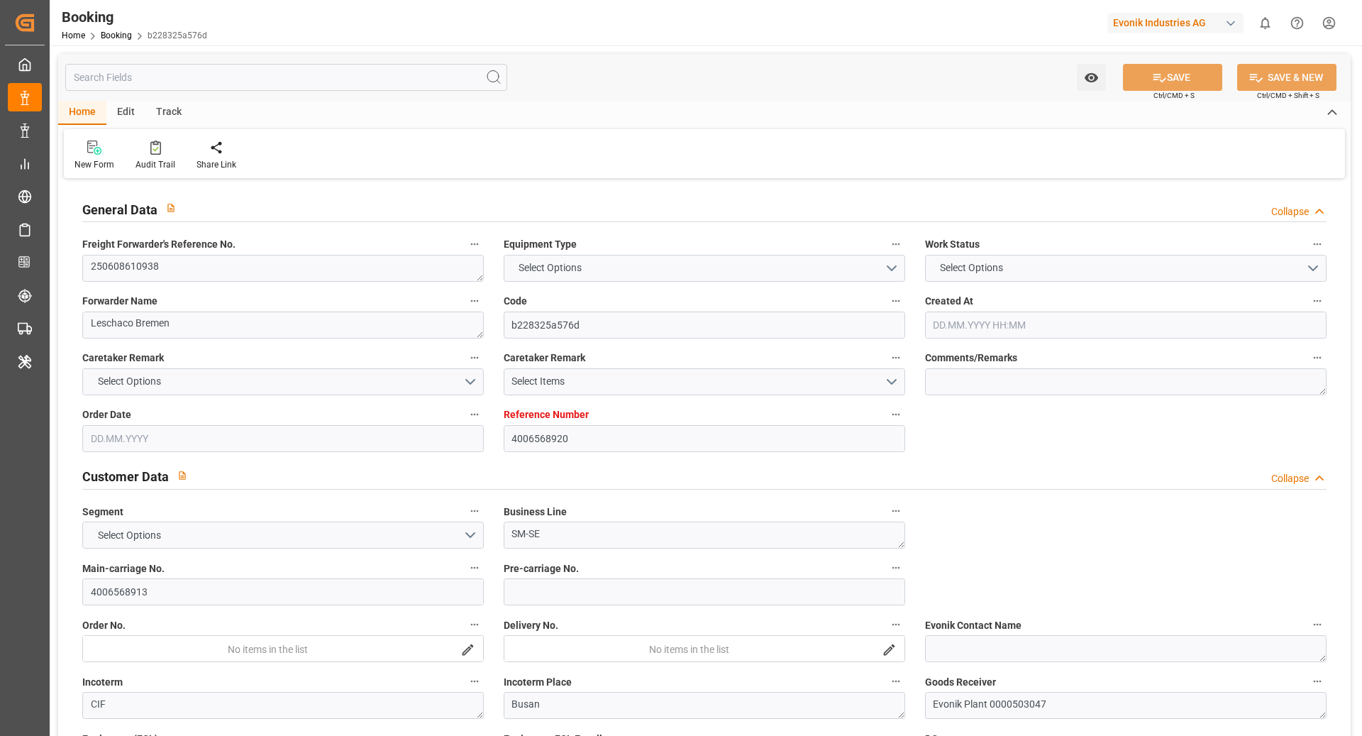
type input "DEHAM"
type input "KRPUS"
type input "NLRTM"
type input "CNSGH"
type input "0"
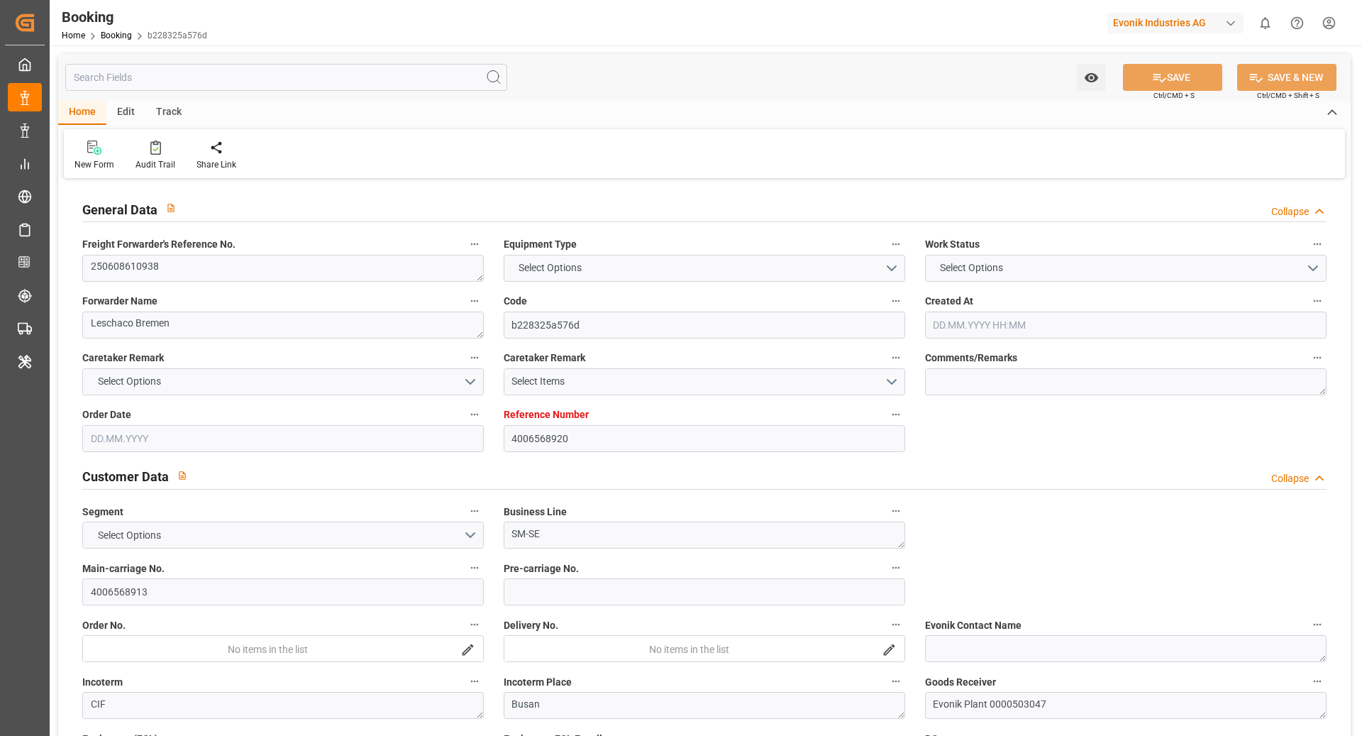
type input "-51"
type input "DEHAM"
type input "KRPUS"
type input "9321031"
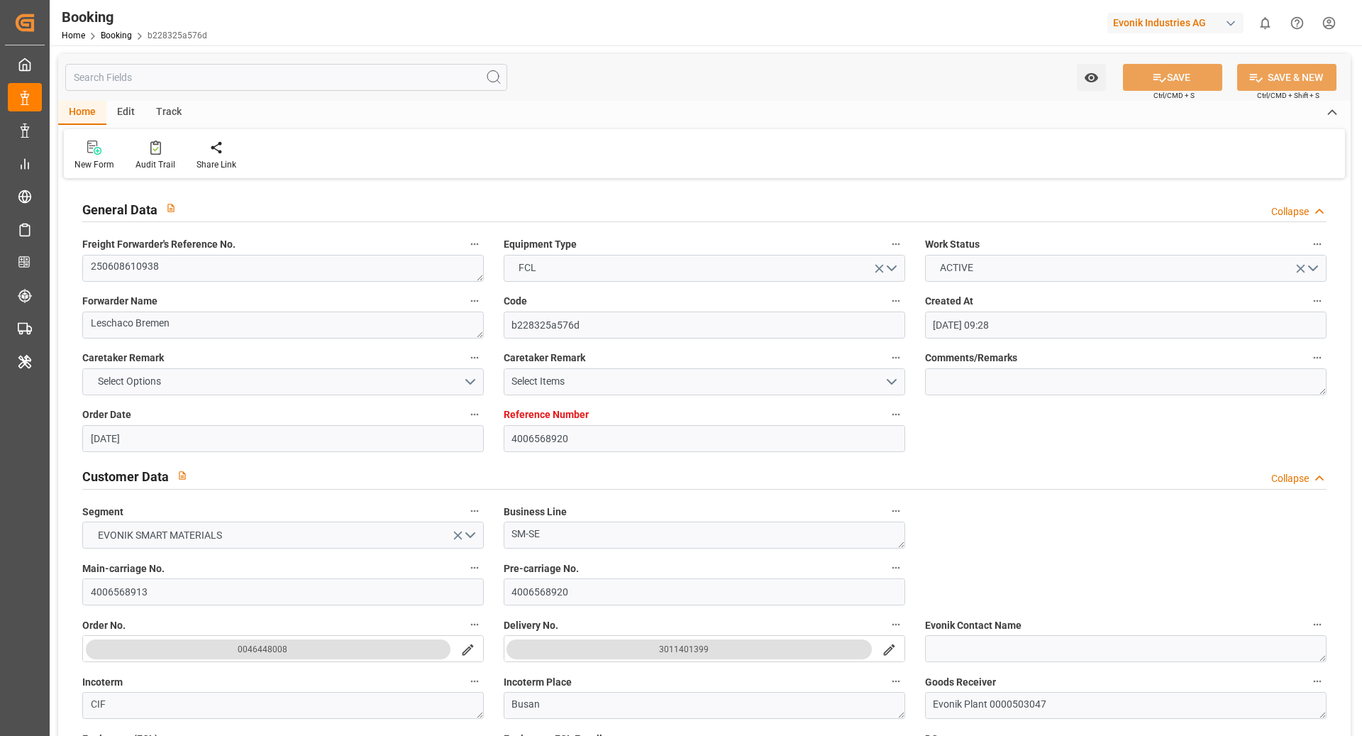
type input "16.04.2025 09:28"
type input "16.04.2025"
type input "20.06.2025"
type input "02.05.2025"
type input "02.05.2025 00:00"
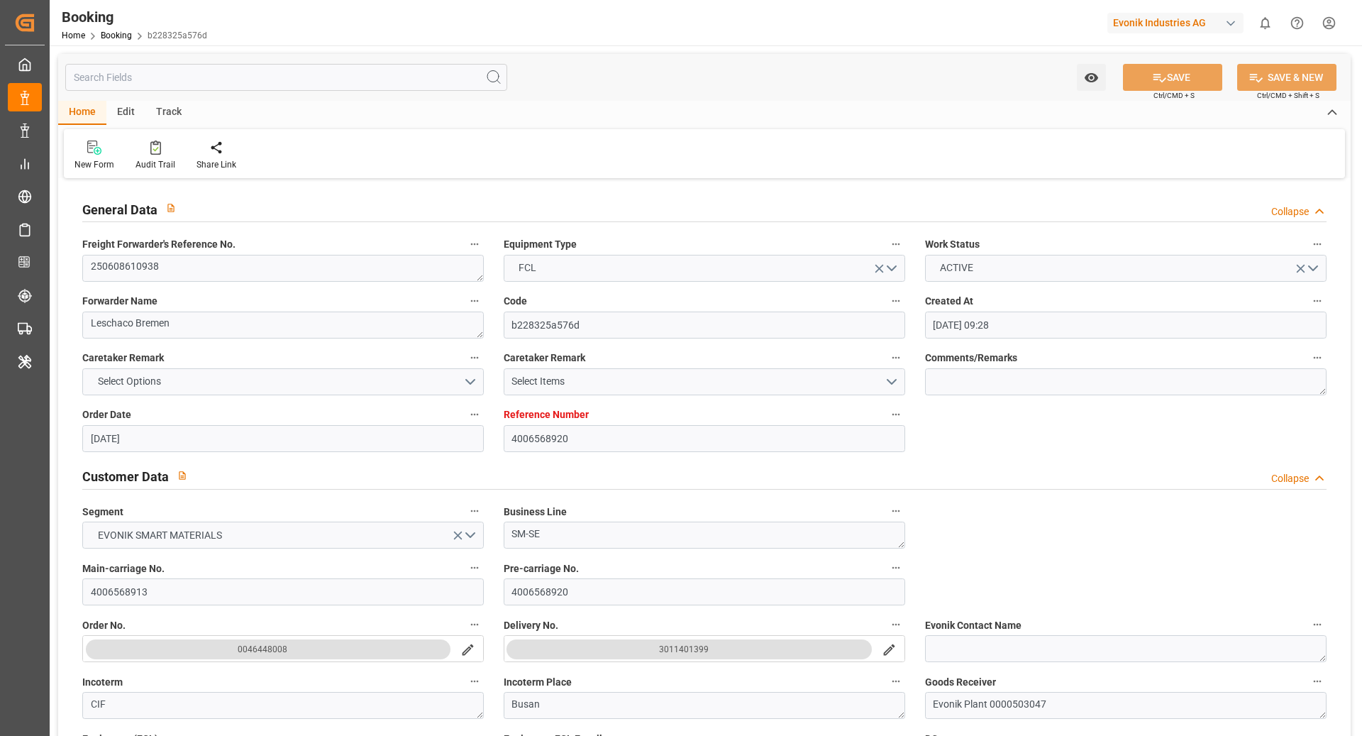
type input "14.05.2025"
type input "16.05.2025 00:00"
type input "09.05.2025 00:00"
type input "16.05.2025"
type input "16.05.2025 13:54"
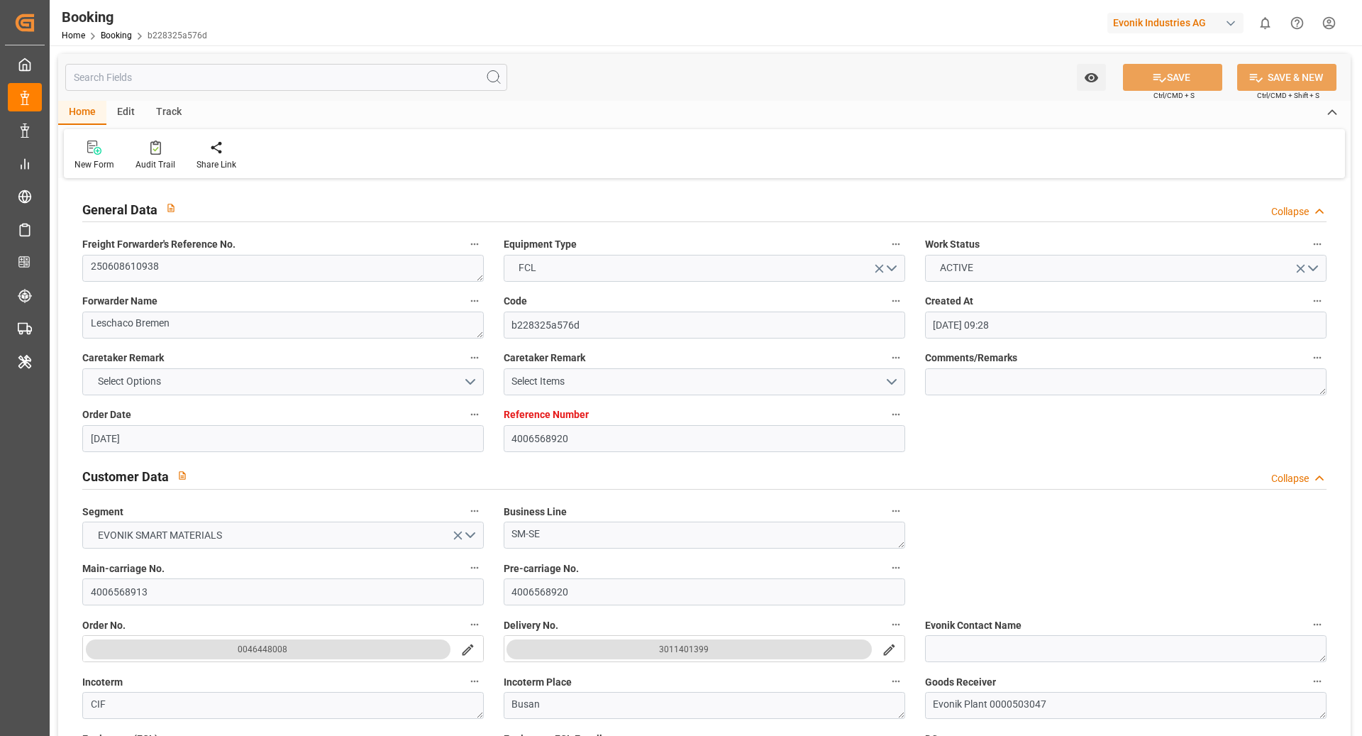
type input "08.05.2025 07:01"
type input "02.09.2025 00:01"
type input "29.06.2025 00:00"
type input "06.07.2025"
type input "18.05.2025 08:00"
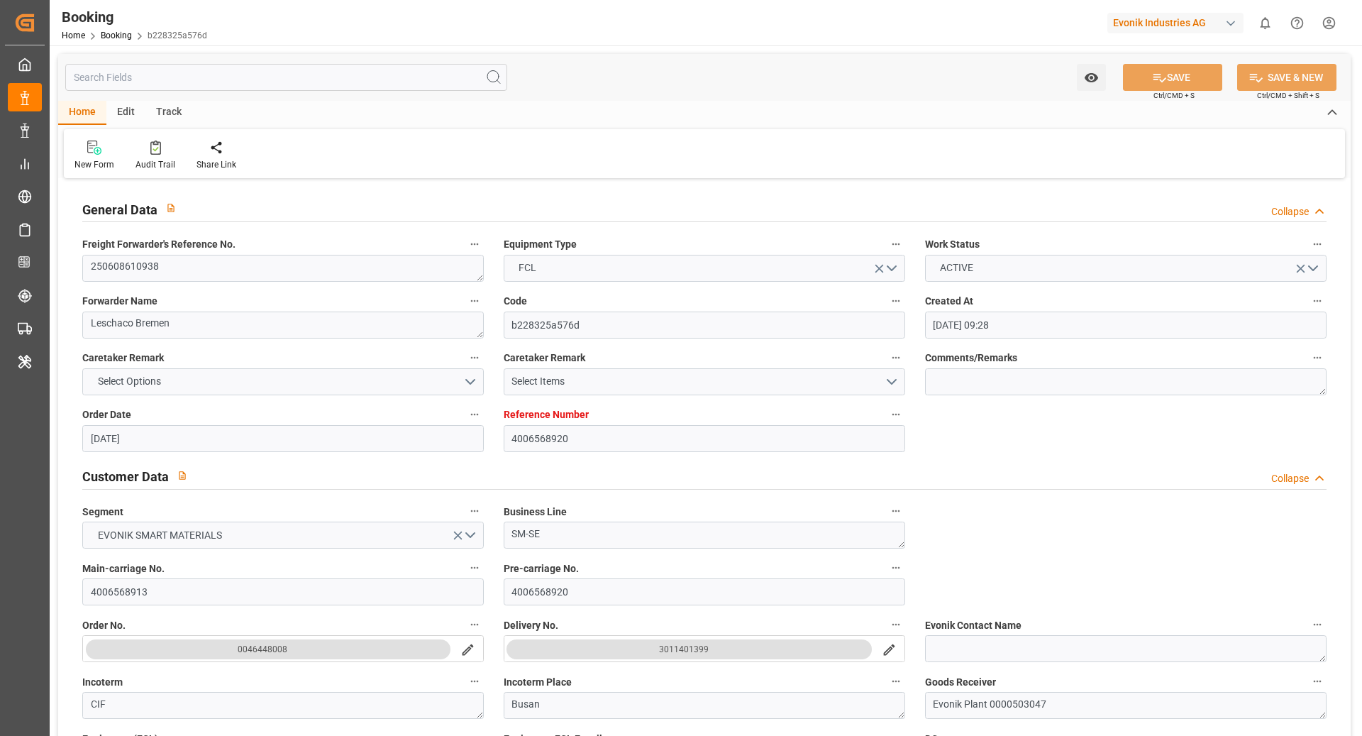
type input "14.06.2025 00:00"
type input "18.05.2025 00:00"
type input "06.07.2025 19:00"
type input "17.06.2025 00:00"
type input "26.08.2025 00:00"
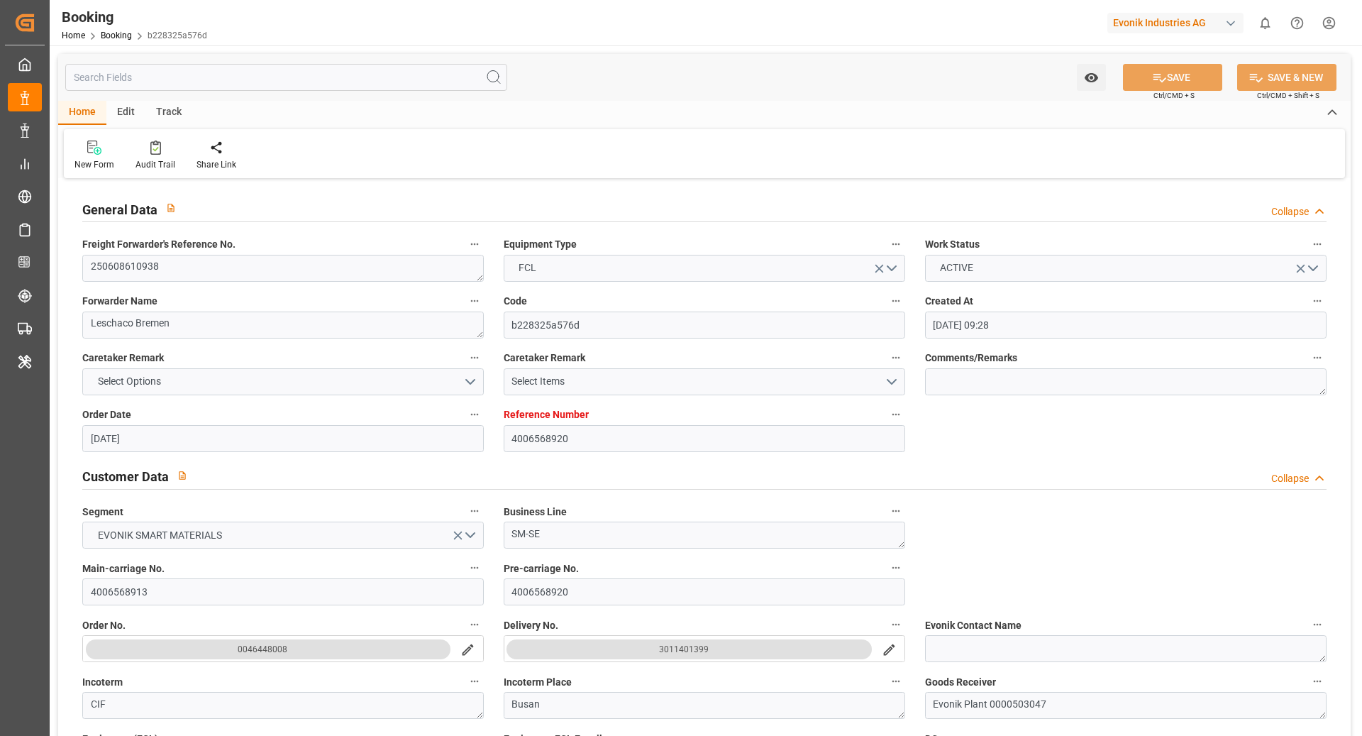
type input "26.08.2025 00:00"
type input "28.08.2025 00:00"
type input "16.05.2025"
type input "28.08.2025 11:37"
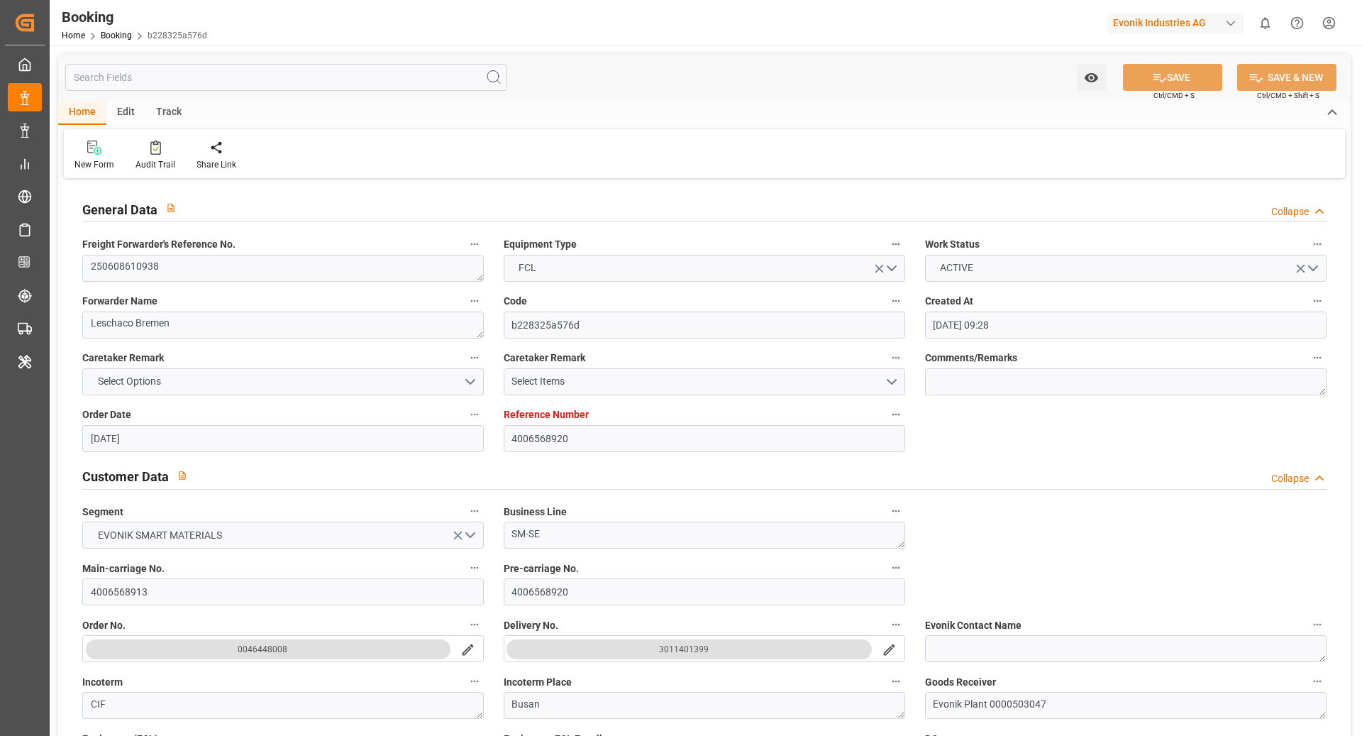
type input "[DATE]"
type input "30.04.2025 15:51"
type input "15.05.2025 21:42"
type input "16.05.2025 14:19"
type input "21.06.2025 08:00"
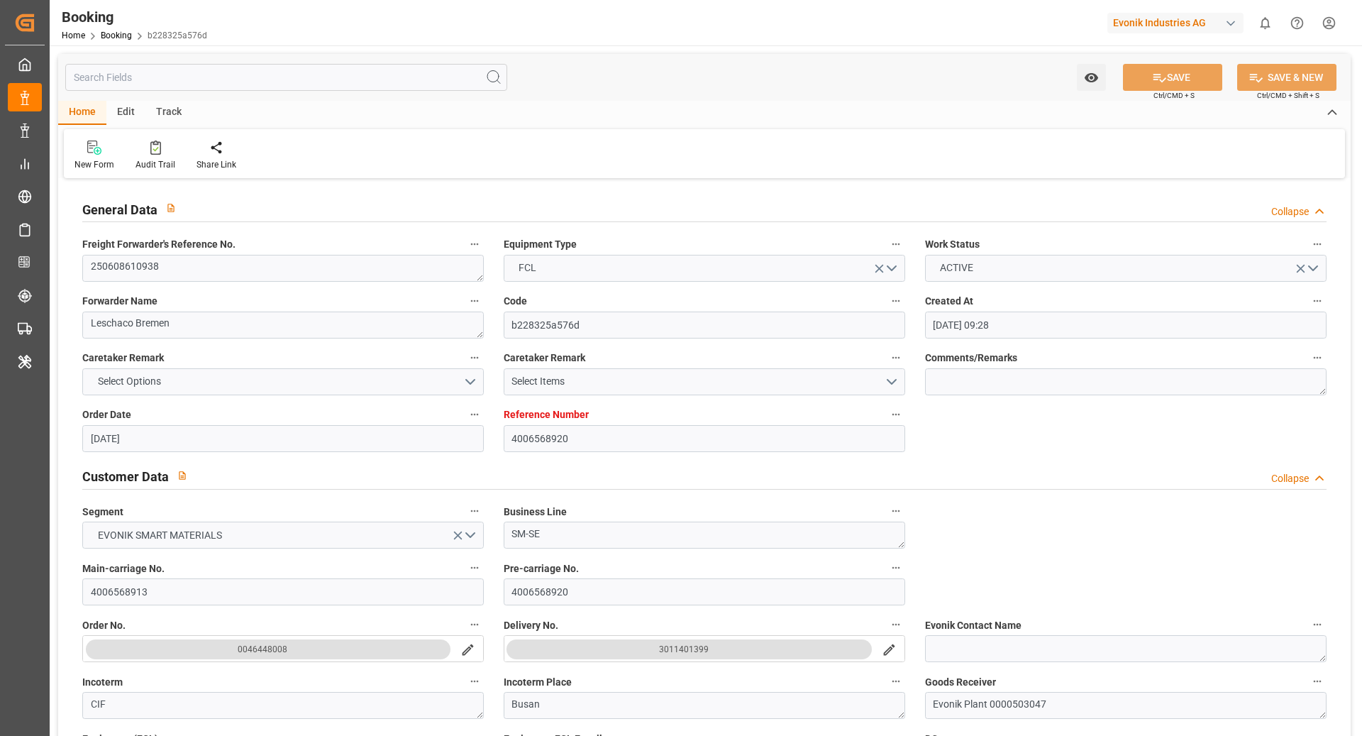
type input "22.06.2025 00:45"
type input "24.06.2025 19:00"
type input "06.07.2025 00:01"
type input "06.07.2025 15:43"
type input "10.07.2025 15:43"
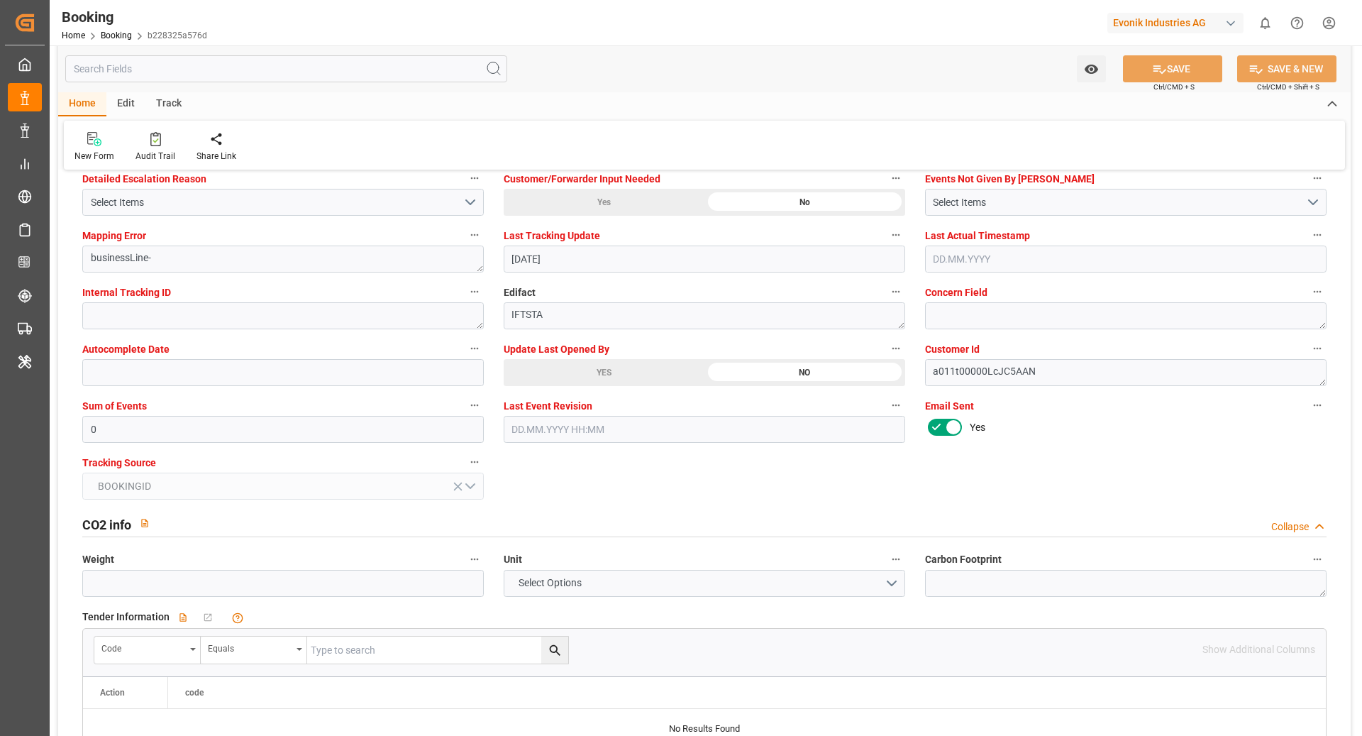
scroll to position [2461, 0]
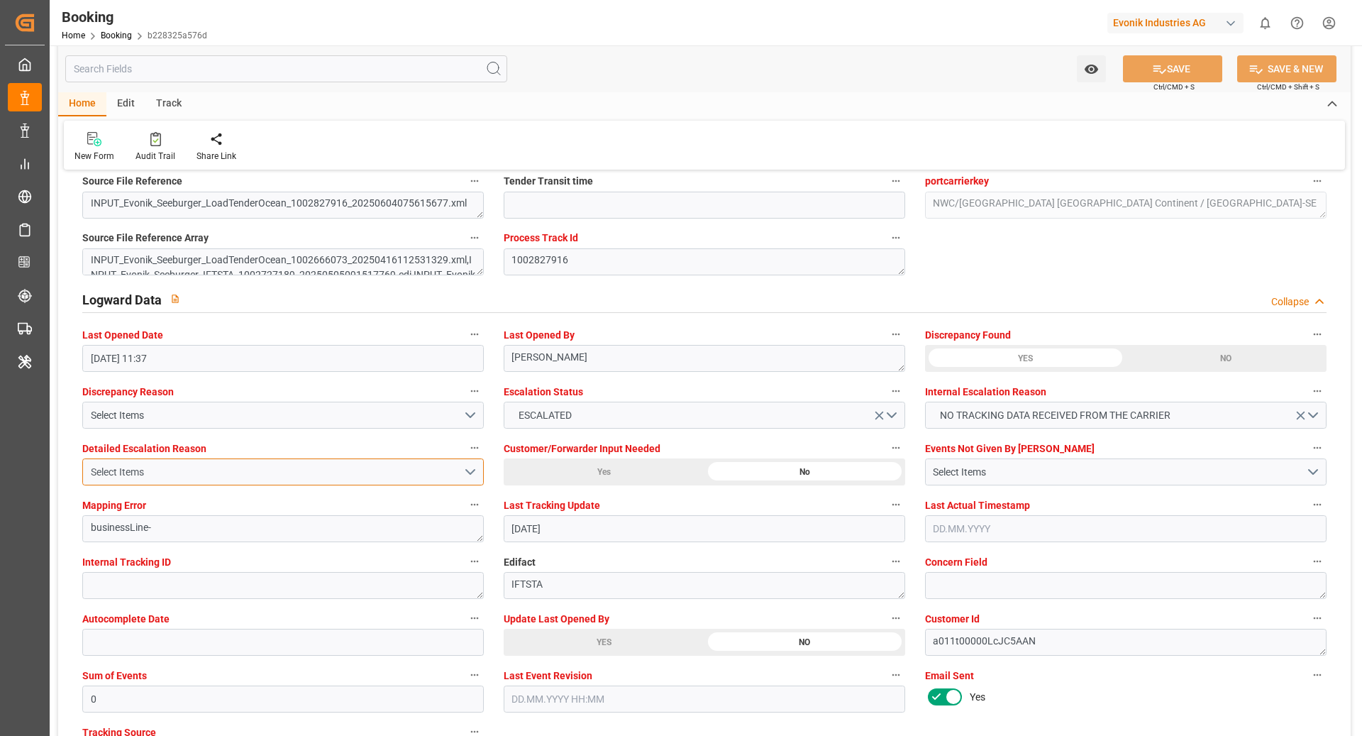
click at [219, 458] on button "Select Items" at bounding box center [283, 471] width 402 height 27
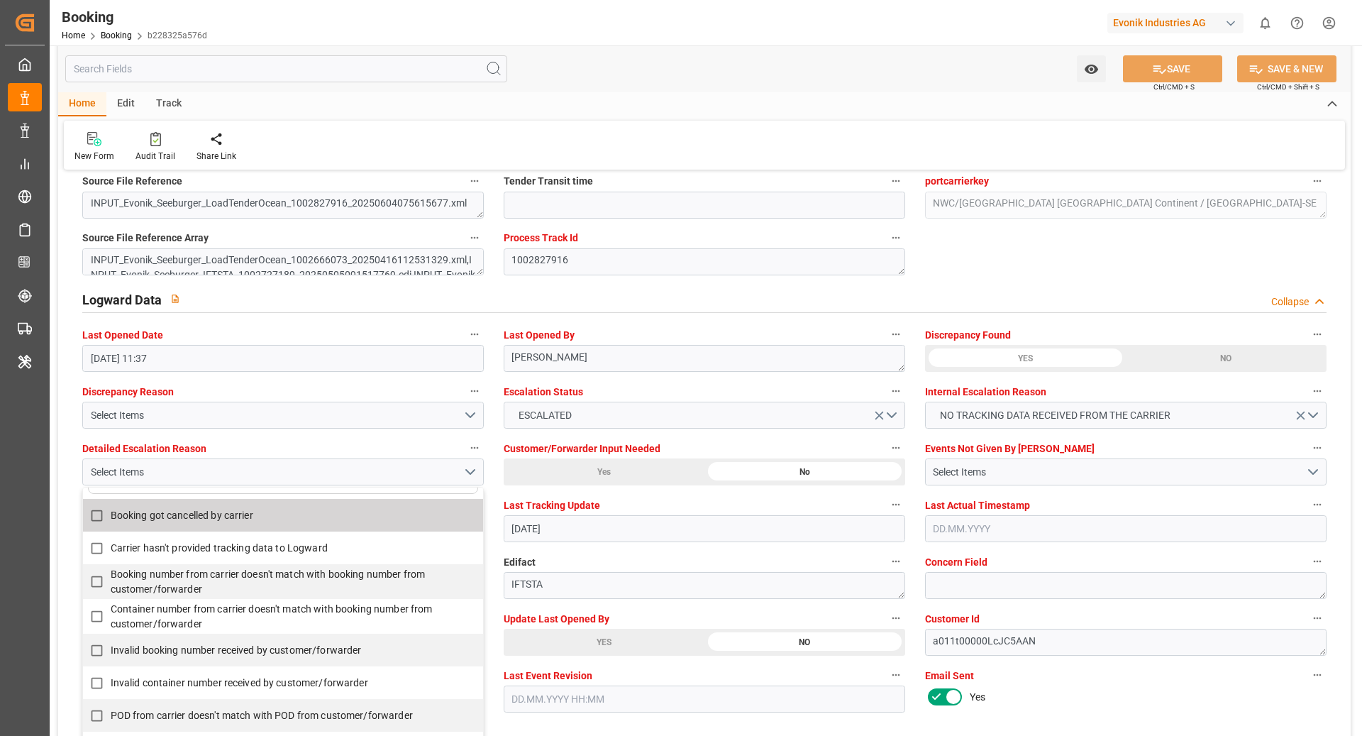
scroll to position [43, 0]
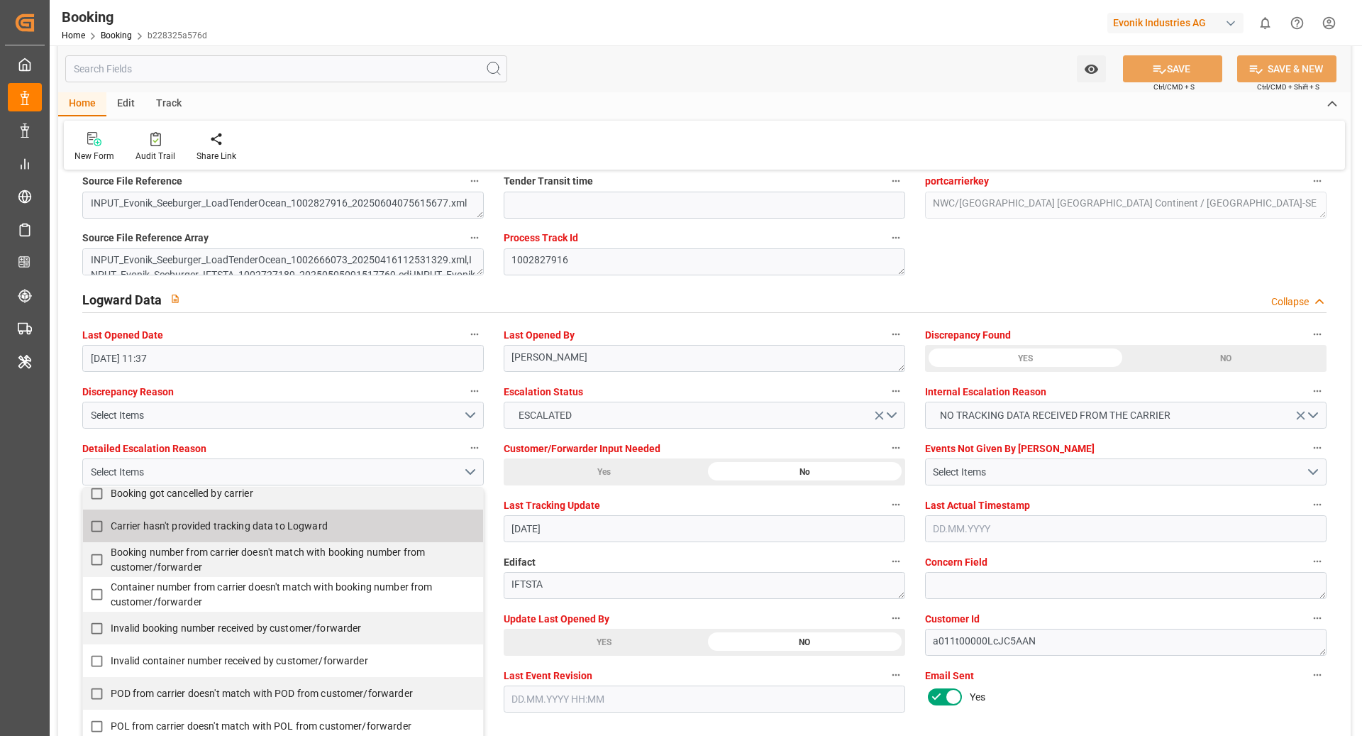
click at [262, 520] on span "Carrier hasn't provided tracking data to Logward" at bounding box center [219, 525] width 217 height 11
checkbox input "true"
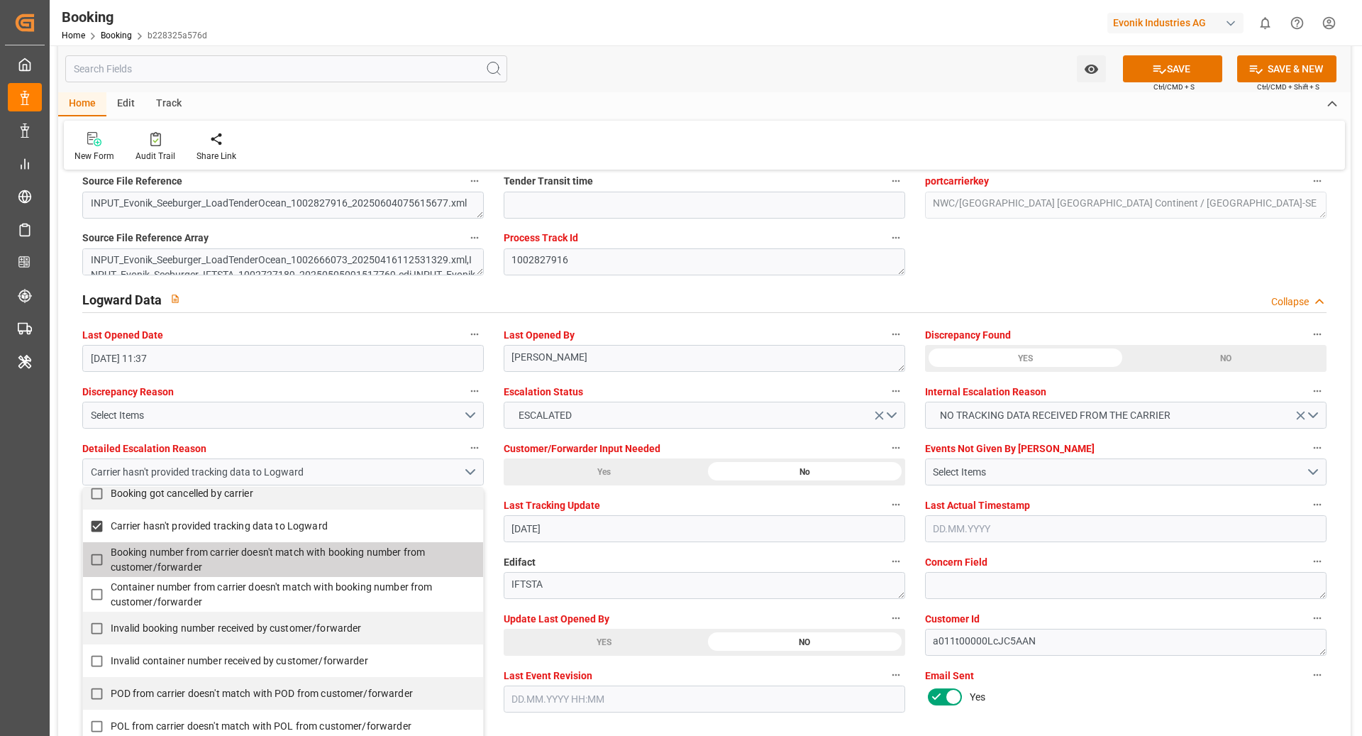
click at [251, 558] on span "Booking number from carrier doesn't match with booking number from customer/for…" at bounding box center [290, 560] width 358 height 30
checkbox input "true"
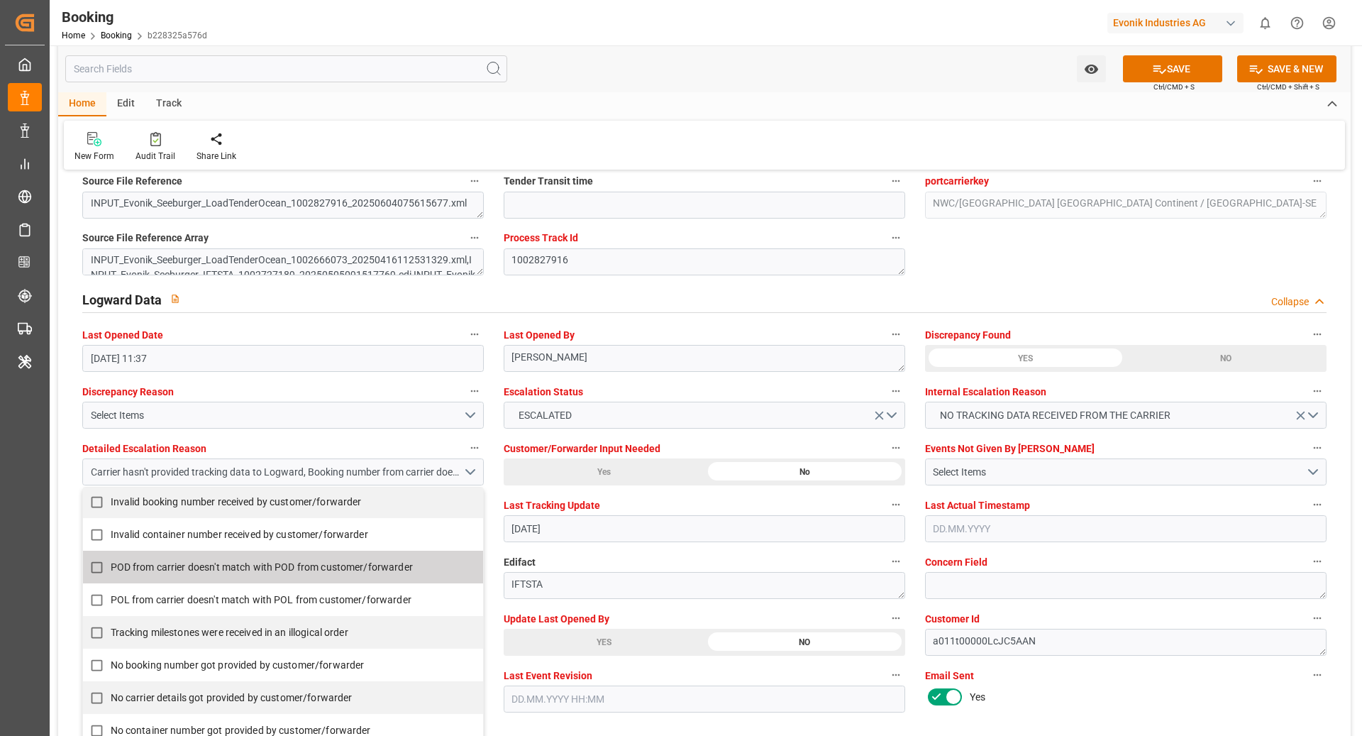
scroll to position [170, 0]
click at [254, 573] on label "POD from carrier doesn't match with POD from customer/forwarder" at bounding box center [275, 567] width 385 height 28
checkbox input "true"
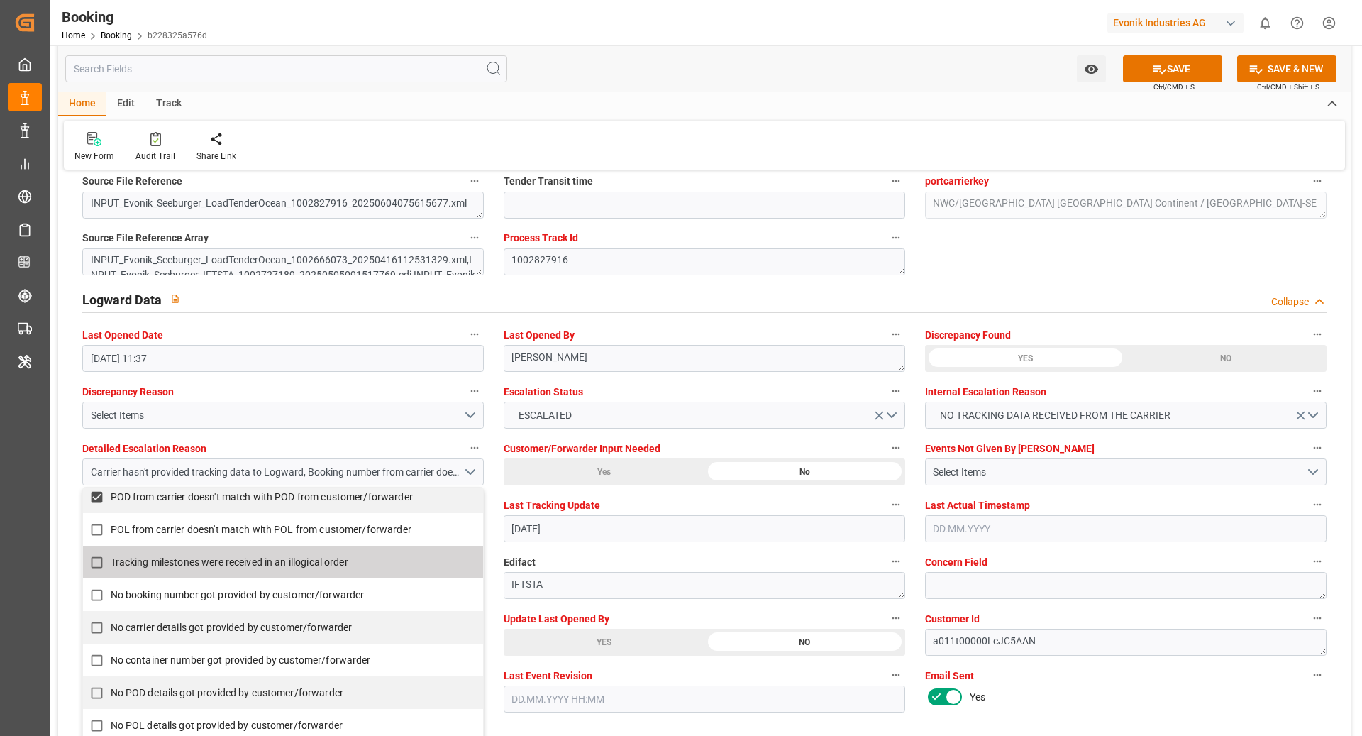
scroll to position [298, 0]
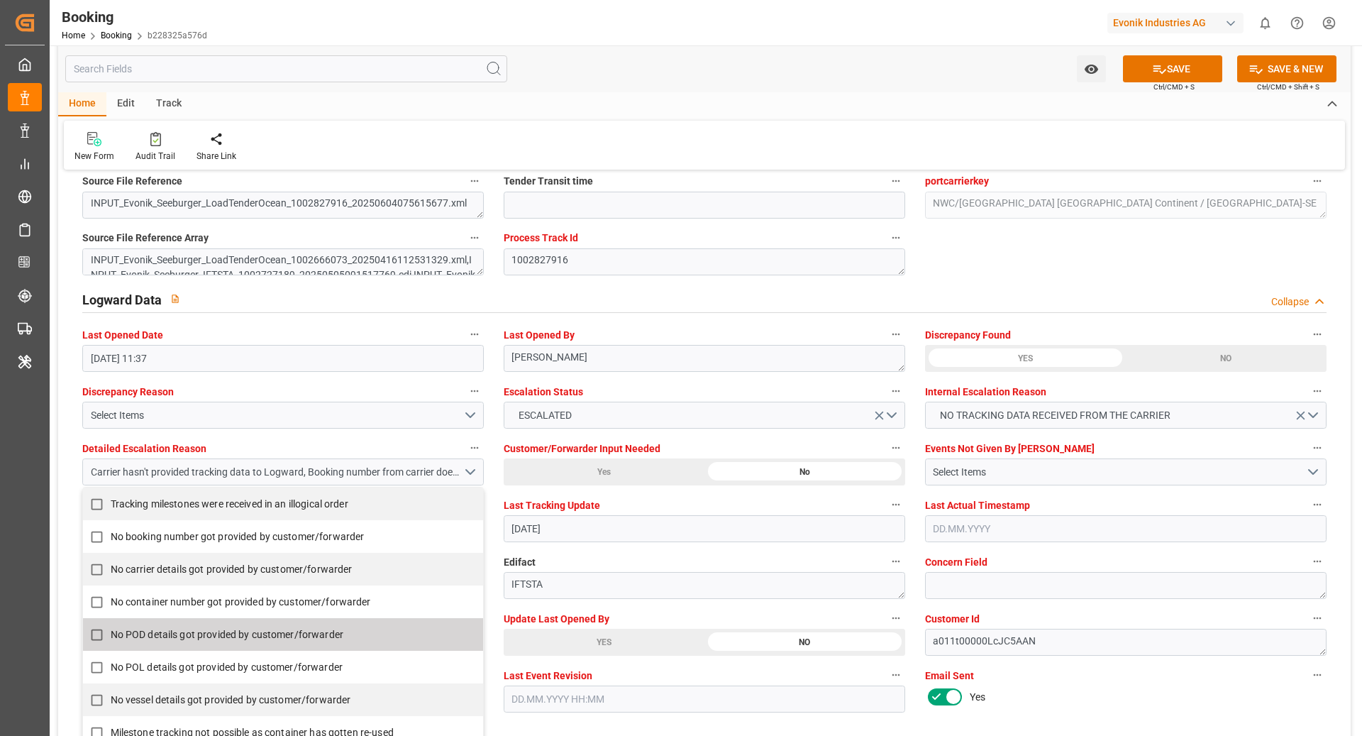
click at [1075, 671] on label "Email Sent" at bounding box center [1126, 676] width 402 height 20
click at [1309, 671] on button "Email Sent" at bounding box center [1318, 675] width 18 height 18
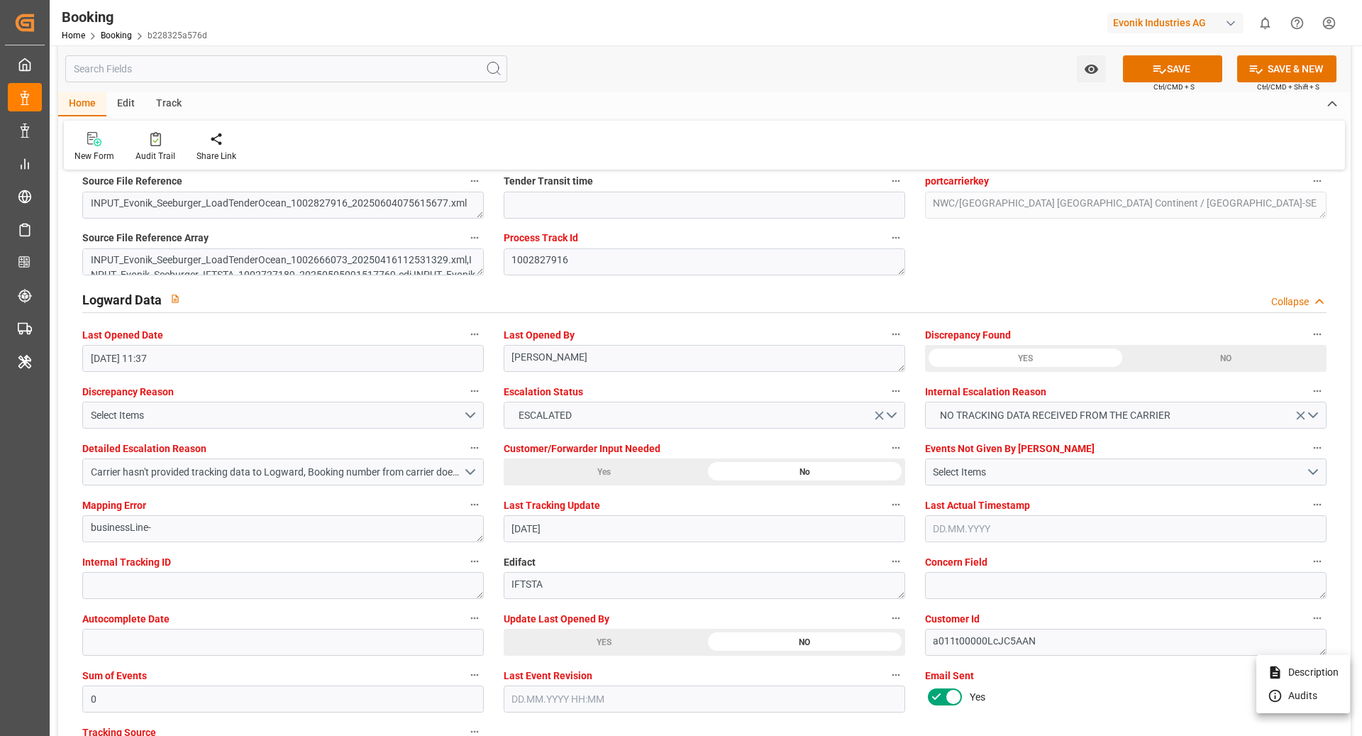
click at [224, 690] on div at bounding box center [681, 368] width 1362 height 736
click at [224, 690] on div "Description Audits" at bounding box center [681, 368] width 1362 height 736
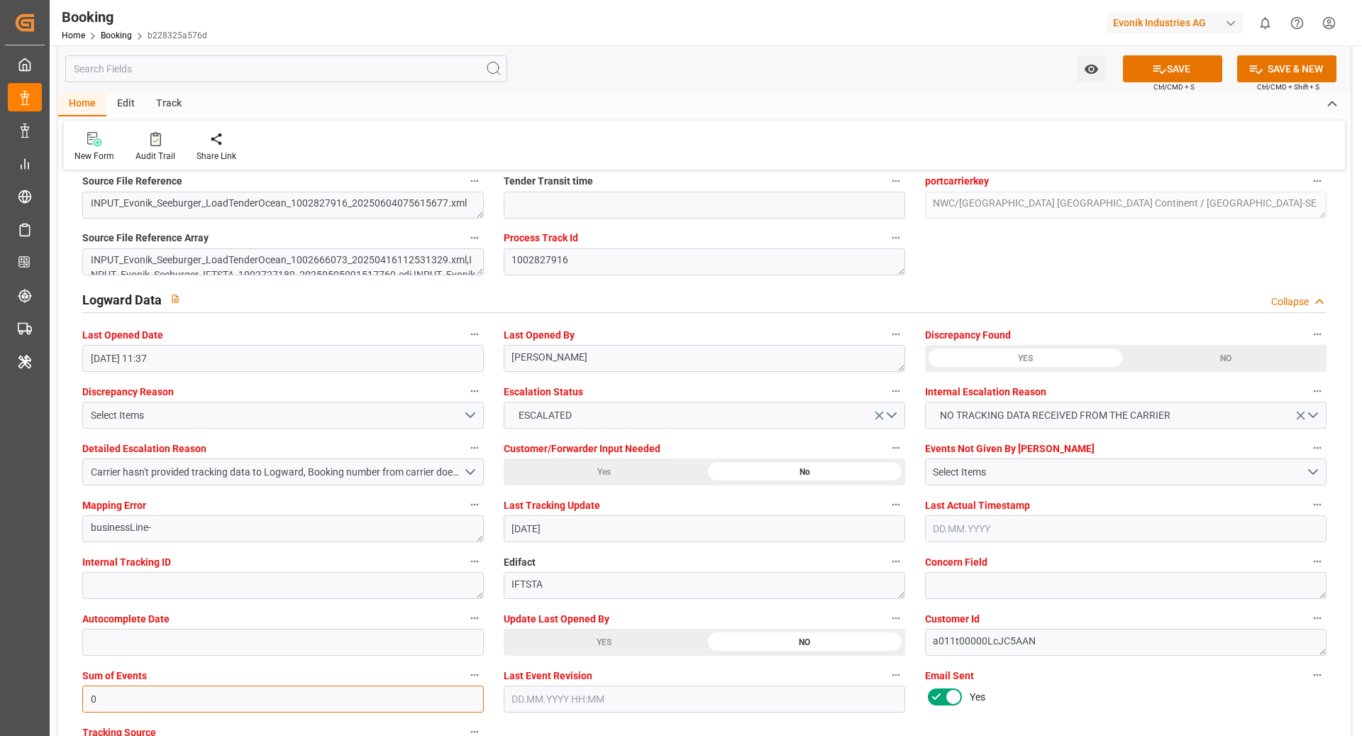
click at [214, 688] on input "0" at bounding box center [283, 698] width 402 height 27
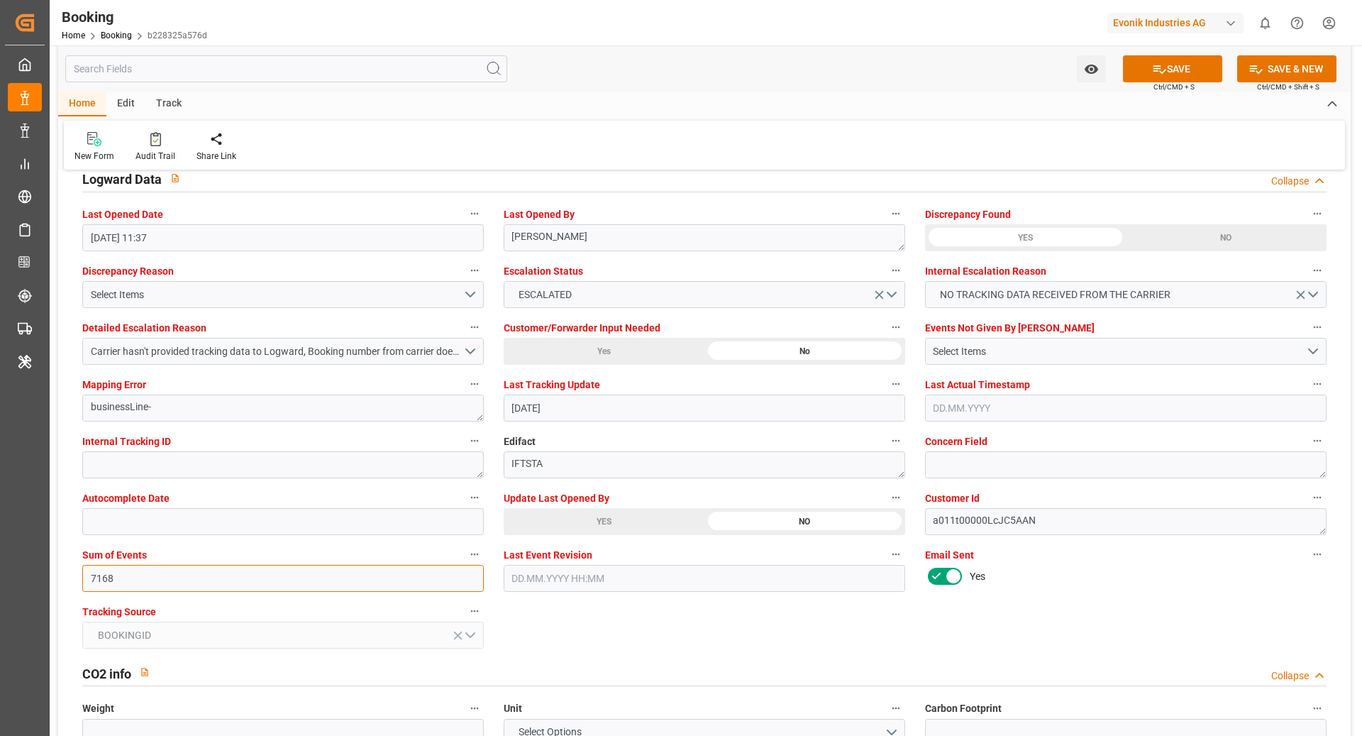
scroll to position [2561, 0]
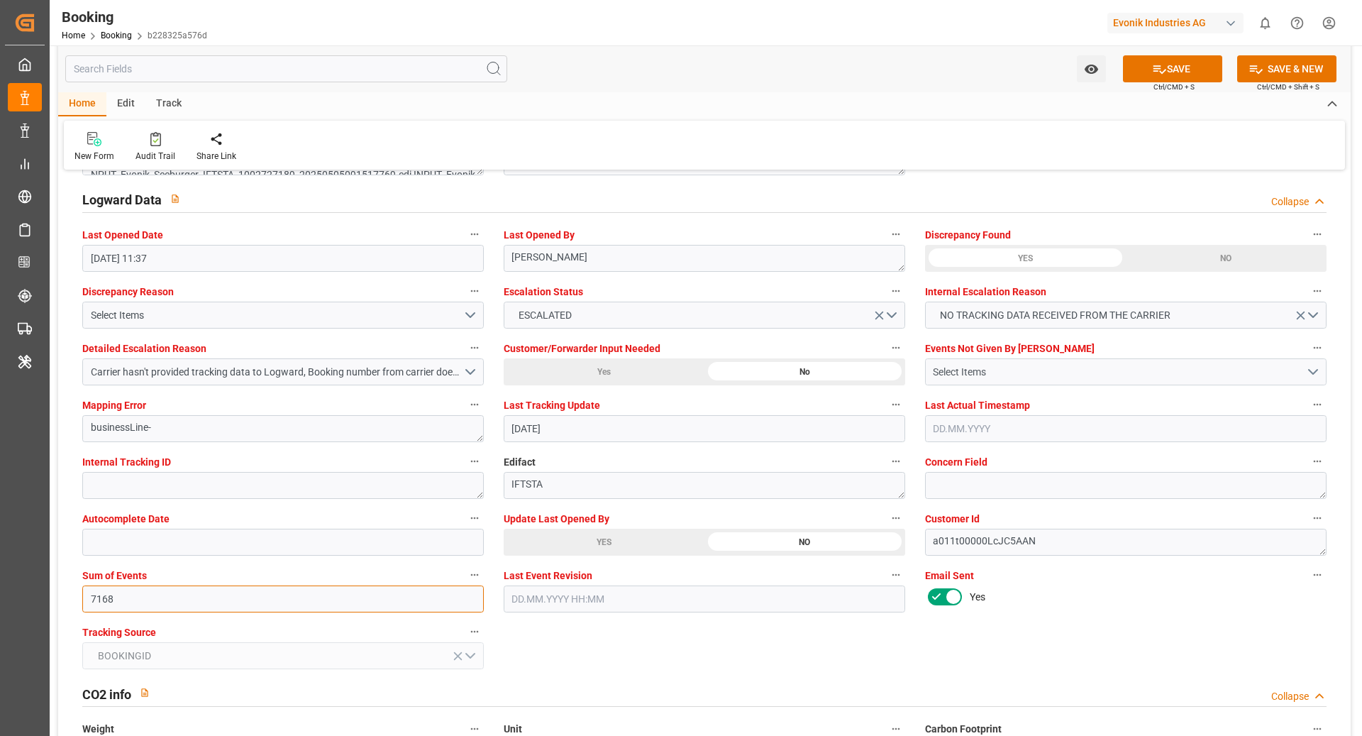
type input "7168"
click at [1013, 370] on div "Select Items" at bounding box center [1119, 372] width 373 height 15
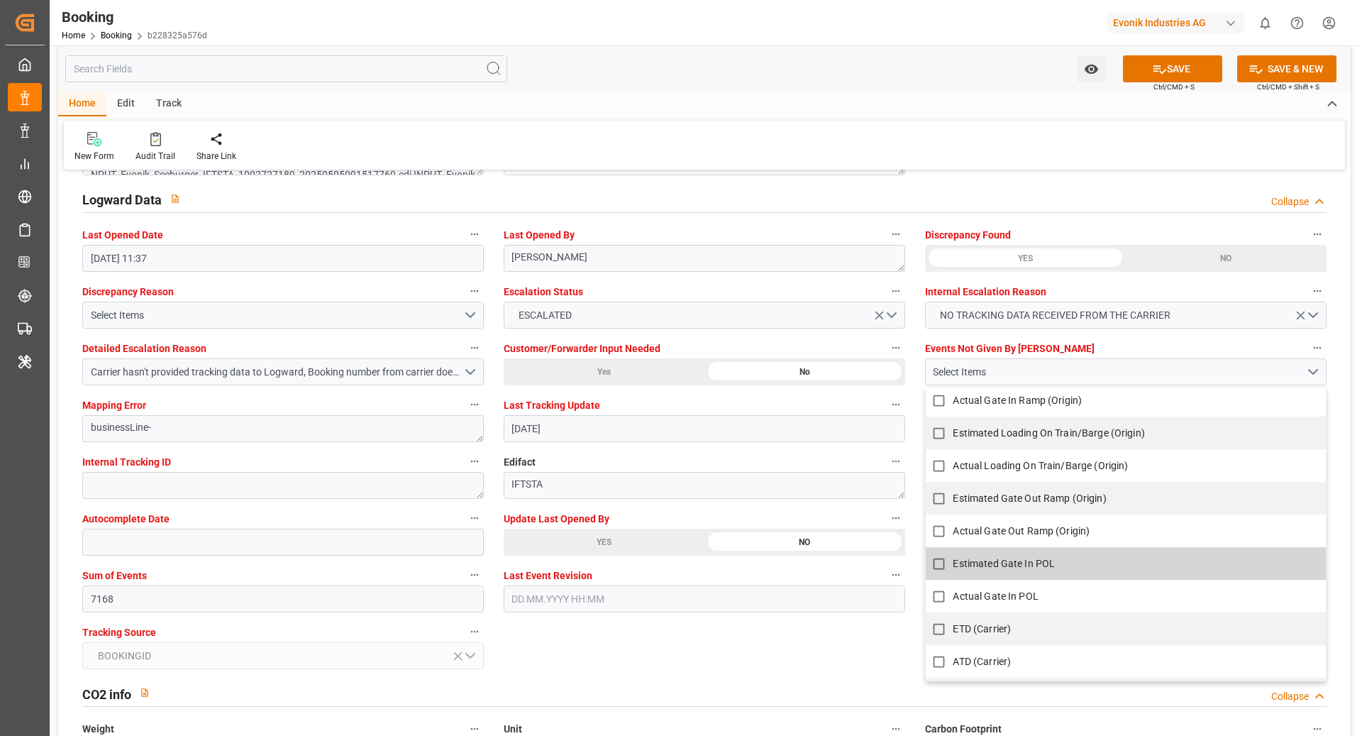
scroll to position [202, 0]
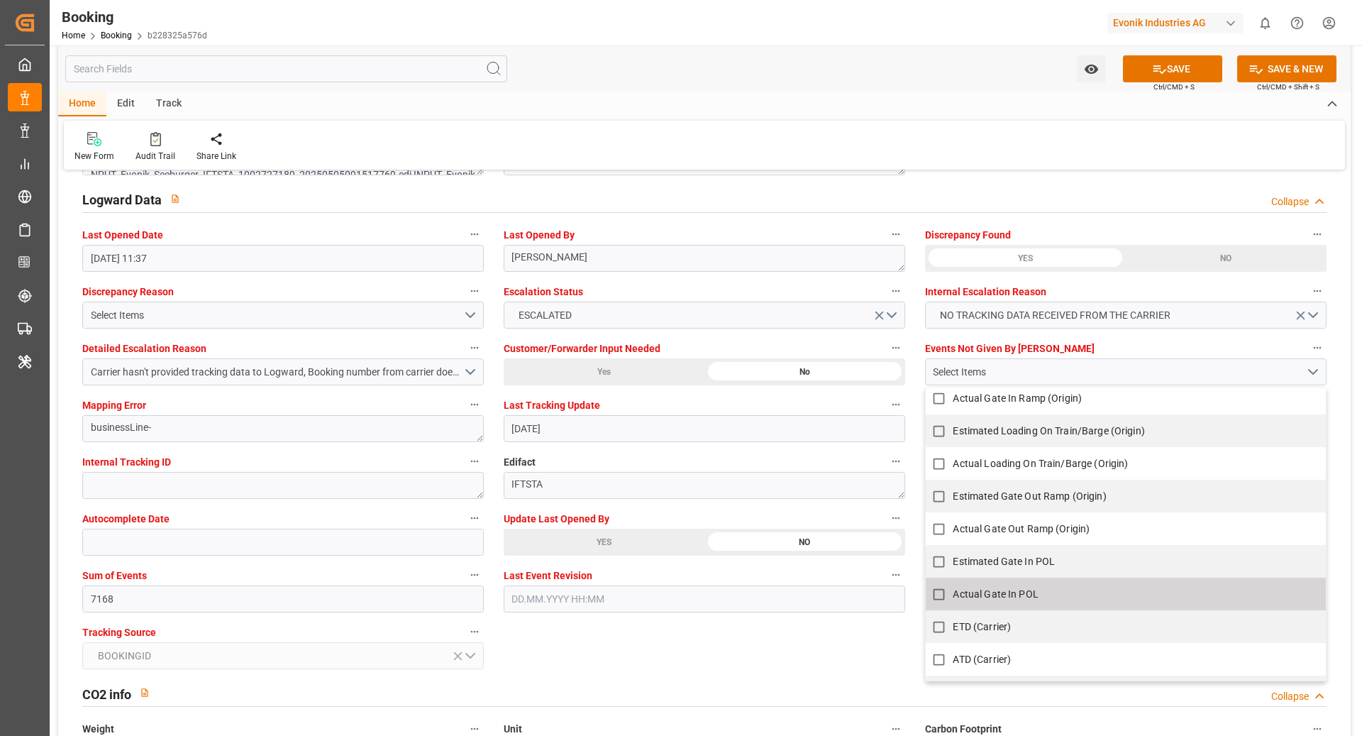
click at [985, 588] on span "Actual Gate In POL" at bounding box center [995, 593] width 85 height 11
checkbox input "false"
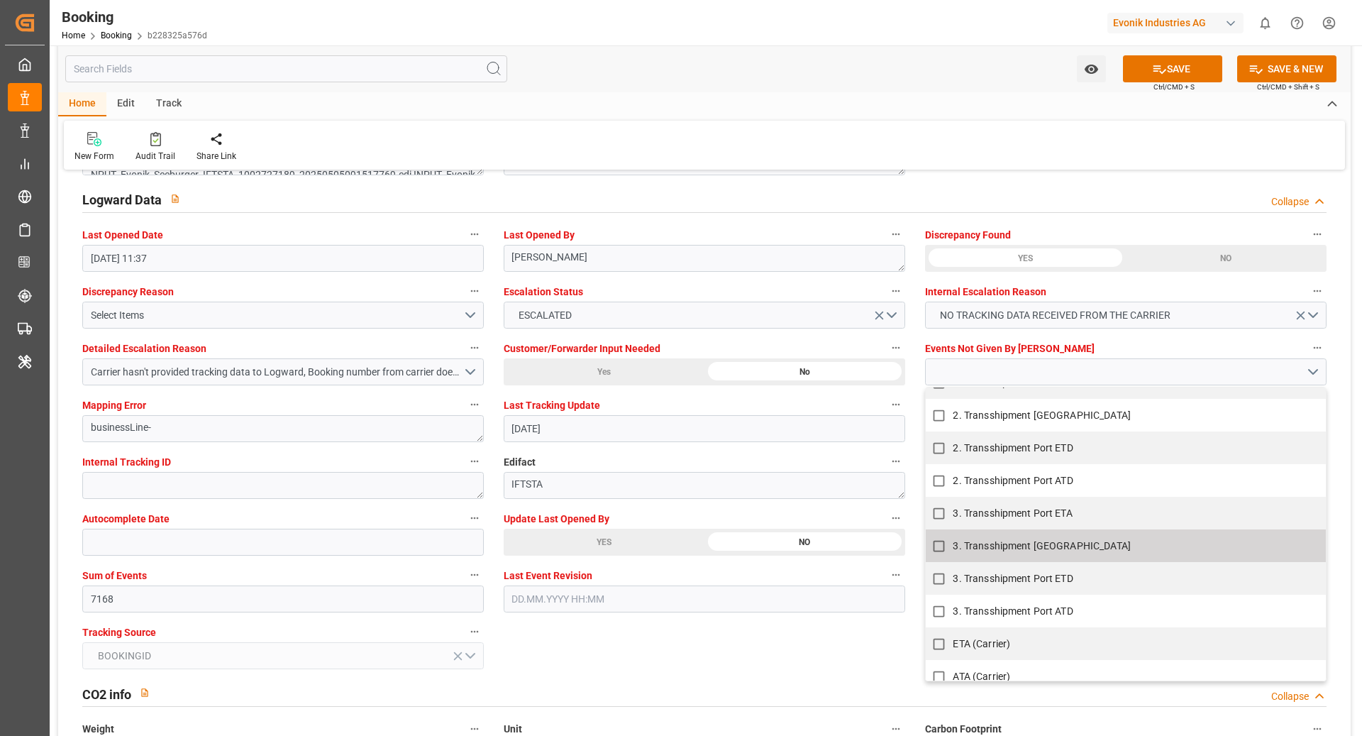
scroll to position [781, 0]
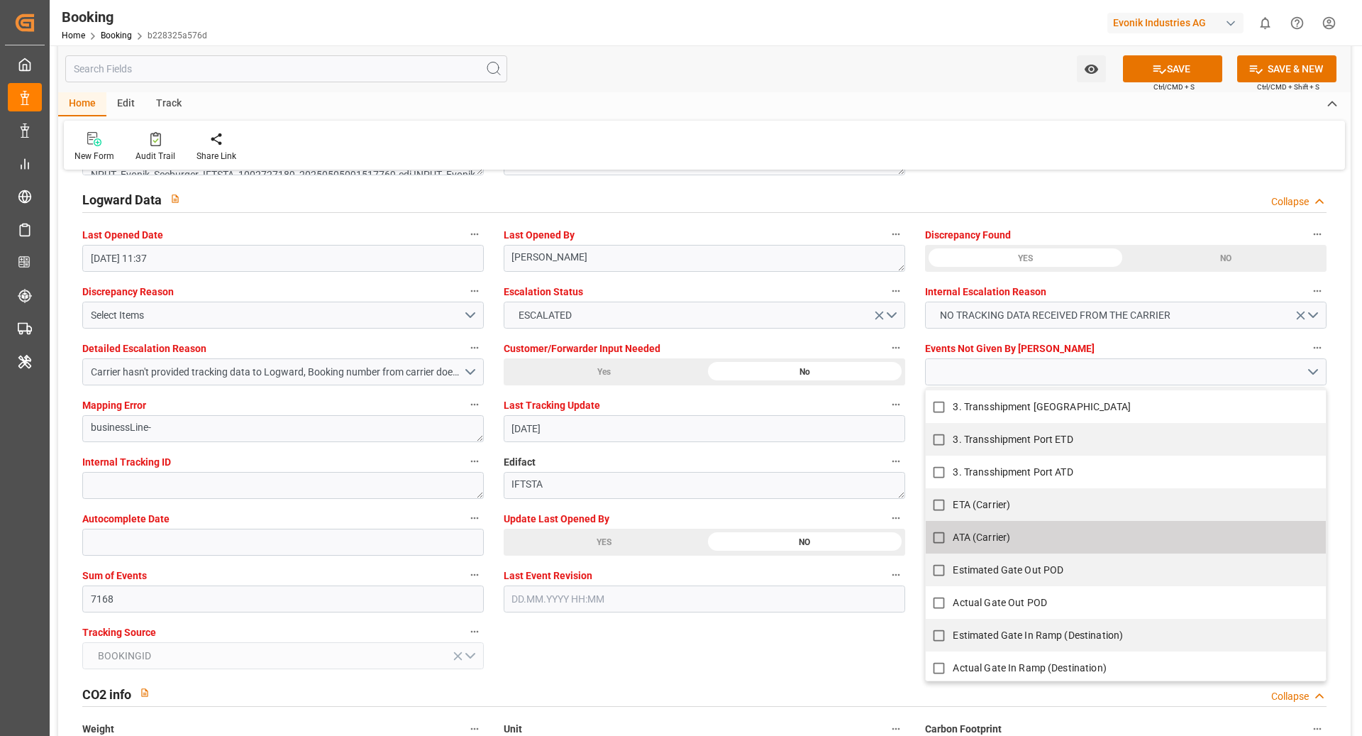
click at [1015, 533] on label "ATA (Carrier)" at bounding box center [1117, 538] width 385 height 28
checkbox input "true"
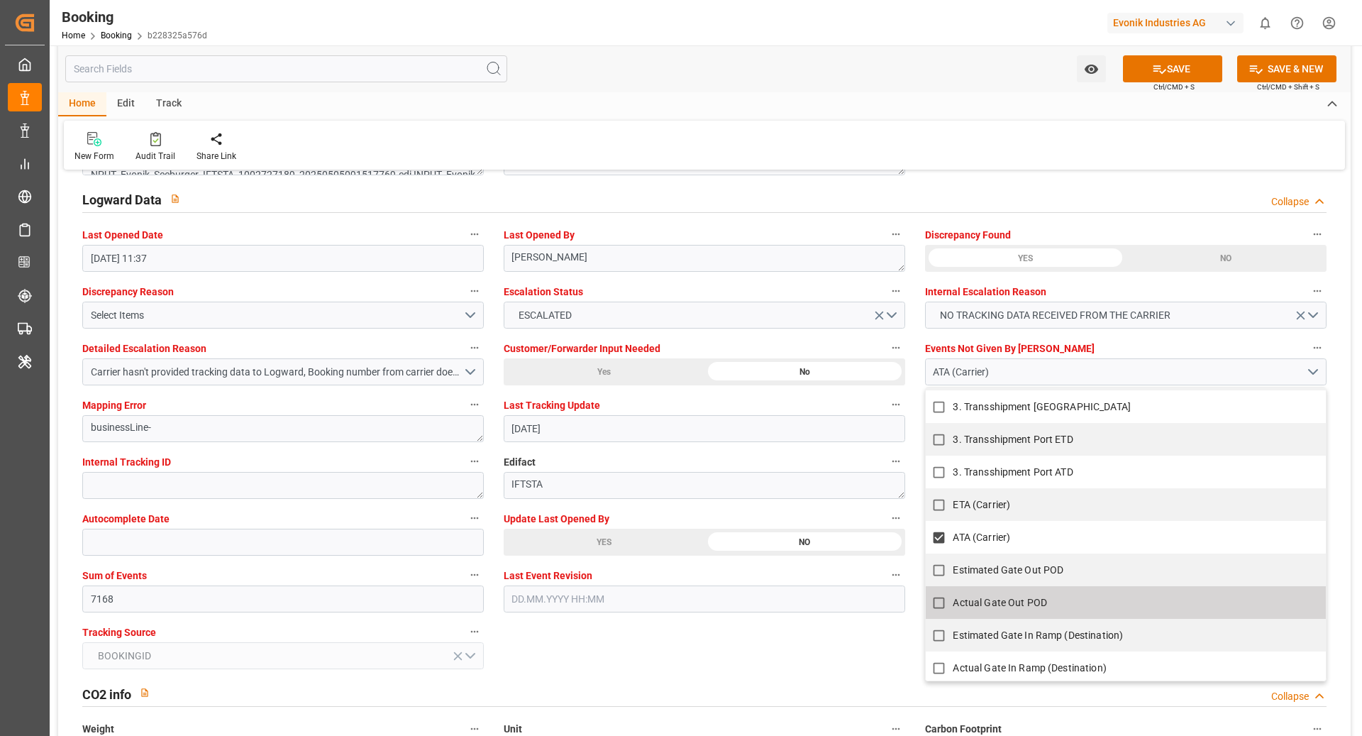
click at [1017, 597] on span "Actual Gate Out POD" at bounding box center [1000, 602] width 94 height 11
checkbox input "true"
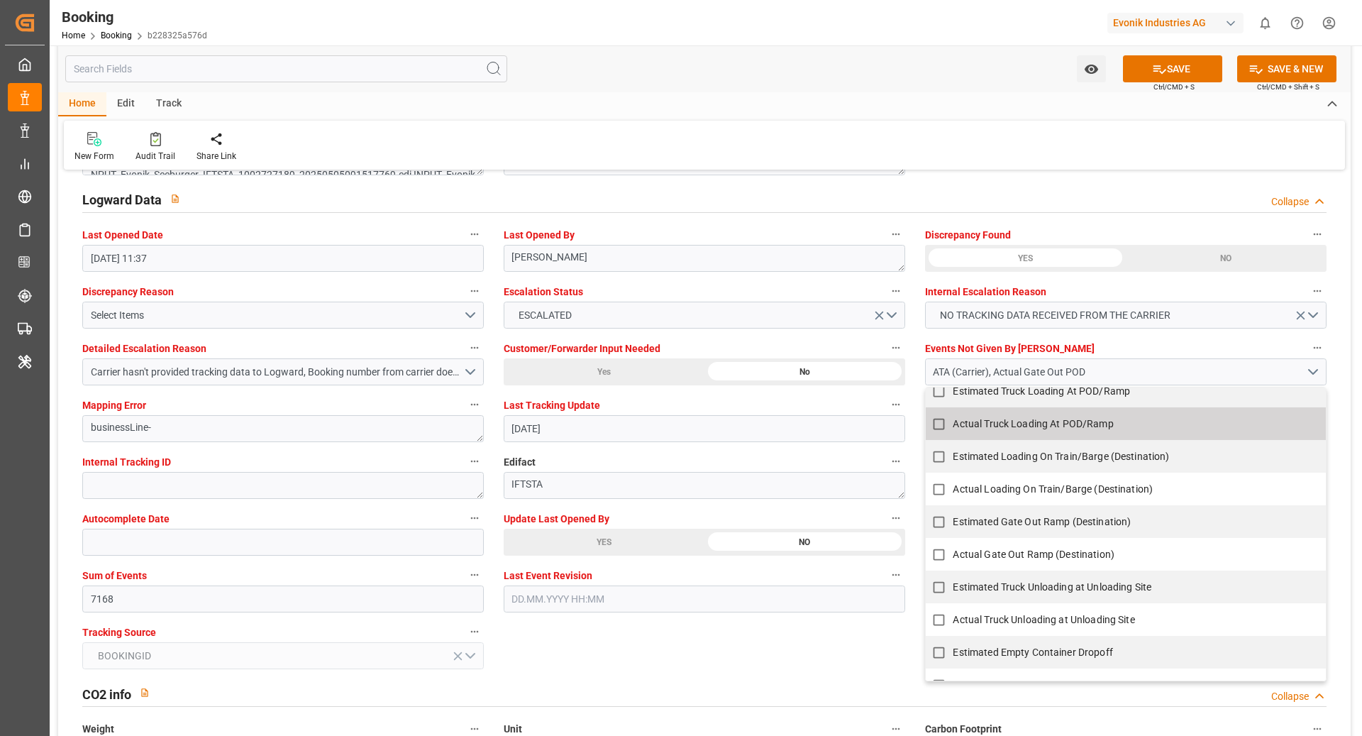
scroll to position [1110, 0]
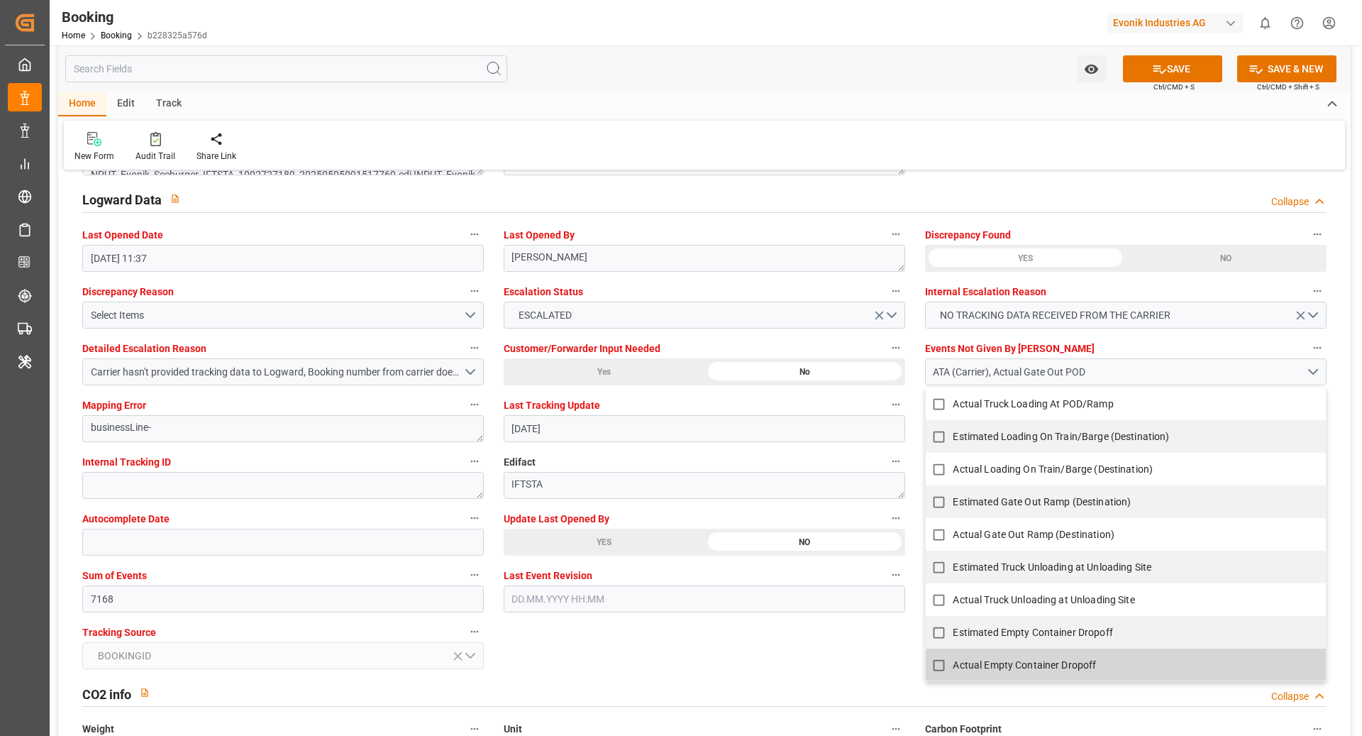
click at [998, 663] on span "Actual Empty Container Dropoff" at bounding box center [1024, 664] width 143 height 11
checkbox input "true"
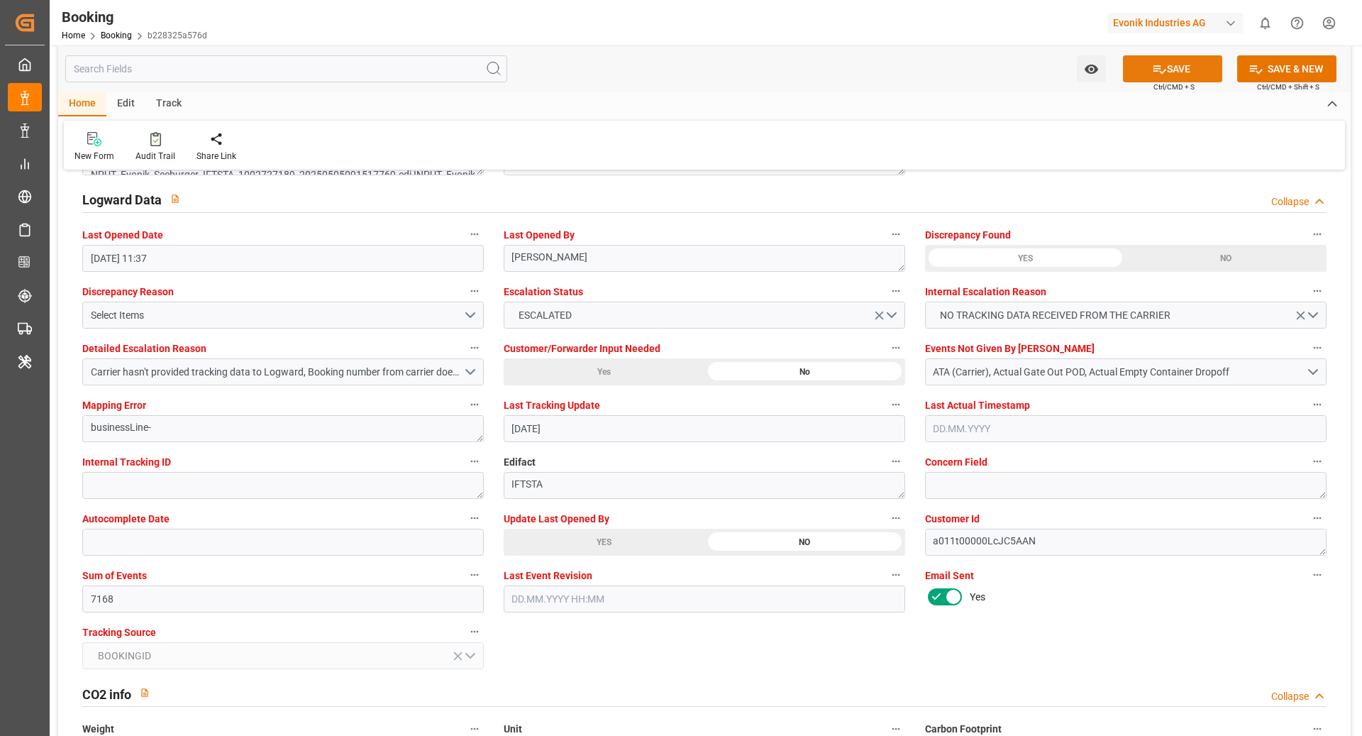
click at [1187, 72] on button "SAVE" at bounding box center [1172, 68] width 99 height 27
type textarea "Ruchika Prithwani"
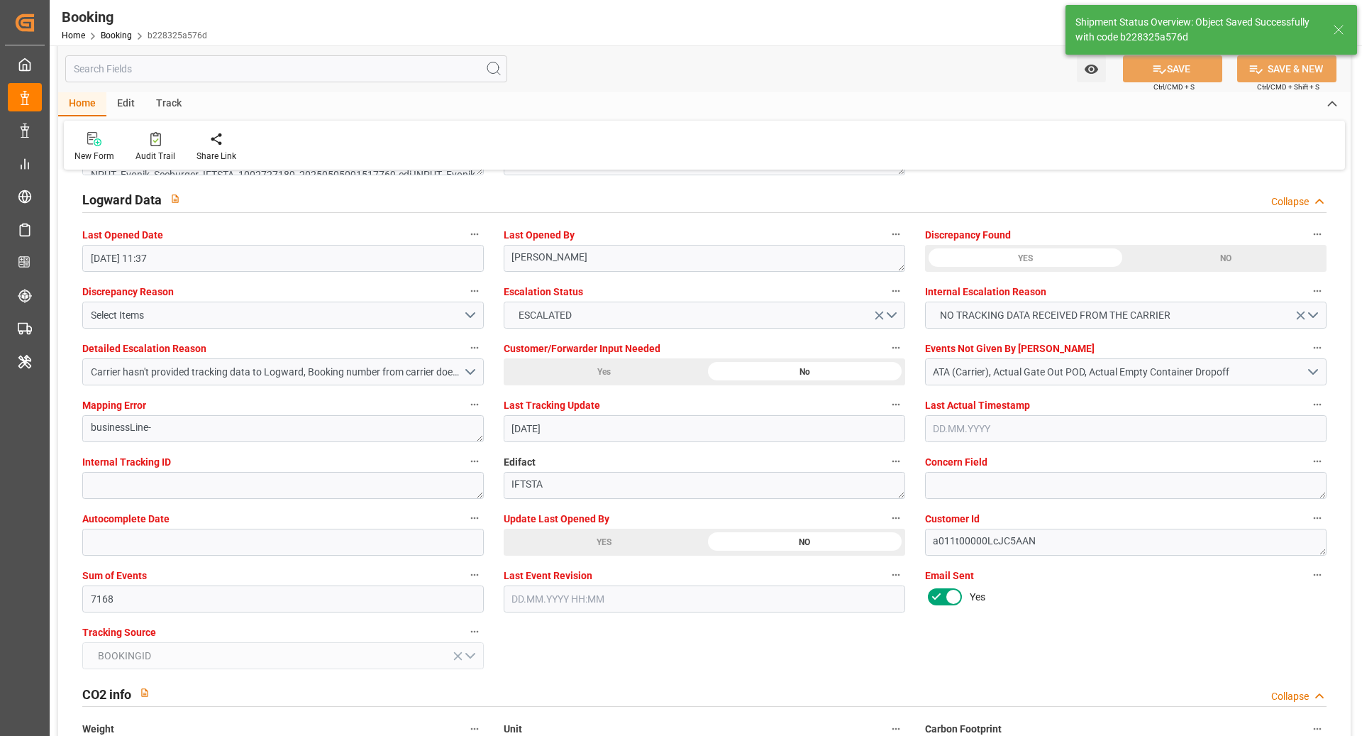
type input "28.08.2025 11:52"
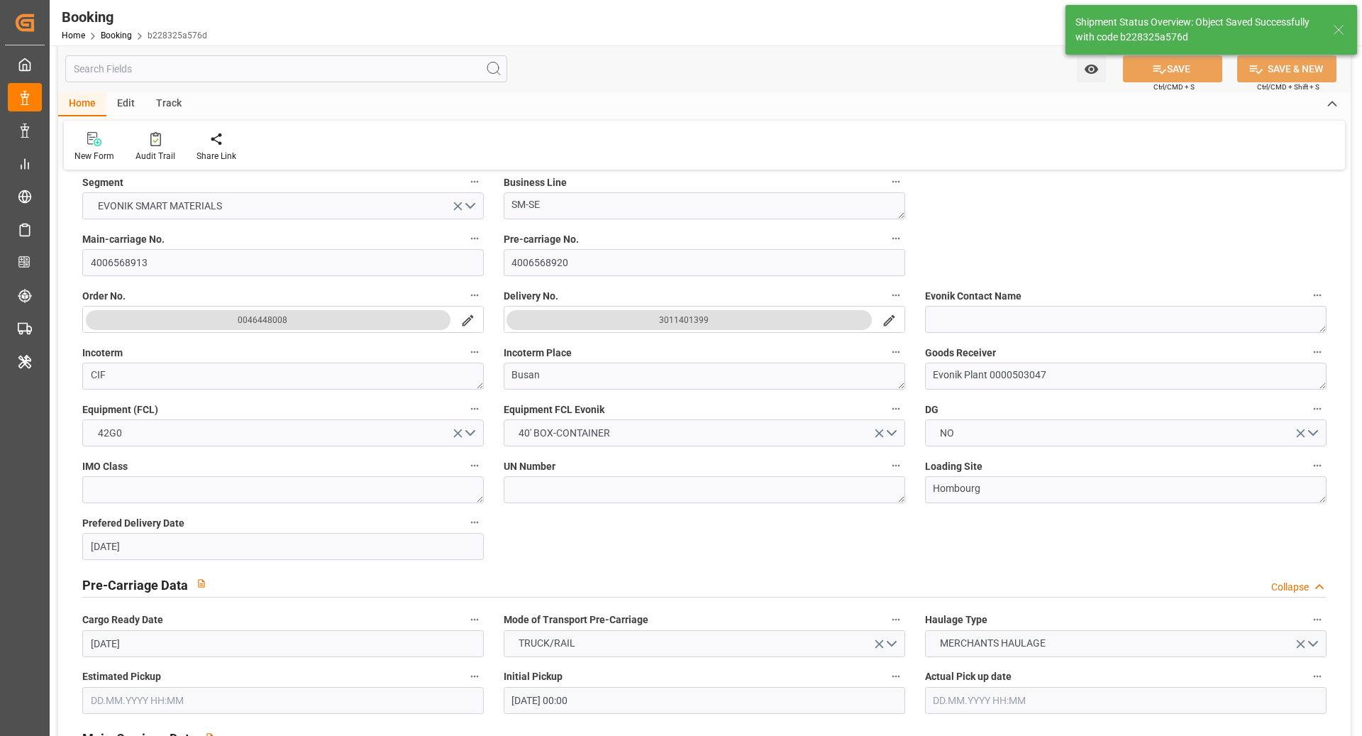
scroll to position [0, 0]
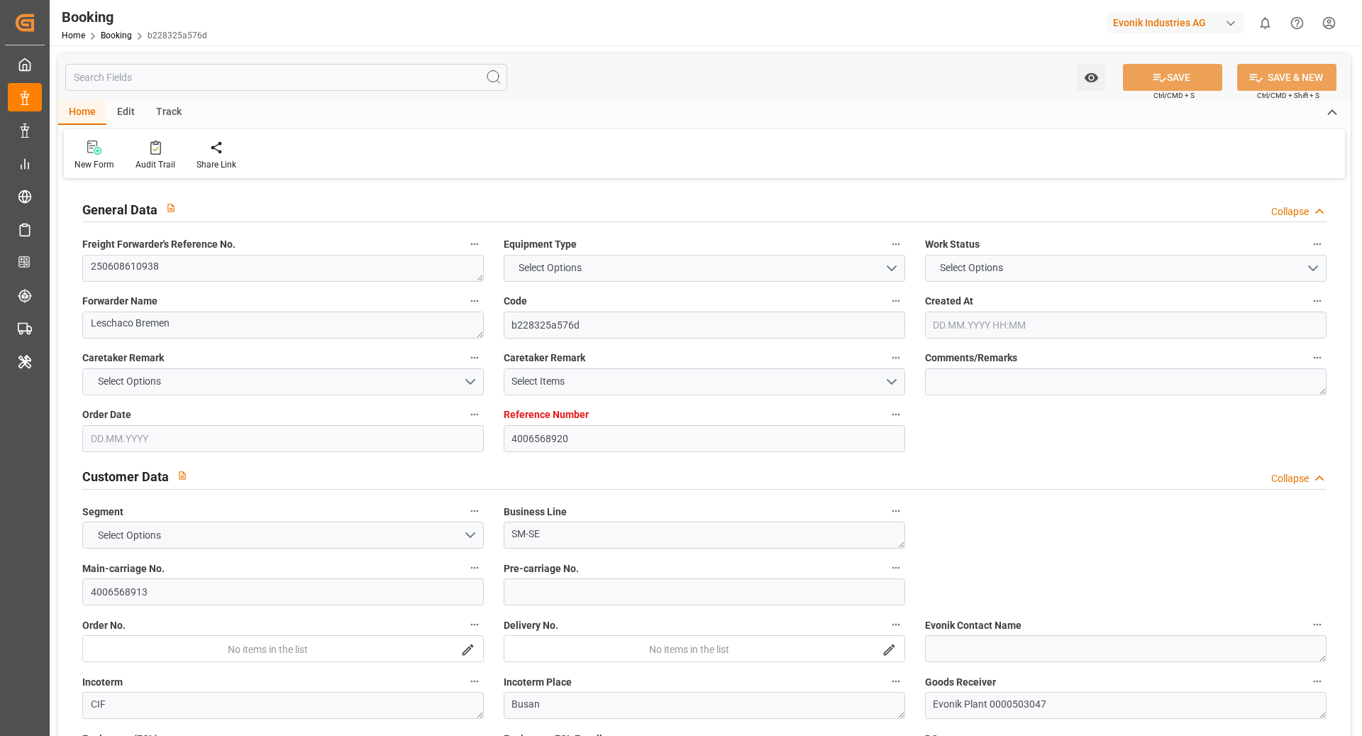
type input "4006568920"
type input "9619969"
type input "Hapag [PERSON_NAME]"
type input "Hapag [PERSON_NAME] Aktiengesellschaft"
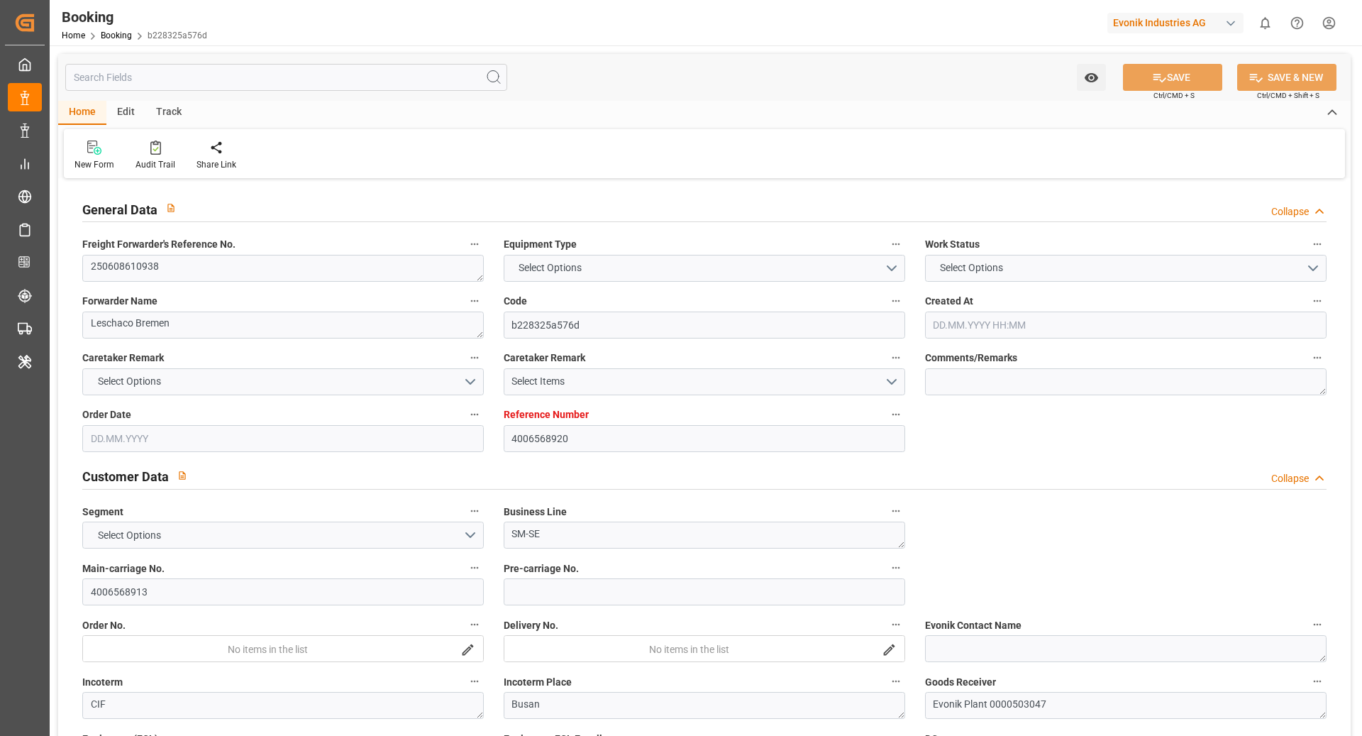
type input "DEHAM"
type input "KRPUS"
type input "NLRTM"
type input "CNSGH"
type input "7168"
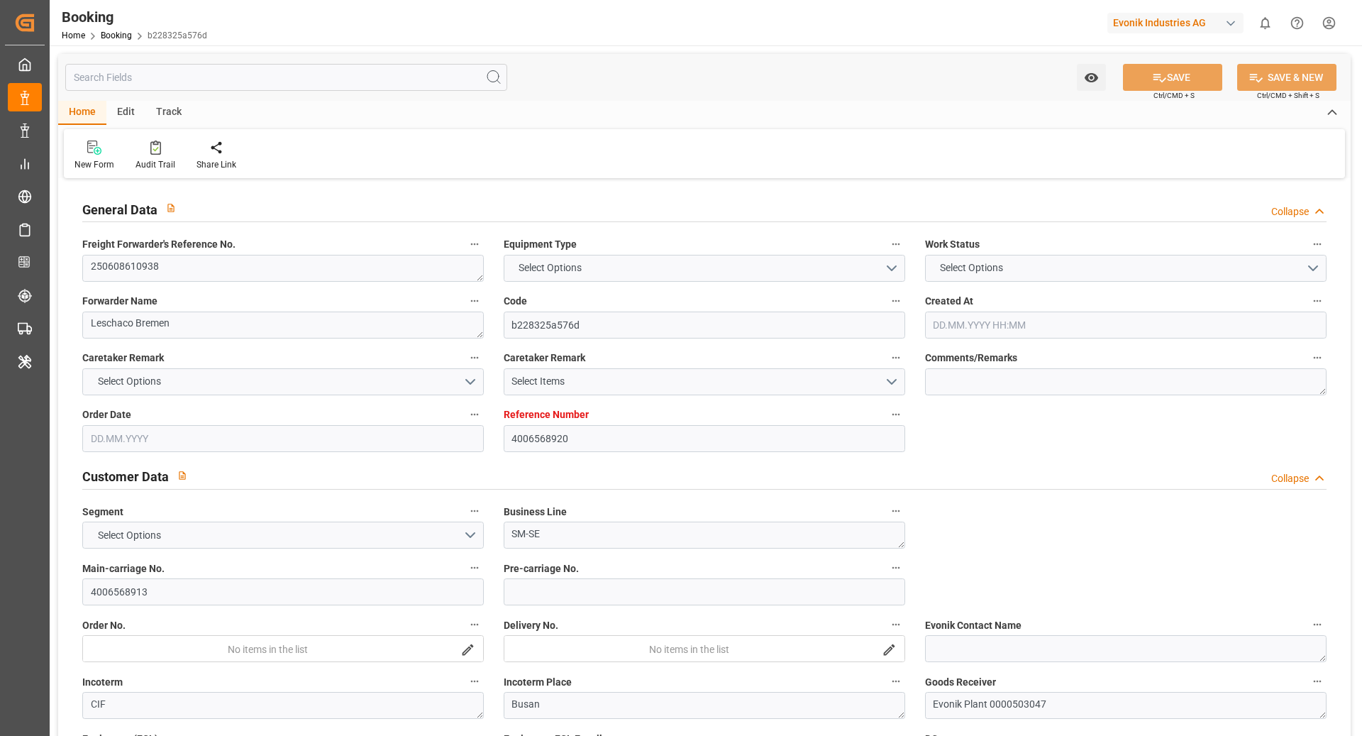
type input "-51"
type input "DEHAM"
type input "KRPUS"
type input "9321031"
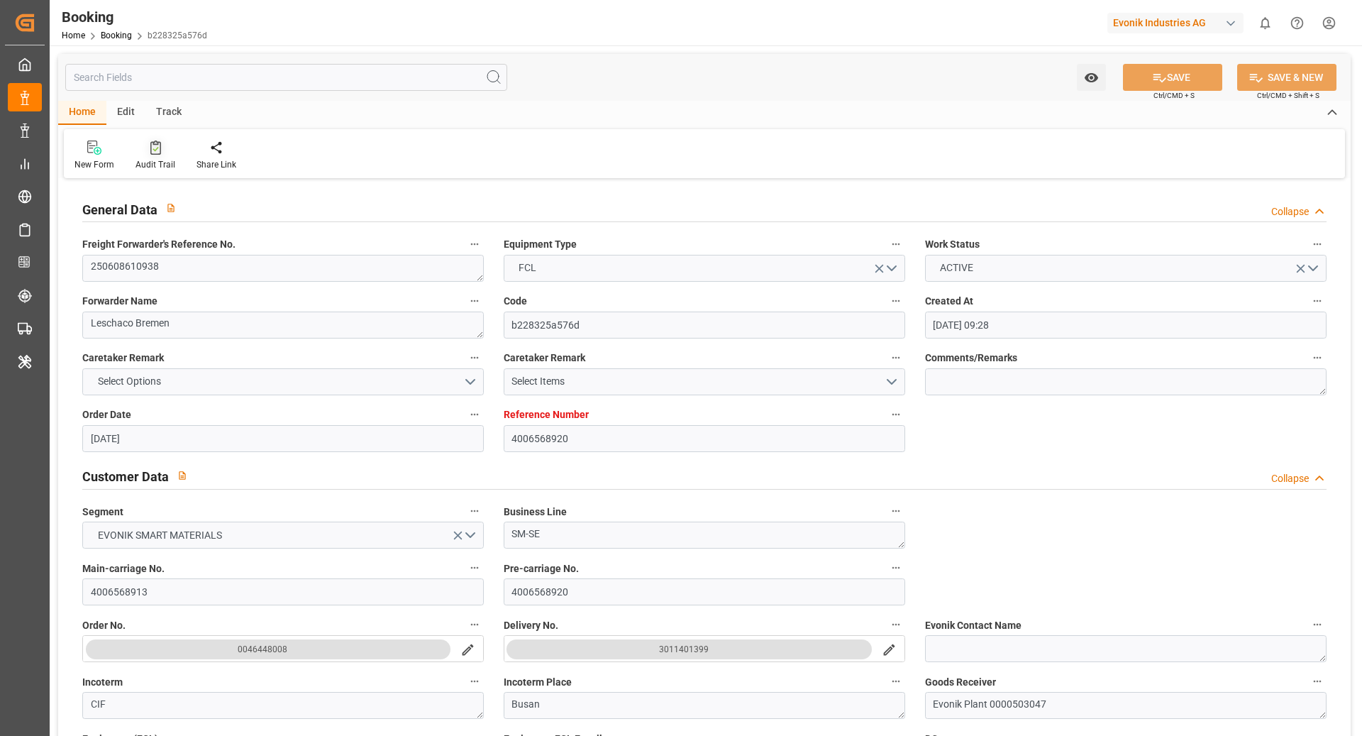
type input "[DATE] 09:28"
type input "[DATE]"
type input "[DATE] 00:00"
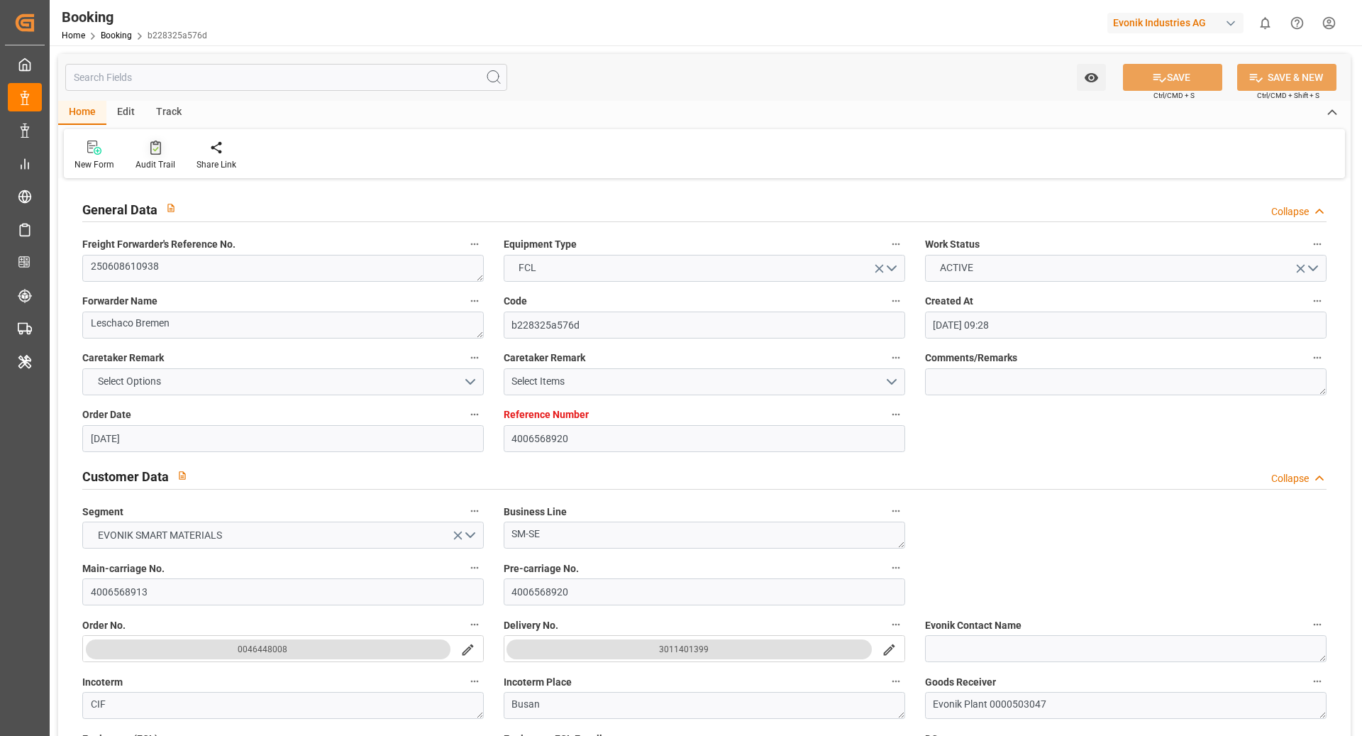
type input "[DATE]"
type input "[DATE] 00:00"
type input "[DATE]"
type input "[DATE] 13:54"
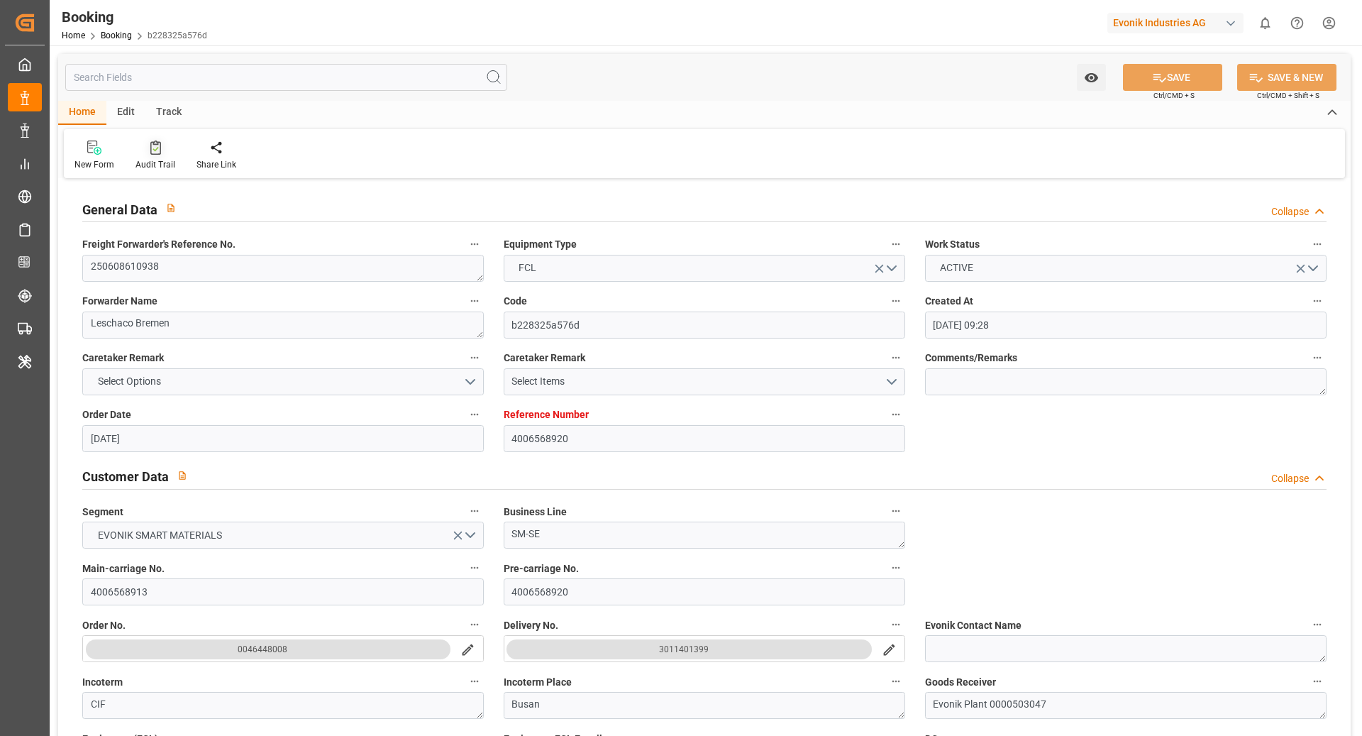
type input "[DATE] 07:01"
type input "[DATE] 00:01"
type input "[DATE] 00:00"
type input "[DATE]"
type input "[DATE] 08:00"
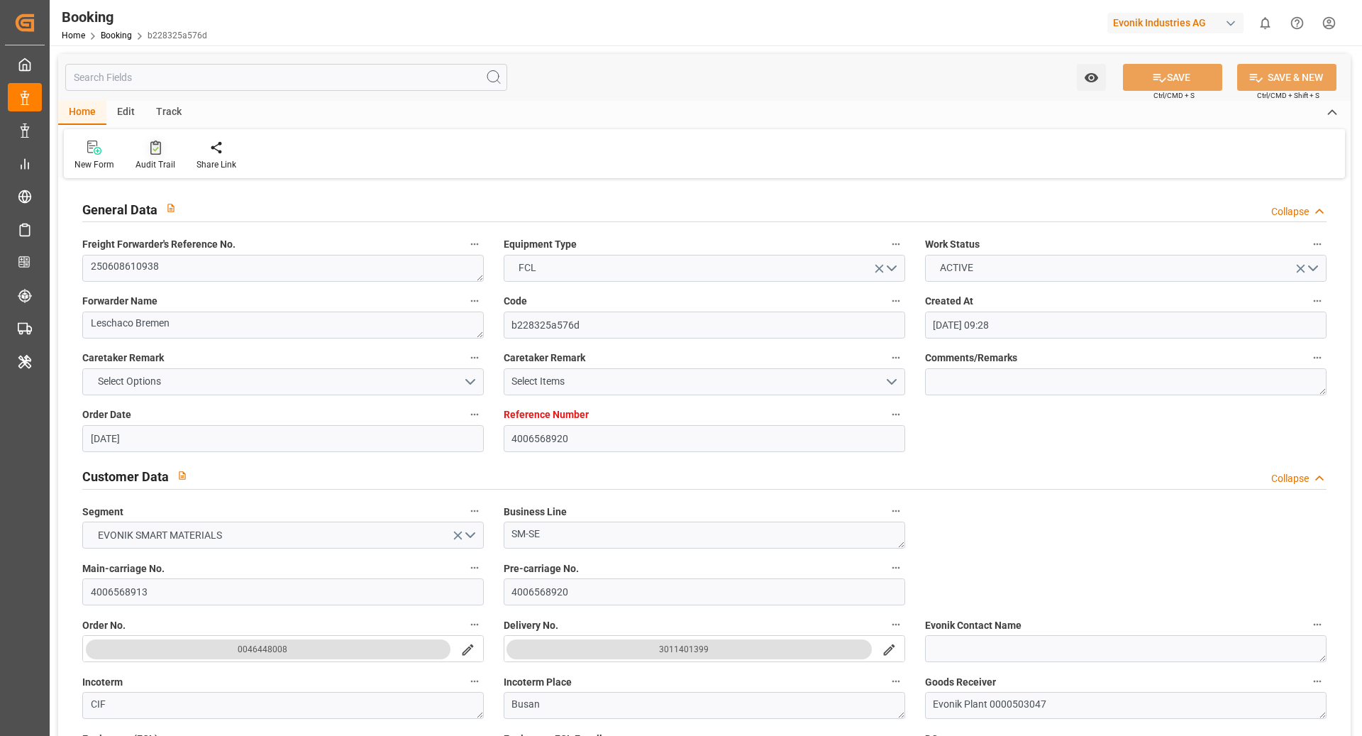
type input "[DATE] 00:00"
type input "[DATE] 19:00"
type input "[DATE] 00:00"
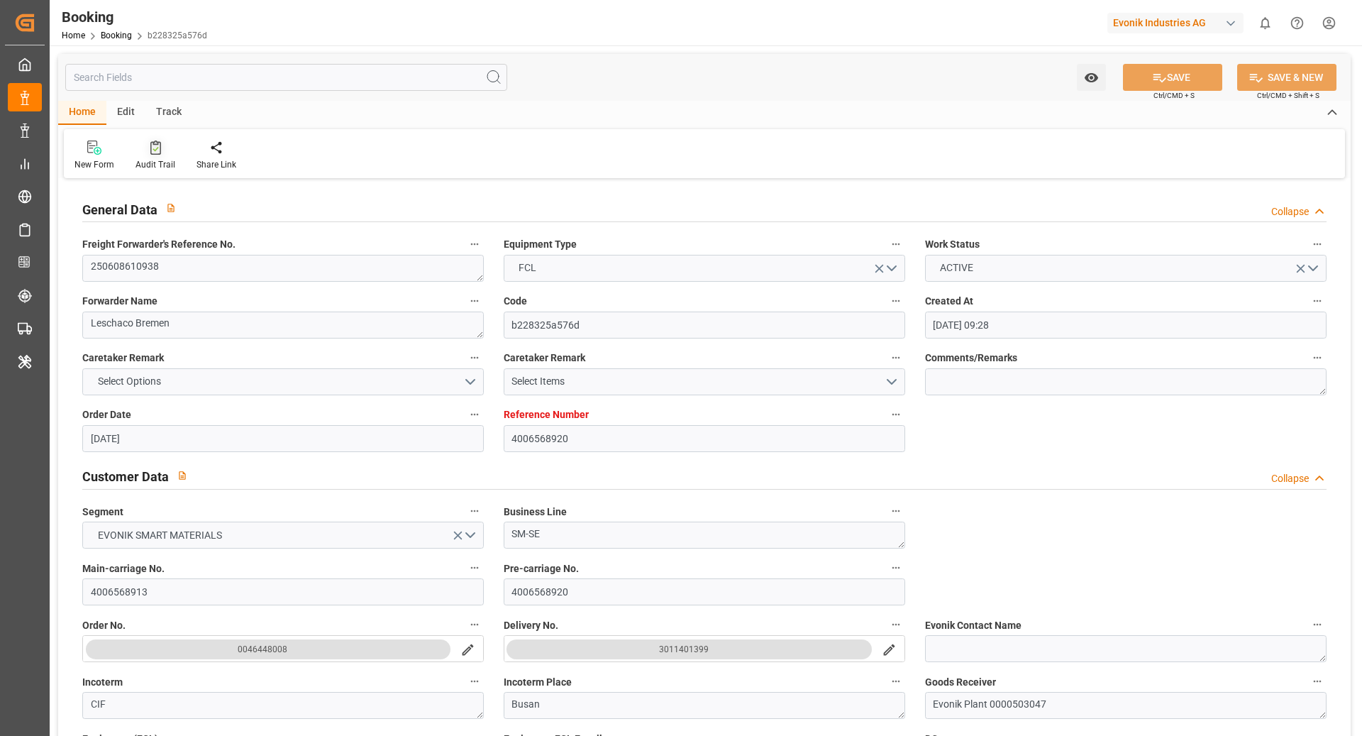
type input "[DATE] 00:00"
type input "[DATE]"
type input "[DATE] 11:52"
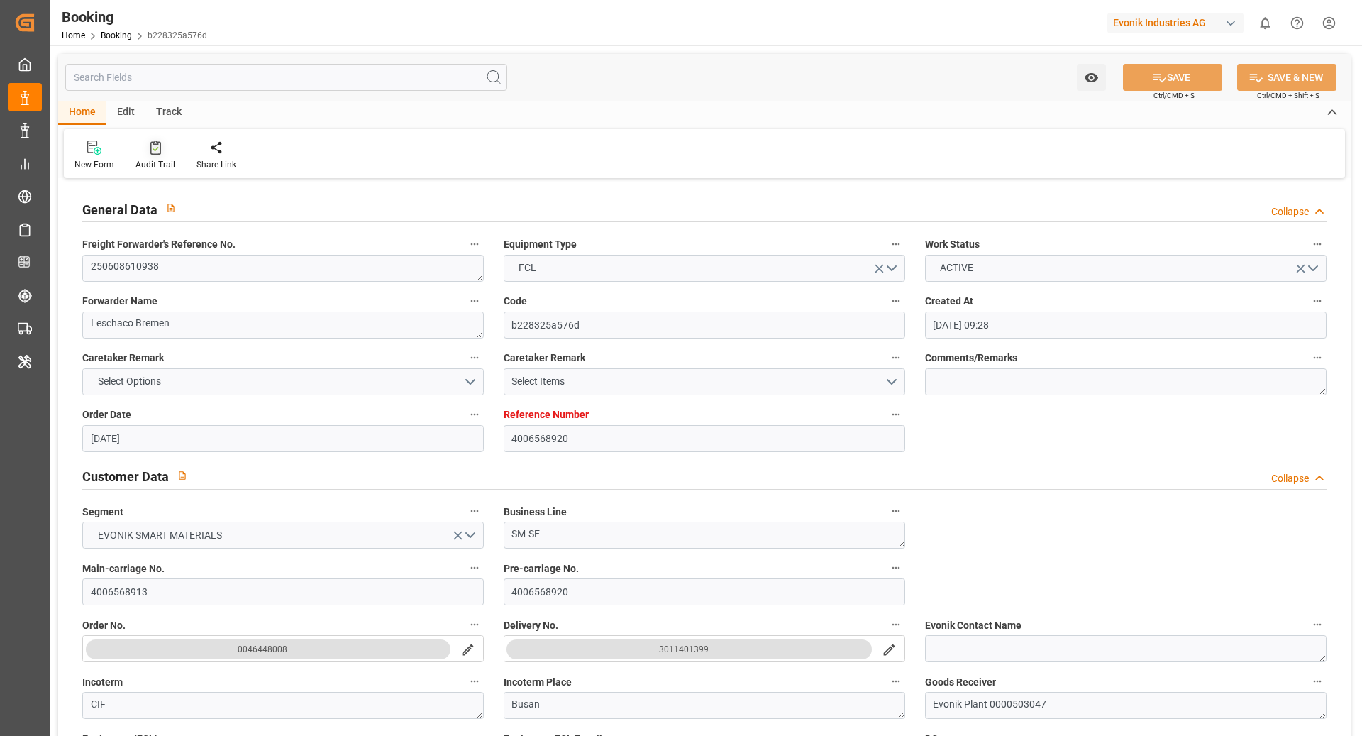
type input "[DATE]"
type input "[DATE] 15:51"
type input "[DATE] 21:42"
type input "[DATE] 14:19"
type input "[DATE] 08:00"
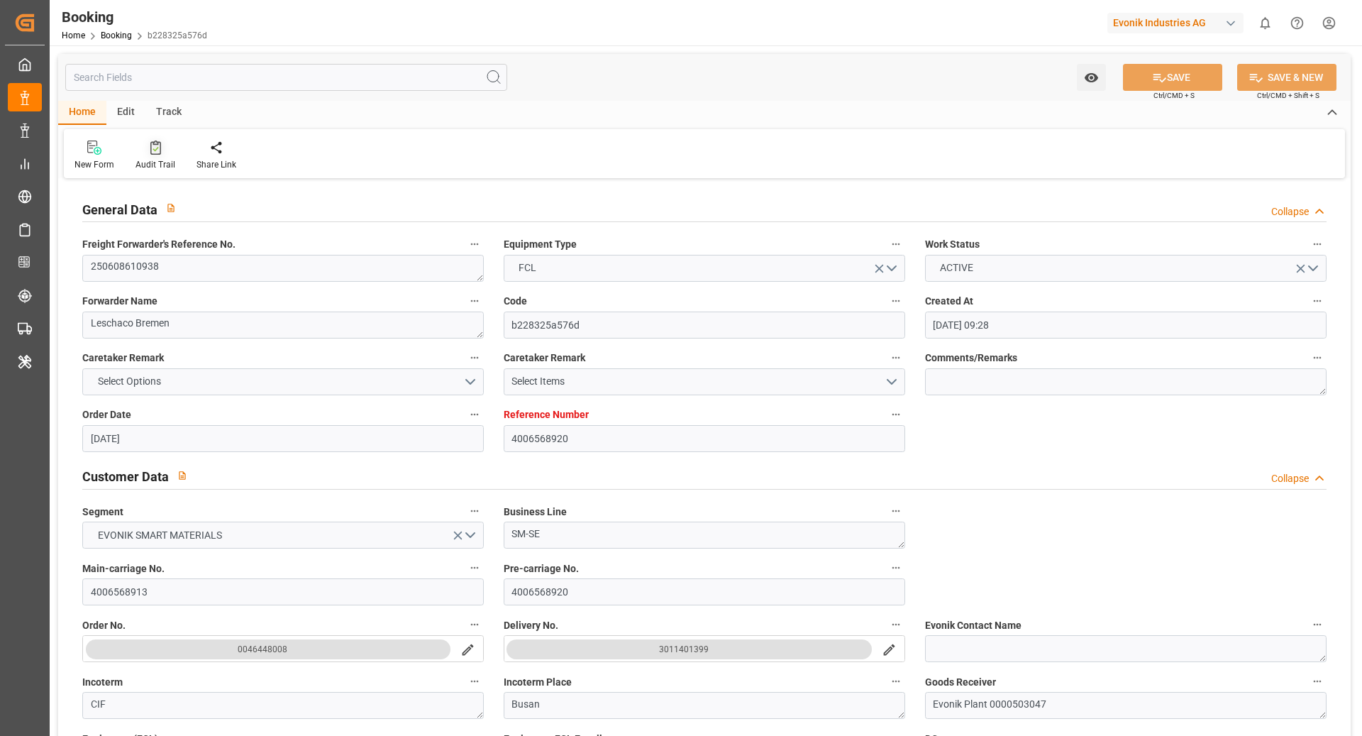
type input "[DATE] 00:45"
type input "[DATE] 19:00"
type input "[DATE] 00:01"
type input "[DATE] 15:43"
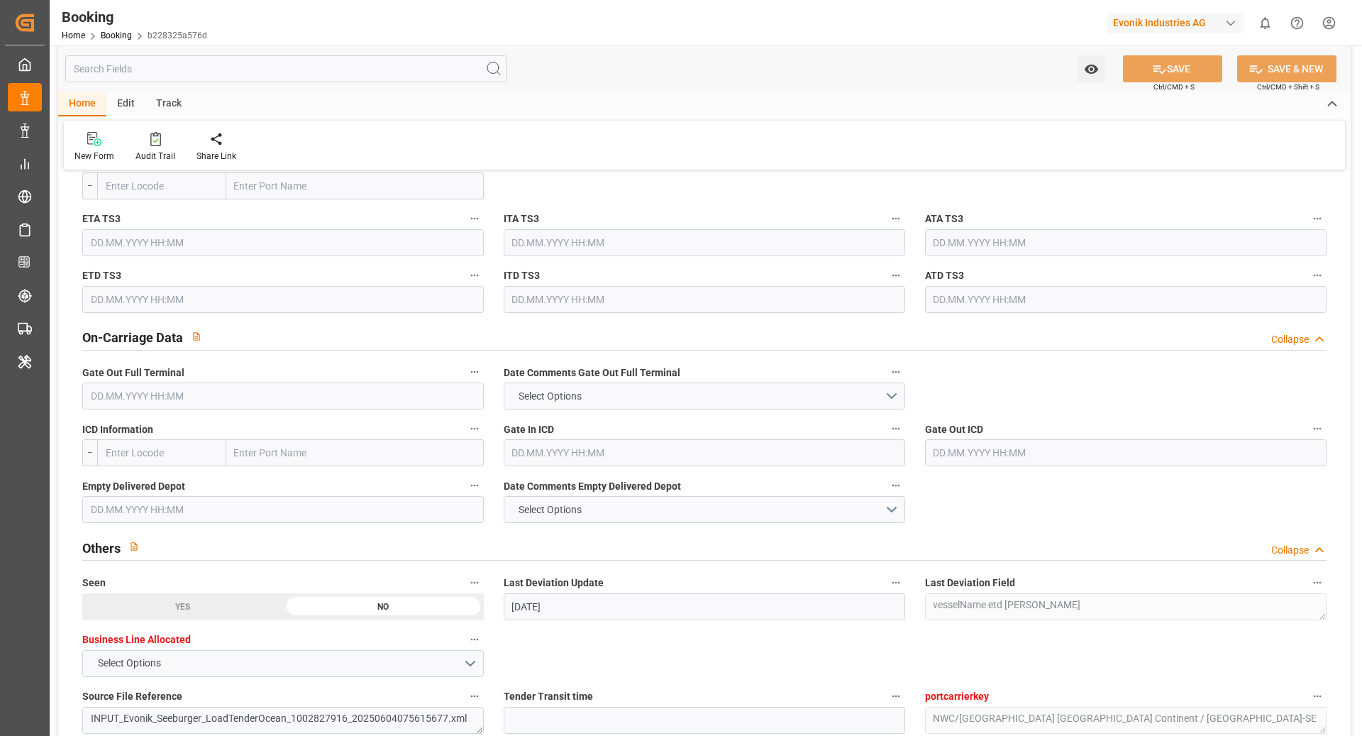
scroll to position [1946, 0]
click at [641, 404] on button "Select Options" at bounding box center [705, 395] width 402 height 27
click at [622, 394] on div "NOT PROVIDED" at bounding box center [705, 400] width 400 height 30
click at [617, 521] on div "Date Comments Empty Delivered Depot Select Options" at bounding box center [705, 499] width 422 height 57
click at [603, 511] on button "Select Options" at bounding box center [705, 509] width 402 height 27
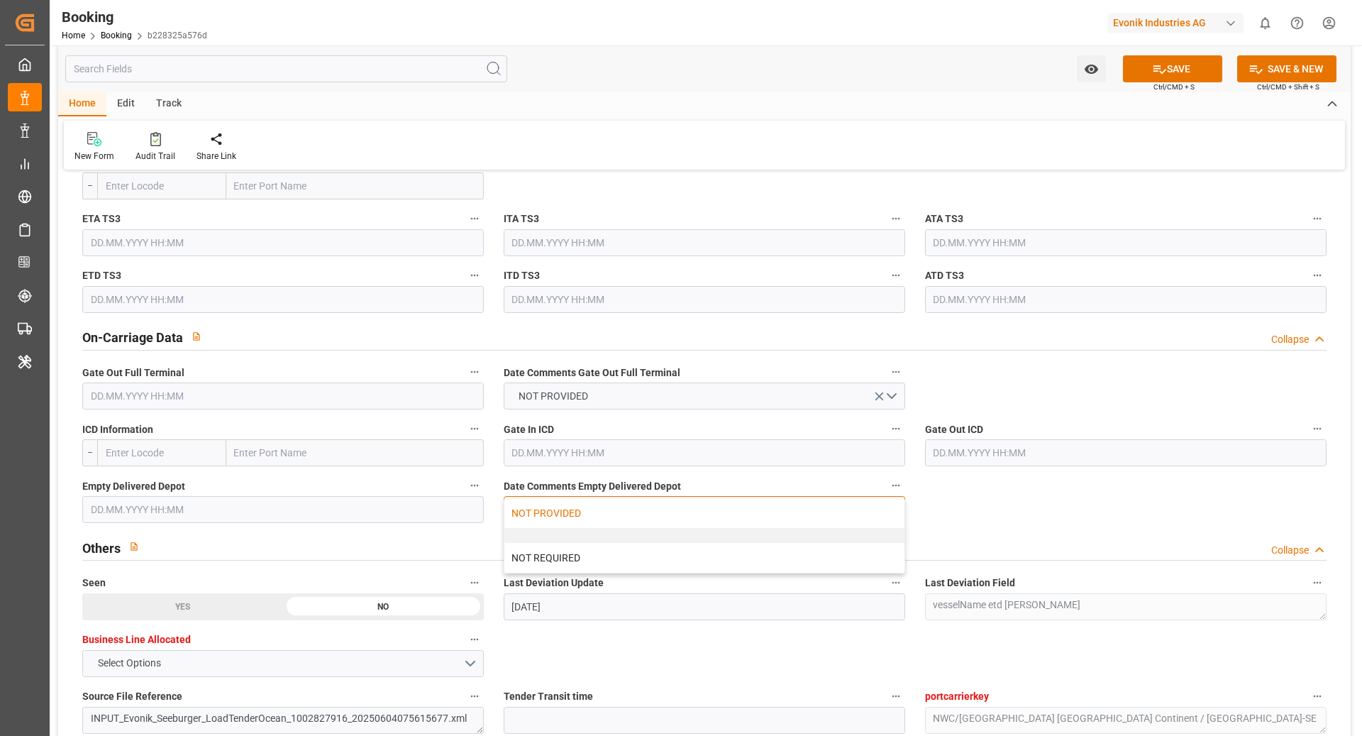
click at [607, 522] on div "NOT PROVIDED" at bounding box center [705, 513] width 400 height 30
click at [1171, 78] on button "SAVE" at bounding box center [1172, 68] width 99 height 27
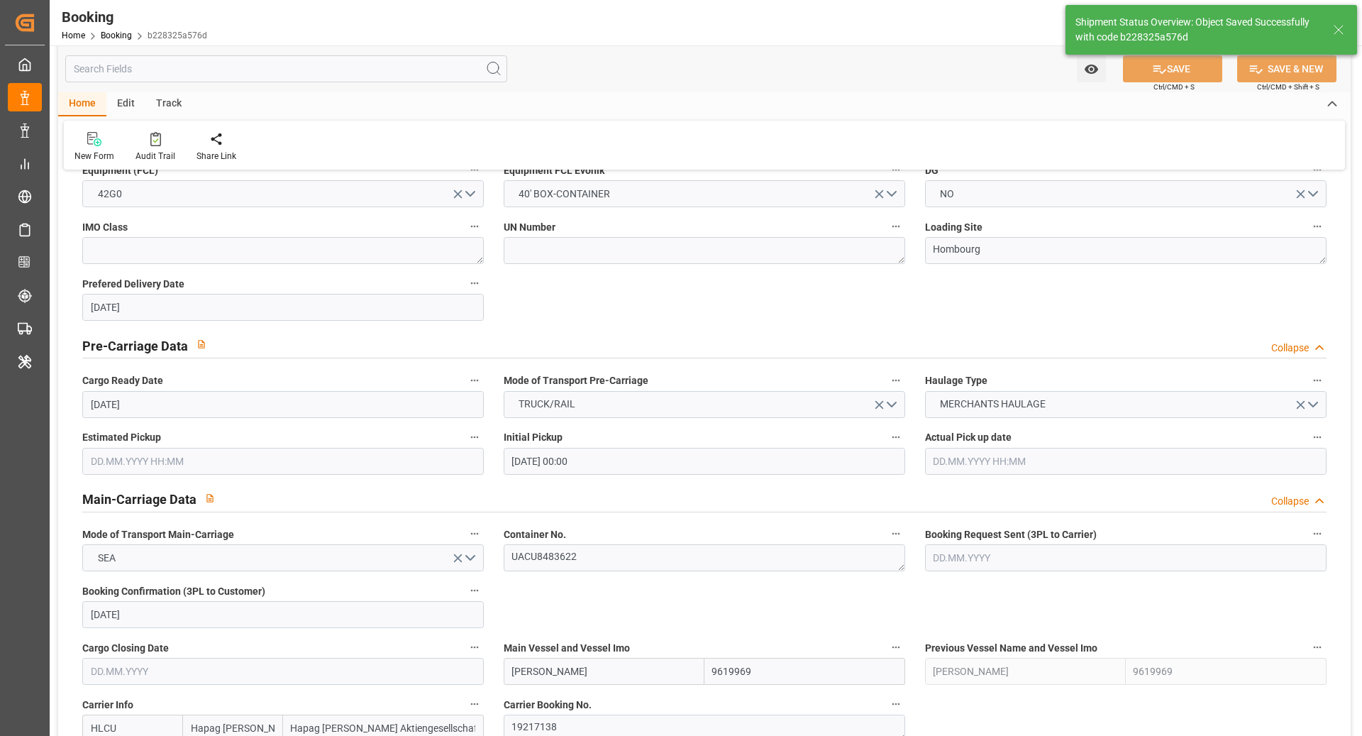
scroll to position [0, 0]
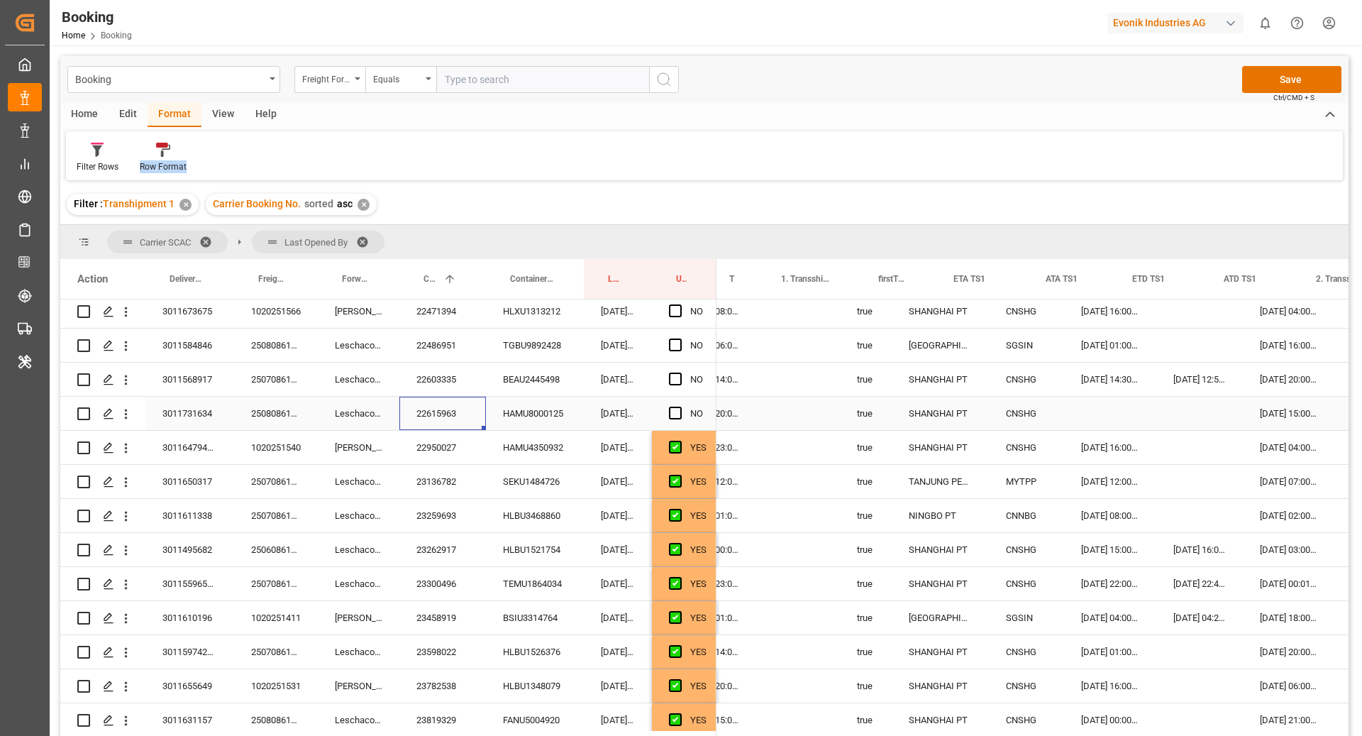
scroll to position [0, 1314]
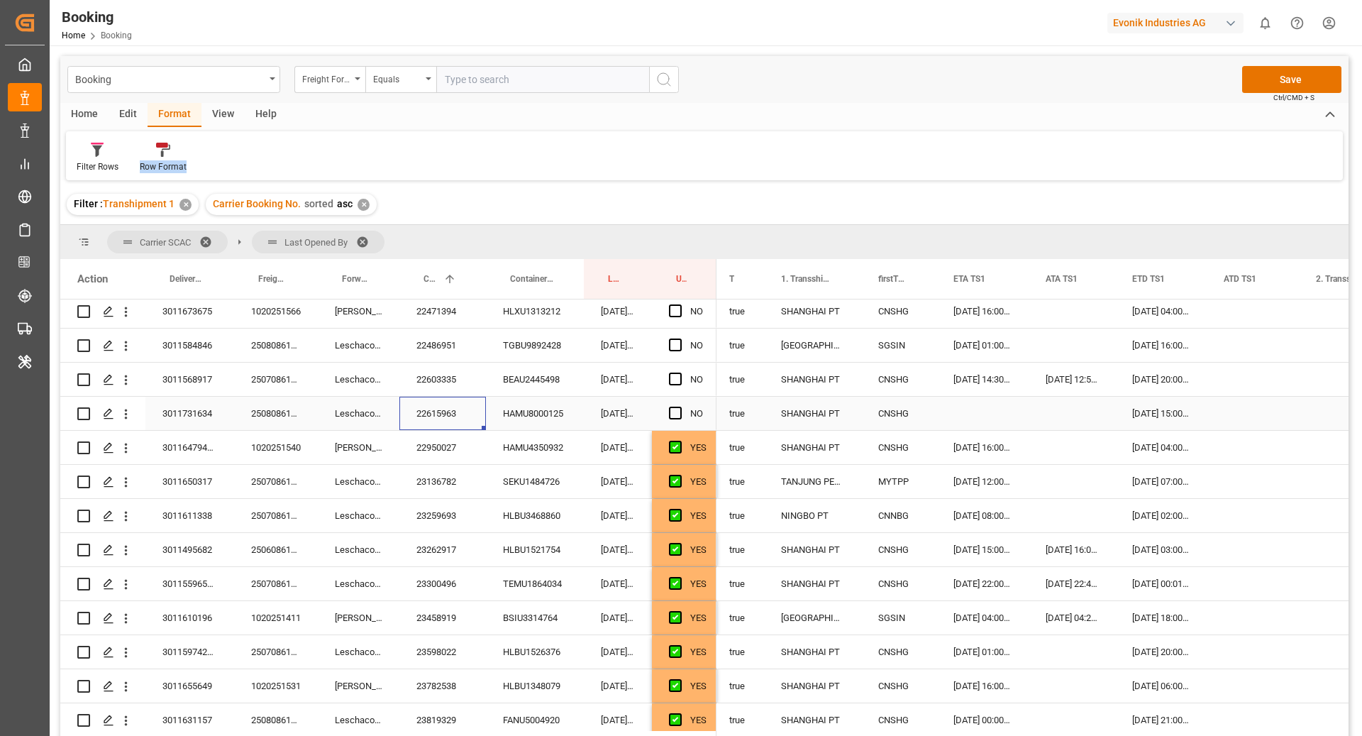
click at [1003, 416] on div "Press SPACE to select this row." at bounding box center [983, 413] width 92 height 33
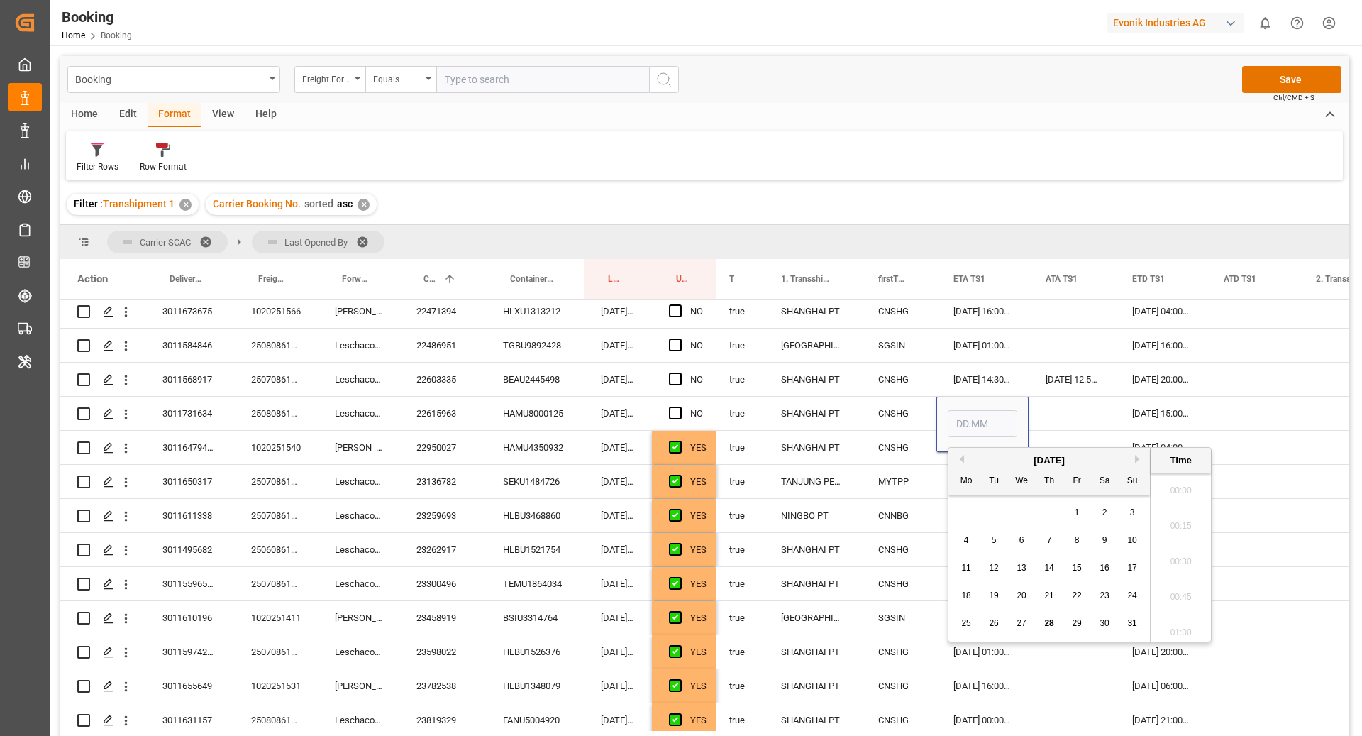
scroll to position [2381, 0]
click at [1135, 463] on div "August 2025" at bounding box center [1050, 460] width 202 height 14
click at [1136, 461] on button "Next Month" at bounding box center [1139, 459] width 9 height 9
click at [1136, 459] on button "Next Month" at bounding box center [1139, 459] width 9 height 9
click at [986, 567] on div "14" at bounding box center [995, 568] width 18 height 17
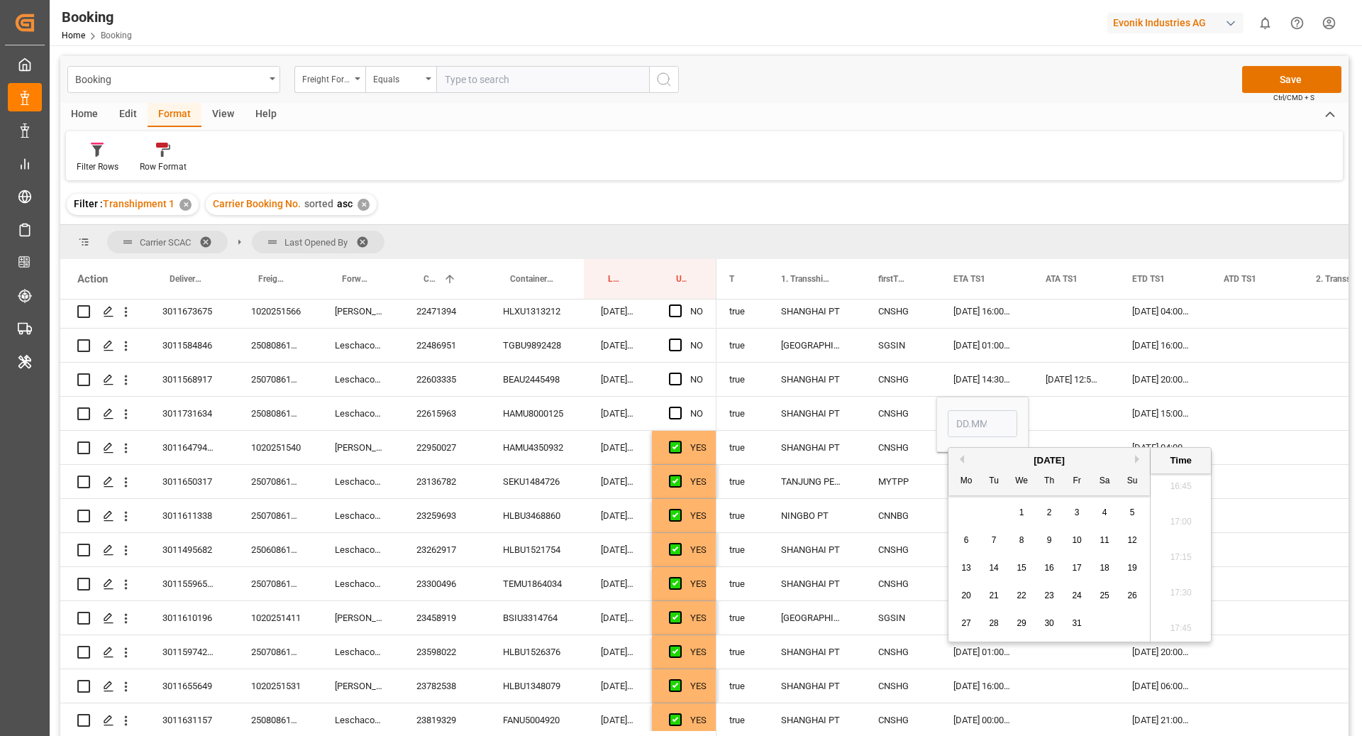
type input "14.10.2025 00:00"
click at [1040, 413] on div "Press SPACE to select this row." at bounding box center [1072, 413] width 87 height 33
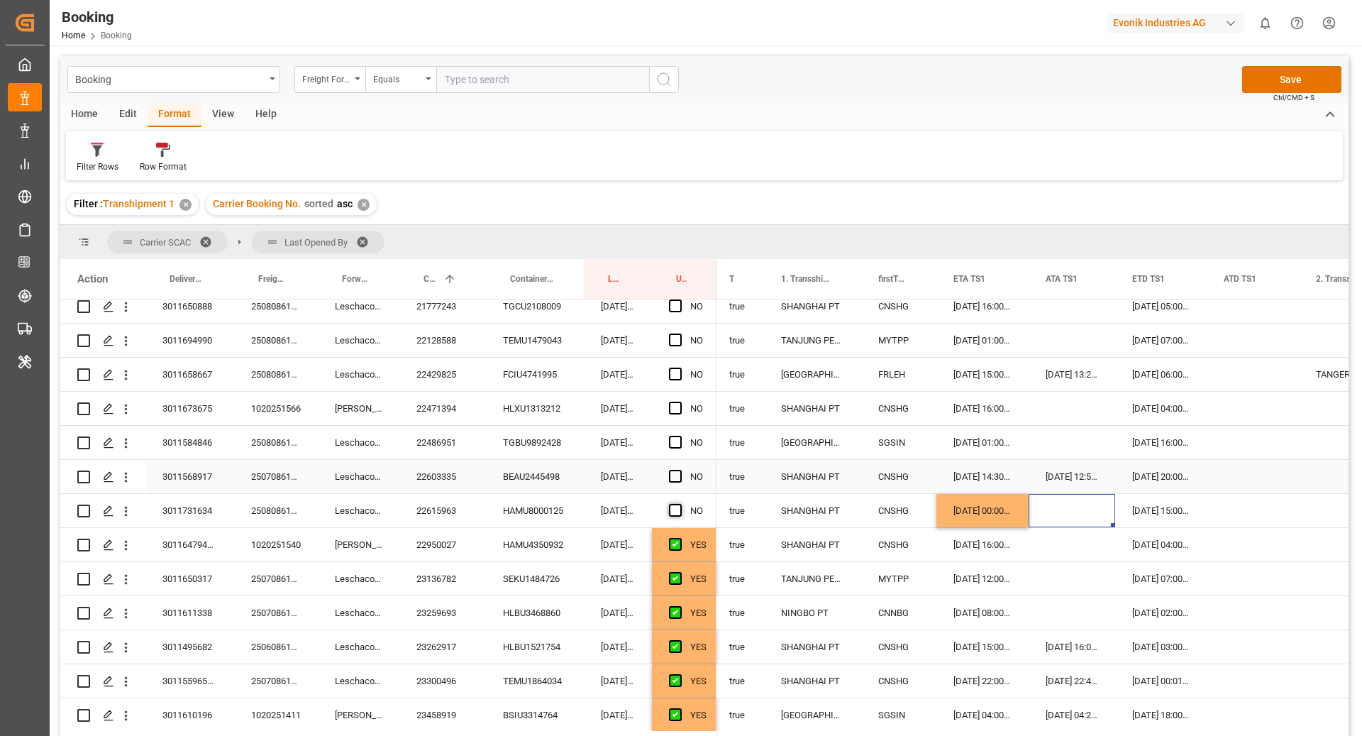
scroll to position [793, 0]
click at [677, 513] on span "Press SPACE to select this row." at bounding box center [675, 510] width 13 height 13
click at [680, 504] on input "Press SPACE to select this row." at bounding box center [680, 504] width 0 height 0
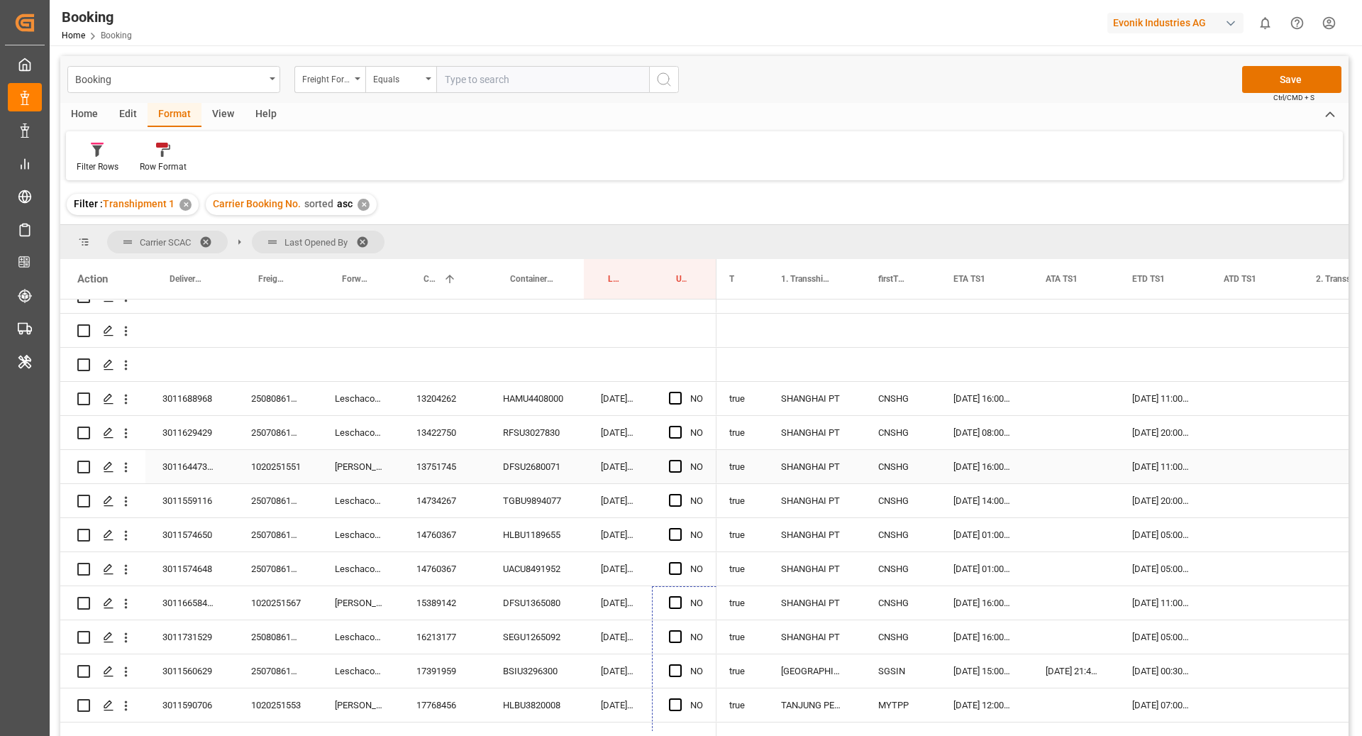
scroll to position [77, 0]
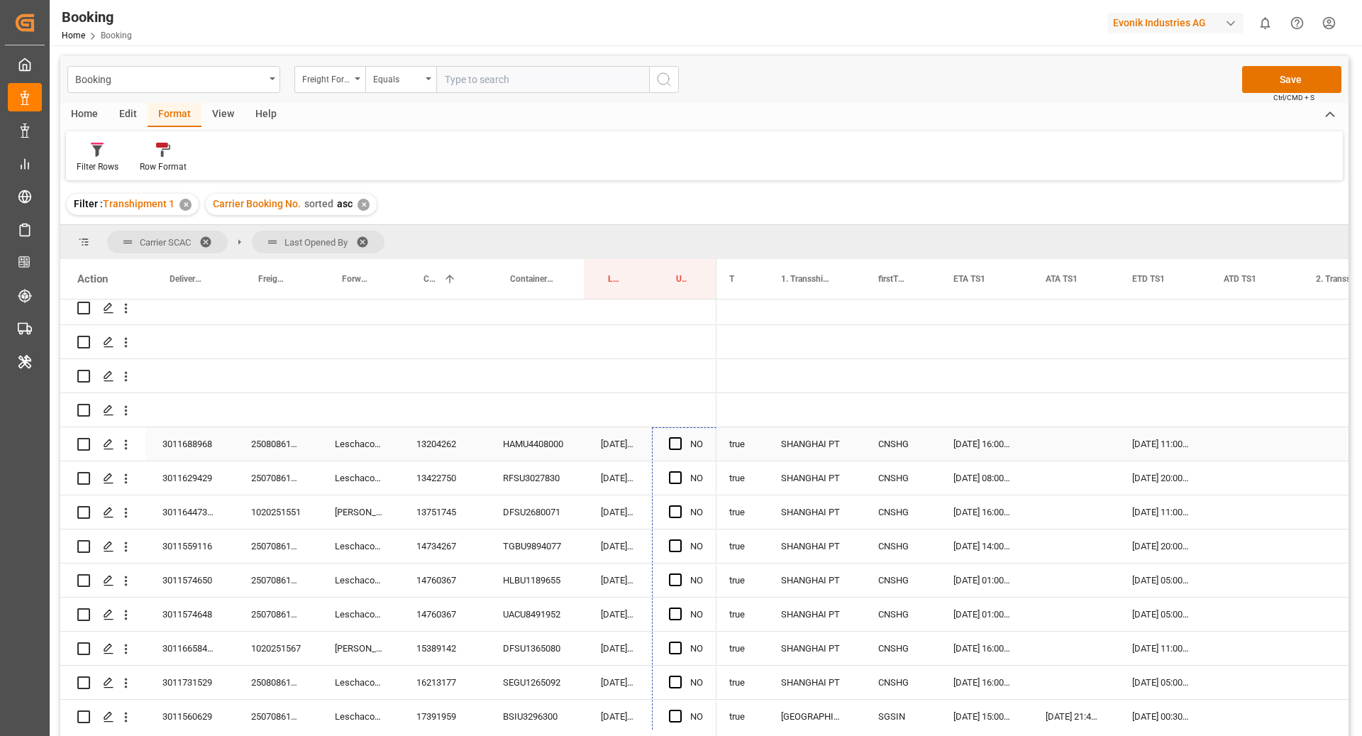
drag, startPoint x: 714, startPoint y: 527, endPoint x: 695, endPoint y: 453, distance: 76.1
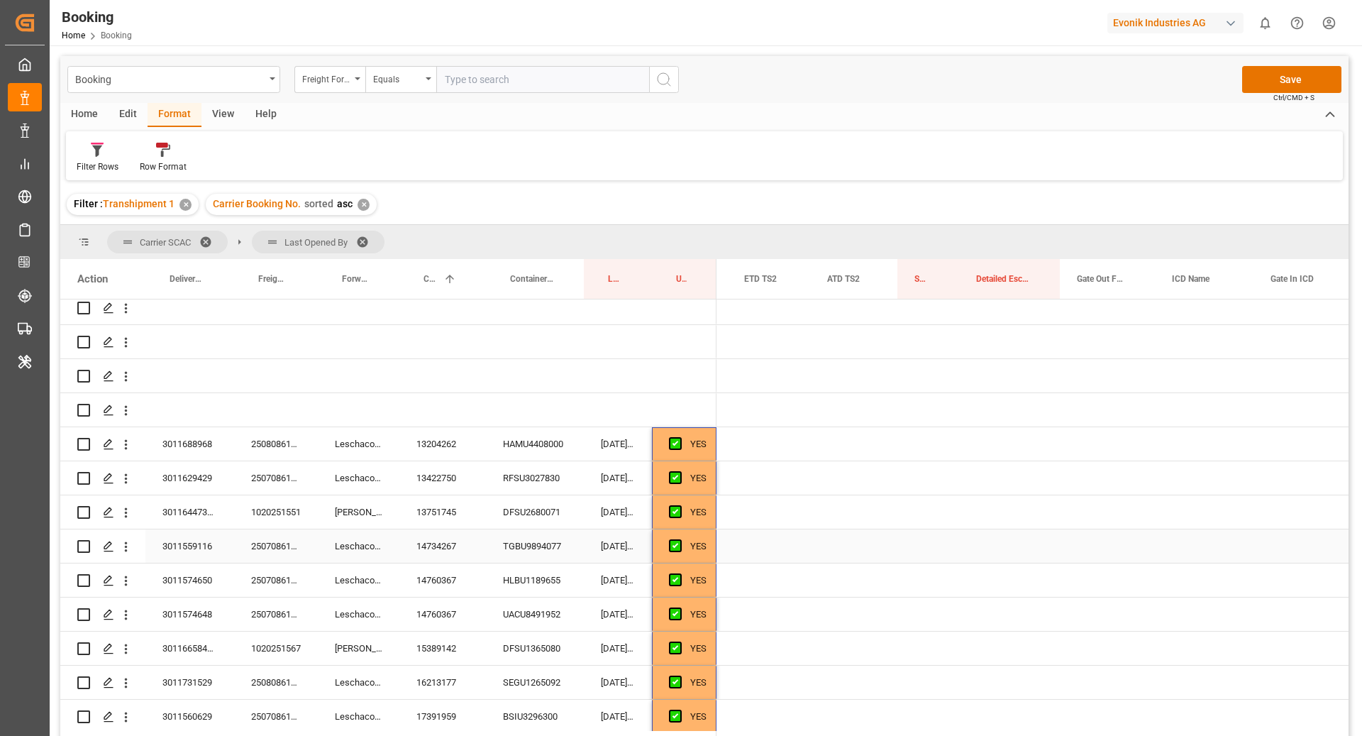
scroll to position [0, 0]
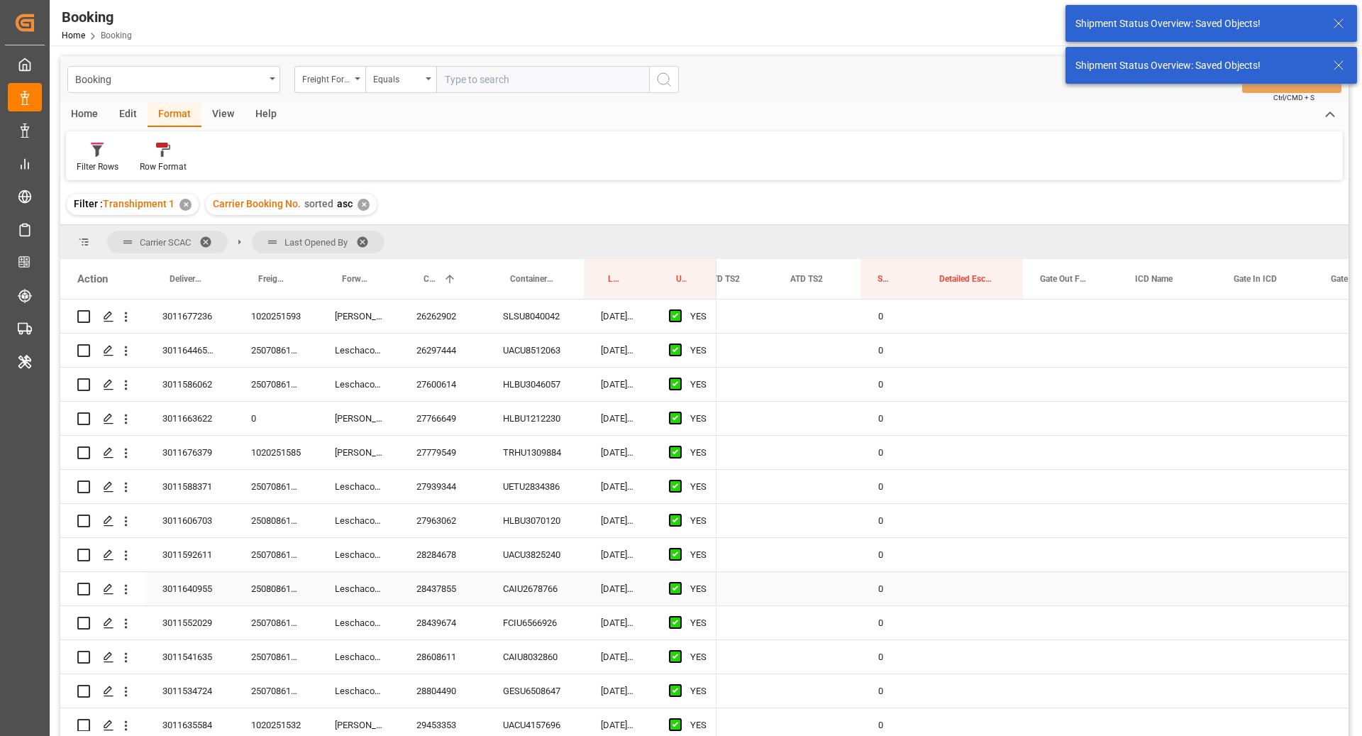
click at [913, 590] on div "0" at bounding box center [892, 588] width 62 height 33
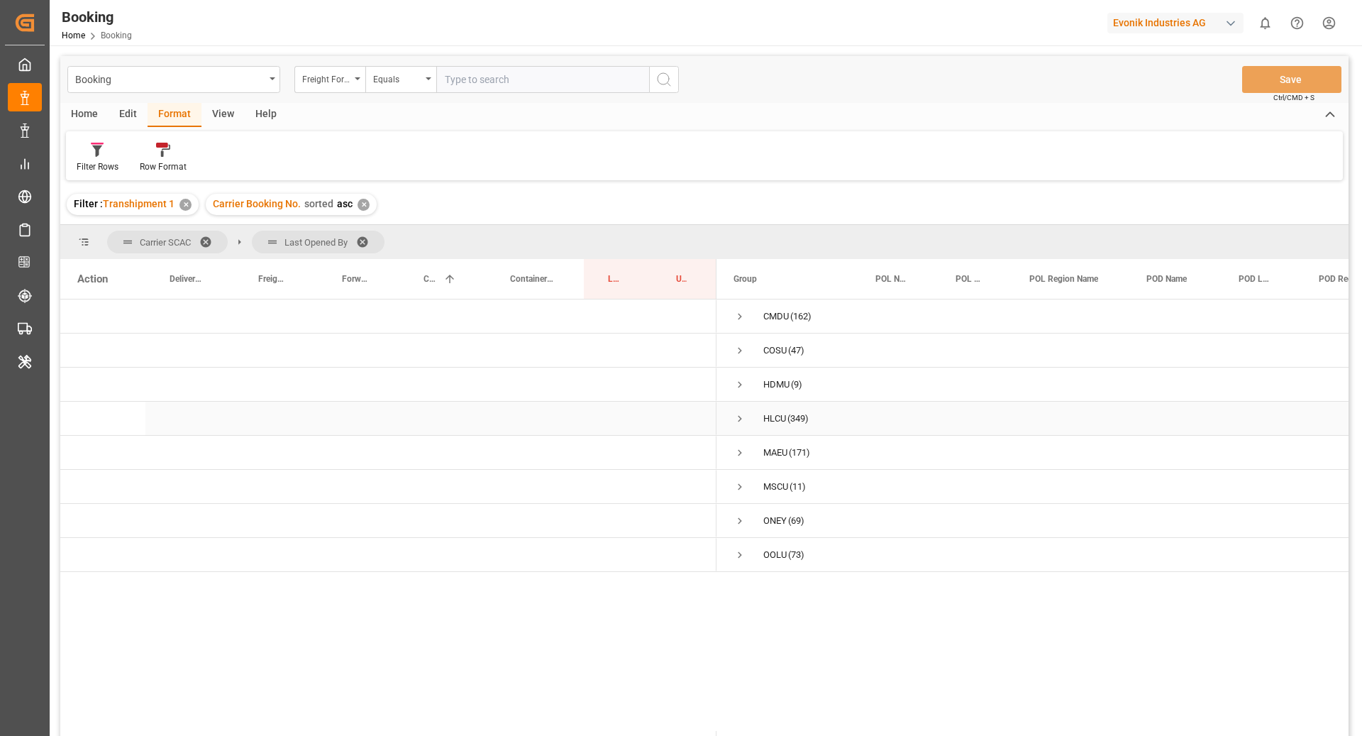
click at [739, 413] on span "Press SPACE to select this row." at bounding box center [740, 418] width 13 height 13
click at [769, 486] on span "Press SPACE to select this row." at bounding box center [770, 486] width 13 height 13
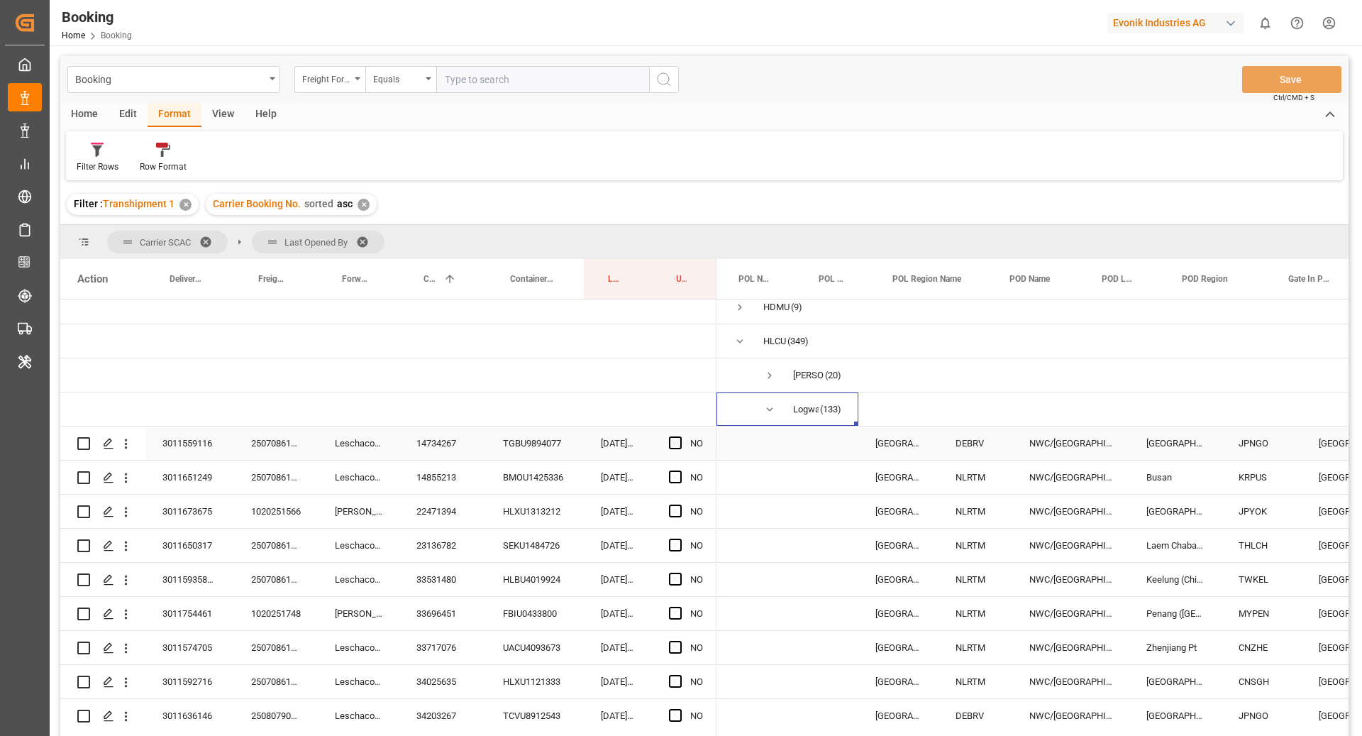
scroll to position [0, 143]
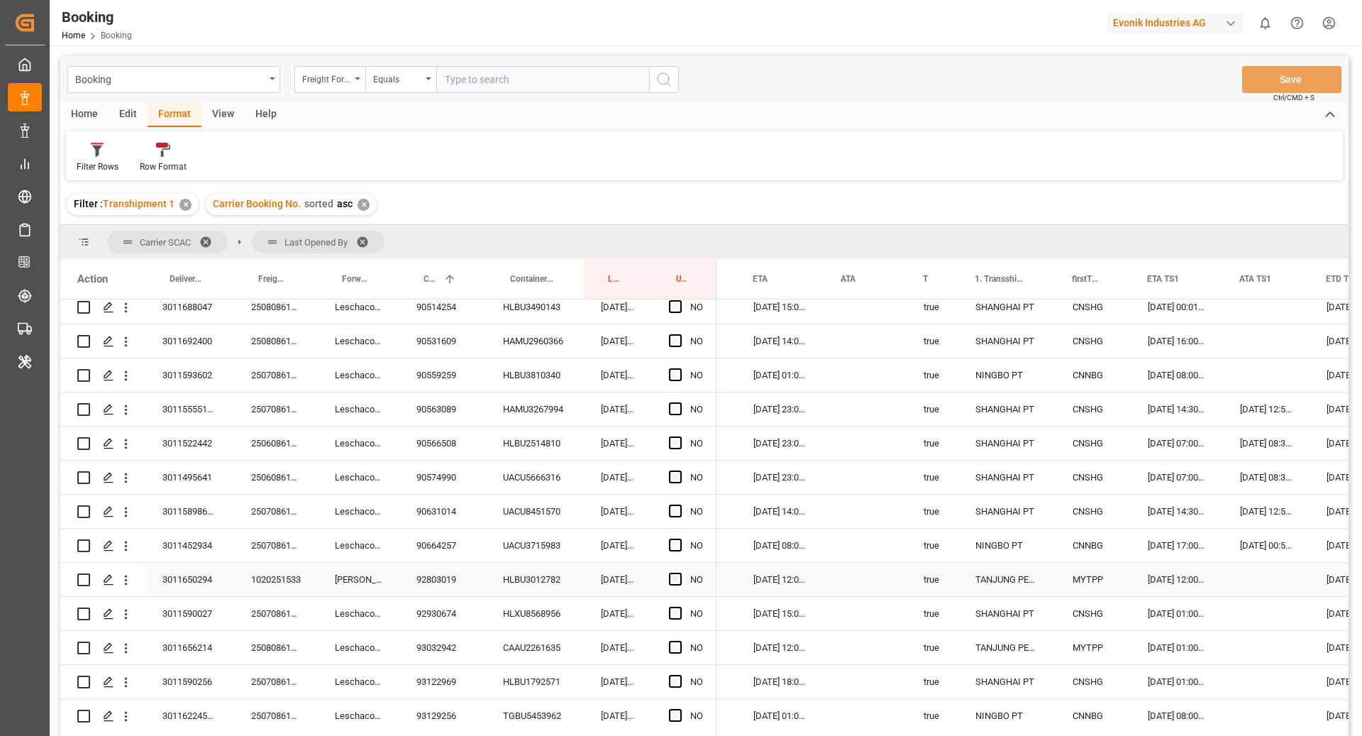
click at [191, 573] on div "3011650294" at bounding box center [189, 579] width 89 height 33
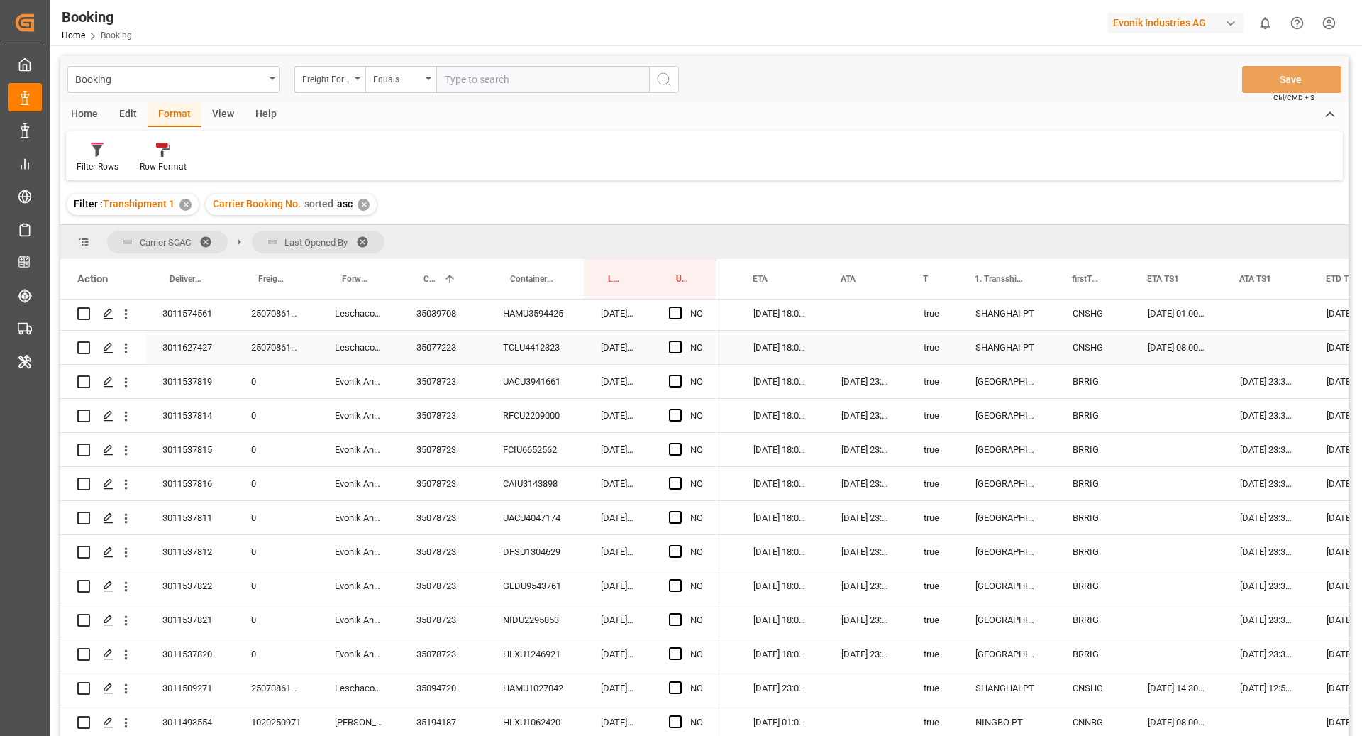
click at [888, 353] on div "Press SPACE to select this row." at bounding box center [866, 347] width 82 height 33
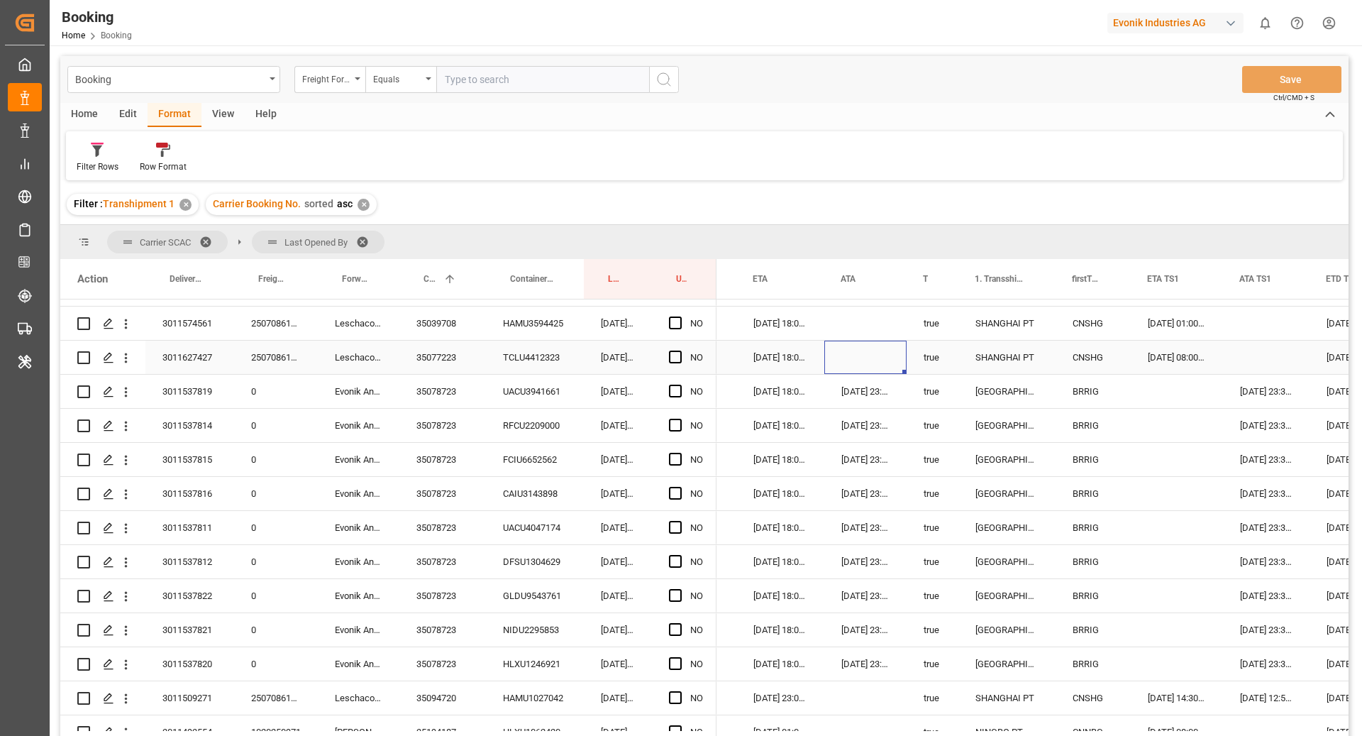
click at [878, 363] on div "Press SPACE to select this row." at bounding box center [866, 357] width 82 height 33
drag, startPoint x: 904, startPoint y: 373, endPoint x: 901, endPoint y: 646, distance: 273.2
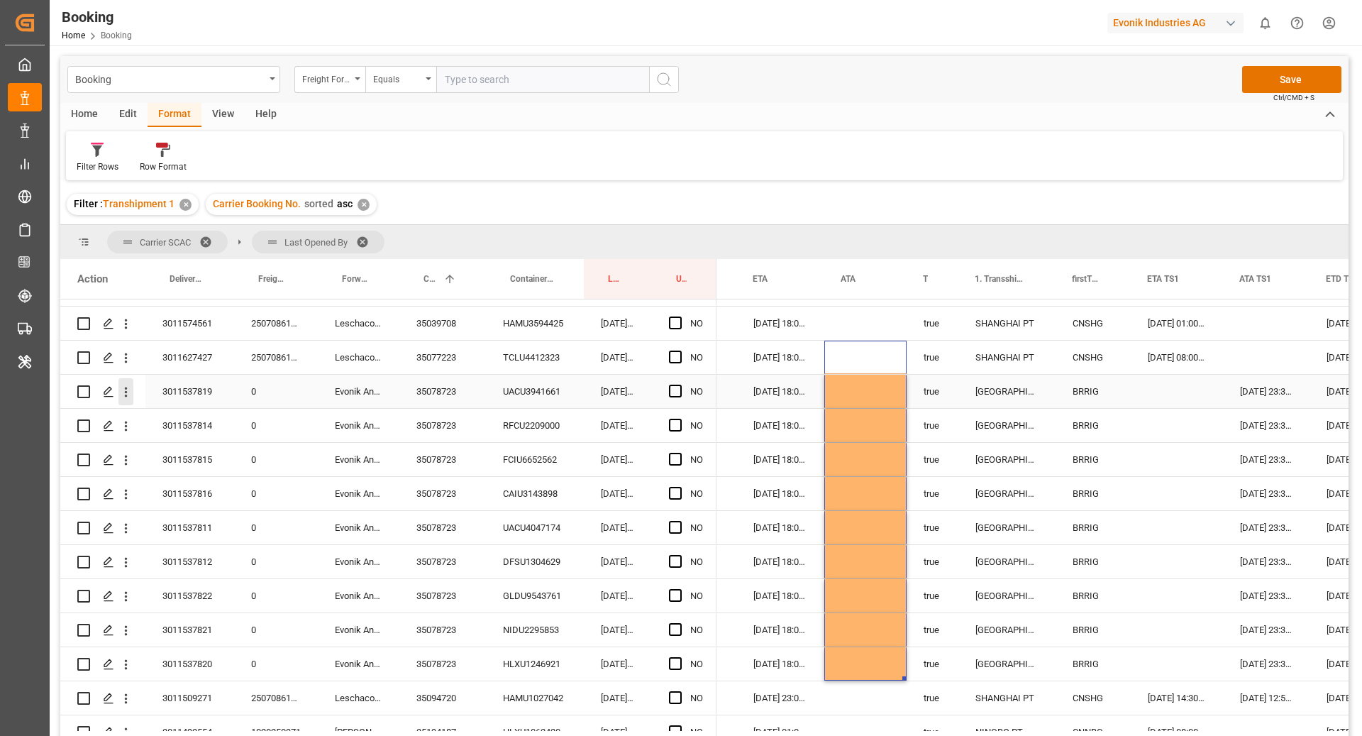
click at [125, 387] on icon "open menu" at bounding box center [126, 392] width 15 height 15
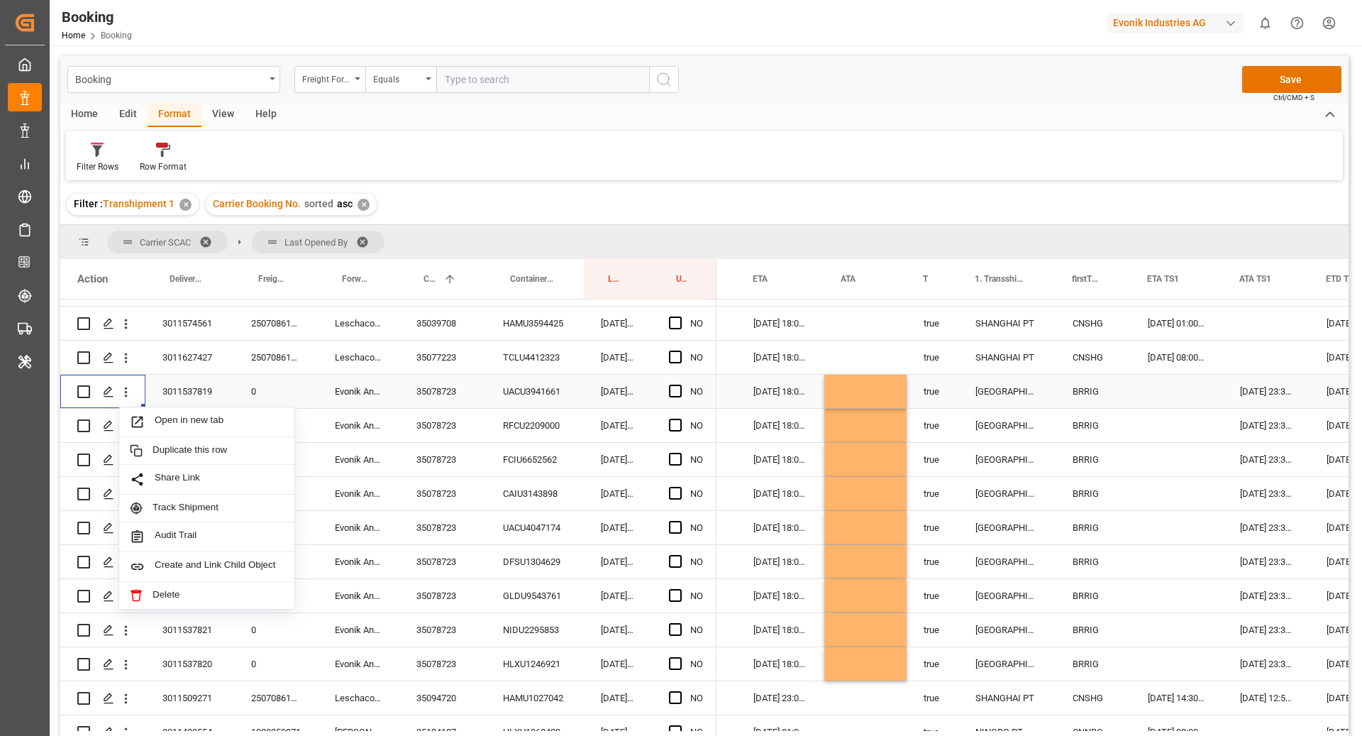
click at [169, 417] on span "Open in new tab" at bounding box center [219, 421] width 129 height 15
click at [126, 432] on icon "open menu" at bounding box center [126, 426] width 15 height 15
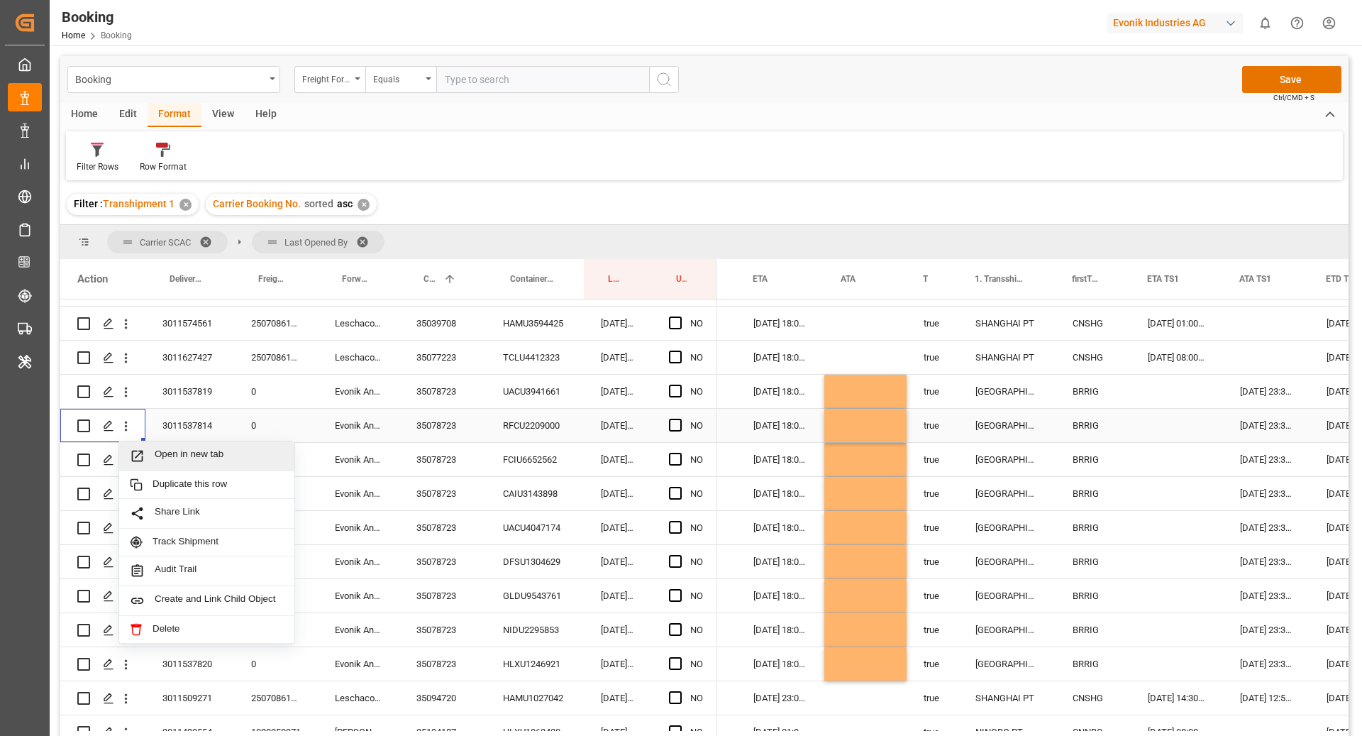
click at [164, 451] on span "Open in new tab" at bounding box center [219, 455] width 129 height 15
click at [122, 465] on icon "open menu" at bounding box center [126, 460] width 15 height 15
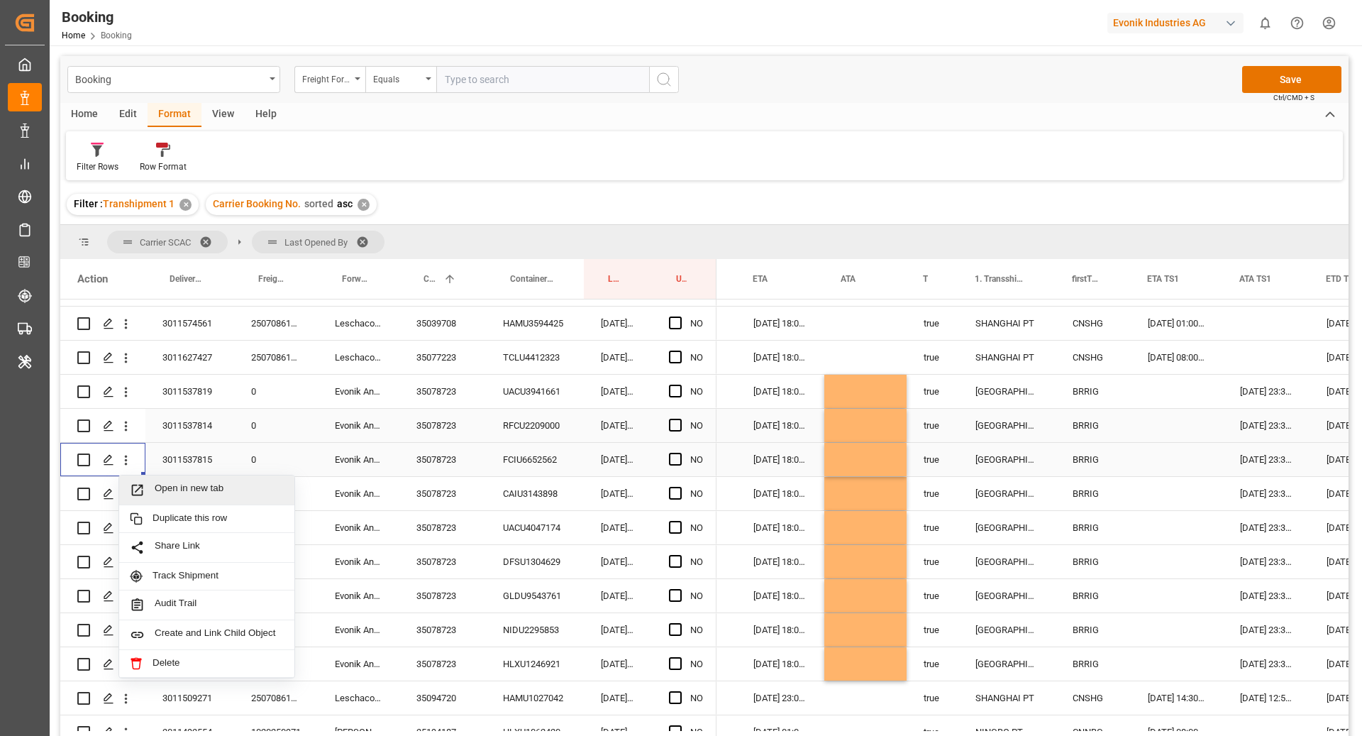
click at [170, 485] on span "Open in new tab" at bounding box center [219, 490] width 129 height 15
click at [119, 497] on icon "open menu" at bounding box center [126, 494] width 15 height 15
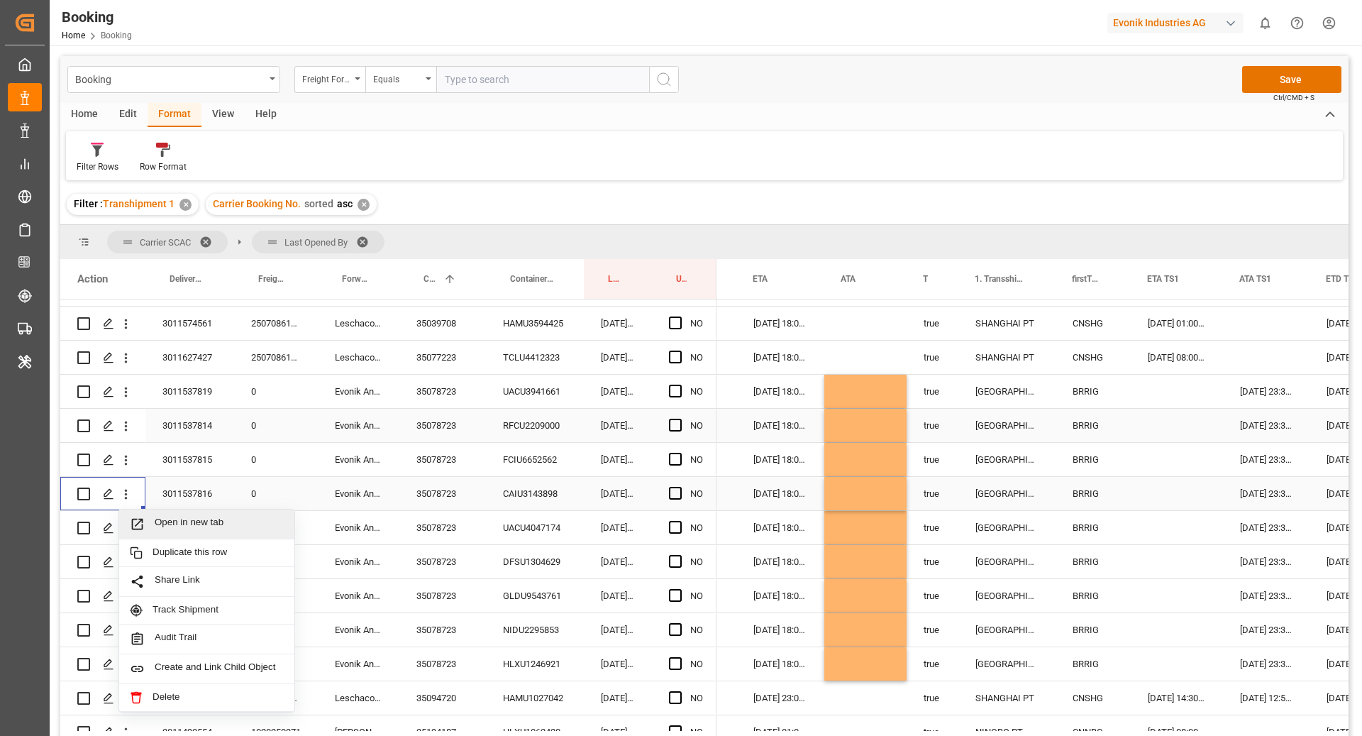
click at [167, 520] on span "Open in new tab" at bounding box center [219, 524] width 129 height 15
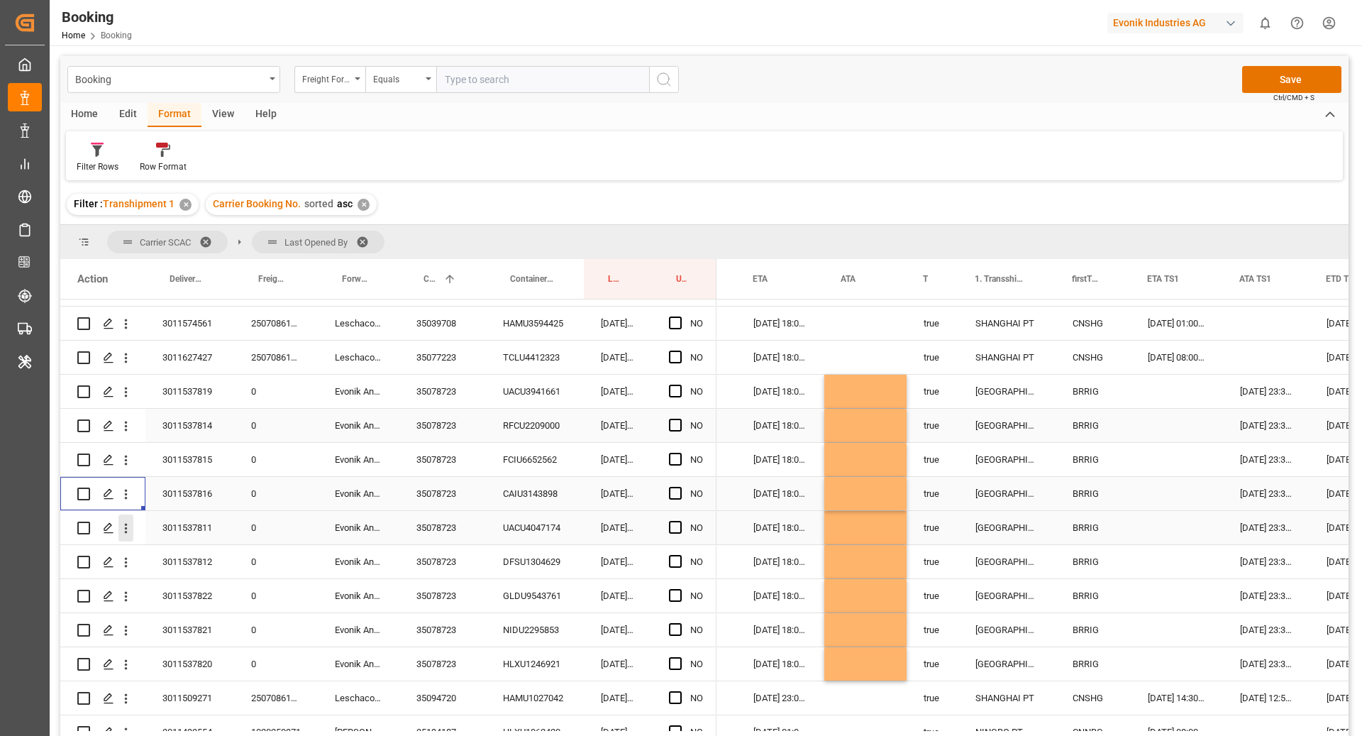
click at [129, 533] on icon "open menu" at bounding box center [126, 528] width 15 height 15
click at [131, 568] on icon "open menu" at bounding box center [126, 562] width 15 height 15
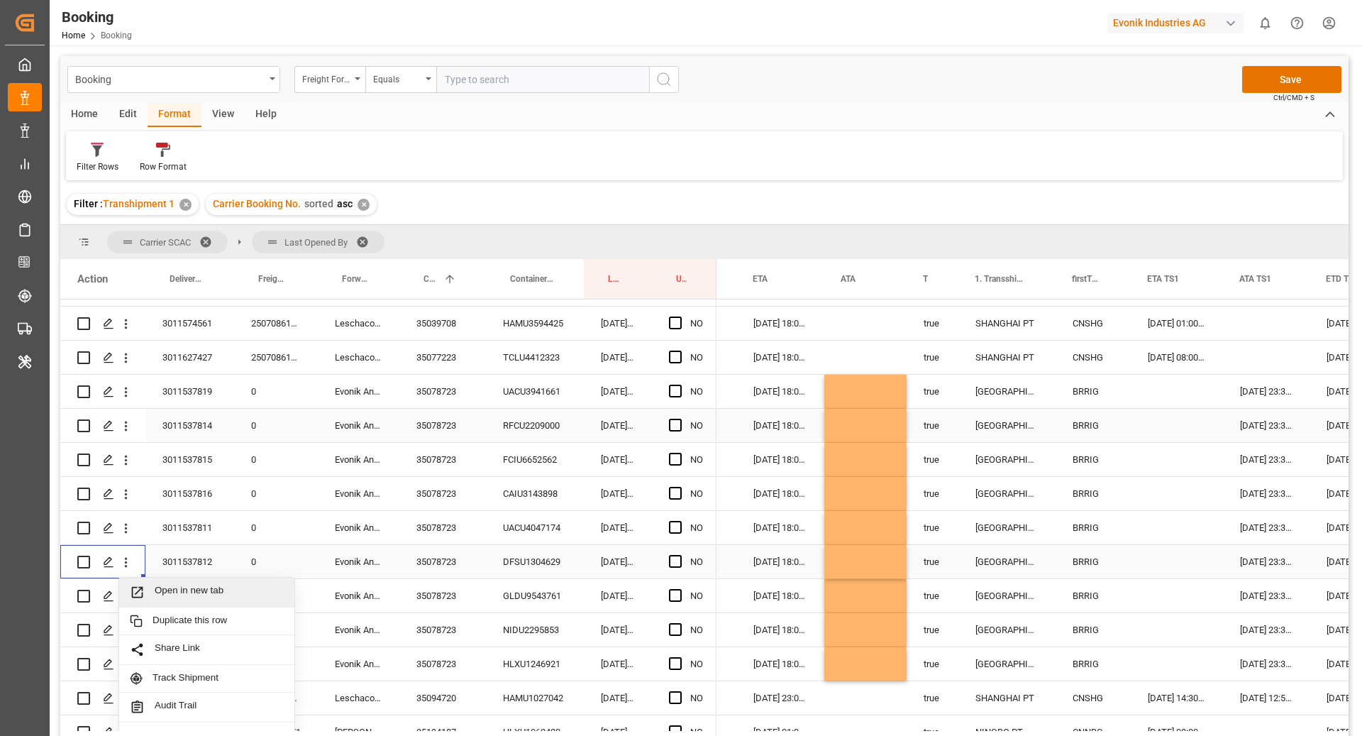
click at [172, 586] on span "Open in new tab" at bounding box center [219, 592] width 129 height 15
click at [125, 604] on button "open menu" at bounding box center [126, 596] width 15 height 27
click at [150, 624] on span "Press SPACE to select this row." at bounding box center [142, 626] width 25 height 15
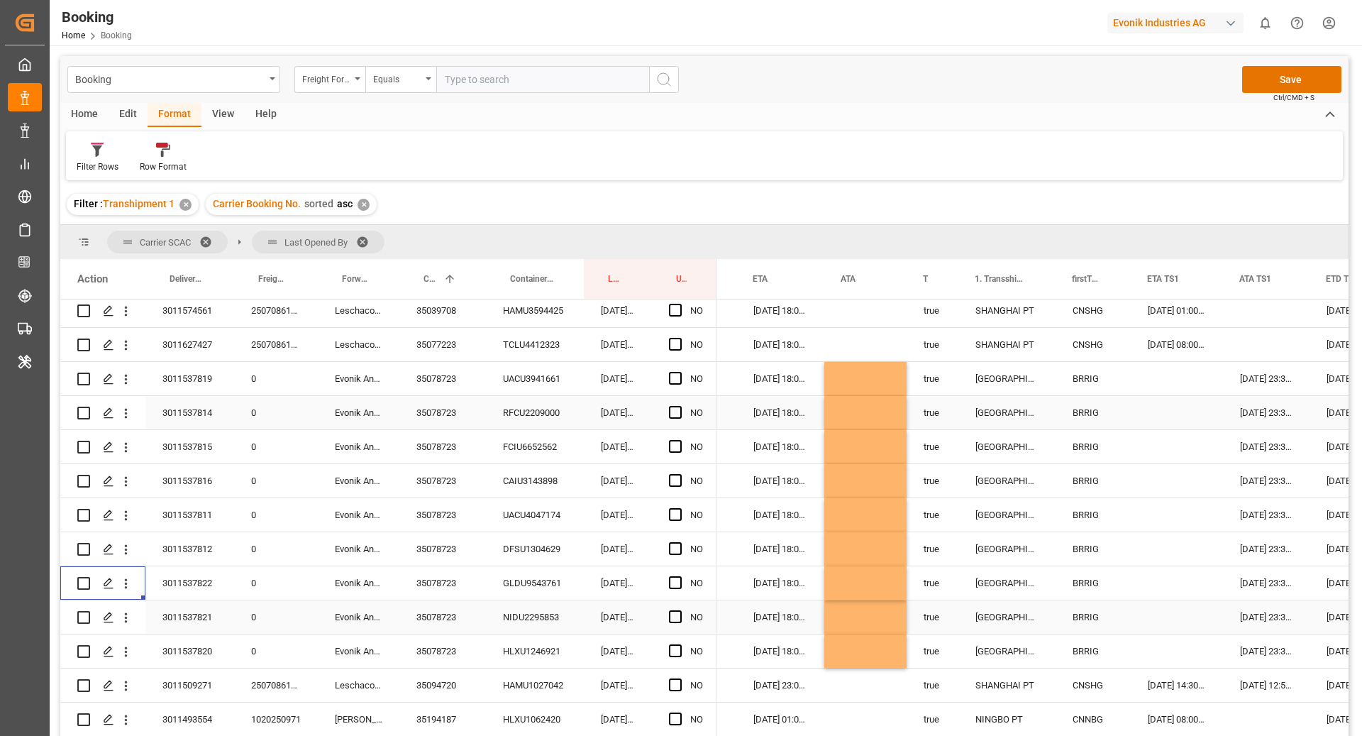
click at [124, 610] on icon "open menu" at bounding box center [126, 617] width 15 height 15
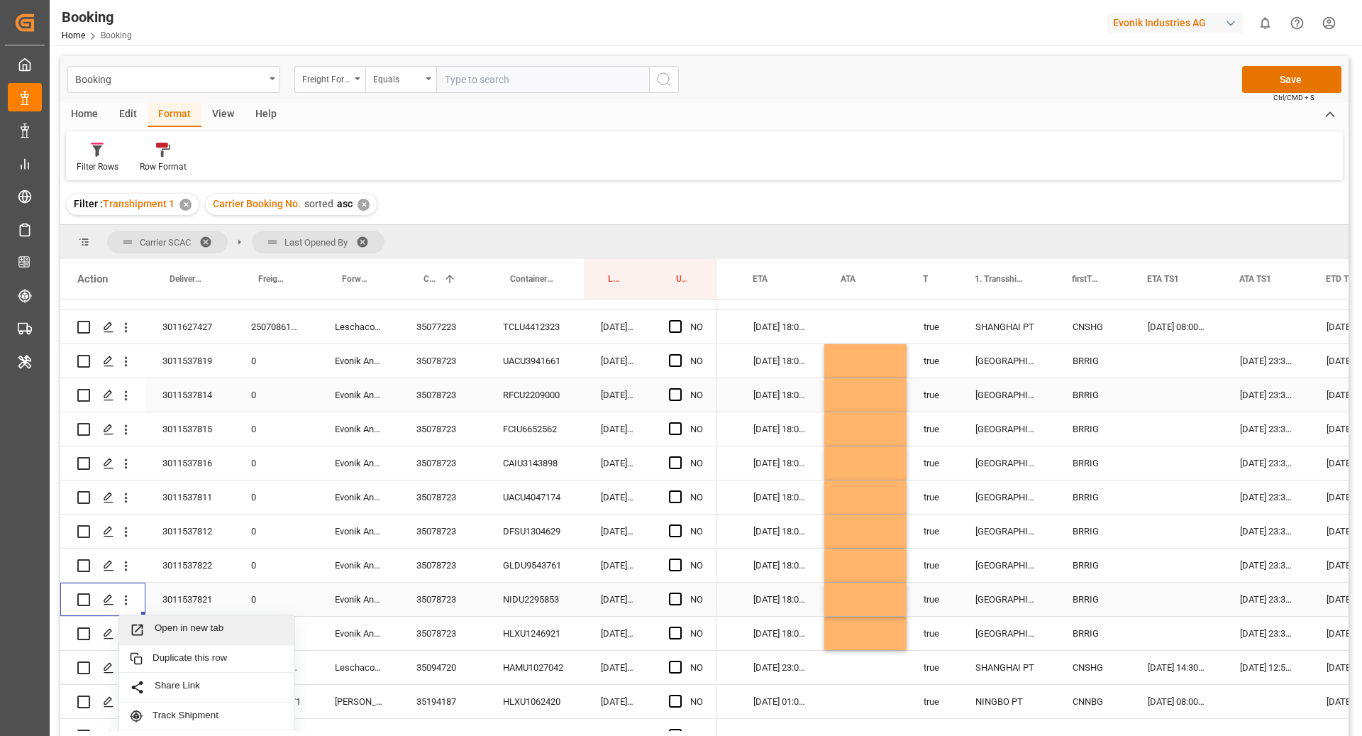
click at [148, 629] on span "Press SPACE to select this row." at bounding box center [142, 629] width 25 height 15
click at [124, 637] on icon "open menu" at bounding box center [126, 634] width 15 height 15
click at [166, 660] on span "Open in new tab" at bounding box center [219, 663] width 129 height 15
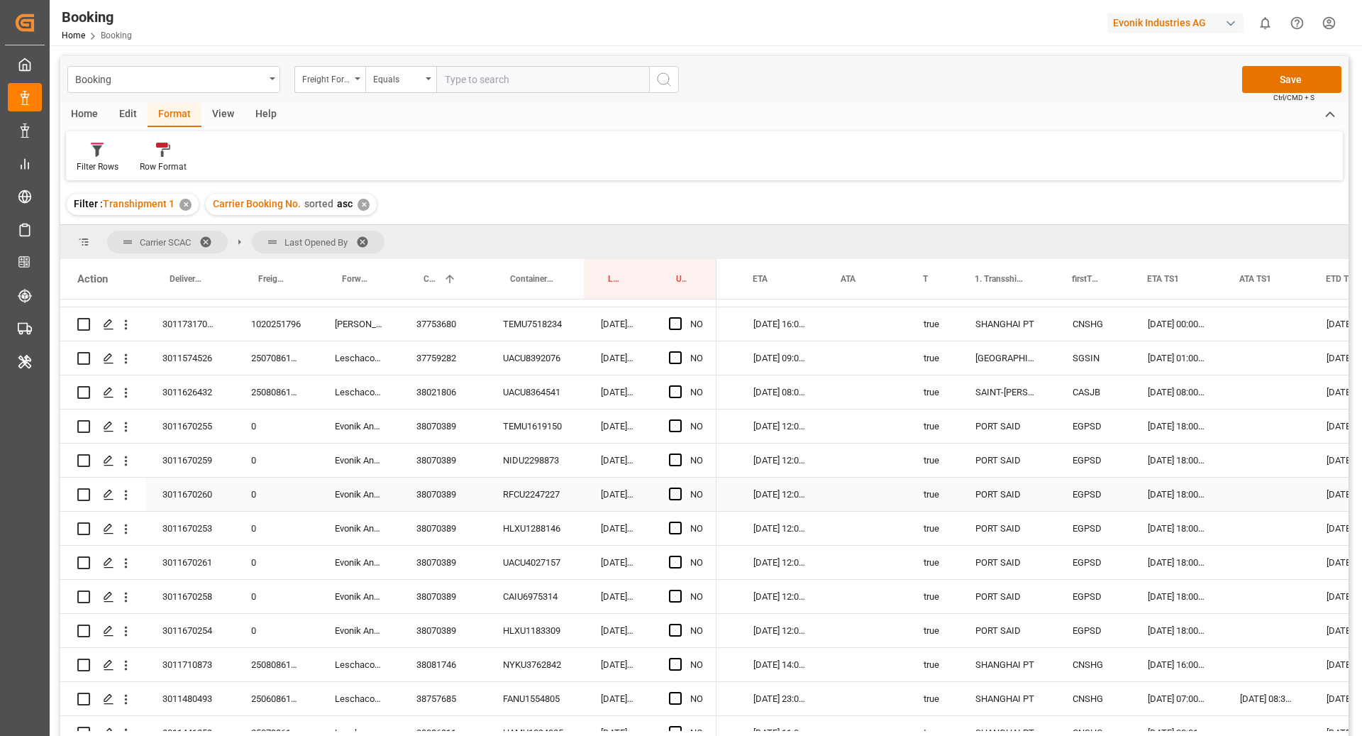
scroll to position [1688, 0]
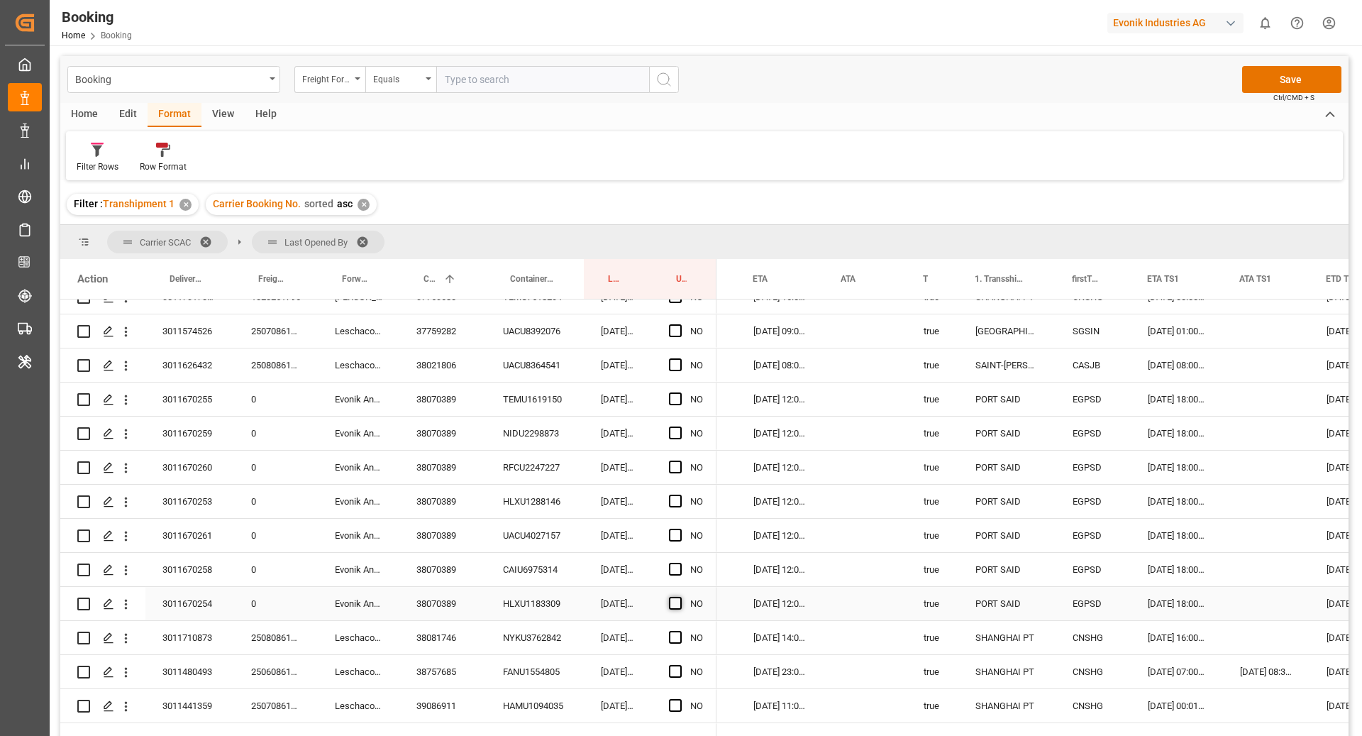
click at [674, 604] on span "Press SPACE to select this row." at bounding box center [675, 603] width 13 height 13
click at [680, 597] on input "Press SPACE to select this row." at bounding box center [680, 597] width 0 height 0
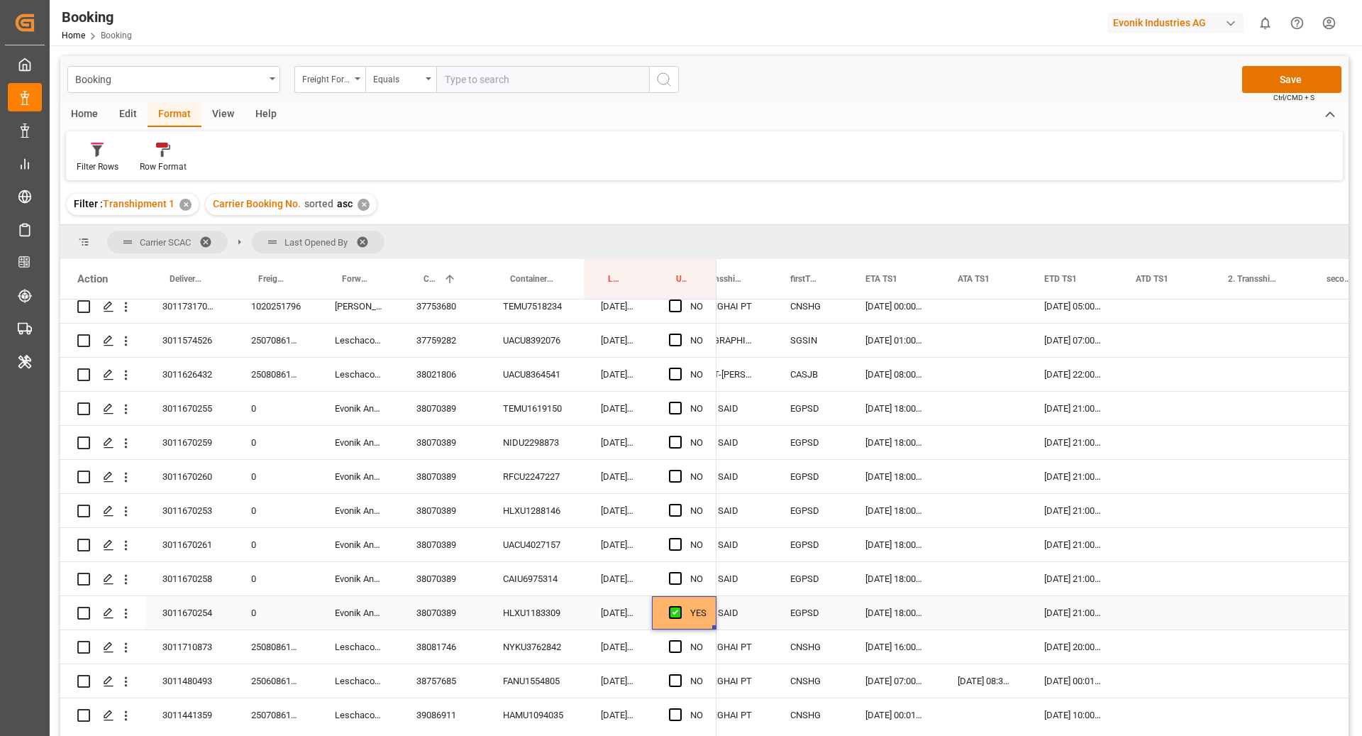
scroll to position [1677, 0]
click at [691, 622] on div "YES" at bounding box center [698, 615] width 16 height 33
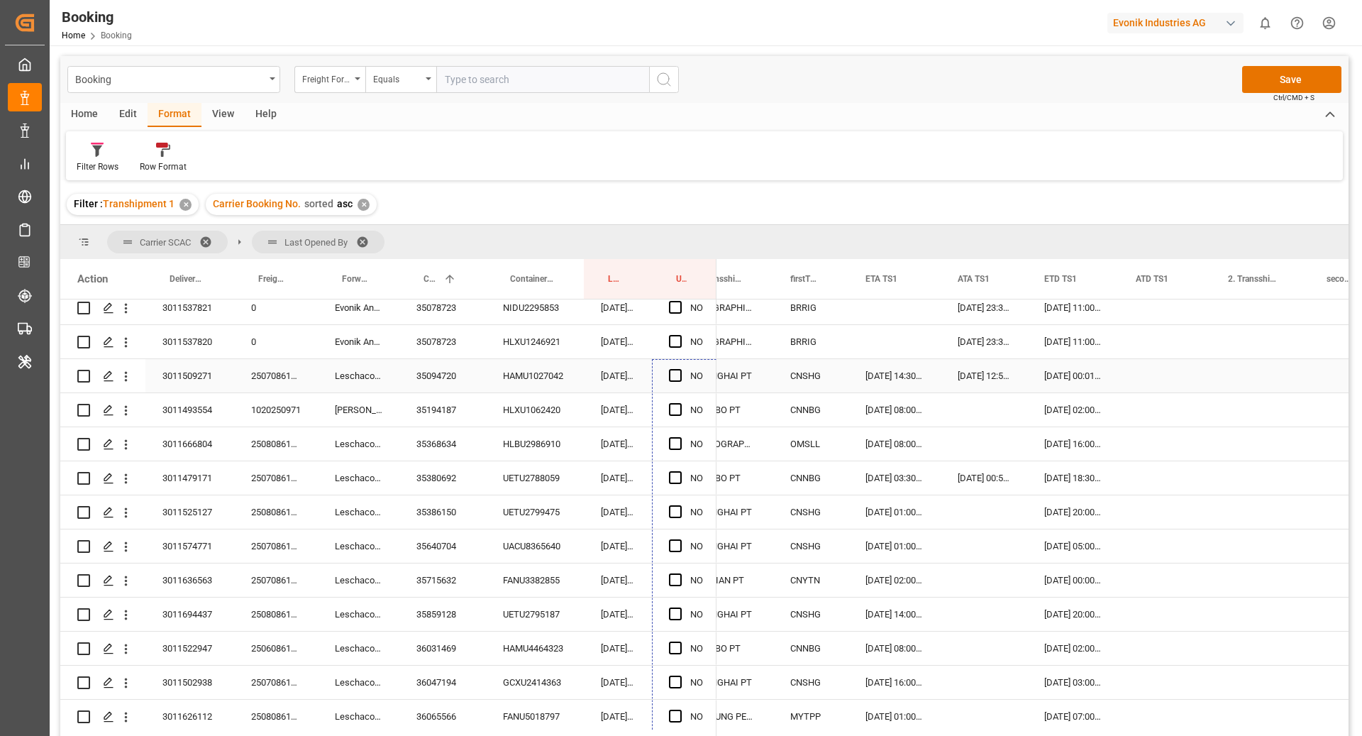
scroll to position [918, 0]
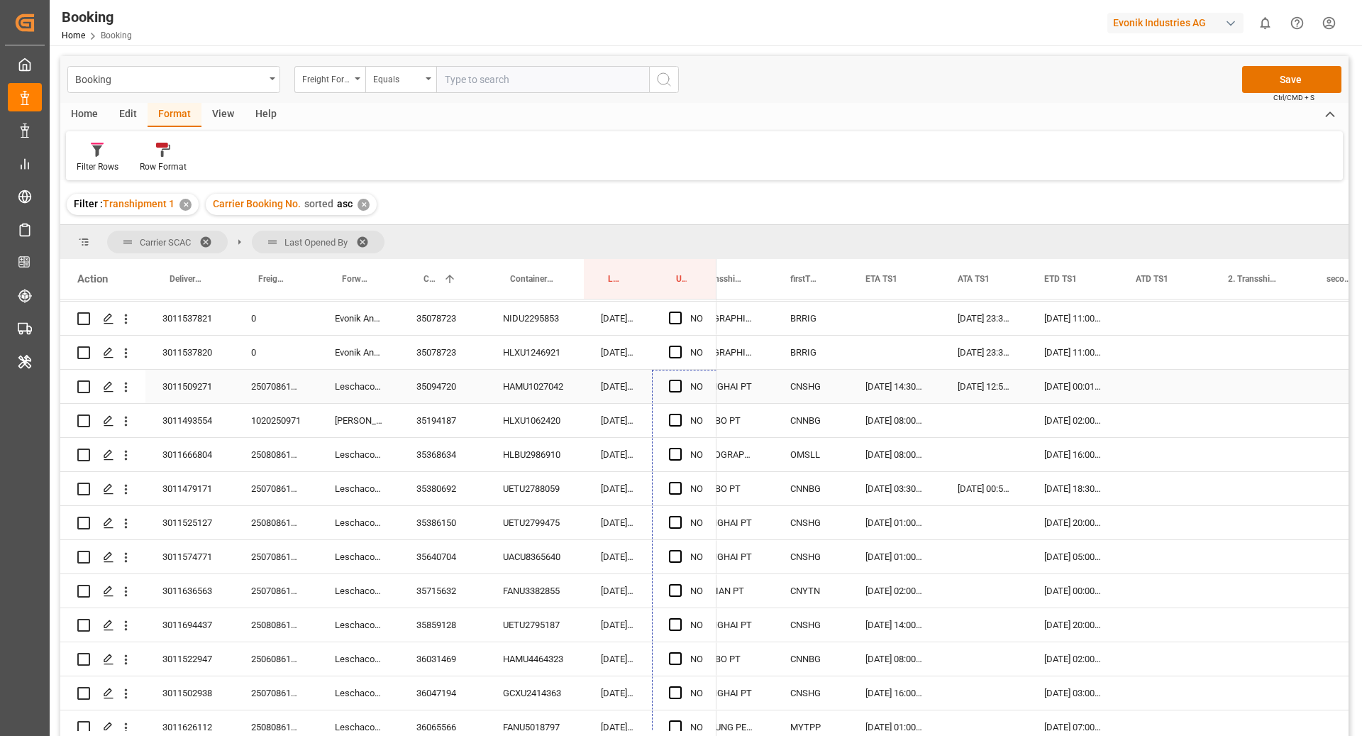
drag, startPoint x: 715, startPoint y: 630, endPoint x: 700, endPoint y: 382, distance: 248.1
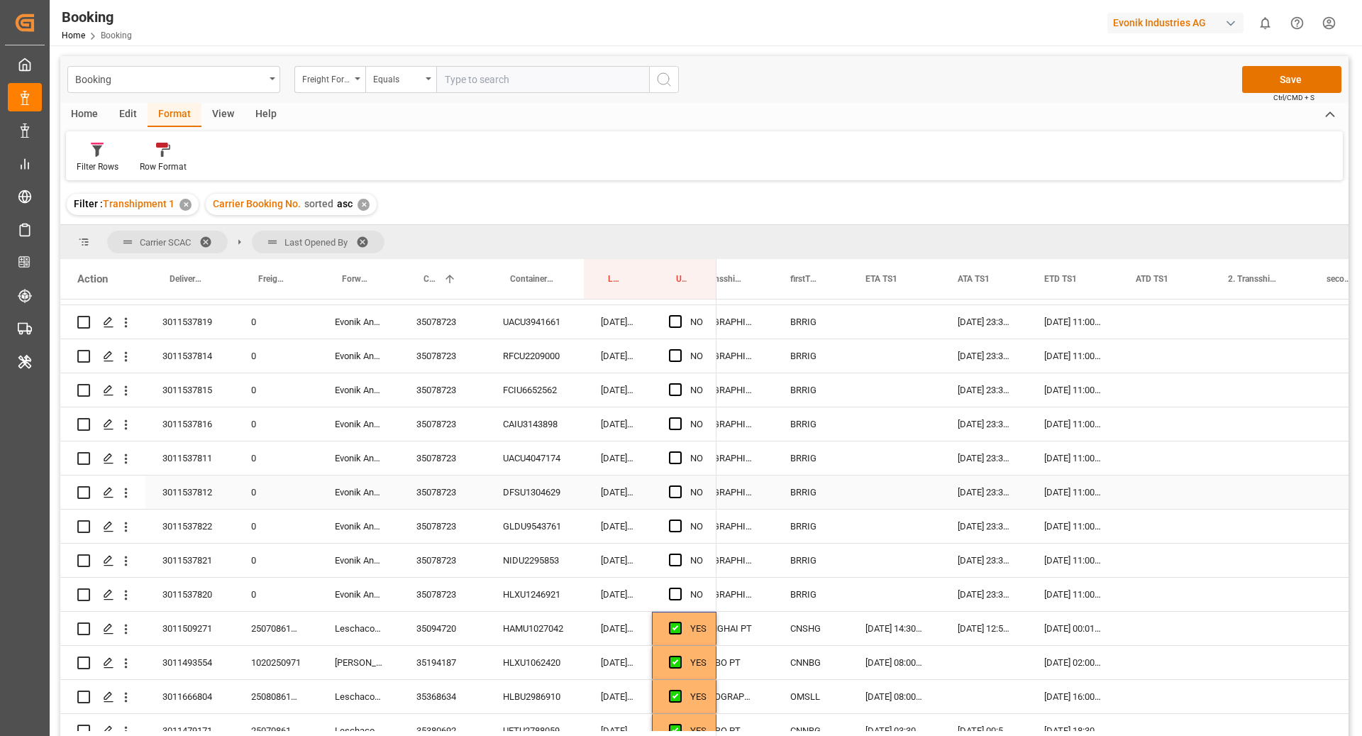
scroll to position [672, 0]
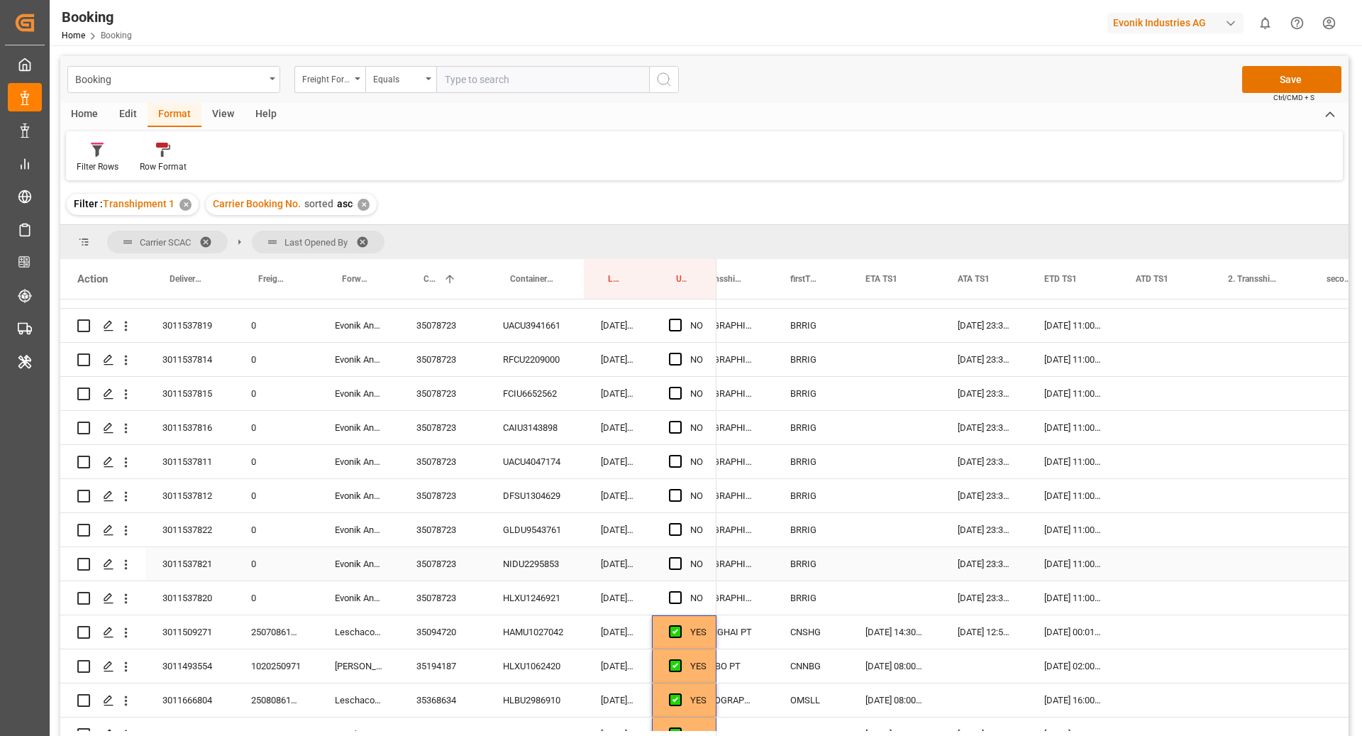
click at [459, 581] on div "35078723" at bounding box center [443, 597] width 87 height 33
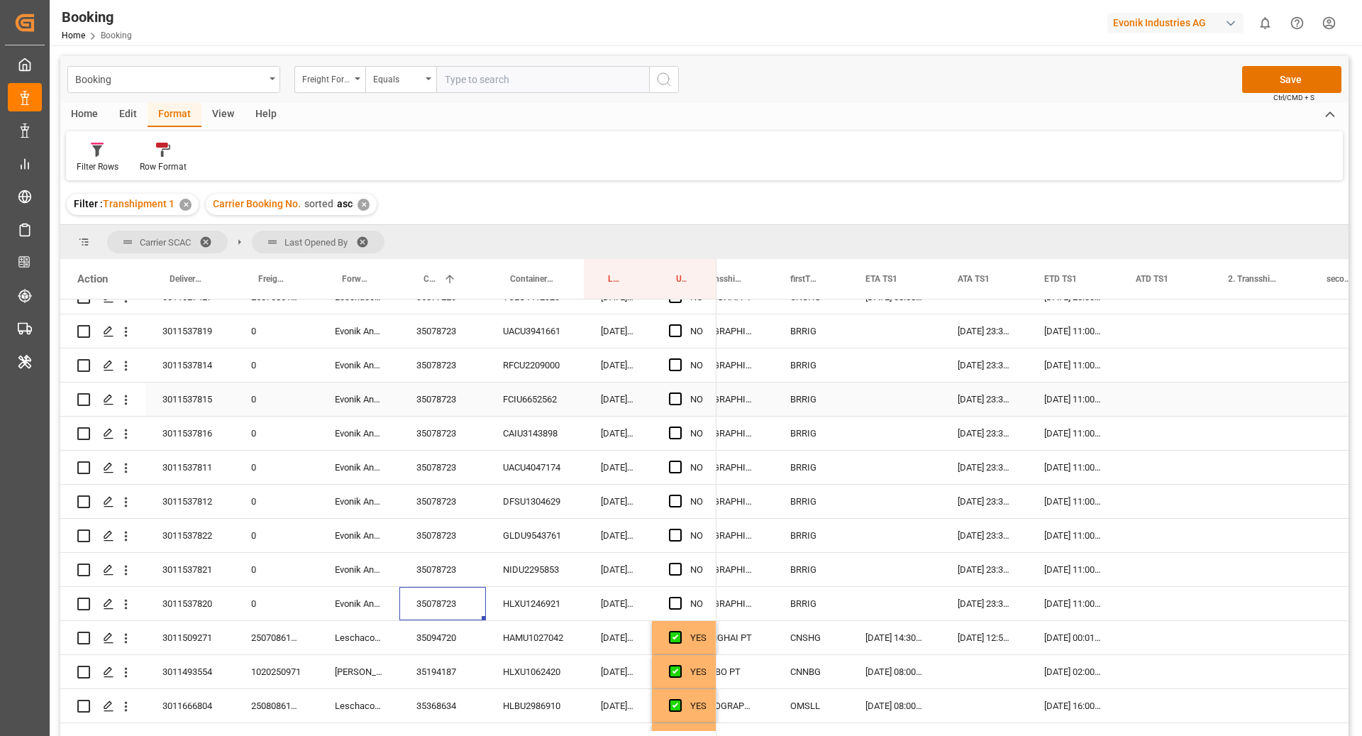
scroll to position [654, 0]
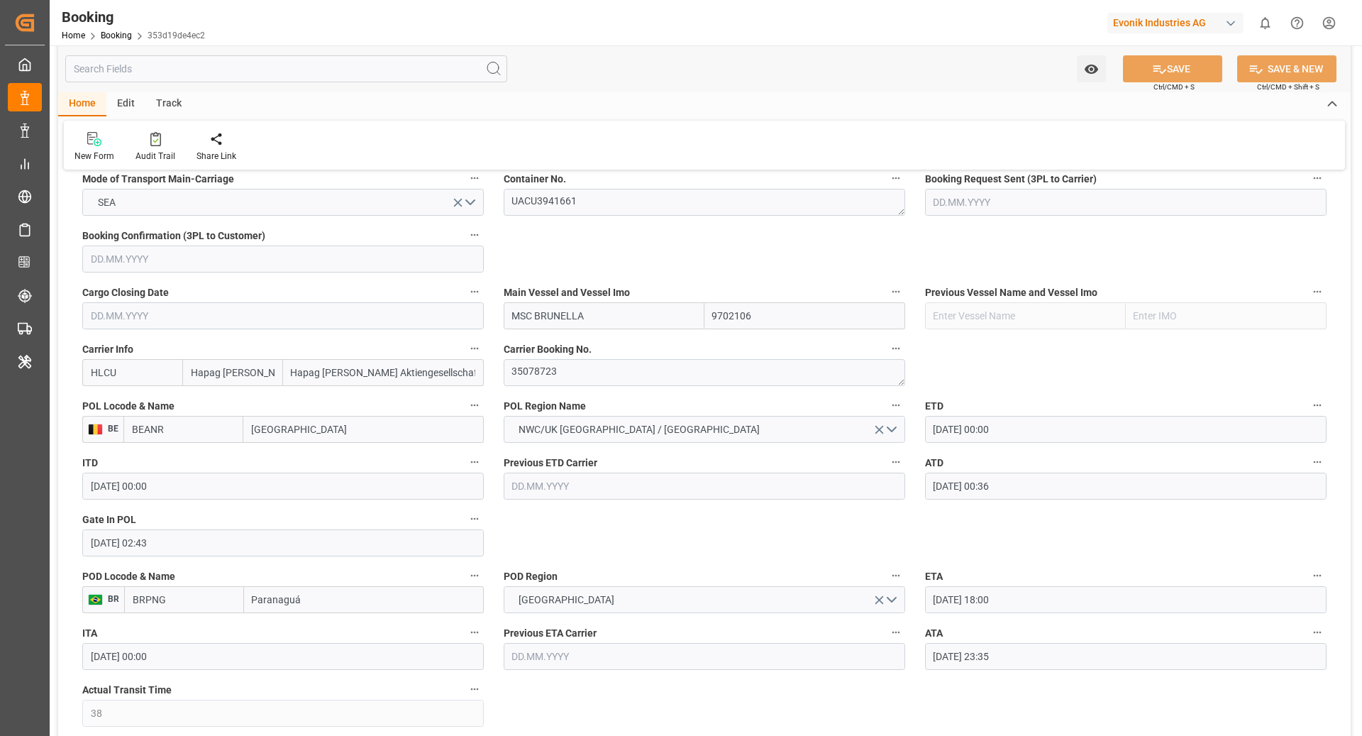
scroll to position [1008, 0]
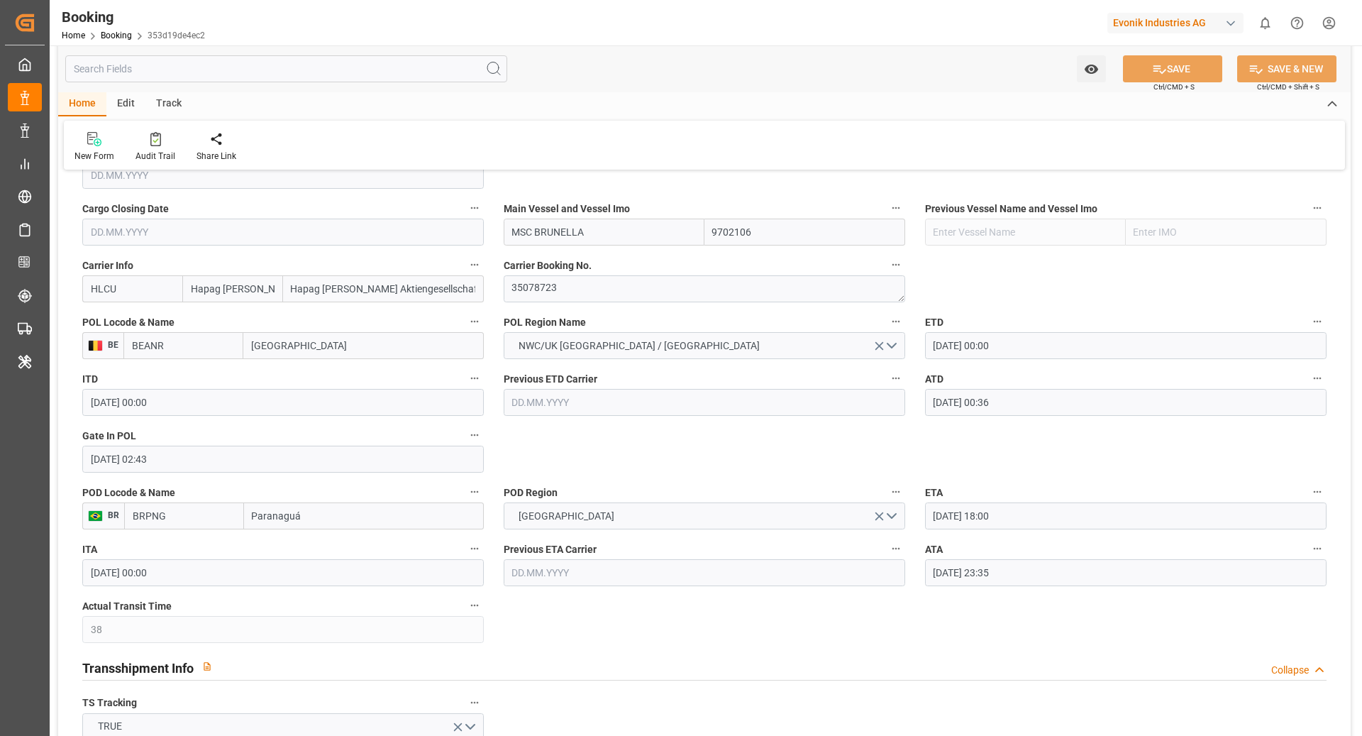
drag, startPoint x: 1306, startPoint y: 536, endPoint x: 1321, endPoint y: 545, distance: 17.5
click at [1310, 544] on div "ATA [DATE] 23:35" at bounding box center [1126, 562] width 422 height 57
click at [1313, 544] on icon "button" at bounding box center [1317, 548] width 11 height 11
click at [1304, 590] on li "Tracking Details" at bounding box center [1292, 594] width 114 height 23
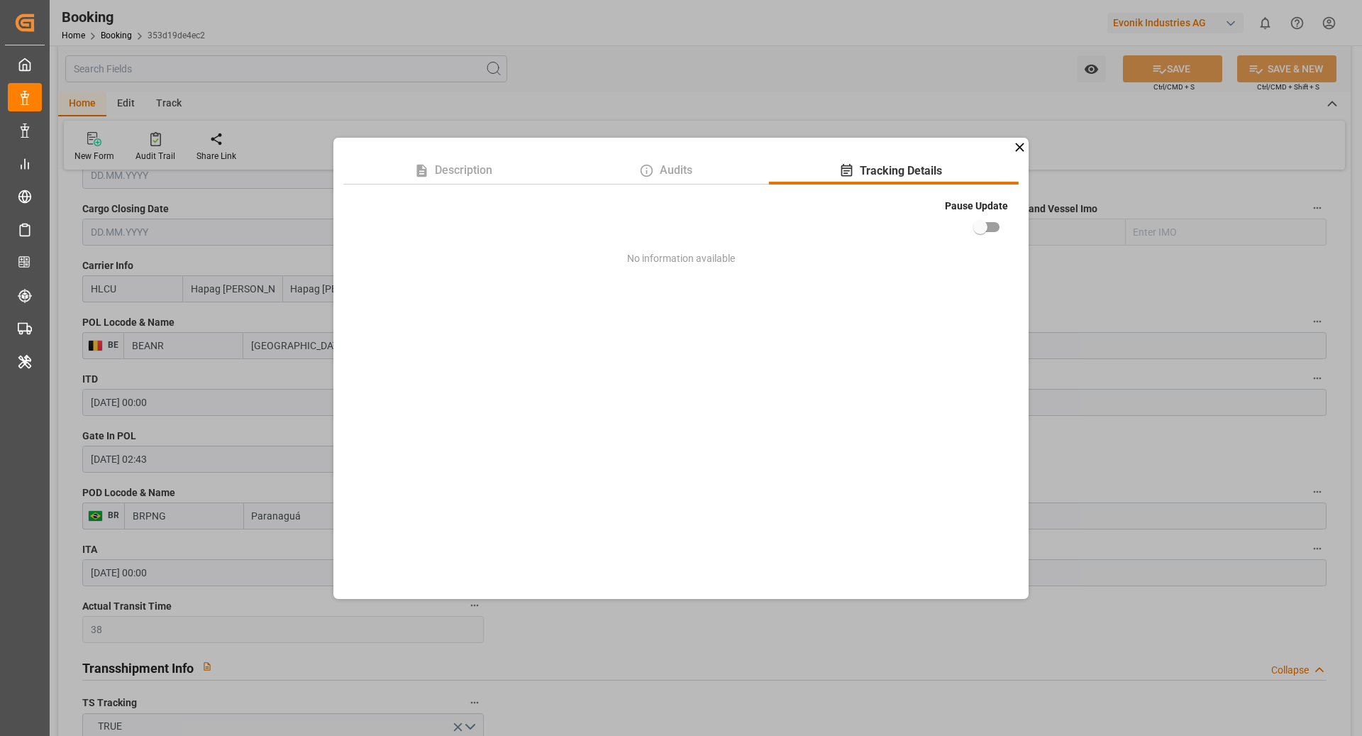
drag, startPoint x: 988, startPoint y: 233, endPoint x: 996, endPoint y: 231, distance: 7.9
click at [988, 232] on input "checkbox" at bounding box center [980, 227] width 81 height 27
checkbox input "true"
click at [1074, 220] on div "Description Audits Tracking Details Pause Update No information available" at bounding box center [681, 368] width 1362 height 736
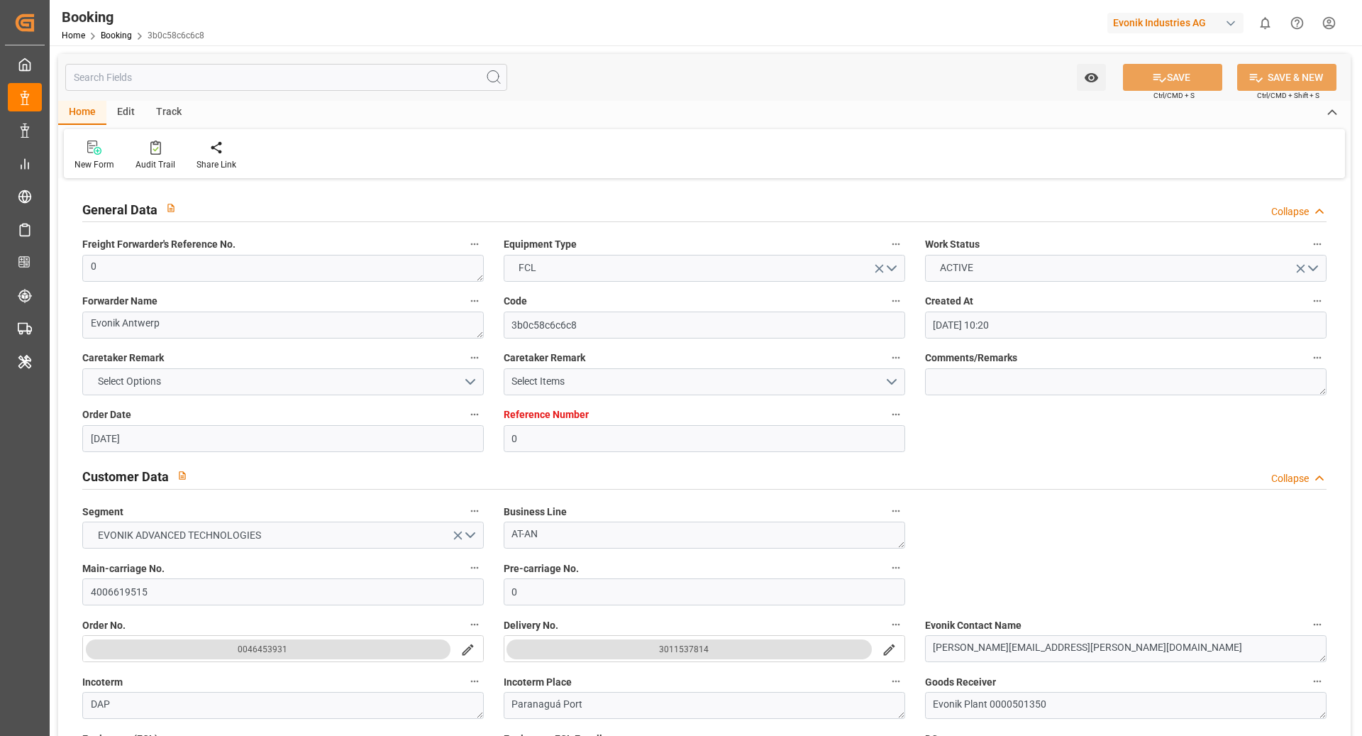
click at [1265, 571] on ul "Description Audits Tracking Details" at bounding box center [1292, 533] width 114 height 82
click at [1301, 556] on li "Tracking Details" at bounding box center [1292, 555] width 114 height 23
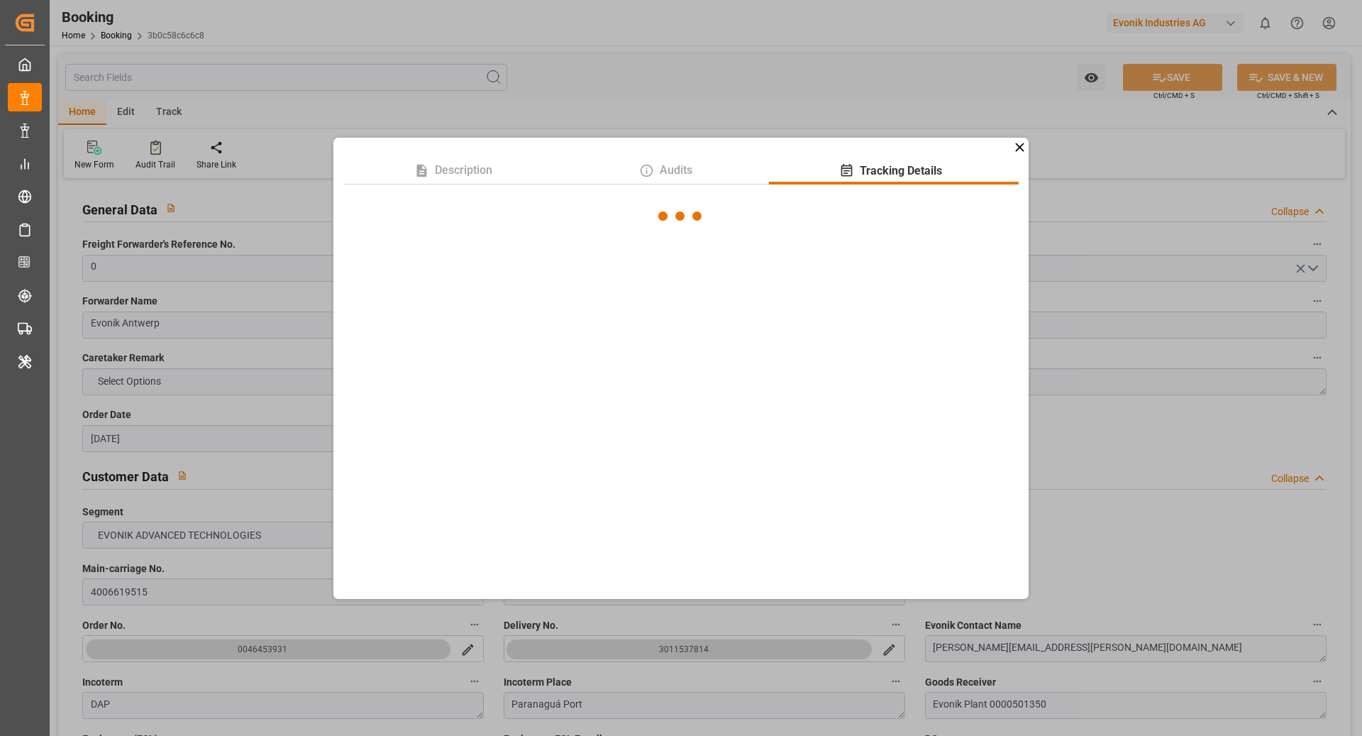
scroll to position [1046, 0]
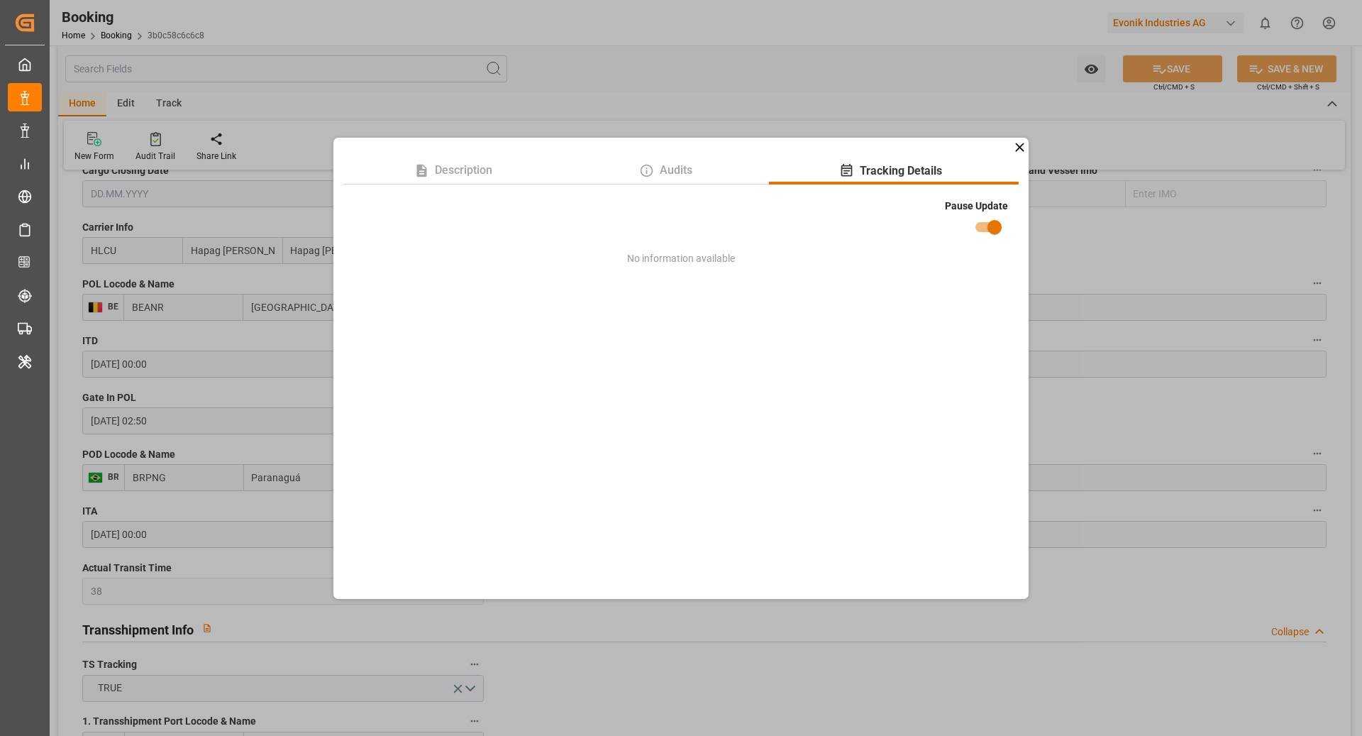
click at [1092, 233] on div "Description Audits Tracking Details Pause Update No information available" at bounding box center [681, 368] width 1362 height 736
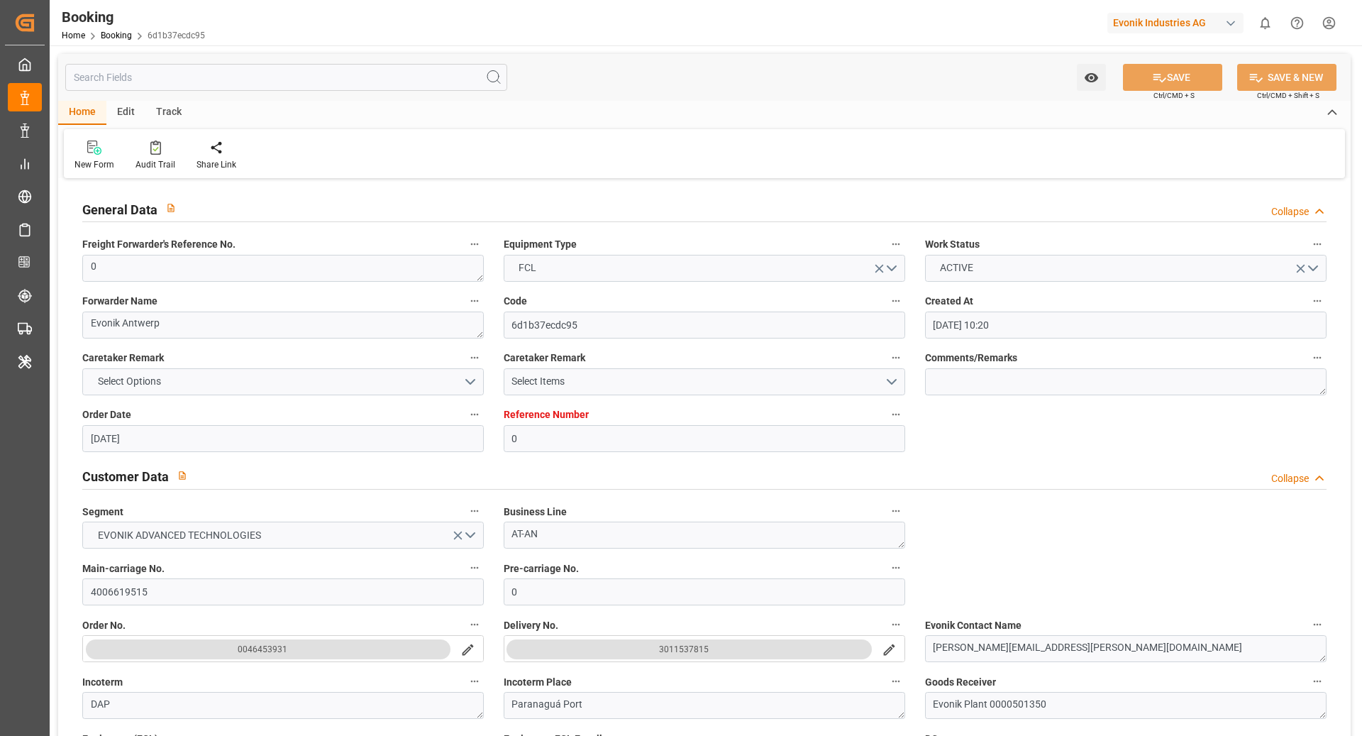
scroll to position [1086, 0]
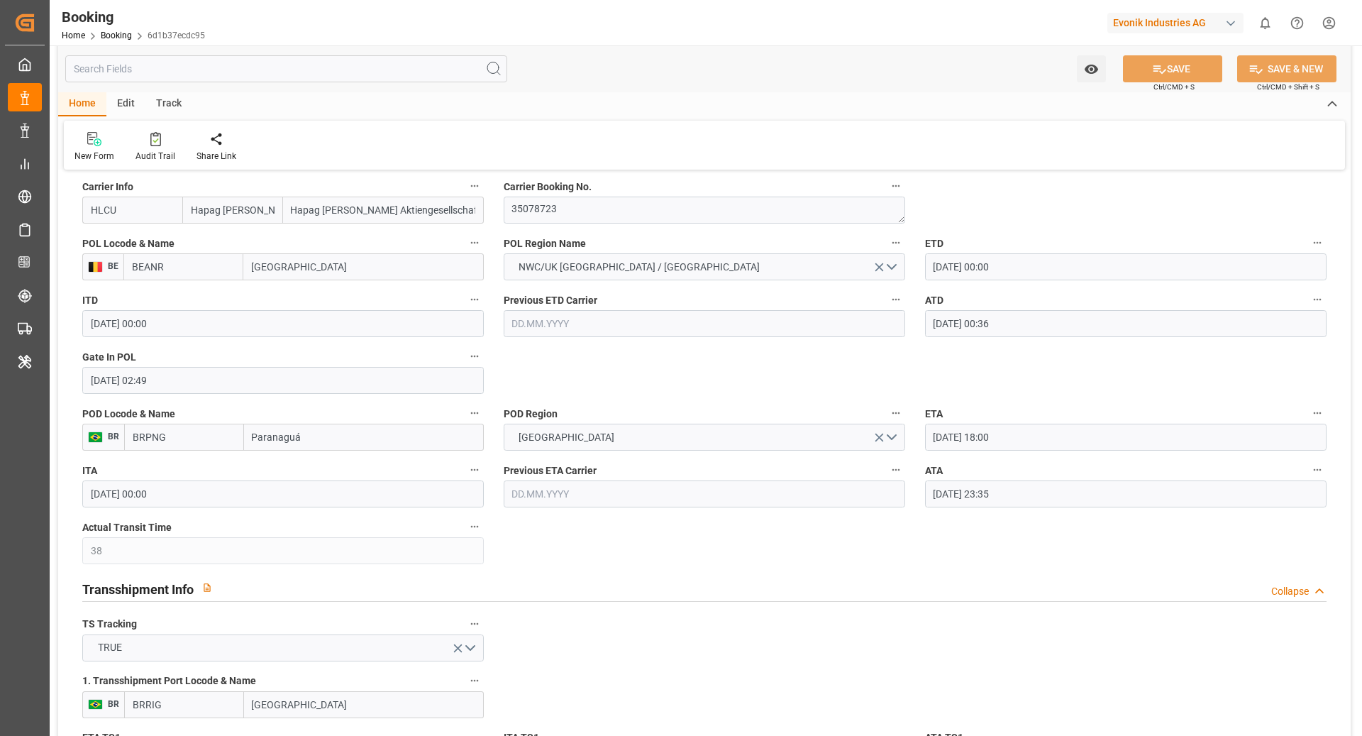
click at [1316, 469] on icon "button" at bounding box center [1317, 469] width 11 height 11
click at [1288, 515] on li "Tracking Details" at bounding box center [1292, 515] width 114 height 23
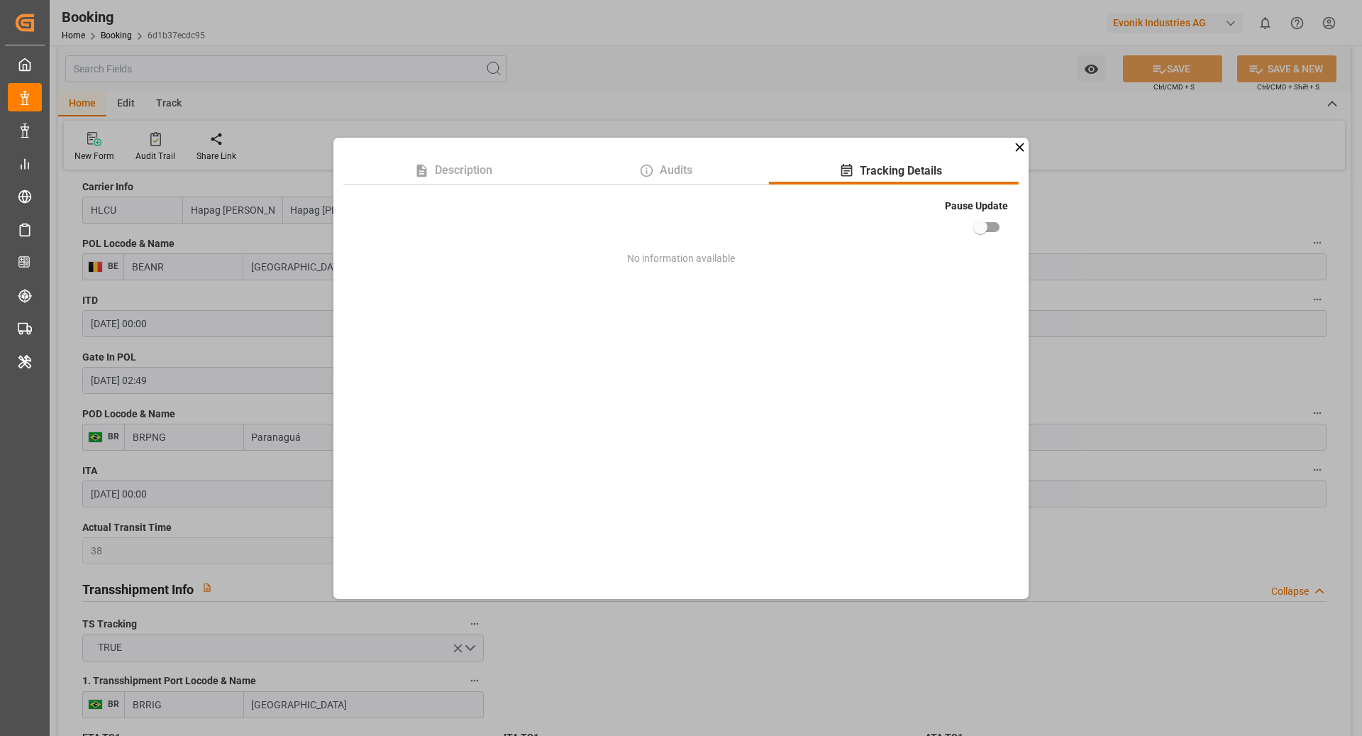
click at [998, 226] on input "checkbox" at bounding box center [980, 227] width 81 height 27
checkbox input "true"
click at [1115, 219] on div "Description Audits Tracking Details Pause Update No information available" at bounding box center [681, 368] width 1362 height 736
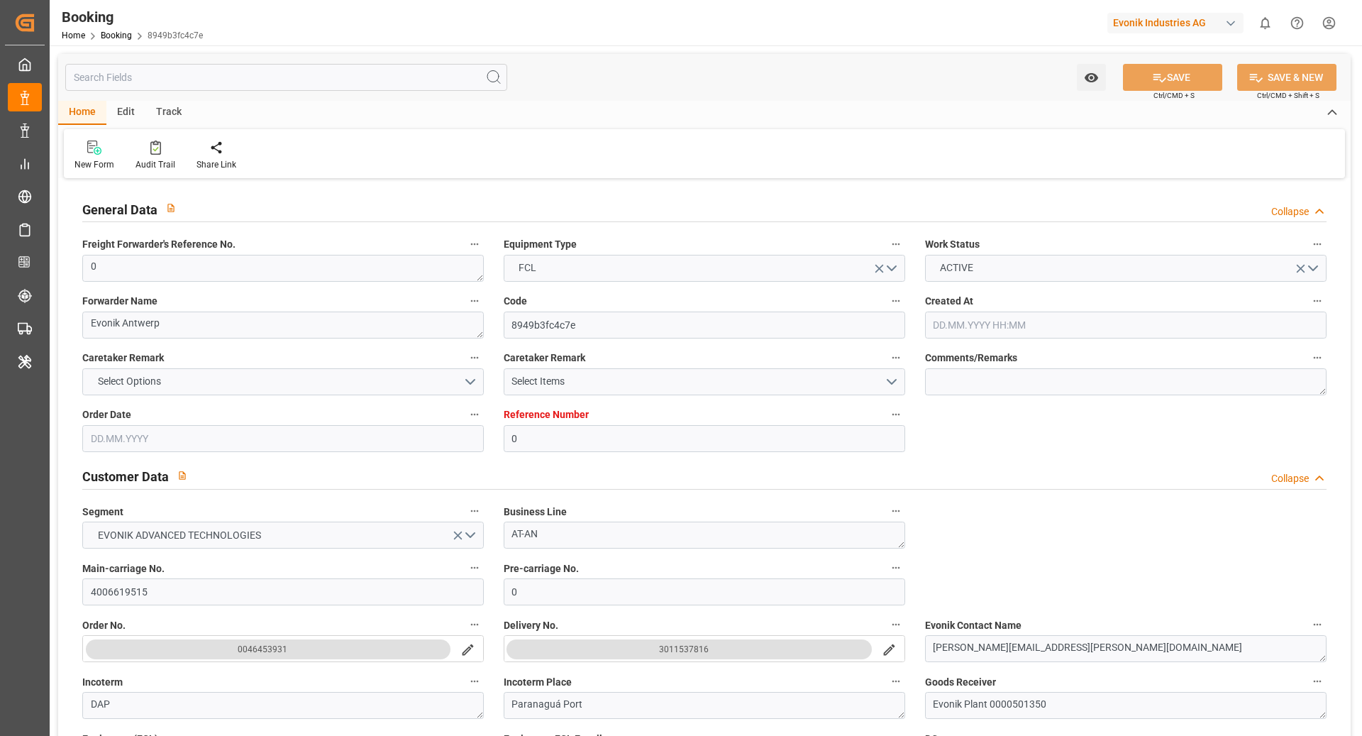
type input "[DATE] 10:20"
type input "[DATE]"
type input "[DATE] 00:00"
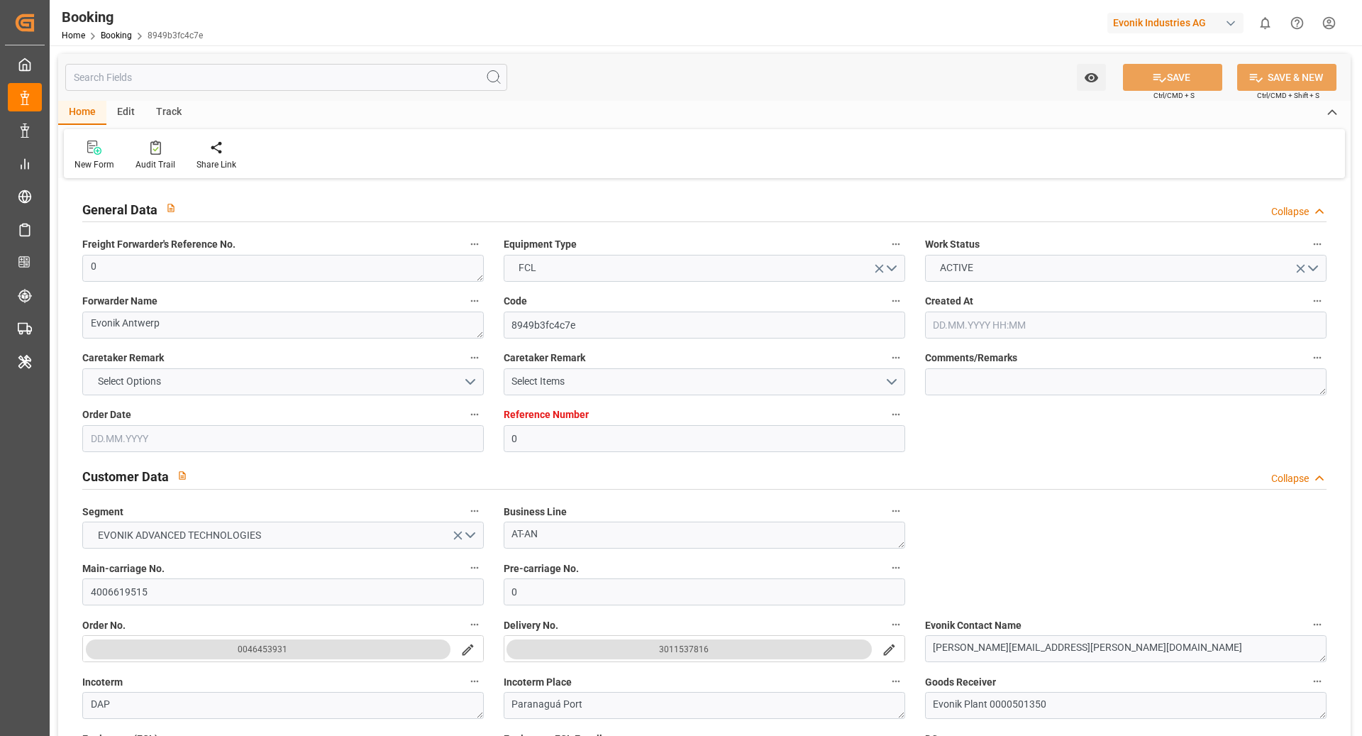
type input "[DATE] 00:00"
type input "[DATE] 00:36"
type input "[DATE] 02:48"
type input "[DATE] 18:00"
type input "[DATE] 00:00"
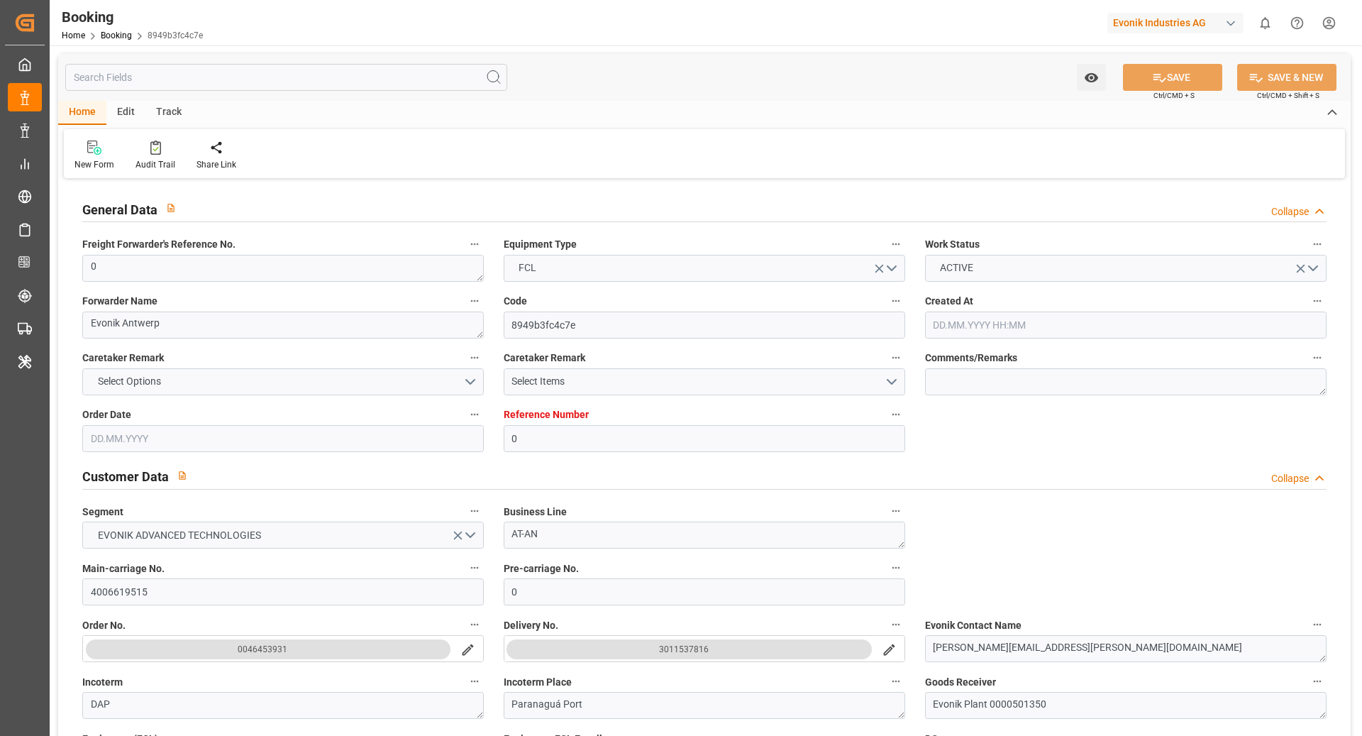
type input "[DATE] 23:35"
type input "[DATE] 11:00"
type input "[DATE] 23:50"
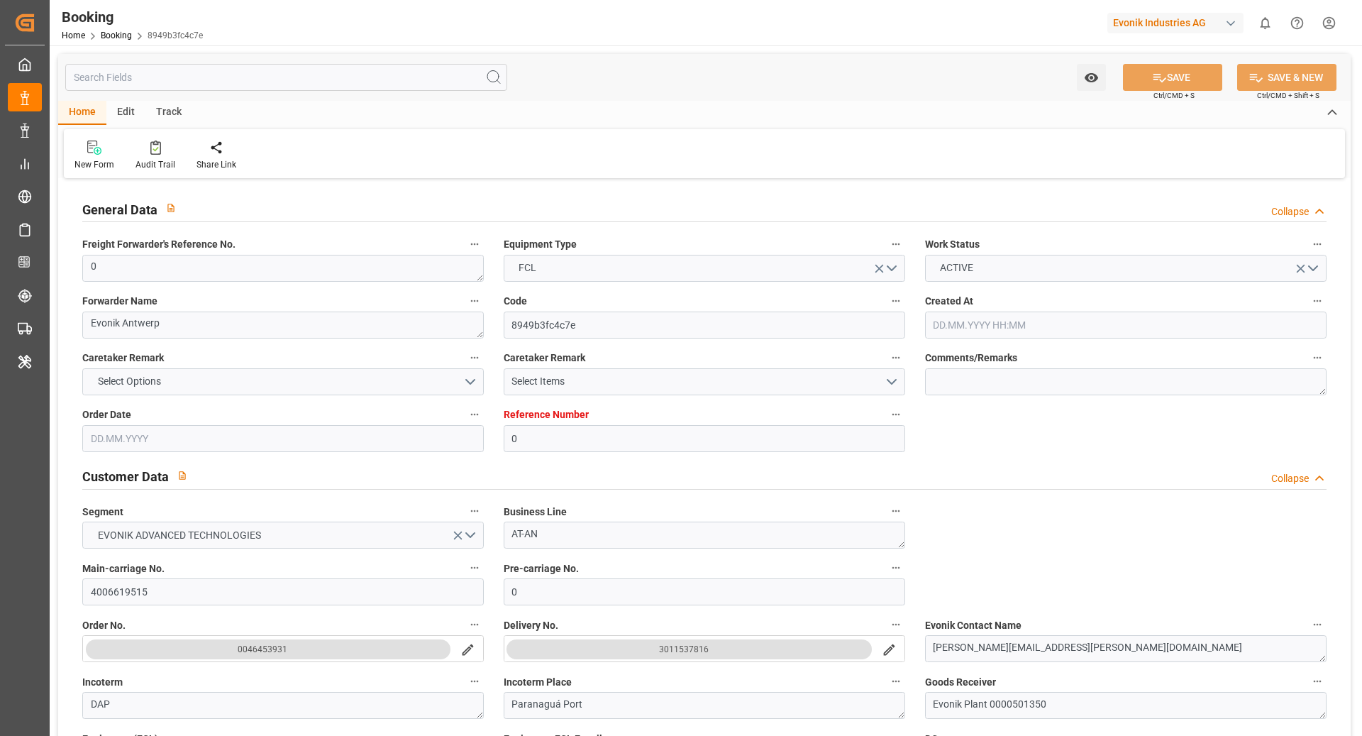
type input "[DATE]"
type input "[DATE] 08:26"
type input "[DATE] 14:27"
type input "[DATE] 01:09"
type input "[DATE] 22:13"
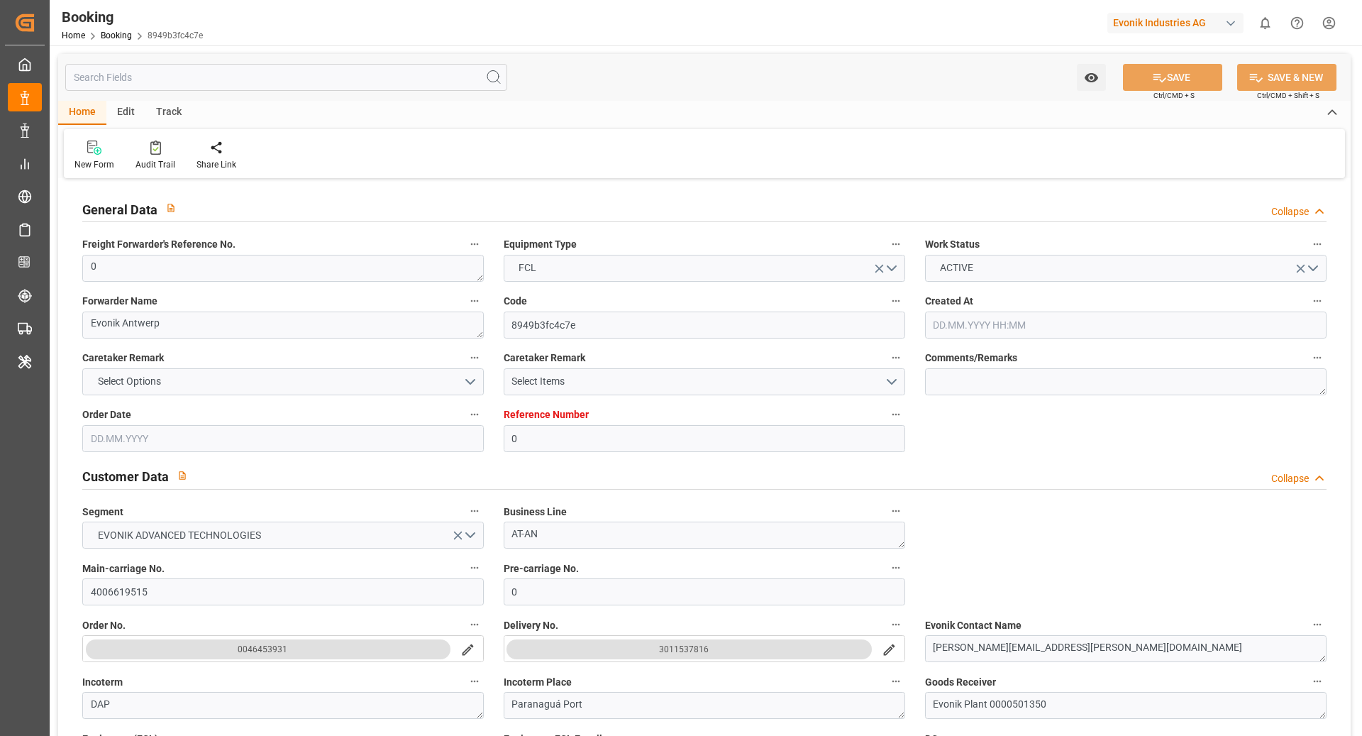
type input "[DATE] 05:09"
type input "[DATE] 11:00"
type input "[DATE] 18:00"
type input "[DATE] 22:13"
type input "[DATE] 04:13"
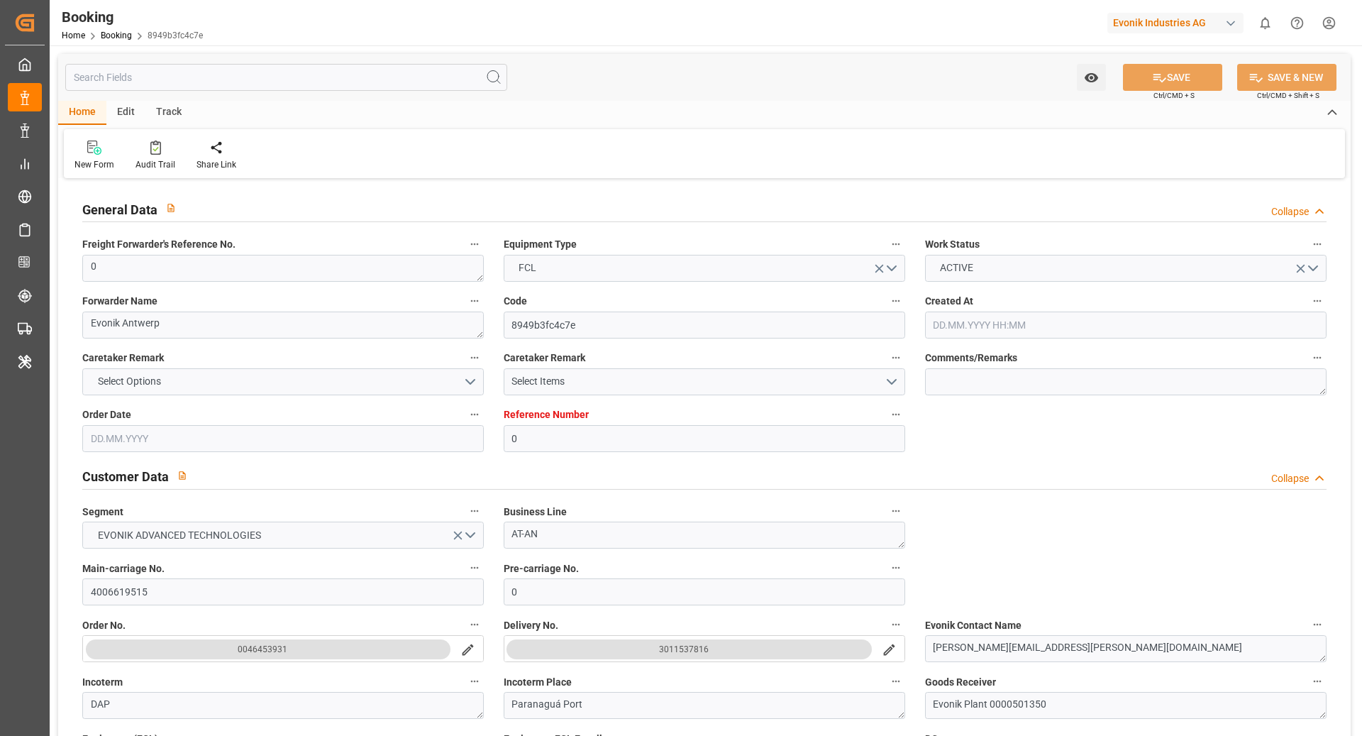
type input "[DATE] 23:35"
type input "[DATE] 05:09"
type input "[DATE] 04:13"
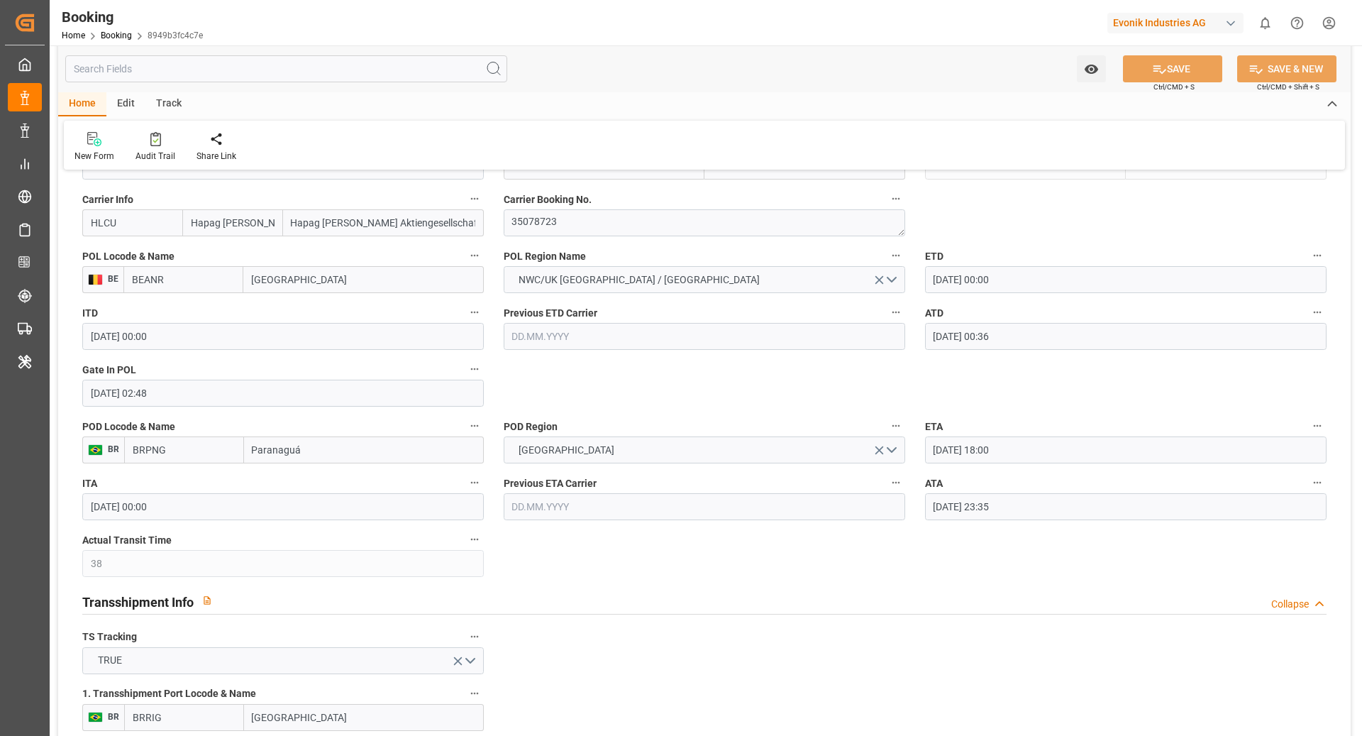
scroll to position [1087, 0]
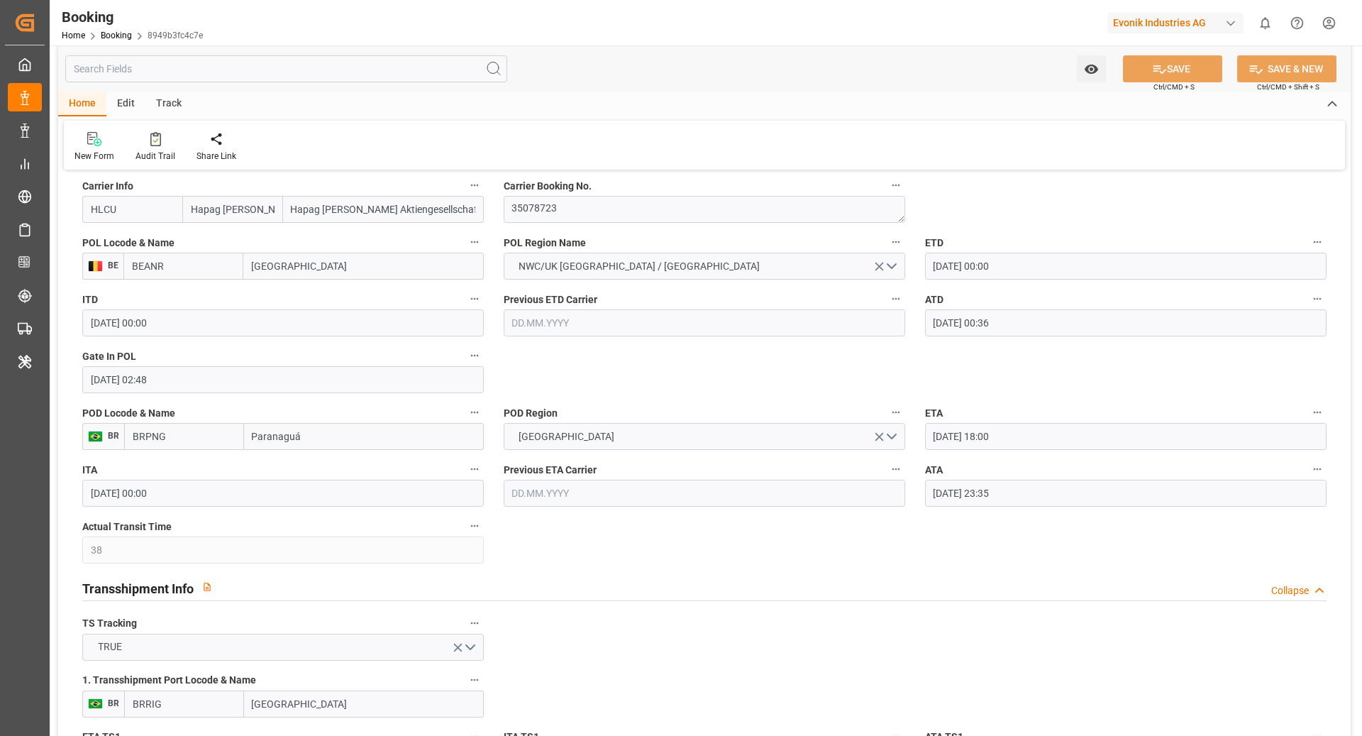
click at [1309, 469] on button "ATA" at bounding box center [1318, 469] width 18 height 18
click at [1284, 514] on li "Tracking Details" at bounding box center [1292, 514] width 114 height 23
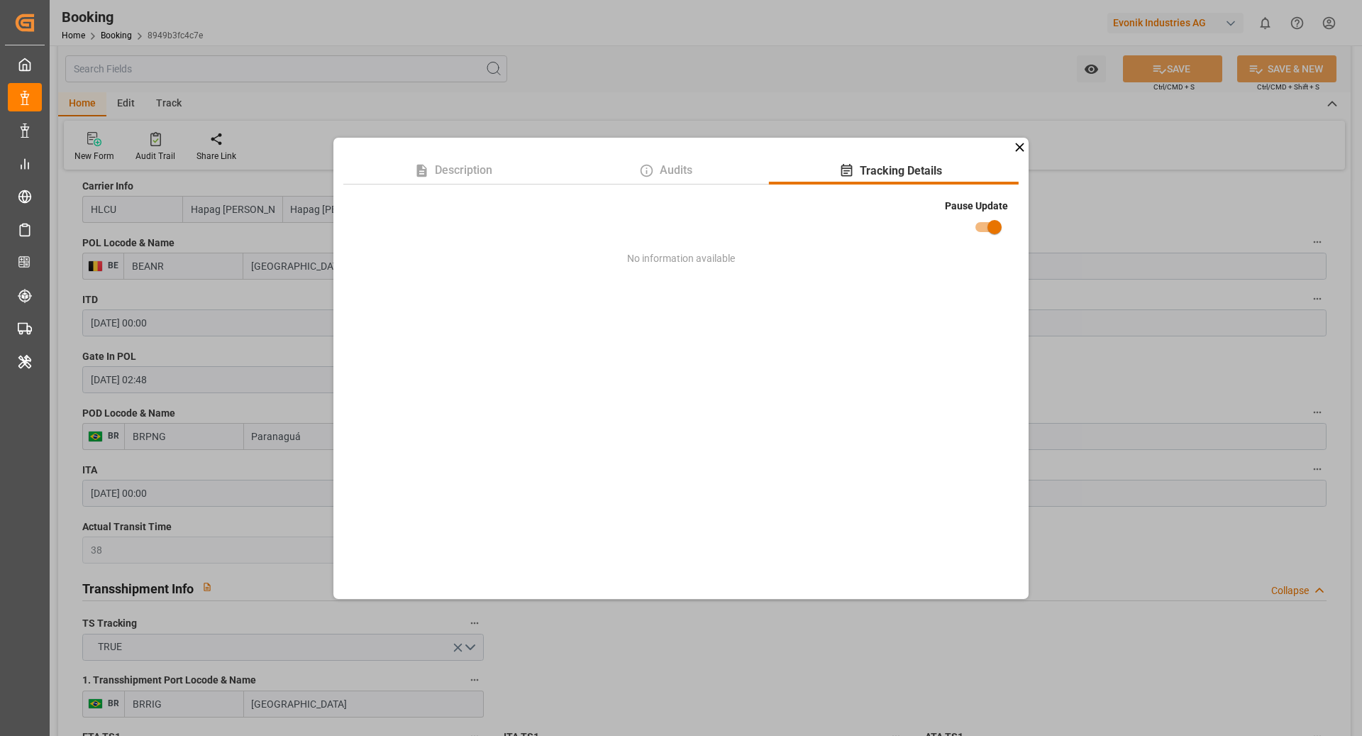
click at [1049, 219] on div "Description Audits Tracking Details Pause Update No information available" at bounding box center [681, 368] width 1362 height 736
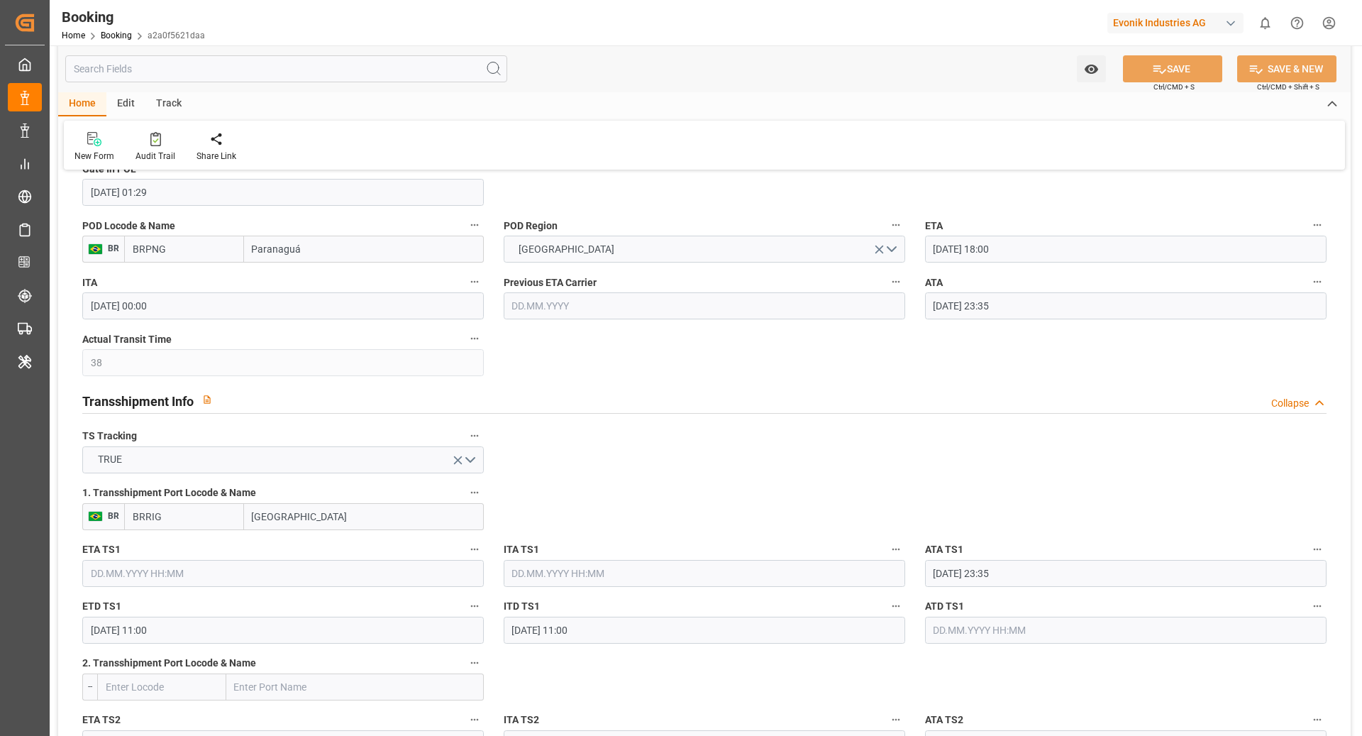
scroll to position [1275, 0]
click at [1330, 284] on div "ATA [DATE] 23:35" at bounding box center [1126, 295] width 422 height 57
click at [1326, 284] on label "ATA" at bounding box center [1126, 282] width 402 height 20
click at [1326, 284] on button "ATA" at bounding box center [1318, 281] width 18 height 18
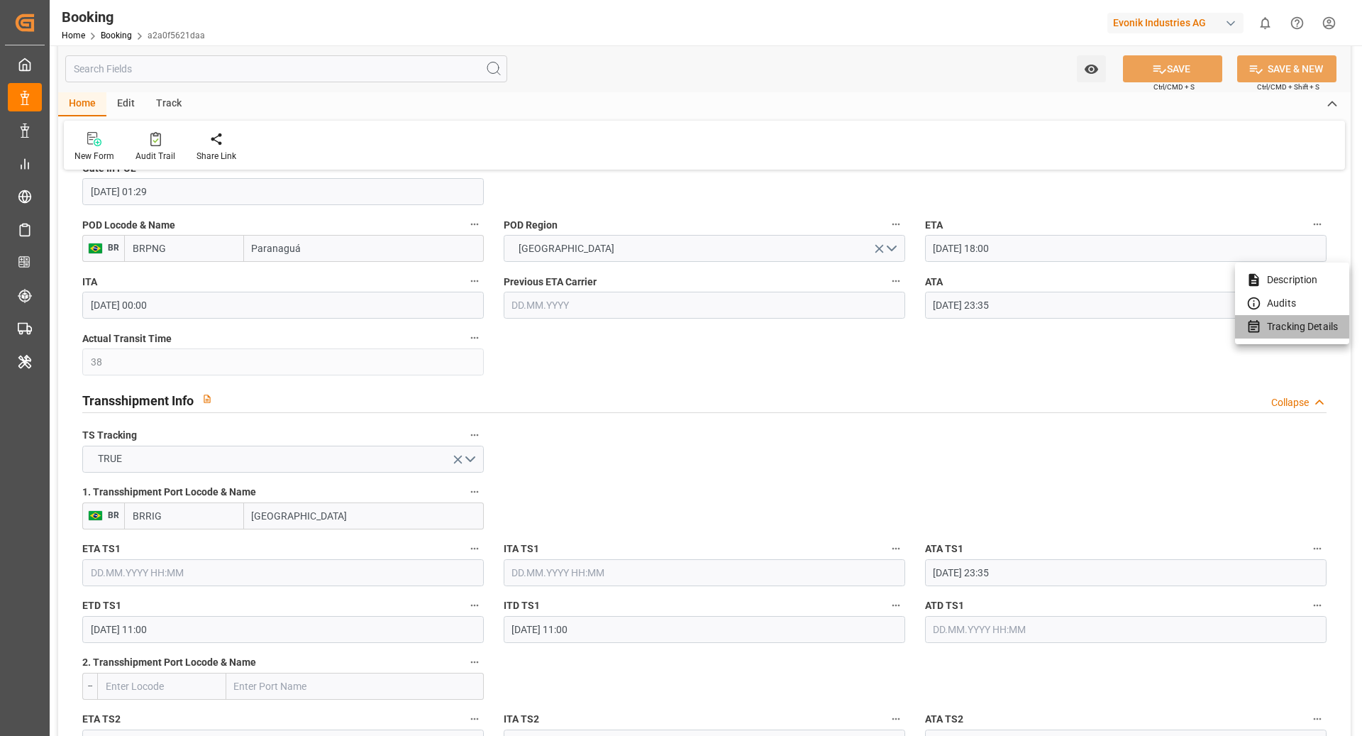
click at [1286, 338] on li "Tracking Details" at bounding box center [1292, 326] width 114 height 23
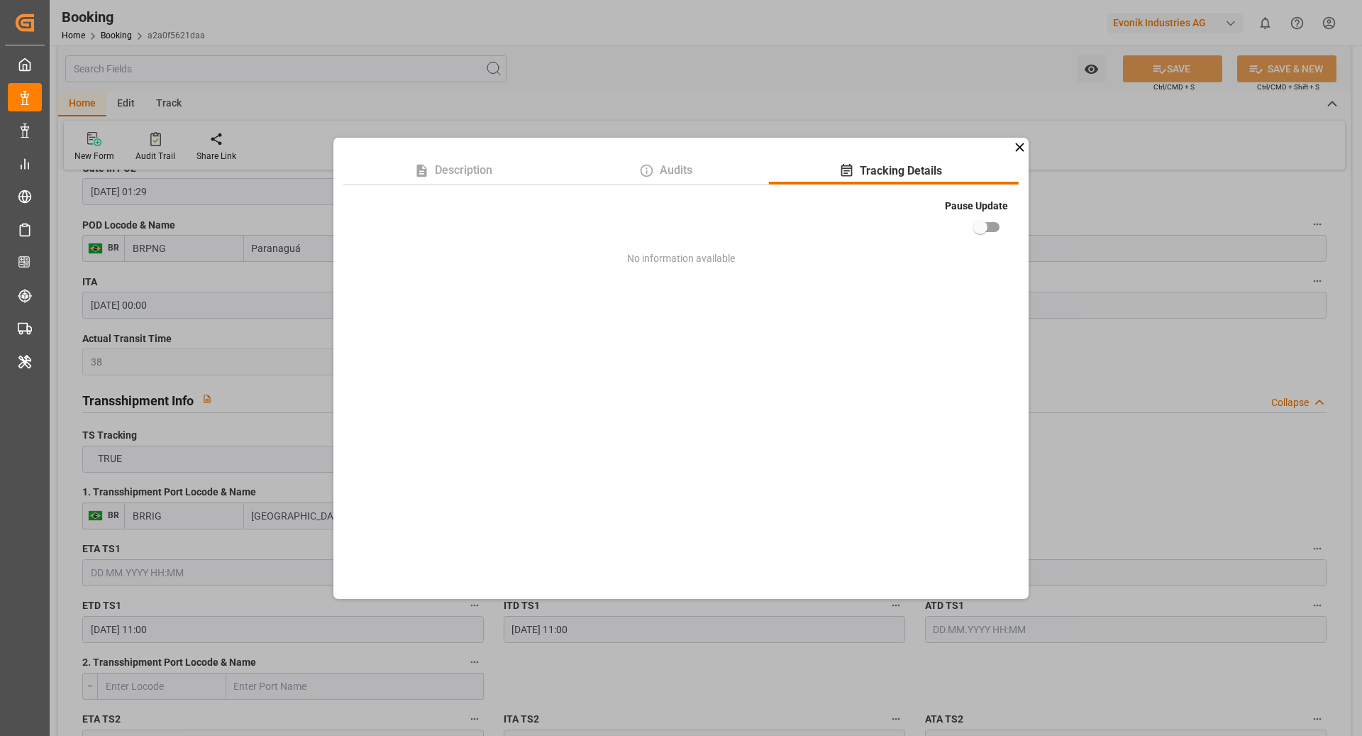
click at [979, 228] on input "checkbox" at bounding box center [980, 227] width 81 height 27
checkbox input "true"
click at [1098, 214] on div "Description Audits Tracking Details Pause Update No information available" at bounding box center [681, 368] width 1362 height 736
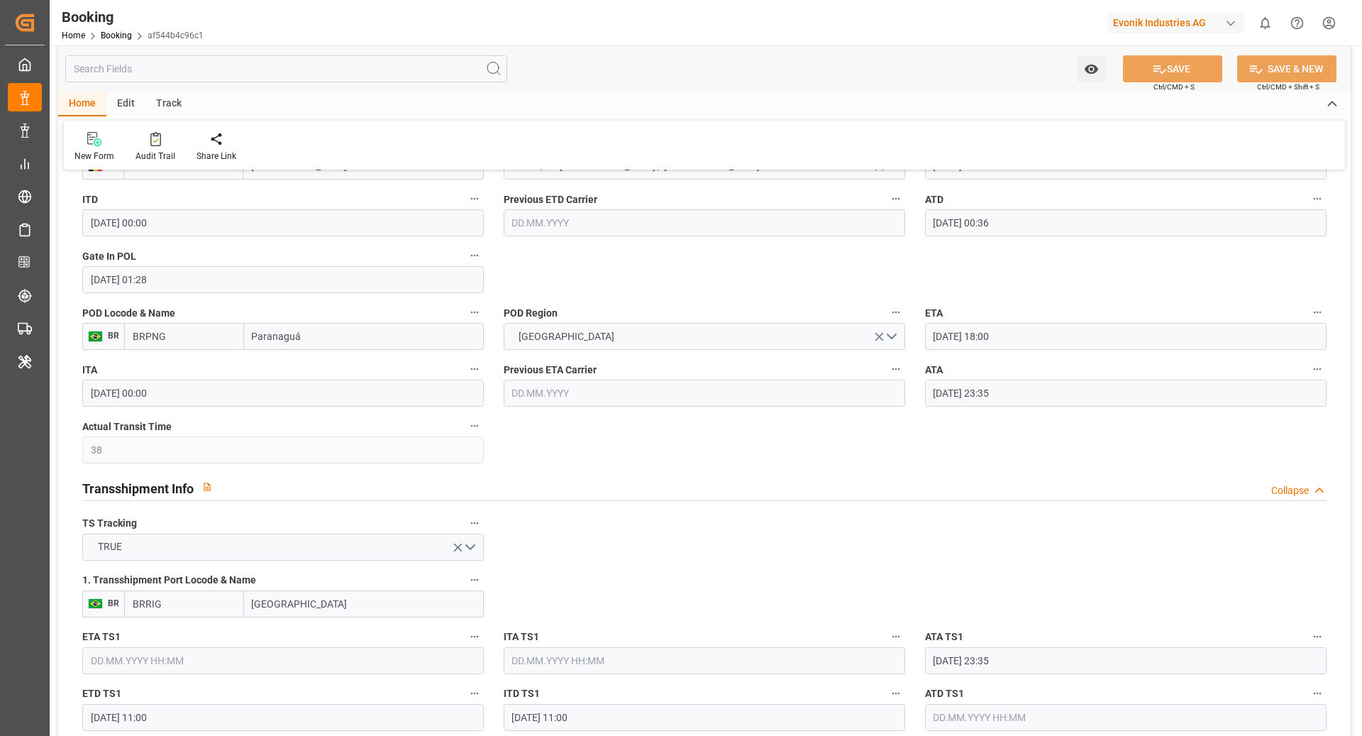
scroll to position [1330, 0]
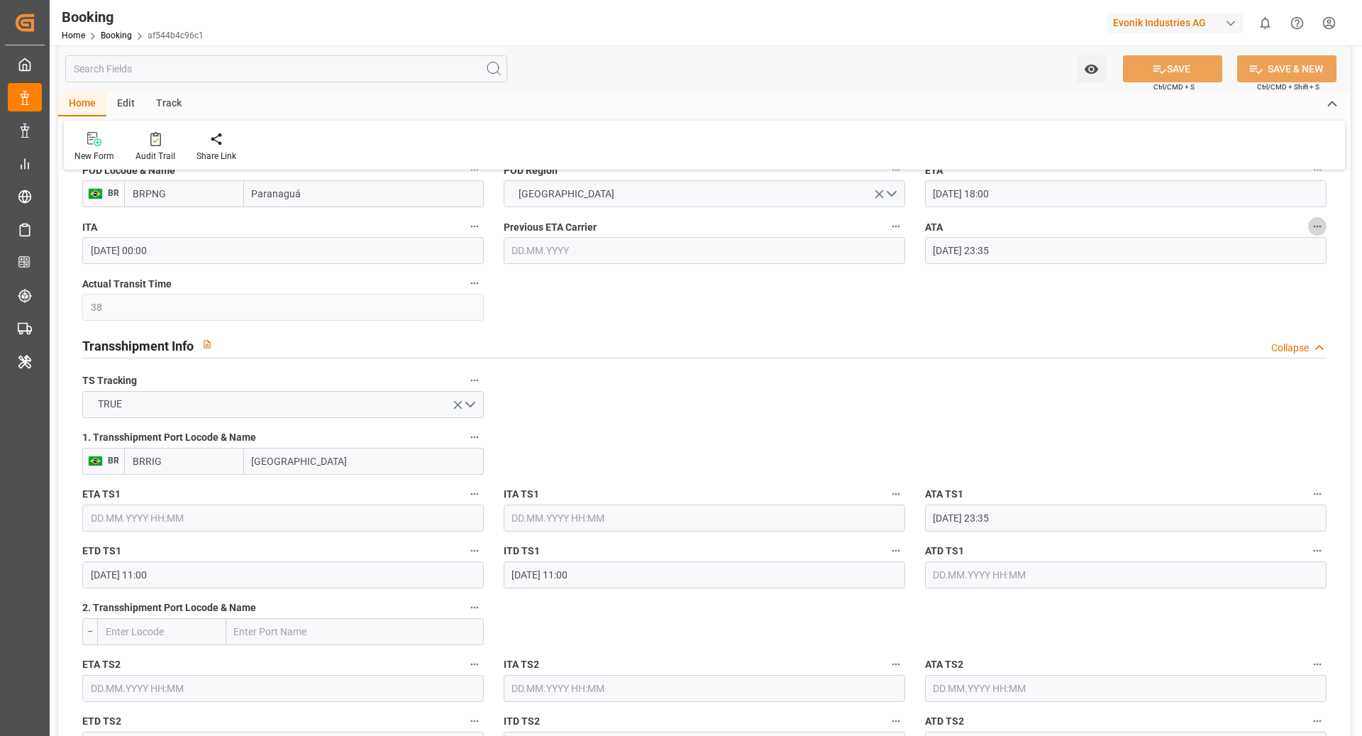
click at [1324, 226] on button "ATA" at bounding box center [1318, 226] width 18 height 18
click at [1294, 268] on li "Tracking Details" at bounding box center [1292, 271] width 114 height 23
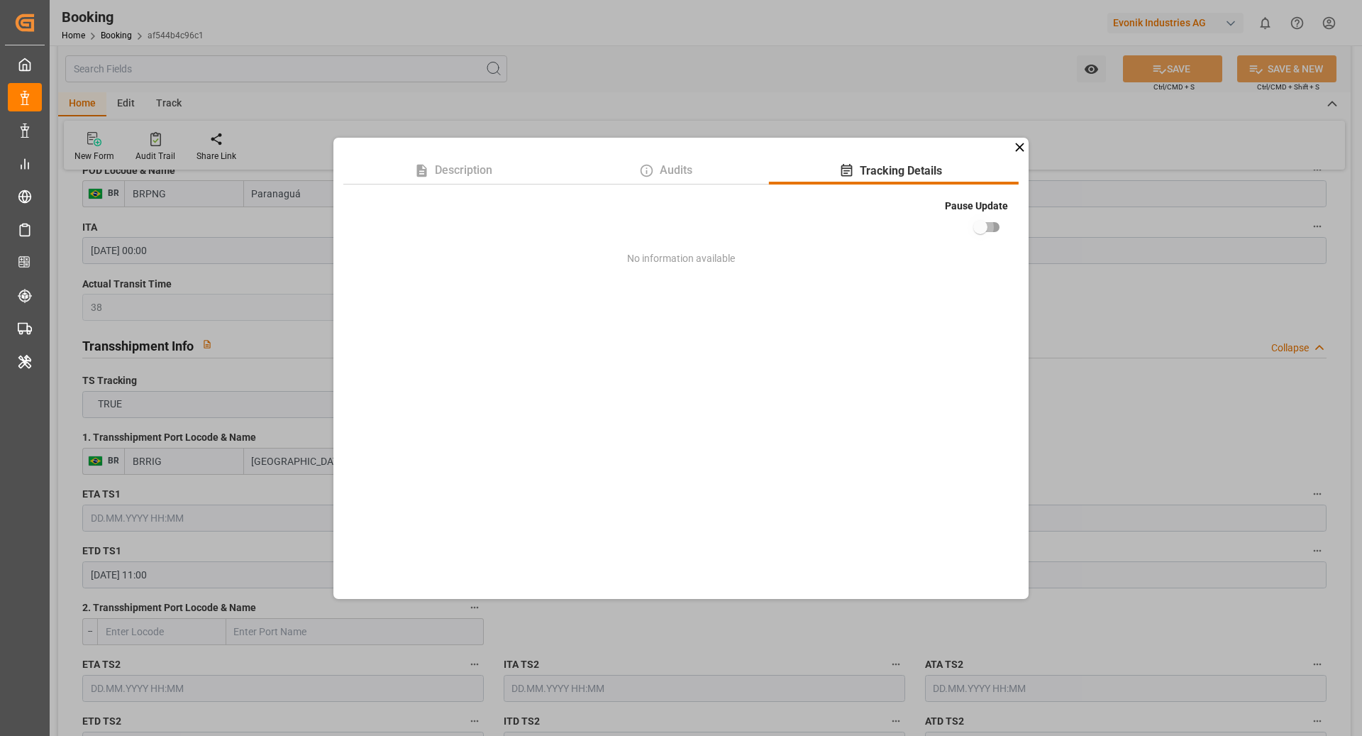
click at [989, 233] on input "checkbox" at bounding box center [980, 227] width 81 height 27
checkbox input "true"
click at [1074, 202] on div "Description Audits Tracking Details Pause Update No information available" at bounding box center [681, 368] width 1362 height 736
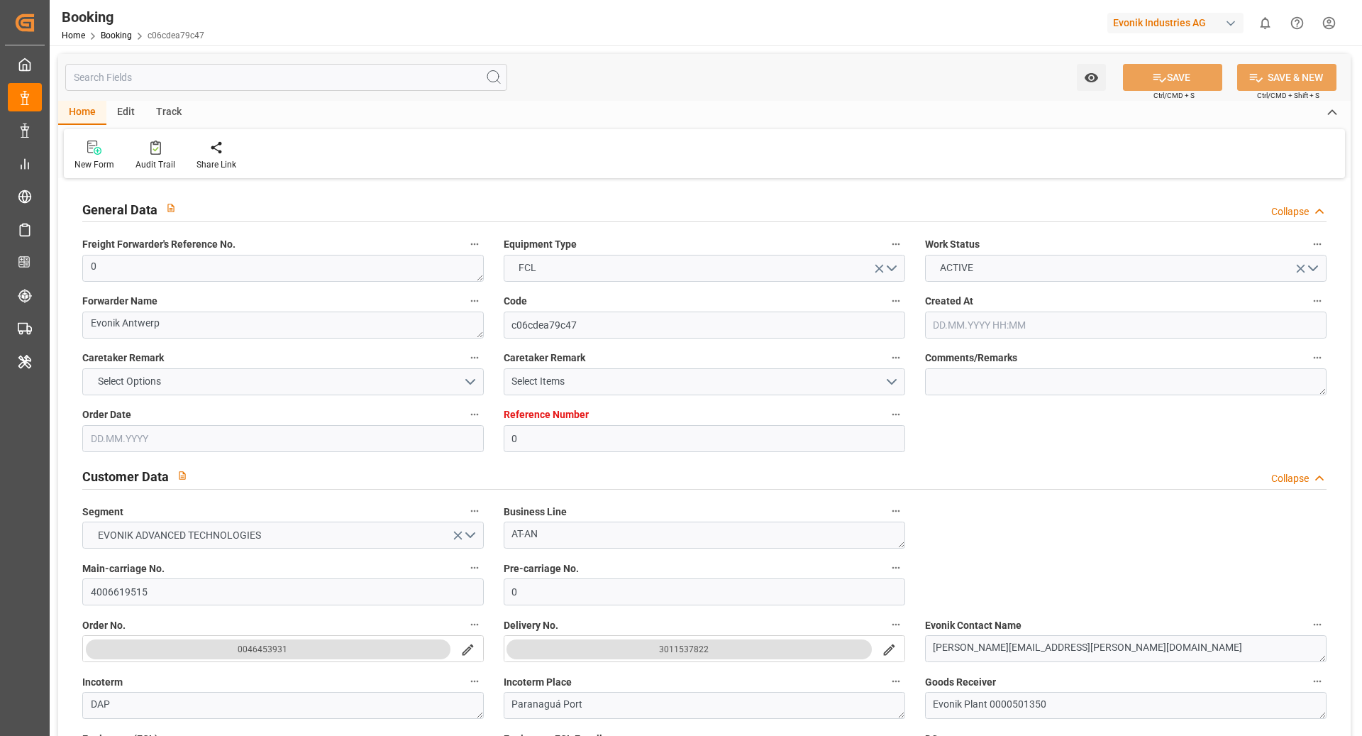
type input "0"
type input "9702106"
type input "Hapag [PERSON_NAME]"
type input "Hapag [PERSON_NAME] Aktiengesellschaft"
type input "BEANR"
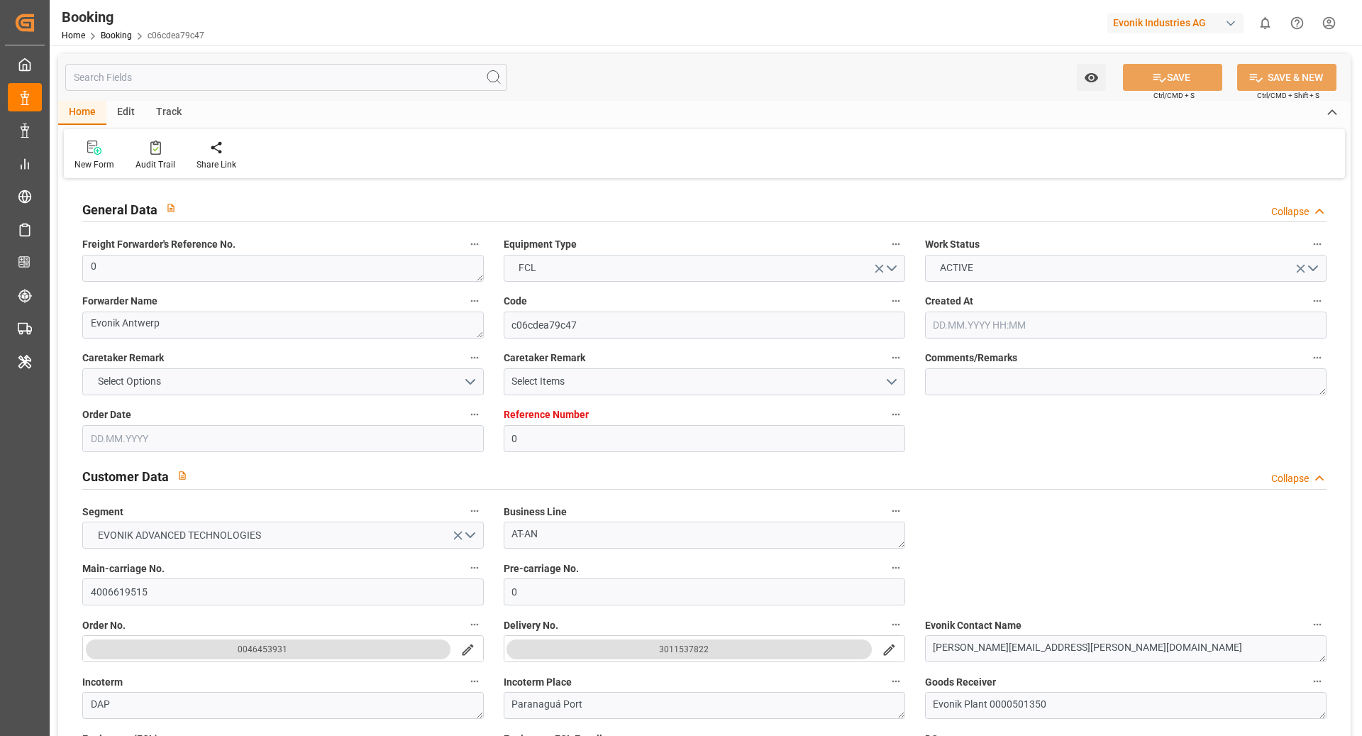
type input "BRPNG"
type input "38"
type input "BRRIG"
type input "0"
type input "BEANR"
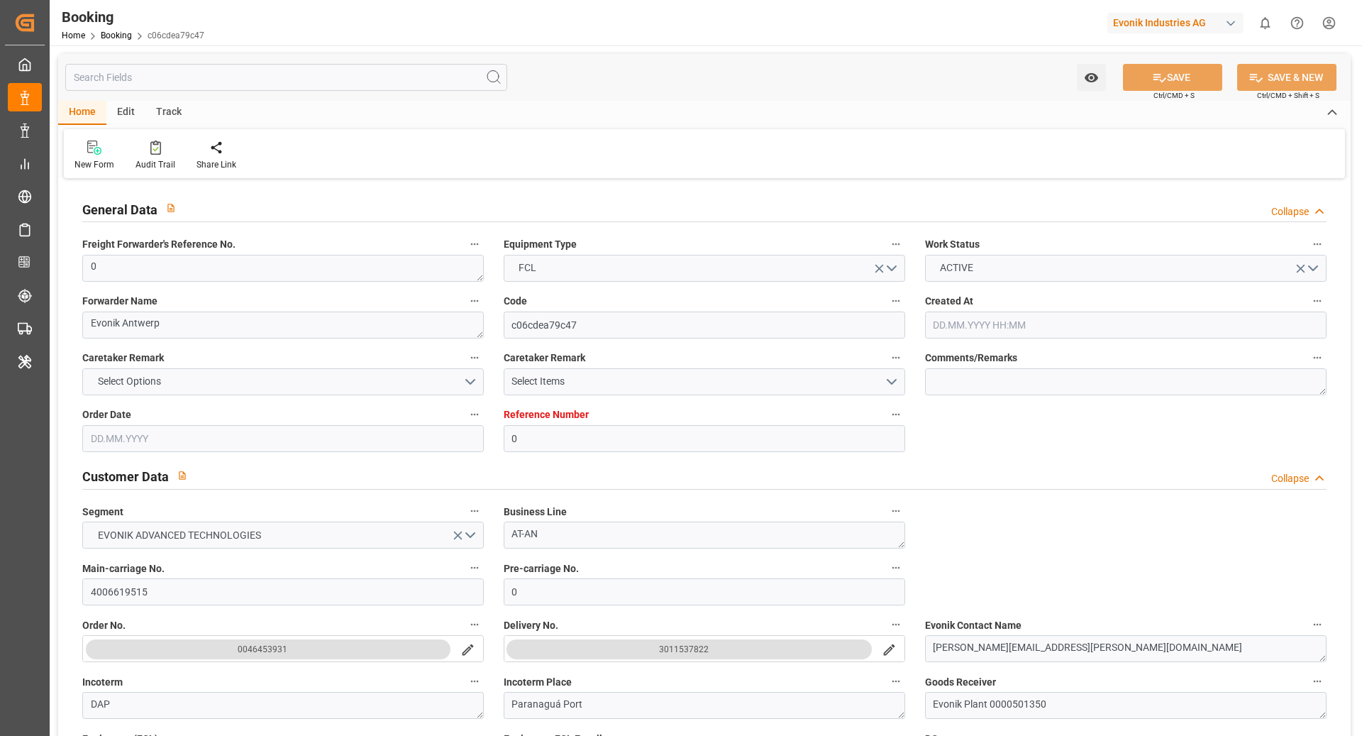
type input "BRPNG"
type input "9768007"
type input "[DATE] 10:20"
type input "[DATE]"
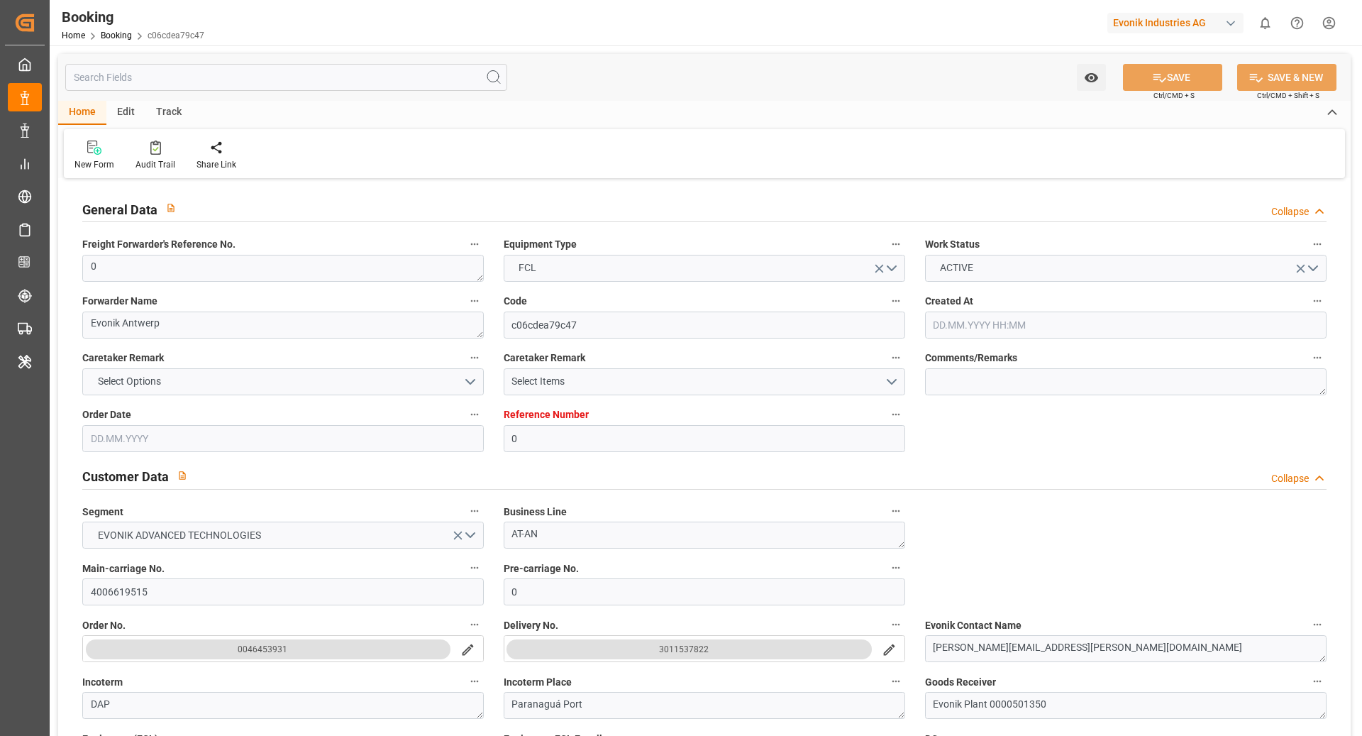
type input "[DATE]"
type input "[DATE] 00:00"
type input "[DATE] 00:36"
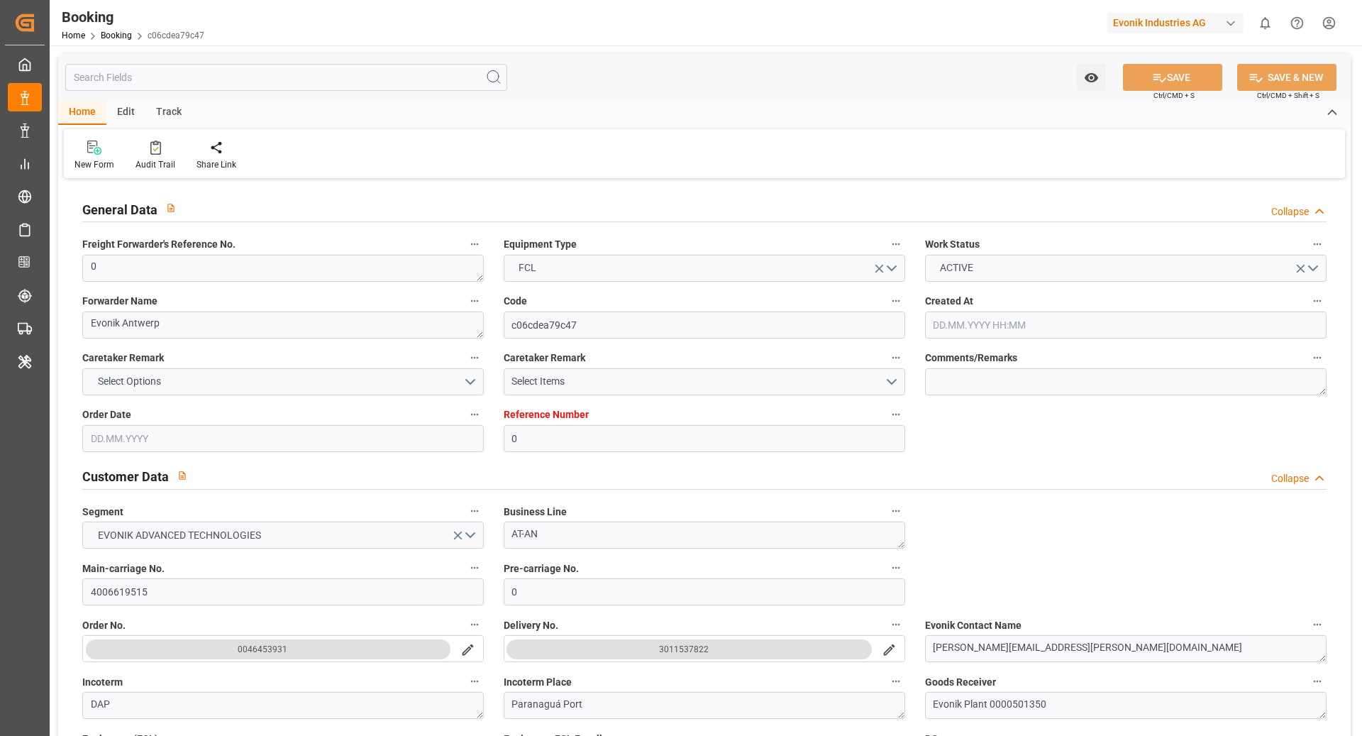
type input "[DATE] 02:52"
type input "[DATE] 18:00"
type input "[DATE] 00:00"
type input "[DATE] 23:35"
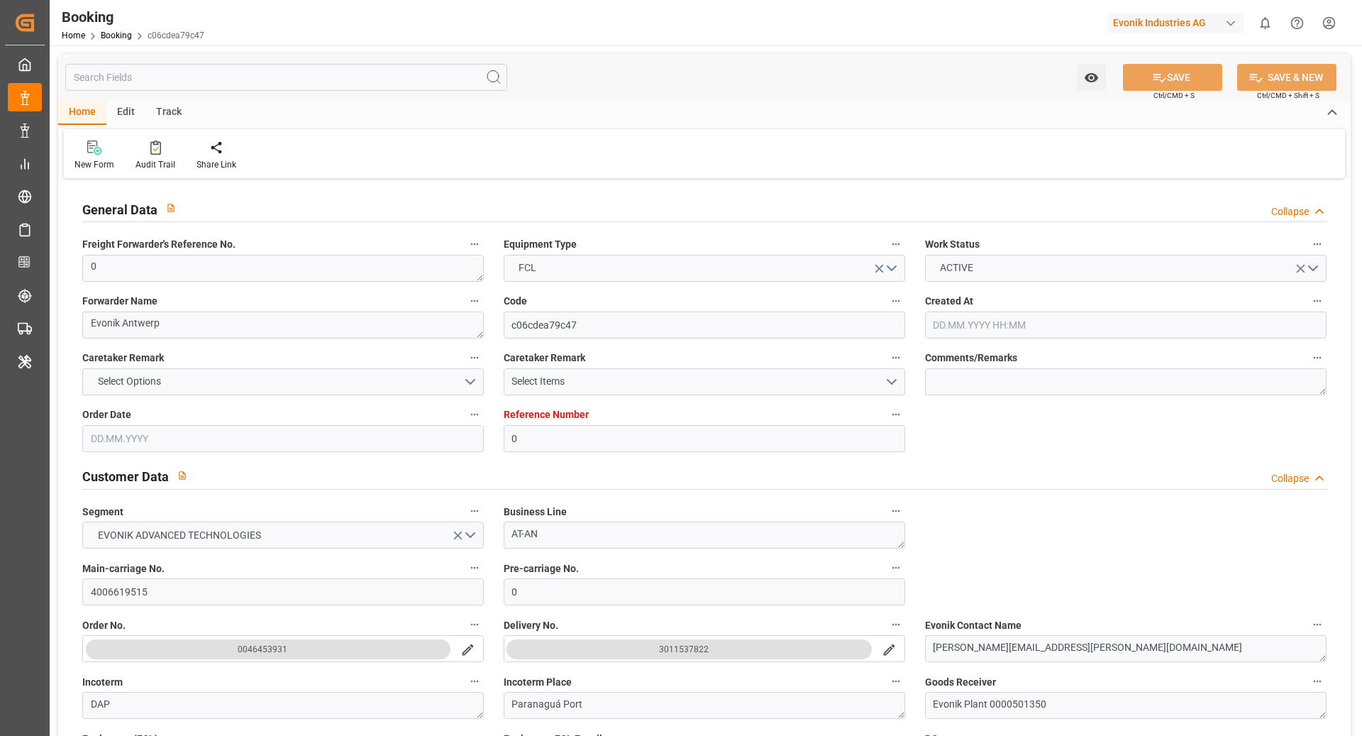
type input "[DATE] 11:00"
type input "[DATE] 23:50"
type input "[DATE]"
type input "[DATE] 15:23"
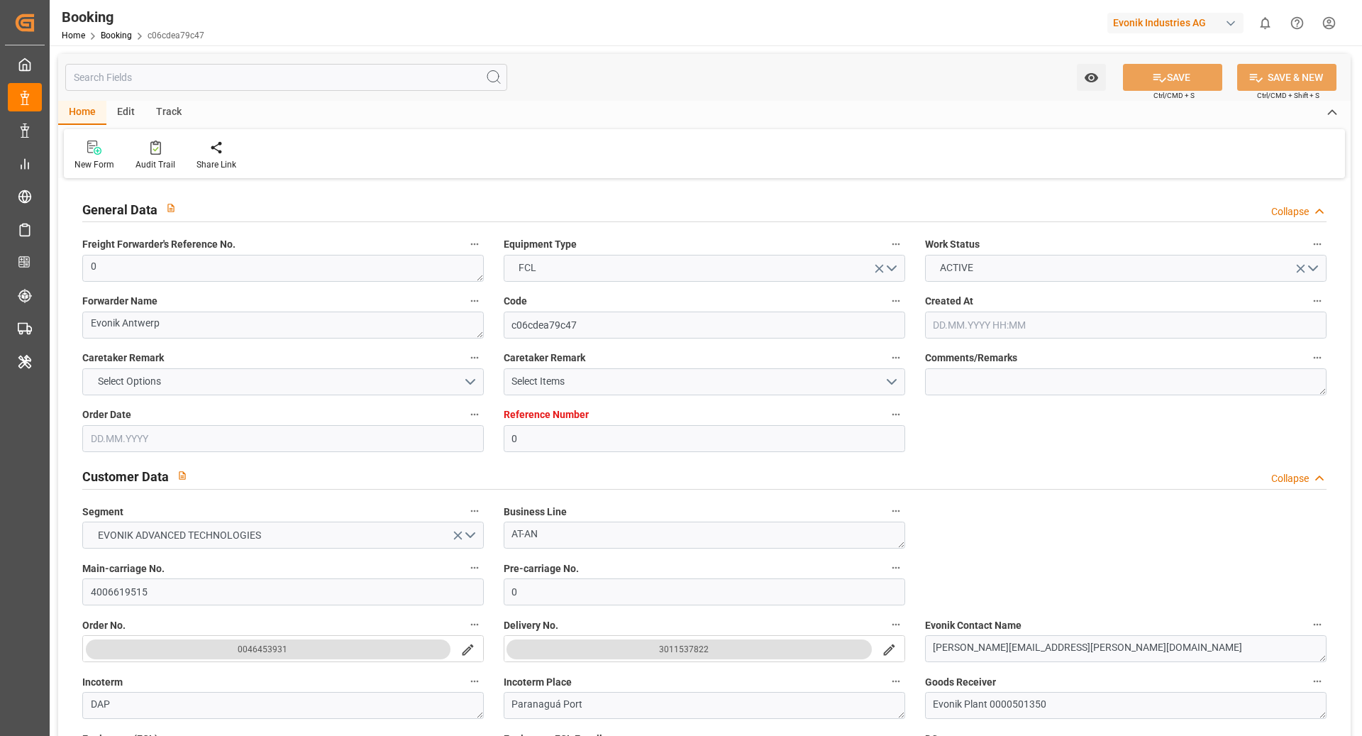
type input "[DATE] 11:55"
type input "[DATE] 01:09"
type input "[DATE] 22:13"
type input "[DATE] 04:04"
type input "[DATE] 11:00"
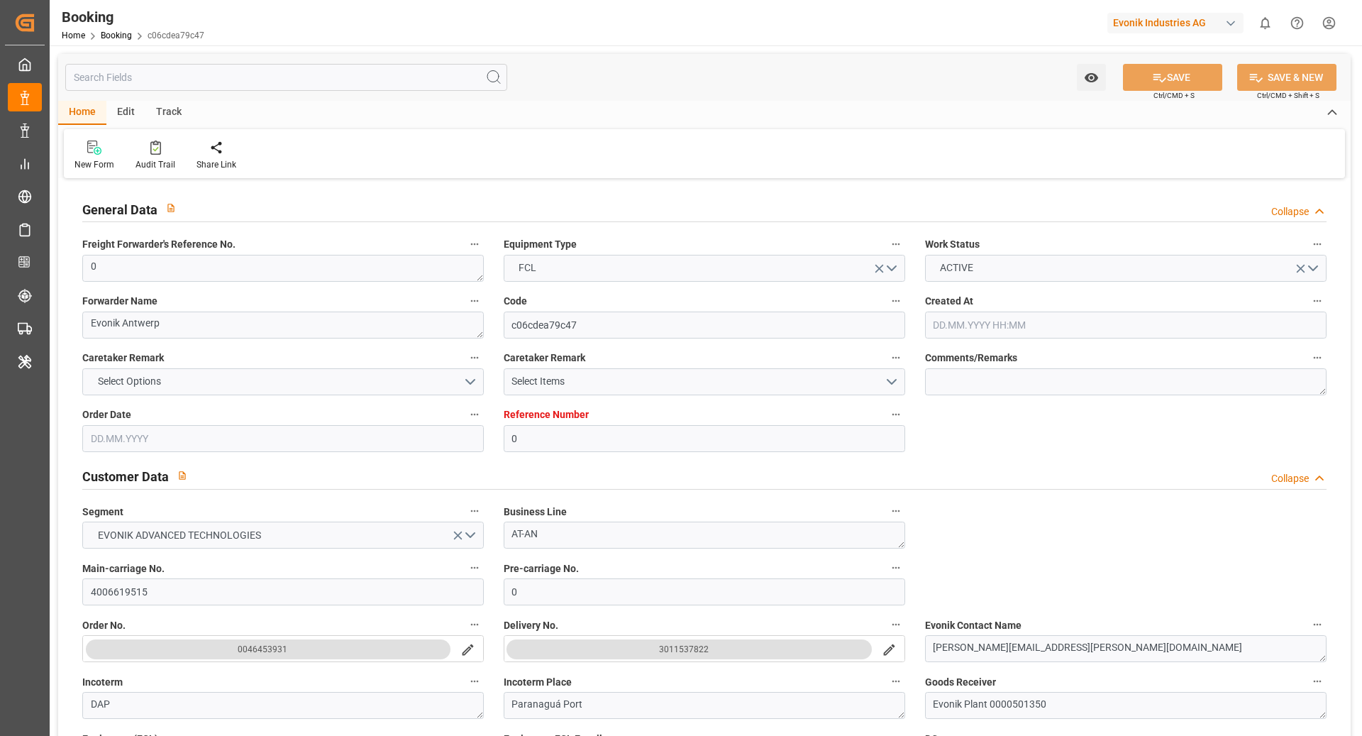
type input "[DATE] 18:00"
type input "[DATE] 22:13"
type input "[DATE] 04:13"
type input "[DATE] 23:35"
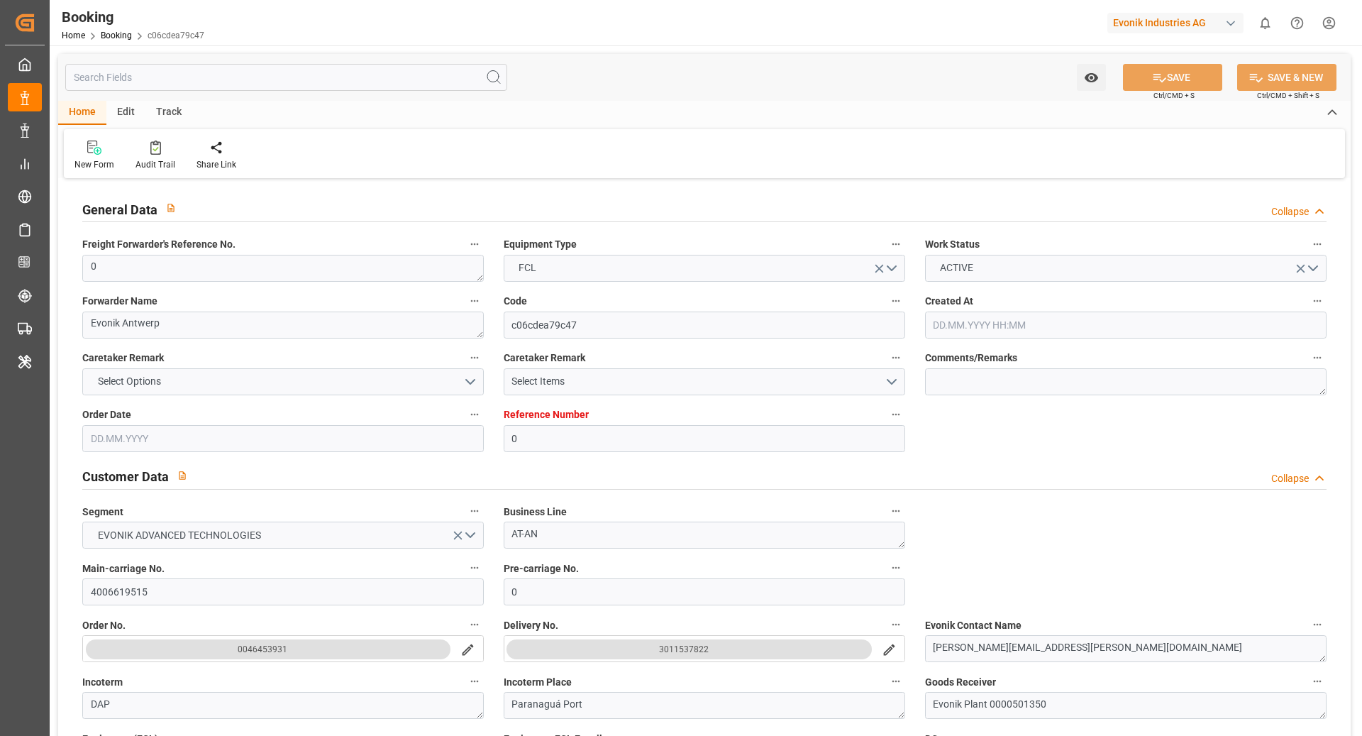
type input "[DATE] 04:04"
type input "[DATE] 04:13"
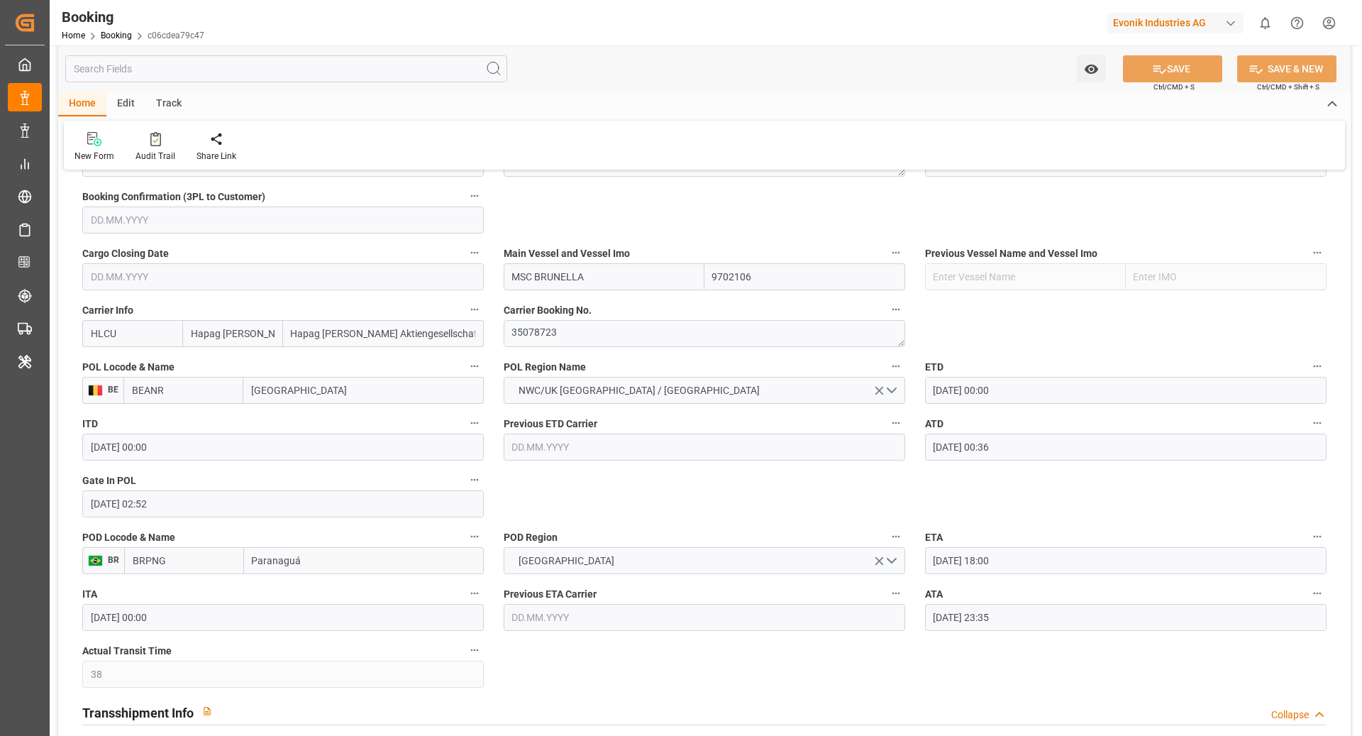
scroll to position [1115, 0]
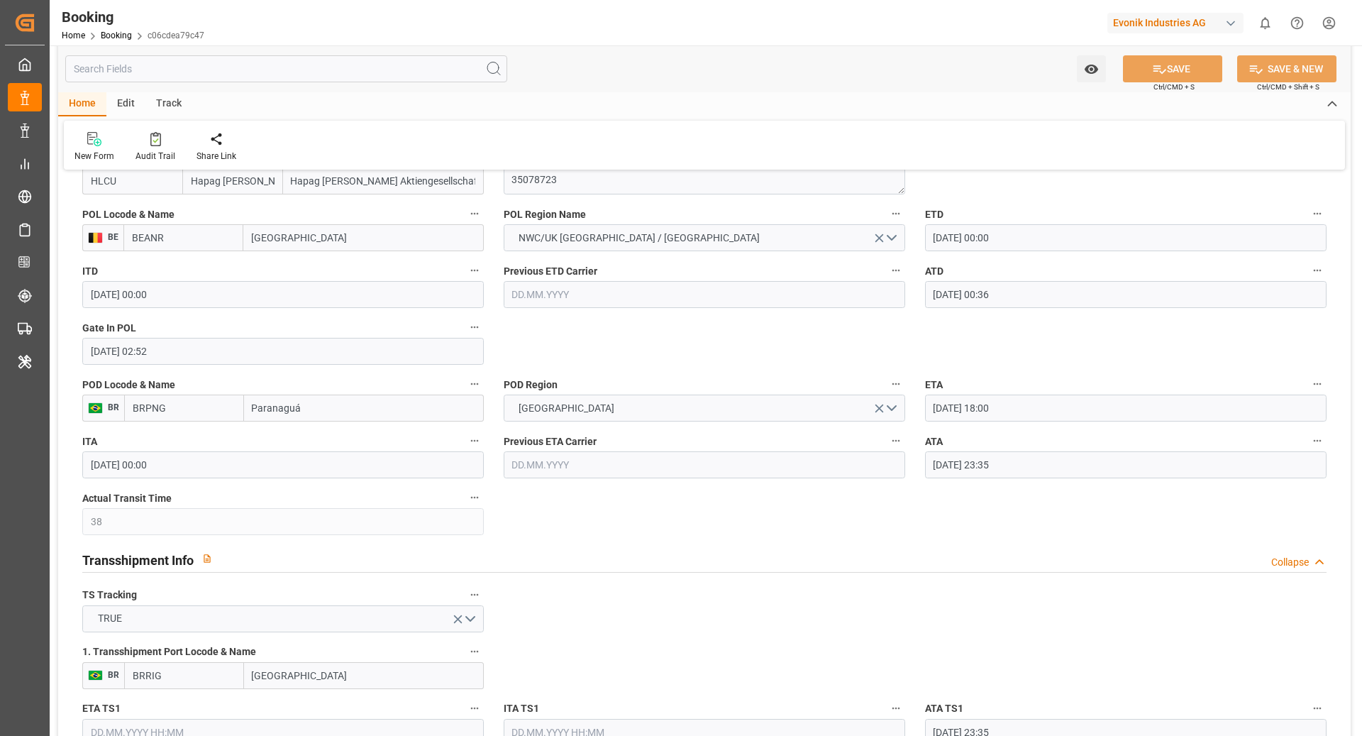
click at [1333, 446] on div "ATA [DATE] 23:35" at bounding box center [1126, 454] width 422 height 57
click at [1311, 444] on button "ATA" at bounding box center [1318, 440] width 18 height 18
click at [1287, 491] on li "Tracking Details" at bounding box center [1292, 486] width 114 height 23
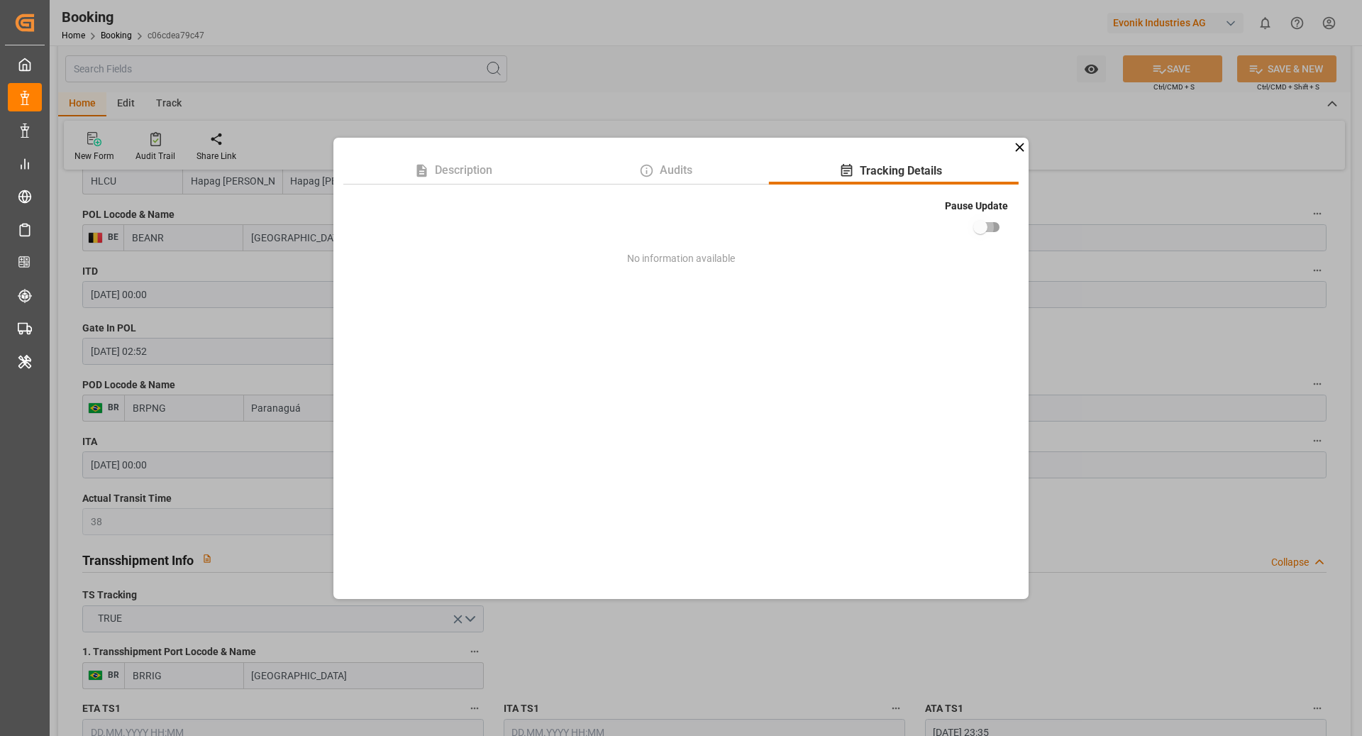
click at [983, 231] on input "checkbox" at bounding box center [980, 227] width 81 height 27
checkbox input "true"
click at [1100, 228] on div "Description Audits Tracking Details Pause Update No information available" at bounding box center [681, 368] width 1362 height 736
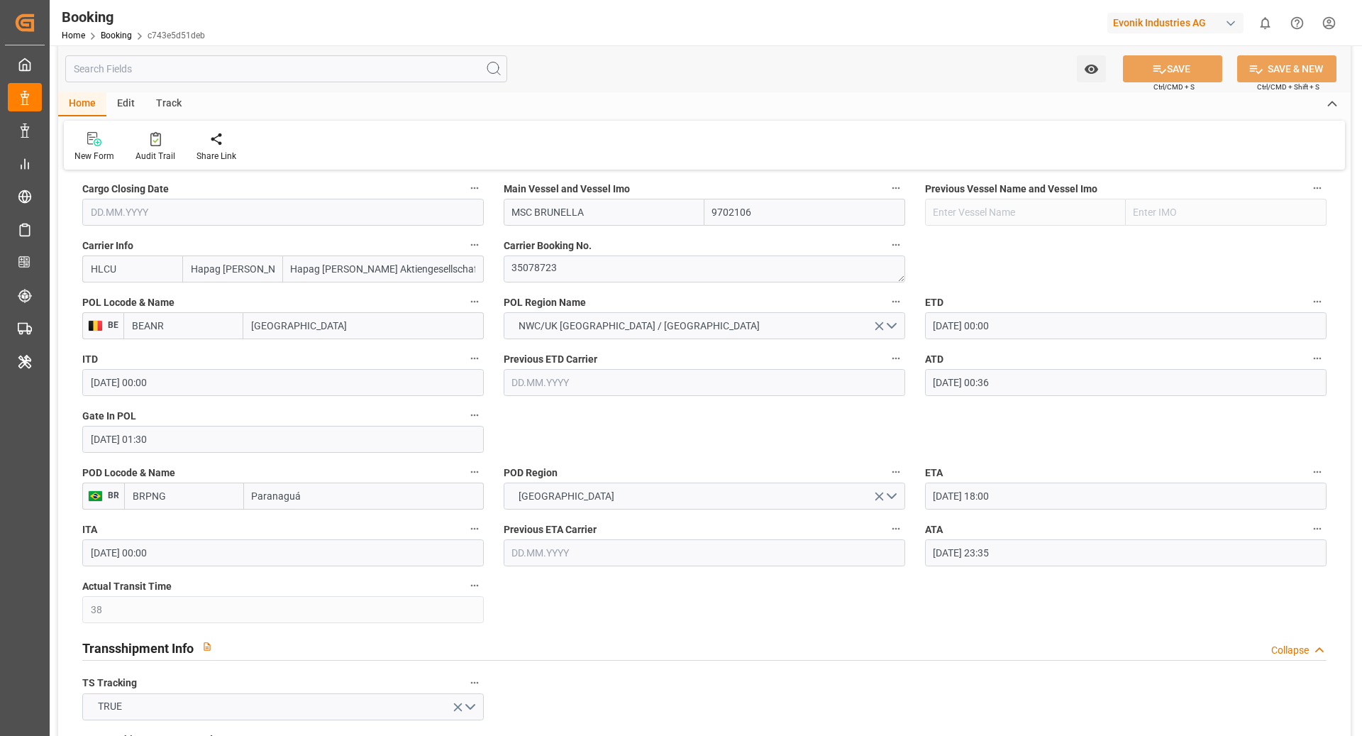
scroll to position [1303, 0]
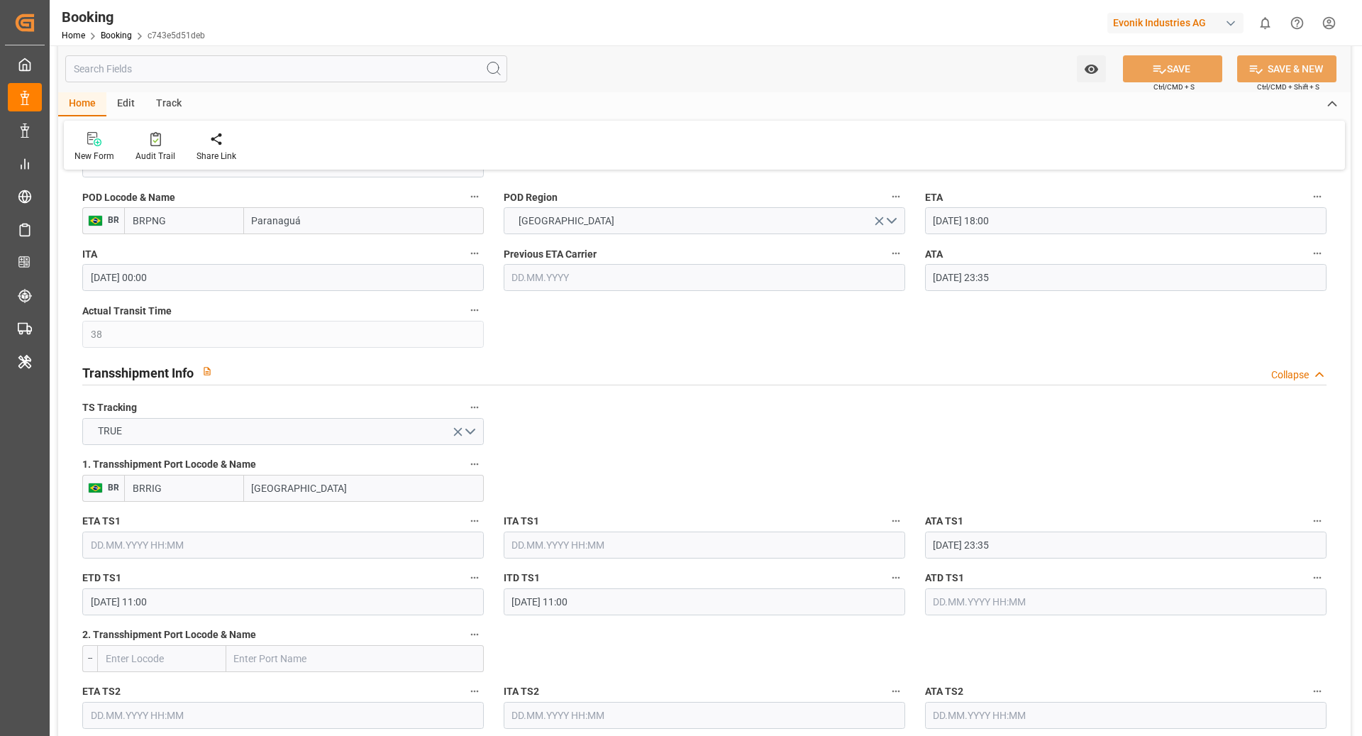
click at [1329, 243] on div "ATA [DATE] 23:35" at bounding box center [1126, 267] width 422 height 57
click at [1318, 253] on icon "button" at bounding box center [1318, 254] width 8 height 2
drag, startPoint x: 1293, startPoint y: 302, endPoint x: 1191, endPoint y: 359, distance: 116.3
click at [1292, 302] on li "Tracking Details" at bounding box center [1292, 298] width 114 height 23
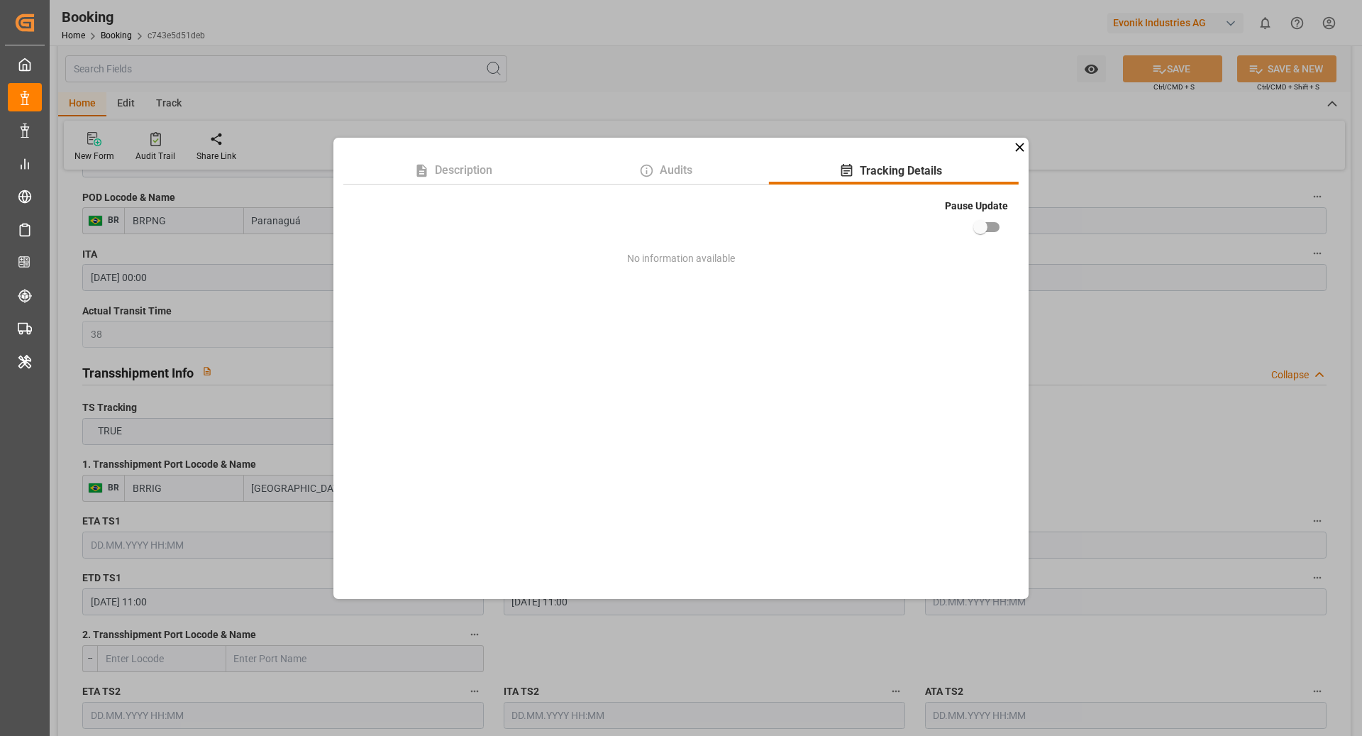
click at [979, 232] on input "checkbox" at bounding box center [980, 227] width 81 height 27
checkbox input "true"
click at [1083, 216] on div "Description Audits Tracking Details Pause Update No information available" at bounding box center [681, 368] width 1362 height 736
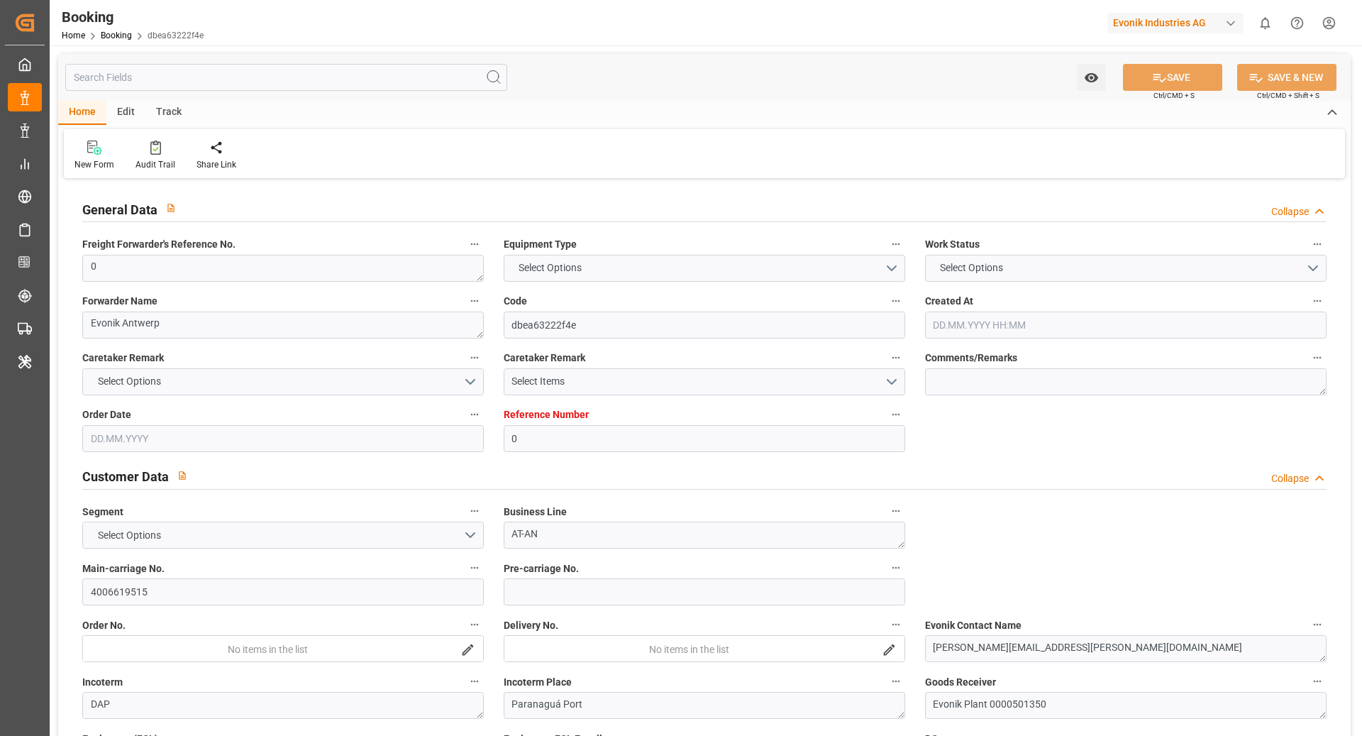
type input "0"
type input "9702106"
type input "Hapag [PERSON_NAME]"
type input "Hapag [PERSON_NAME] Aktiengesellschaft"
type input "BEANR"
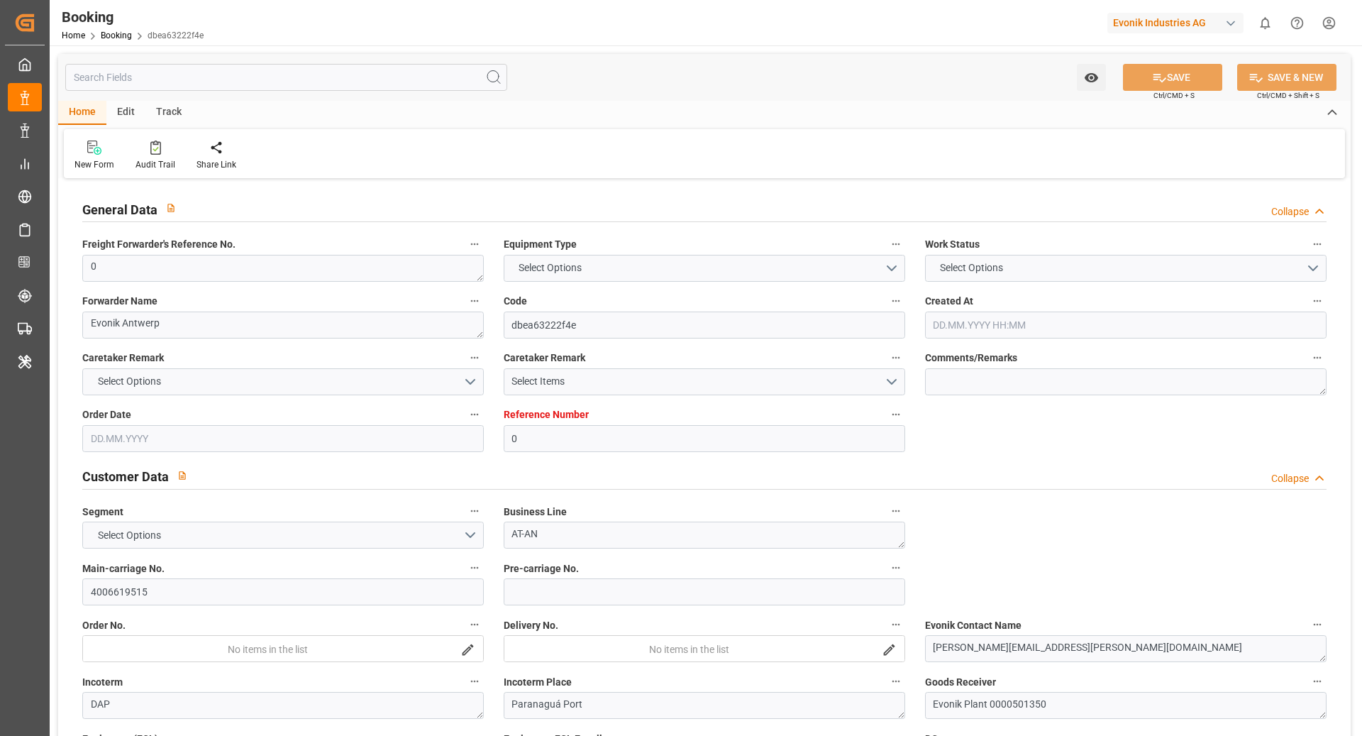
type input "BRPNG"
type input "38"
type input "BRRIG"
type input "0"
type input "BEANR"
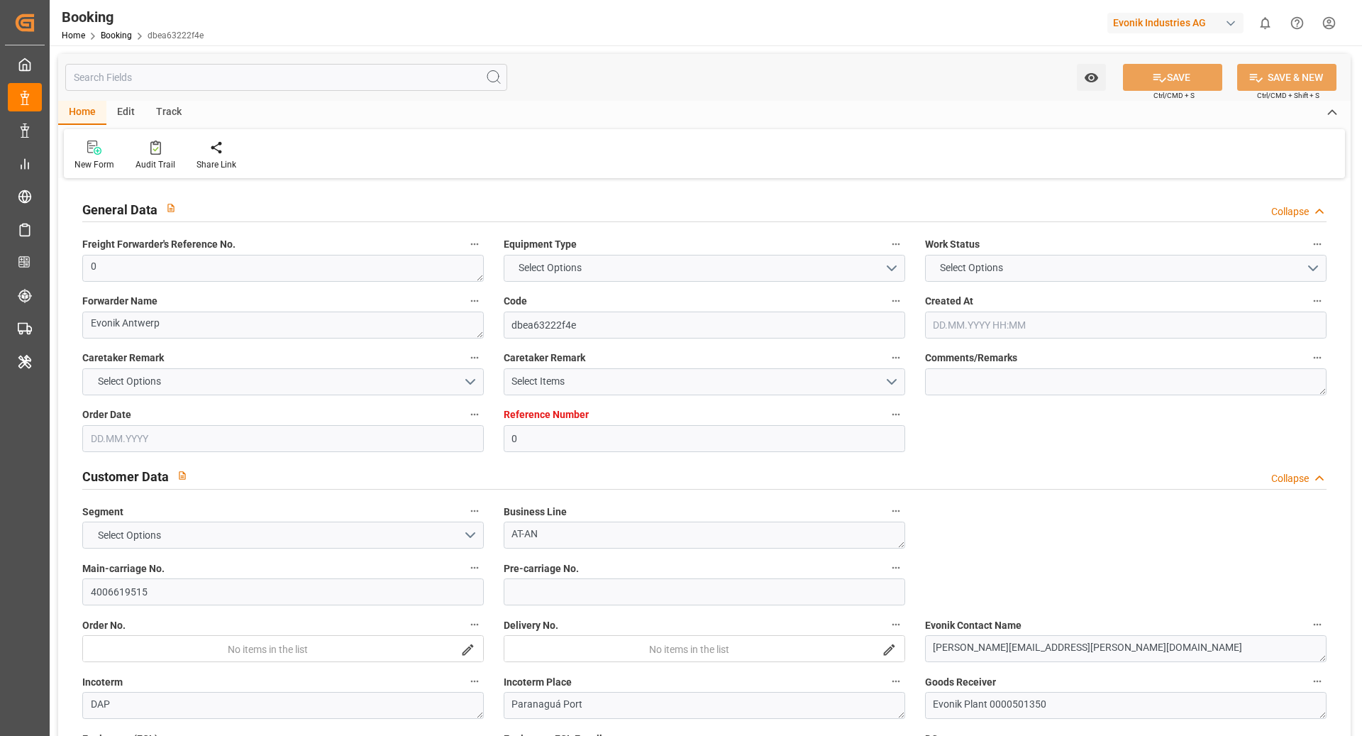
type input "BRPNG"
type input "9768007"
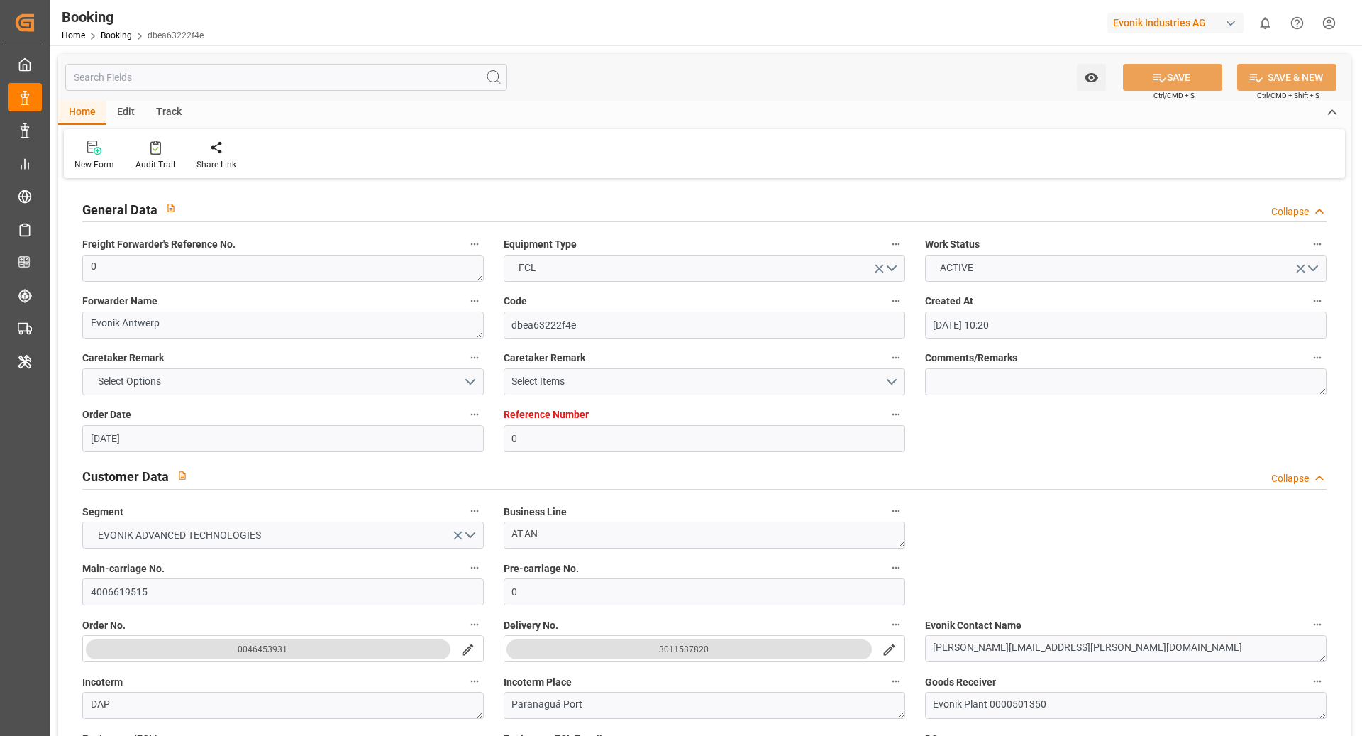
type input "[DATE] 10:20"
type input "[DATE]"
type input "13.07.2025 00:00"
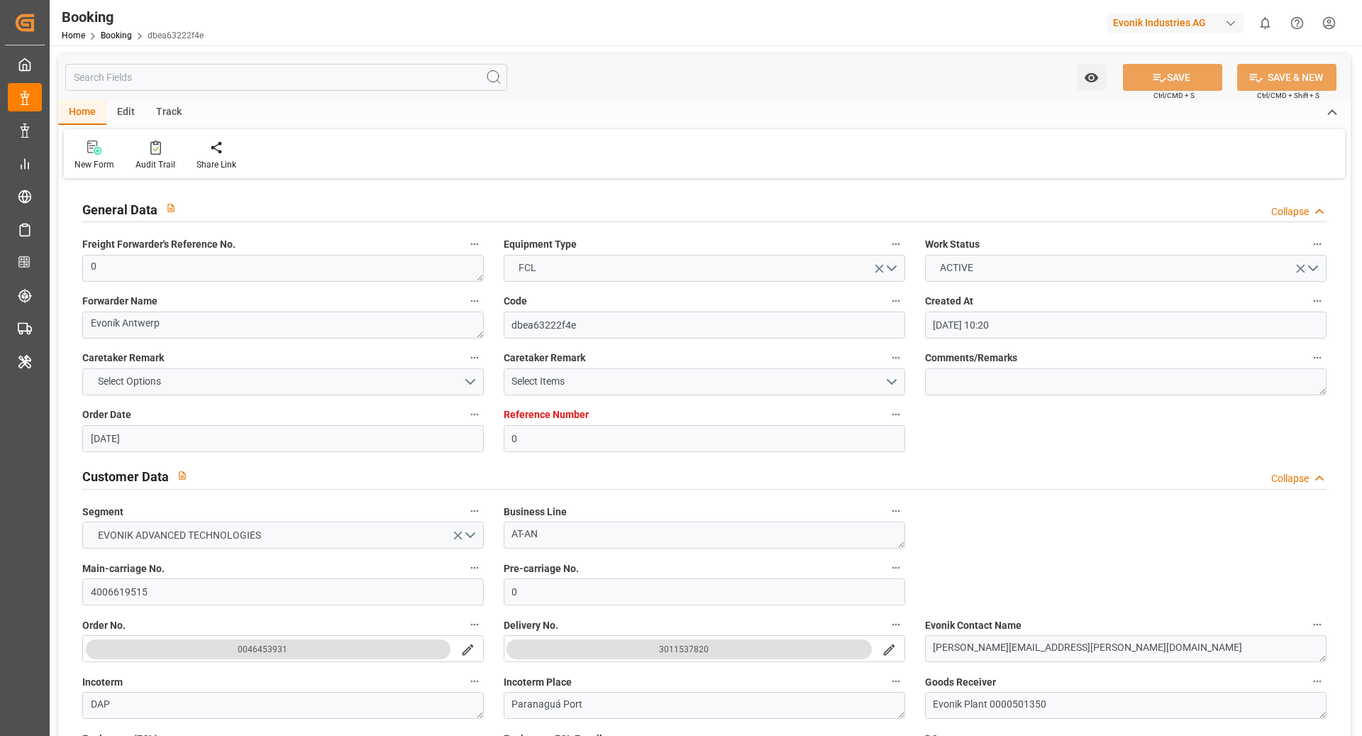
type input "13.07.2025 00:00"
type input "13.07.2025 00:36"
type input "26.06.2025 01:29"
type input "02.09.2025 18:00"
type input "24.08.2025 00:00"
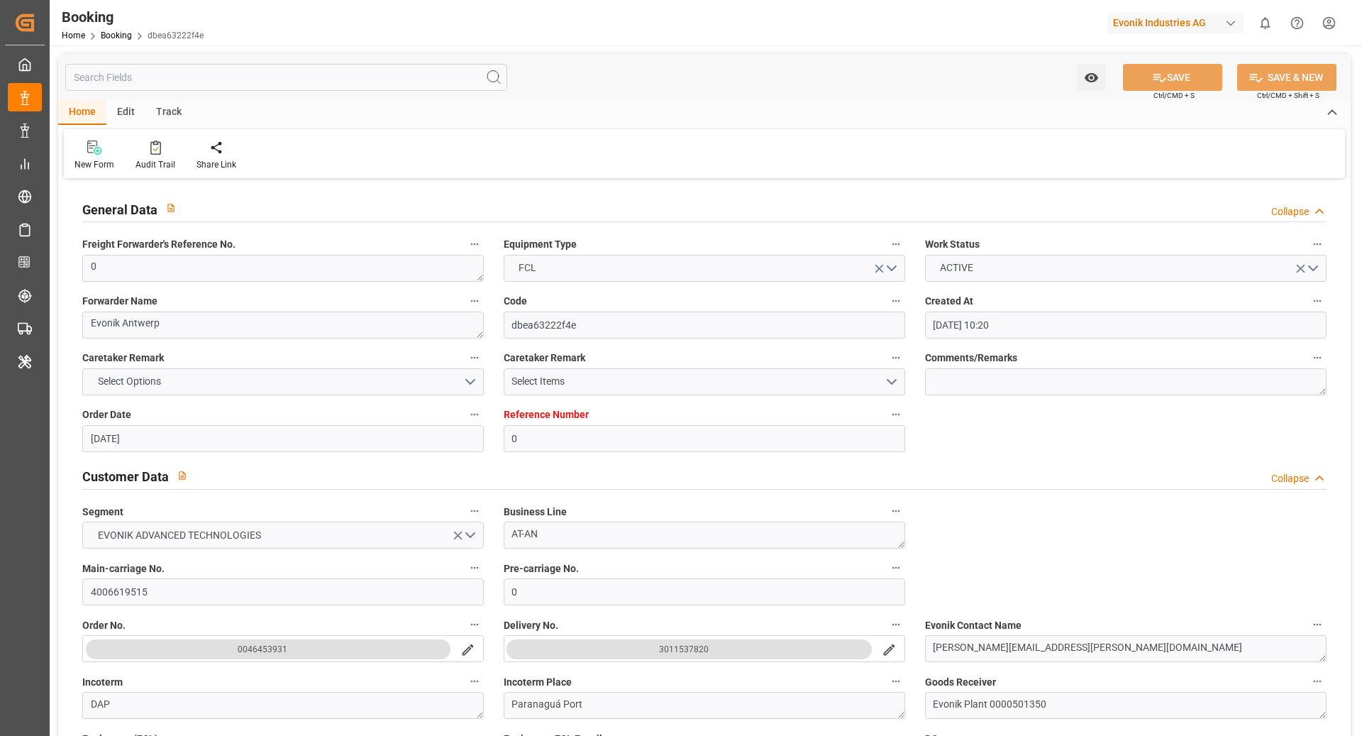
type input "20.08.2025 23:35"
type input "31.08.2025 11:00"
type input "27.08.2025 23:50"
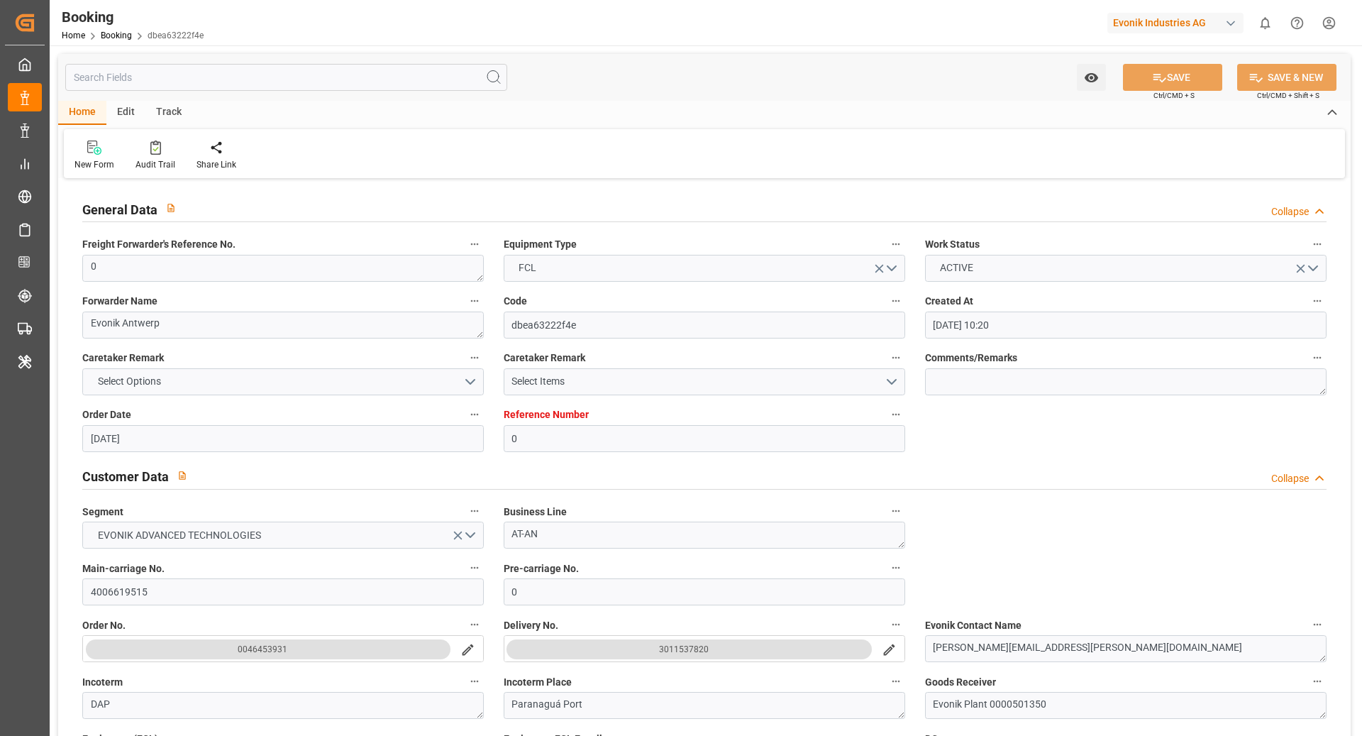
type input "27.08.2025"
type input "18.06.2025 15:11"
type input "12.07.2025 14:34"
type input "13.07.2025 01:09"
type input "20.08.2025 22:13"
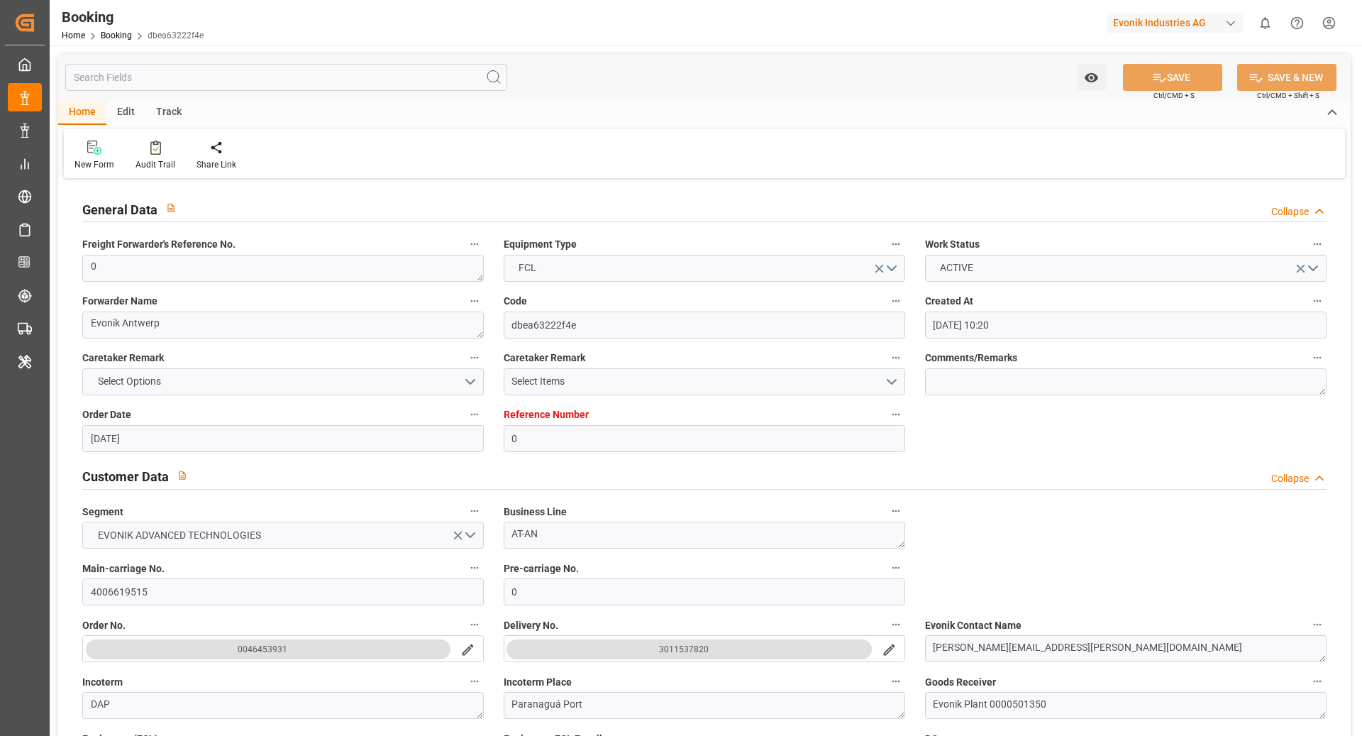
type input "22.08.2025 03:17"
type input "31.08.2025 11:00"
type input "02.09.2025 18:00"
type input "20.08.2025 22:13"
type input "03.09.2025 04:13"
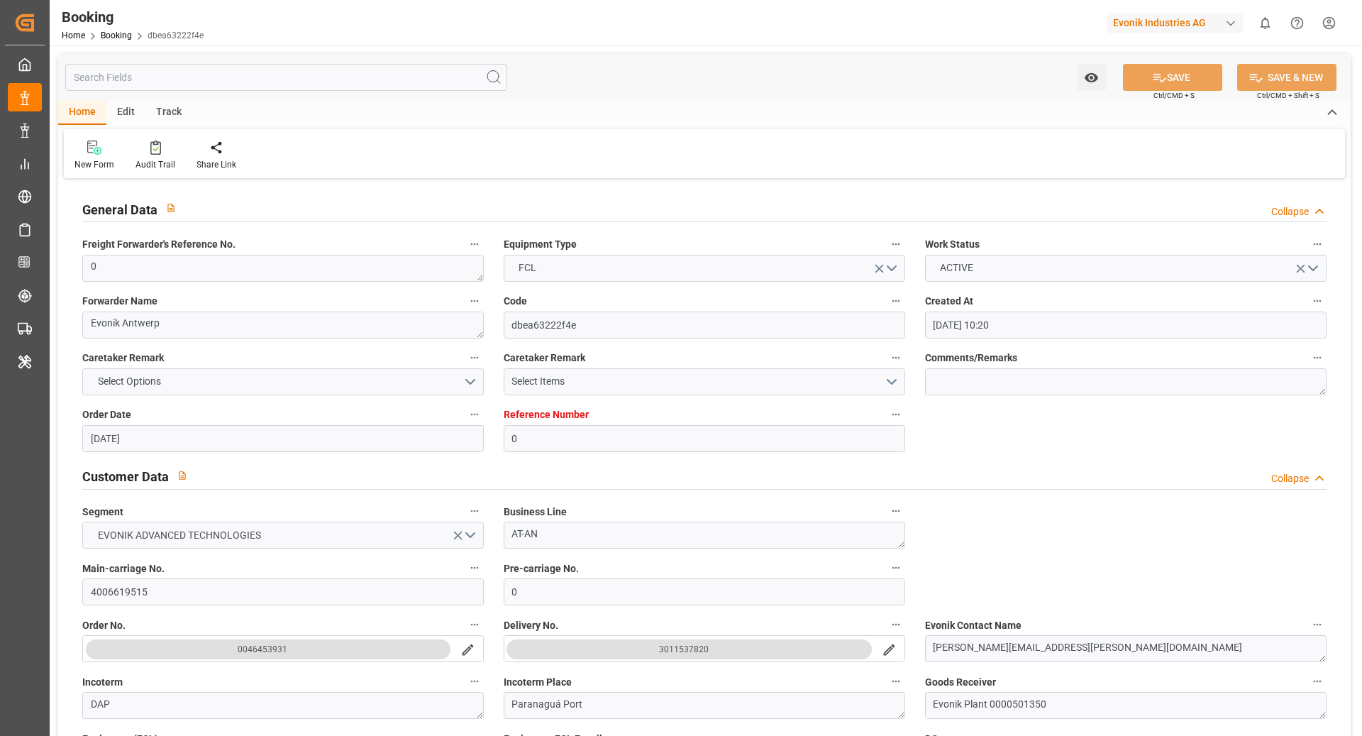
type input "20.08.2025 23:35"
type input "22.08.2025 03:17"
type input "07.09.2025 04:13"
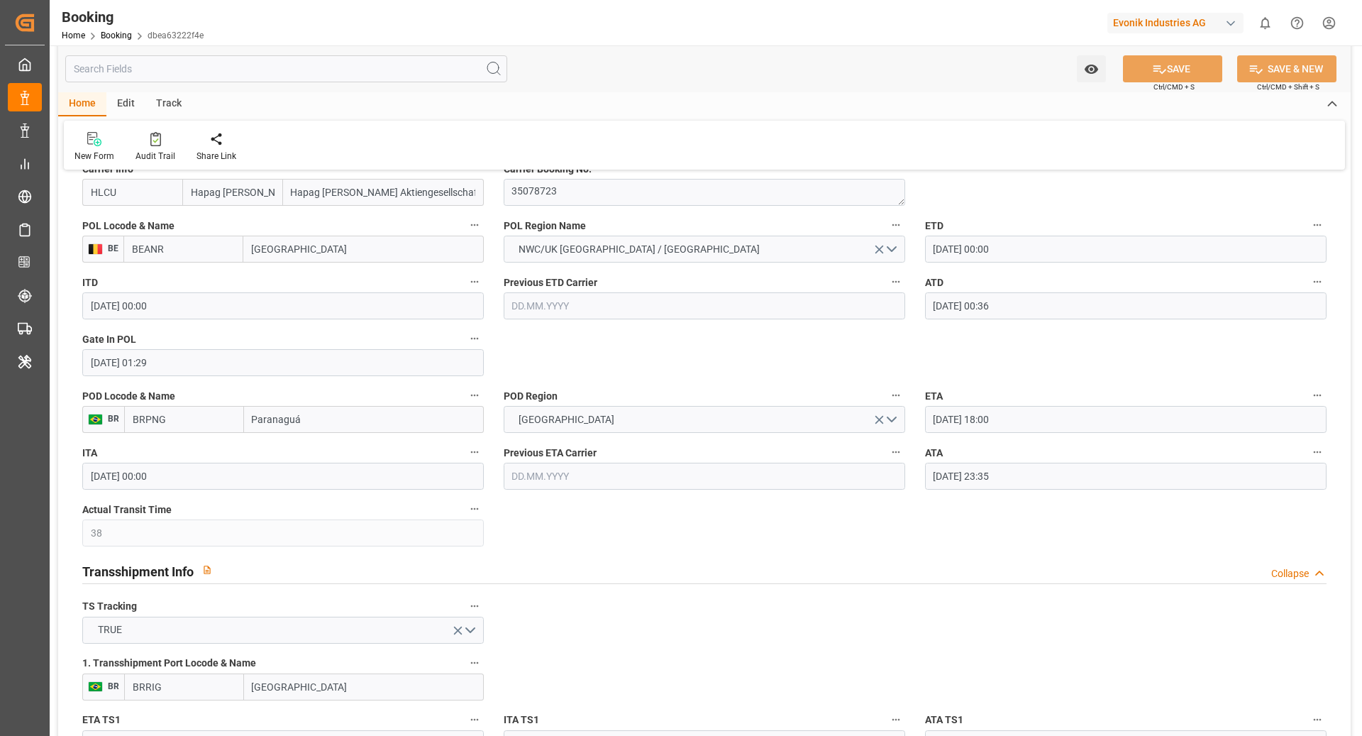
scroll to position [1134, 0]
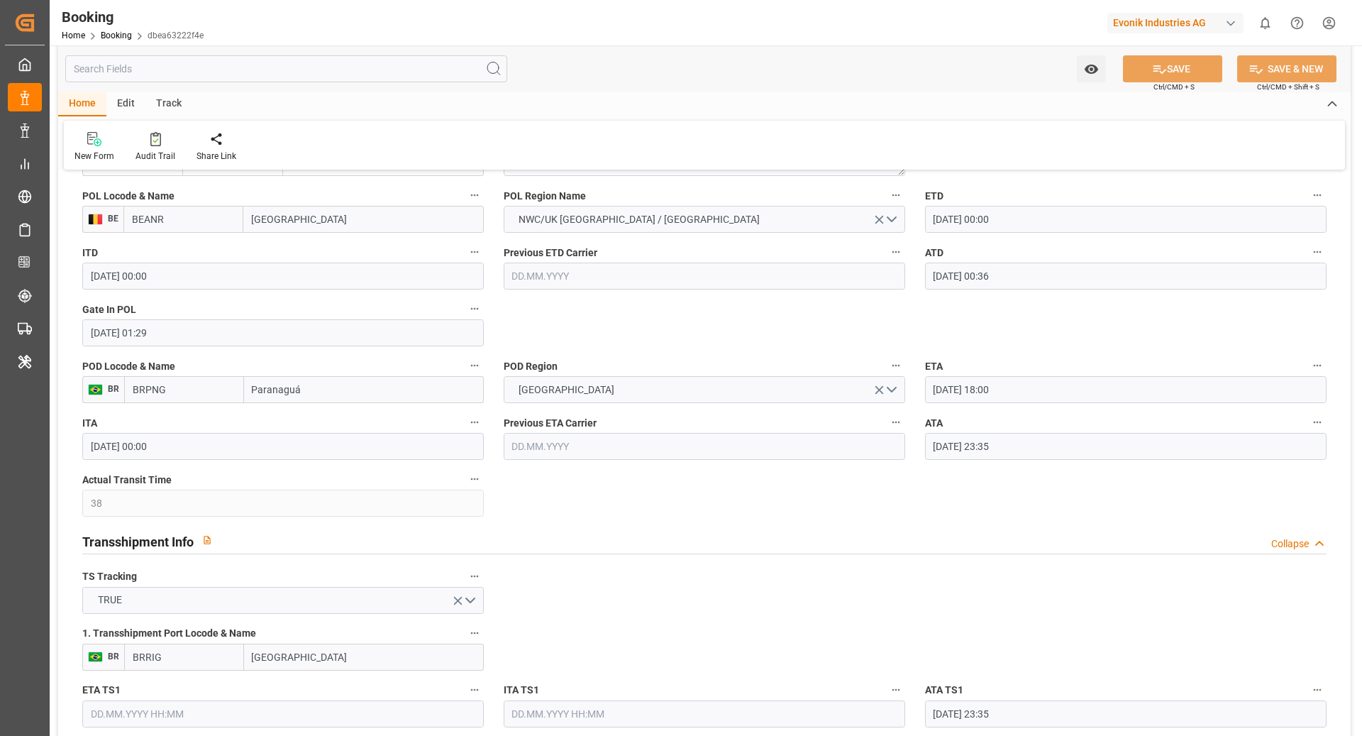
click at [1316, 422] on icon "button" at bounding box center [1317, 422] width 11 height 11
click at [1271, 470] on li "Tracking Details" at bounding box center [1292, 467] width 114 height 23
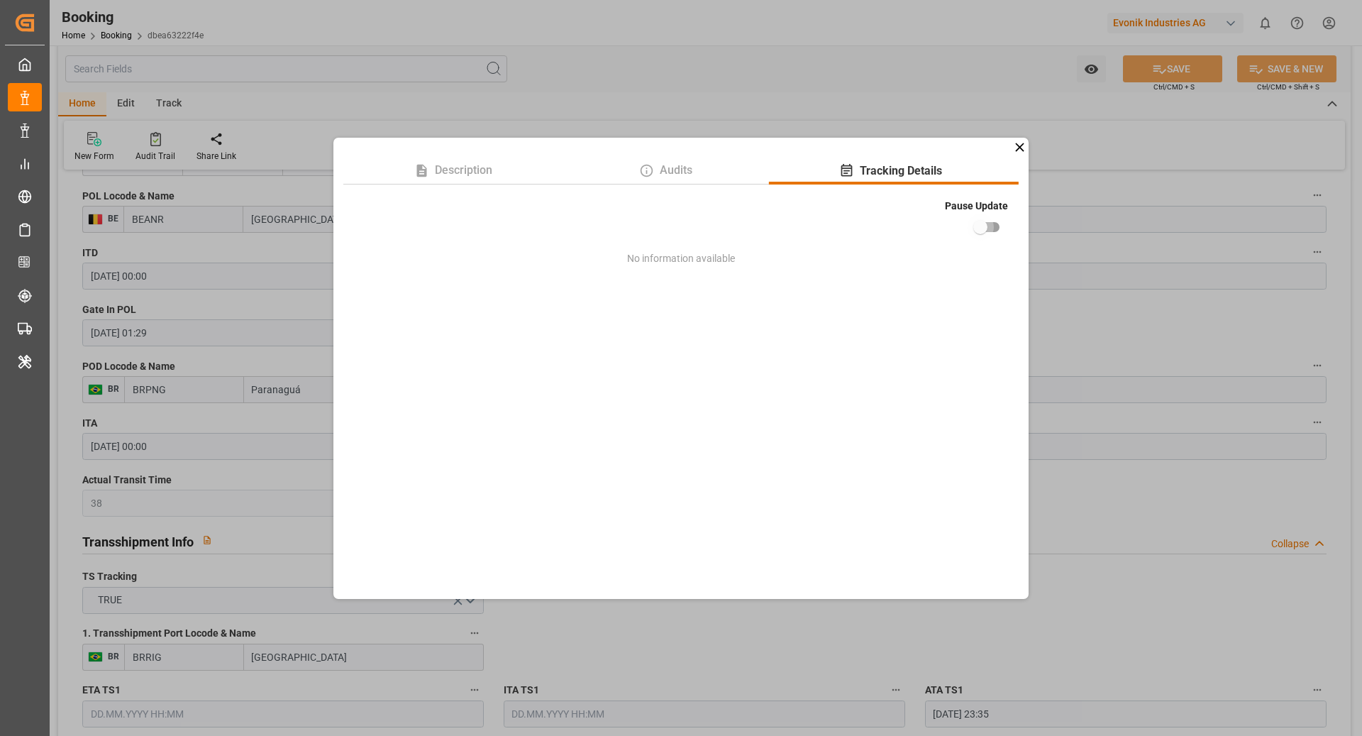
click at [976, 230] on input "checkbox" at bounding box center [980, 227] width 81 height 27
click at [1111, 228] on div "Description Audits Tracking Details Pause Update No information available" at bounding box center [681, 368] width 1362 height 736
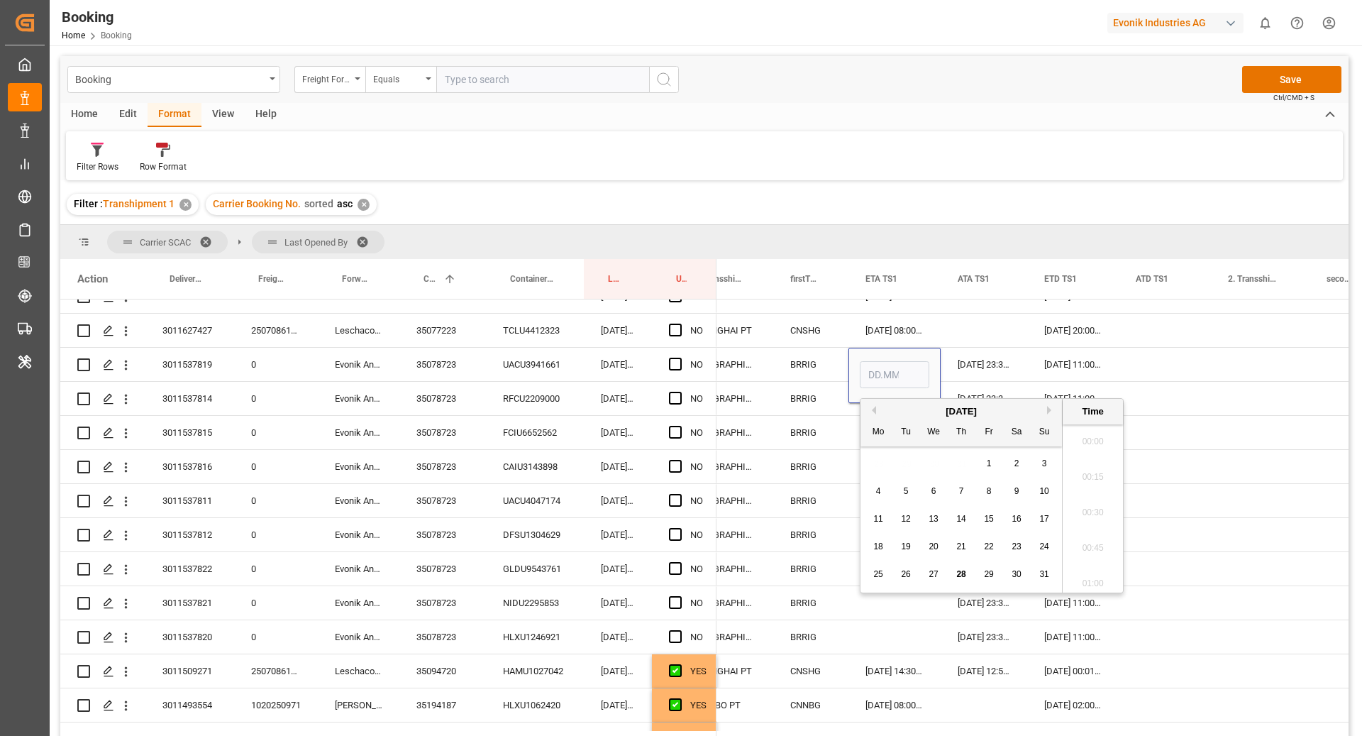
scroll to position [2417, 0]
click at [935, 547] on span "20" at bounding box center [933, 546] width 9 height 10
type input "[DATE] 00:00"
click at [971, 358] on div "[DATE] 23:35:00" at bounding box center [984, 364] width 87 height 33
click at [905, 369] on div "[DATE] 00:00" at bounding box center [895, 375] width 92 height 55
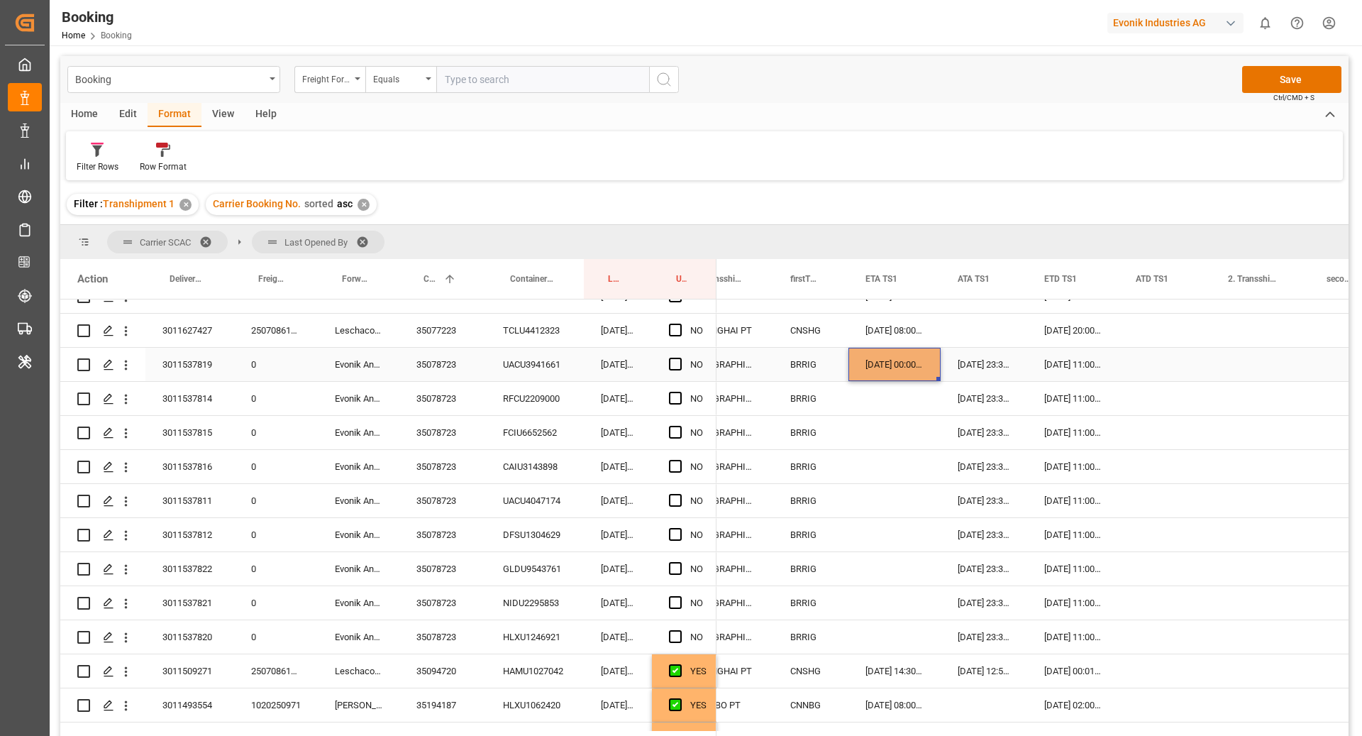
click at [914, 374] on div "[DATE] 00:00:00" at bounding box center [895, 364] width 92 height 33
drag, startPoint x: 937, startPoint y: 378, endPoint x: 924, endPoint y: 634, distance: 257.2
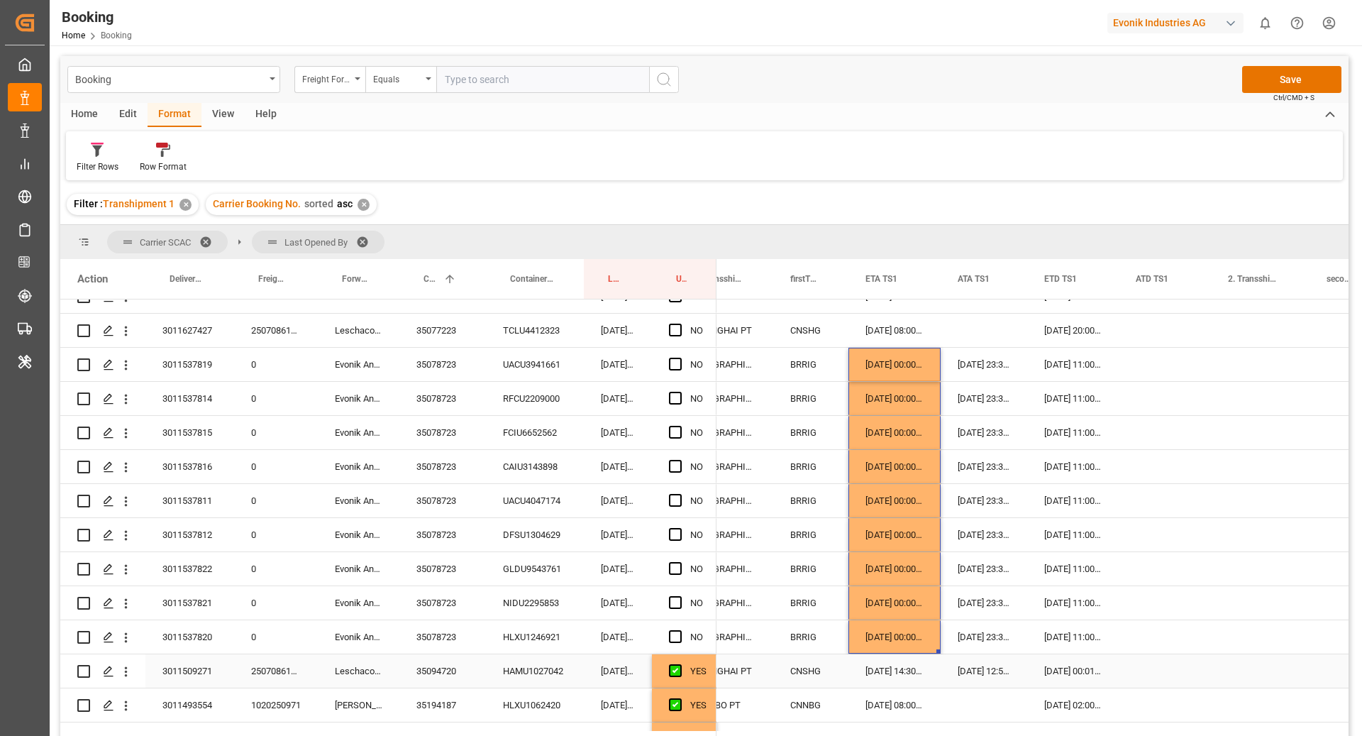
click at [683, 678] on div "Press SPACE to select this row." at bounding box center [679, 671] width 21 height 33
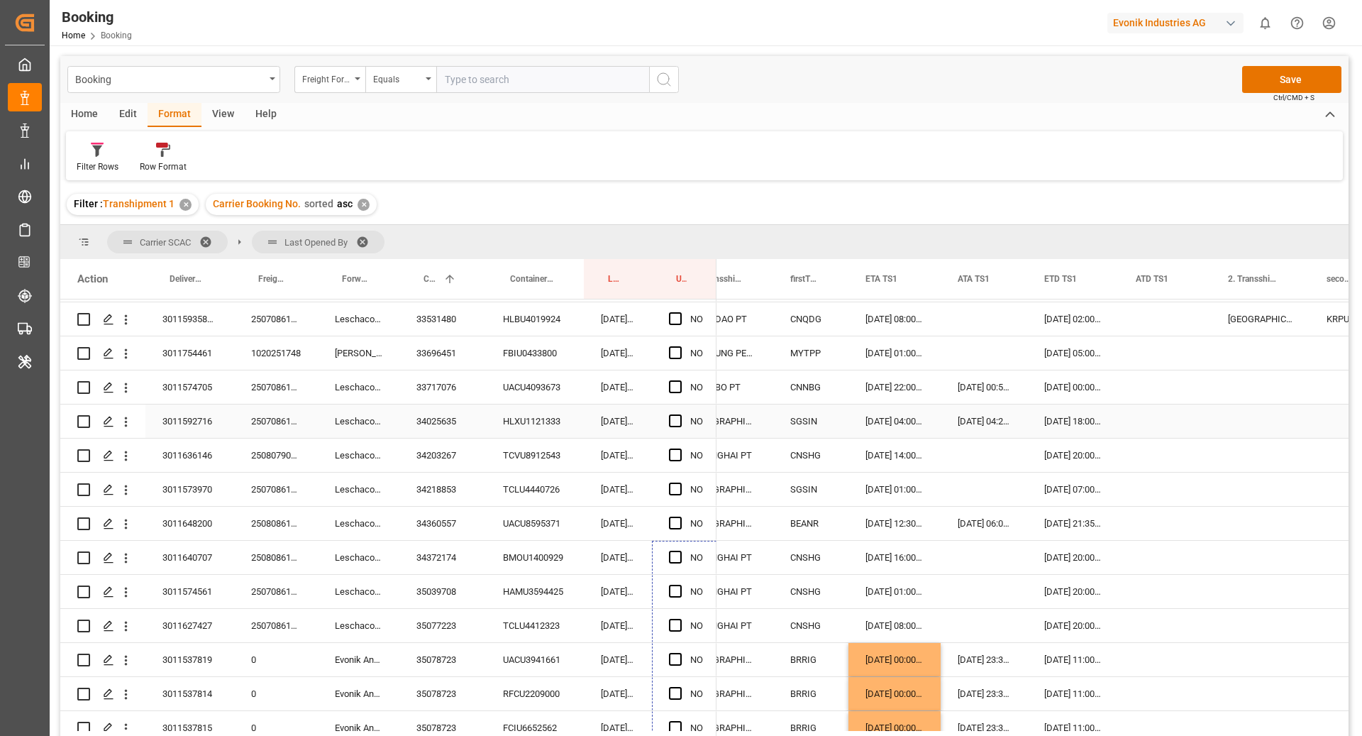
scroll to position [318, 0]
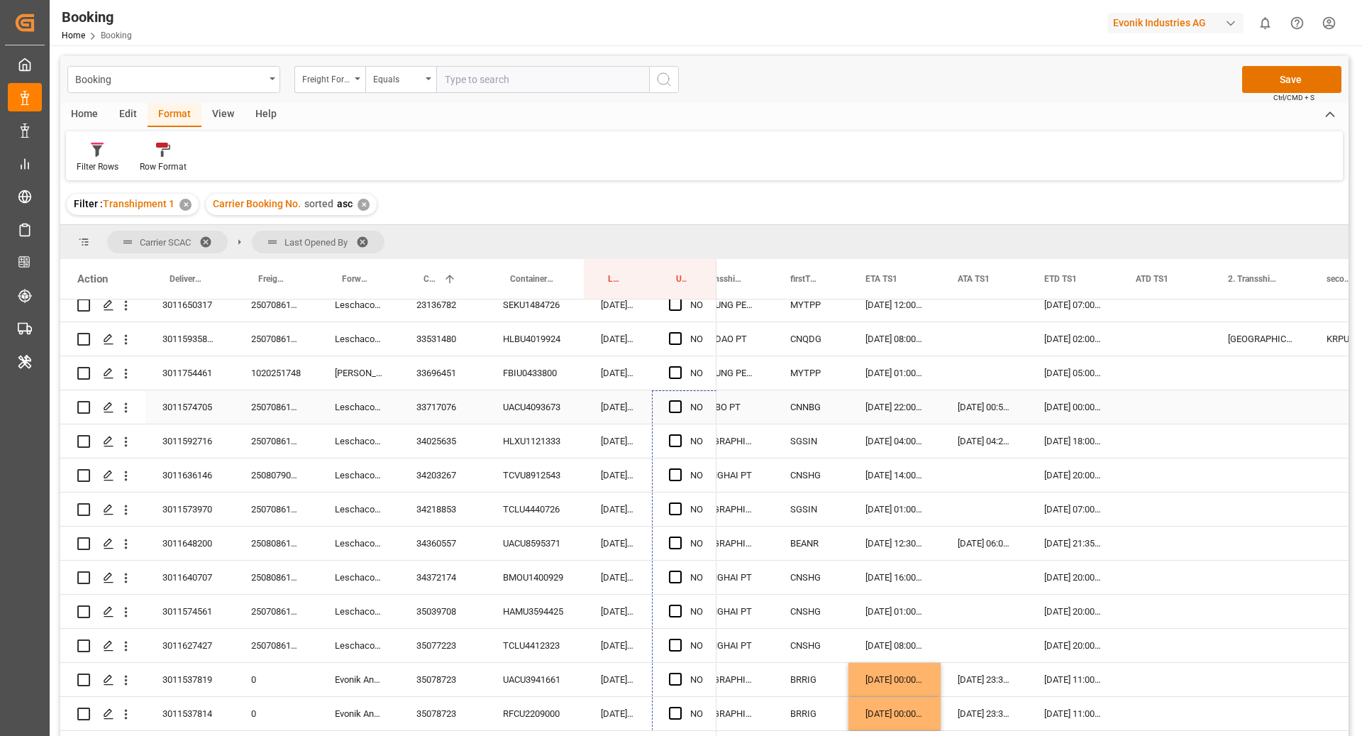
drag, startPoint x: 714, startPoint y: 683, endPoint x: 708, endPoint y: 402, distance: 281.1
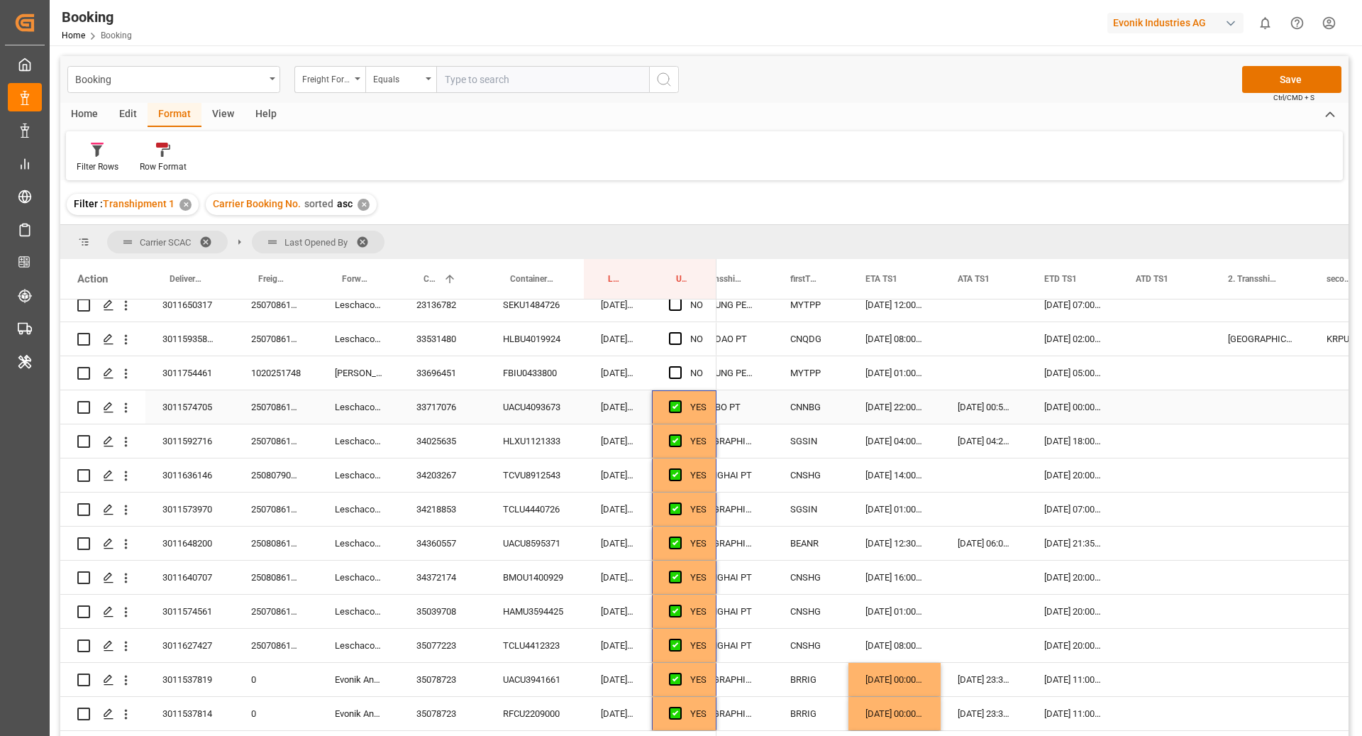
click at [451, 414] on div "33717076" at bounding box center [443, 406] width 87 height 33
click at [131, 414] on icon "open menu" at bounding box center [126, 407] width 15 height 15
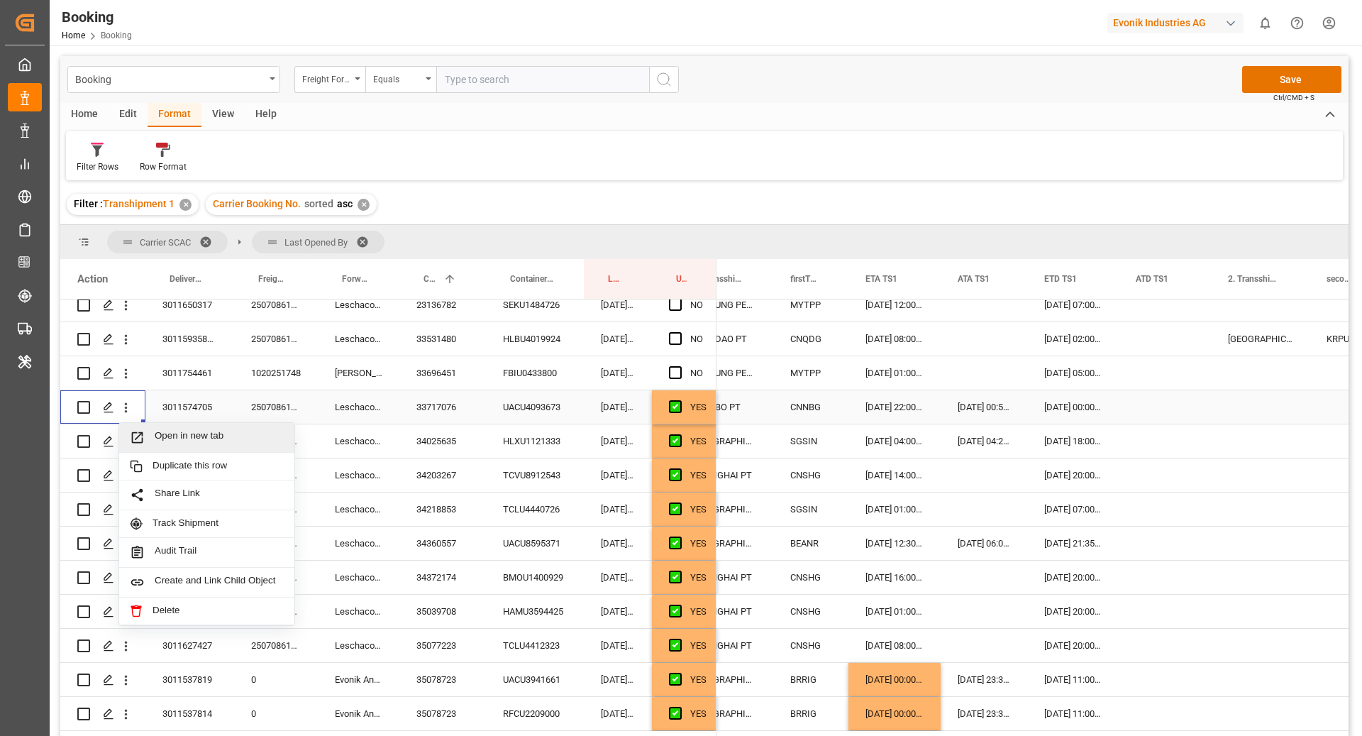
click at [180, 431] on span "Open in new tab" at bounding box center [219, 437] width 129 height 15
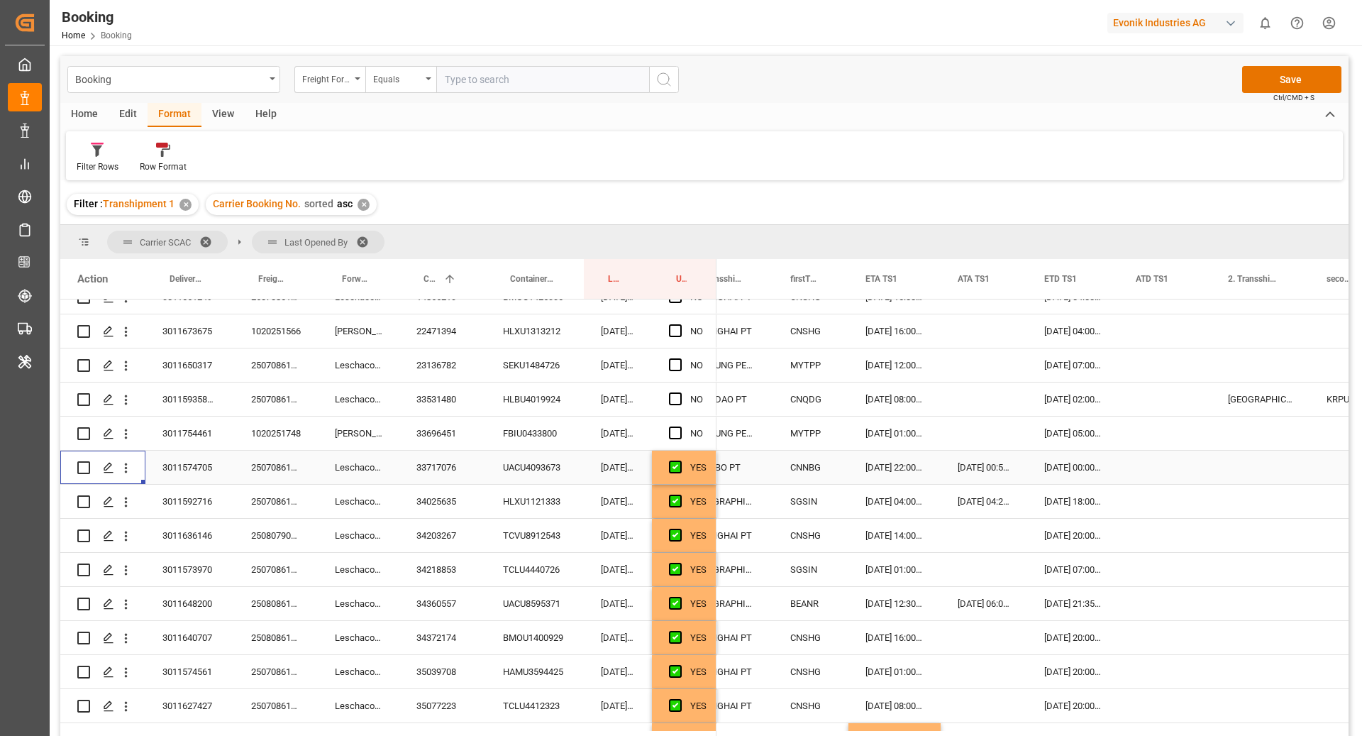
scroll to position [222, 0]
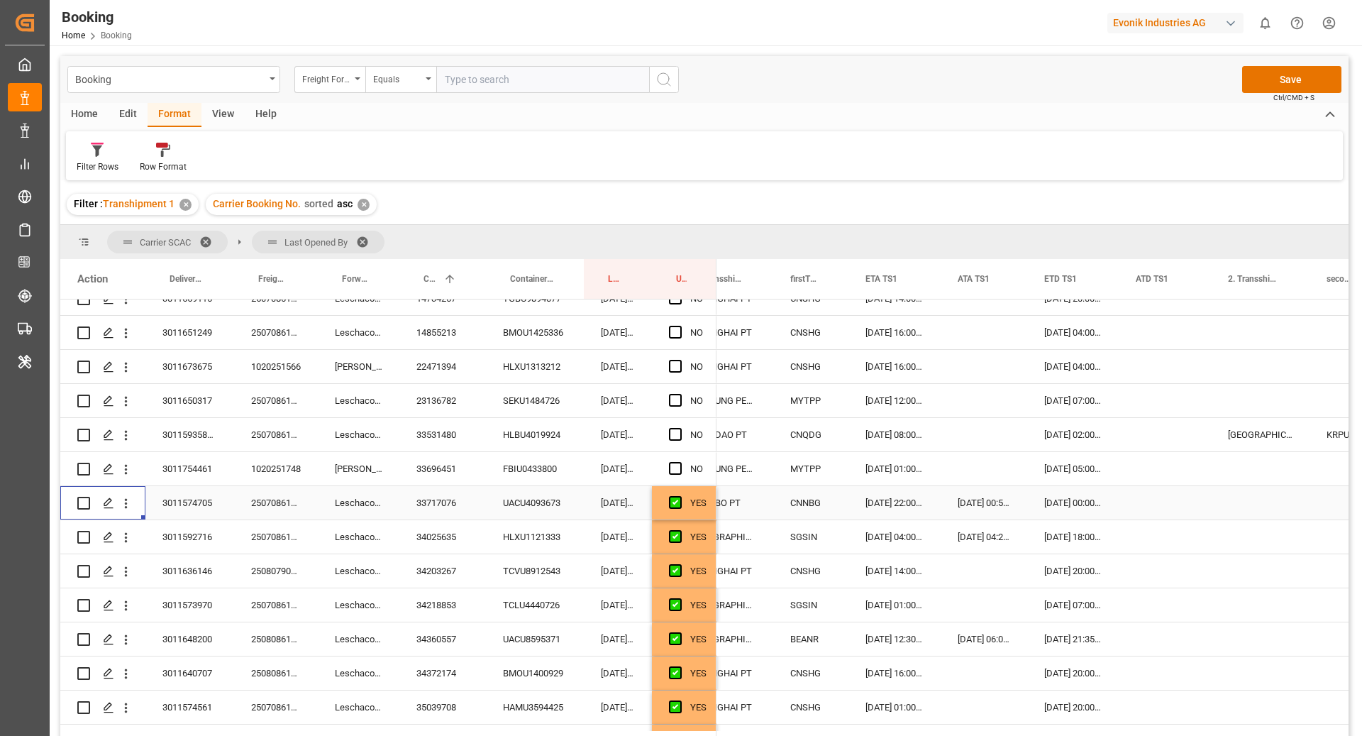
click at [703, 509] on div "YES" at bounding box center [698, 503] width 16 height 33
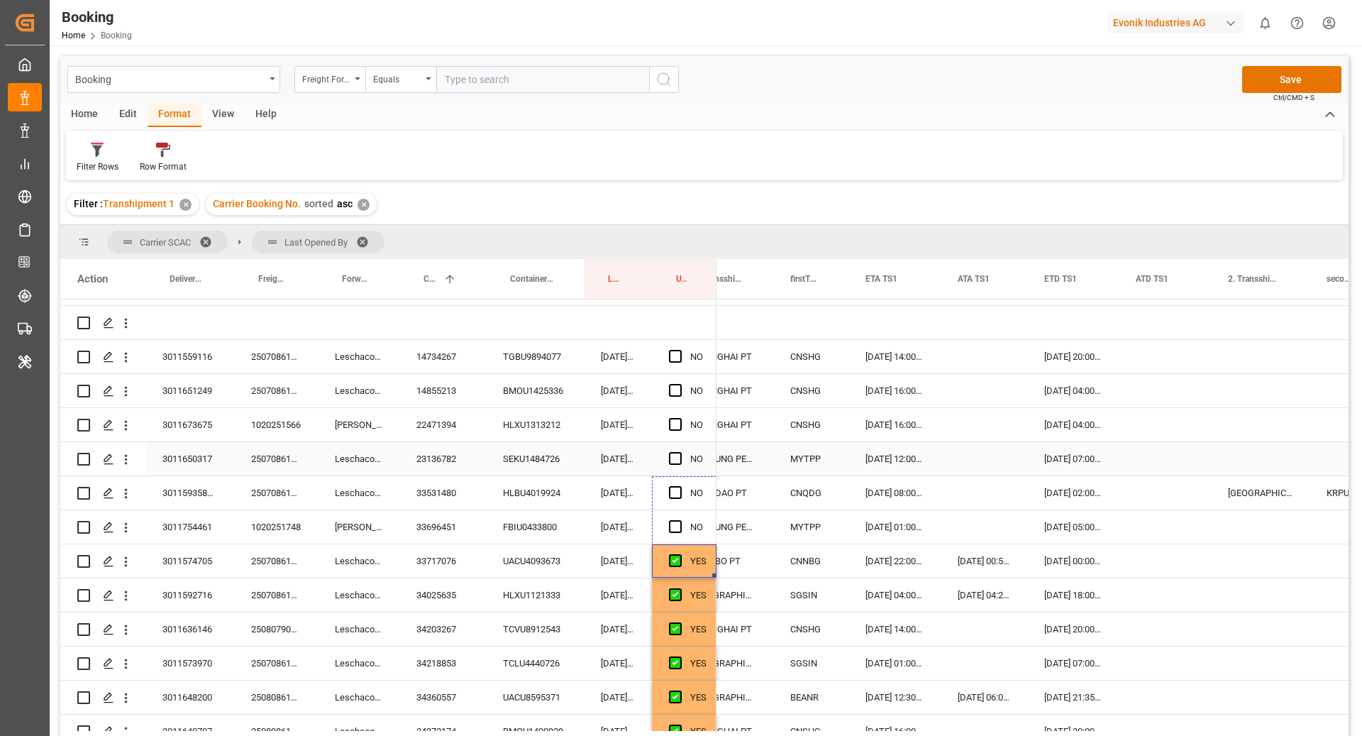
scroll to position [128, 0]
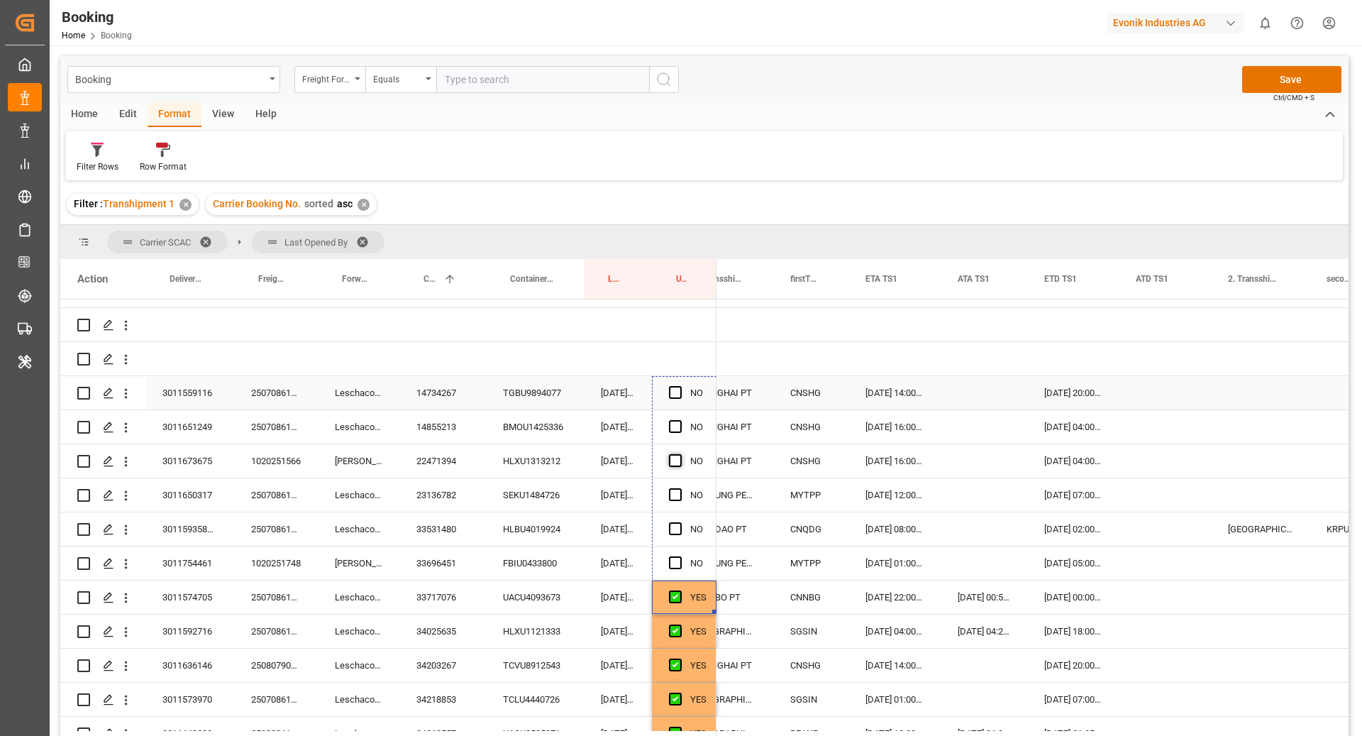
drag, startPoint x: 713, startPoint y: 514, endPoint x: 671, endPoint y: 465, distance: 65.4
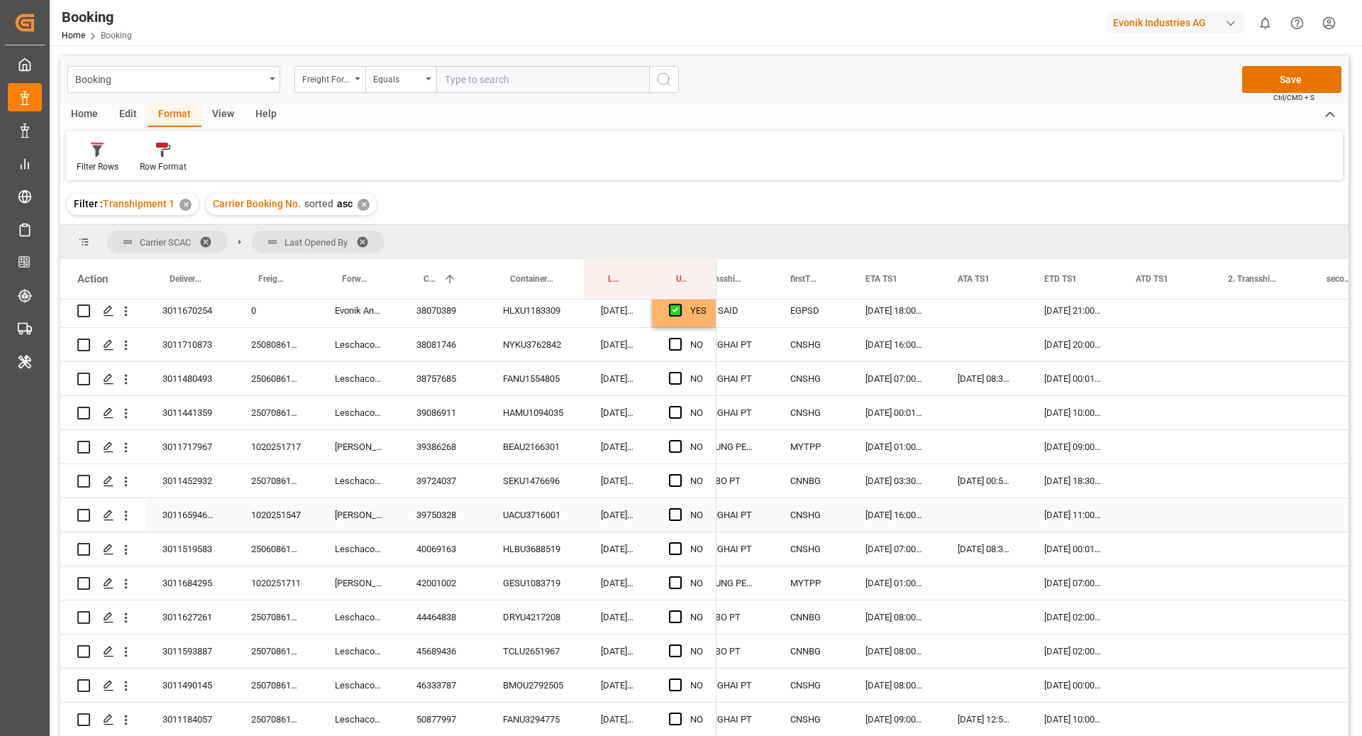
scroll to position [1946, 0]
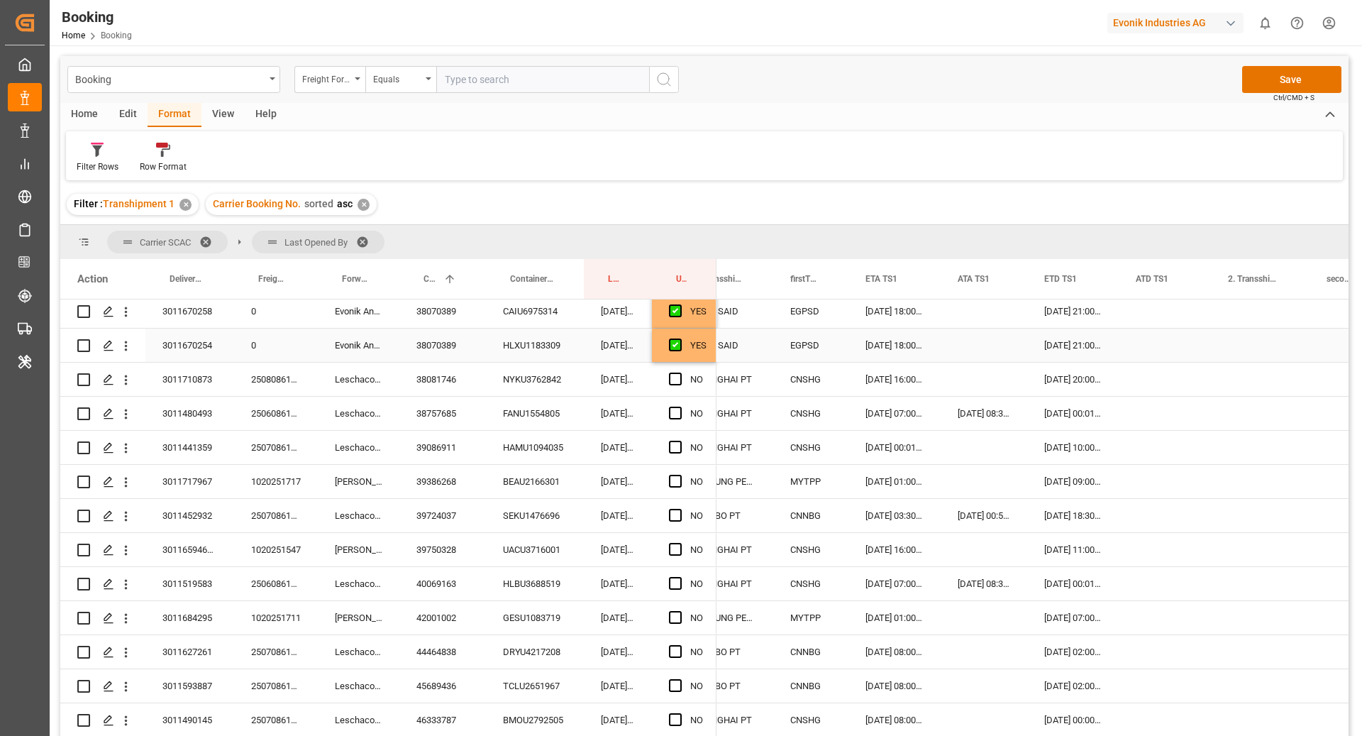
click at [695, 355] on div "YES" at bounding box center [698, 345] width 16 height 33
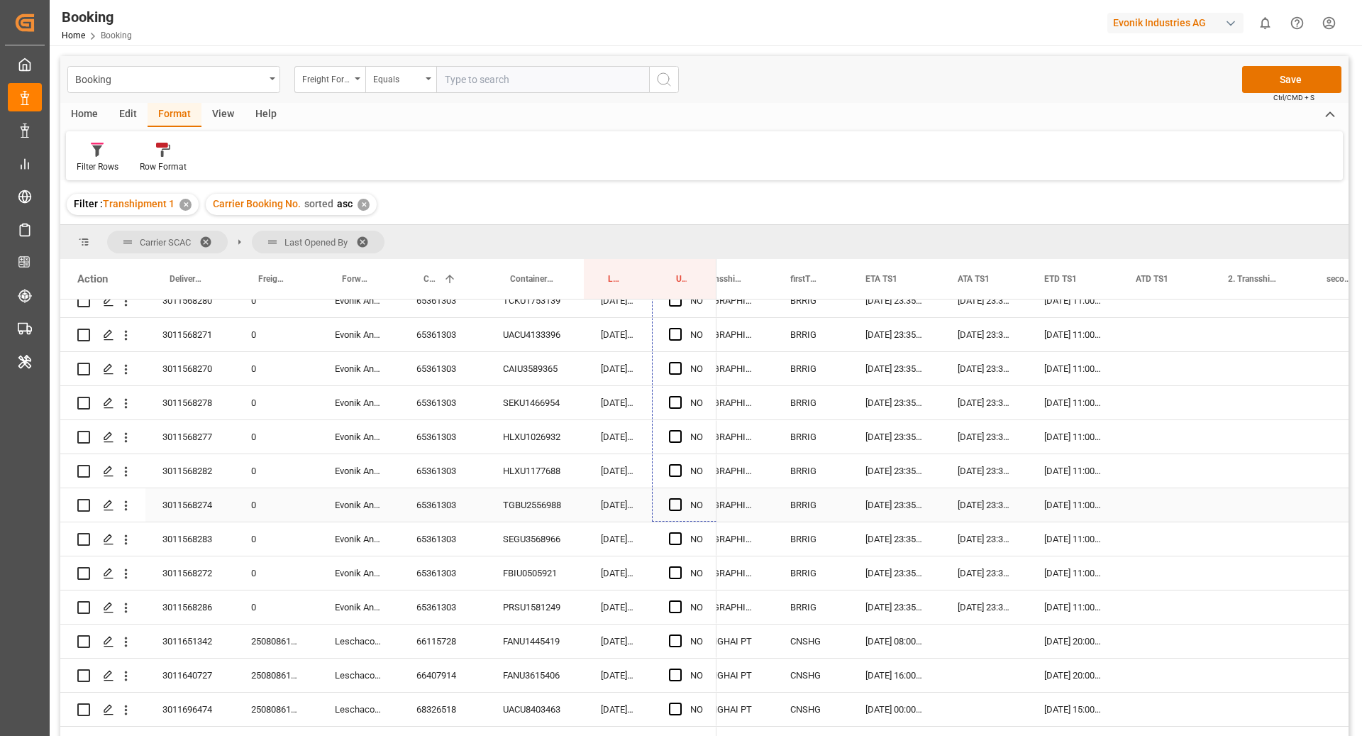
scroll to position [2782, 0]
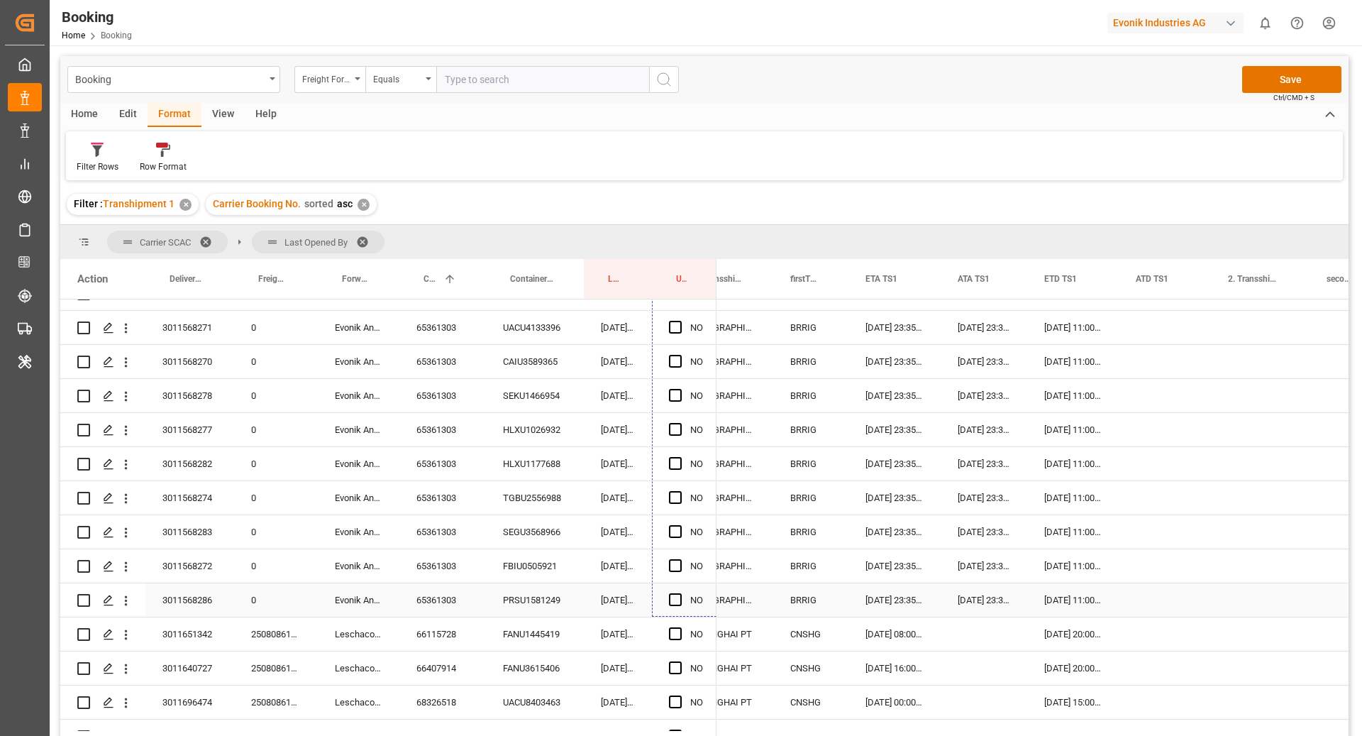
drag, startPoint x: 714, startPoint y: 357, endPoint x: 707, endPoint y: 607, distance: 249.9
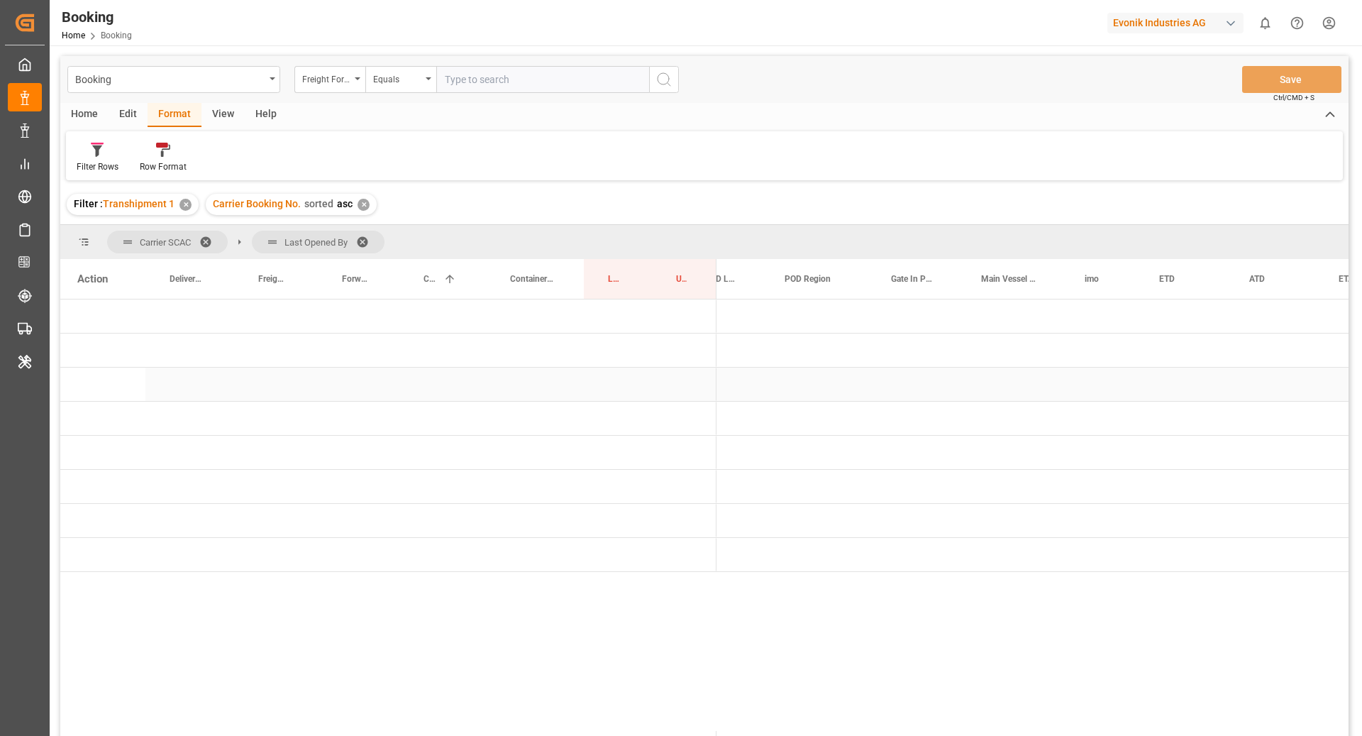
scroll to position [0, 0]
click at [740, 417] on span "Press SPACE to select this row." at bounding box center [740, 418] width 13 height 13
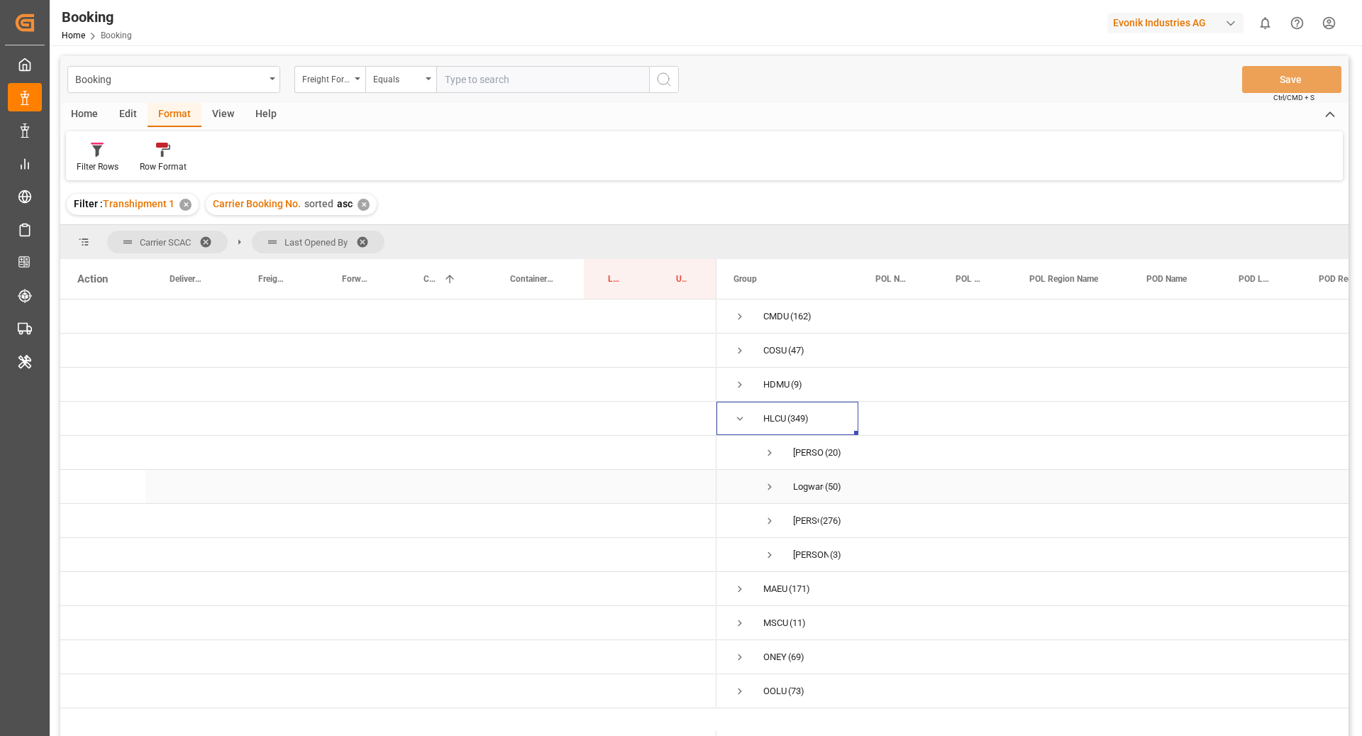
click at [766, 489] on span "Press SPACE to select this row." at bounding box center [770, 486] width 13 height 13
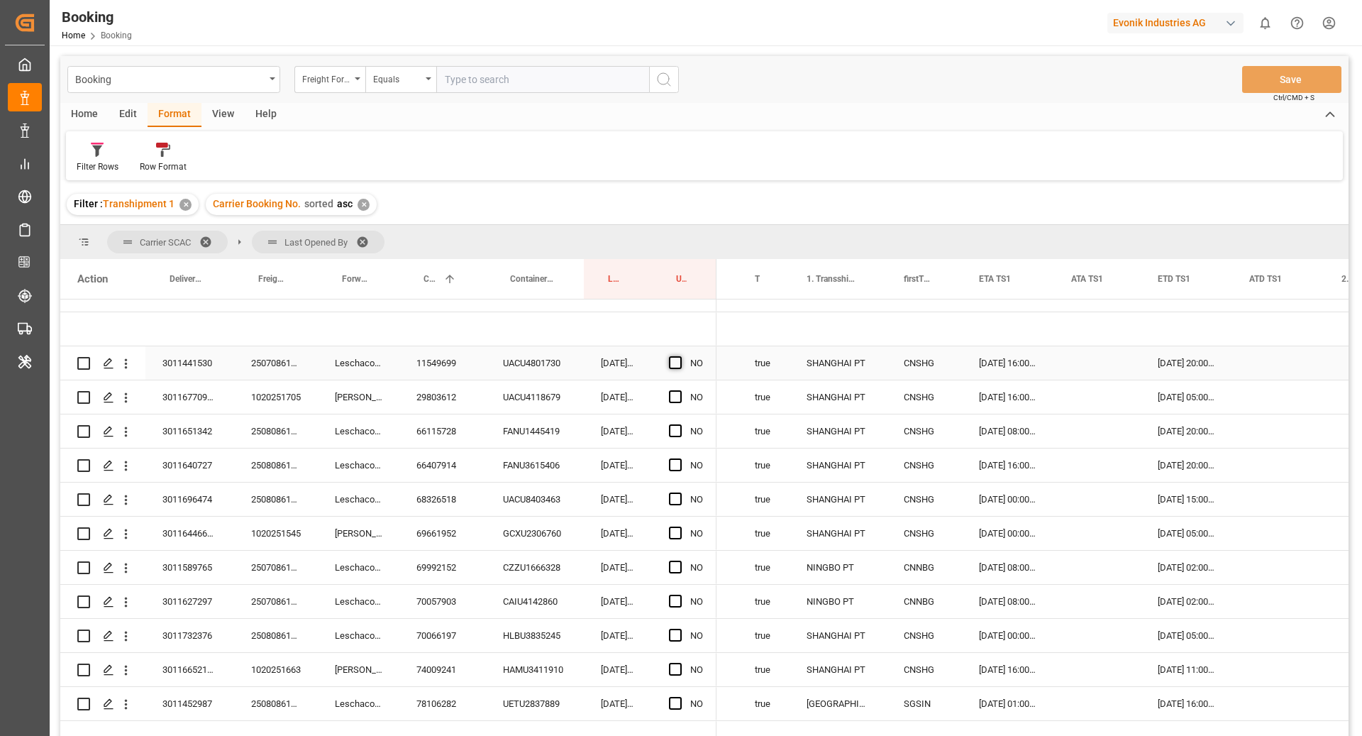
click at [679, 361] on span "Press SPACE to select this row." at bounding box center [675, 362] width 13 height 13
click at [680, 356] on input "Press SPACE to select this row." at bounding box center [680, 356] width 0 height 0
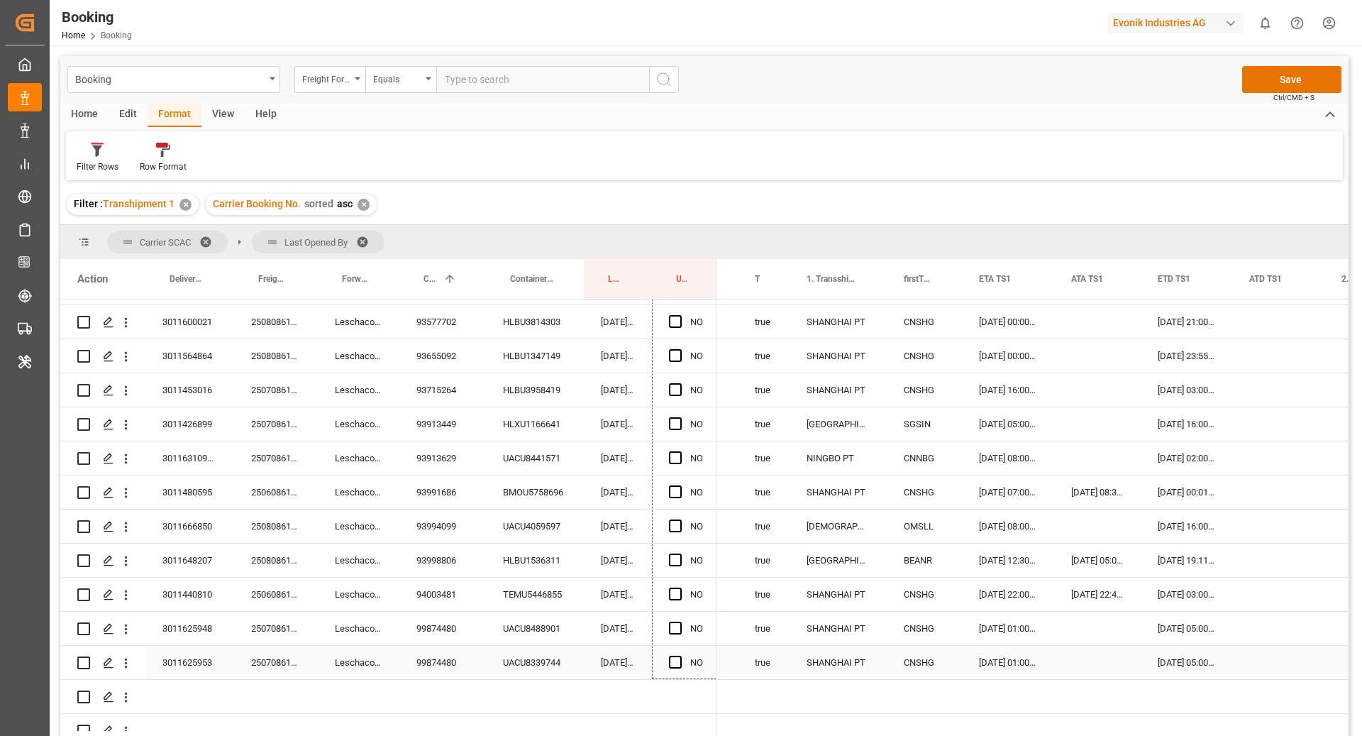
drag, startPoint x: 715, startPoint y: 377, endPoint x: 714, endPoint y: 652, distance: 275.3
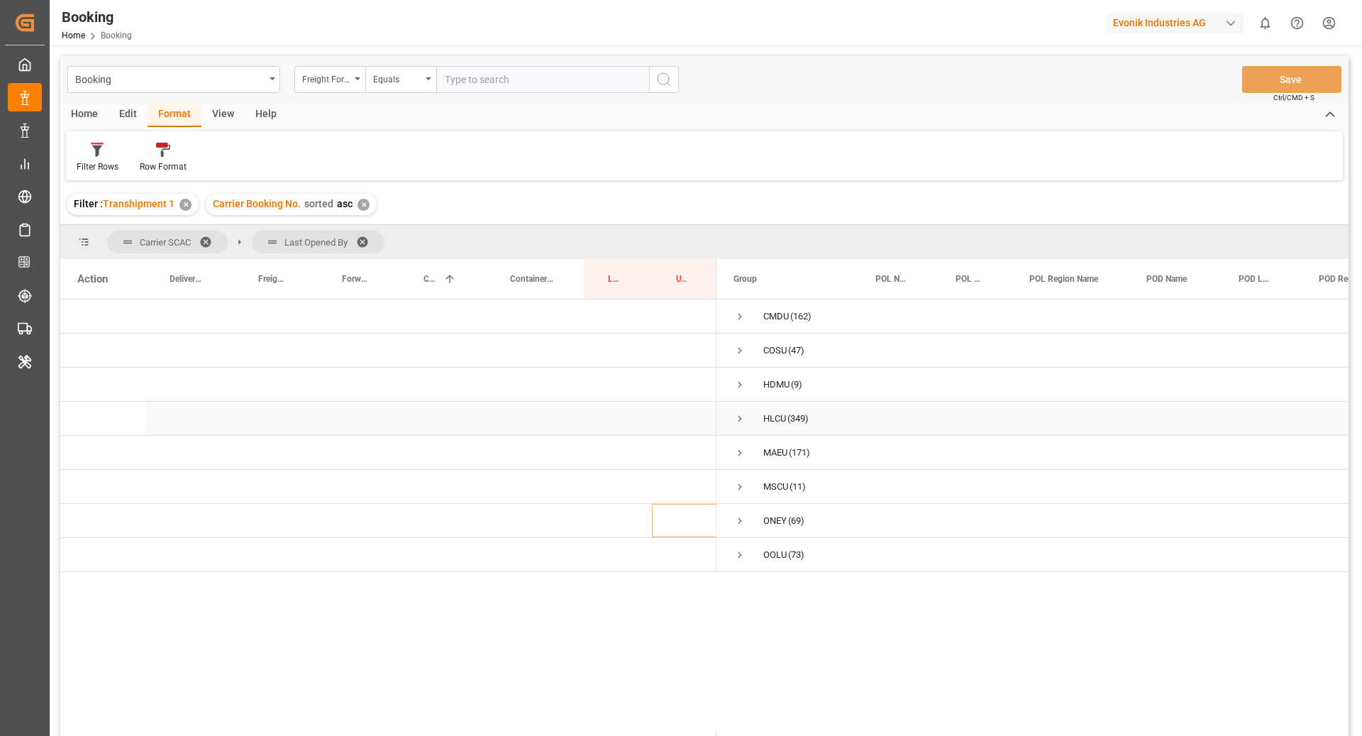
click at [737, 418] on span "Press SPACE to select this row." at bounding box center [740, 418] width 13 height 13
click at [776, 527] on span "sateesh godewar (4)" at bounding box center [788, 521] width 108 height 32
click at [770, 519] on span "Press SPACE to select this row." at bounding box center [770, 520] width 13 height 13
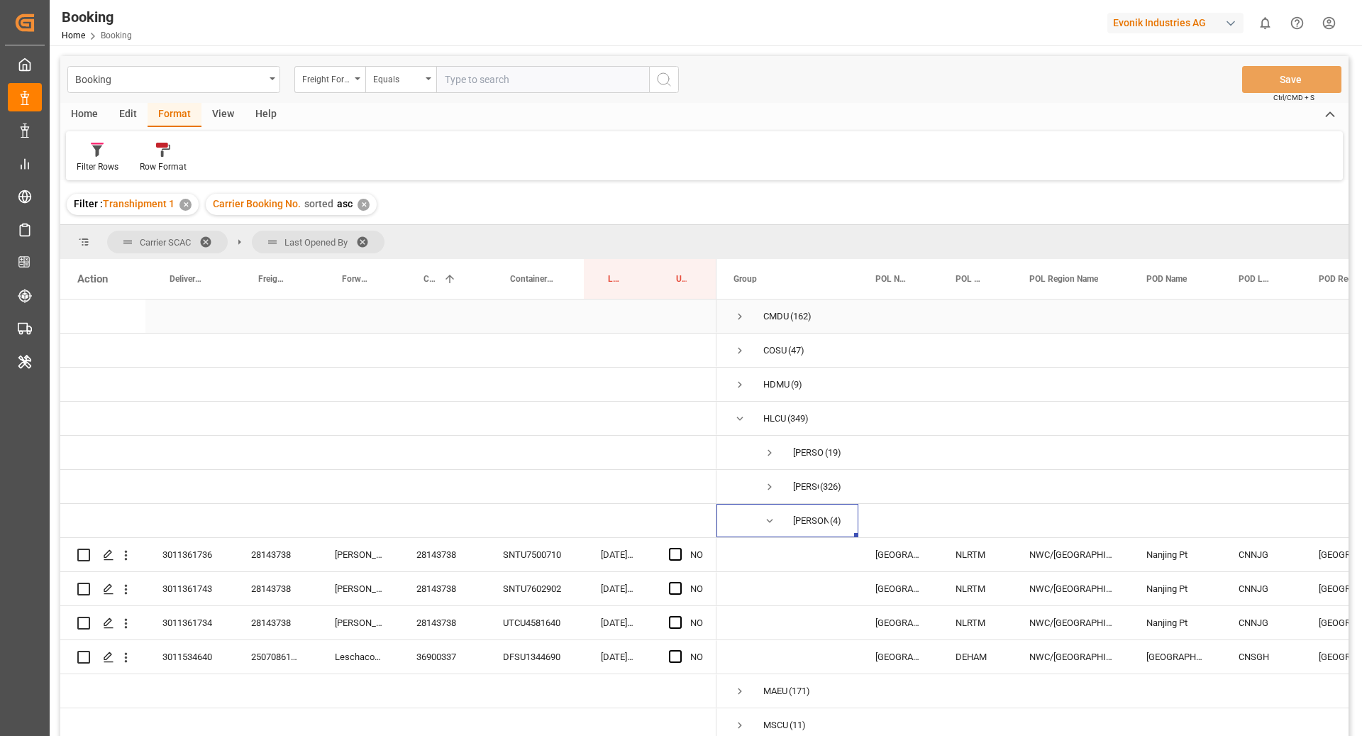
click at [739, 314] on span "Press SPACE to select this row." at bounding box center [740, 316] width 13 height 13
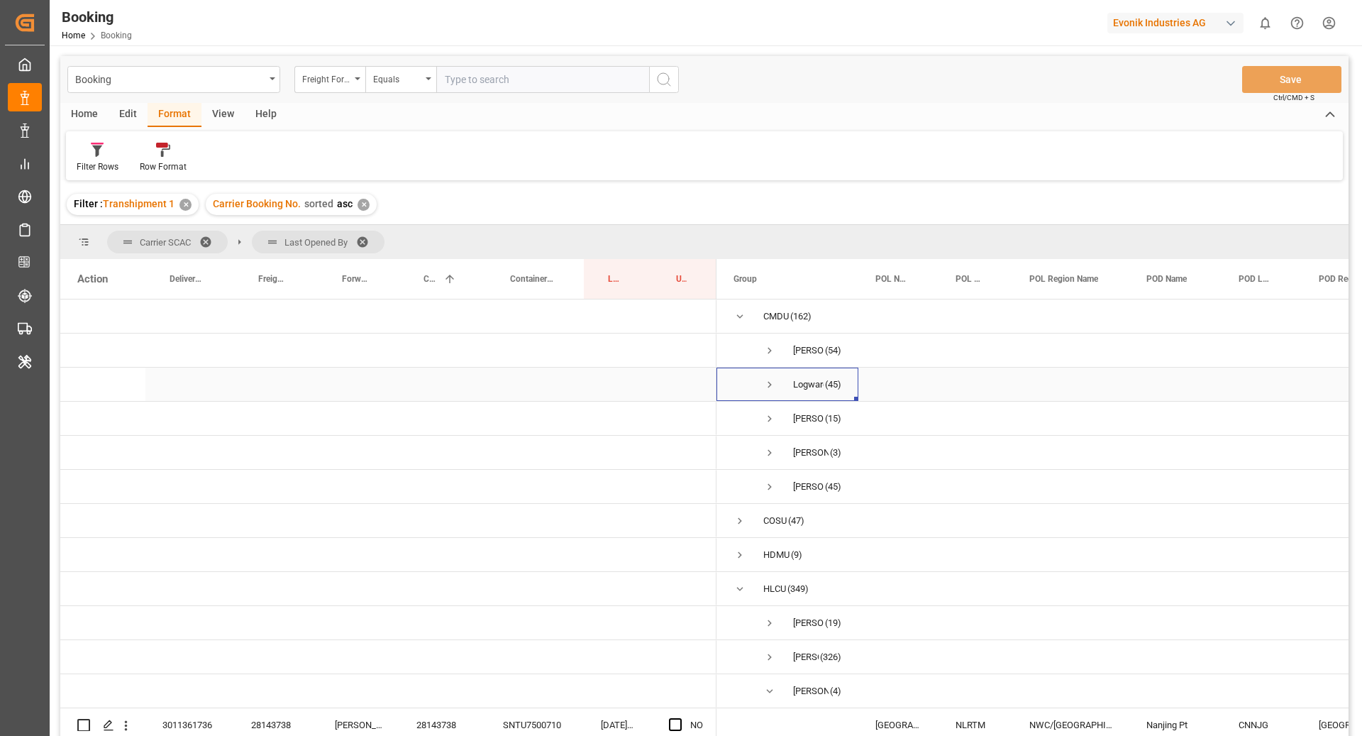
click at [766, 383] on span "Press SPACE to select this row." at bounding box center [770, 384] width 13 height 13
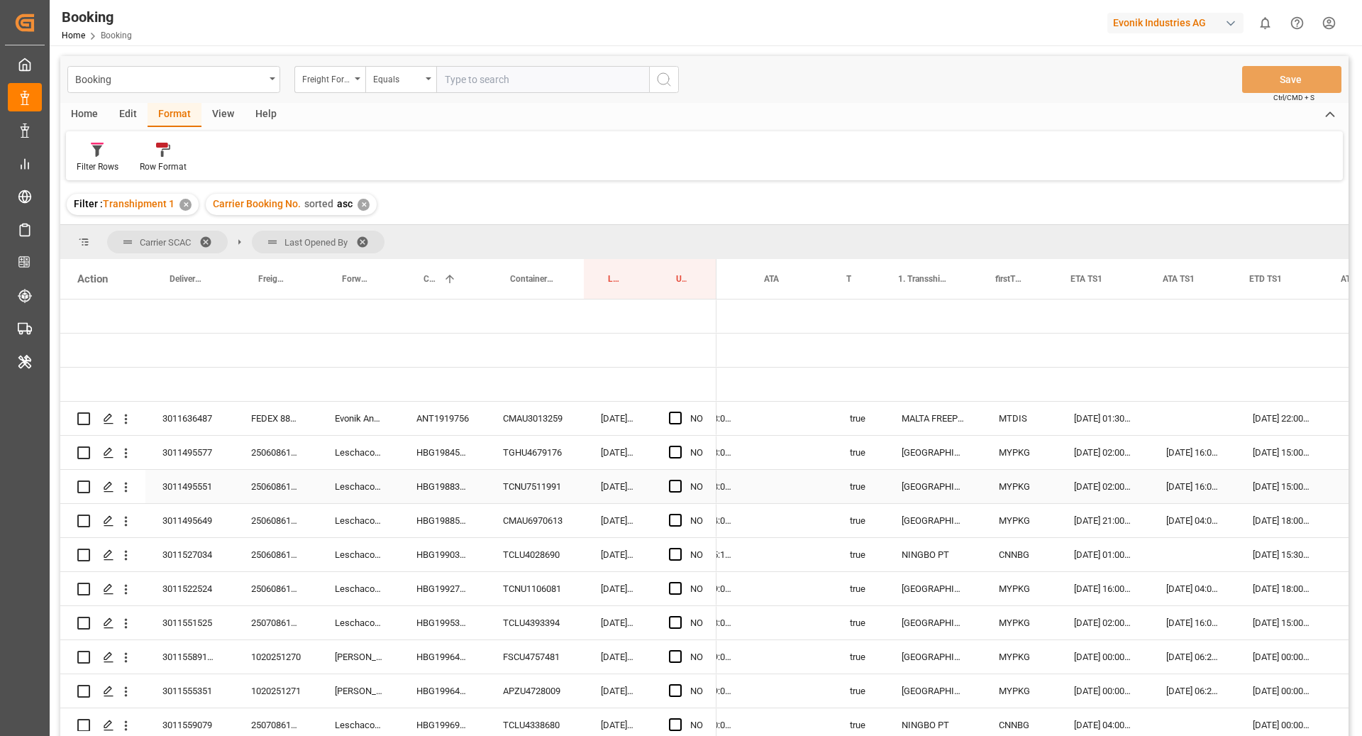
scroll to position [0, 1195]
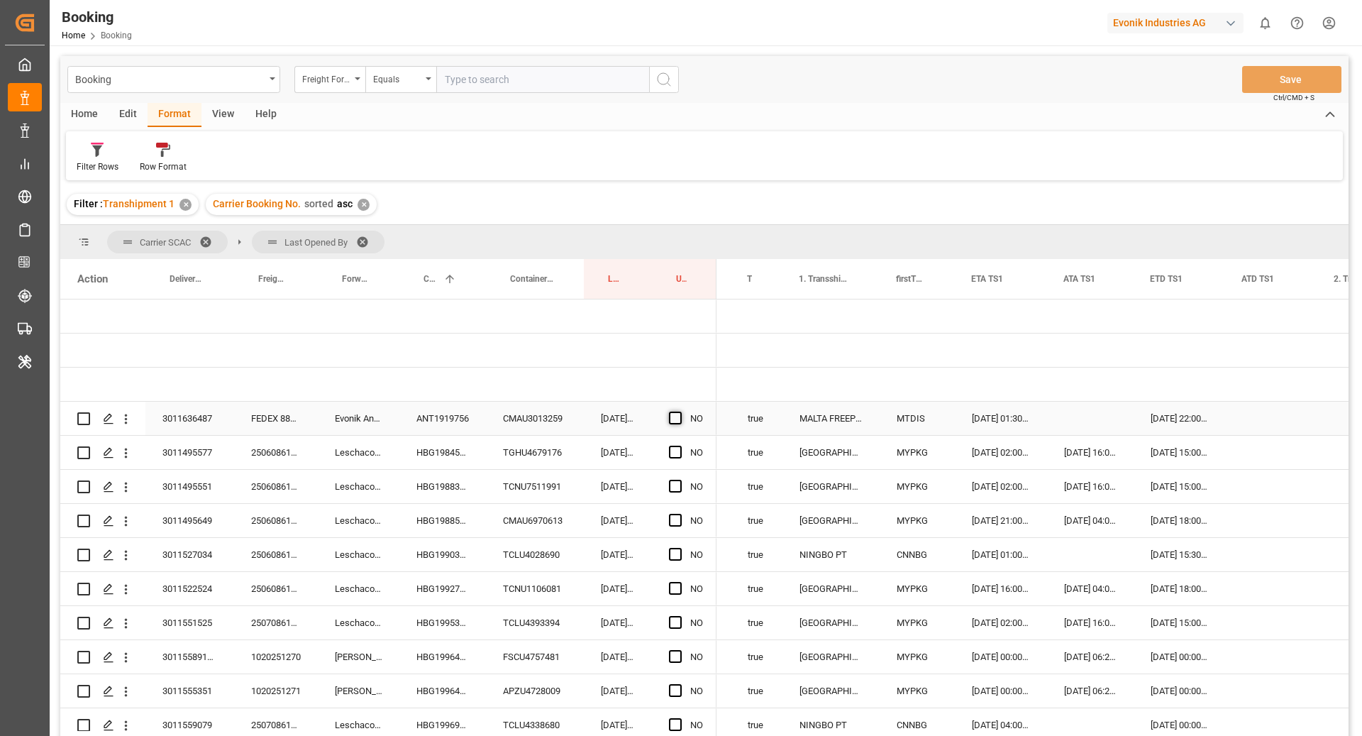
click at [673, 417] on span "Press SPACE to select this row." at bounding box center [675, 418] width 13 height 13
click at [680, 412] on input "Press SPACE to select this row." at bounding box center [680, 412] width 0 height 0
drag, startPoint x: 715, startPoint y: 432, endPoint x: 713, endPoint y: 476, distance: 44.0
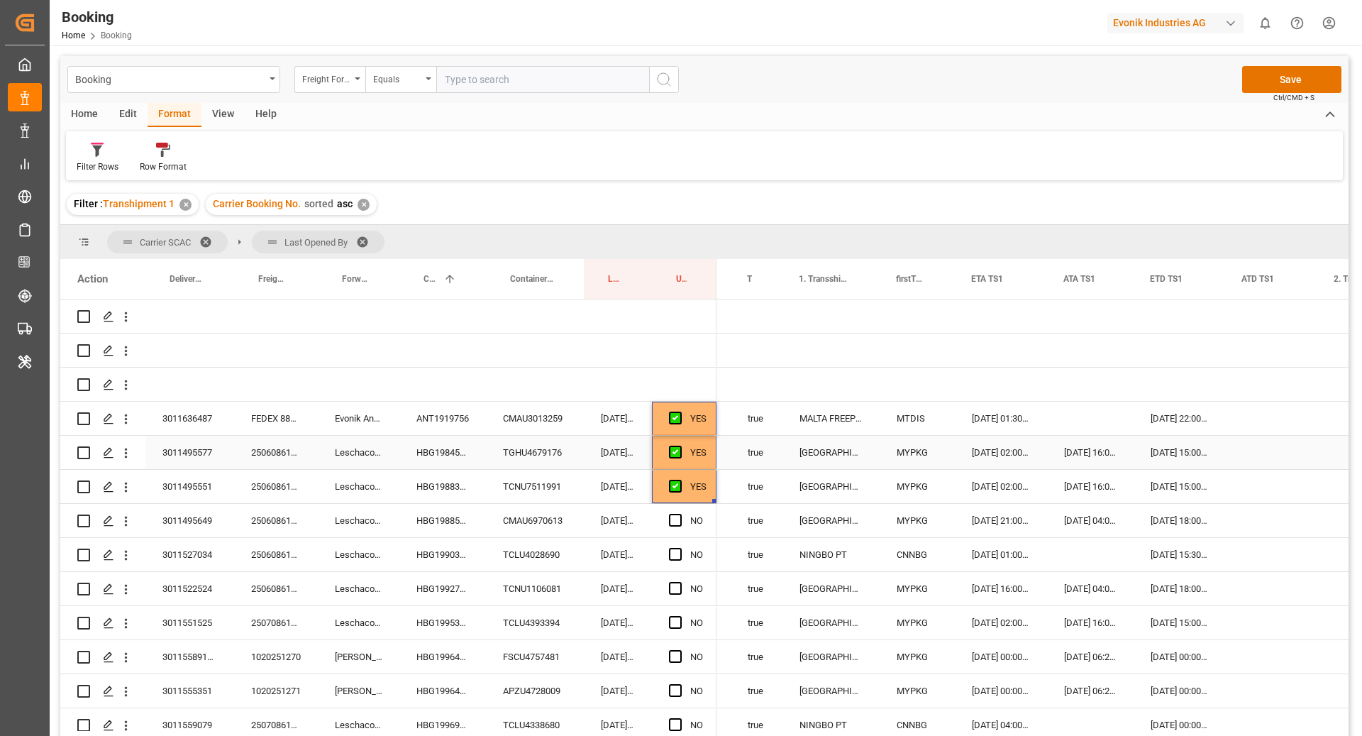
click at [465, 456] on div "HBG1984534" at bounding box center [443, 452] width 87 height 33
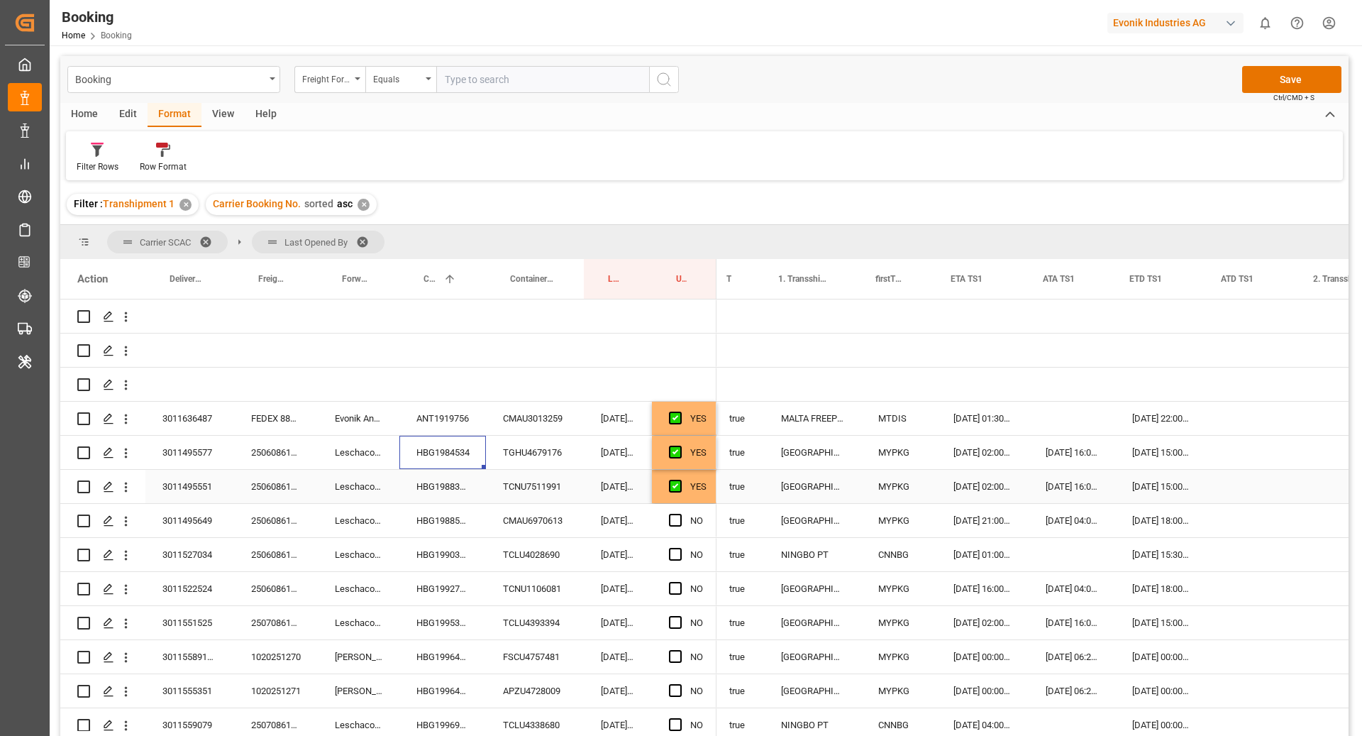
scroll to position [0, 1316]
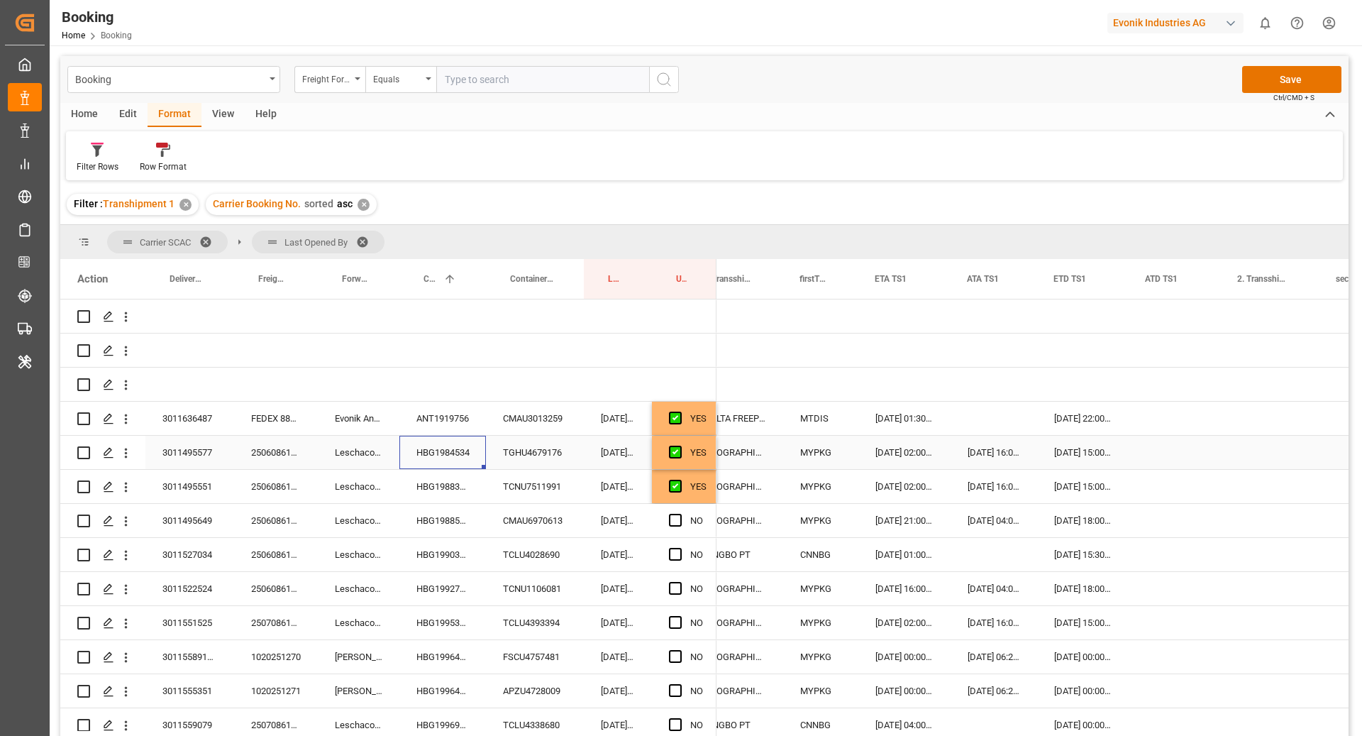
click at [1084, 448] on div "27.08.2025 15:00:00" at bounding box center [1083, 452] width 92 height 33
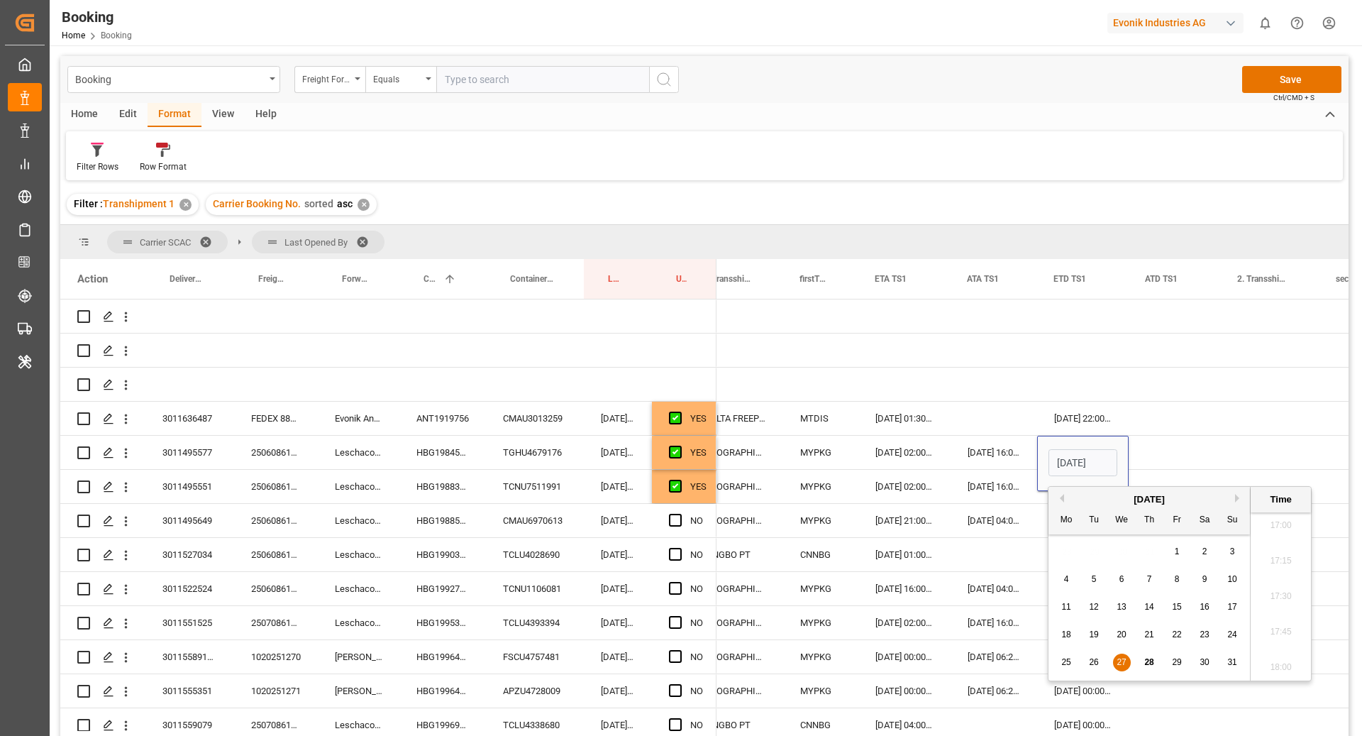
click at [1240, 498] on button "Next Month" at bounding box center [1239, 498] width 9 height 9
click at [1124, 554] on span "3" at bounding box center [1122, 551] width 5 height 10
type input "03.09.2025 15:00"
click at [1192, 441] on div "Press SPACE to select this row." at bounding box center [1175, 452] width 92 height 33
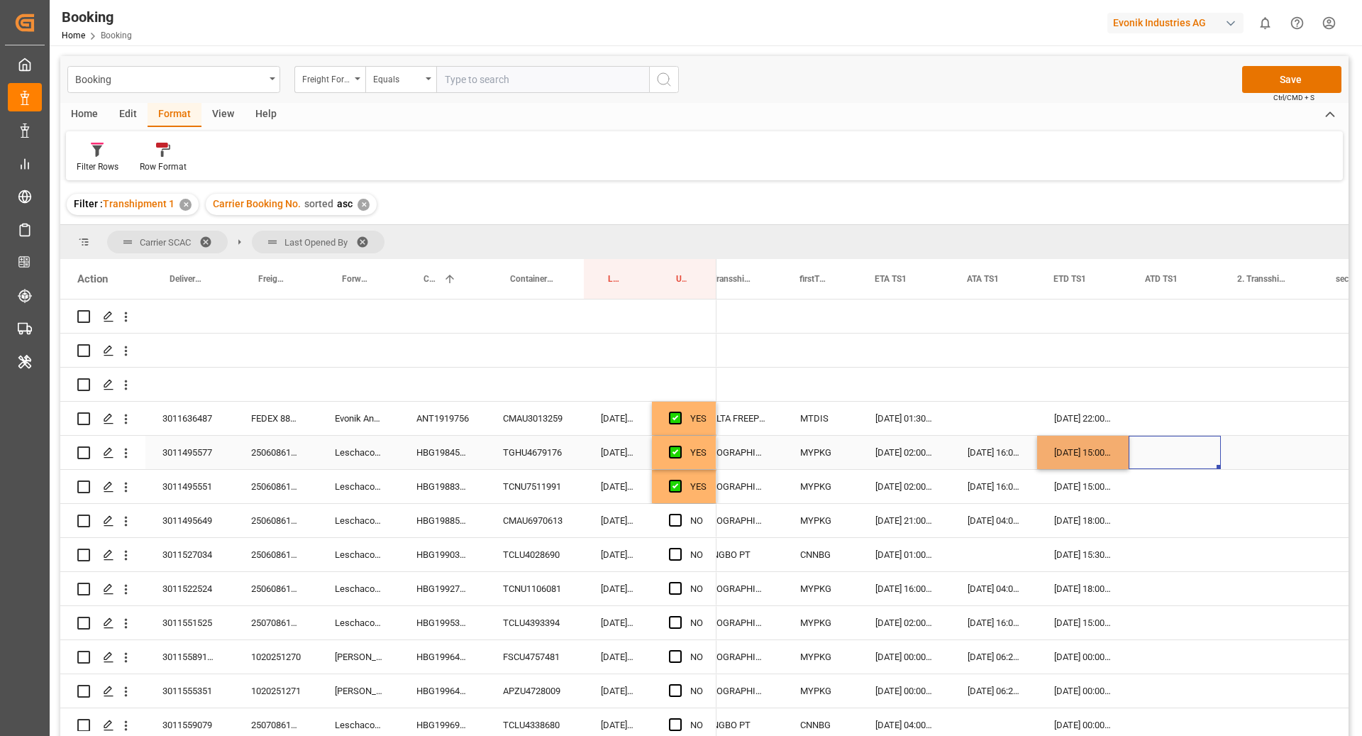
click at [1129, 449] on div "Press SPACE to select this row." at bounding box center [1175, 452] width 92 height 33
click at [1072, 454] on div "03.09.2025 15:00:00" at bounding box center [1083, 452] width 92 height 33
drag, startPoint x: 1126, startPoint y: 465, endPoint x: 1127, endPoint y: 490, distance: 25.6
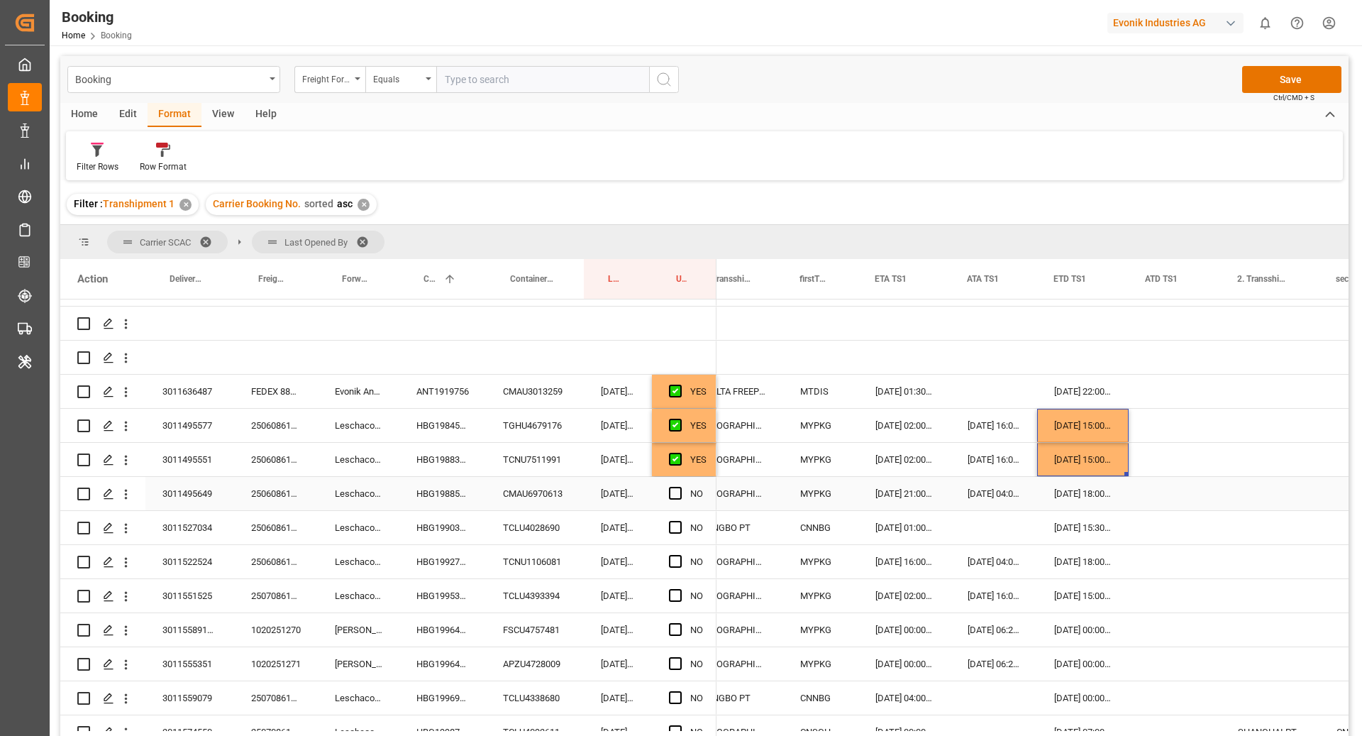
scroll to position [27, 0]
click at [674, 492] on span "Press SPACE to select this row." at bounding box center [675, 493] width 13 height 13
click at [680, 487] on input "Press SPACE to select this row." at bounding box center [680, 487] width 0 height 0
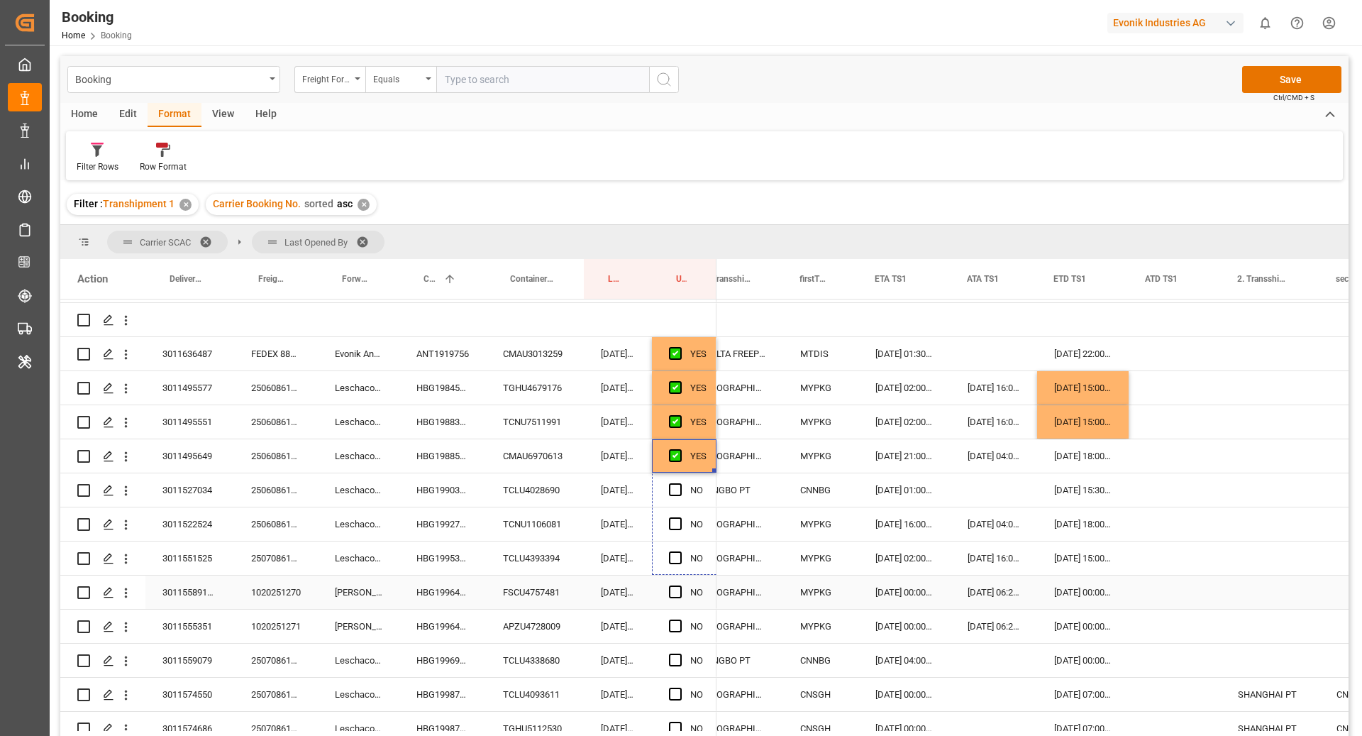
scroll to position [68, 0]
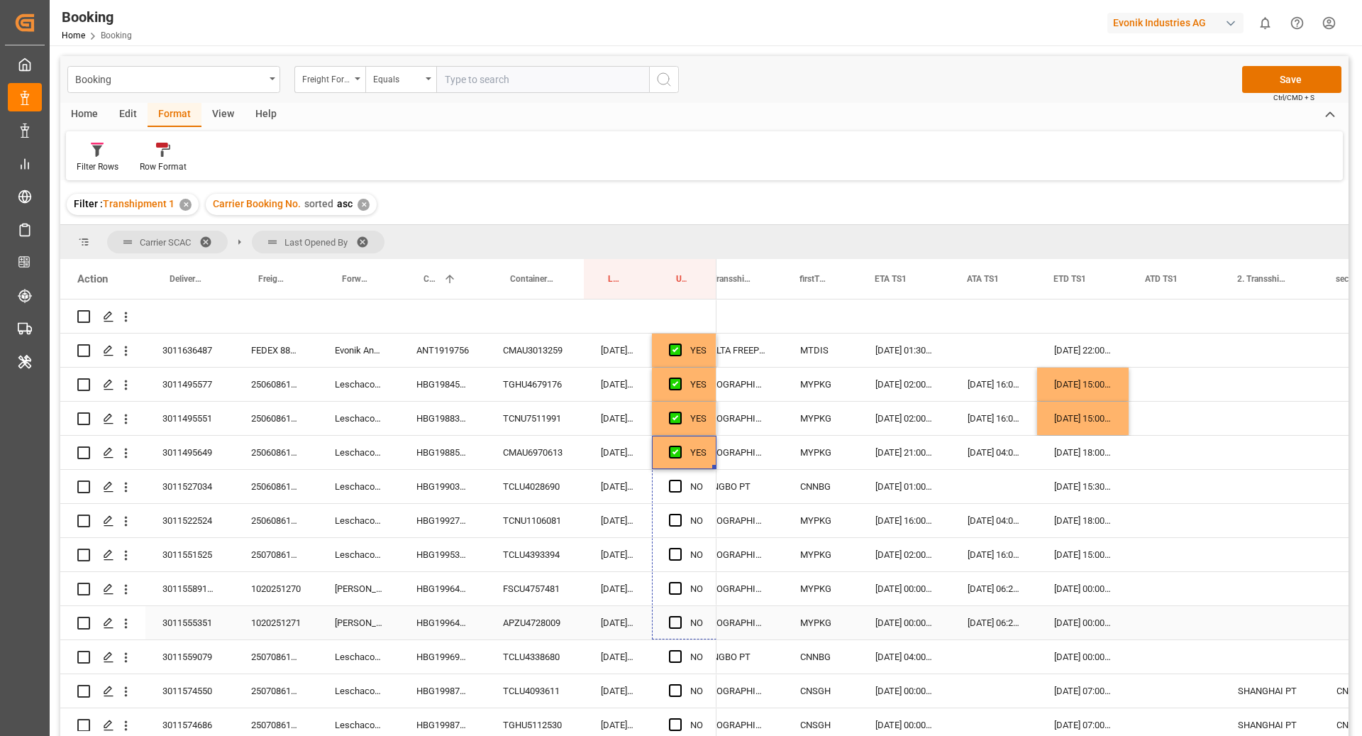
drag, startPoint x: 715, startPoint y: 507, endPoint x: 701, endPoint y: 623, distance: 116.5
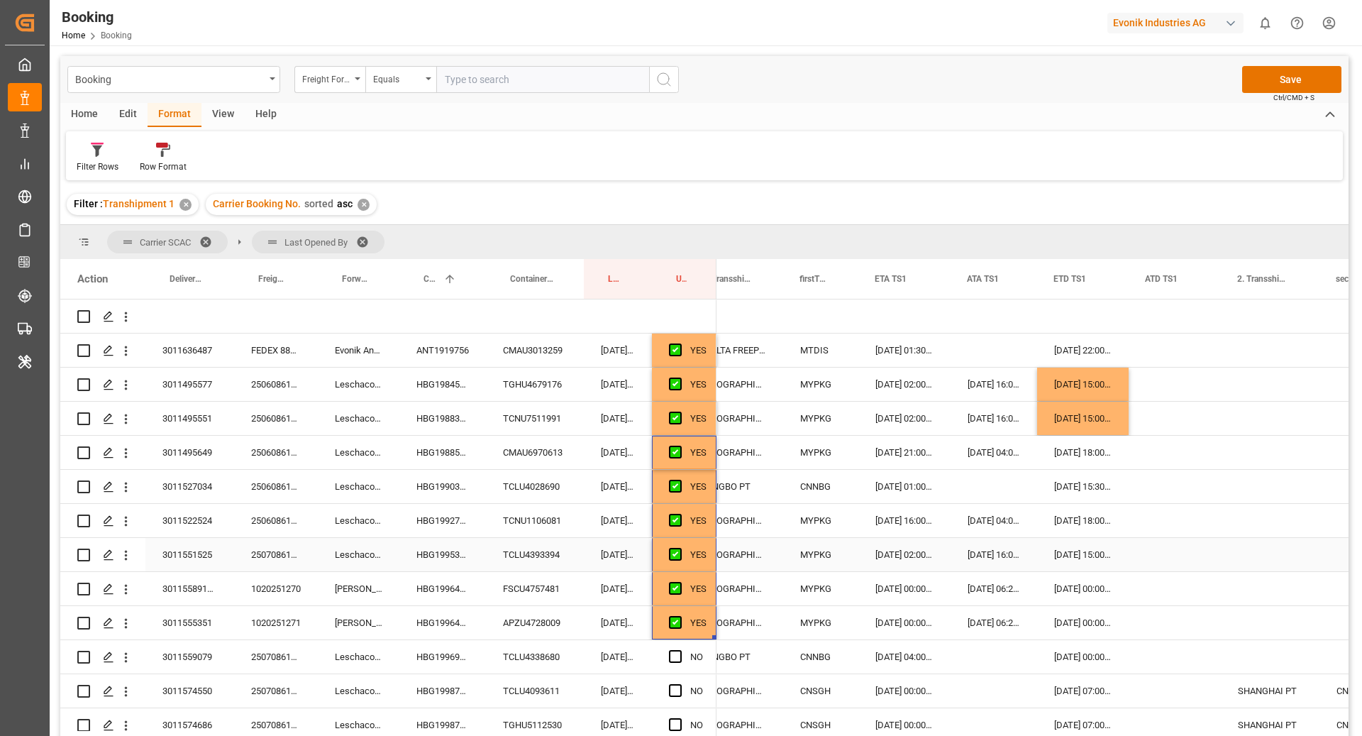
click at [522, 558] on div "TCLU4393394" at bounding box center [535, 554] width 98 height 33
click at [409, 559] on div "HBG1995357" at bounding box center [443, 554] width 87 height 33
click at [1073, 422] on div "03.09.2025 15:00:00" at bounding box center [1083, 418] width 92 height 33
click at [1074, 545] on div "27.08.2025 15:00:00" at bounding box center [1083, 554] width 92 height 33
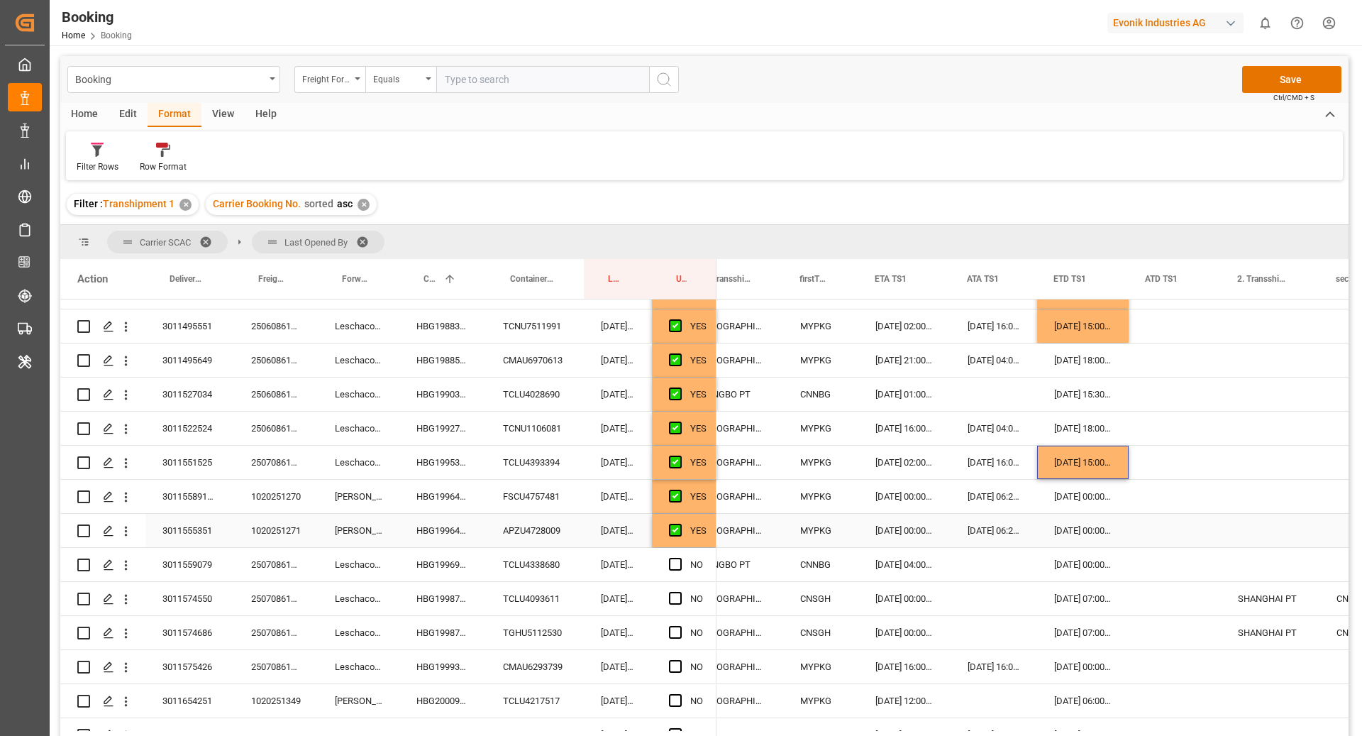
scroll to position [174, 0]
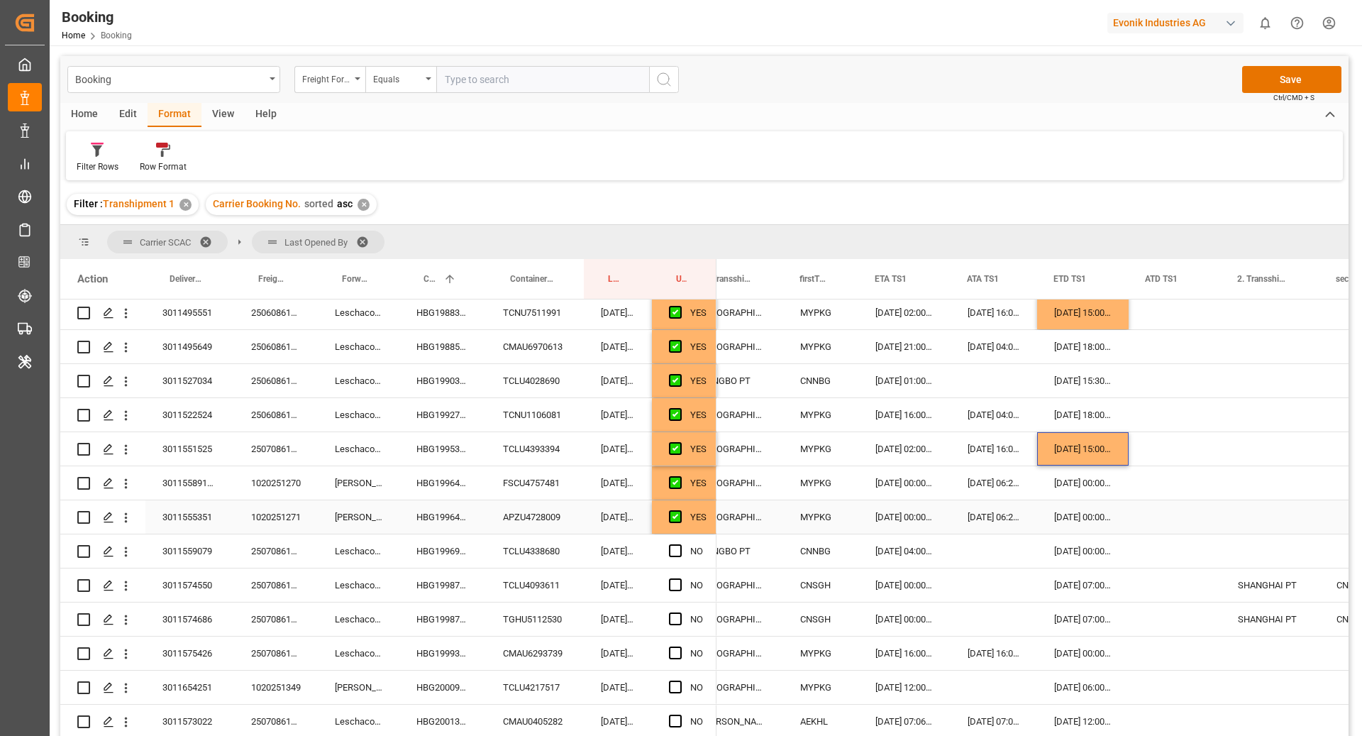
click at [693, 526] on div "YES" at bounding box center [698, 517] width 16 height 33
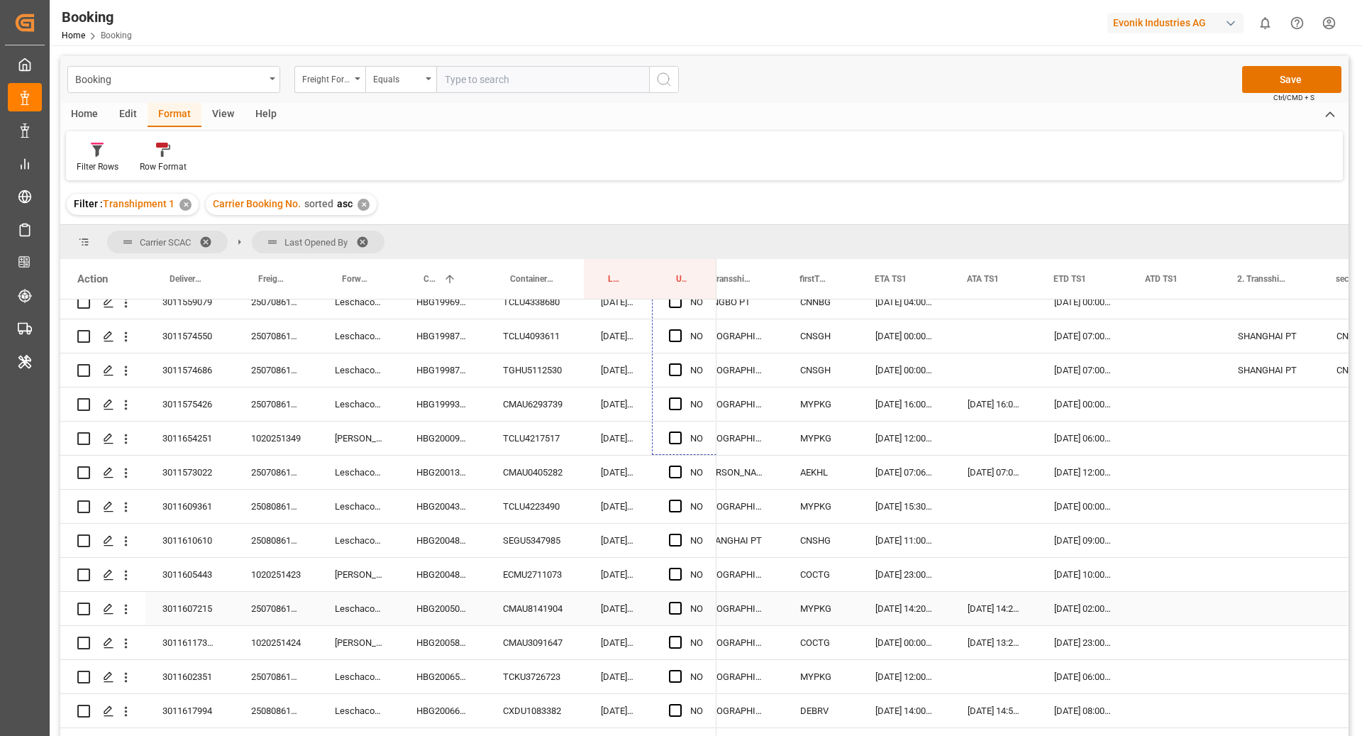
scroll to position [426, 0]
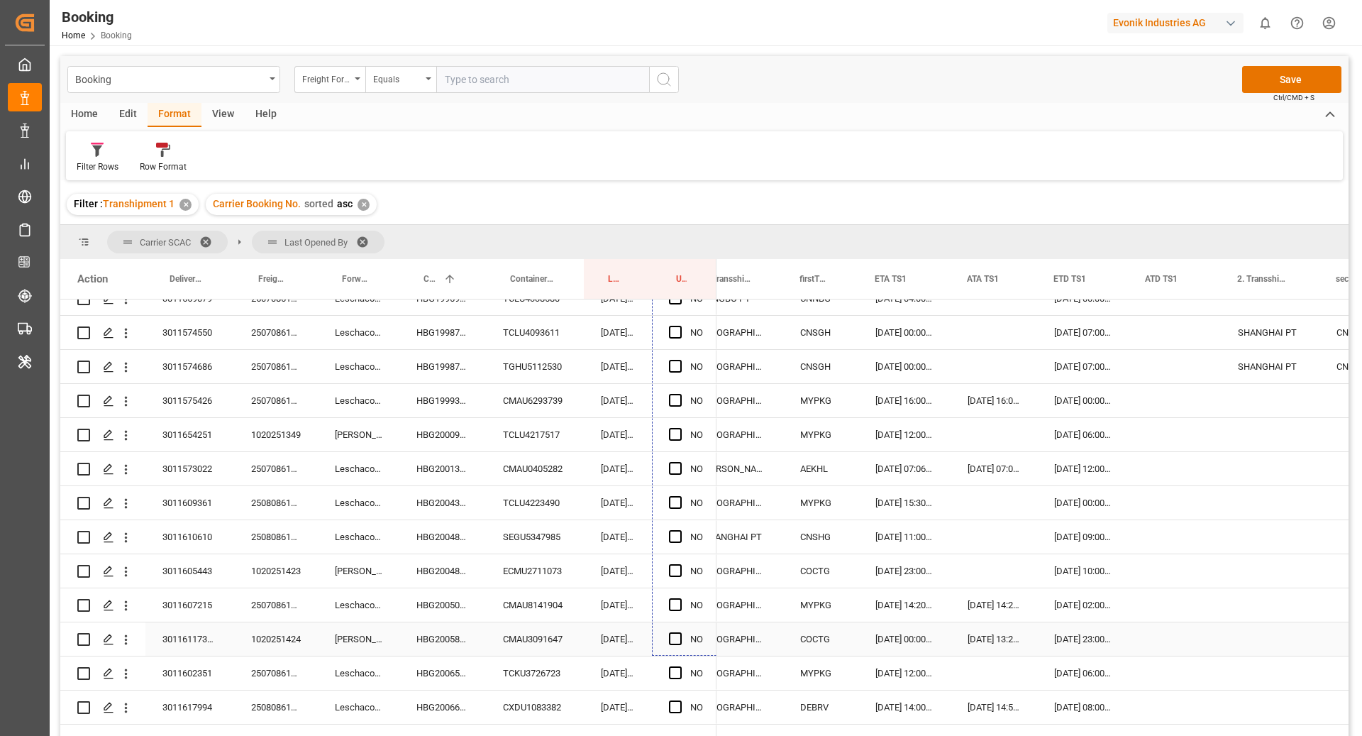
drag, startPoint x: 716, startPoint y: 530, endPoint x: 703, endPoint y: 633, distance: 103.7
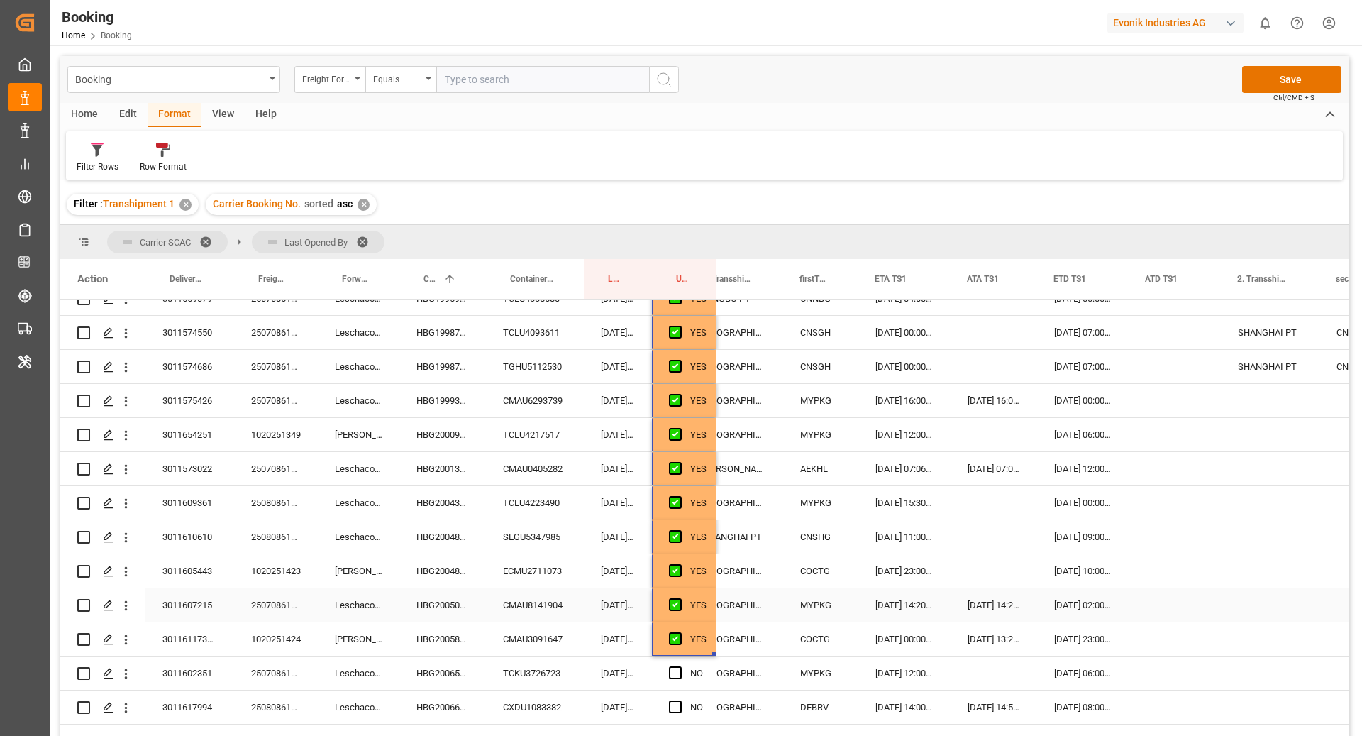
click at [461, 605] on div "HBG2005005" at bounding box center [443, 604] width 87 height 33
click at [1080, 613] on div "28.08.2025 02:00:00" at bounding box center [1083, 604] width 92 height 33
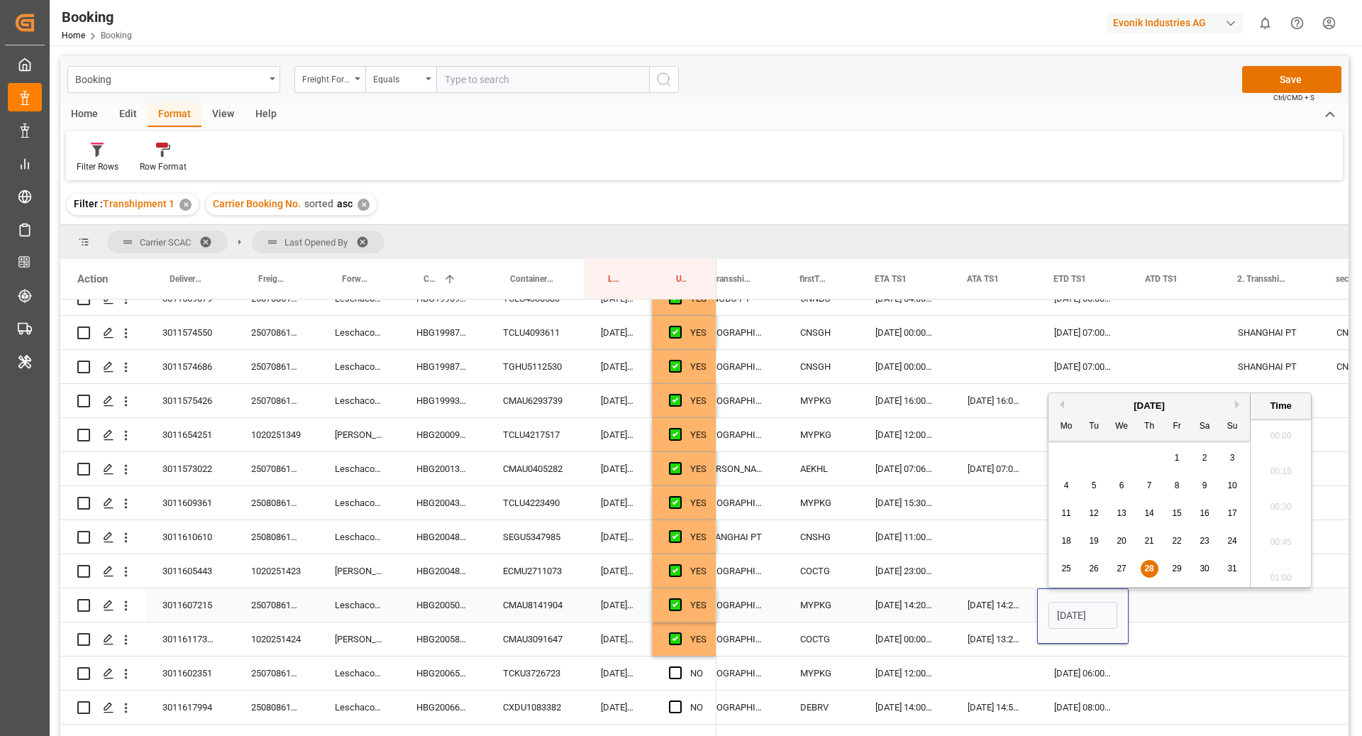
scroll to position [0, 45]
click at [1199, 570] on div "30" at bounding box center [1205, 569] width 18 height 17
type input "30.08.2025 02:00"
click at [1204, 612] on div "Press SPACE to select this row." at bounding box center [1175, 604] width 92 height 33
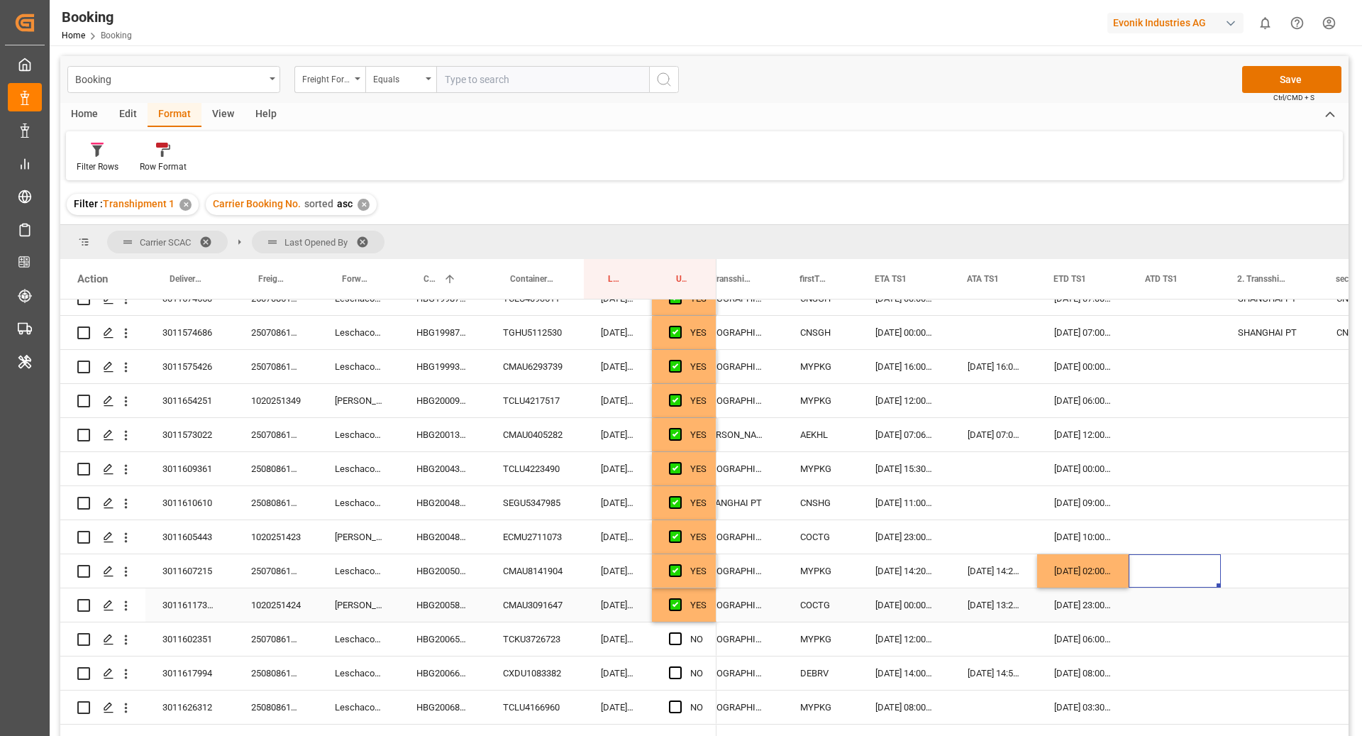
scroll to position [464, 0]
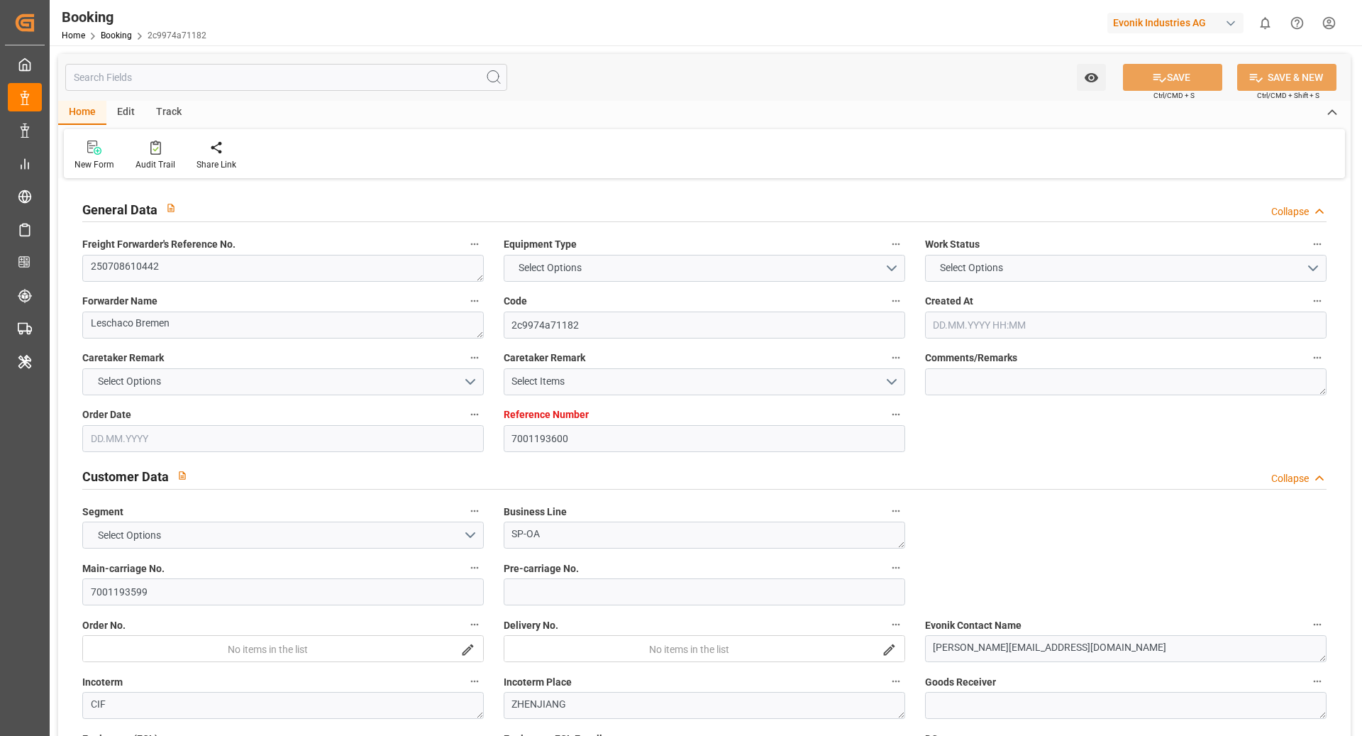
type input "7001193600"
type input "9943906"
type input "9943865"
type input "Hapag Lloyd"
type input "Hapag Lloyd Aktiengesellschaft"
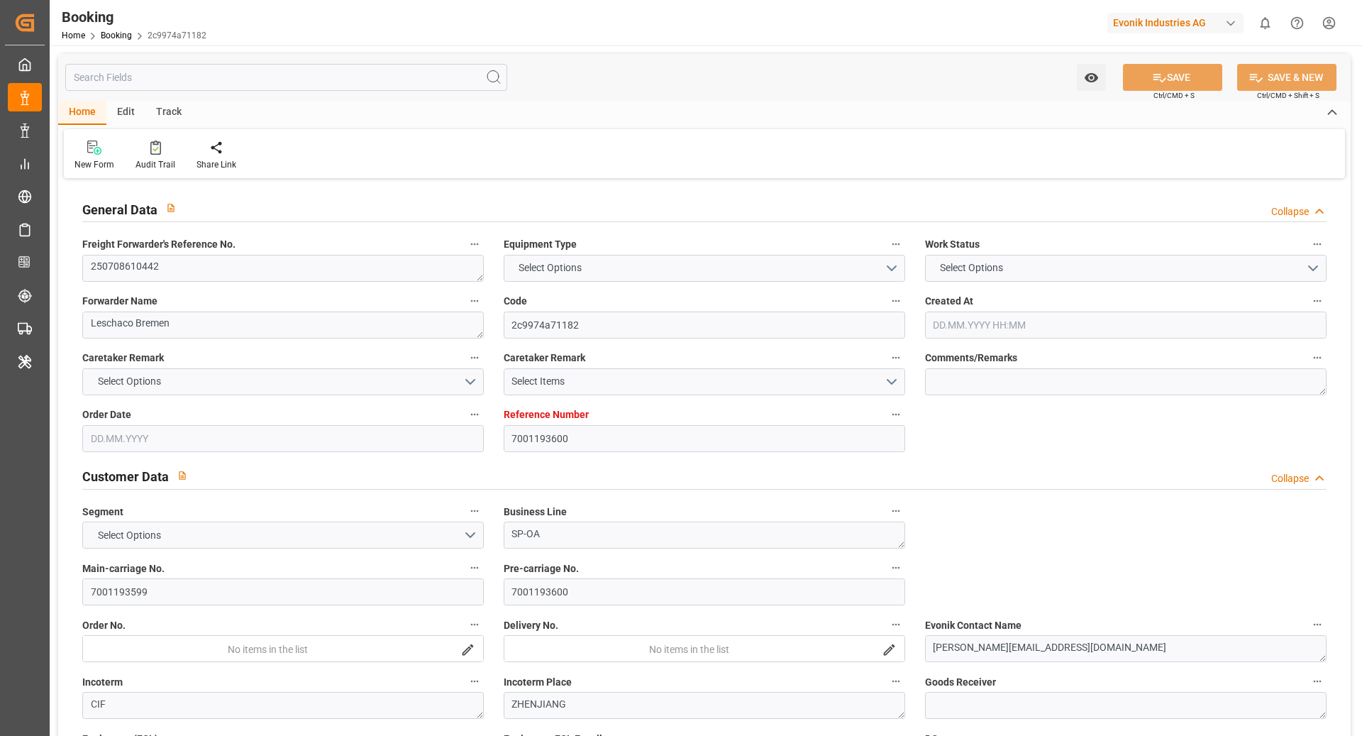
type input "NLRTM"
type input "CNZHE"
type input "CNNBG"
type input "45"
type input "0"
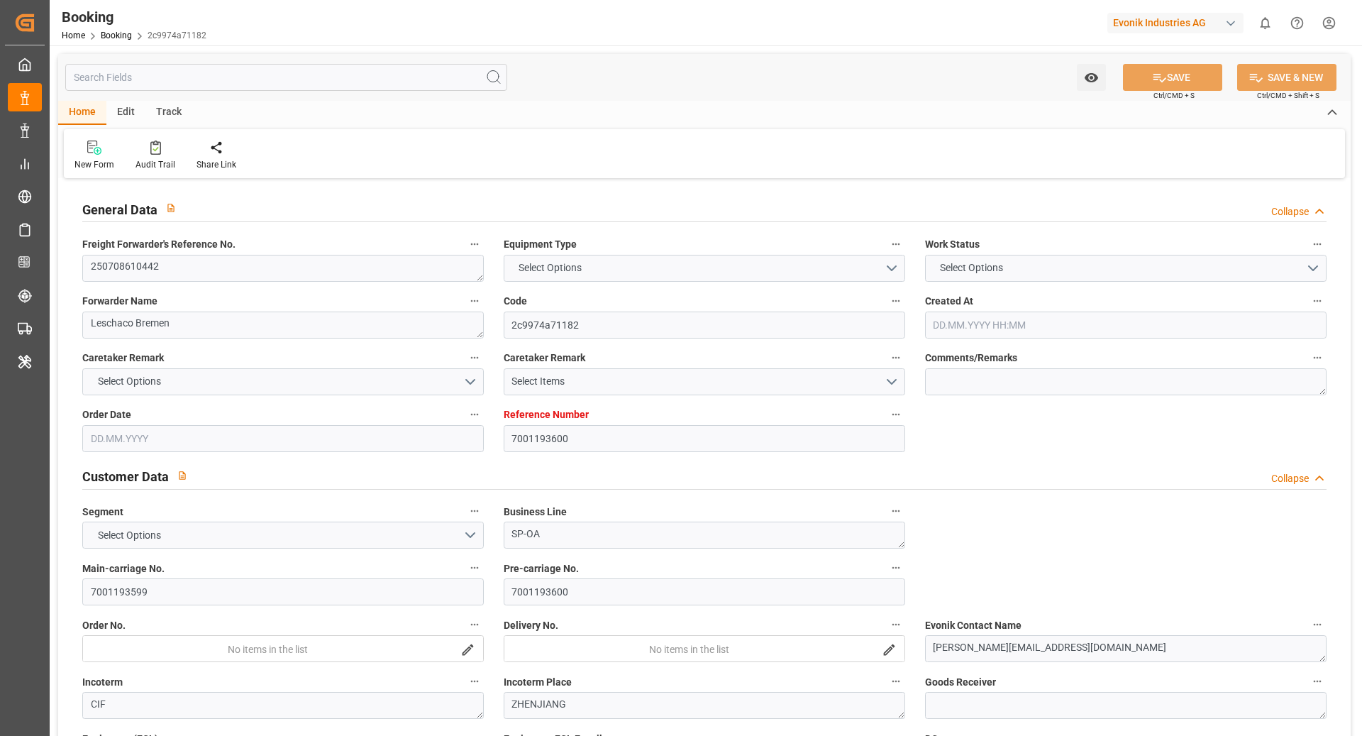
type input "NLRTM"
type input "CNZHE"
type input "12.06.2025 09:11"
type input "12.06.2025"
type input "20.09.2025"
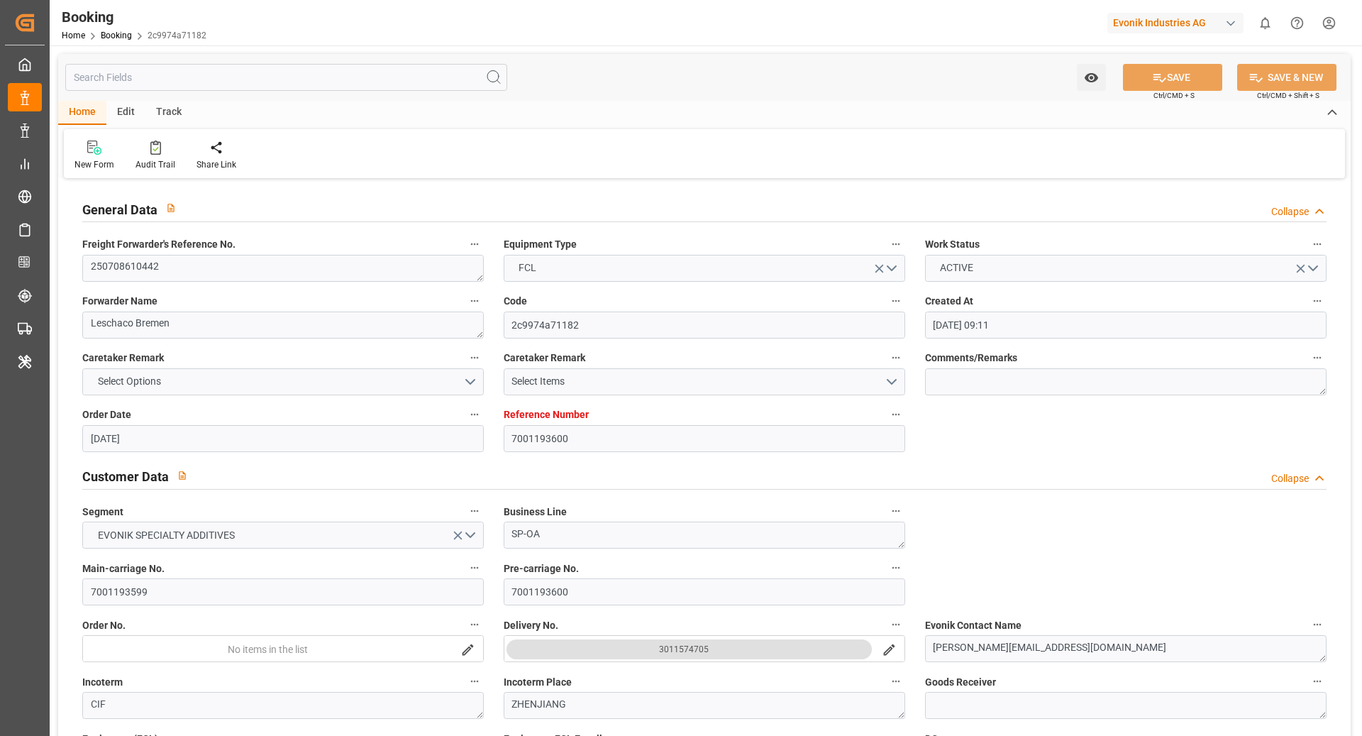
type input "24.06.2025"
type input "16.06.2025"
type input "17.06.2025"
type input "11.07.2025 15:00"
type input "04.07.2025 00:00"
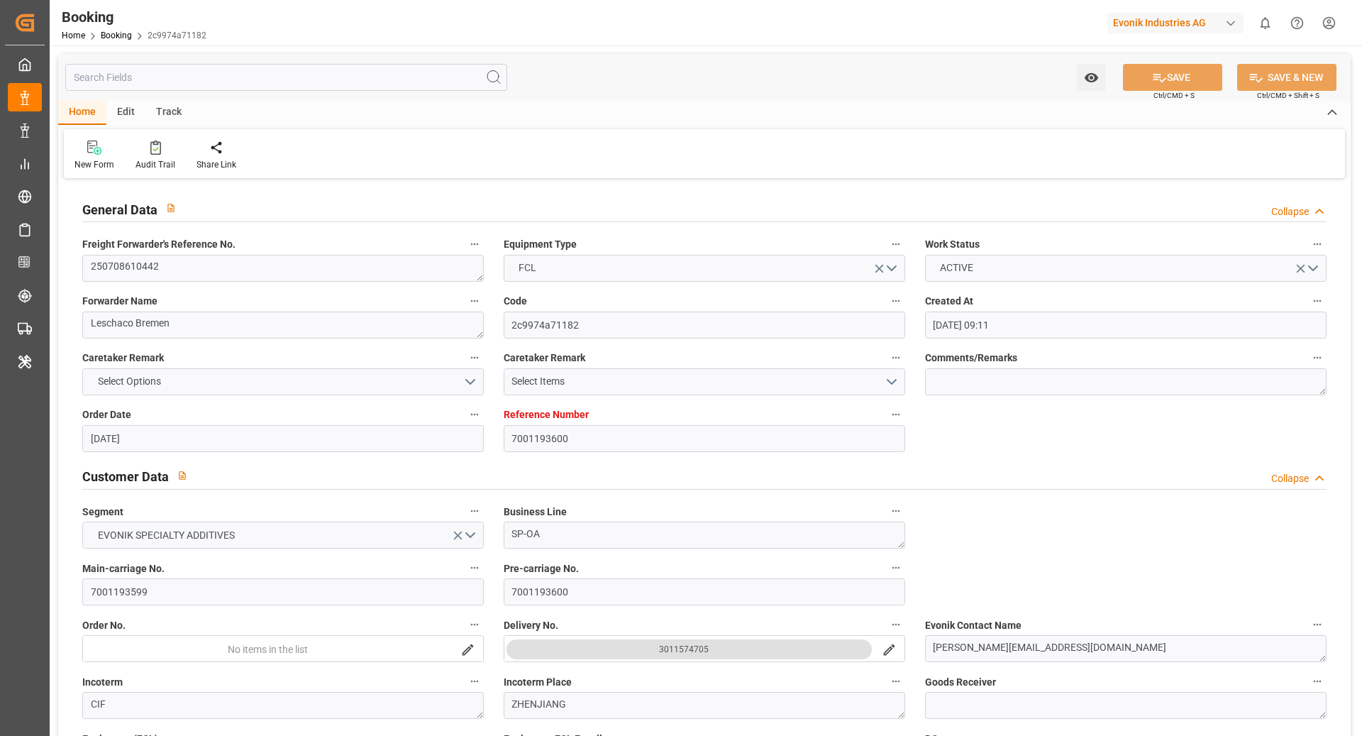
type input "11.07.2025 20:24"
type input "07.07.2025 14:46"
type input "31.08.2025 00:00"
type input "24.08.2025 00:00"
type input "23.08.2025 22:00"
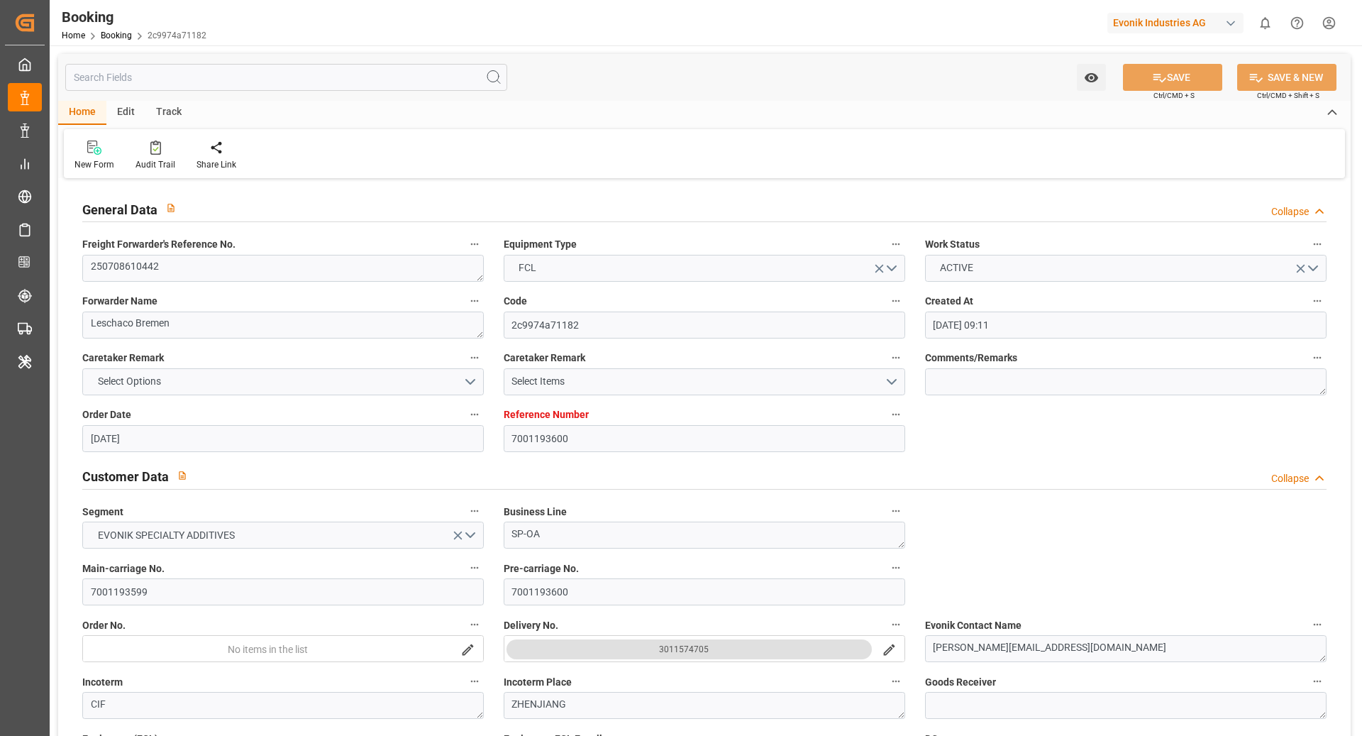
type input "16.08.2025 00:00"
type input "24.08.2025 00:54"
type input "25.08.2025 00:00"
type input "18.08.2025 00:00"
type input "24.06.2025"
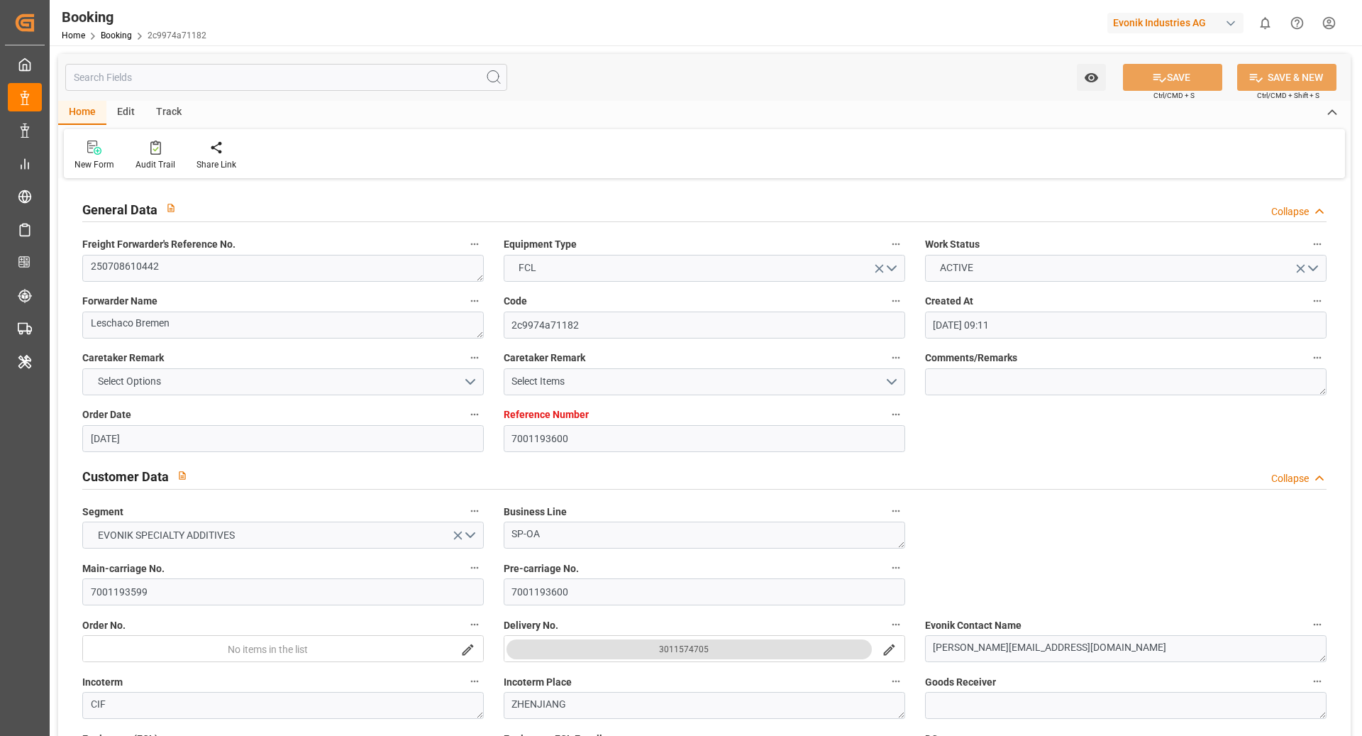
type input "27.08.2025 14:06"
type input "27.08.2025"
type input "23.06.2025 15:00"
type input "25.06.2025 12:00"
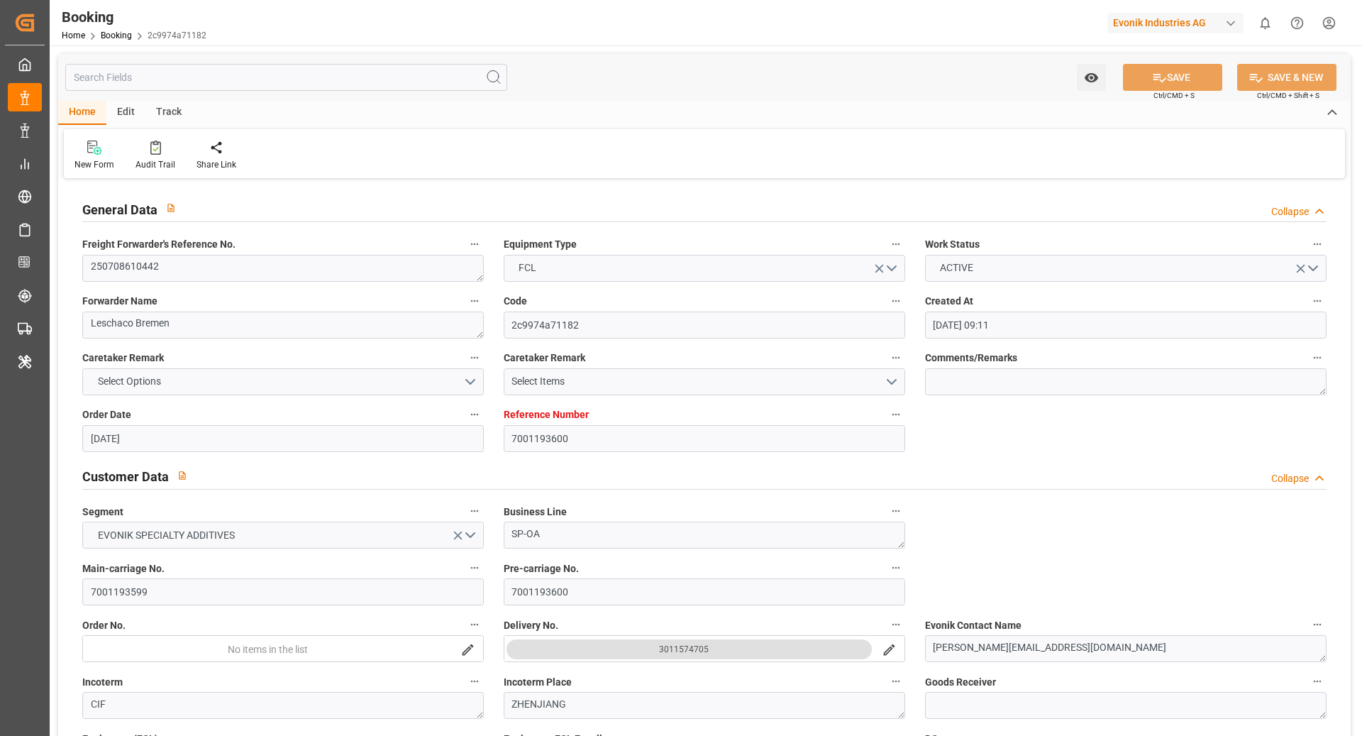
type input "27.06.2025 12:00"
type input "10.07.2025 16:46"
type input "11.07.2025 15:00"
type input "11.07.2025 21:48"
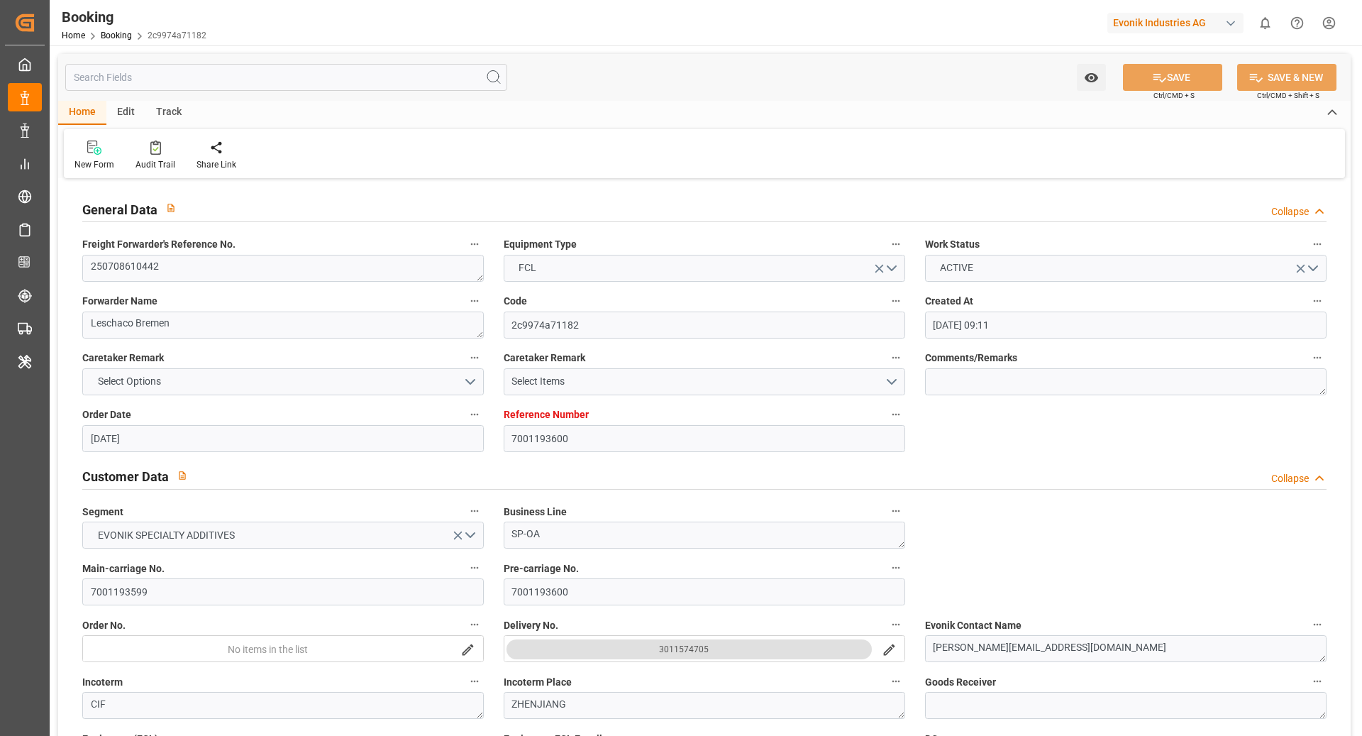
type input "23.08.2025 22:00"
type input "24.08.2025 00:46"
type input "24.08.2025 00:54"
type input "24.08.2025 15:11"
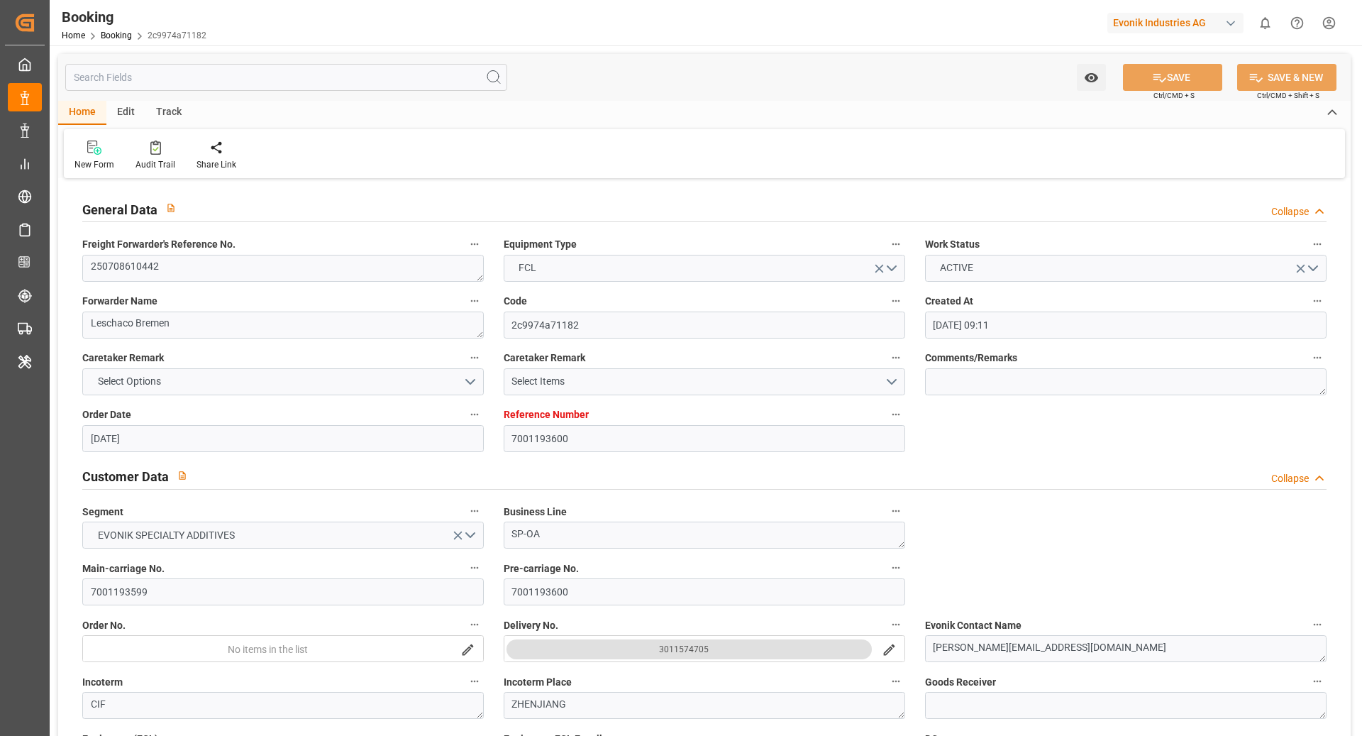
type input "24.08.2025 02:53"
type input "25.08.2025 12:00"
type input "18.08.2025 12:00"
type input "31.08.2025 12:00"
type input "24.08.2025 12:00"
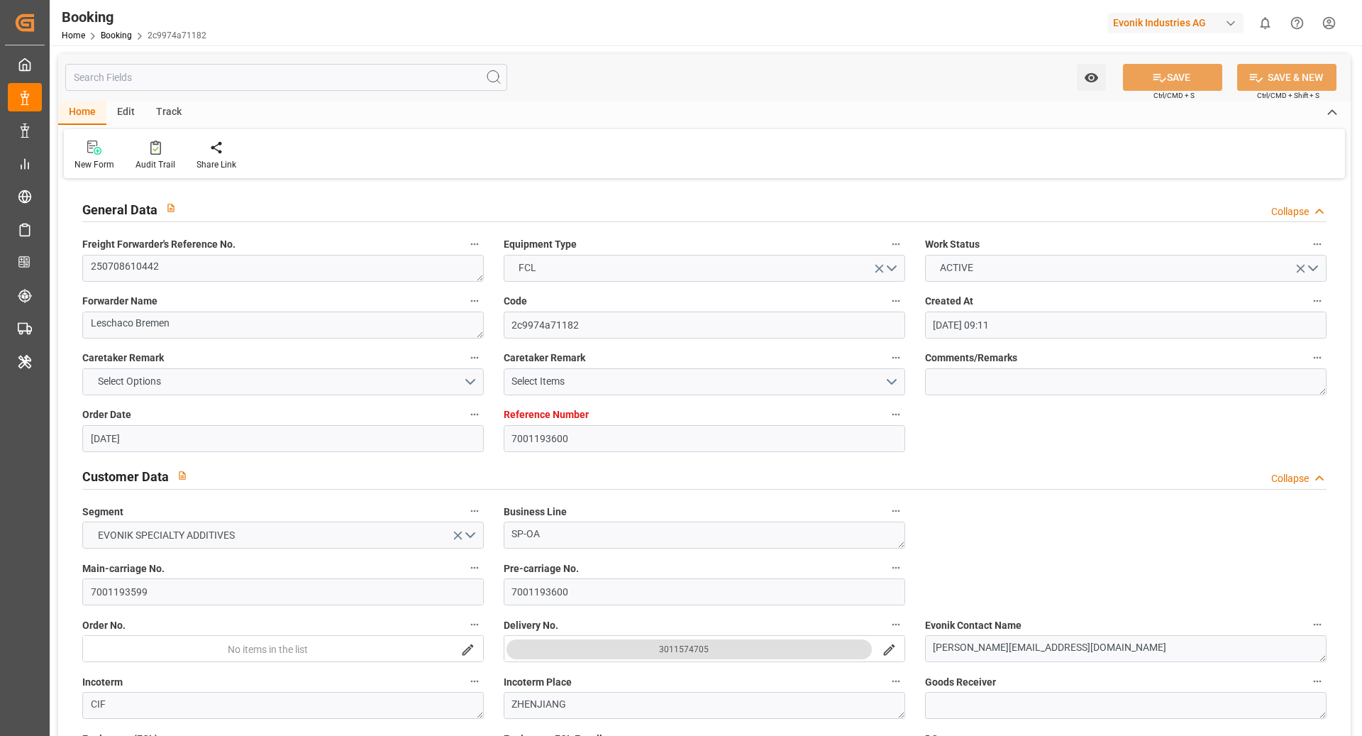
type input "04.09.2025 12:00"
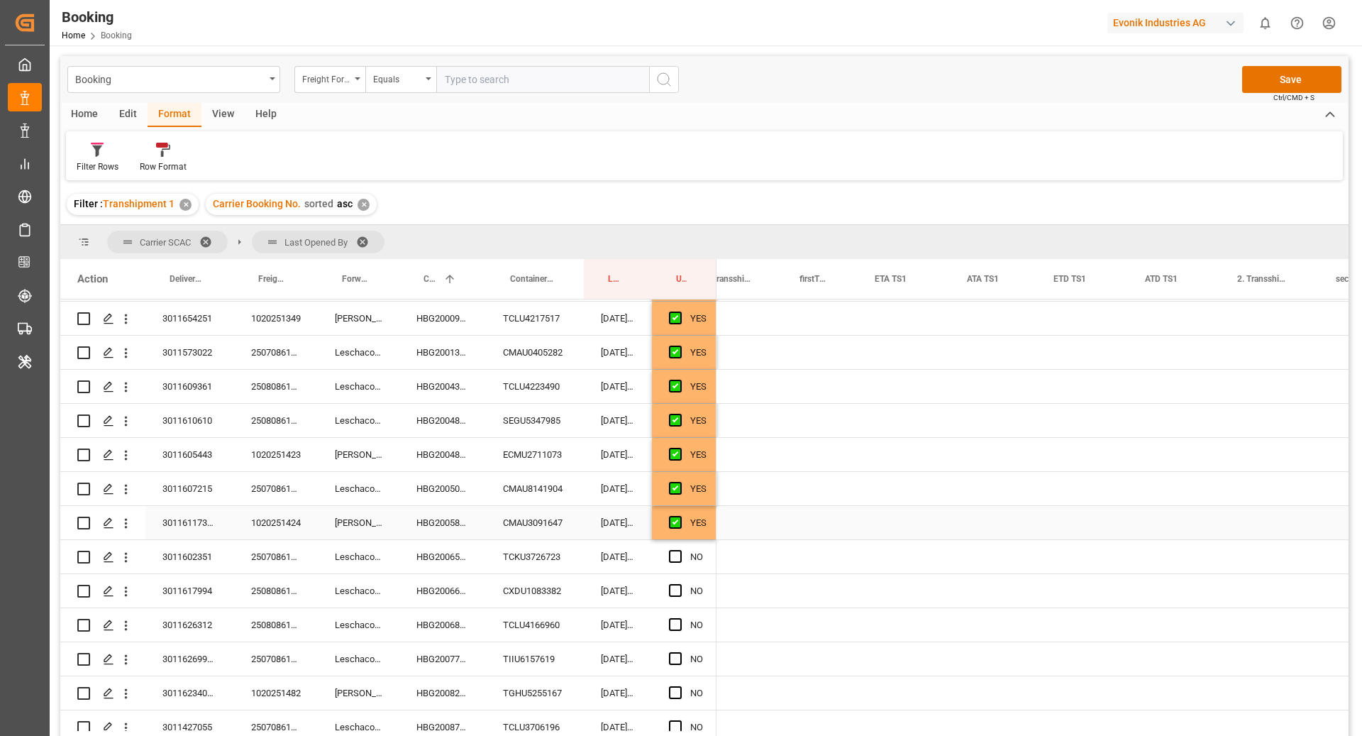
scroll to position [0, 1392]
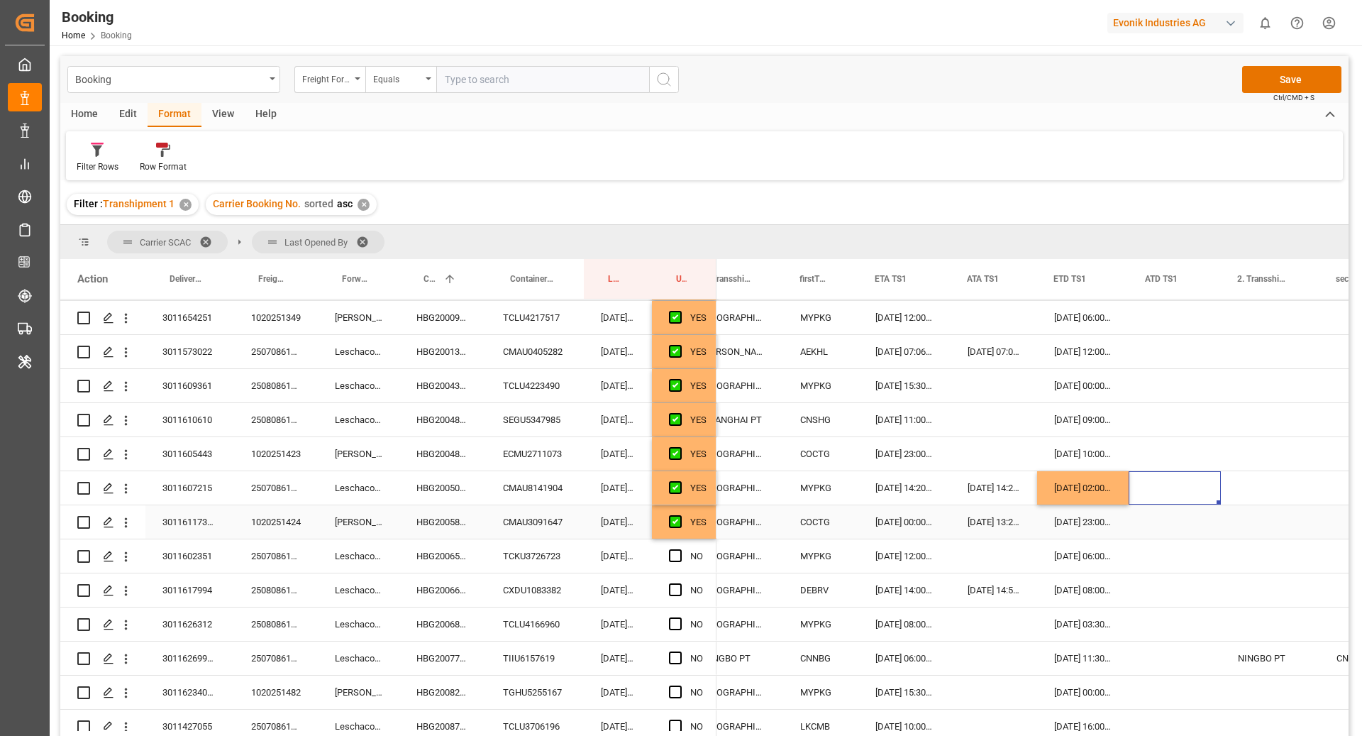
click at [700, 527] on div "YES" at bounding box center [698, 522] width 16 height 33
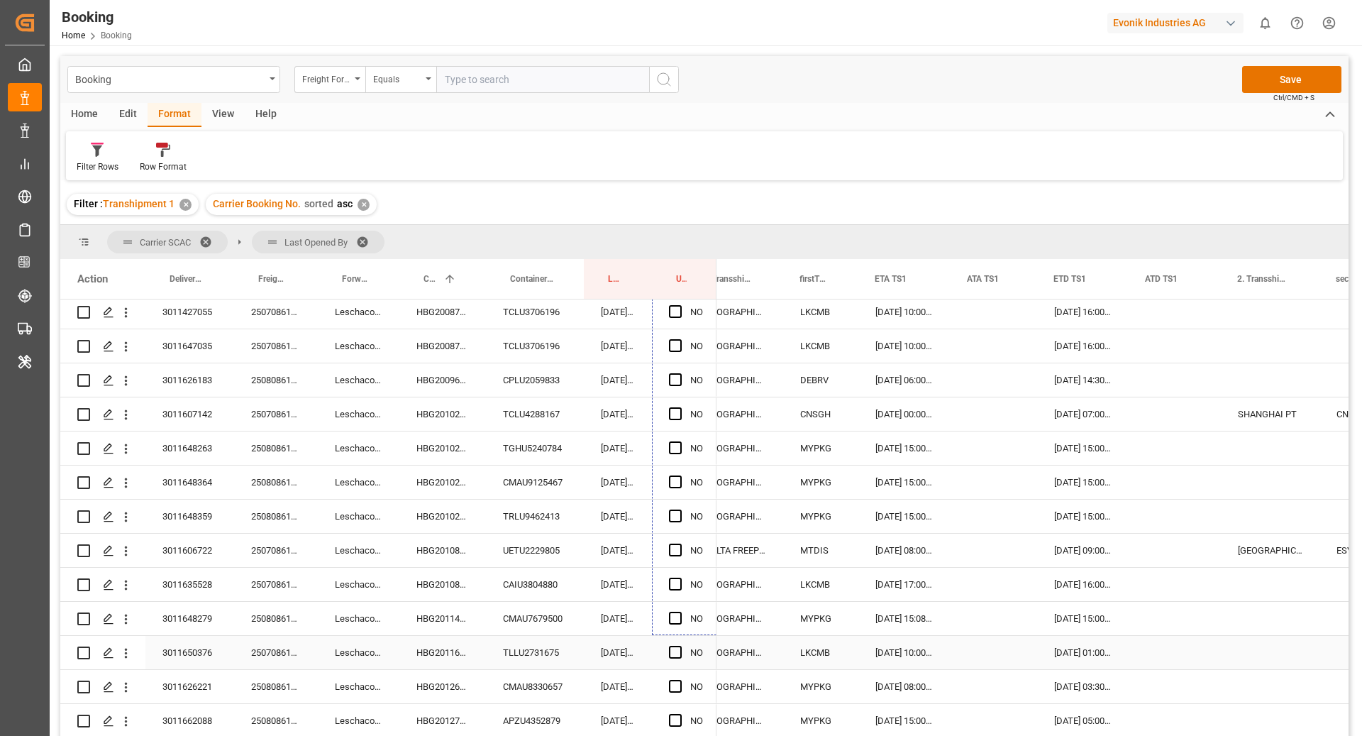
scroll to position [962, 0]
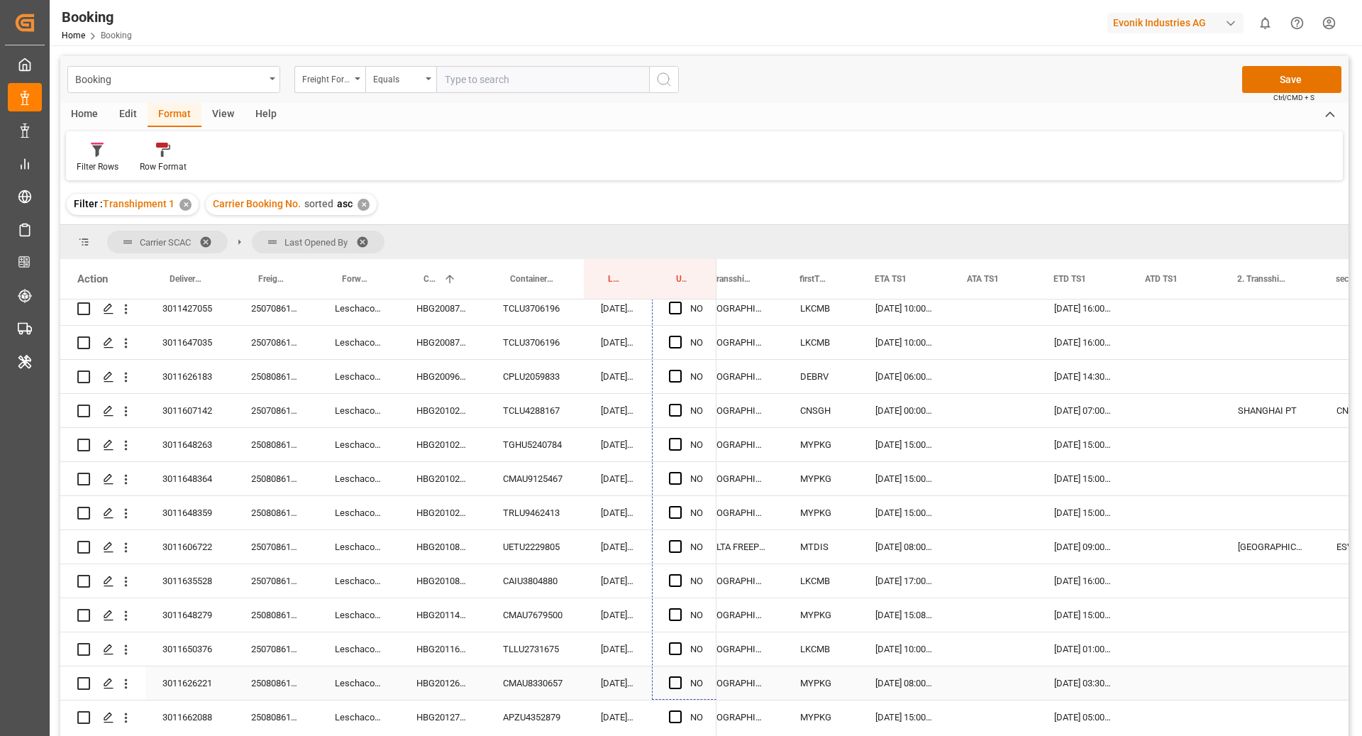
drag, startPoint x: 714, startPoint y: 536, endPoint x: 708, endPoint y: 666, distance: 130.0
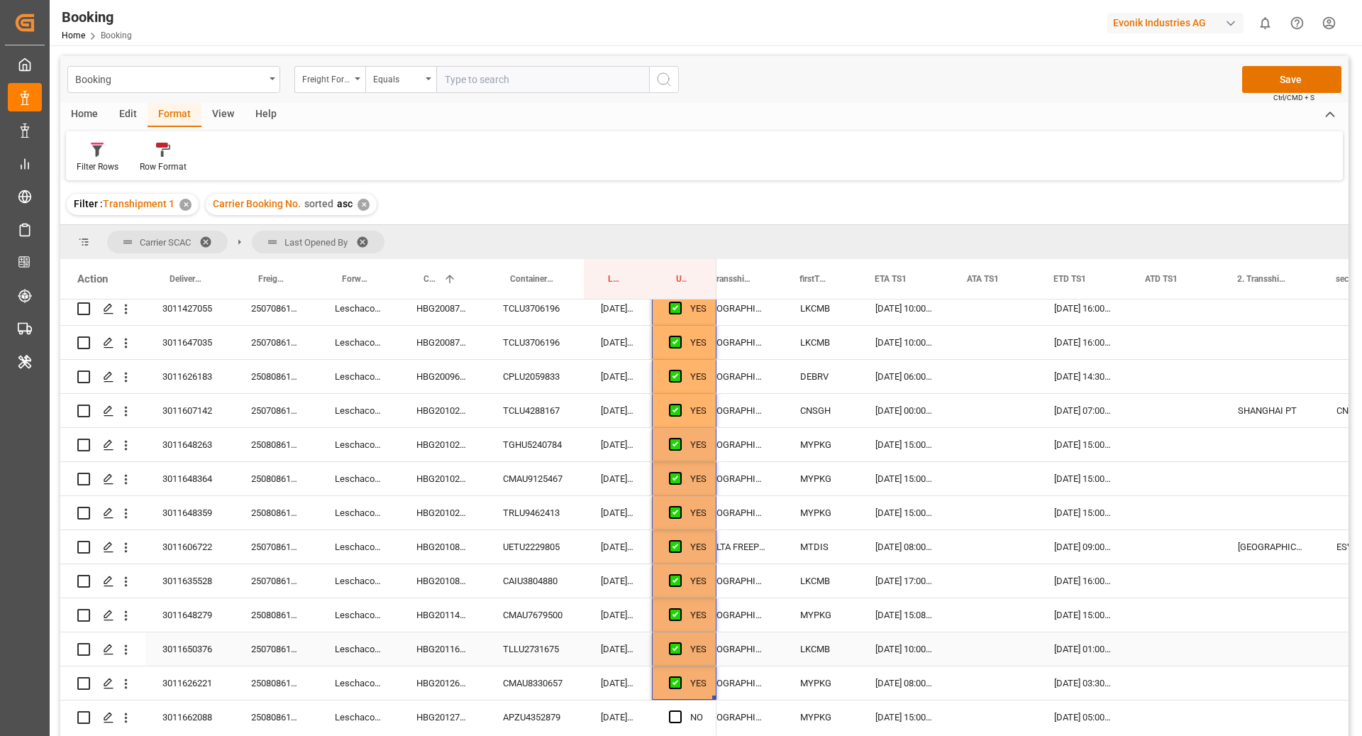
click at [501, 656] on div "TLLU2731675" at bounding box center [535, 648] width 98 height 33
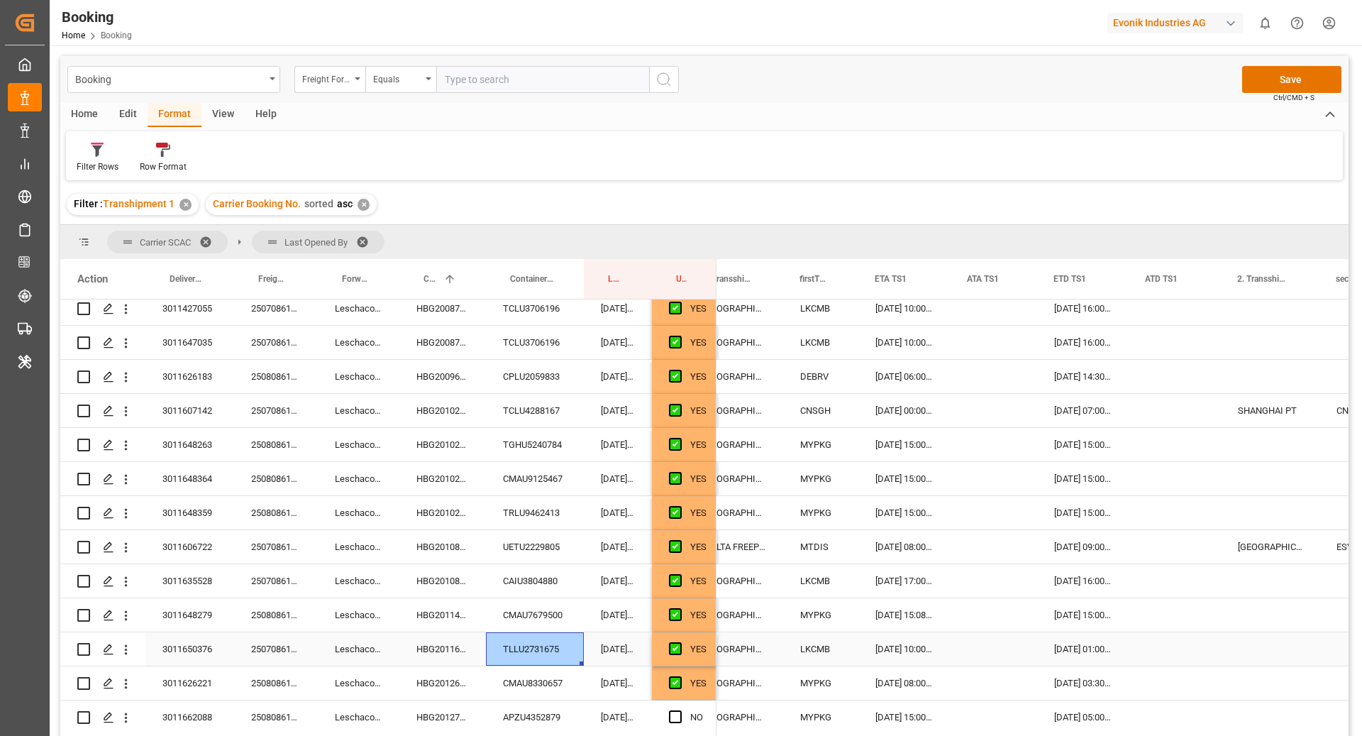
click at [463, 648] on div "HBG2011664" at bounding box center [443, 648] width 87 height 33
click at [1057, 645] on div "[DATE] 01:00:00" at bounding box center [1083, 648] width 92 height 33
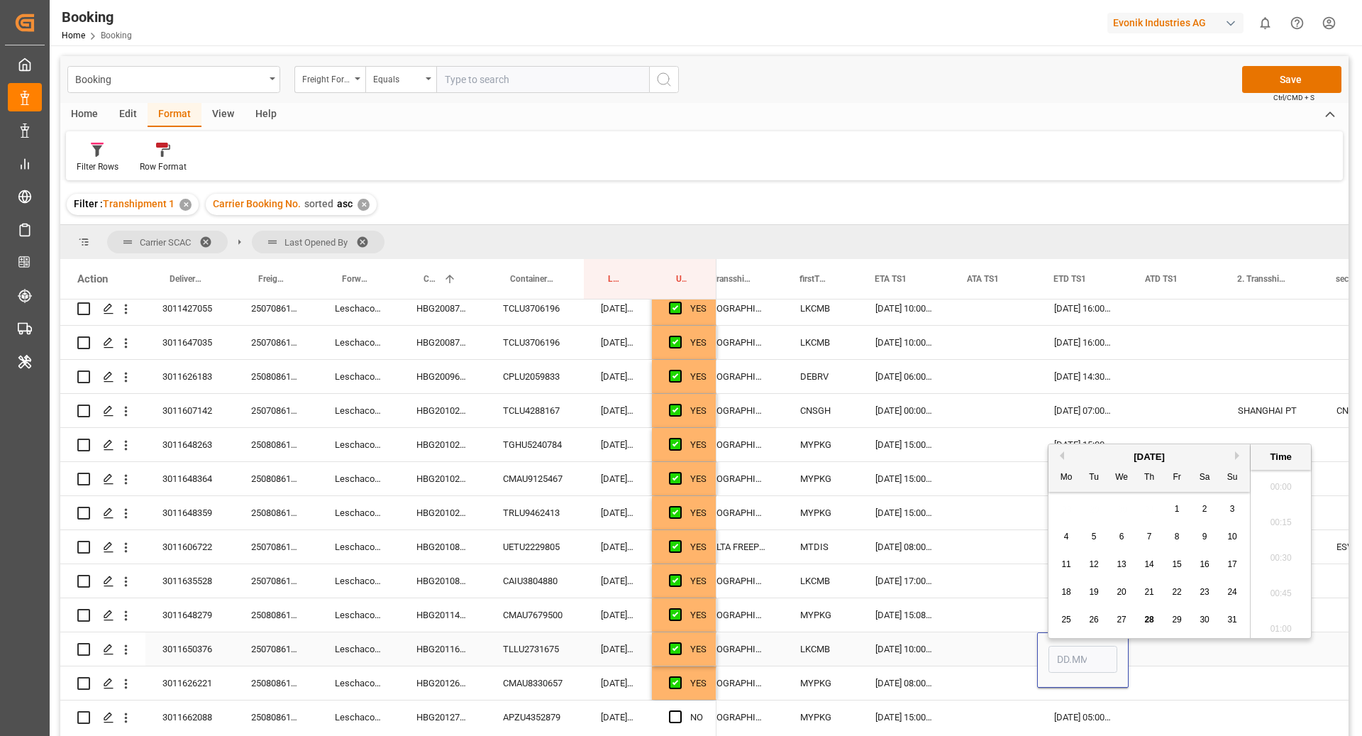
type input "[DATE] 01:00"
click at [1183, 652] on div "Press SPACE to select this row." at bounding box center [1175, 648] width 92 height 33
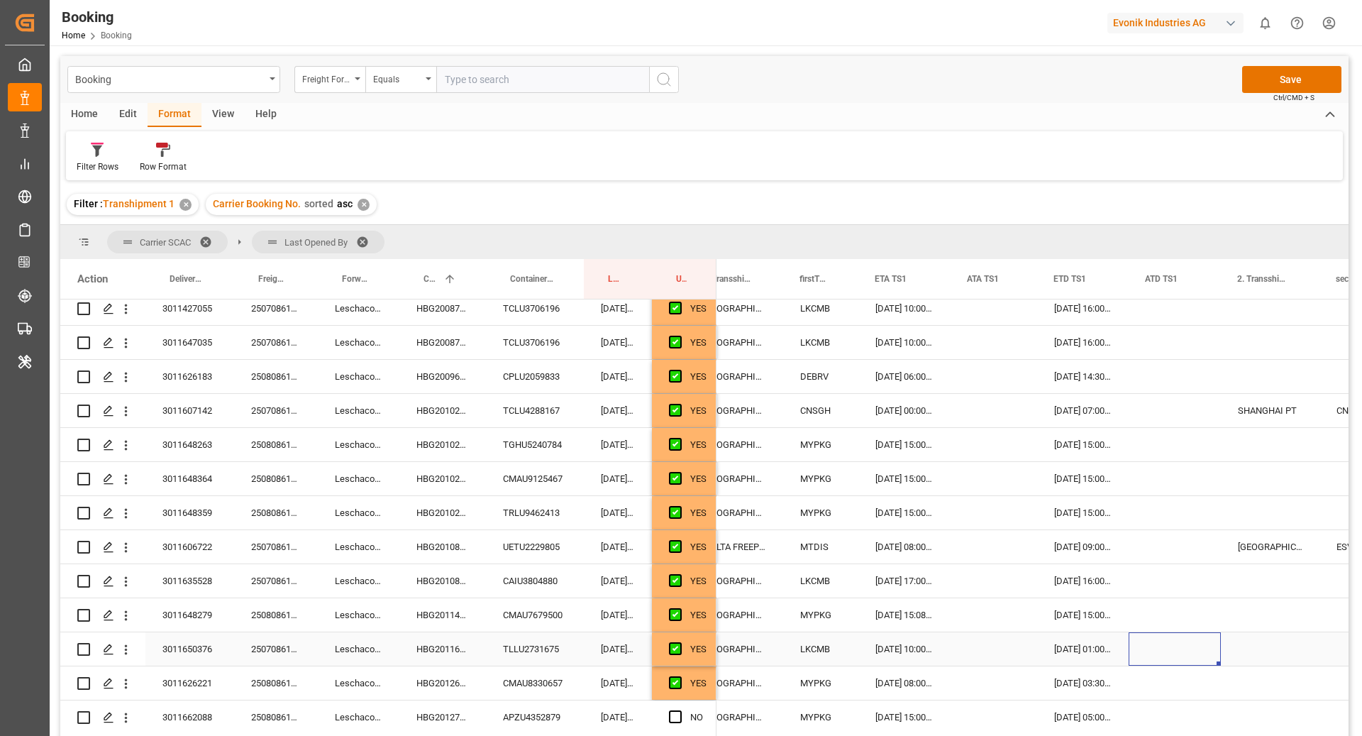
click at [973, 653] on div "Press SPACE to select this row." at bounding box center [994, 648] width 87 height 33
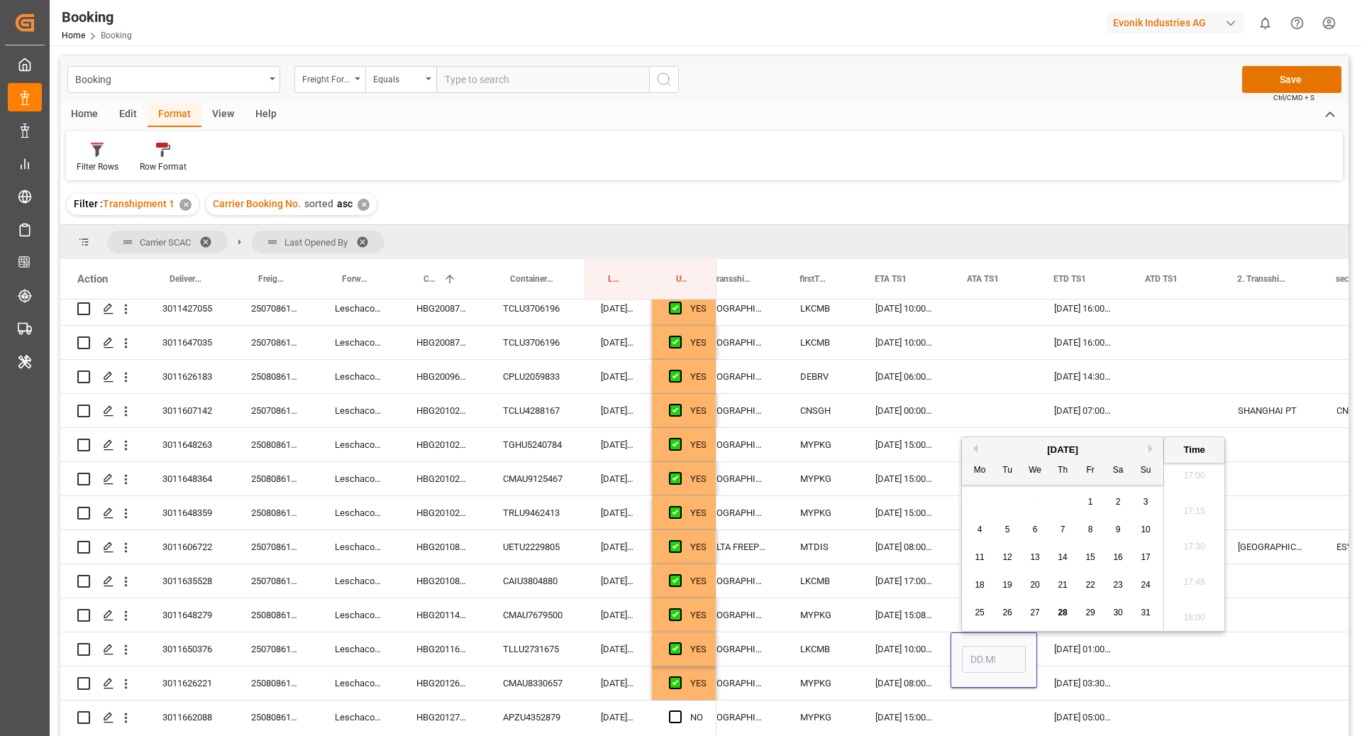
click at [1022, 612] on div "25 26 27 28 29 30 31" at bounding box center [1063, 613] width 194 height 28
click at [1040, 617] on div "27" at bounding box center [1036, 613] width 18 height 17
type input "[DATE] 00:00"
click at [1162, 642] on div "Press SPACE to select this row." at bounding box center [1175, 648] width 92 height 33
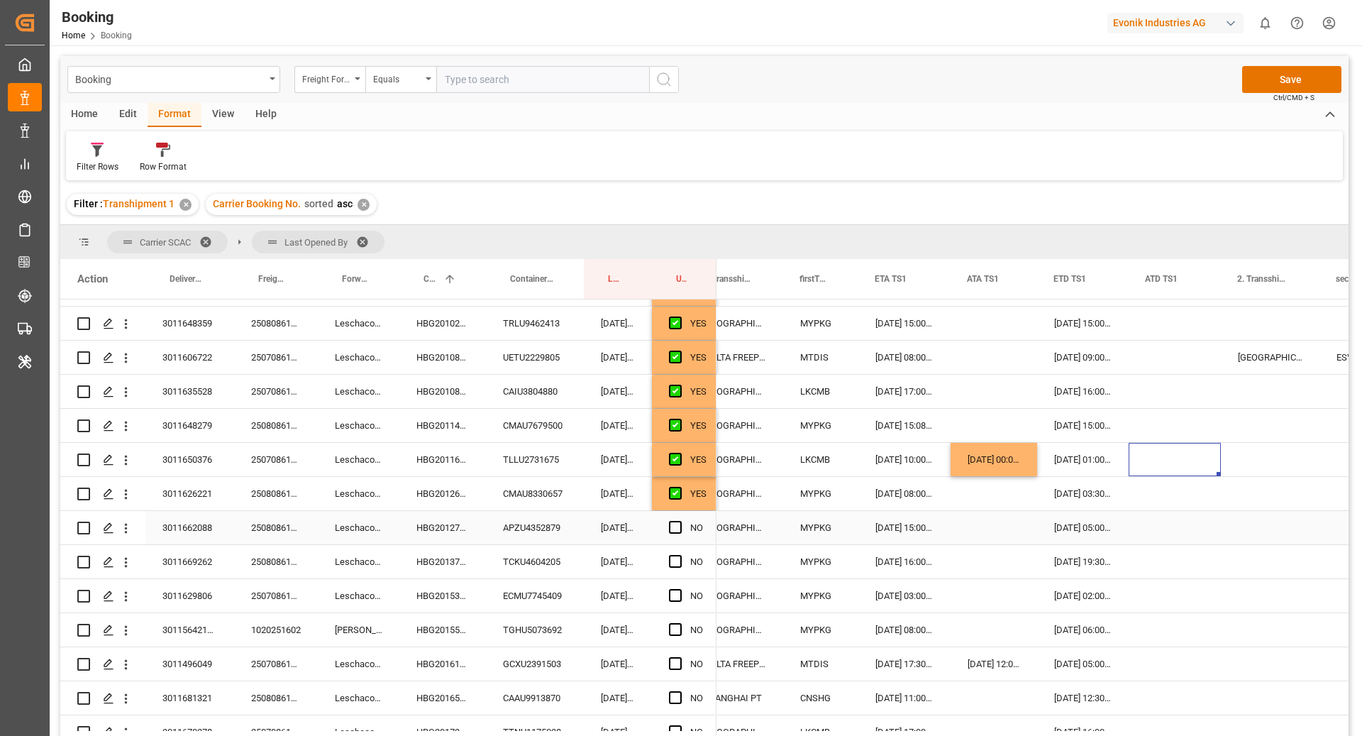
scroll to position [1168, 0]
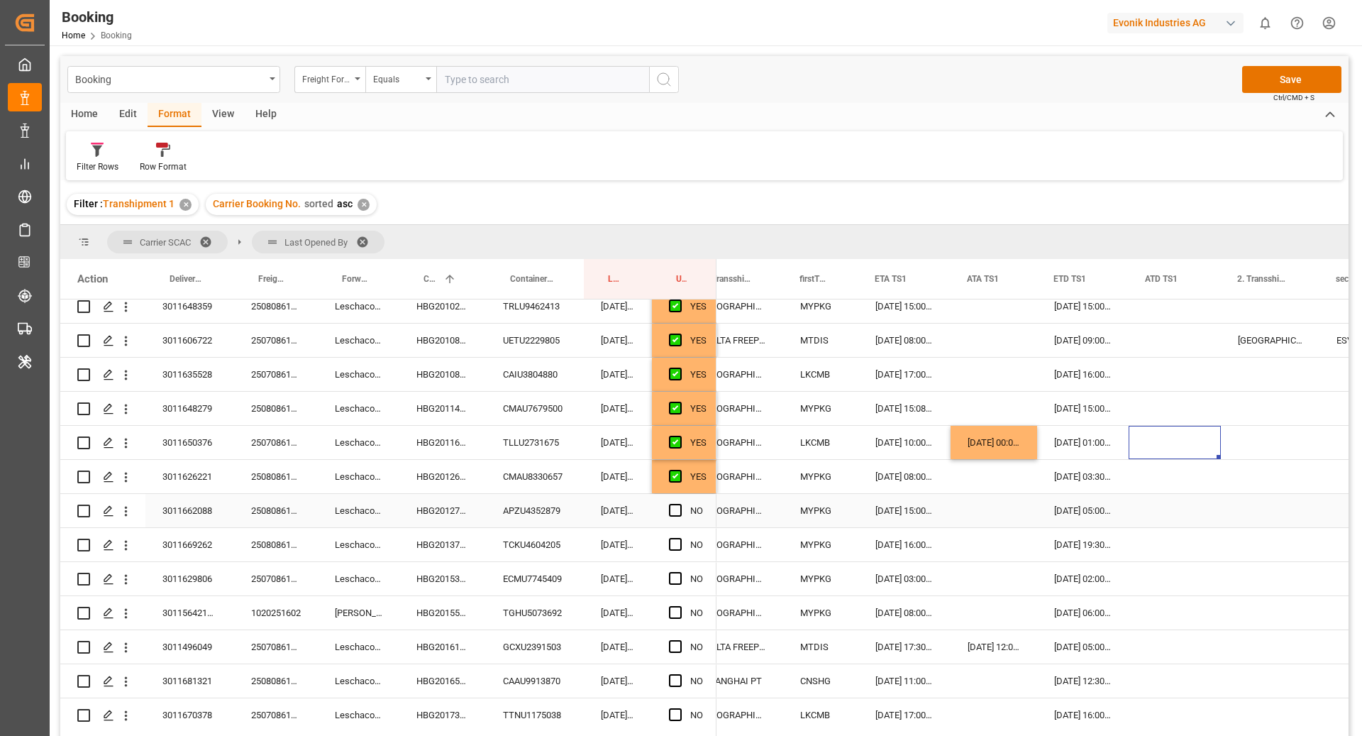
click at [688, 486] on div "Press SPACE to select this row." at bounding box center [679, 477] width 21 height 33
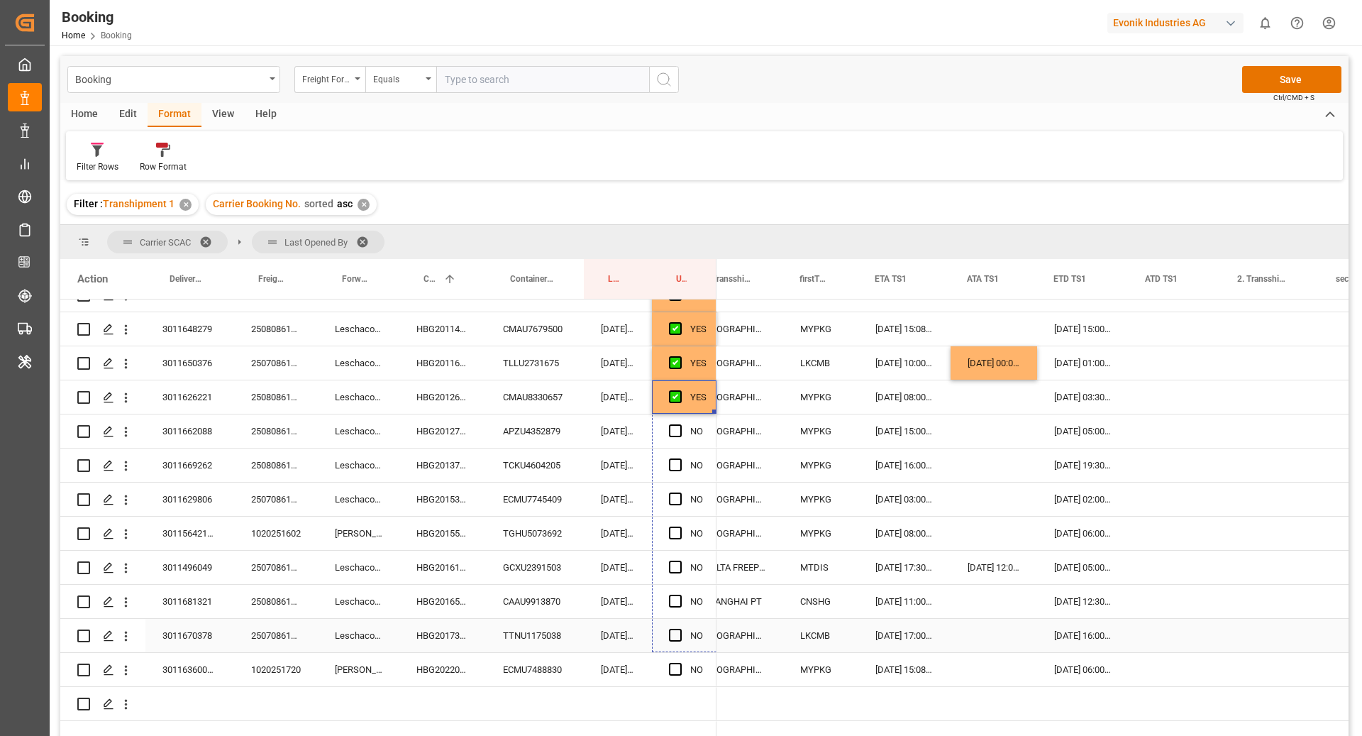
scroll to position [1249, 0]
drag, startPoint x: 716, startPoint y: 492, endPoint x: 715, endPoint y: 662, distance: 170.3
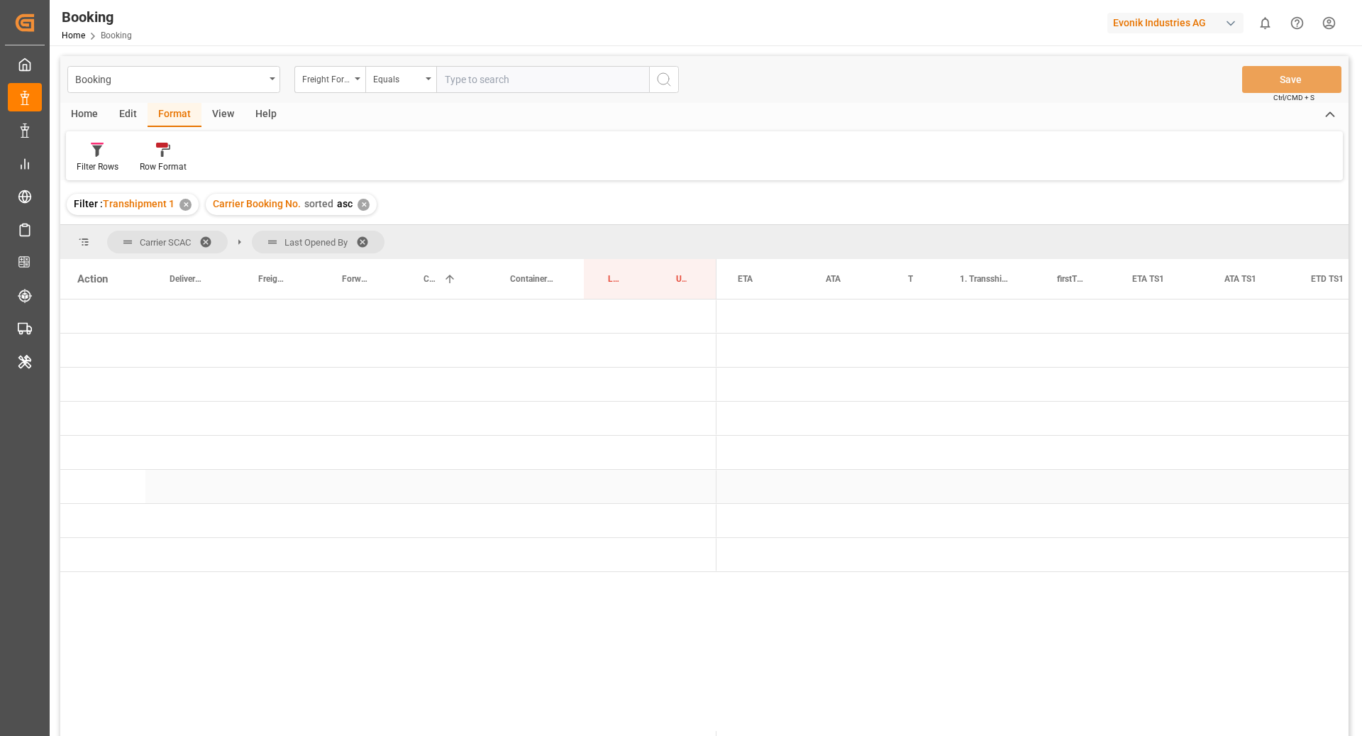
scroll to position [0, 0]
click at [742, 319] on span "Press SPACE to select this row." at bounding box center [740, 316] width 13 height 13
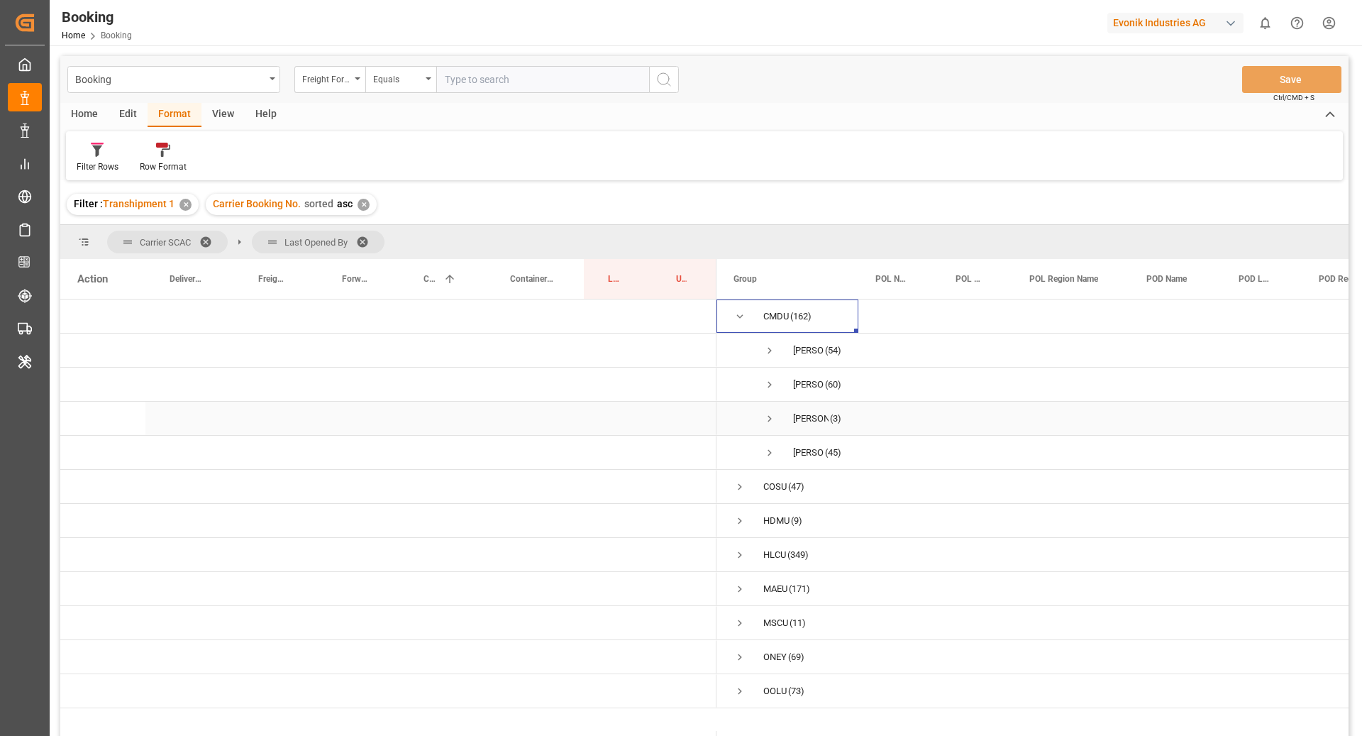
click at [768, 415] on span "Press SPACE to select this row." at bounding box center [770, 418] width 13 height 13
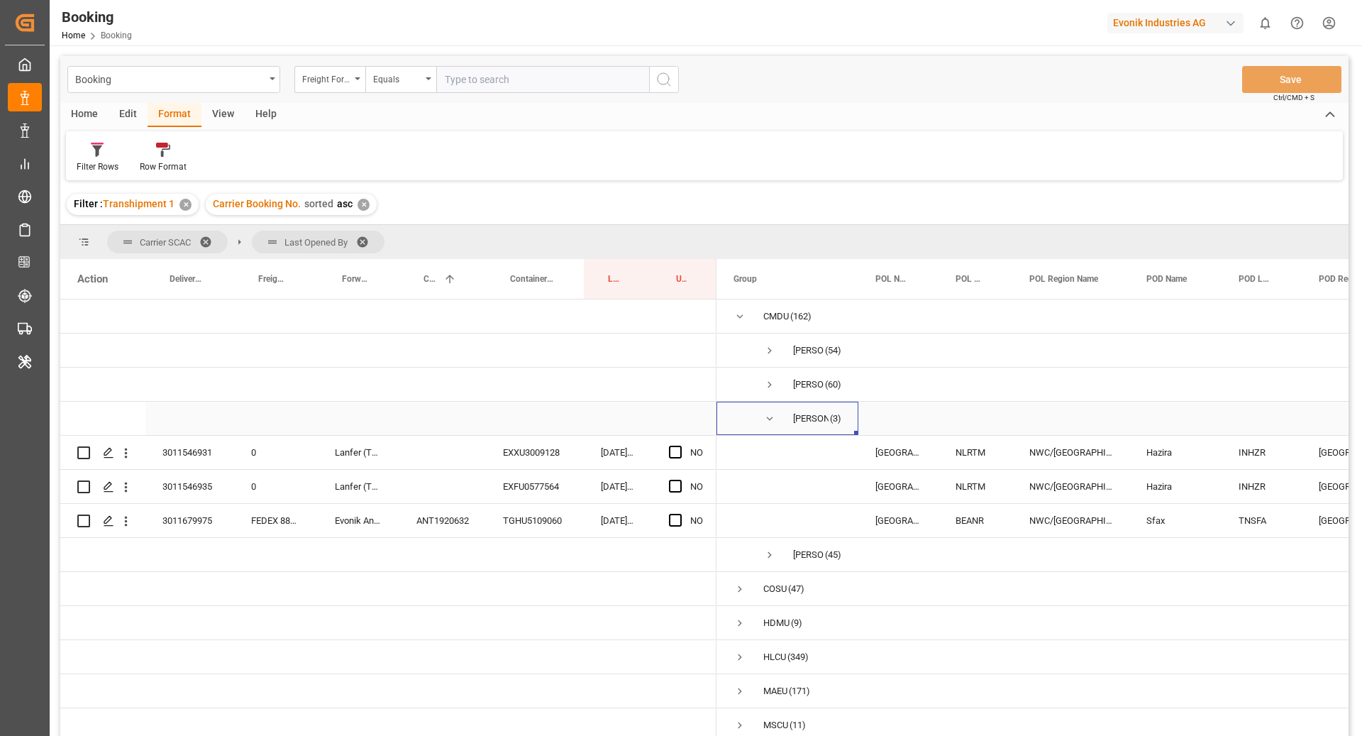
click at [771, 418] on span "Press SPACE to select this row." at bounding box center [770, 418] width 13 height 13
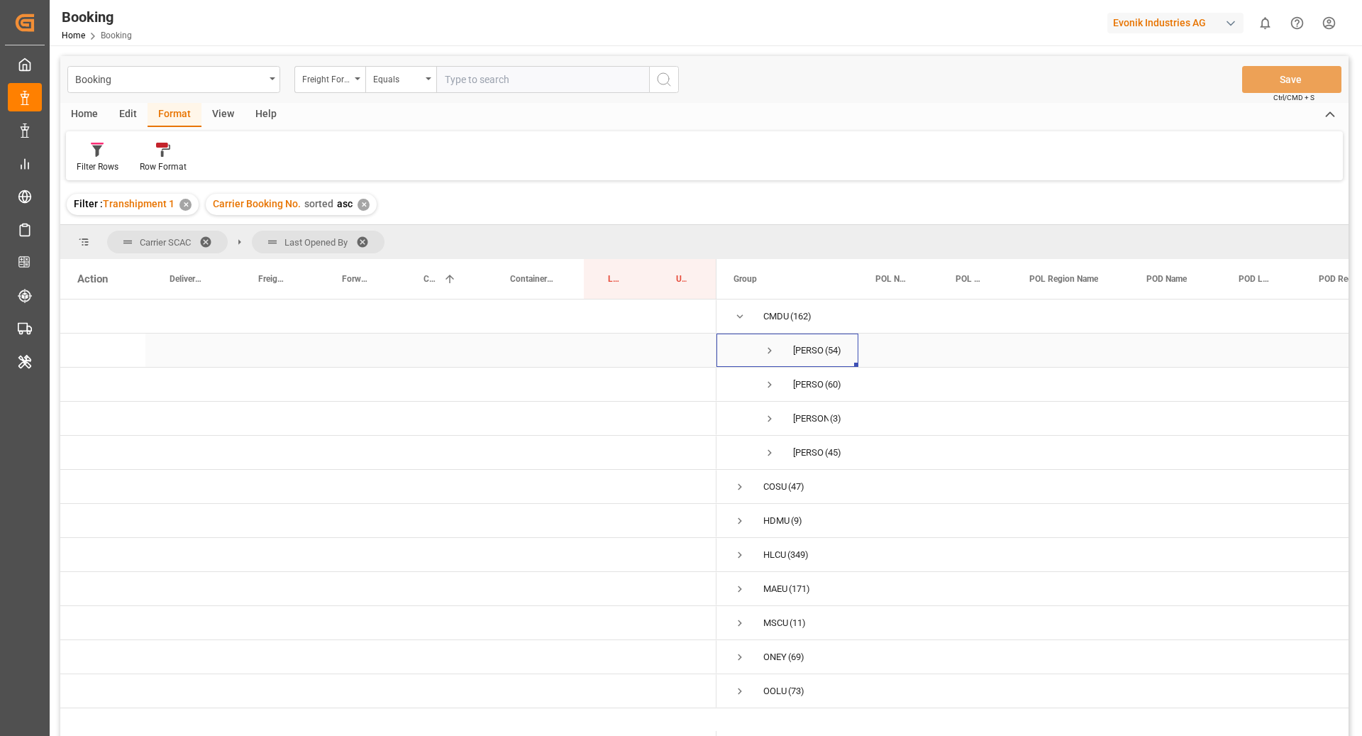
click at [766, 355] on span "Press SPACE to select this row." at bounding box center [770, 350] width 13 height 13
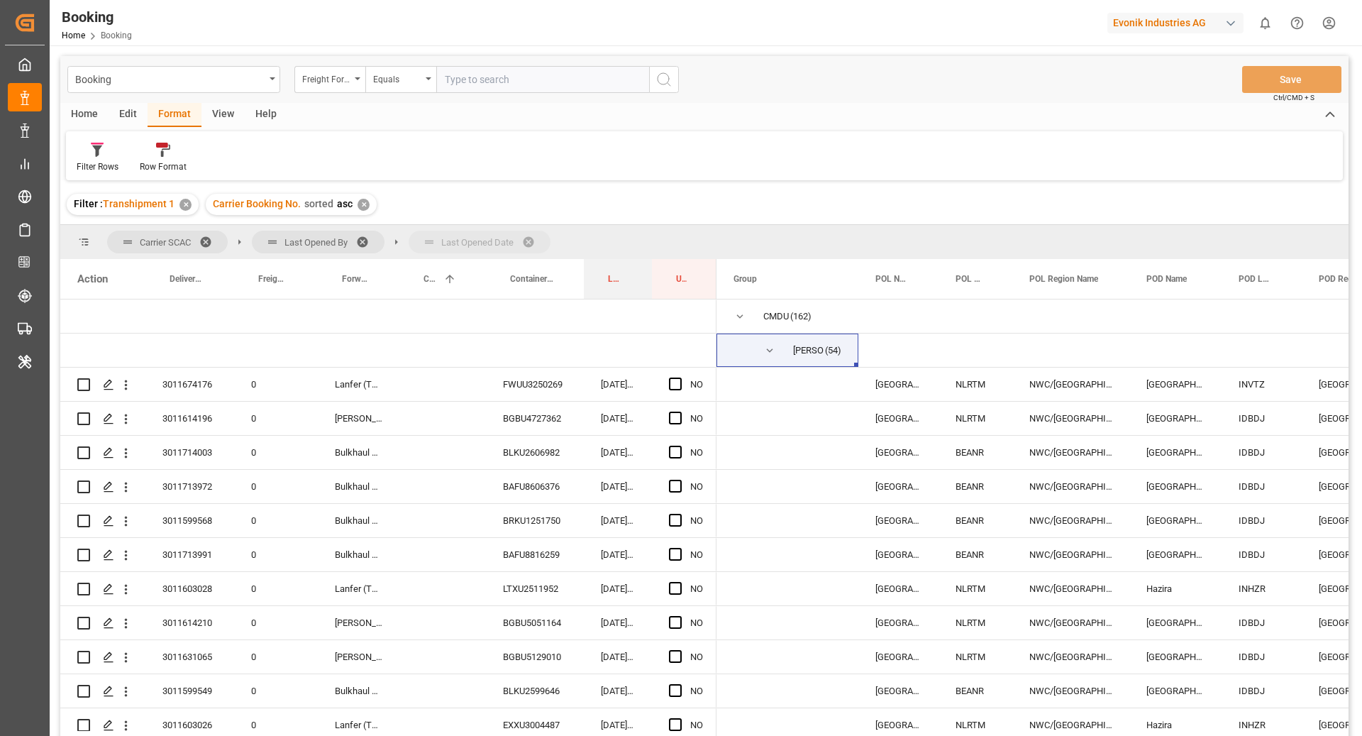
drag, startPoint x: 637, startPoint y: 252, endPoint x: 634, endPoint y: 243, distance: 9.9
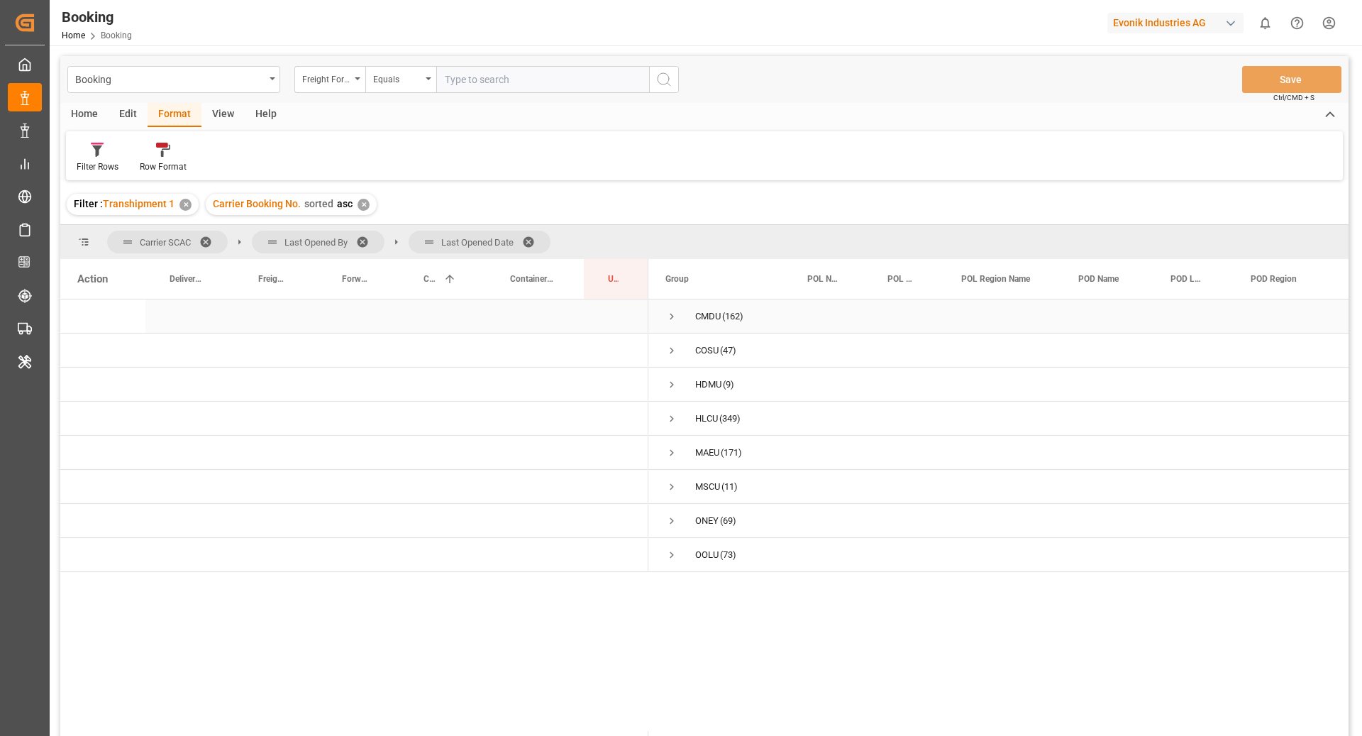
click at [668, 316] on span "Press SPACE to select this row." at bounding box center [672, 316] width 13 height 13
click at [705, 344] on span "Press SPACE to select this row." at bounding box center [701, 350] width 13 height 13
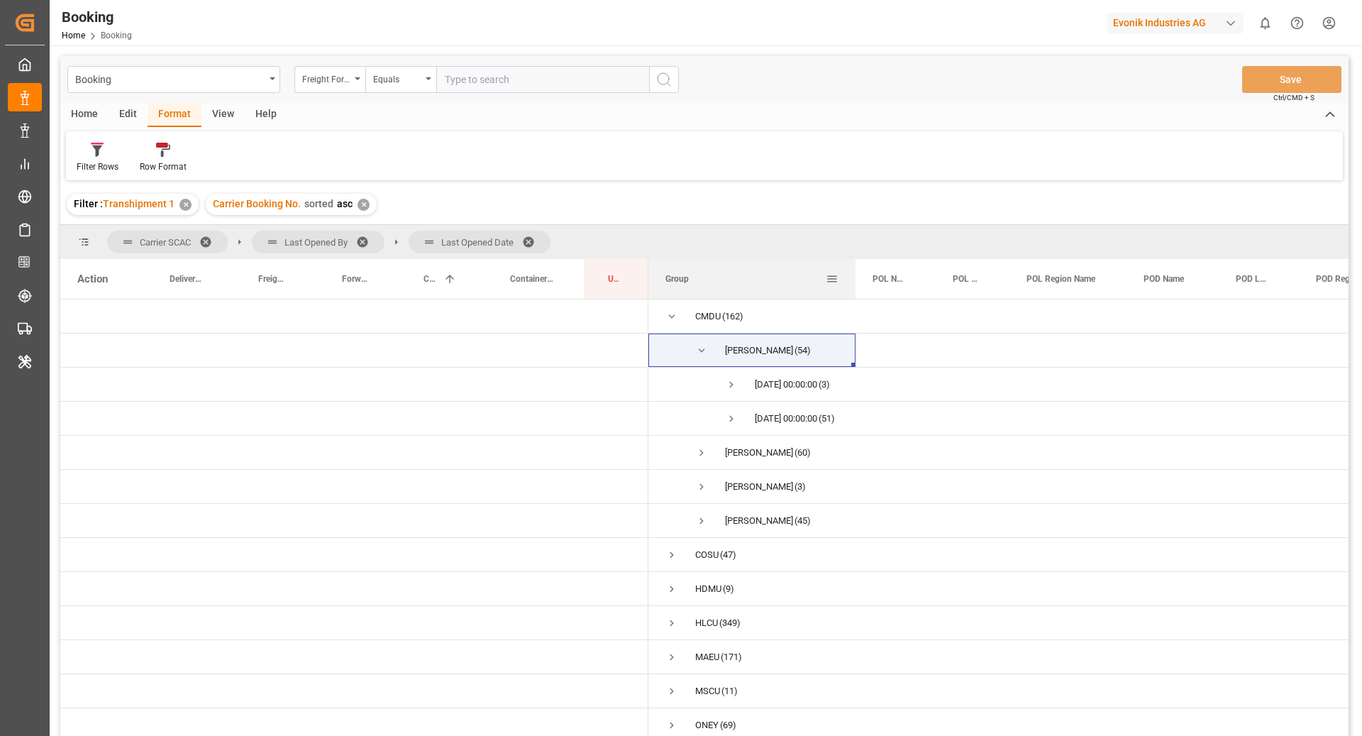
drag, startPoint x: 788, startPoint y: 287, endPoint x: 853, endPoint y: 293, distance: 64.8
click at [853, 293] on div at bounding box center [856, 279] width 6 height 40
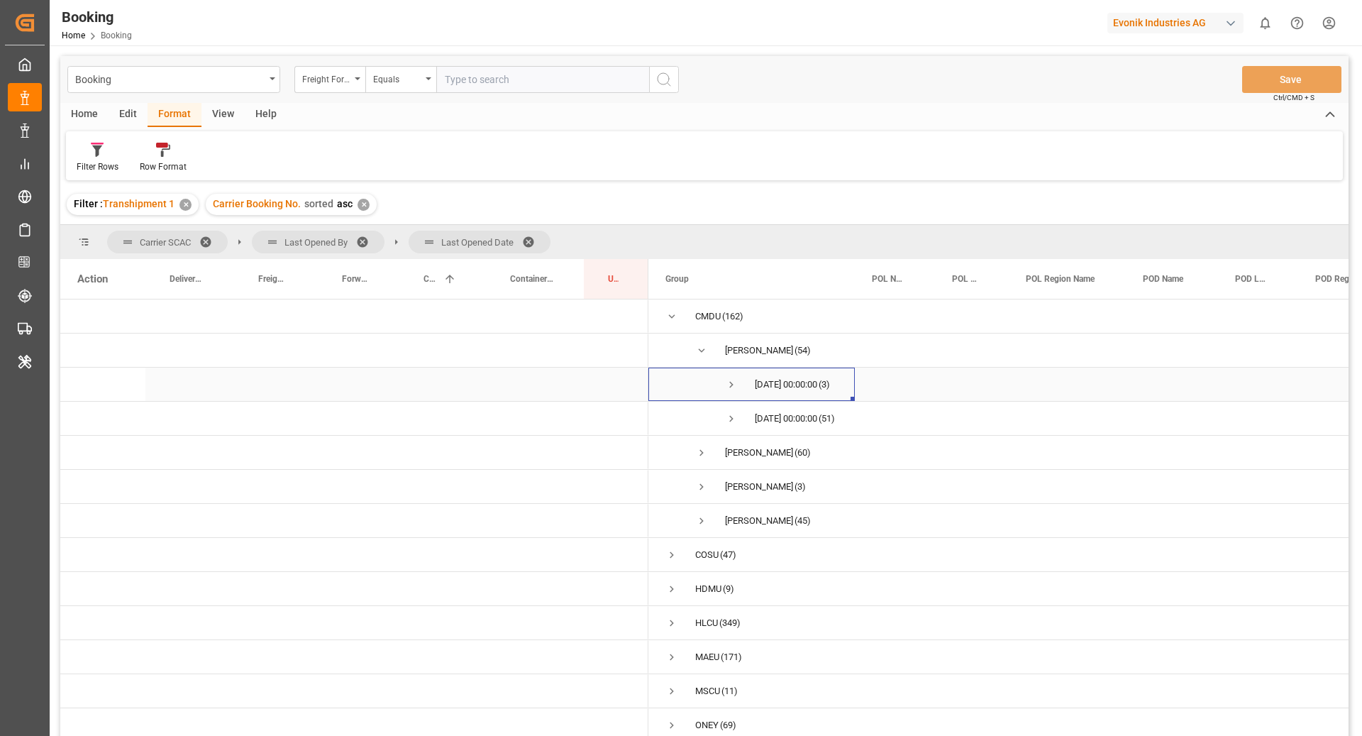
click at [728, 383] on span "Press SPACE to select this row." at bounding box center [731, 384] width 13 height 13
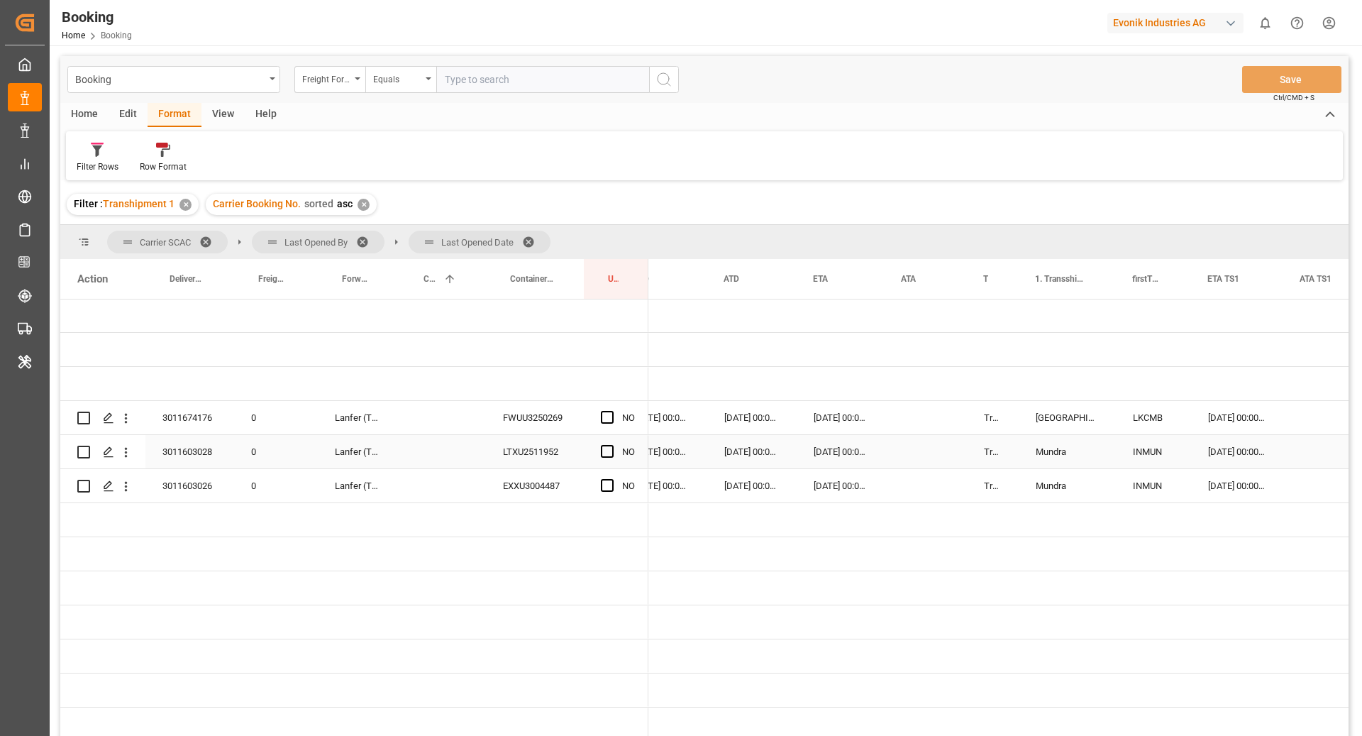
scroll to position [0, 1330]
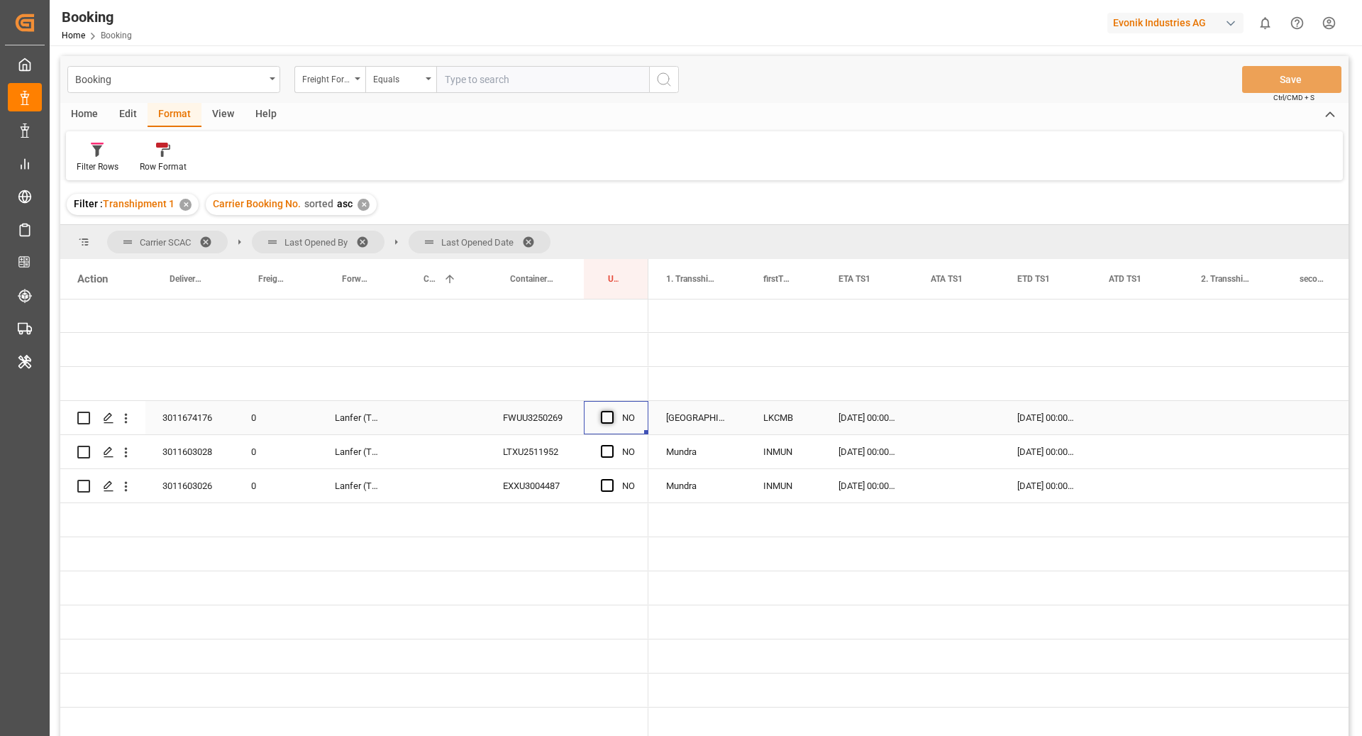
click at [612, 419] on span "Press SPACE to select this row." at bounding box center [607, 417] width 13 height 13
click at [612, 411] on input "Press SPACE to select this row." at bounding box center [612, 411] width 0 height 0
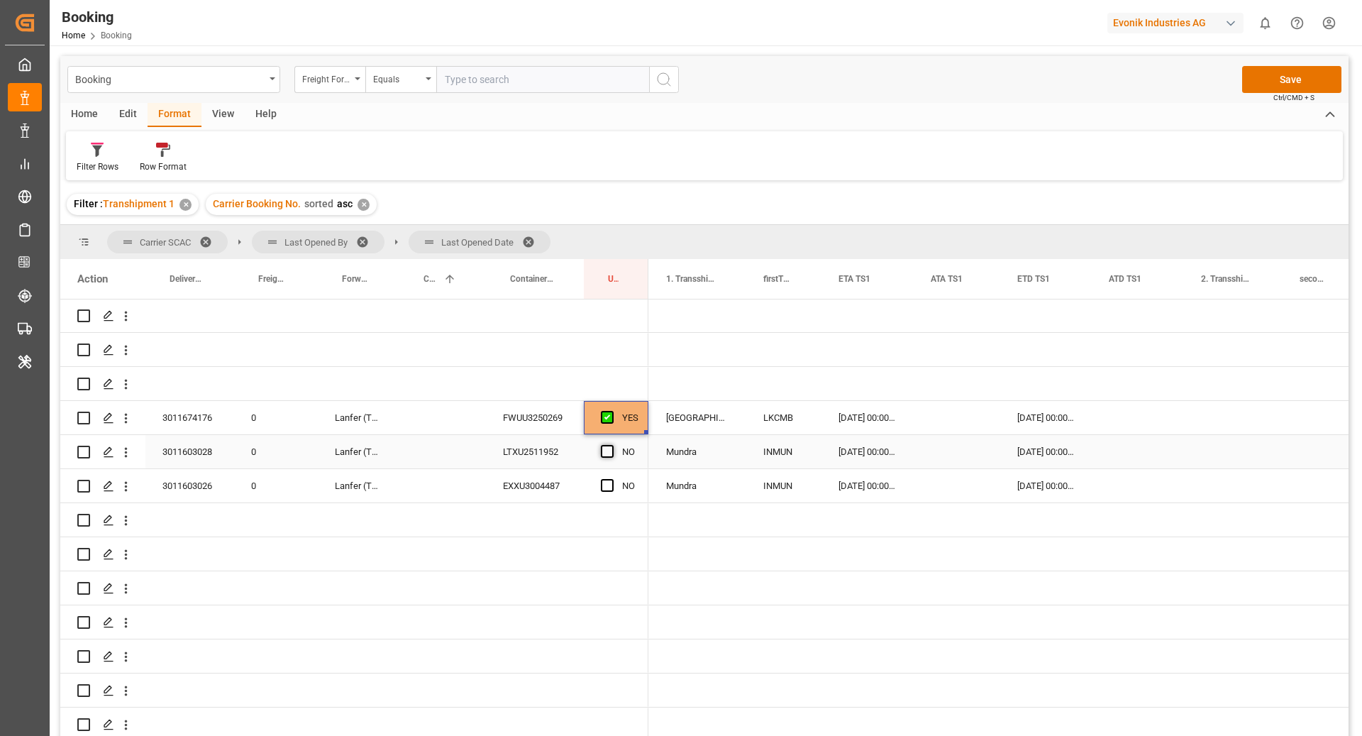
click at [609, 450] on span "Press SPACE to select this row." at bounding box center [607, 451] width 13 height 13
click at [612, 445] on input "Press SPACE to select this row." at bounding box center [612, 445] width 0 height 0
click at [605, 483] on span "Press SPACE to select this row." at bounding box center [607, 485] width 13 height 13
click at [612, 479] on input "Press SPACE to select this row." at bounding box center [612, 479] width 0 height 0
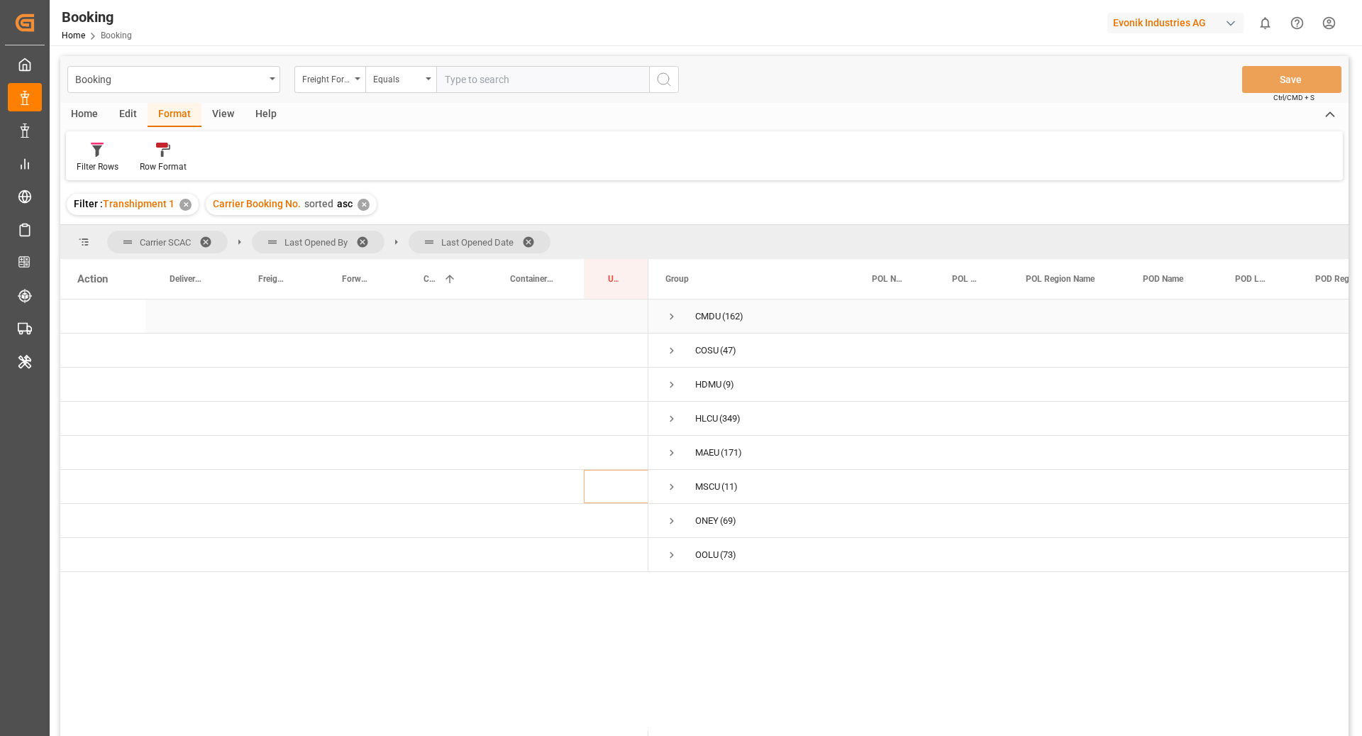
click at [679, 315] on span "CMDU (162)" at bounding box center [752, 316] width 172 height 32
click at [674, 315] on span "Press SPACE to select this row." at bounding box center [672, 316] width 13 height 13
click at [701, 448] on span "Press SPACE to select this row." at bounding box center [701, 452] width 13 height 13
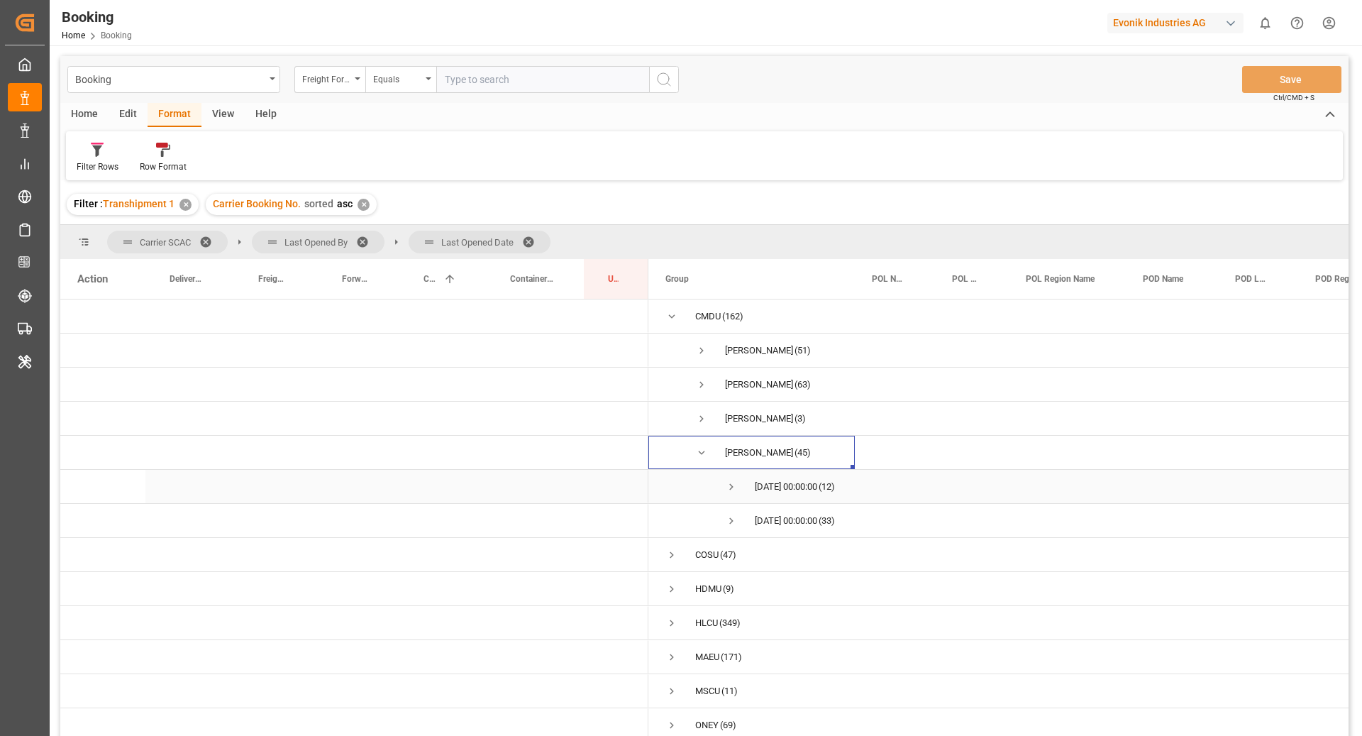
click at [732, 483] on span "Press SPACE to select this row." at bounding box center [731, 486] width 13 height 13
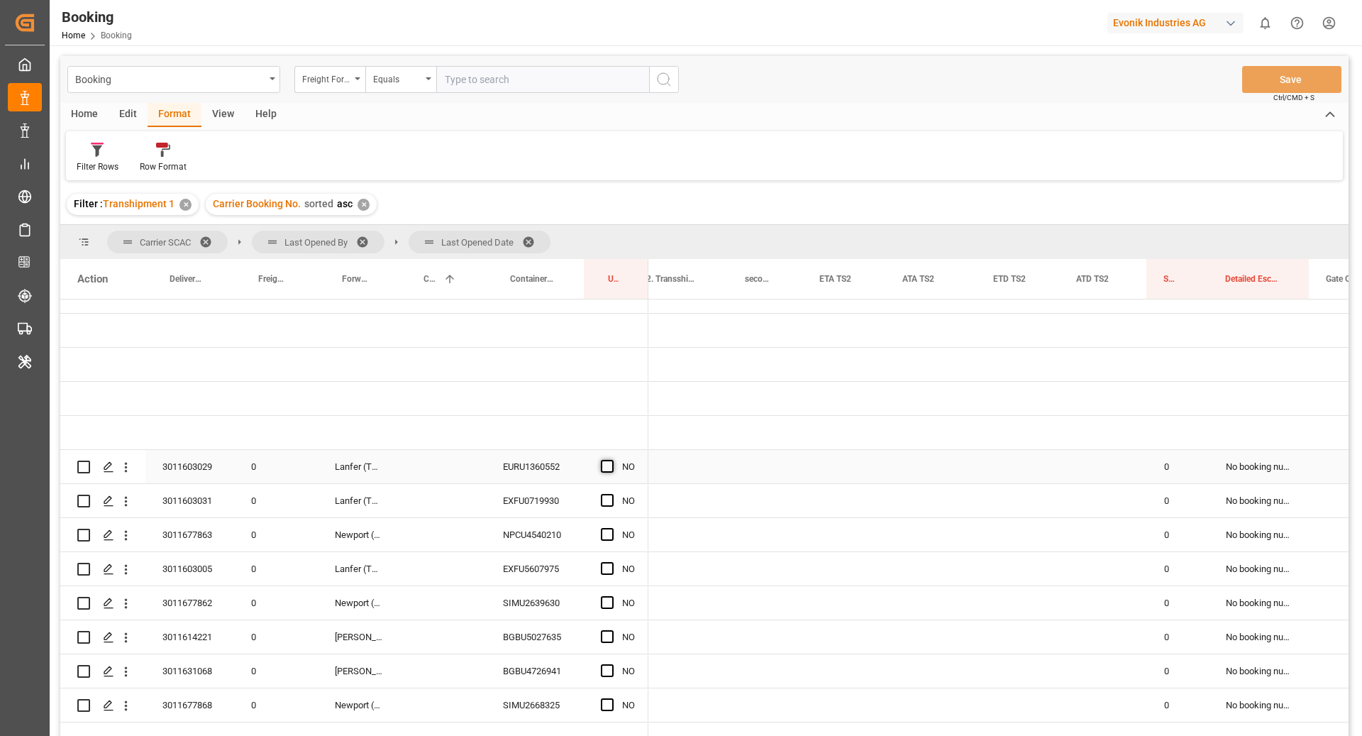
click at [610, 466] on span "Press SPACE to select this row." at bounding box center [607, 466] width 13 height 13
click at [612, 460] on input "Press SPACE to select this row." at bounding box center [612, 460] width 0 height 0
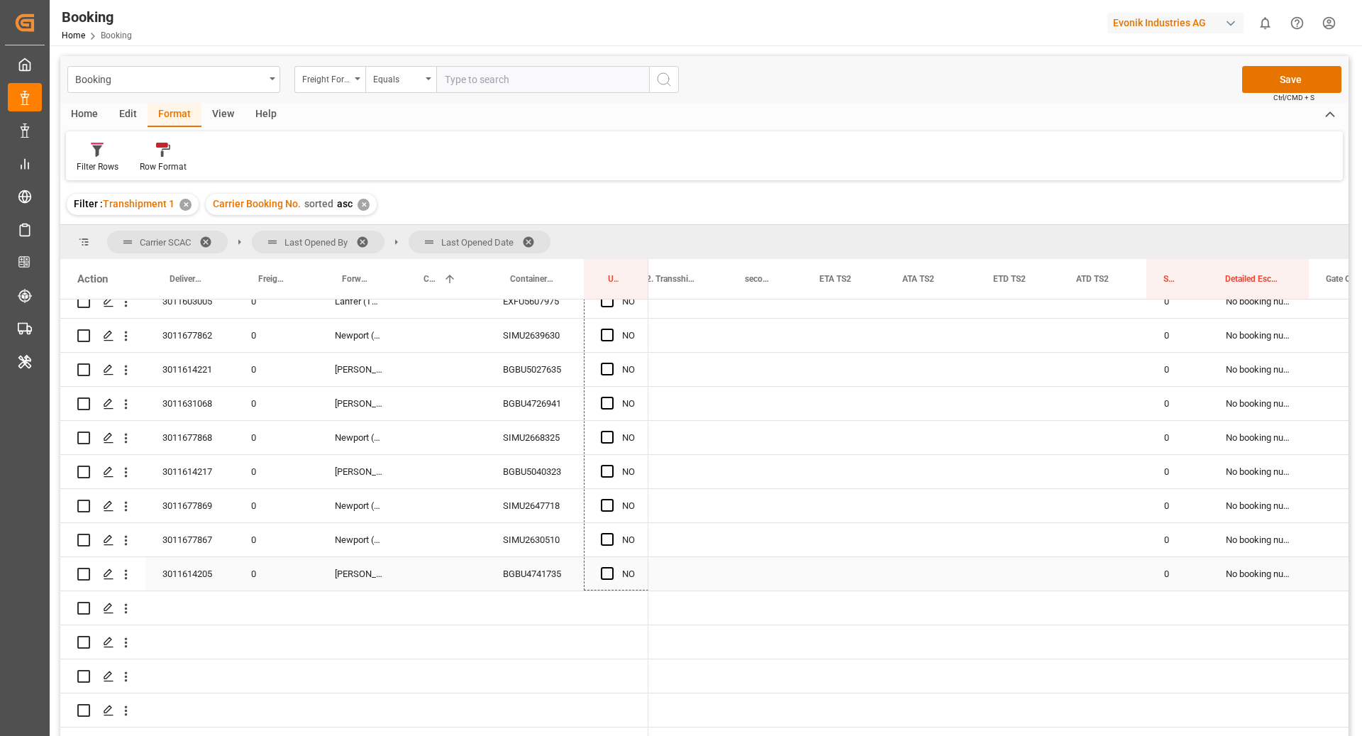
drag, startPoint x: 648, startPoint y: 480, endPoint x: 637, endPoint y: 557, distance: 78.2
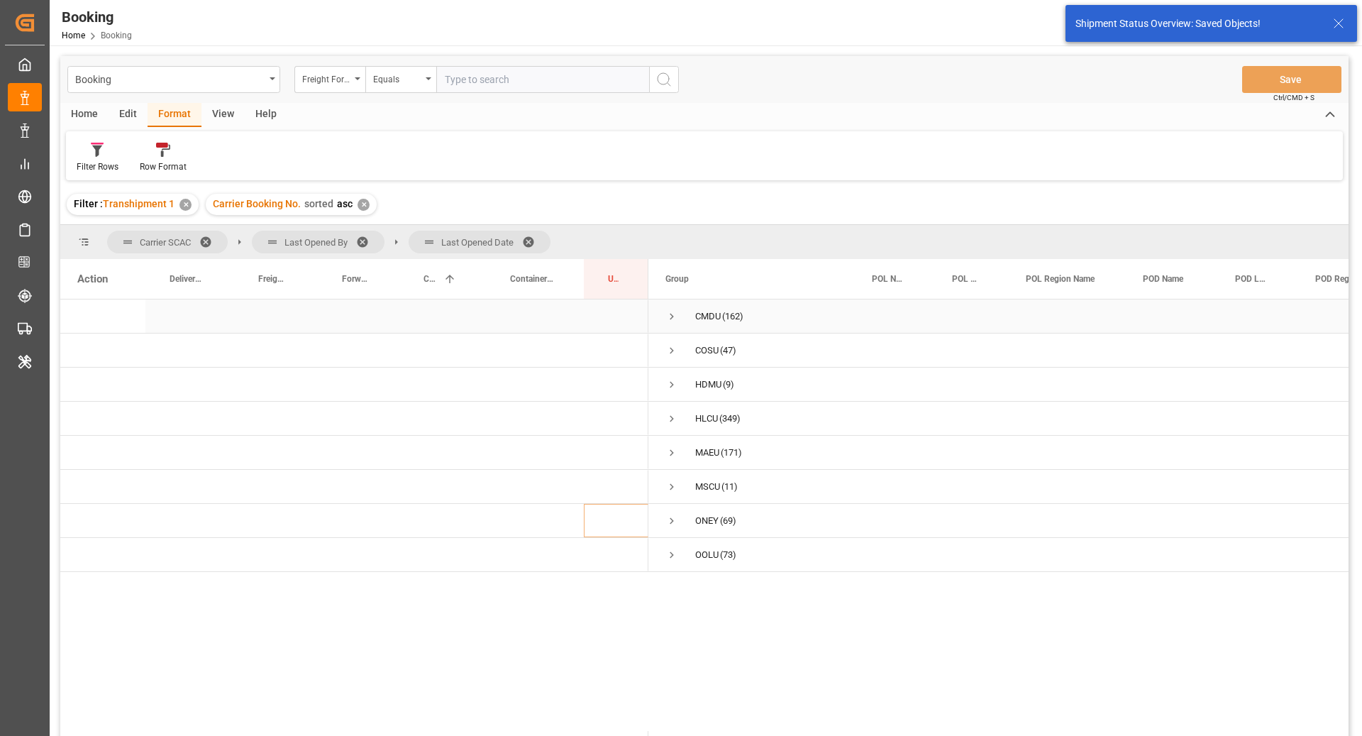
click at [676, 310] on span "Press SPACE to select this row." at bounding box center [672, 316] width 13 height 13
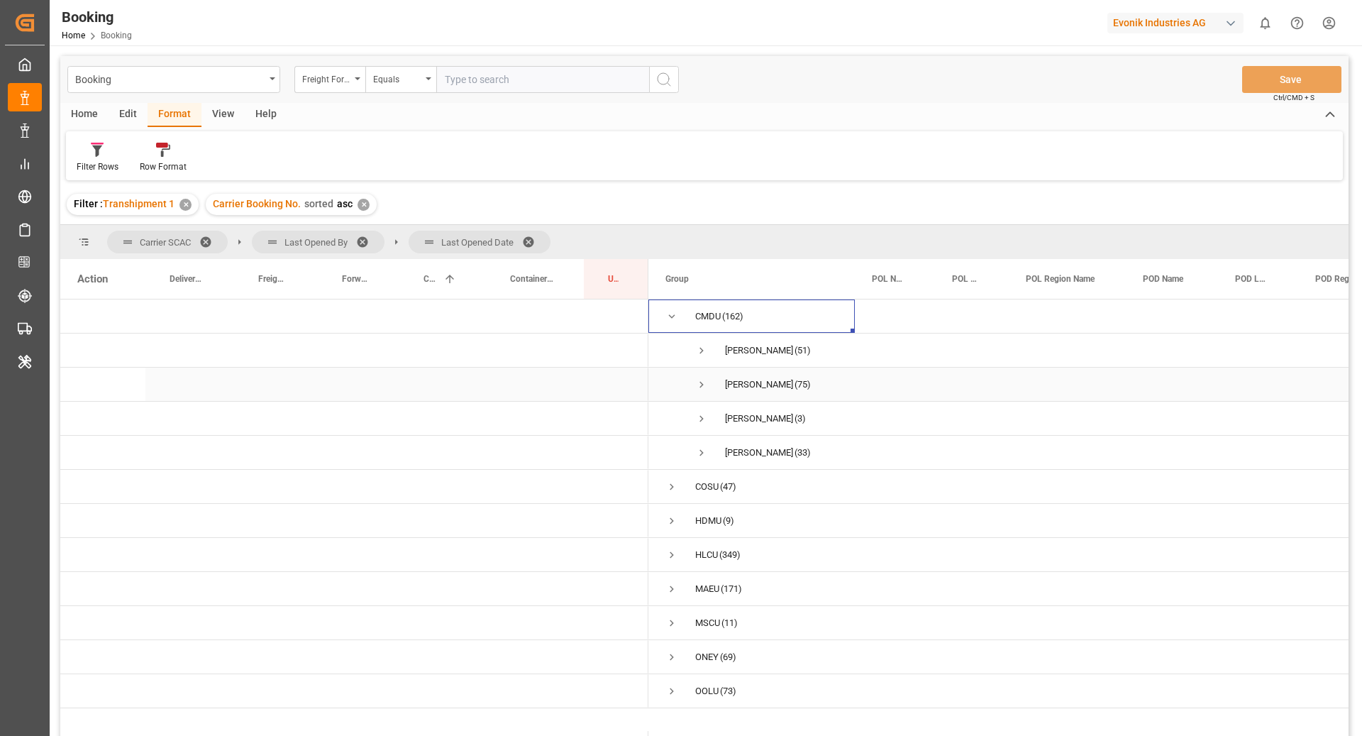
click at [700, 378] on span "Press SPACE to select this row." at bounding box center [701, 384] width 13 height 13
click at [733, 423] on span "Press SPACE to select this row." at bounding box center [731, 418] width 13 height 13
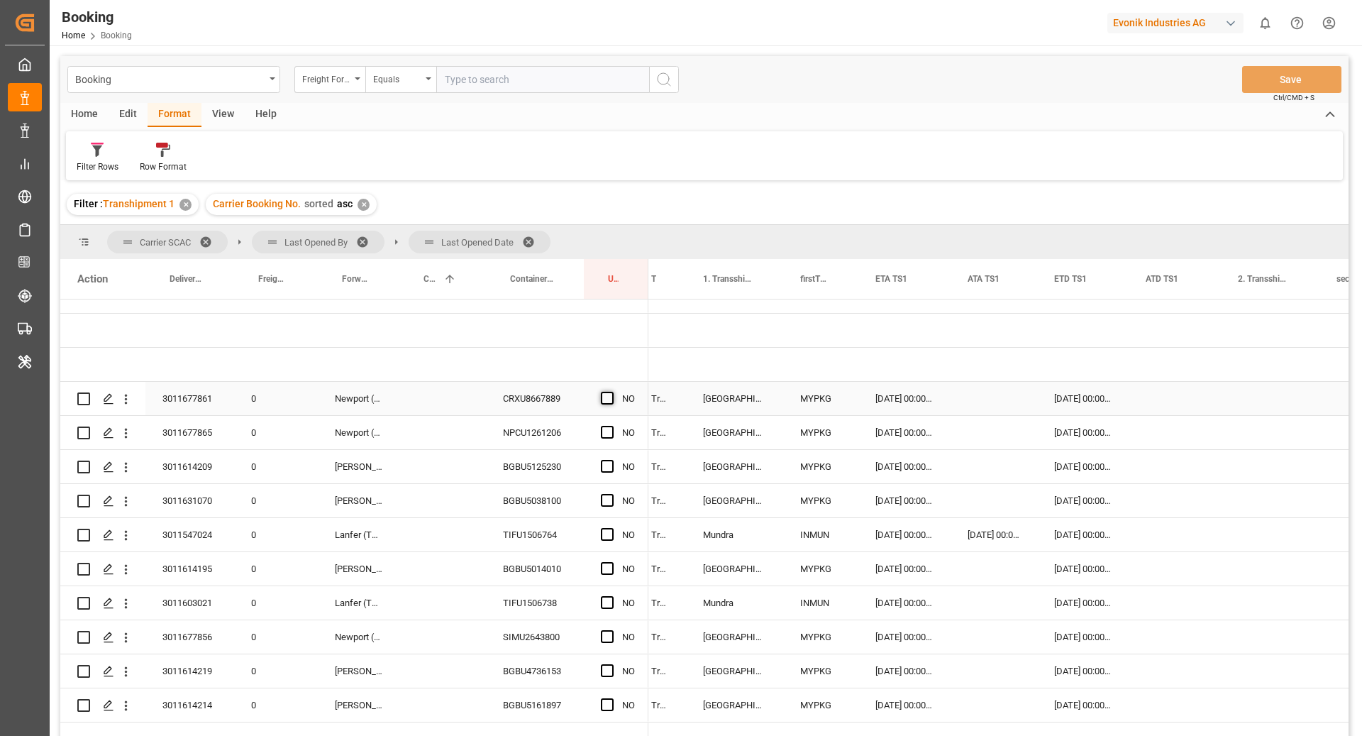
click at [605, 396] on span "Press SPACE to select this row." at bounding box center [607, 398] width 13 height 13
click at [612, 392] on input "Press SPACE to select this row." at bounding box center [612, 392] width 0 height 0
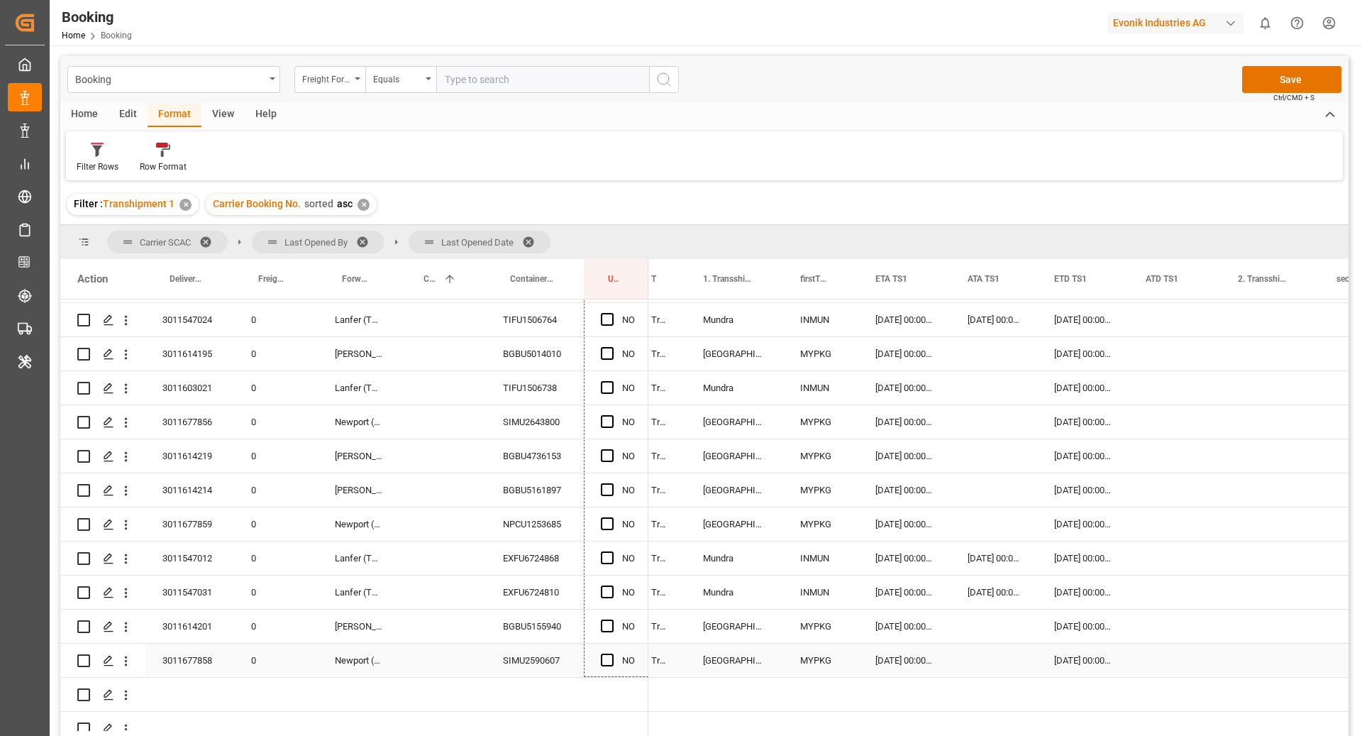
drag, startPoint x: 646, startPoint y: 412, endPoint x: 646, endPoint y: 623, distance: 211.5
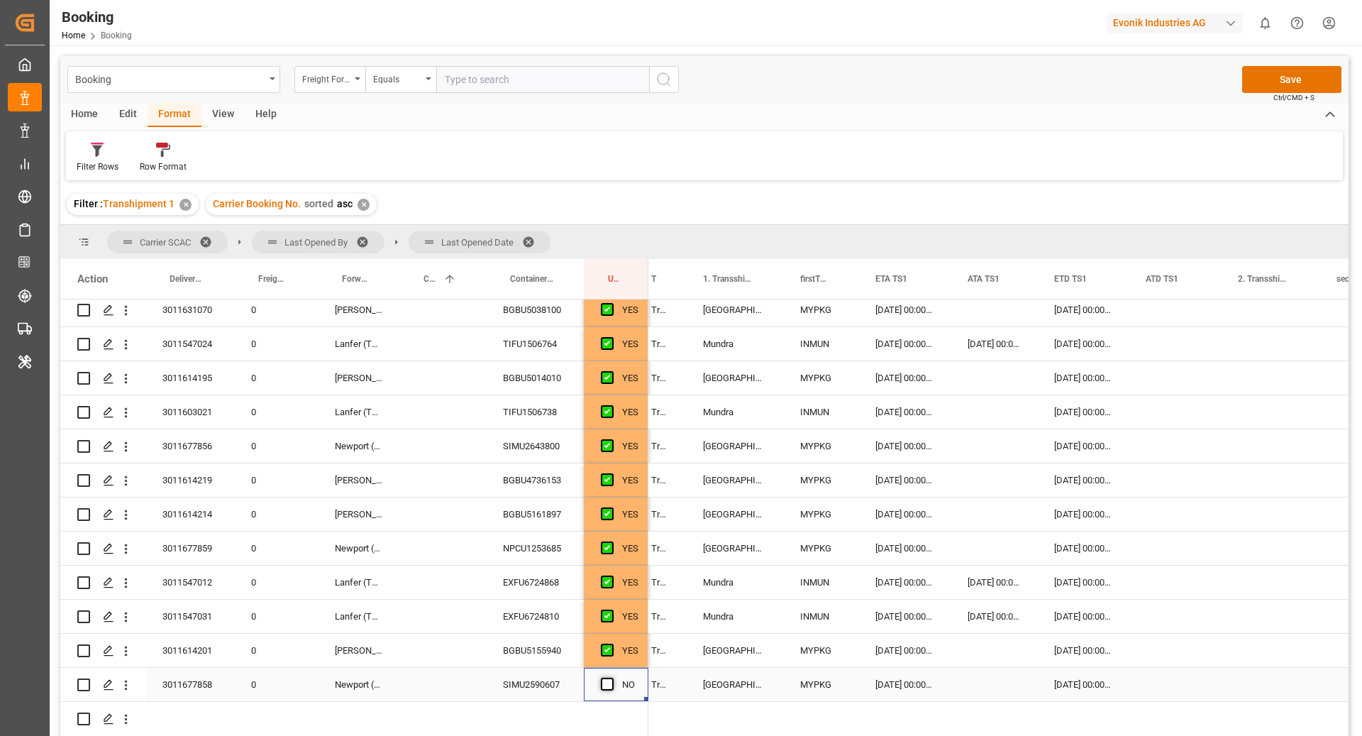
click at [612, 688] on span "Press SPACE to select this row." at bounding box center [607, 684] width 13 height 13
click at [612, 678] on input "Press SPACE to select this row." at bounding box center [612, 678] width 0 height 0
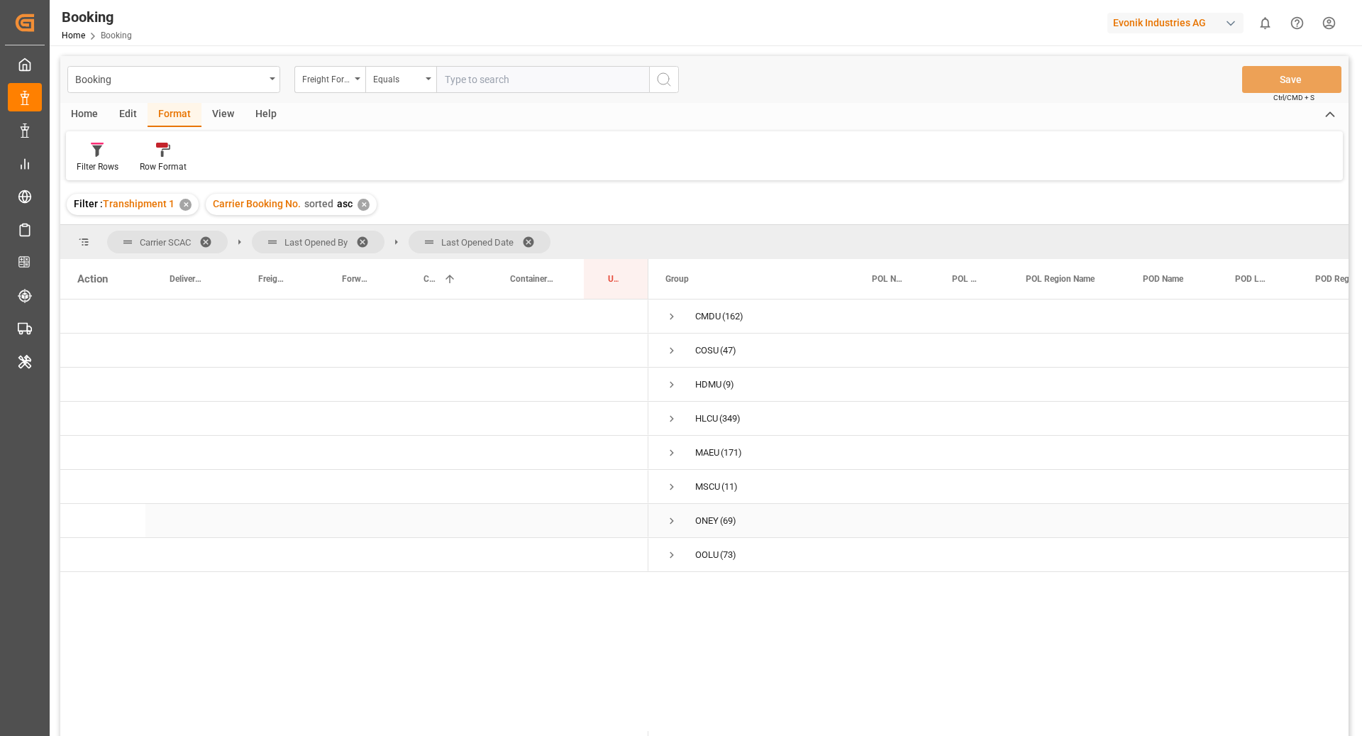
click at [671, 527] on span "Press SPACE to select this row." at bounding box center [672, 521] width 13 height 33
click at [698, 557] on span "Press SPACE to select this row." at bounding box center [701, 555] width 13 height 13
click at [695, 544] on span "Press SPACE to select this row." at bounding box center [701, 555] width 13 height 33
click at [701, 584] on span "Press SPACE to select this row." at bounding box center [701, 589] width 13 height 13
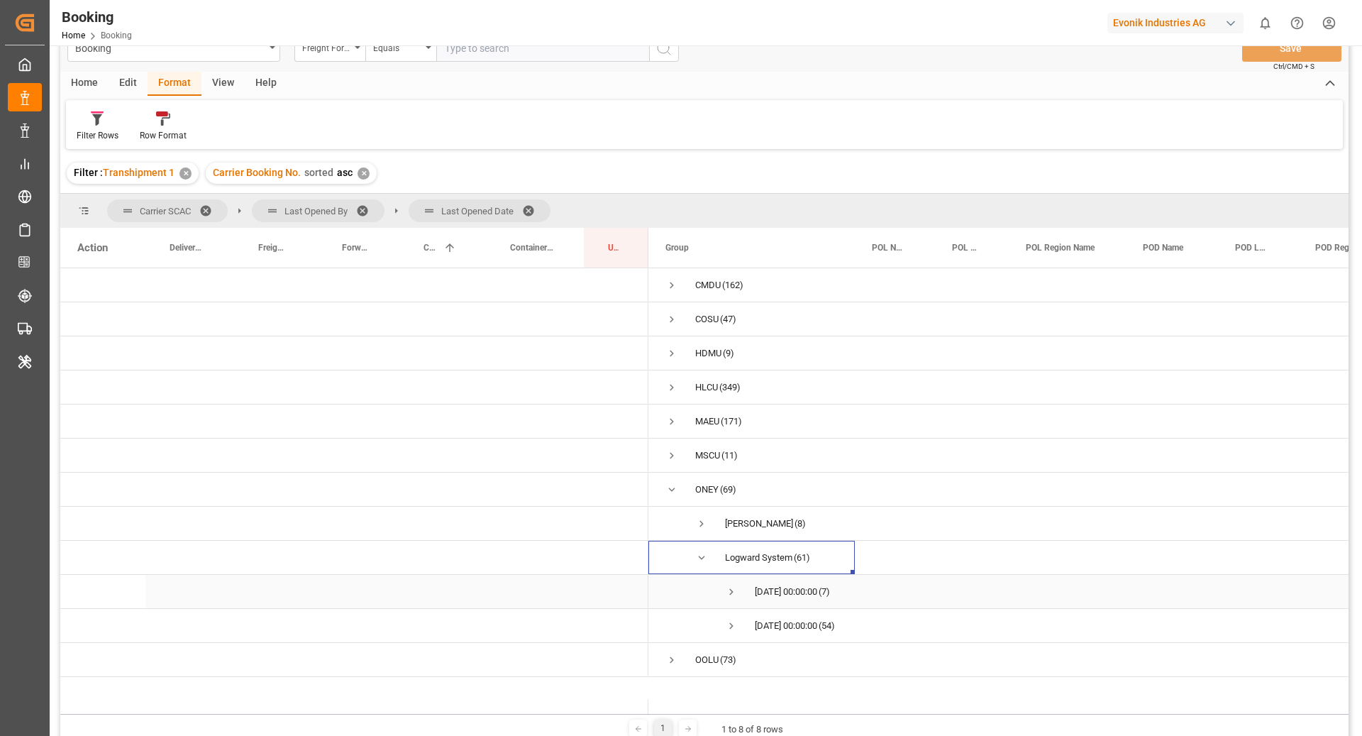
scroll to position [38, 0]
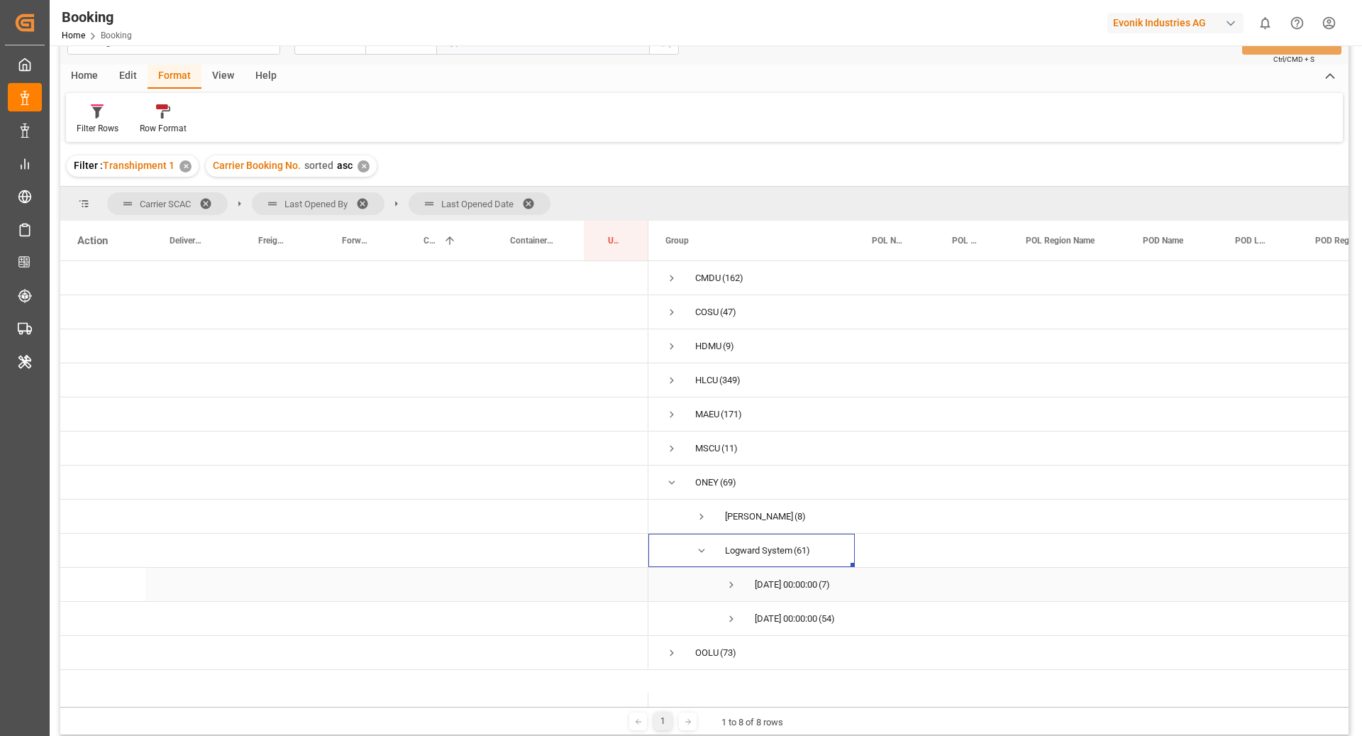
click at [729, 585] on span "Press SPACE to select this row." at bounding box center [731, 584] width 13 height 13
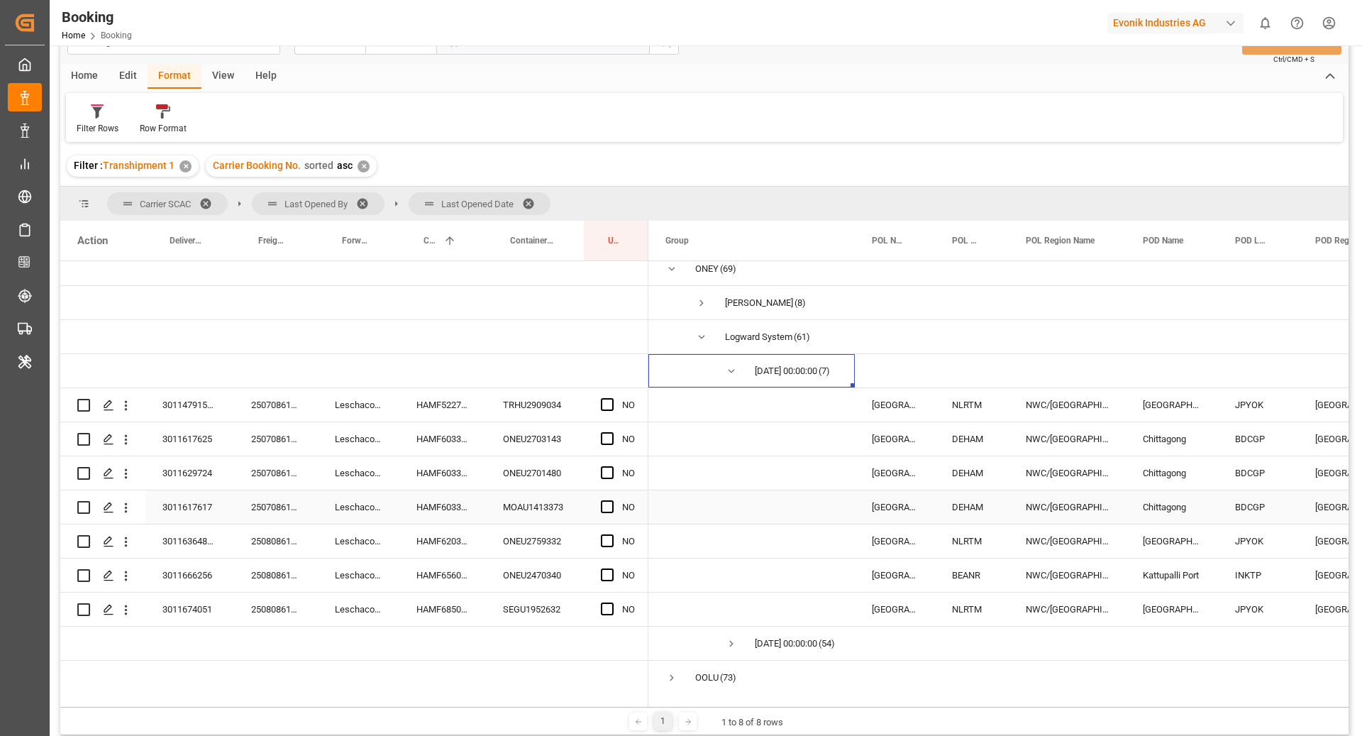
scroll to position [229, 0]
click at [728, 635] on span "Press SPACE to select this row." at bounding box center [731, 641] width 13 height 13
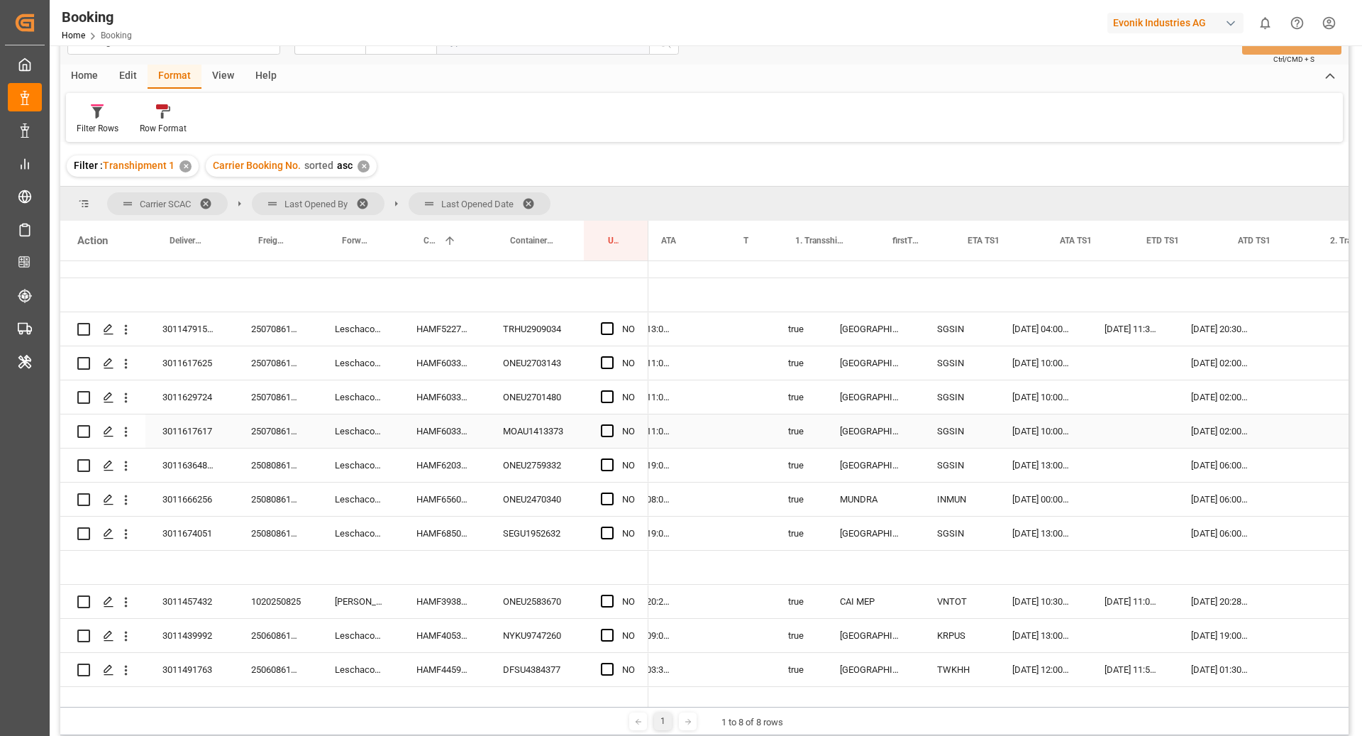
scroll to position [0, 1387]
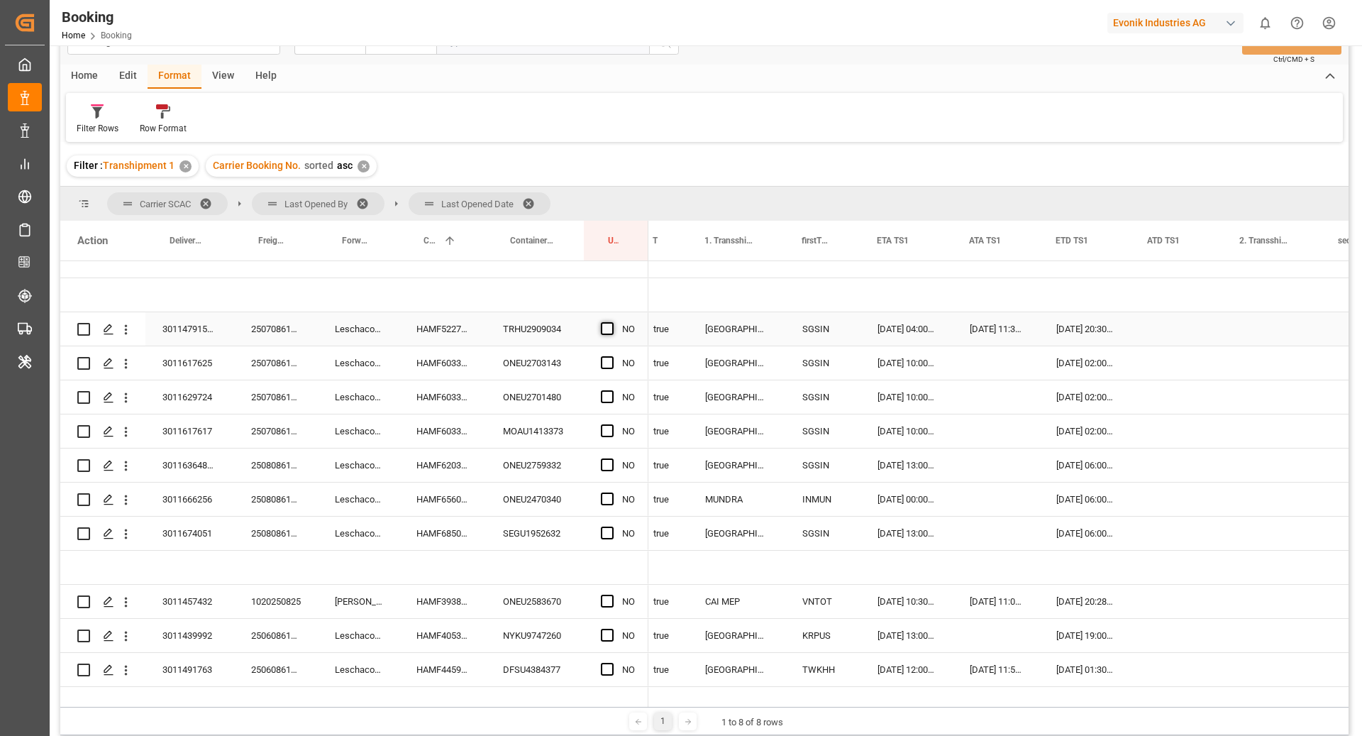
click at [602, 326] on span "Press SPACE to select this row." at bounding box center [607, 328] width 13 height 13
click at [612, 322] on input "Press SPACE to select this row." at bounding box center [612, 322] width 0 height 0
drag, startPoint x: 644, startPoint y: 341, endPoint x: 648, endPoint y: 522, distance: 181.0
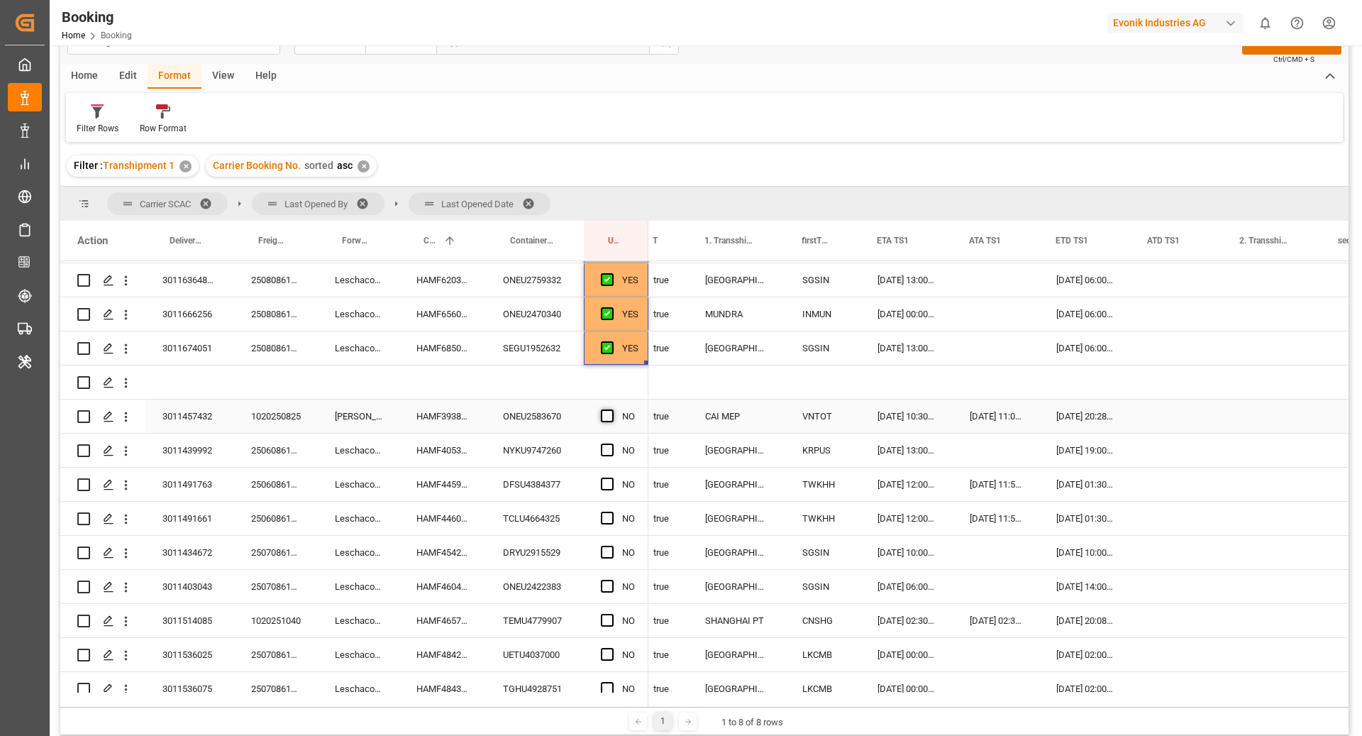
click at [610, 417] on span "Press SPACE to select this row." at bounding box center [607, 415] width 13 height 13
click at [612, 409] on input "Press SPACE to select this row." at bounding box center [612, 409] width 0 height 0
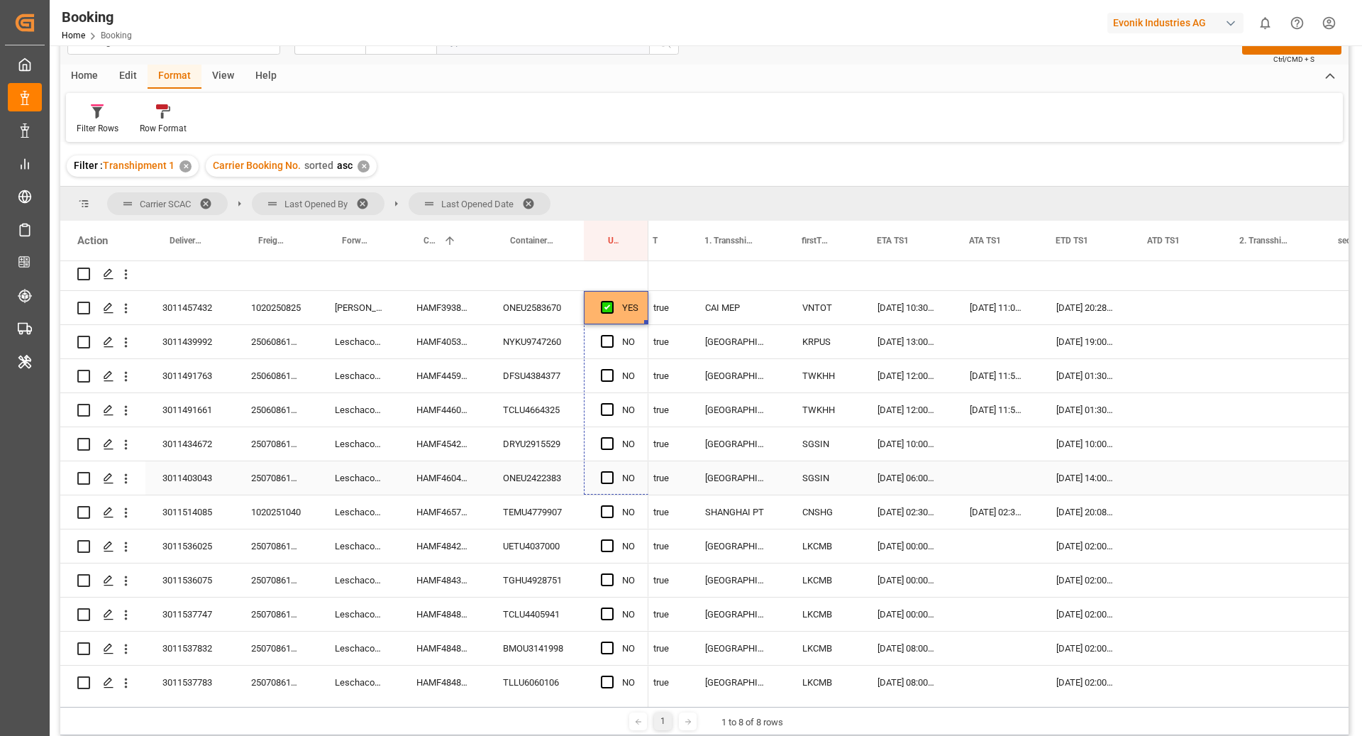
drag, startPoint x: 648, startPoint y: 429, endPoint x: 636, endPoint y: 478, distance: 50.4
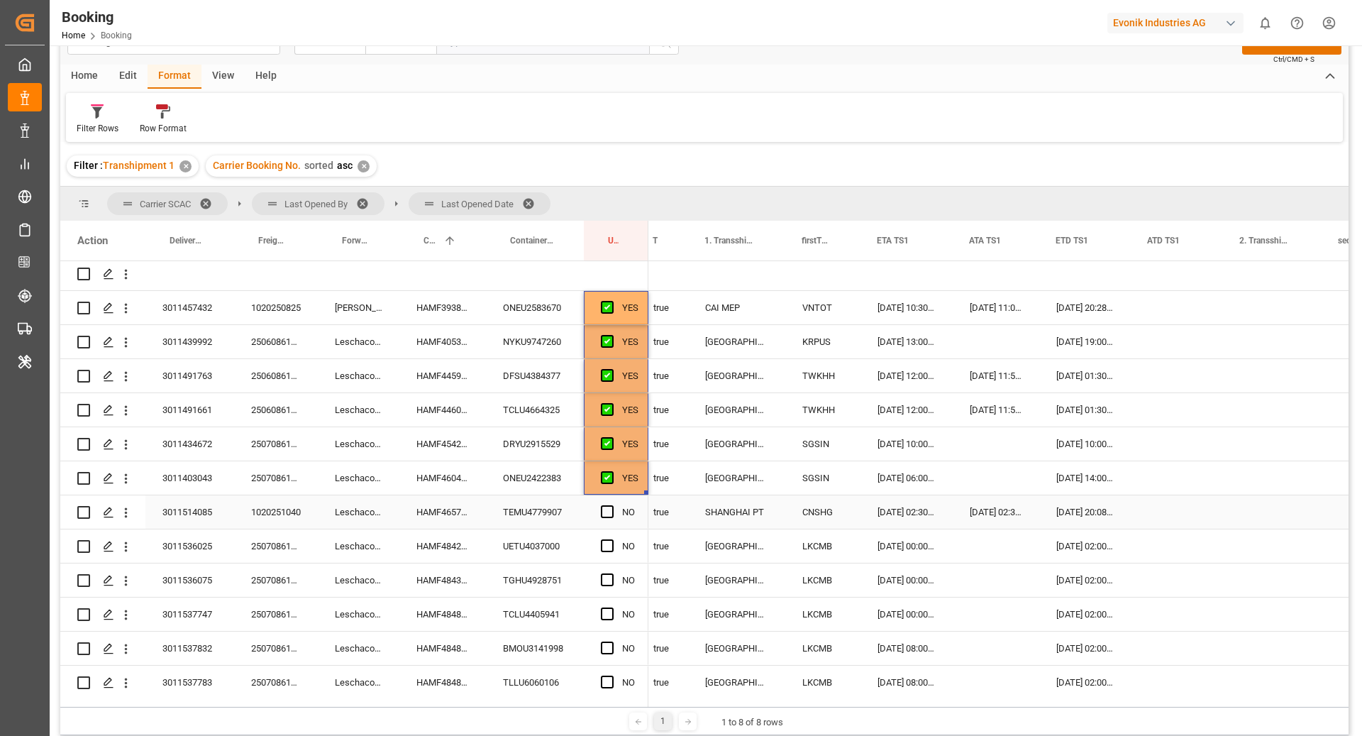
click at [463, 505] on div "HAMF46577300" at bounding box center [443, 511] width 87 height 33
click at [538, 515] on div "TEMU4779907" at bounding box center [535, 511] width 98 height 33
click at [122, 517] on icon "open menu" at bounding box center [126, 512] width 15 height 15
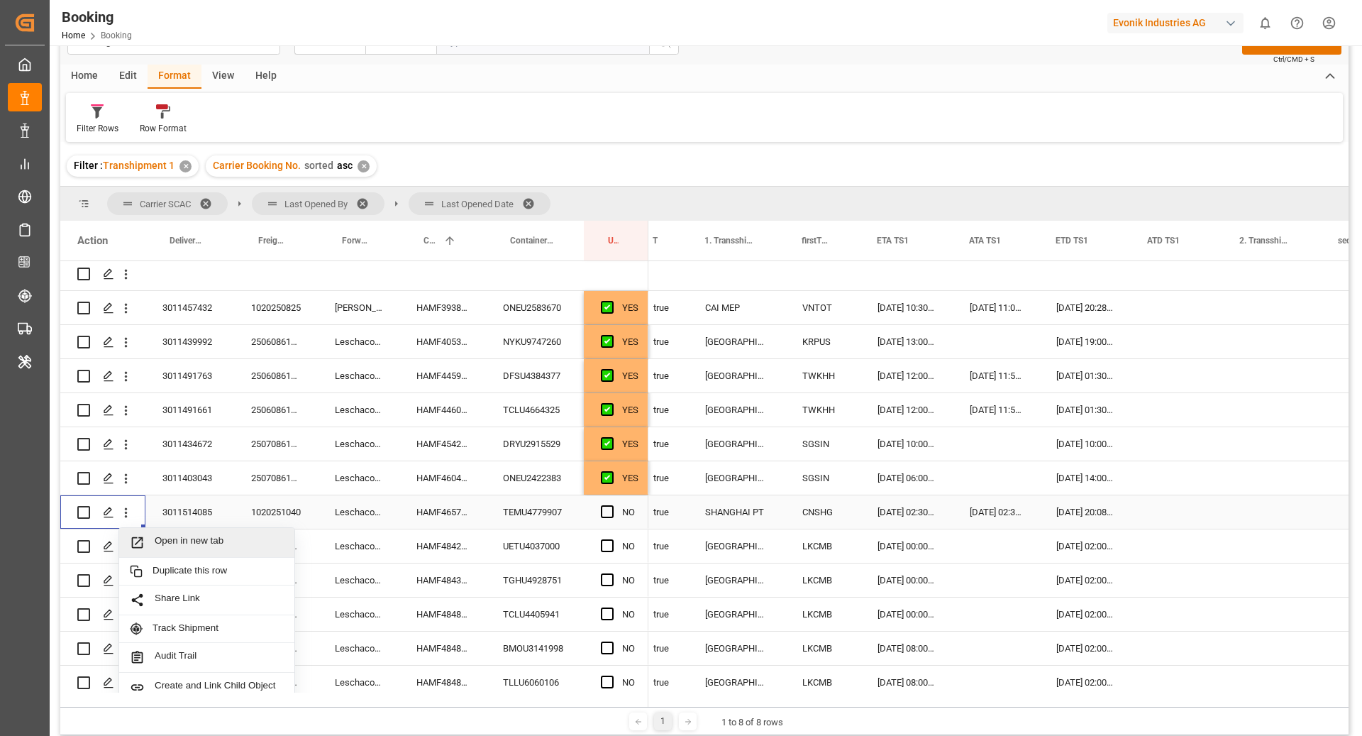
click at [198, 531] on div "Open in new tab" at bounding box center [206, 543] width 175 height 30
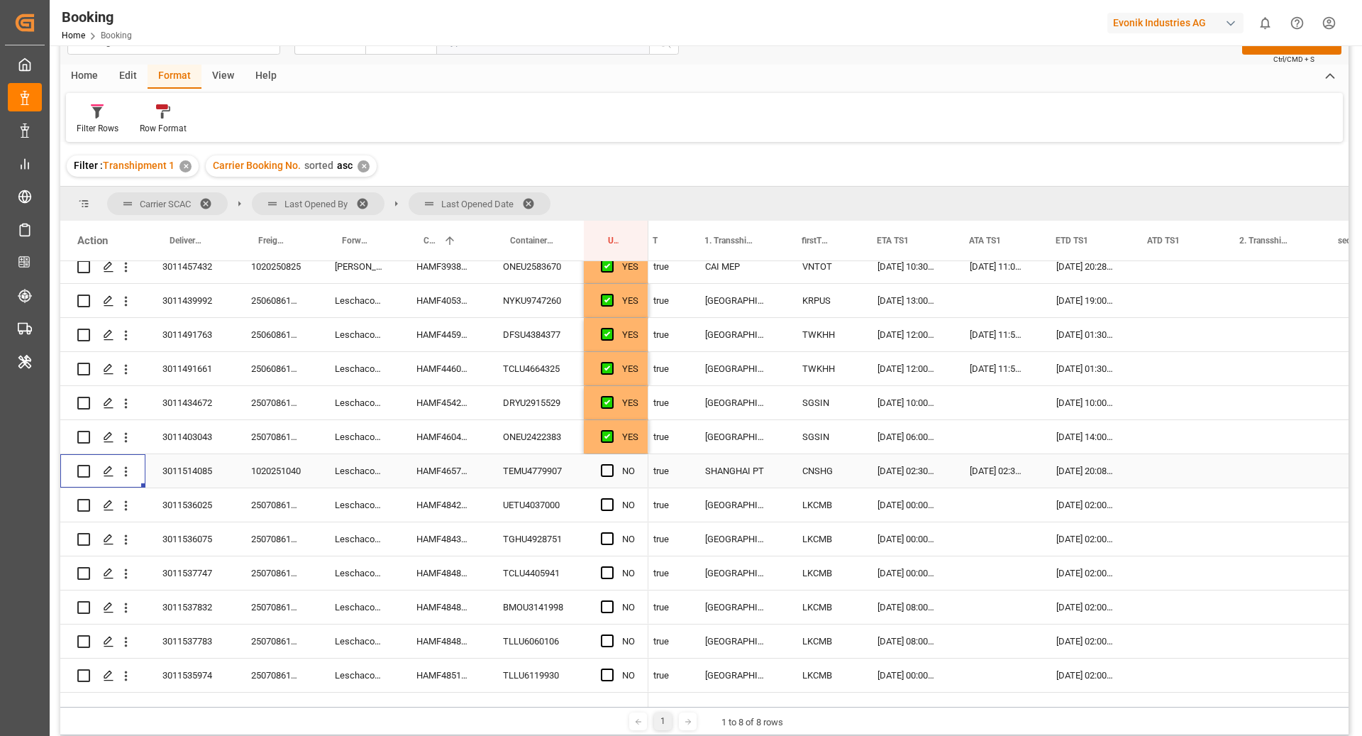
scroll to position [628, 0]
click at [608, 466] on span "Press SPACE to select this row." at bounding box center [607, 467] width 13 height 13
click at [612, 461] on input "Press SPACE to select this row." at bounding box center [612, 461] width 0 height 0
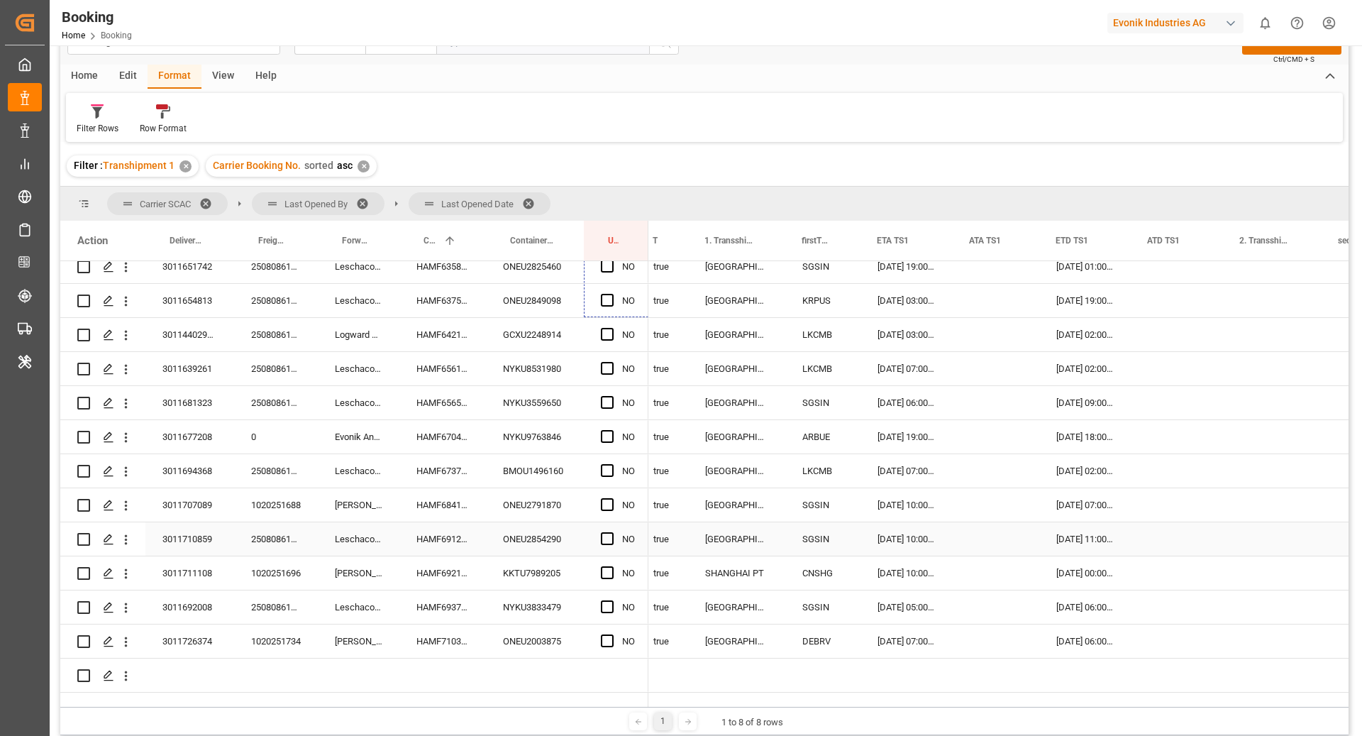
scroll to position [2068, 0]
drag, startPoint x: 645, startPoint y: 479, endPoint x: 624, endPoint y: 626, distance: 148.3
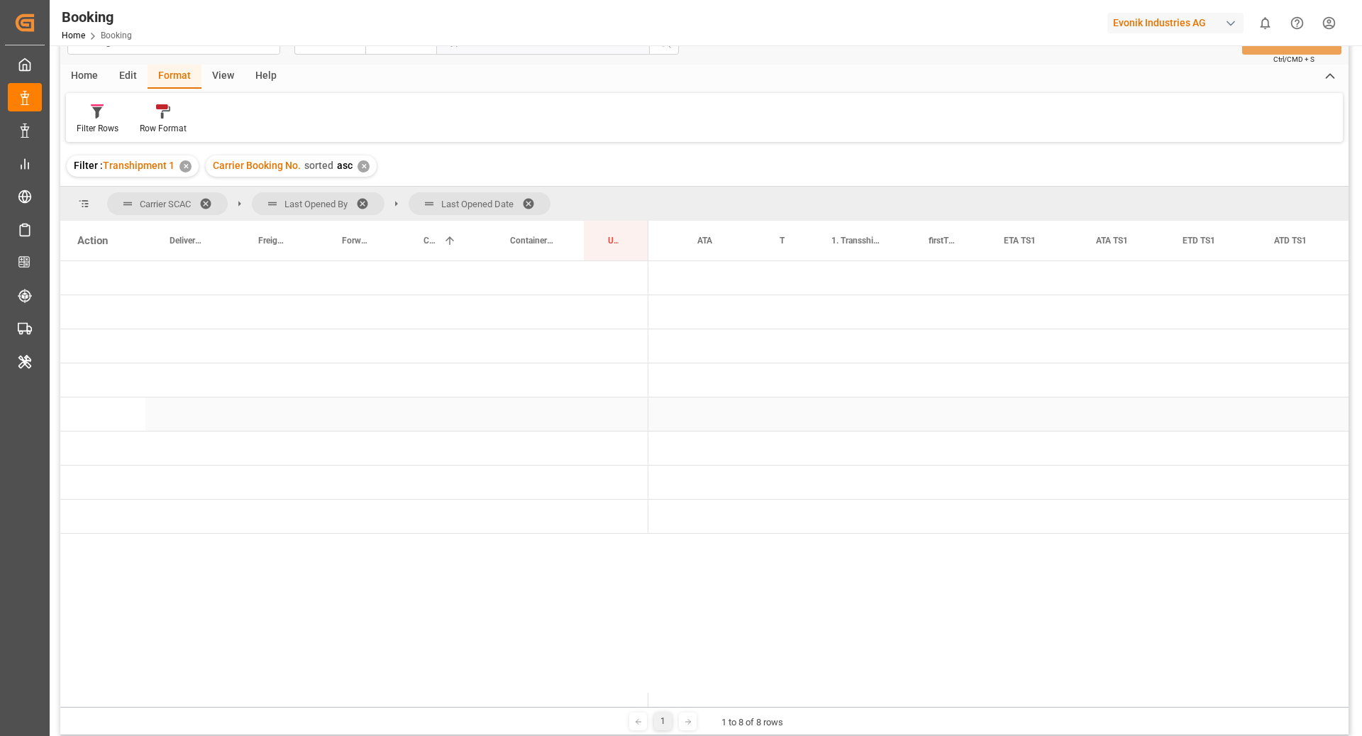
scroll to position [0, 0]
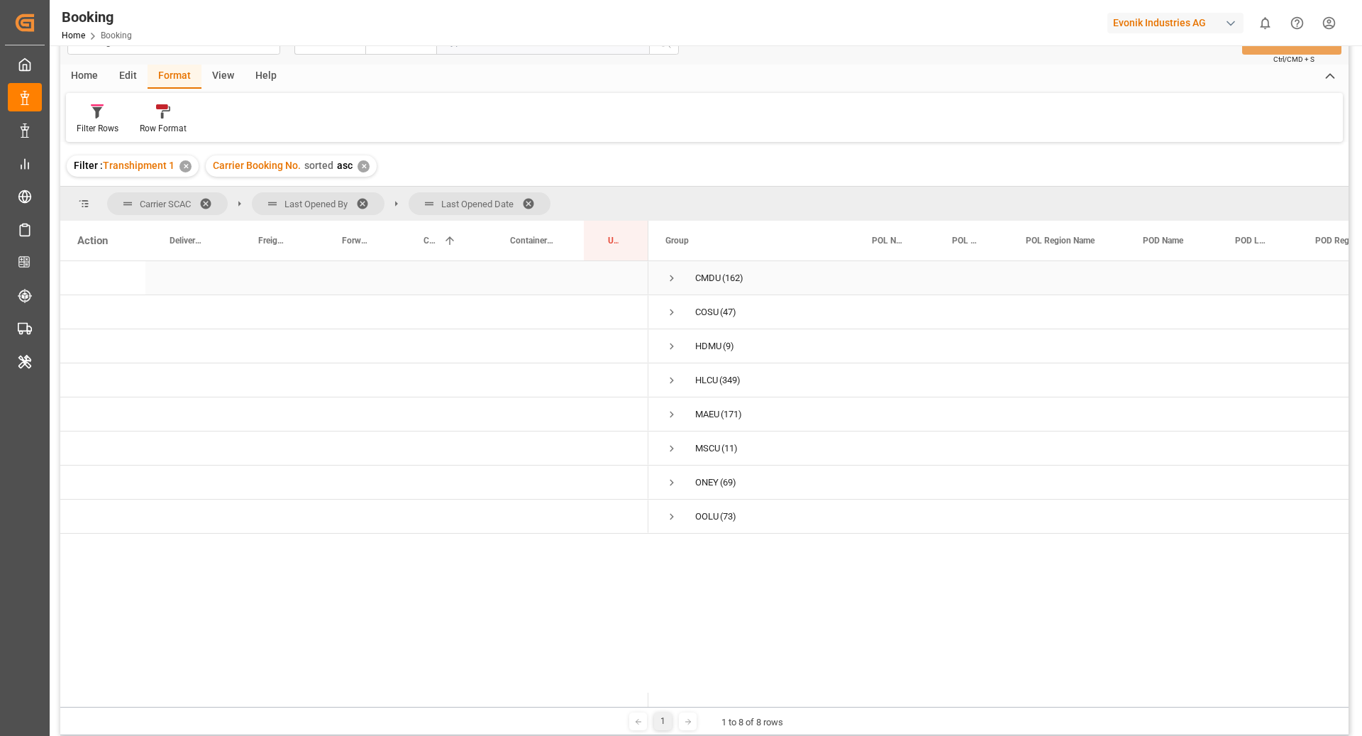
click at [676, 284] on span "Press SPACE to select this row." at bounding box center [672, 278] width 13 height 33
click at [679, 272] on span "CMDU (162)" at bounding box center [752, 278] width 172 height 32
click at [674, 275] on span "Press SPACE to select this row." at bounding box center [672, 278] width 13 height 13
click at [678, 481] on span "Press SPACE to select this row." at bounding box center [672, 482] width 13 height 13
click at [668, 472] on span "Press SPACE to select this row." at bounding box center [672, 482] width 13 height 33
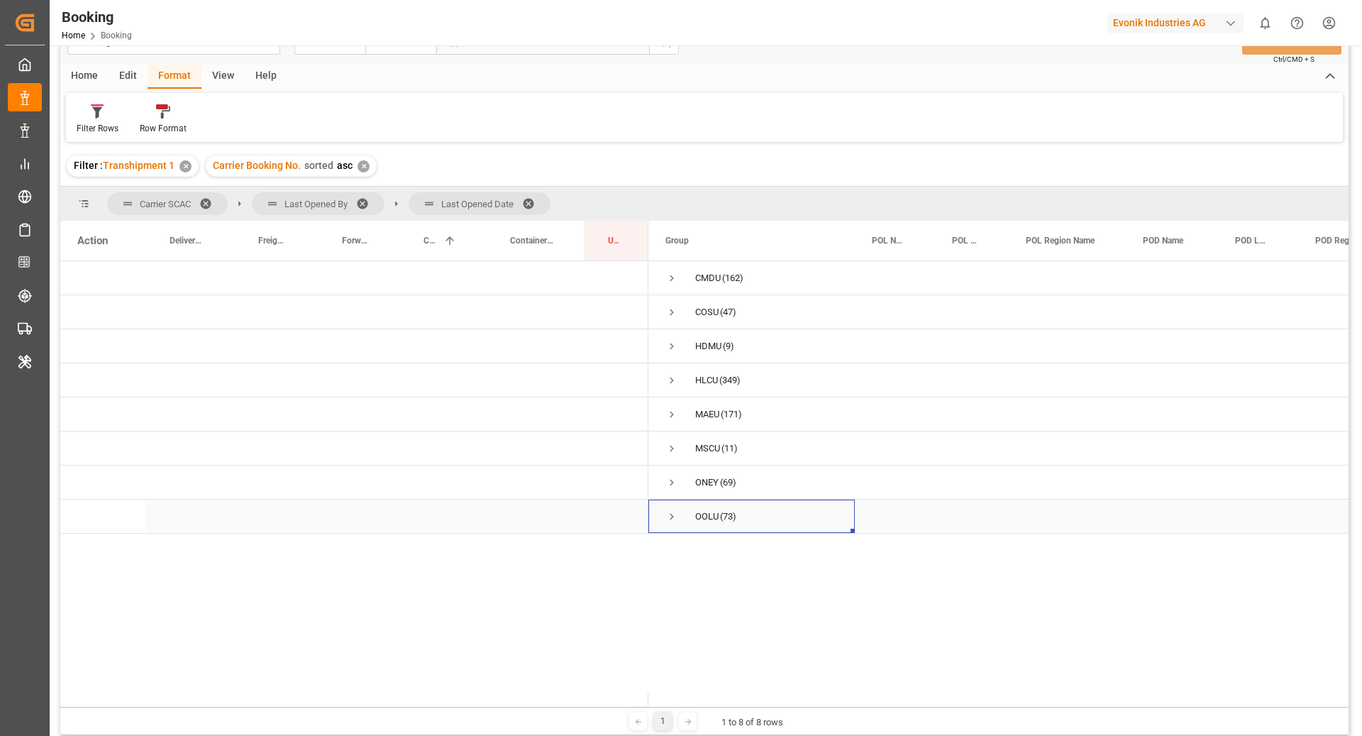
click at [653, 515] on div "OOLU (73)" at bounding box center [752, 516] width 206 height 33
click at [668, 515] on span "Press SPACE to select this row." at bounding box center [672, 516] width 13 height 13
click at [703, 539] on span "Press SPACE to select this row." at bounding box center [701, 550] width 13 height 33
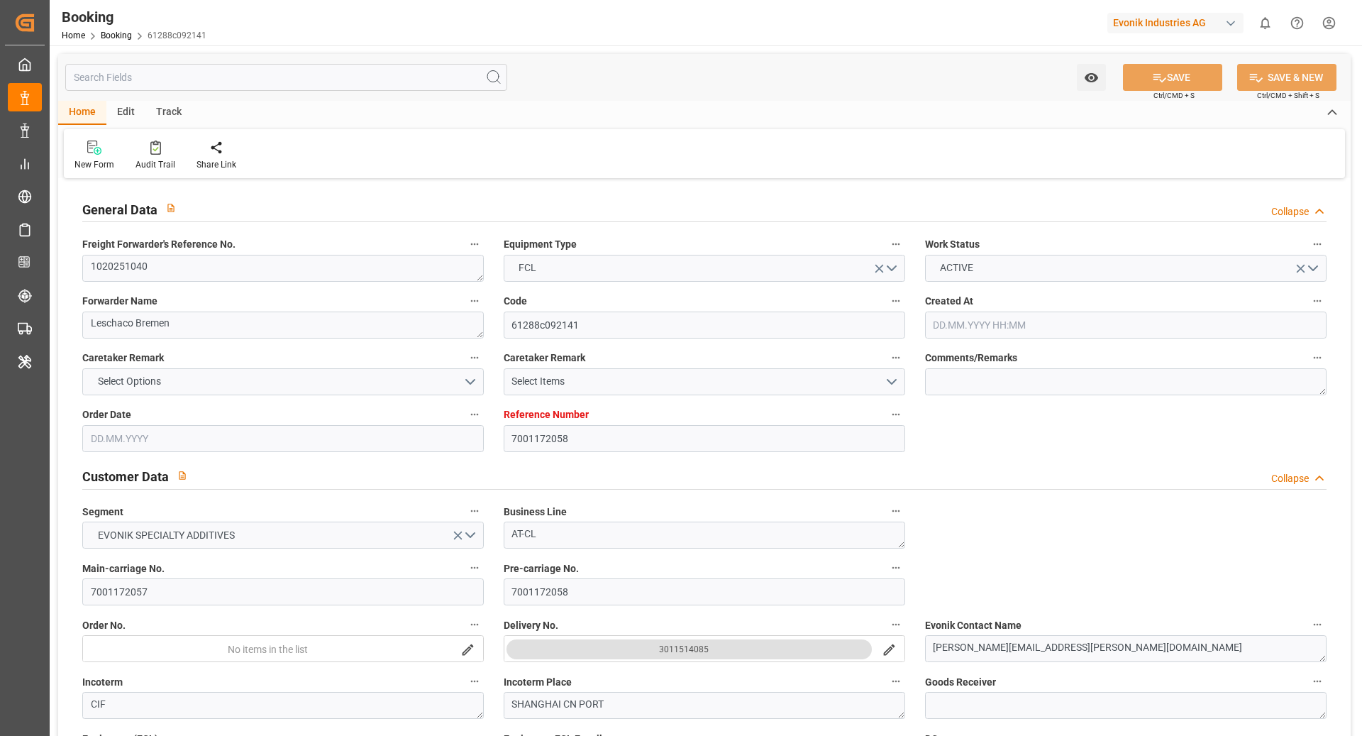
type input "7001172058"
type input "9933016"
type input "ONE"
type input "Ocean Network Express"
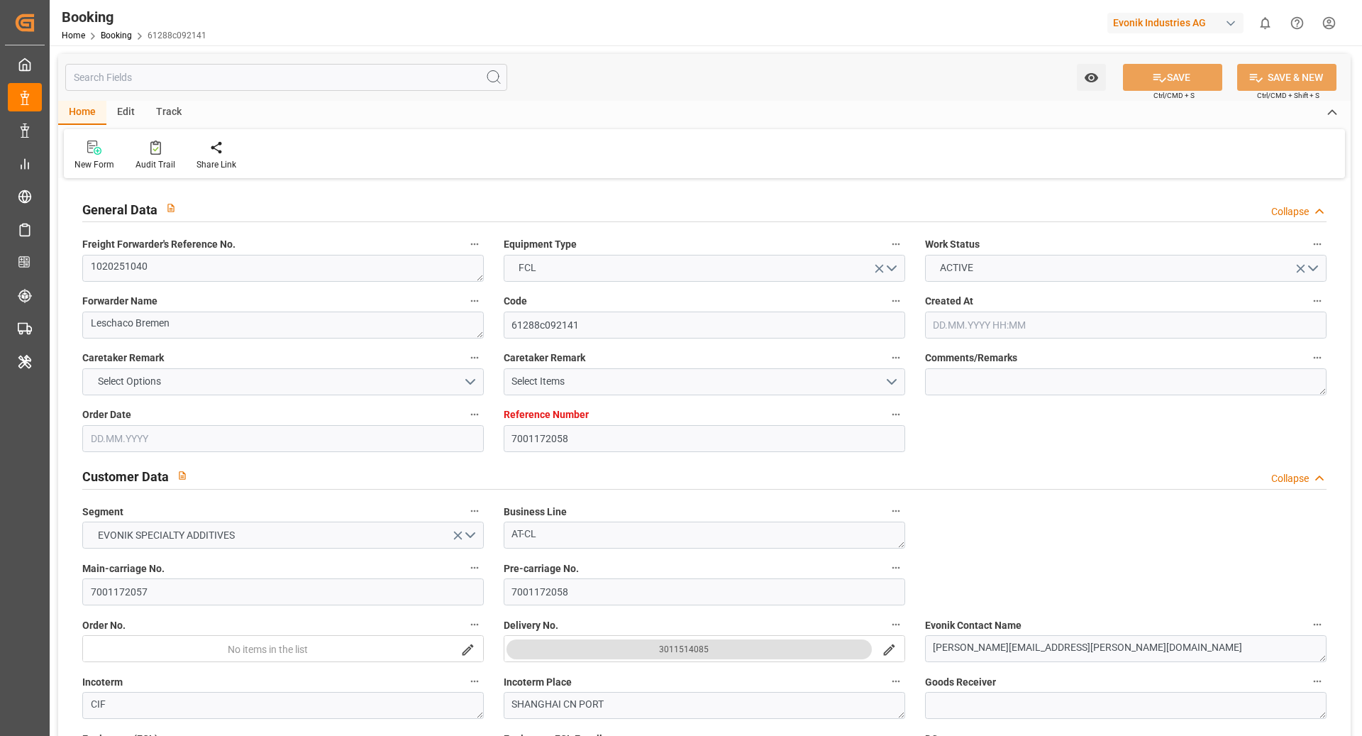
type input "NLRTM"
type input "CNNJG"
type input "CNSHG"
type input "0"
type input "-13"
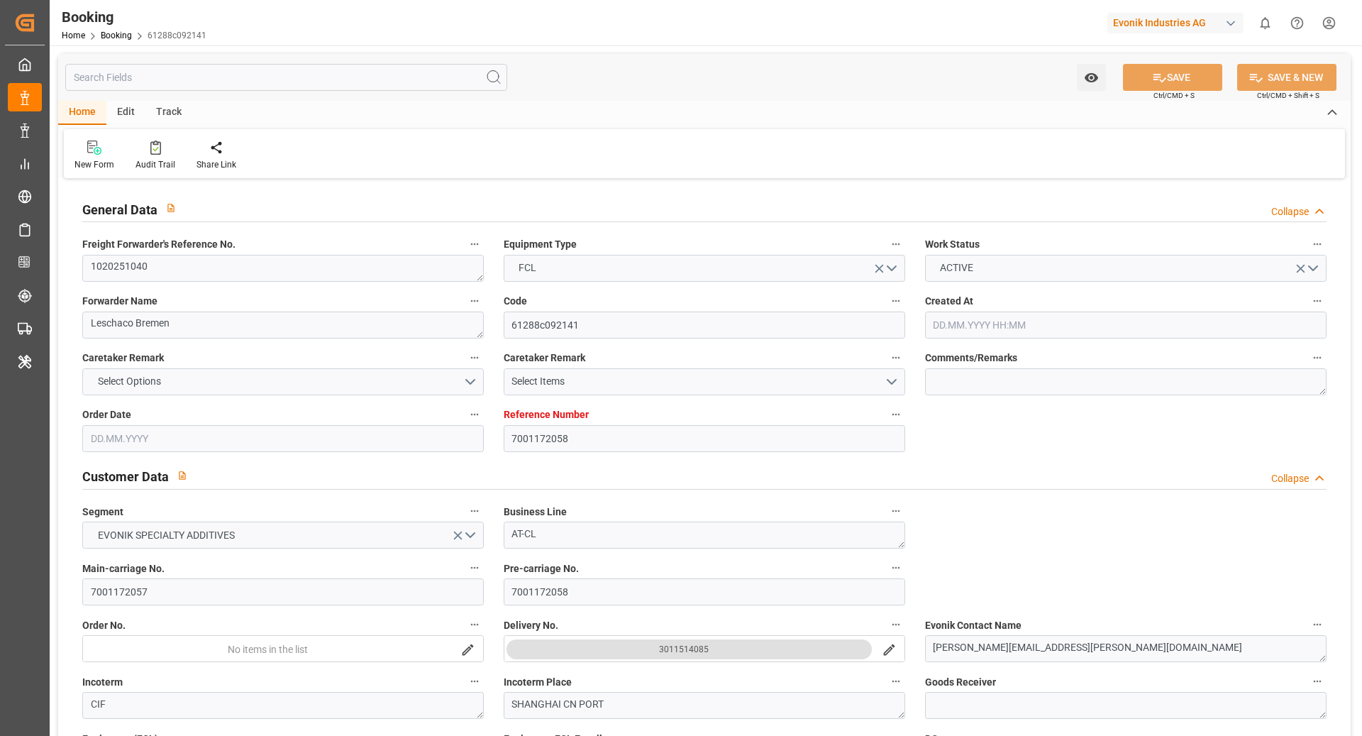
type input "NLRTM"
type input "CNNJI"
type input "[DATE] 08:27"
type input "[DATE]"
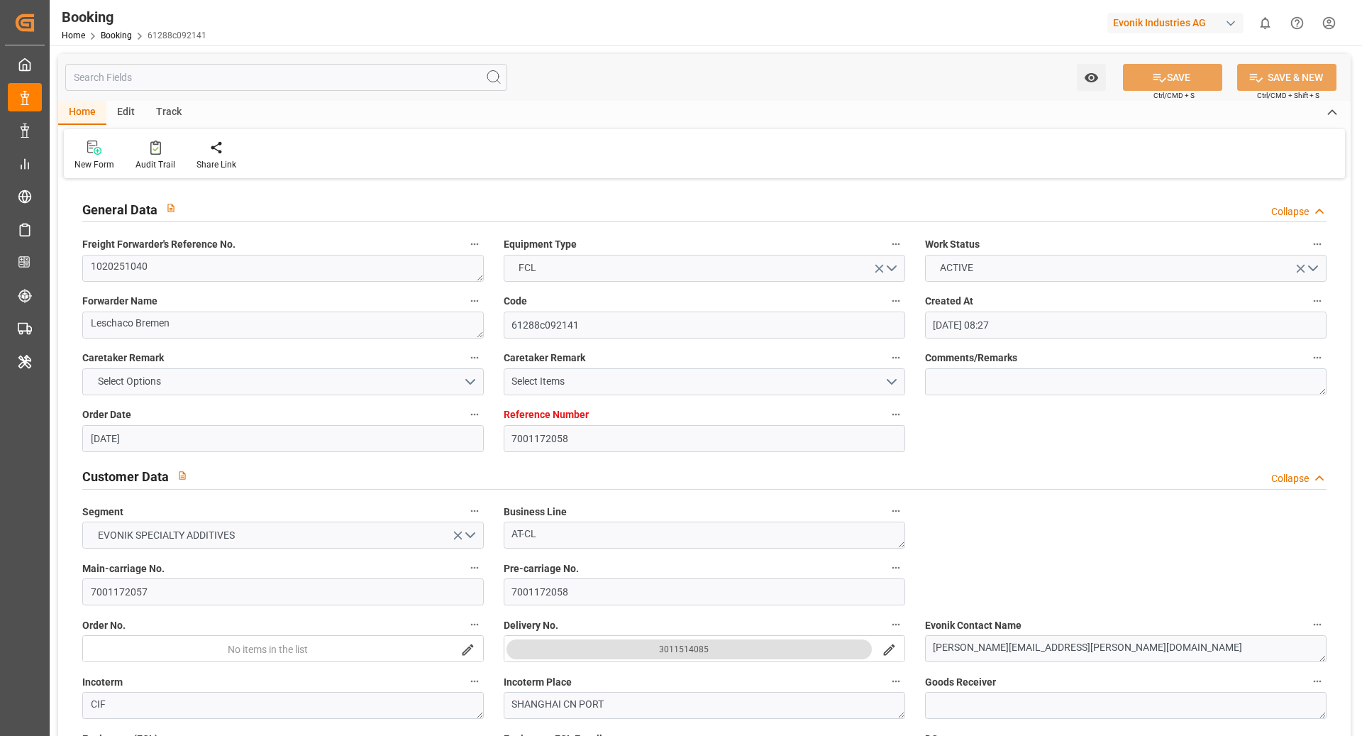
type input "[DATE]"
type input "[DATE] 20:56"
type input "[DATE] 00:00"
type input "[DATE] 19:50"
type input "[DATE] 05:00"
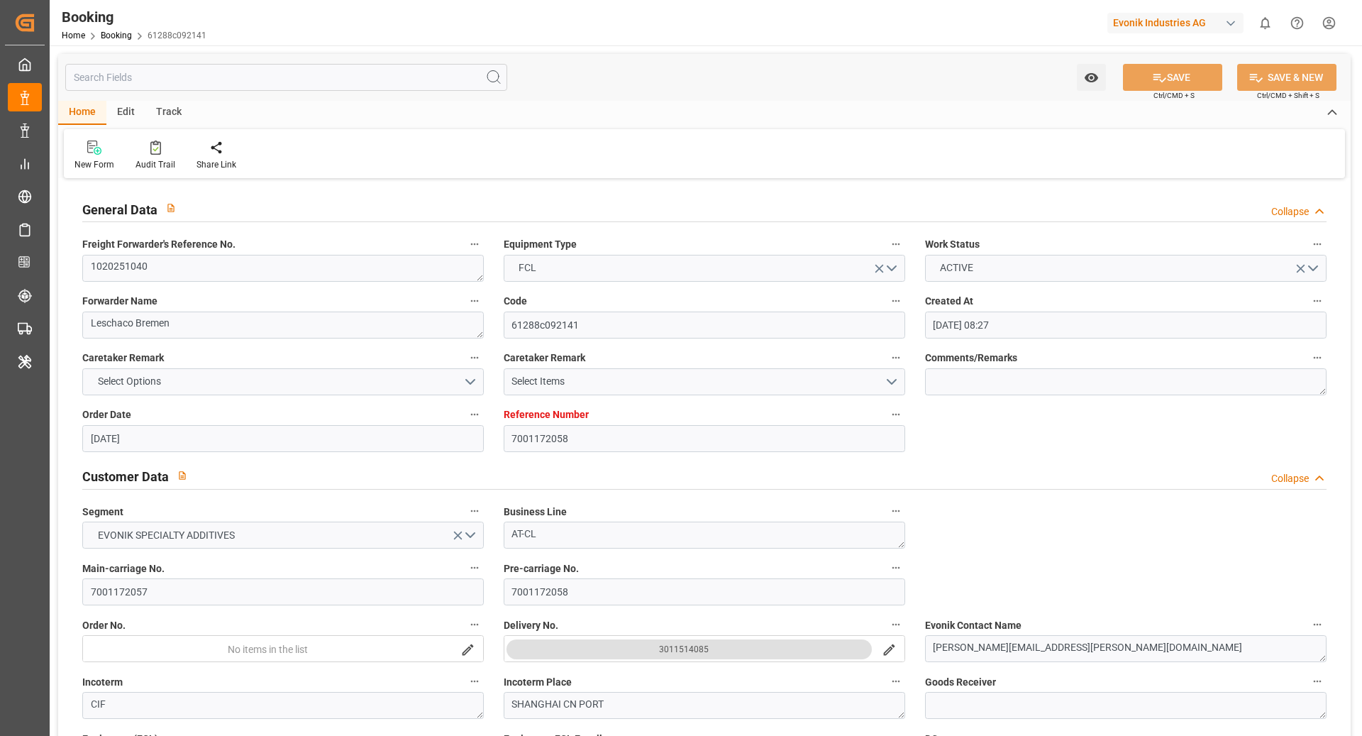
type input "[DATE] 00:00"
type input "[DATE] 15:05"
type input "[DATE] 07:41"
type input "[DATE] 20:08"
type input "[DATE] 00:00"
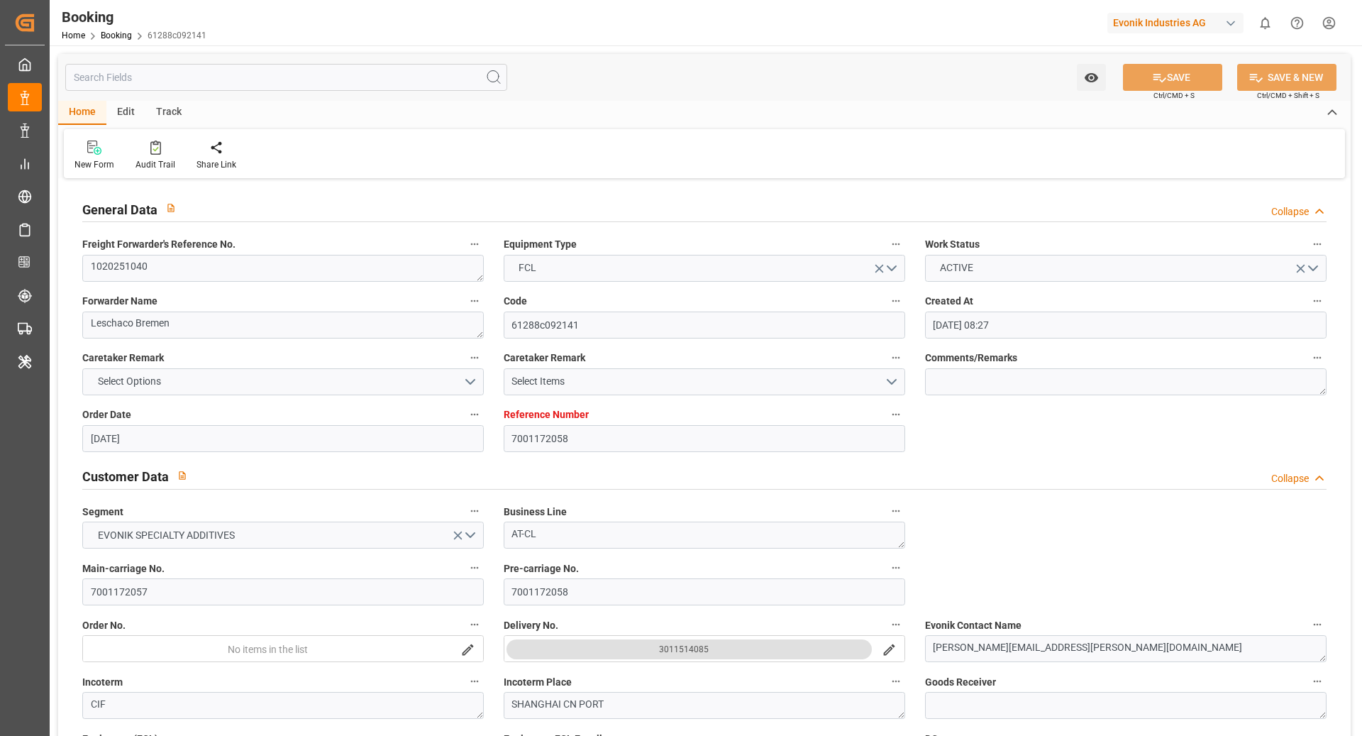
type input "[DATE]"
type input "[DATE] 02:30"
type input "[DATE] 22:00"
type input "[DATE] 02:38"
type input "[DATE] 20:08"
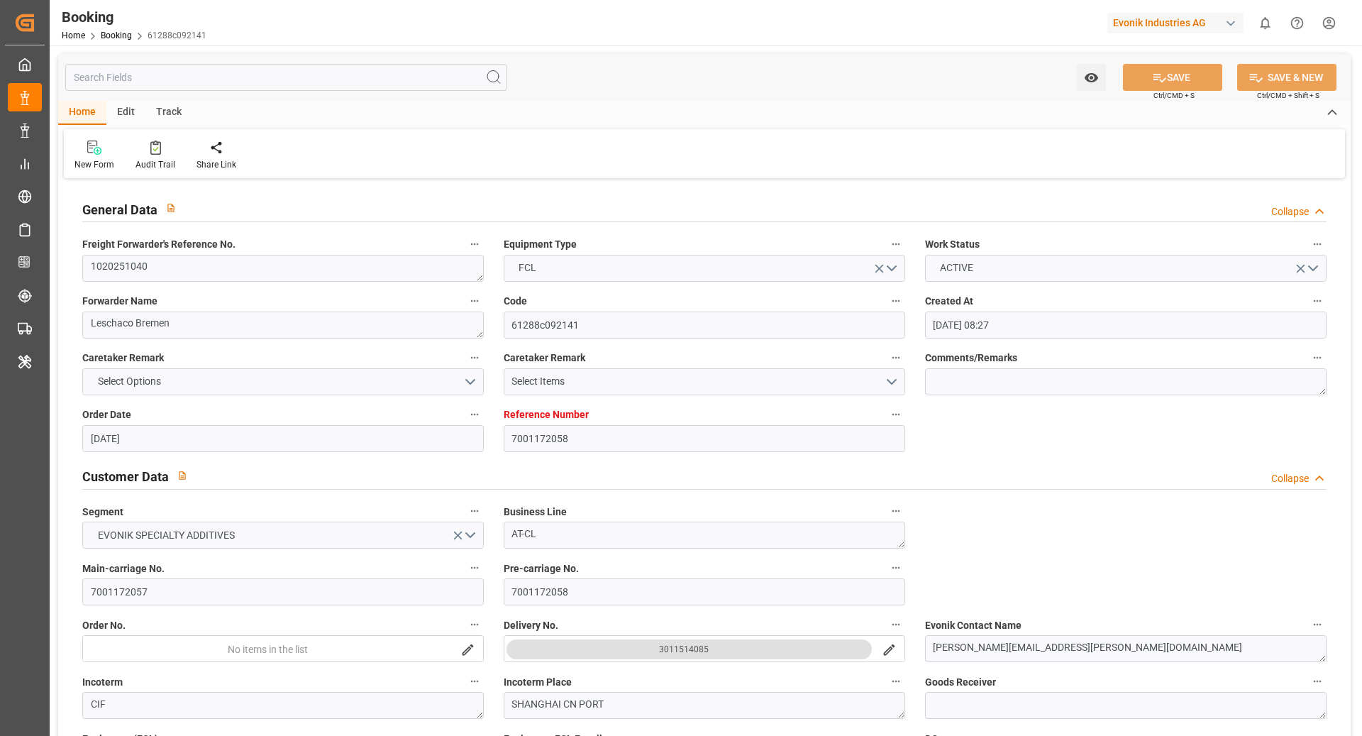
type input "[DATE] 04:00"
type input "[DATE]"
type input "[DATE] 10:05"
type input "[DATE]"
type input "[DATE] 10:10"
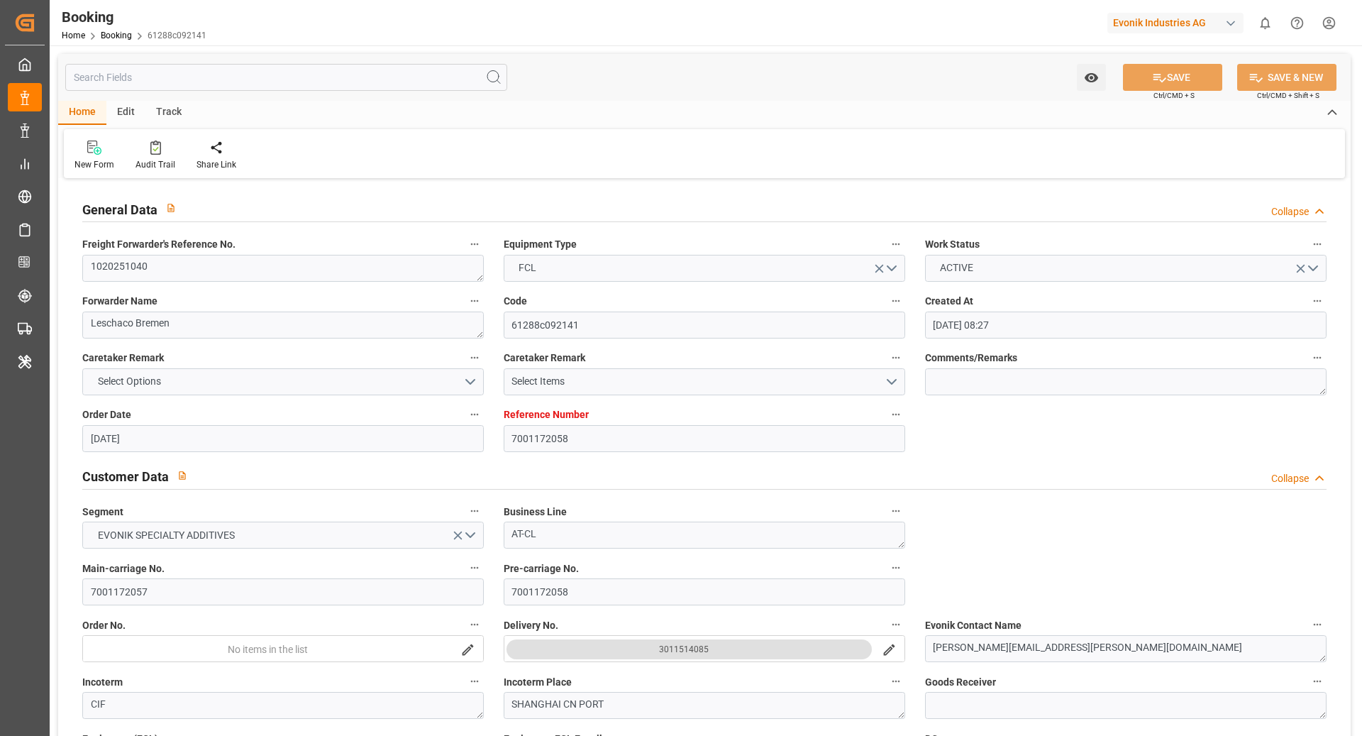
type input "[DATE] 05:10"
type input "[DATE] 12:37"
type input "[DATE] 11:16"
type input "[DATE] 18:55"
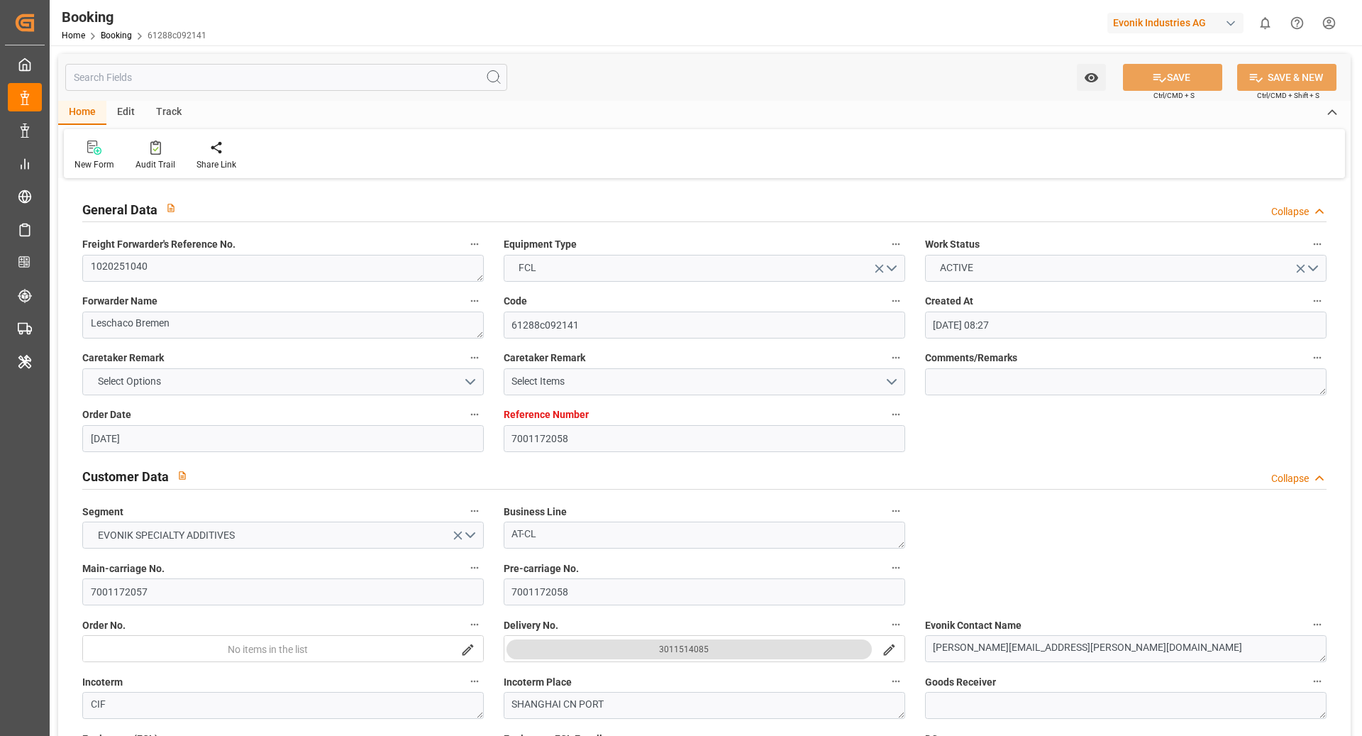
type input "[DATE] 02:01"
type input "[DATE] 23:01"
type input "[DATE] 09:51"
type input "[DATE] 05:00"
type input "[DATE] 16:09"
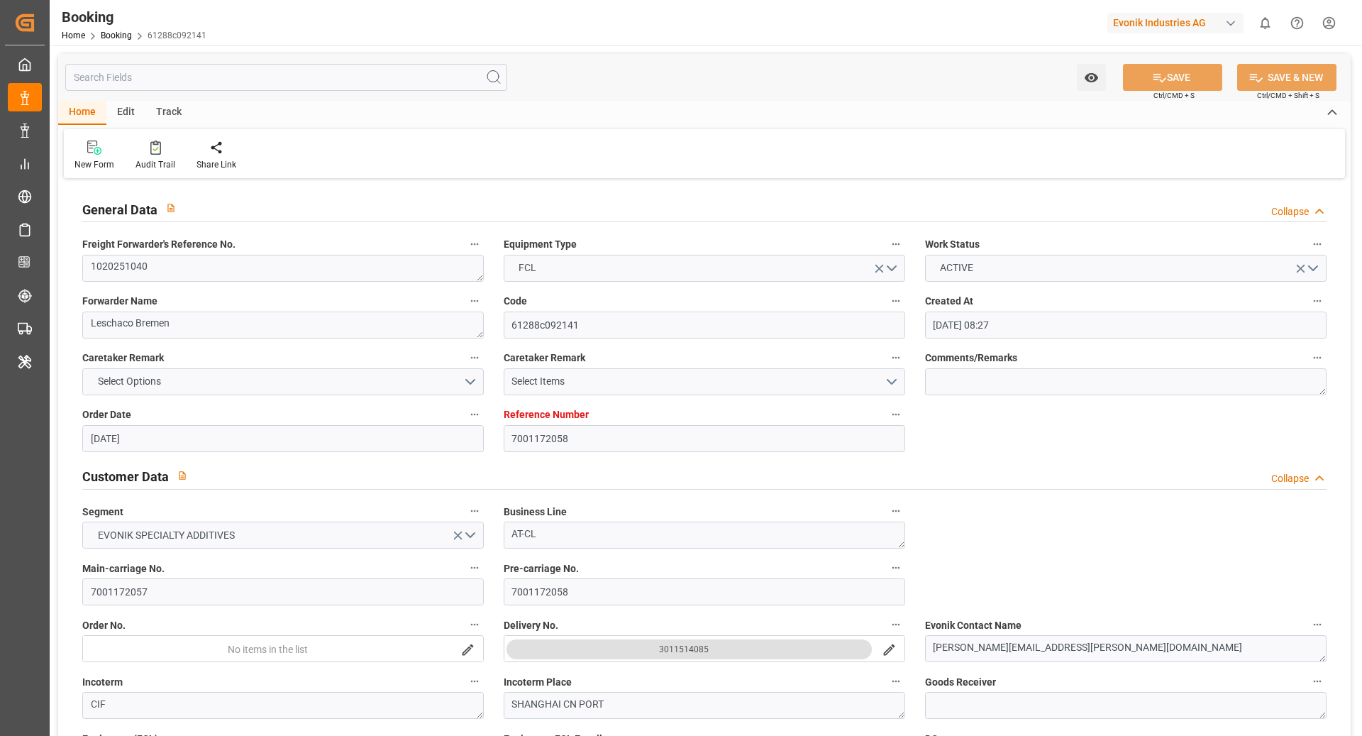
type input "[DATE] 02:30"
type input "[DATE] 02:19"
type input "[DATE] 04:00"
type input "[DATE] 23:30"
type input "[DATE] 11:16"
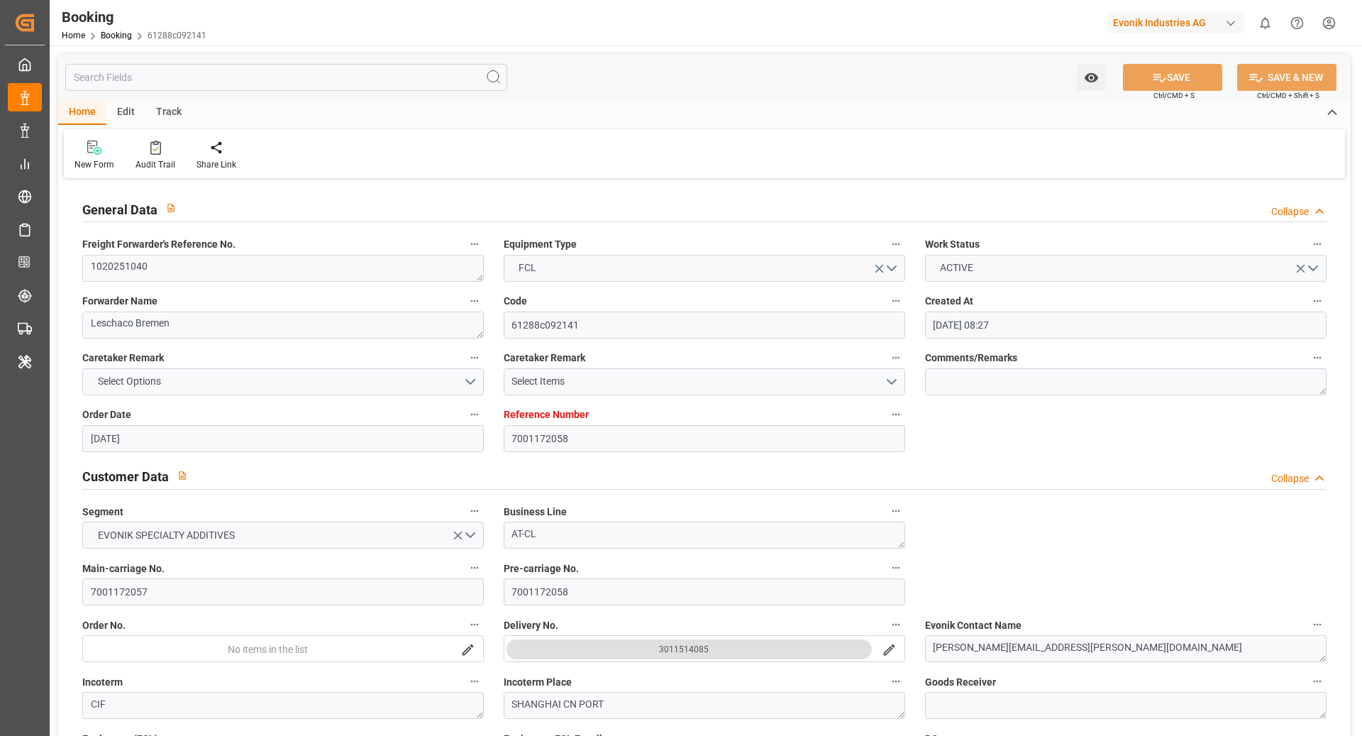
type input "[DATE] 15:38"
type input "[DATE] 19:59"
type input "[DATE] 03:51"
type input "[DATE] 20:08"
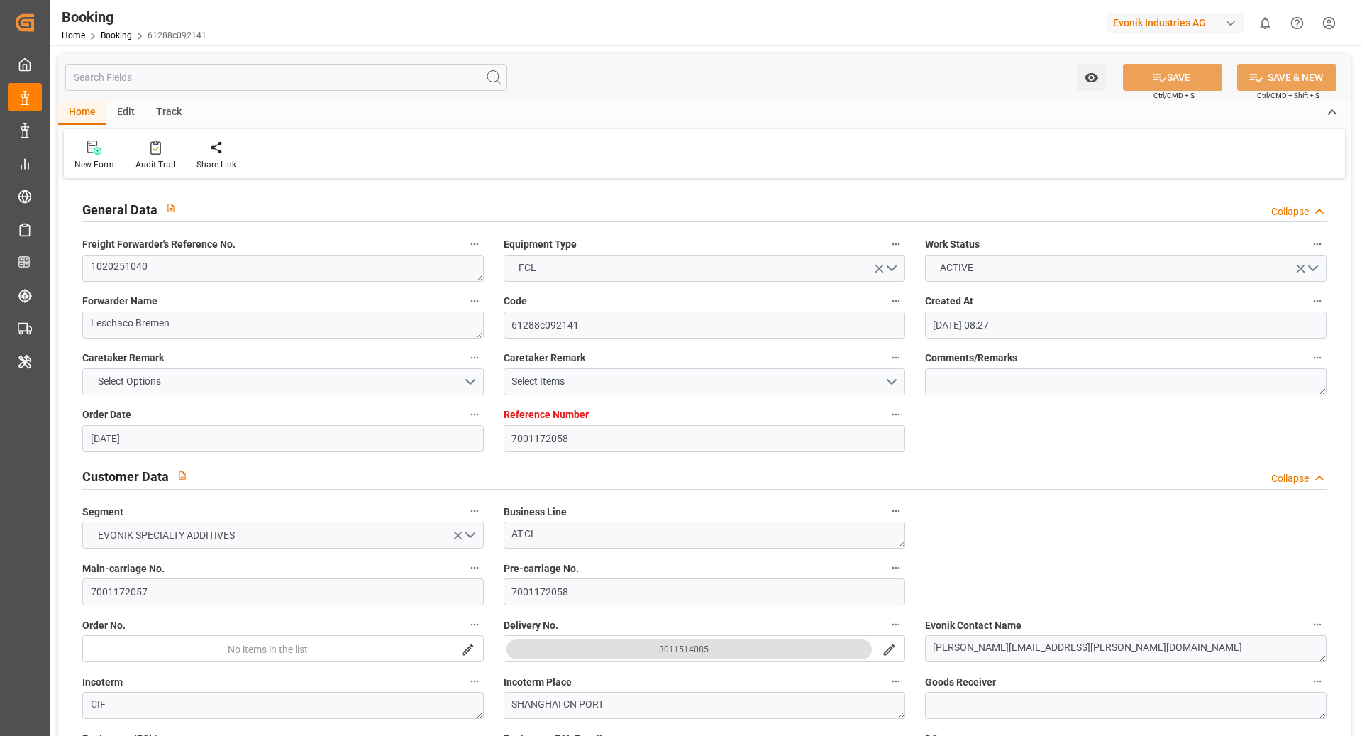
type input "[DATE] 11:37"
type input "[DATE] 21:38"
type input "[DATE] 05:30"
type input "[DATE] 02:08"
type input "[DATE] 10:00"
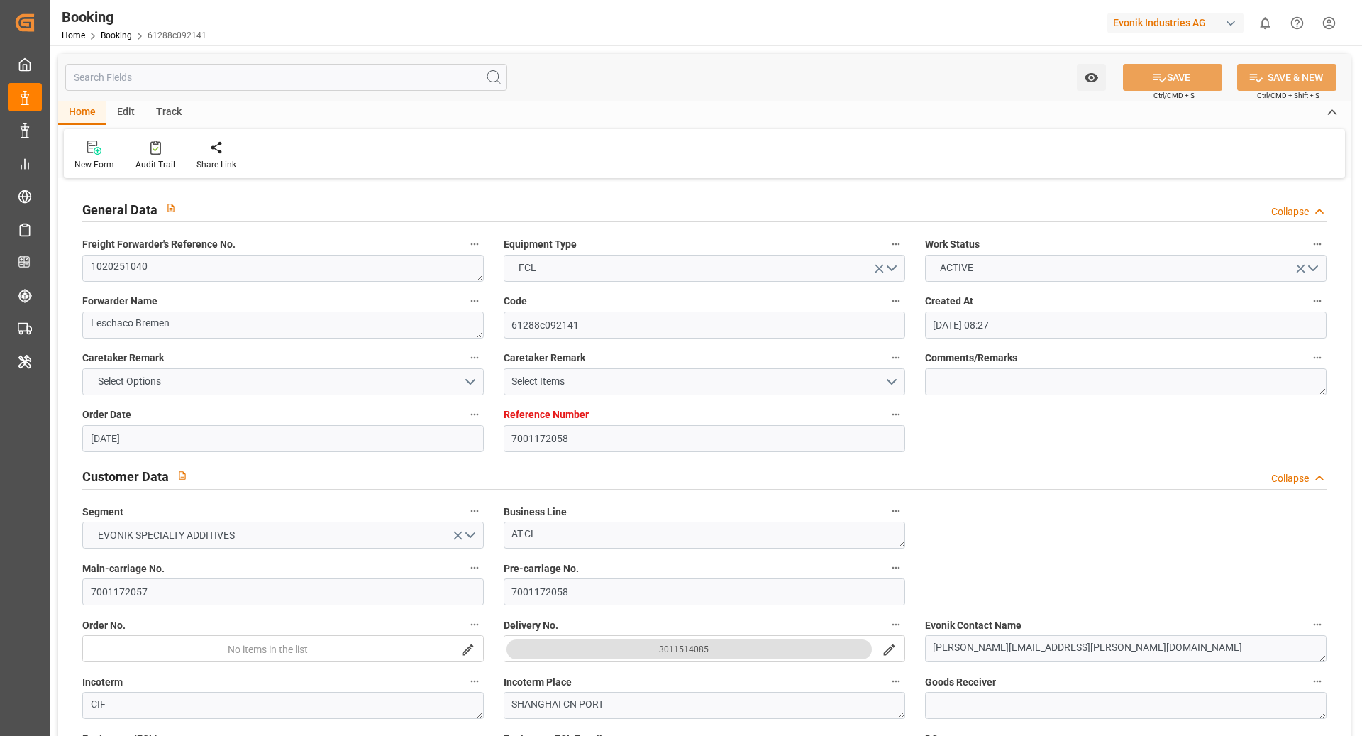
type input "[DATE] 11:37"
type input "[DATE] 18:08"
type input "[DATE] 02:00"
